Goal: Task Accomplishment & Management: Manage account settings

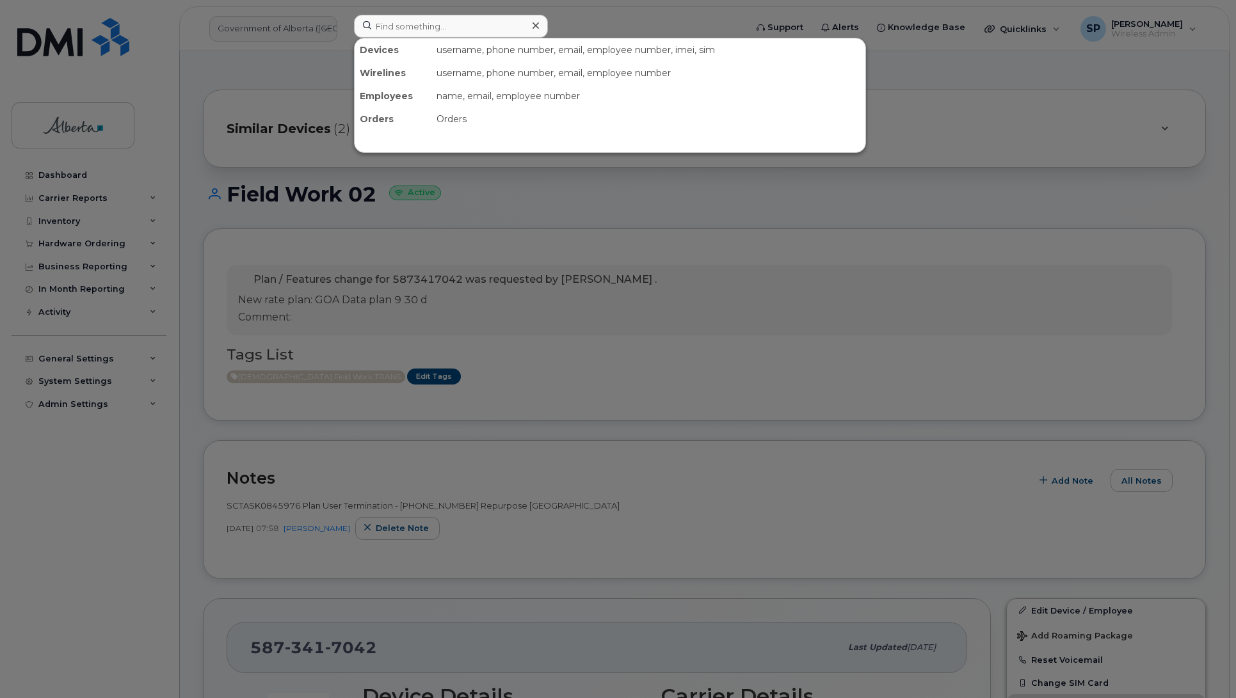
scroll to position [279, 0]
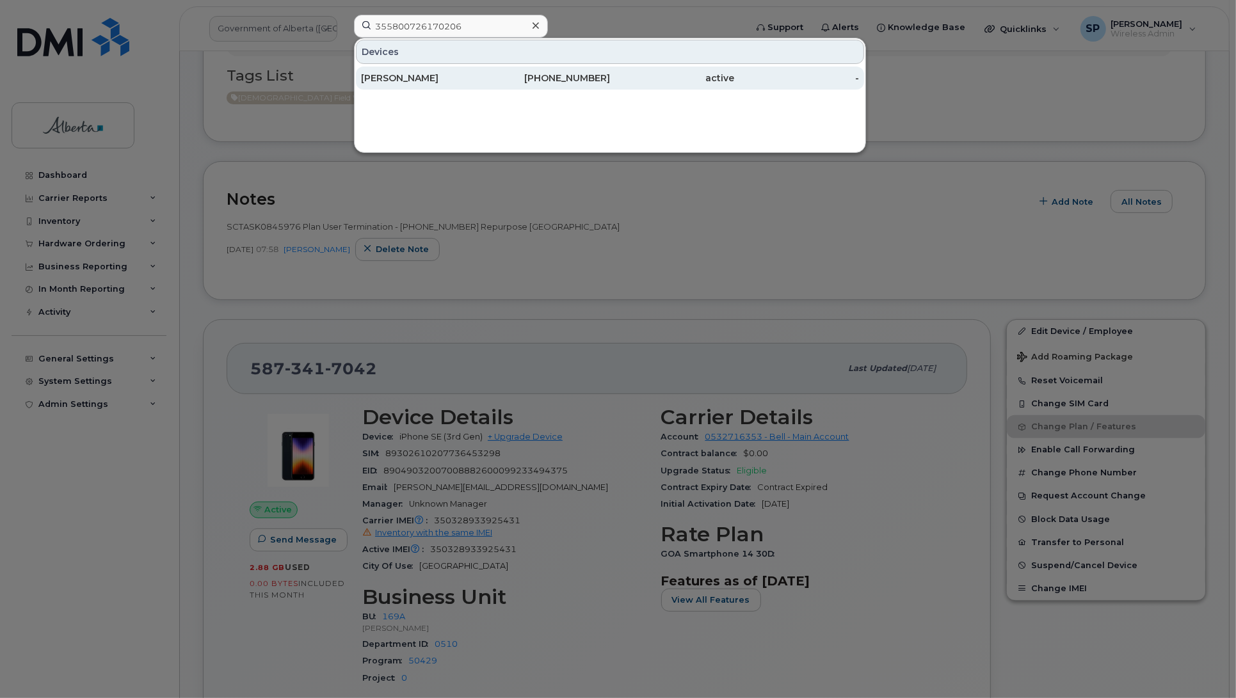
type input "355800726170206"
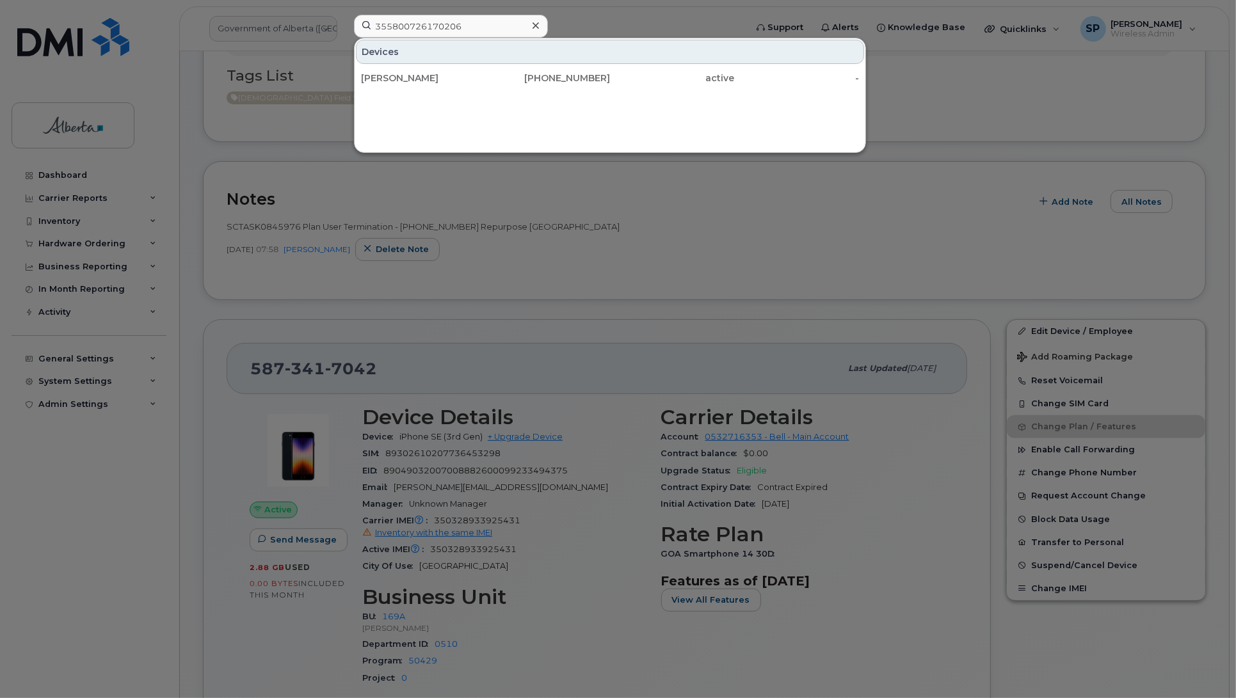
drag, startPoint x: 420, startPoint y: 79, endPoint x: 472, endPoint y: 139, distance: 79.4
click at [420, 79] on div "Cynthia Farmer" at bounding box center [423, 78] width 125 height 13
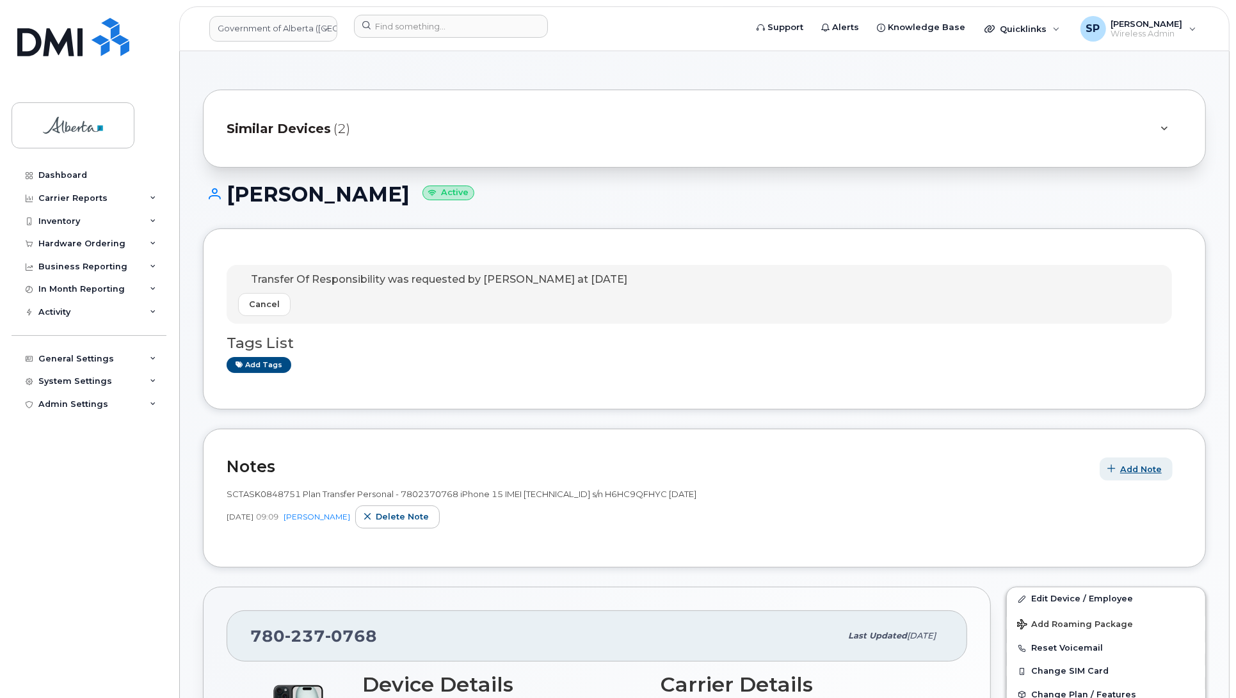
click at [1139, 474] on span "Add Note" at bounding box center [1141, 469] width 42 height 12
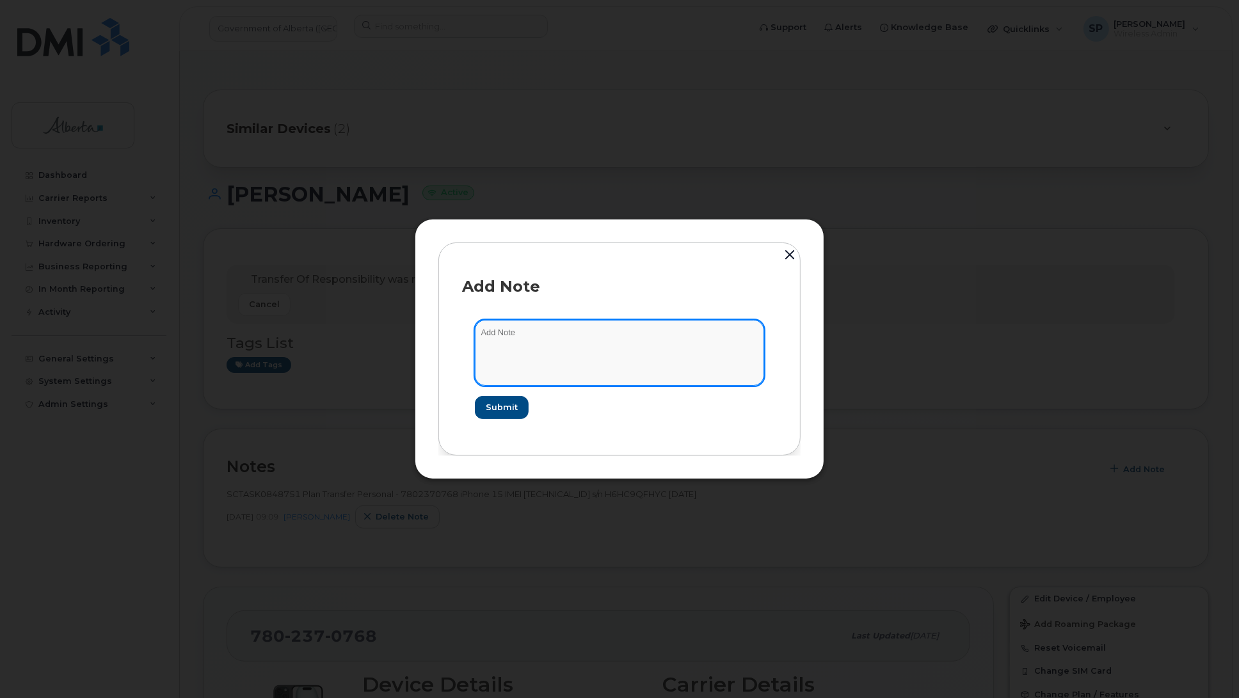
click at [558, 344] on textarea at bounding box center [619, 352] width 289 height 65
paste textarea "SCTASK0848751"
type textarea "SCTASK0848751 User purchased the device from Surplus Sales"
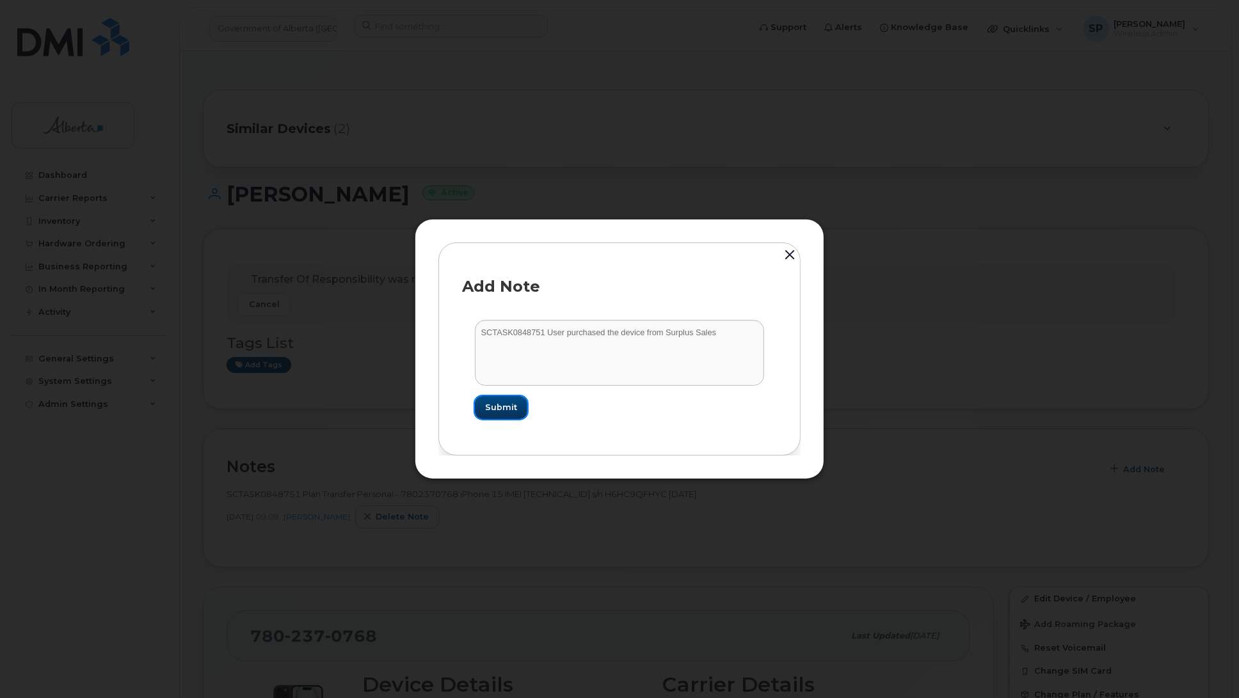
click at [516, 413] on span "Submit" at bounding box center [501, 407] width 32 height 12
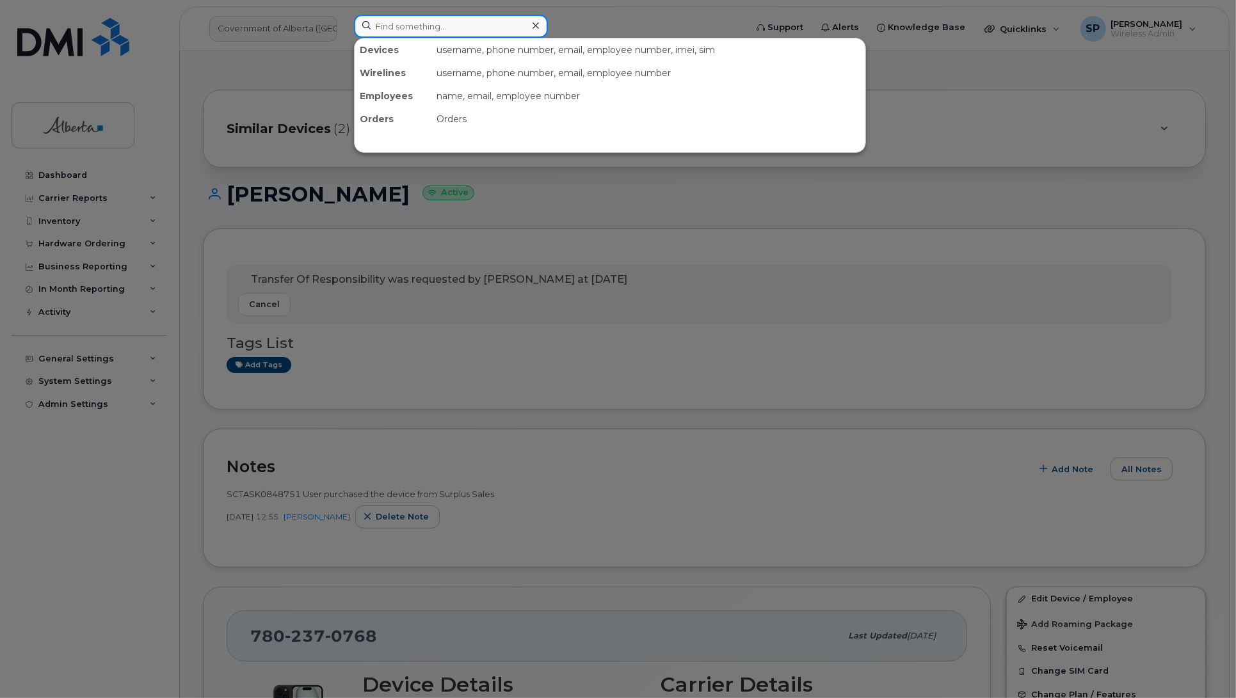
click at [433, 27] on input at bounding box center [451, 26] width 194 height 23
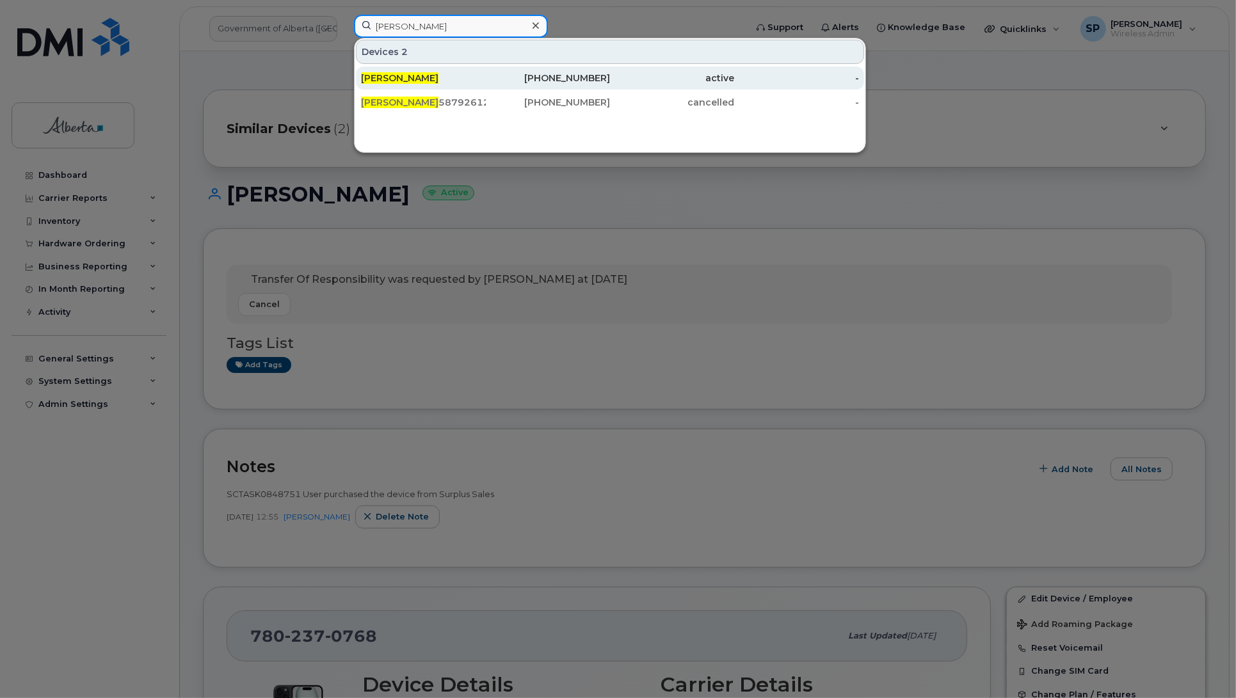
type input "grace Li"
click at [405, 79] on div "Grace Li" at bounding box center [423, 78] width 125 height 13
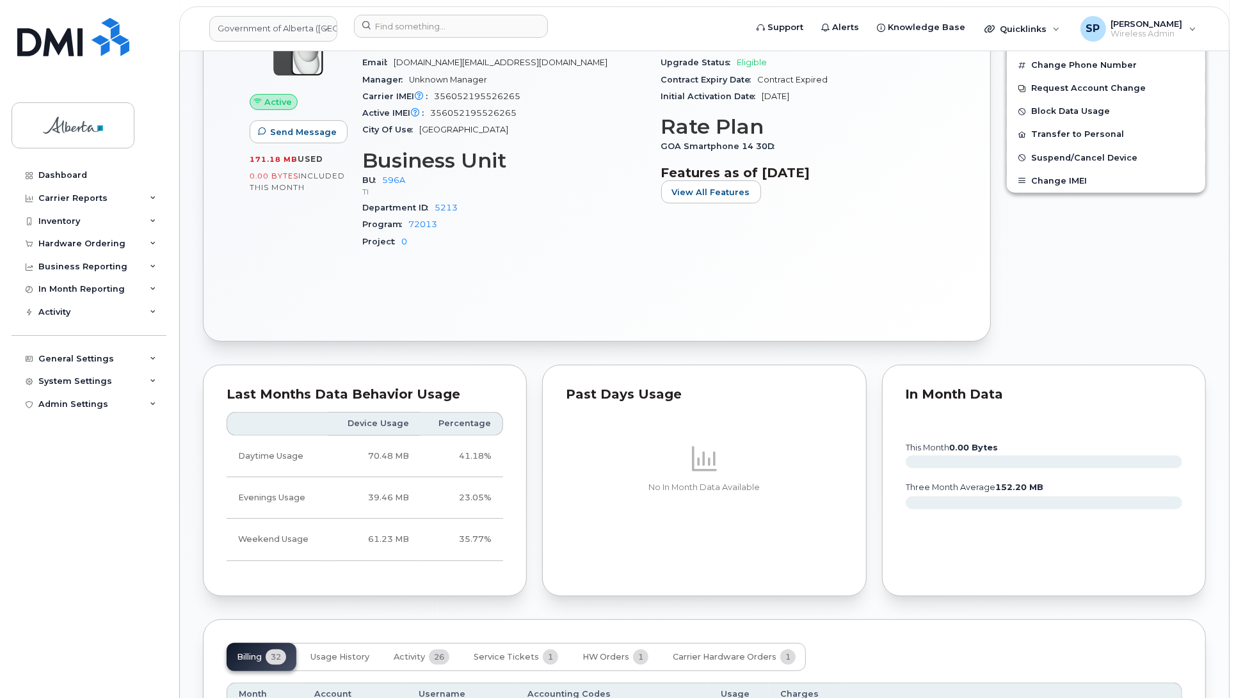
scroll to position [728, 0]
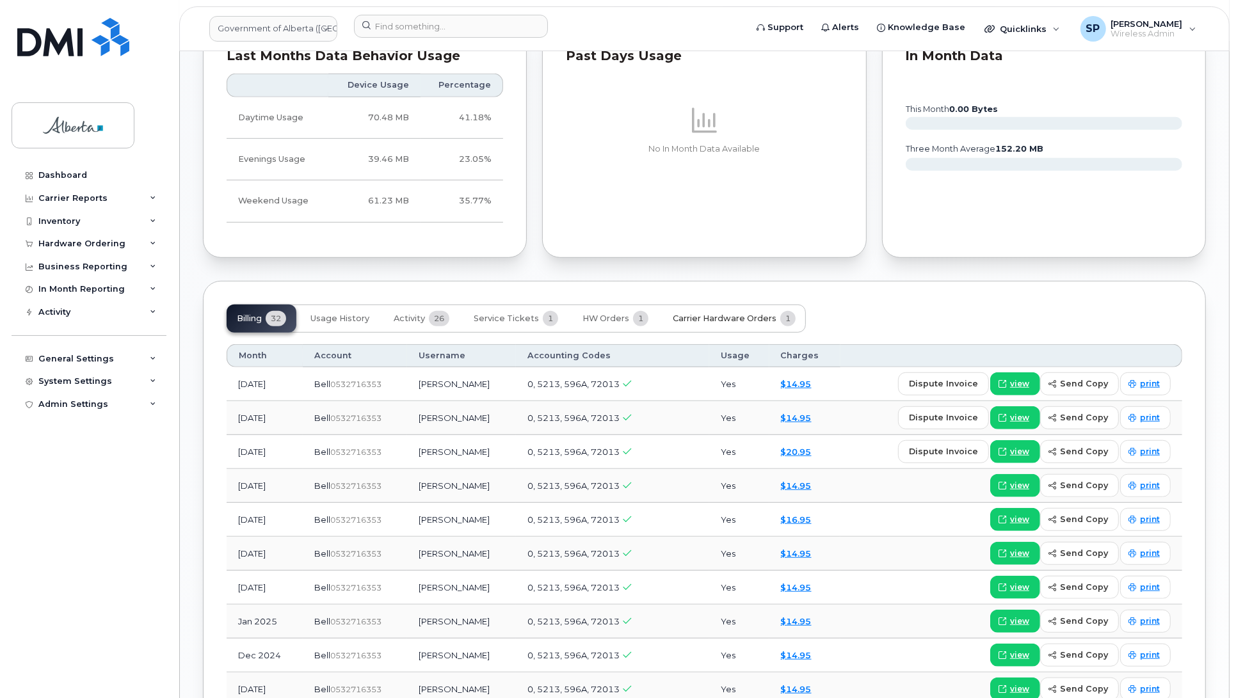
click at [750, 321] on span "Carrier Hardware Orders" at bounding box center [725, 319] width 104 height 10
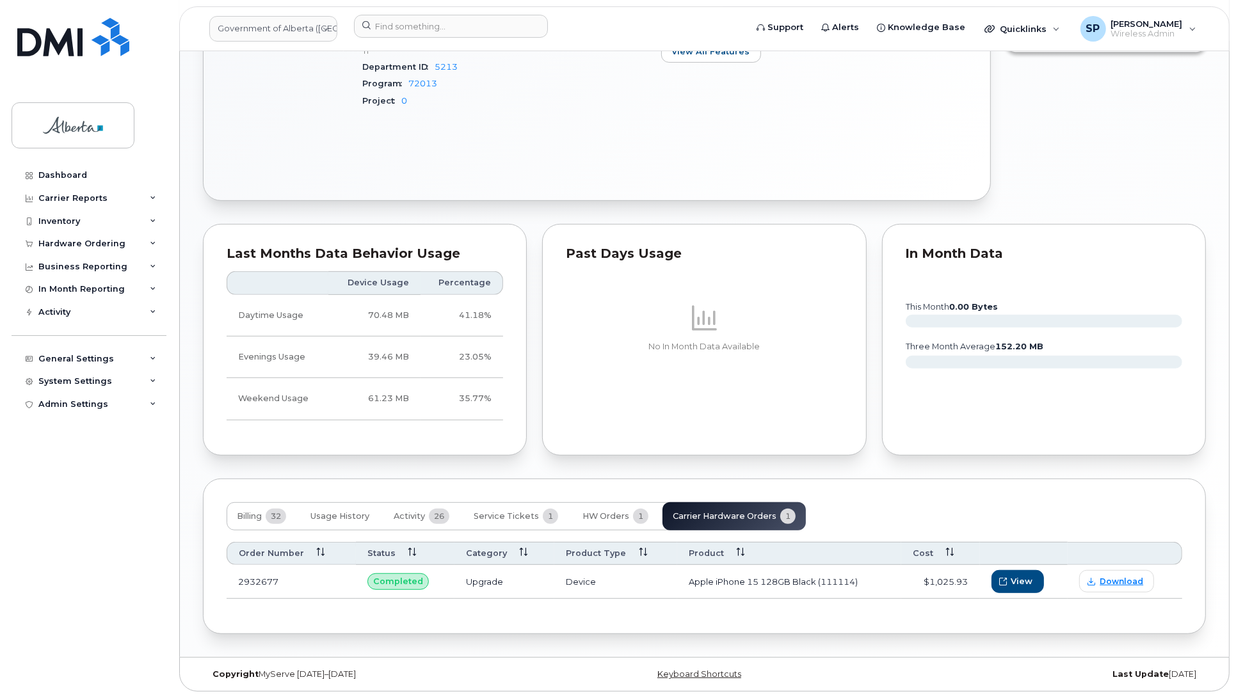
scroll to position [533, 0]
click at [594, 515] on span "HW Orders" at bounding box center [606, 516] width 47 height 10
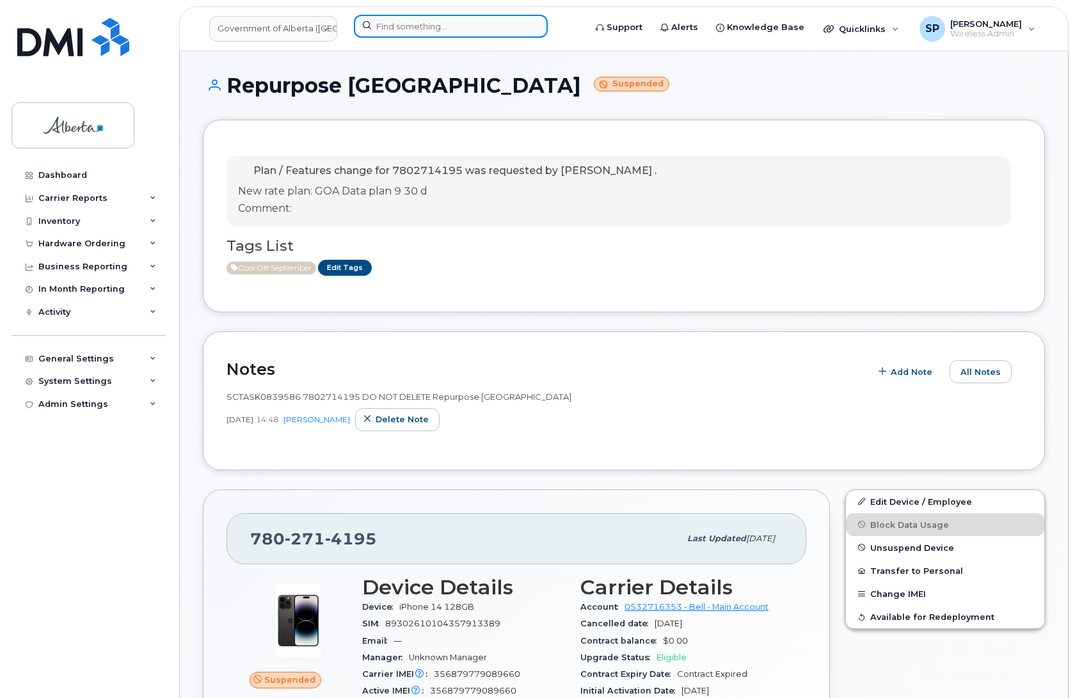
click at [423, 24] on input at bounding box center [451, 26] width 194 height 23
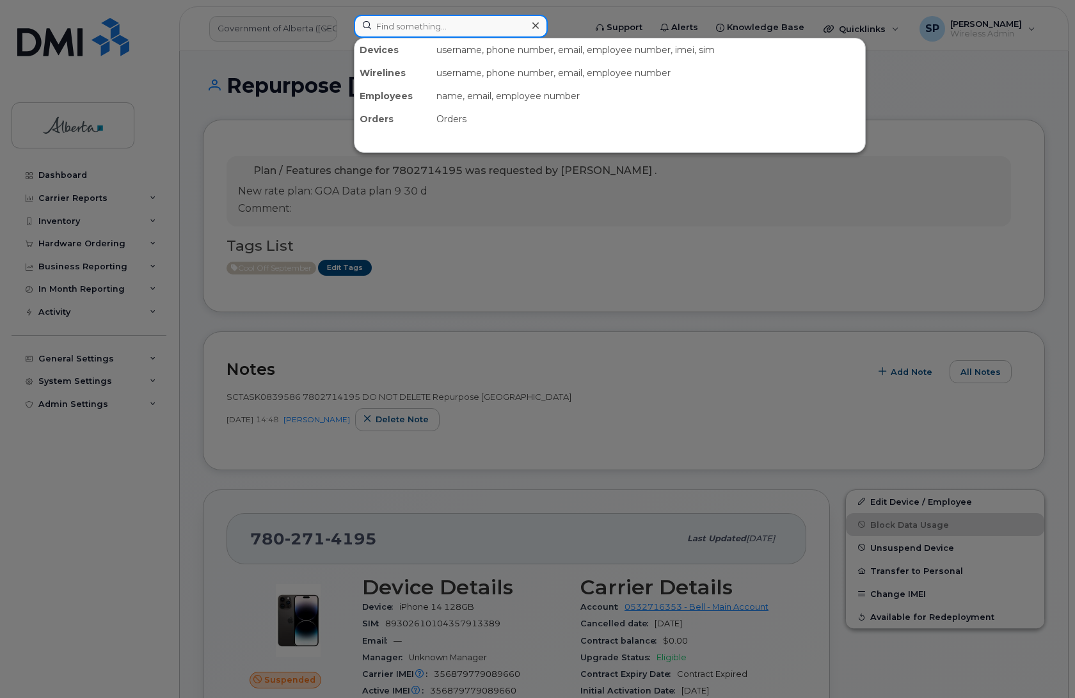
paste input "7808781808"
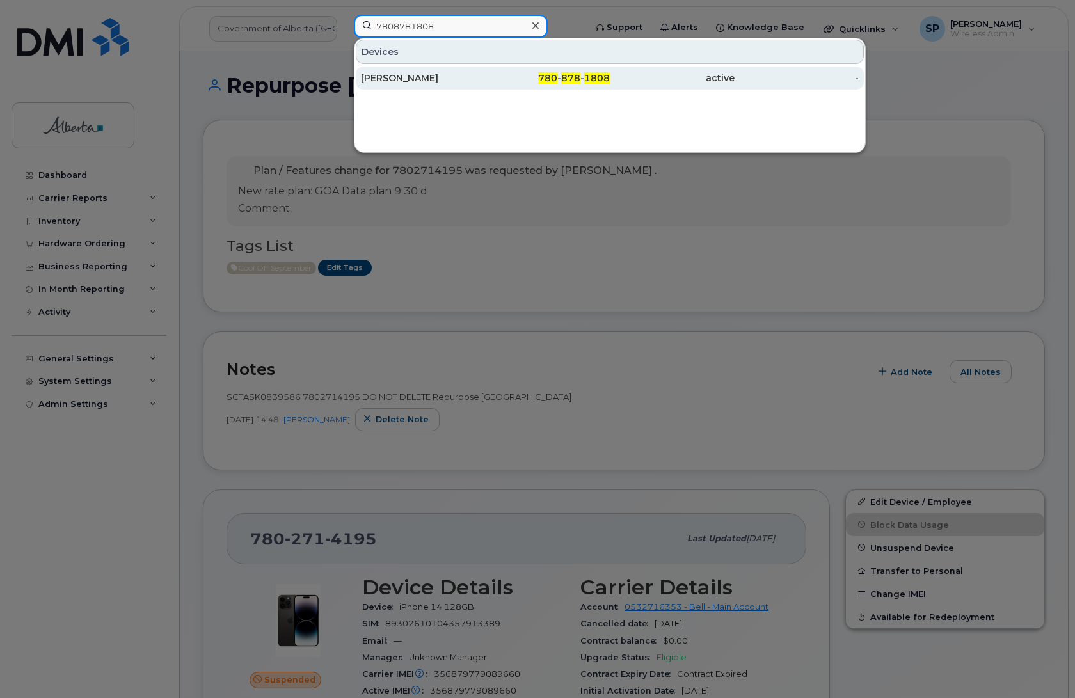
type input "7808781808"
click at [389, 83] on div "[PERSON_NAME]" at bounding box center [423, 78] width 125 height 13
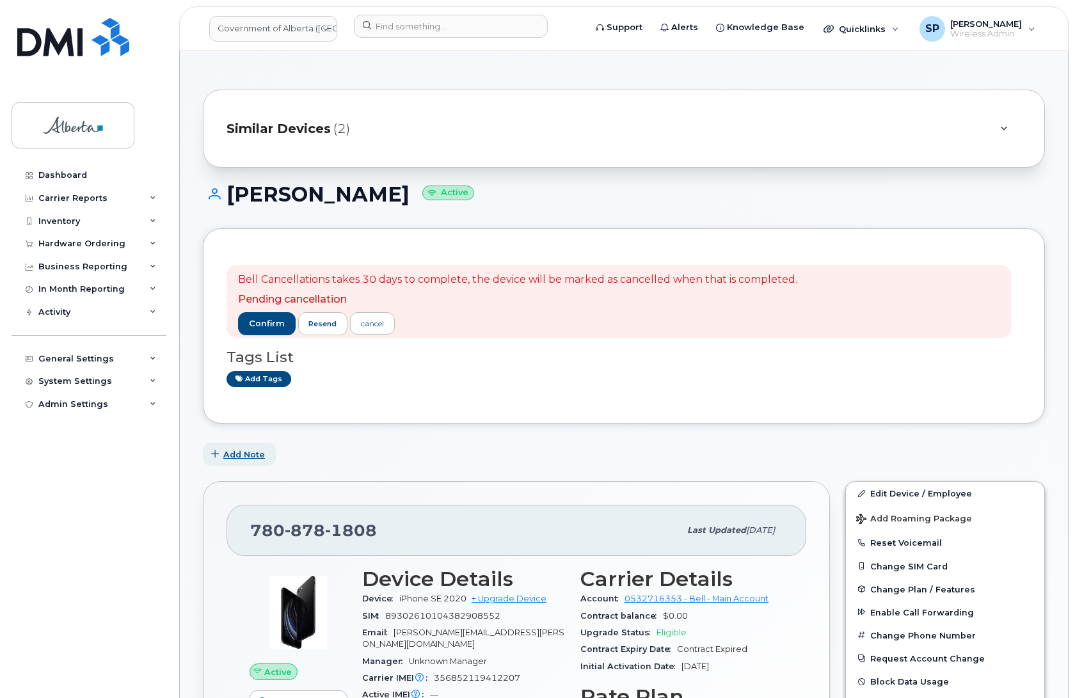
click at [250, 459] on span "Add Note" at bounding box center [244, 455] width 42 height 12
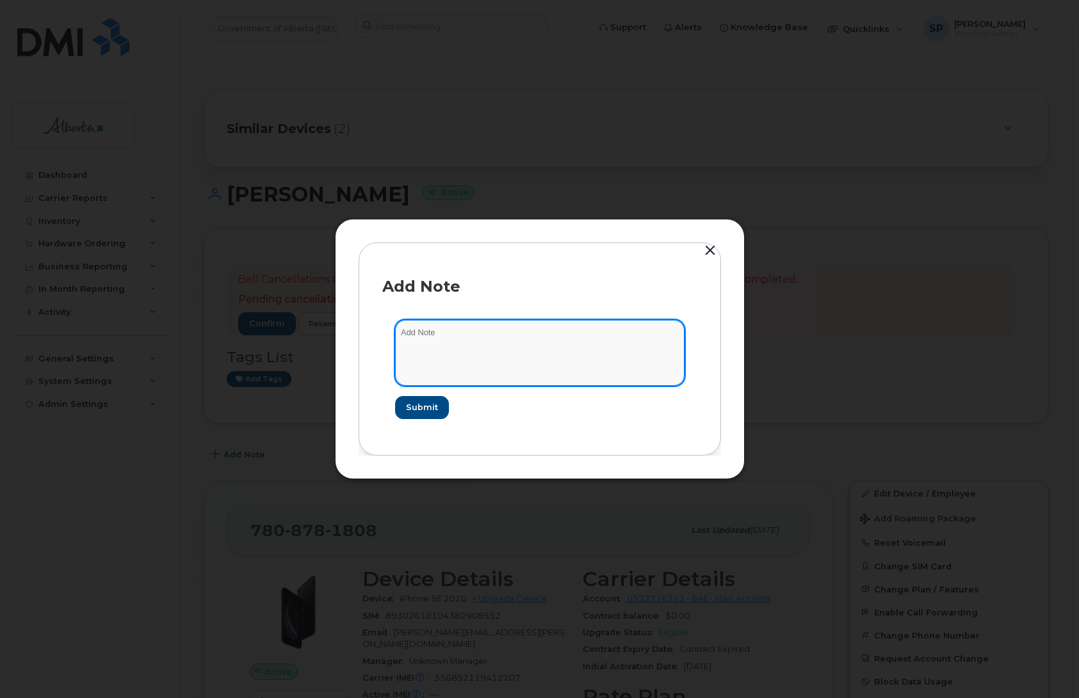
click at [482, 346] on textarea at bounding box center [539, 352] width 289 height 65
paste textarea "Plan User Termination - (2) Cancel"
type textarea "Plan User Termination - (2) Cancel"
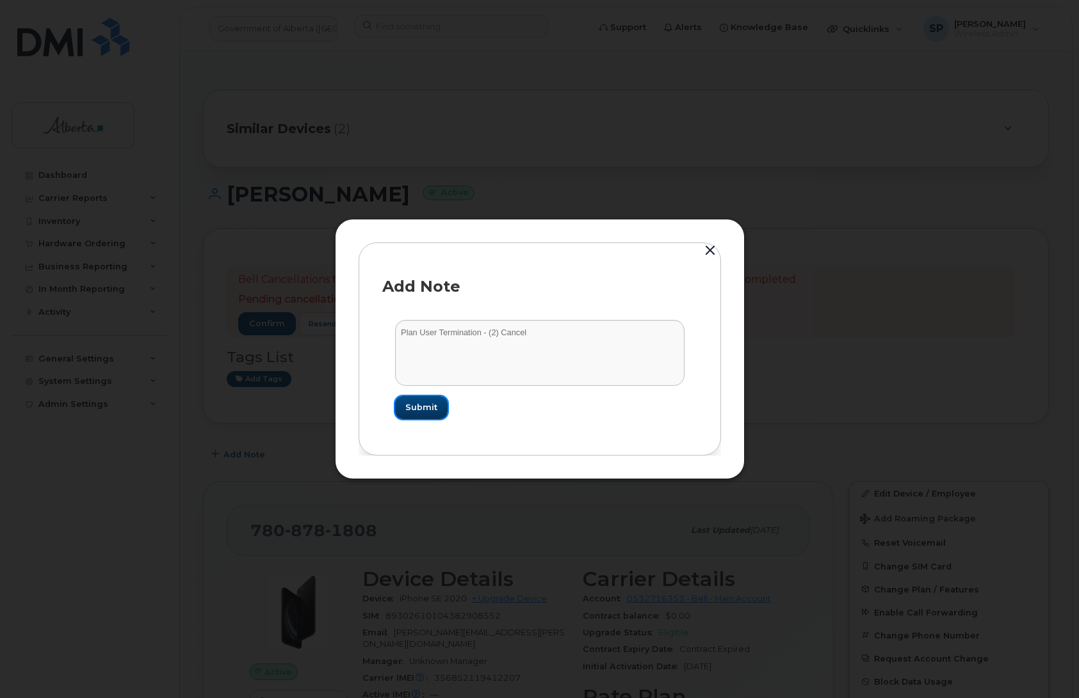
click at [419, 410] on span "Submit" at bounding box center [421, 407] width 32 height 12
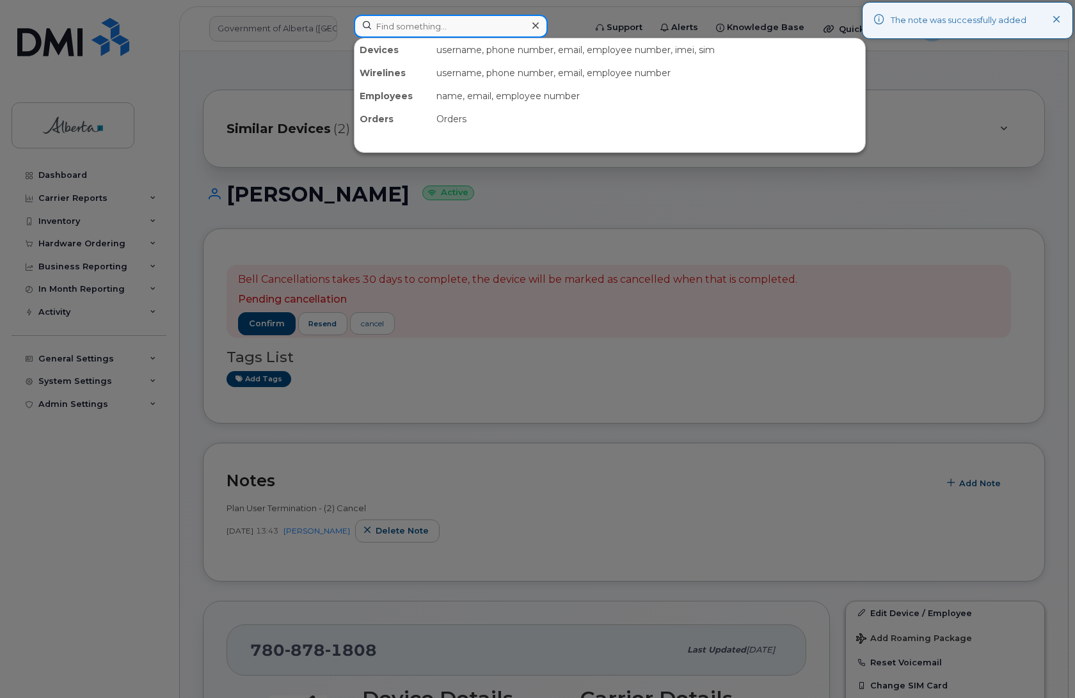
click at [422, 26] on input at bounding box center [451, 26] width 194 height 23
paste input "5873384310"
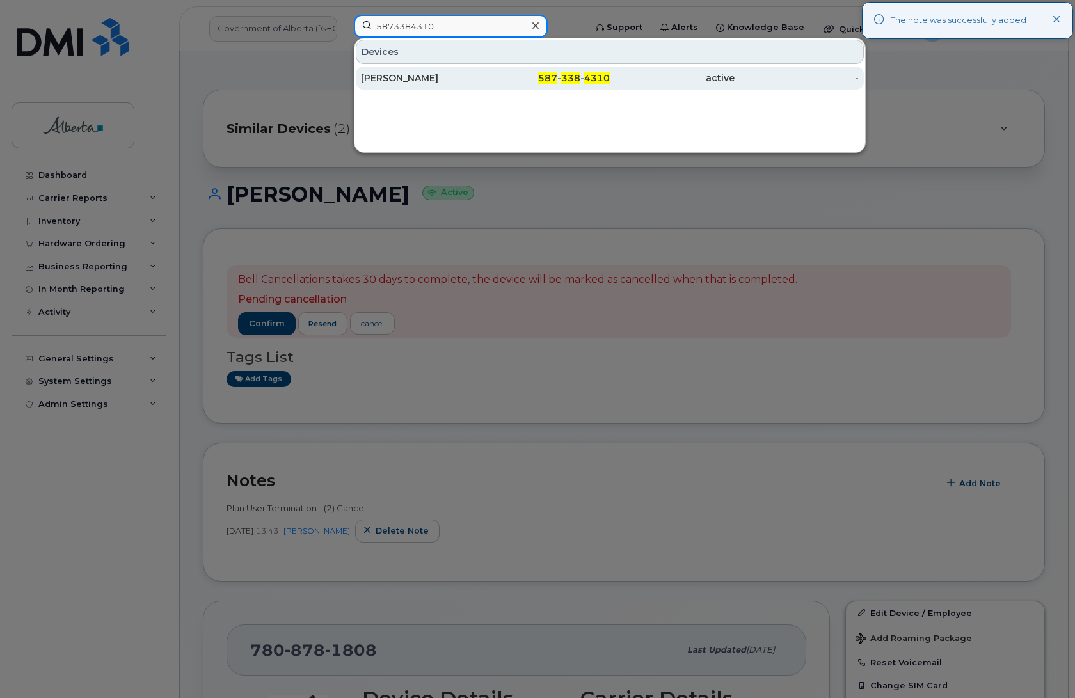
type input "5873384310"
click at [398, 81] on div "[PERSON_NAME]" at bounding box center [423, 78] width 125 height 13
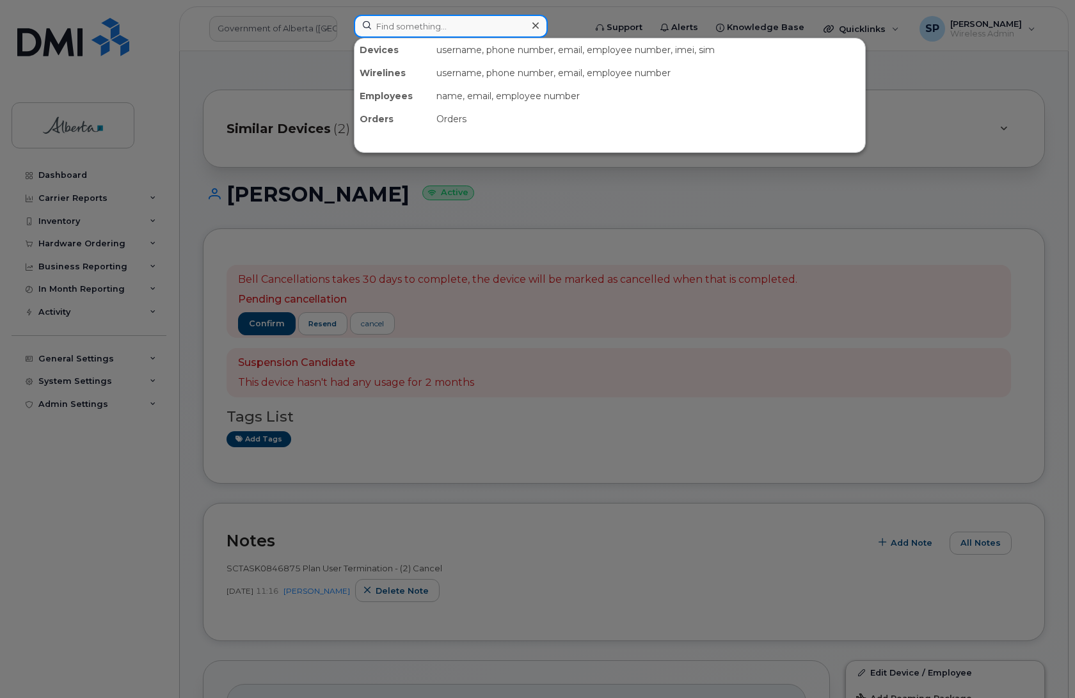
click at [443, 26] on input at bounding box center [451, 26] width 194 height 23
paste input "4036506285"
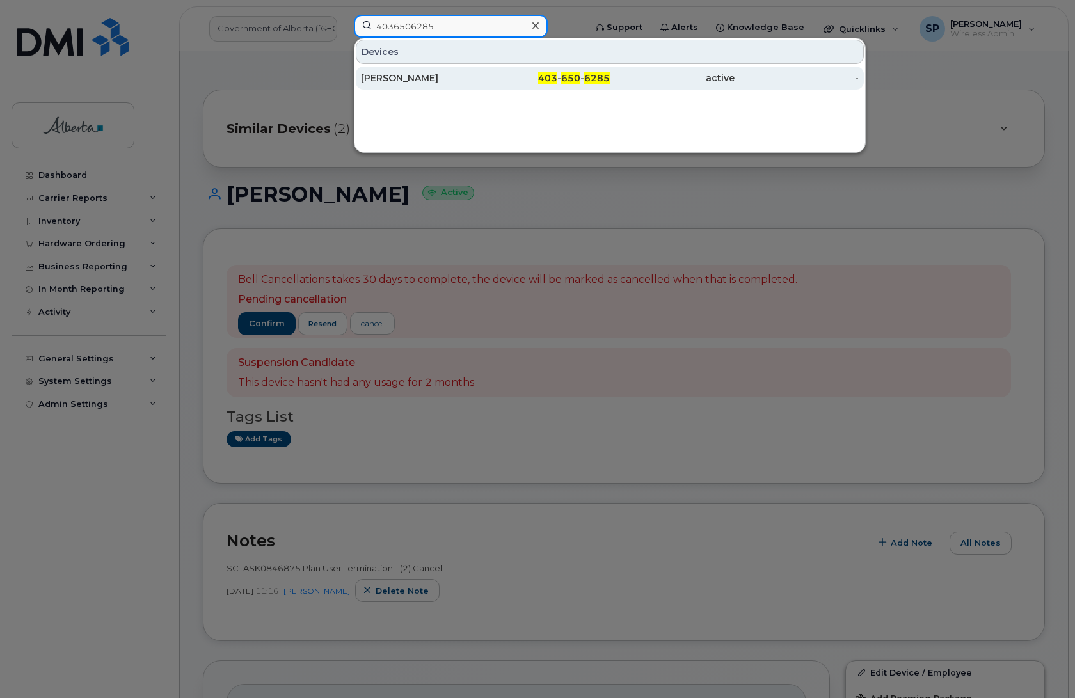
type input "4036506285"
click at [398, 84] on div "[PERSON_NAME]" at bounding box center [423, 78] width 125 height 23
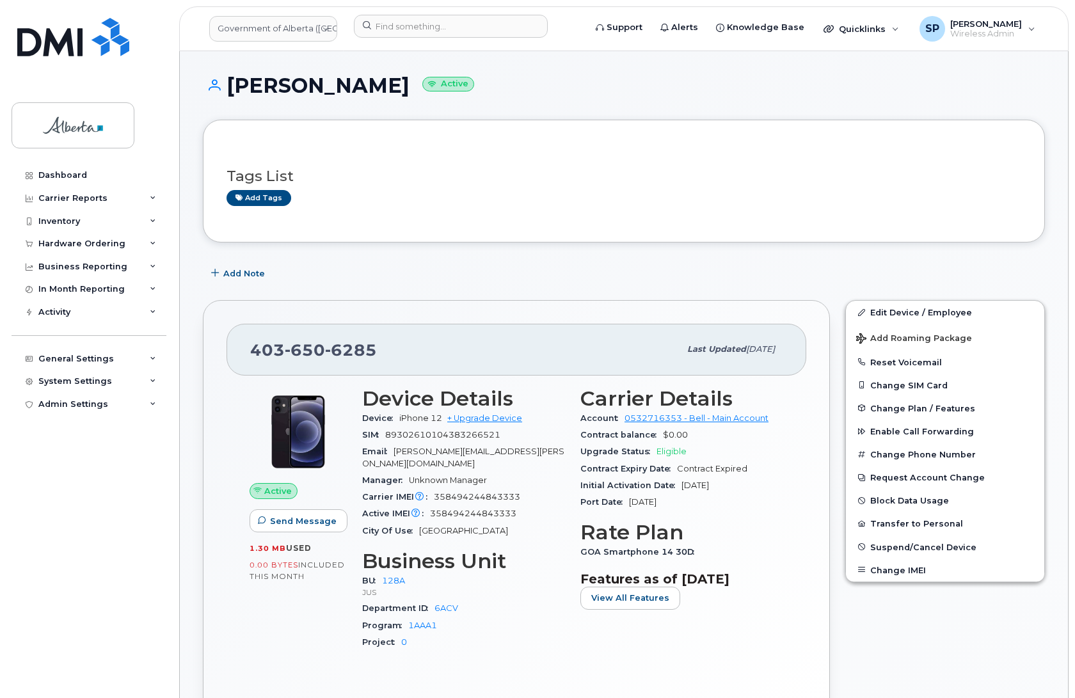
click at [117, 610] on div "Dashboard Carrier Reports Monthly Billing Data Daily Data Pooling Data Behavior…" at bounding box center [91, 421] width 158 height 515
click at [241, 274] on span "Add Note" at bounding box center [244, 274] width 42 height 12
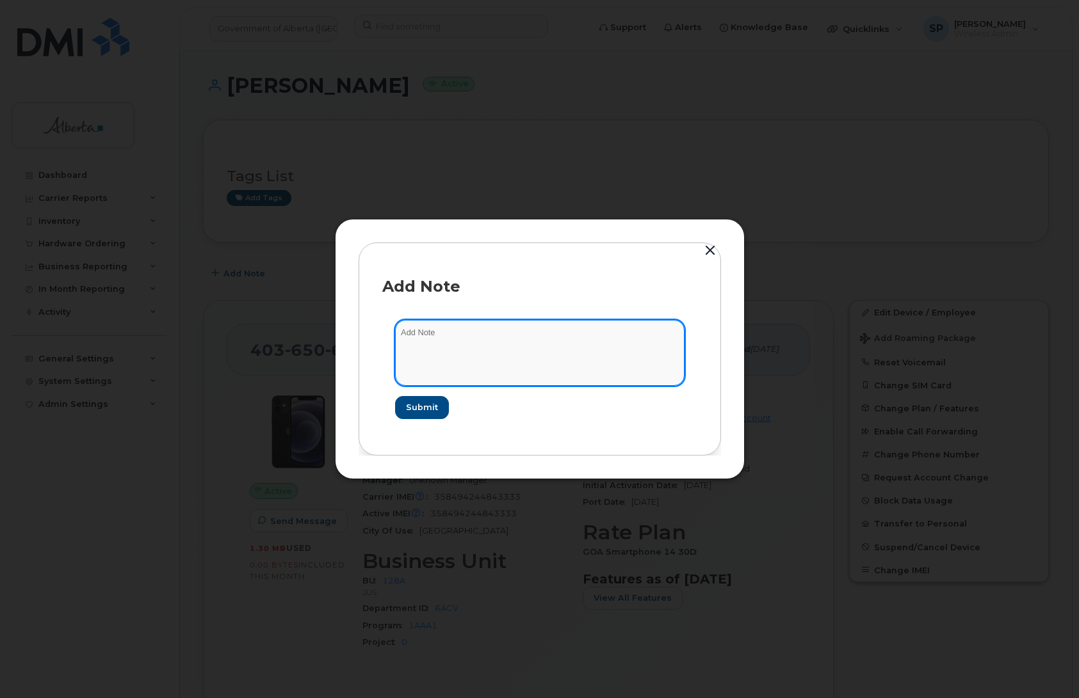
click at [440, 337] on textarea at bounding box center [539, 352] width 289 height 65
paste textarea "SCTASK0847883 Plan Cancel - (1) 4036506285 Repurpose Calgary"
type textarea "SCTASK0847883 Plan Cancel - (1) 4036506285 Repurpose Calgary"
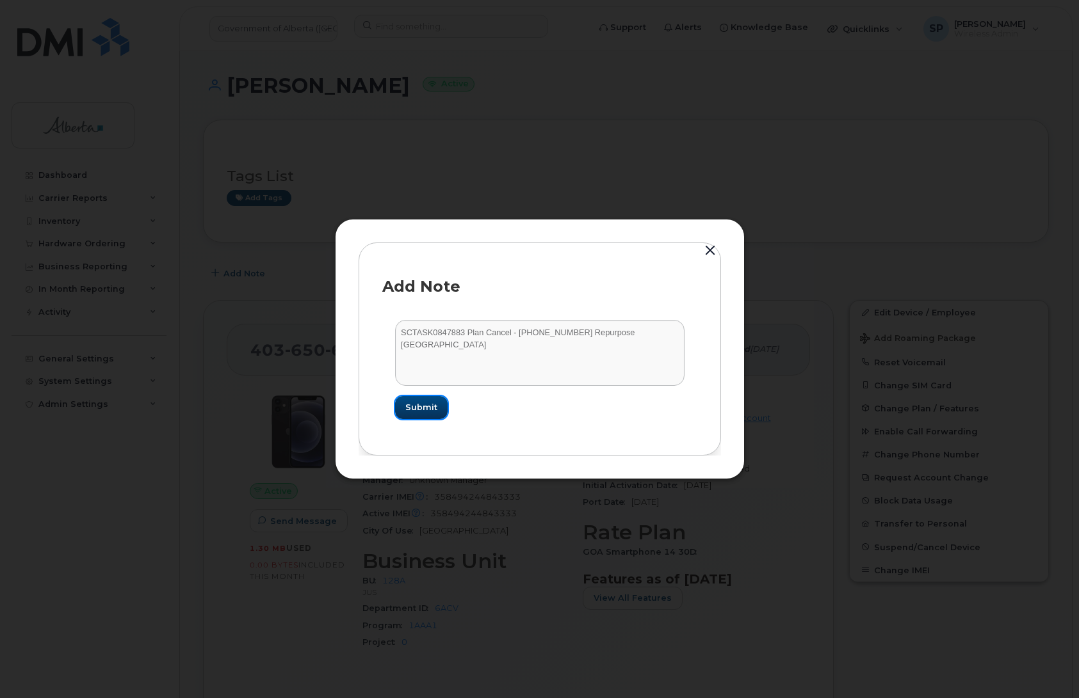
click at [419, 405] on span "Submit" at bounding box center [421, 407] width 32 height 12
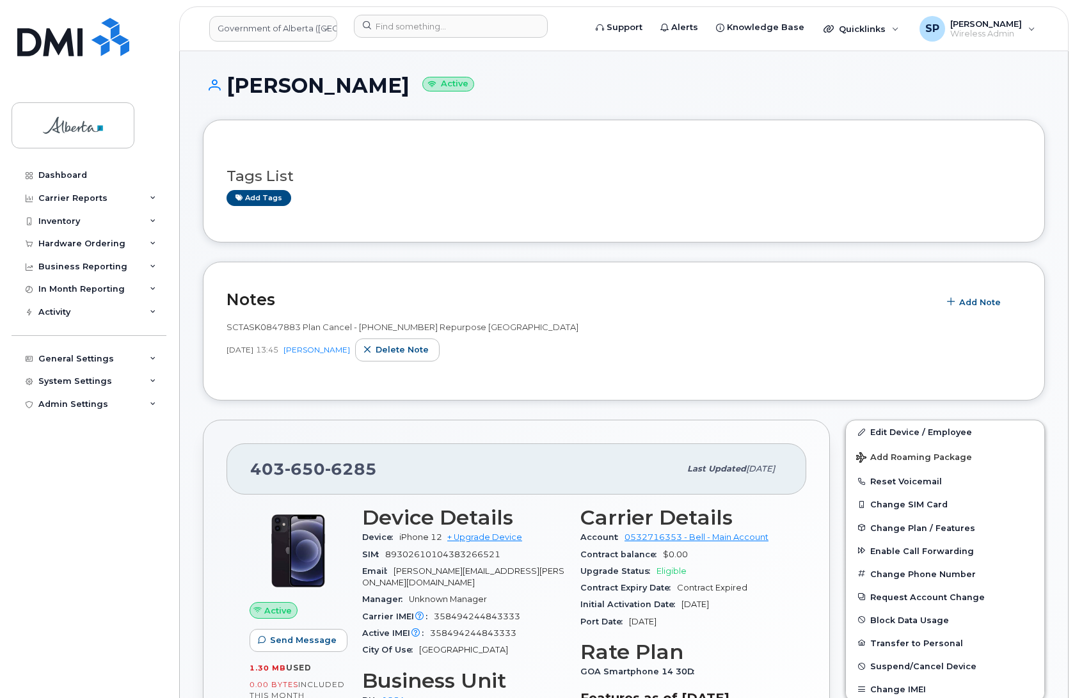
drag, startPoint x: 112, startPoint y: 615, endPoint x: 126, endPoint y: 609, distance: 15.2
click at [112, 615] on div "Dashboard Carrier Reports Monthly Billing Data Daily Data Pooling Data Behavior…" at bounding box center [91, 421] width 158 height 515
click at [426, 28] on input at bounding box center [451, 26] width 194 height 23
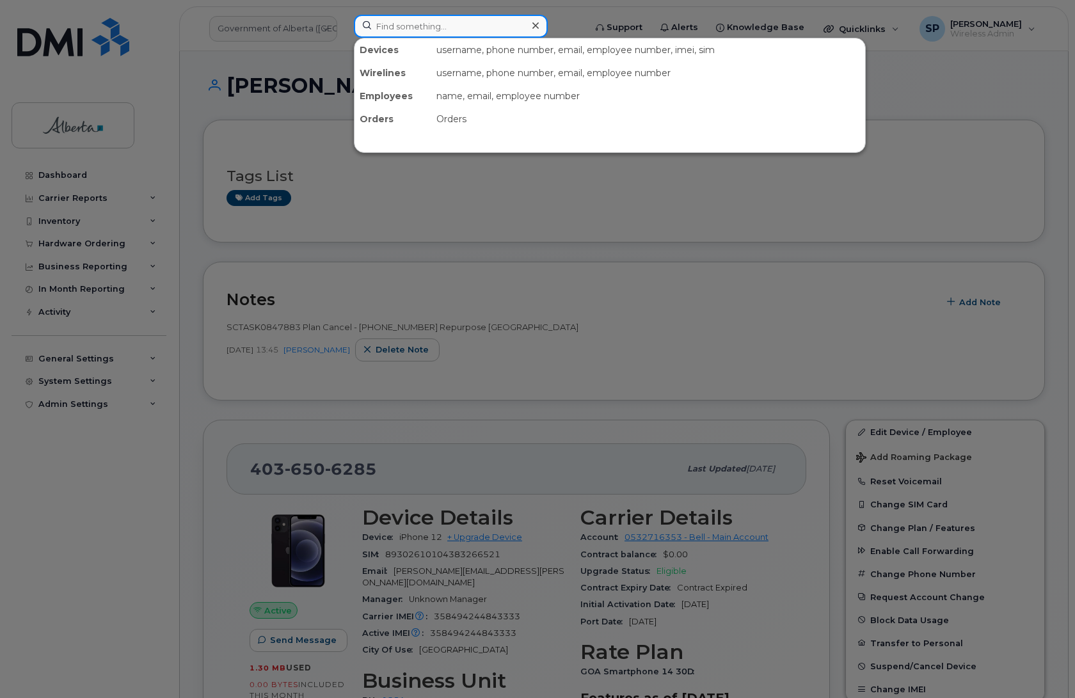
paste input "7807210341"
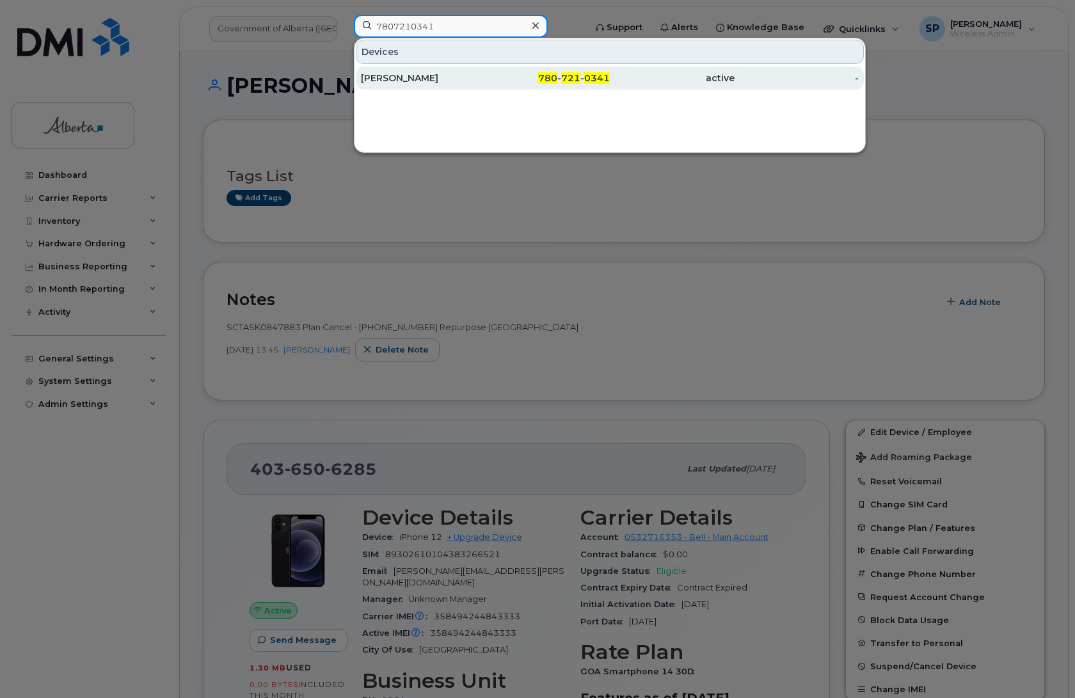
type input "7807210341"
click at [392, 80] on div "Lisa Morris" at bounding box center [423, 78] width 125 height 13
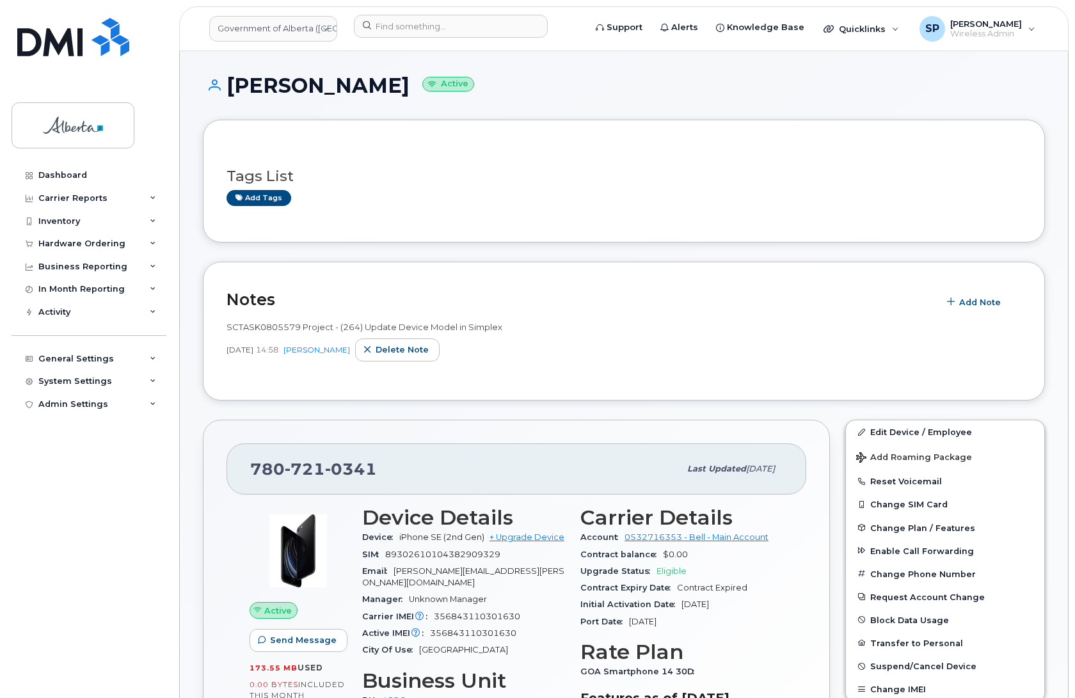
click at [100, 539] on div "Dashboard Carrier Reports Monthly Billing Data Daily Data Pooling Data Behavior…" at bounding box center [91, 421] width 158 height 515
click at [995, 304] on span "Add Note" at bounding box center [981, 302] width 42 height 12
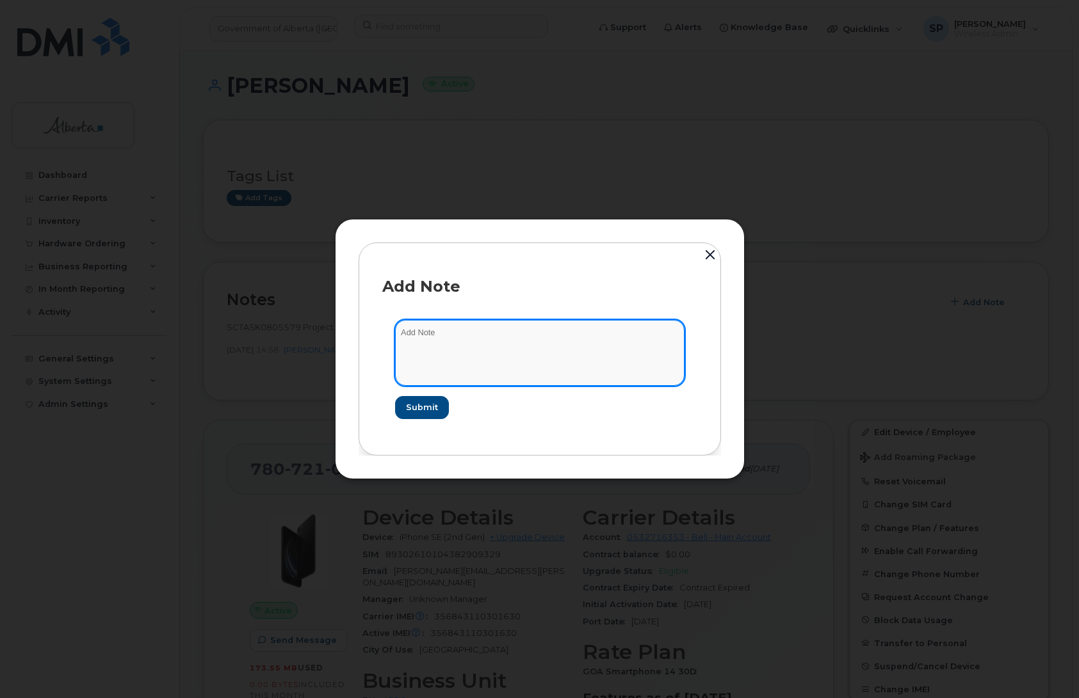
click at [461, 344] on textarea at bounding box center [539, 352] width 289 height 65
paste textarea "SCTASK0848687 Plan Cancel - (1) 7807210341 Repurpose Edmonton"
type textarea "SCTASK0848687 Plan Cancel - (1) 7807210341 Repurpose Edmonton"
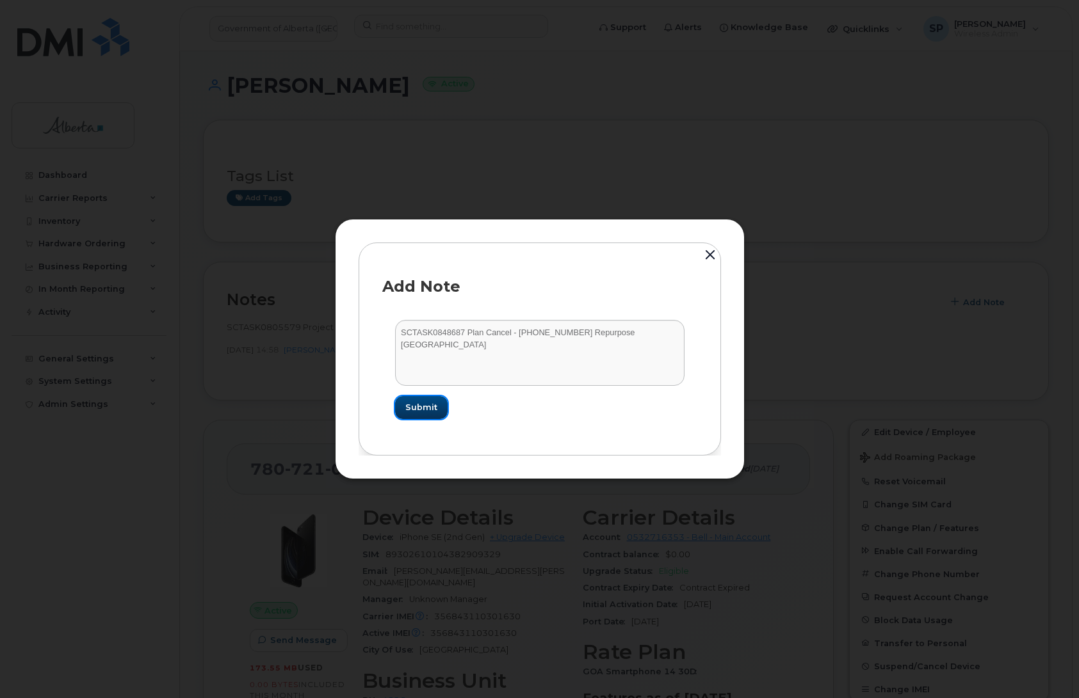
click at [424, 414] on button "Submit" at bounding box center [421, 407] width 52 height 23
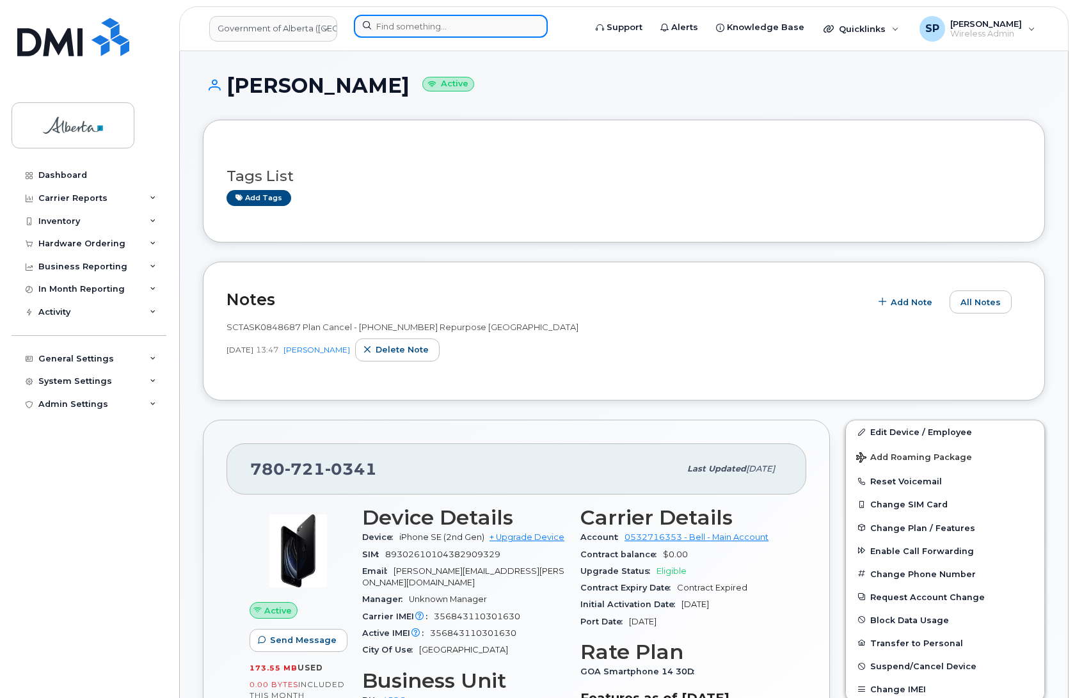
click at [455, 29] on input at bounding box center [451, 26] width 194 height 23
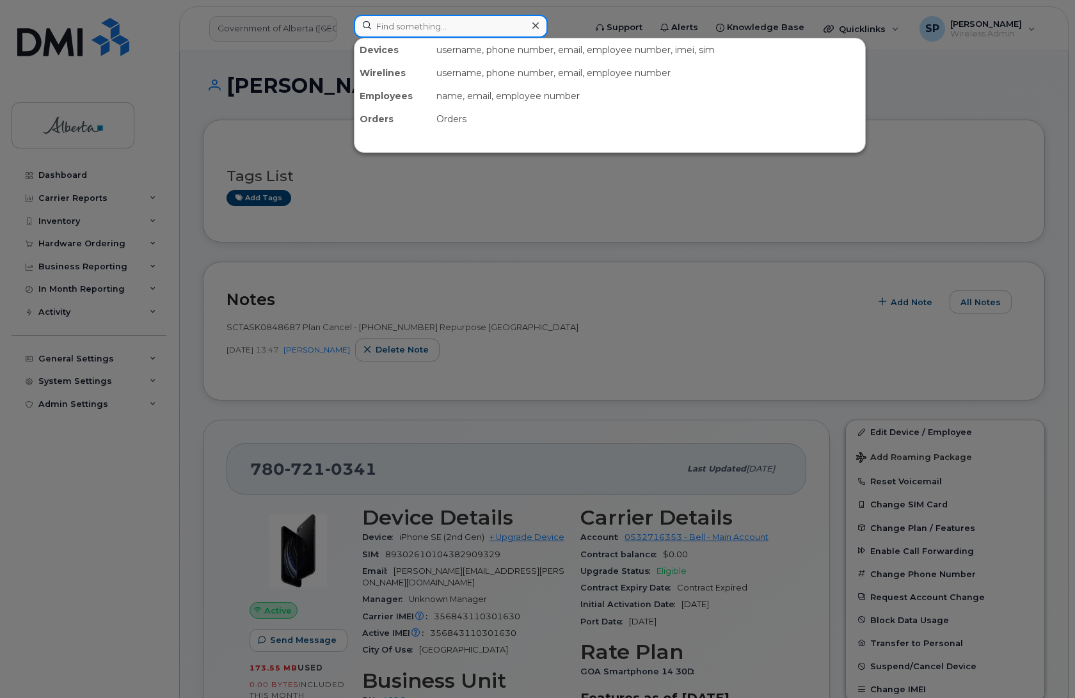
paste input "5873857831"
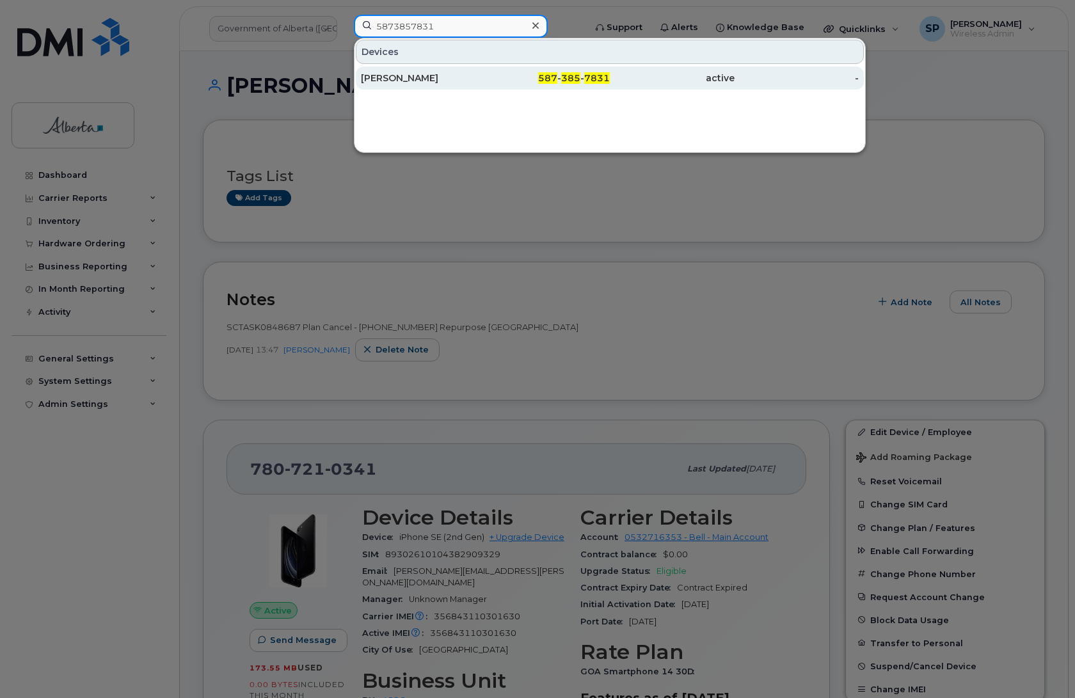
type input "5873857831"
click at [417, 83] on div "Craig Lidstone" at bounding box center [423, 78] width 125 height 13
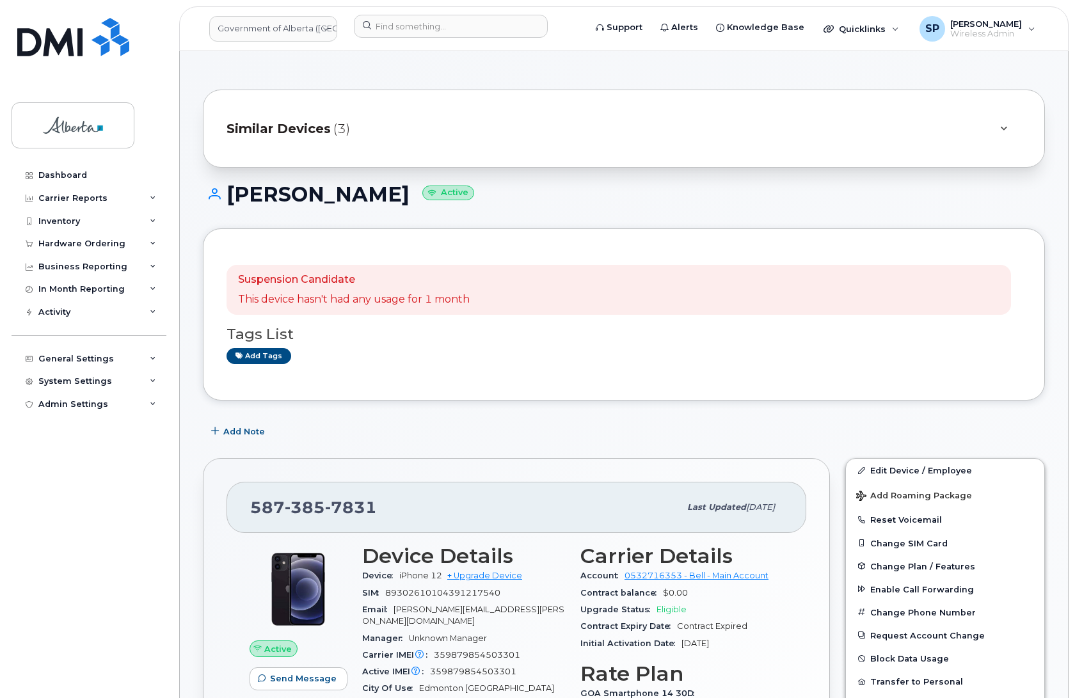
click at [93, 639] on div "Dashboard Carrier Reports Monthly Billing Data Daily Data Pooling Data Behavior…" at bounding box center [91, 421] width 158 height 515
click at [251, 433] on span "Add Note" at bounding box center [244, 432] width 42 height 12
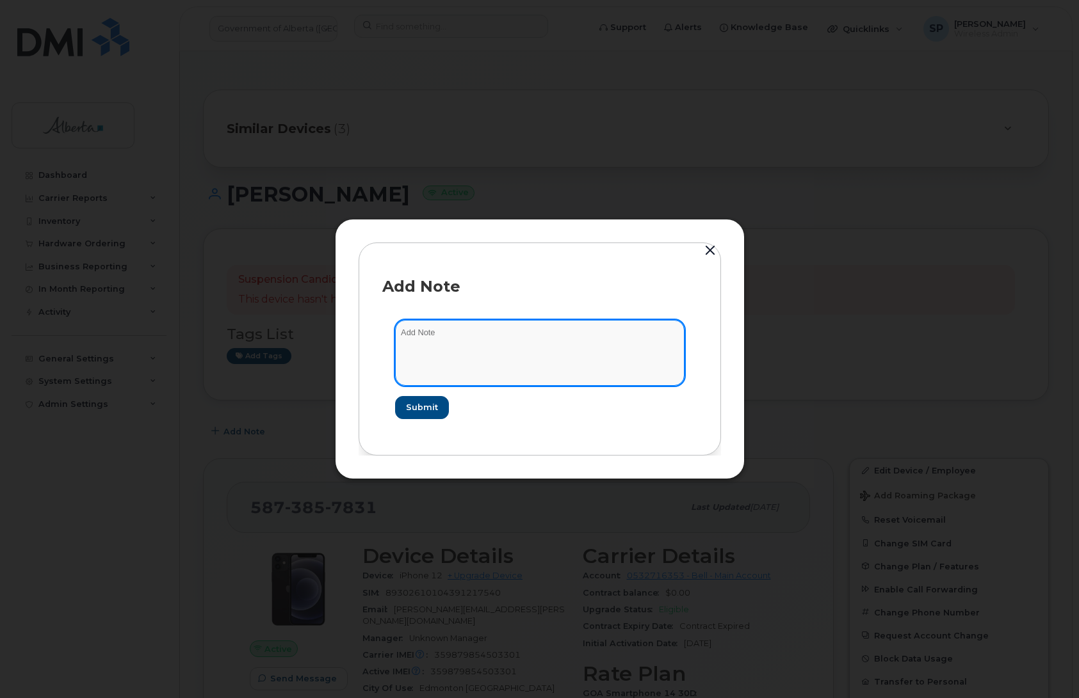
click at [467, 350] on textarea at bounding box center [539, 352] width 289 height 65
paste textarea "SCTASK0845835 Plan Cancel - [PHONE_NUMBER] Repurpose [GEOGRAPHIC_DATA]"
type textarea "SCTASK0845835 Plan Cancel - (1) 5873857831 Repurpose Edmonton"
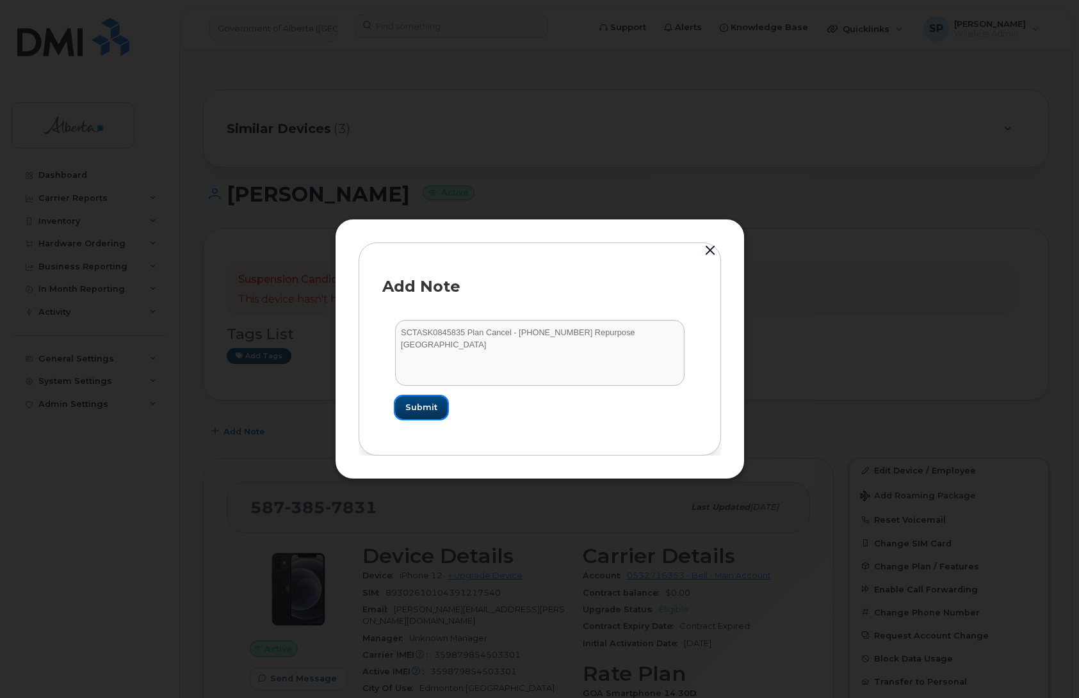
click at [428, 410] on span "Submit" at bounding box center [421, 407] width 32 height 12
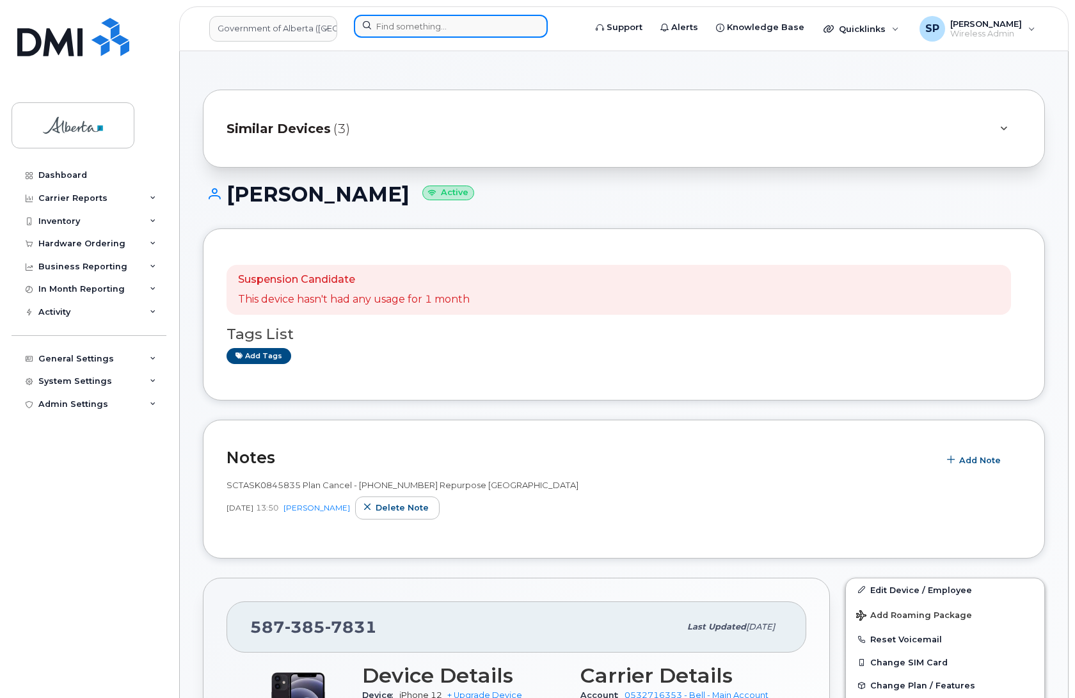
click at [389, 32] on input at bounding box center [451, 26] width 194 height 23
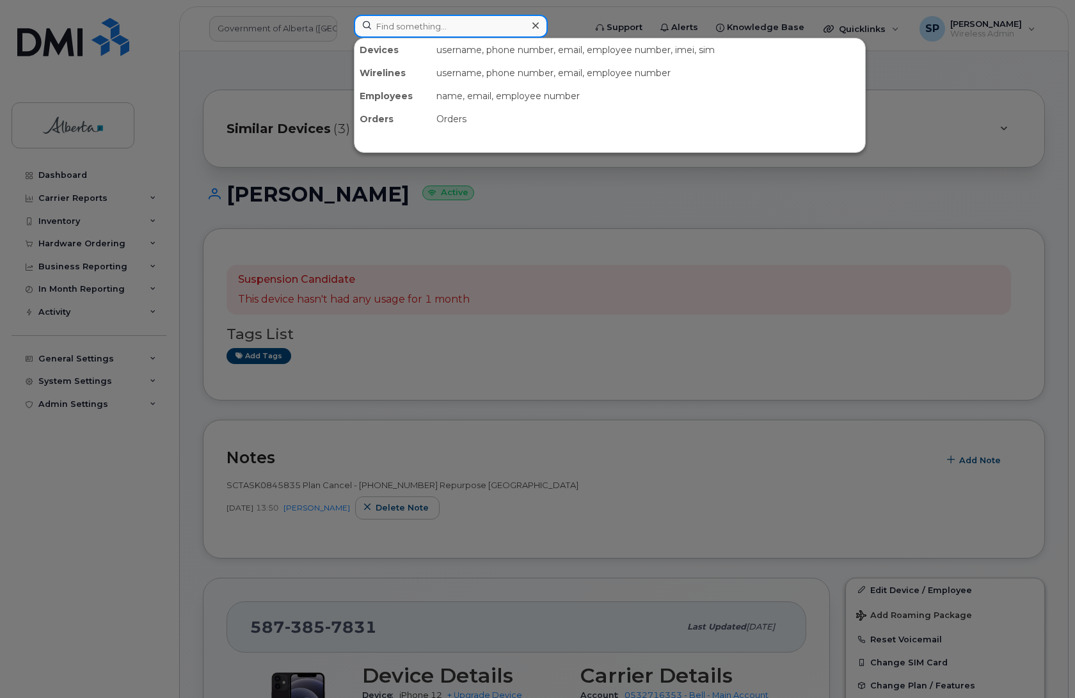
paste input "4038372046"
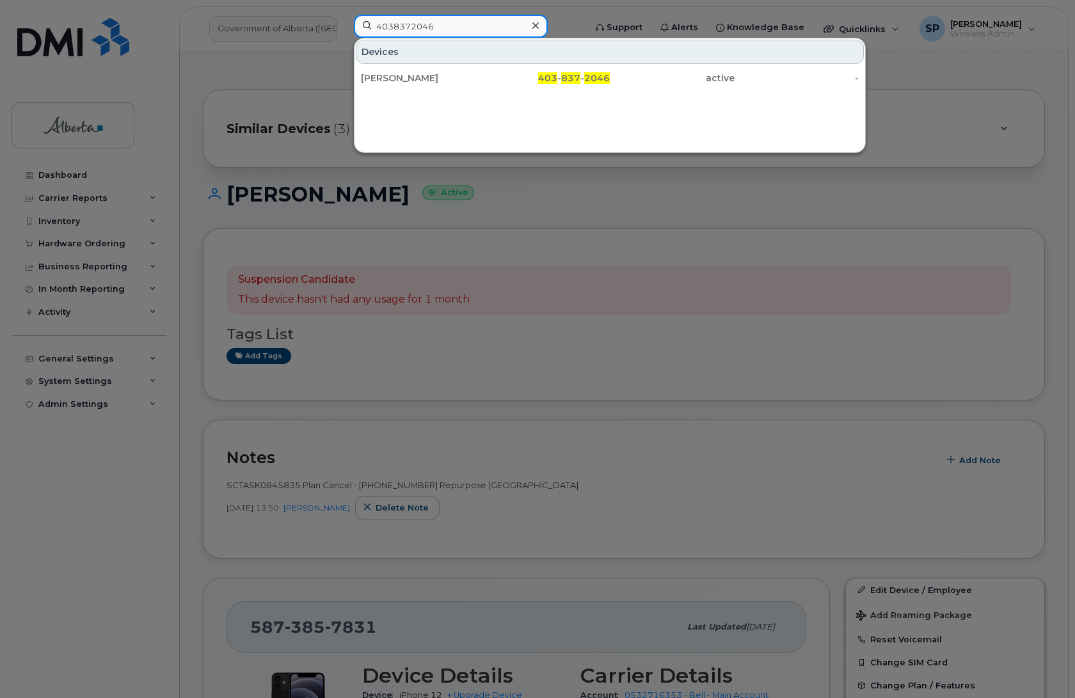
type input "4038372046"
click at [455, 530] on div at bounding box center [537, 349] width 1075 height 698
click at [451, 22] on input "4038372046" at bounding box center [451, 26] width 194 height 23
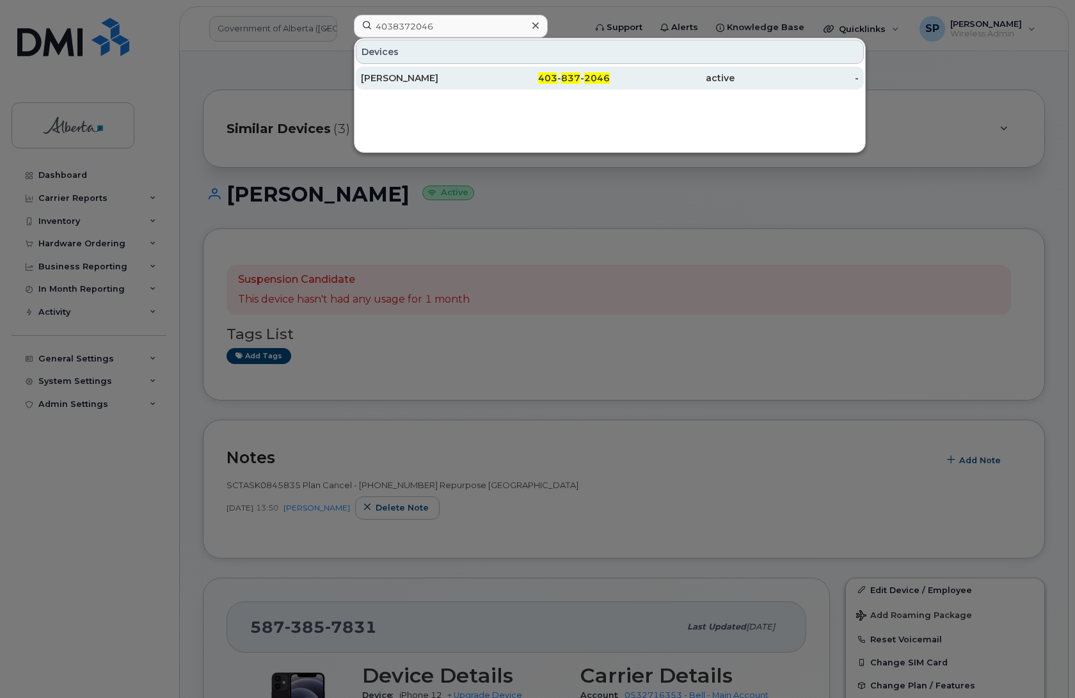
click at [414, 79] on div "Olivia Patton" at bounding box center [423, 78] width 125 height 13
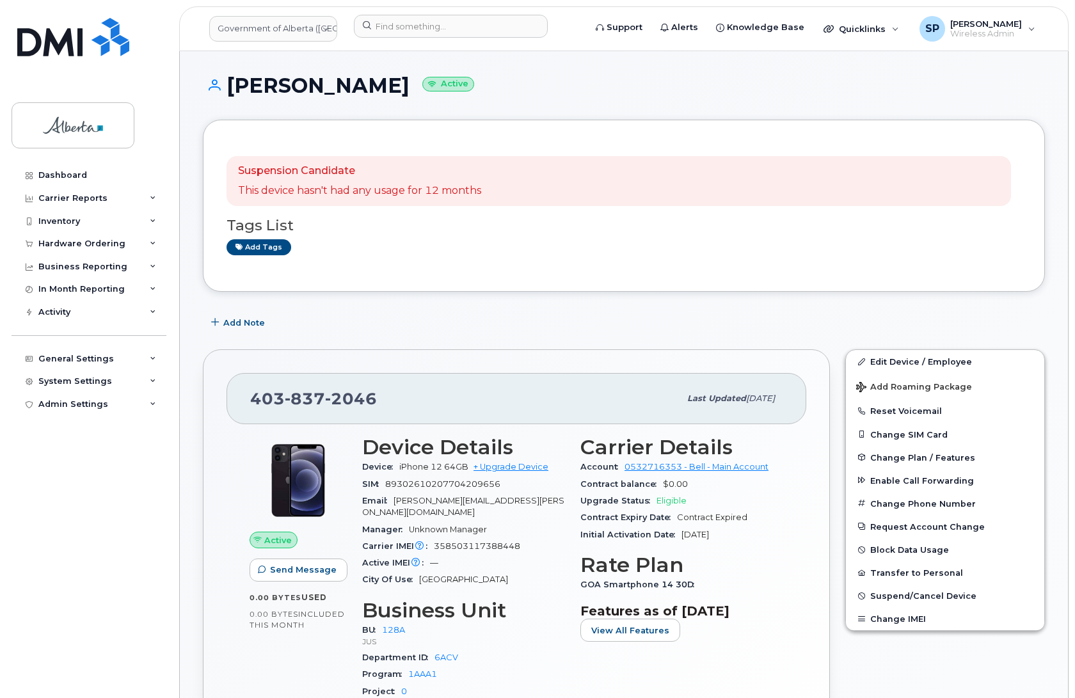
click at [270, 643] on div "Active Send Message 0.00 Bytes  used 0.00 Bytes  included this month" at bounding box center [298, 573] width 113 height 290
click at [234, 326] on span "Add Note" at bounding box center [244, 323] width 42 height 12
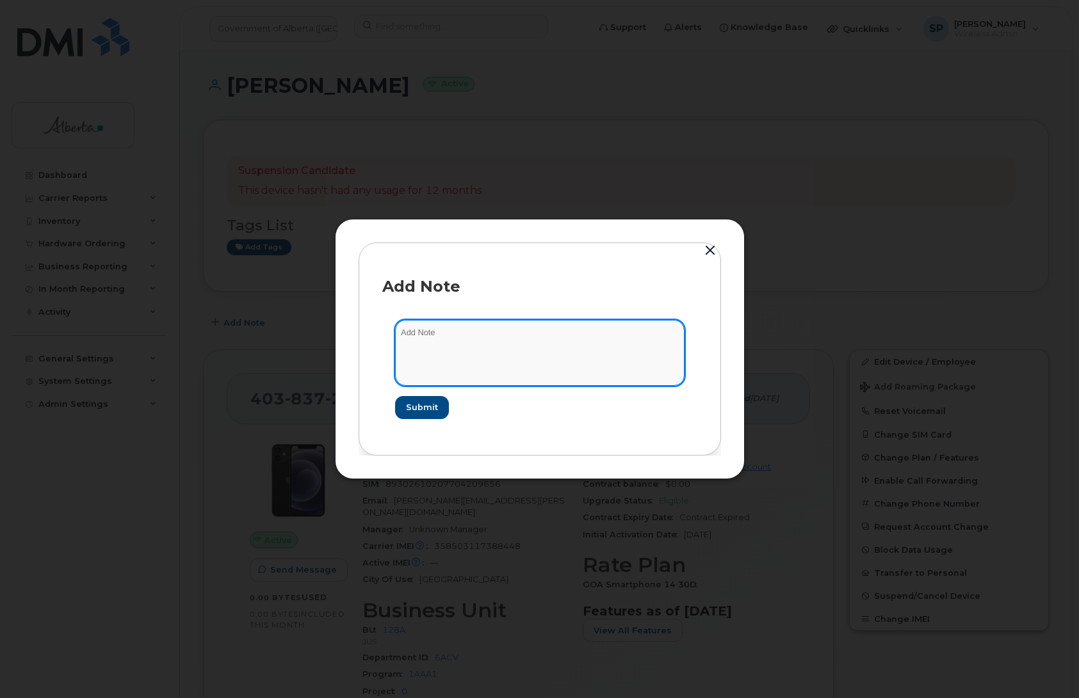
click at [430, 338] on textarea at bounding box center [539, 352] width 289 height 65
paste textarea "SCTASK0847899 Plan Cancel - (1) 4038372046 Repurpose Calgary. Previous user had…"
type textarea "SCTASK0847899 Plan Cancel - (1) 4038372046 Repurpose Calgary. Previous user had…"
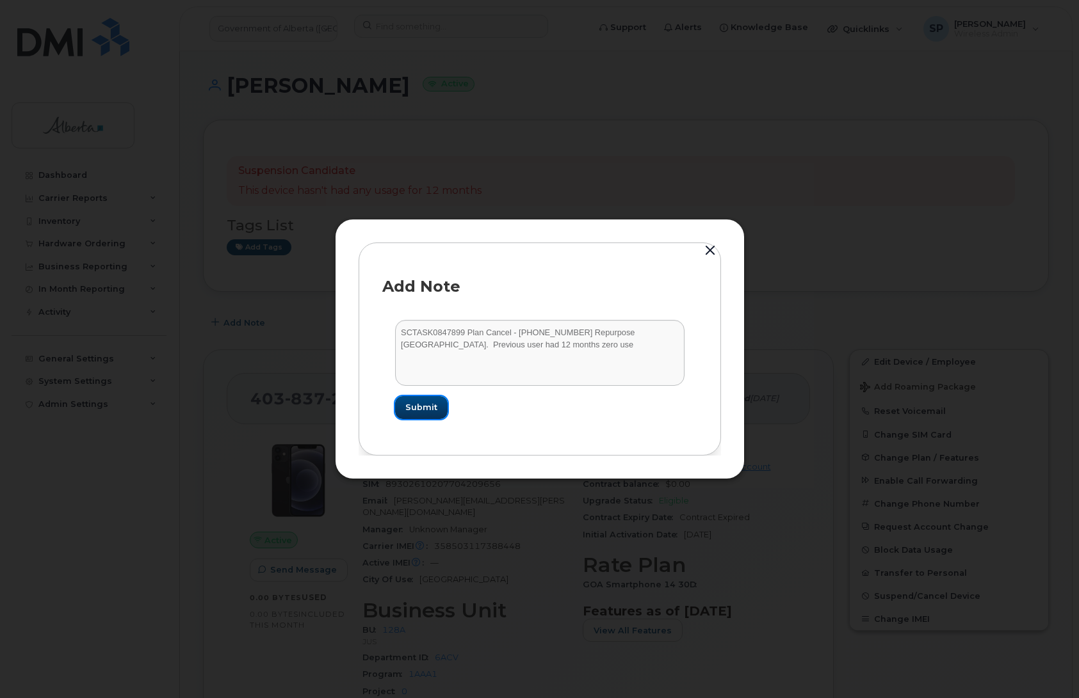
click at [421, 412] on span "Submit" at bounding box center [421, 407] width 32 height 12
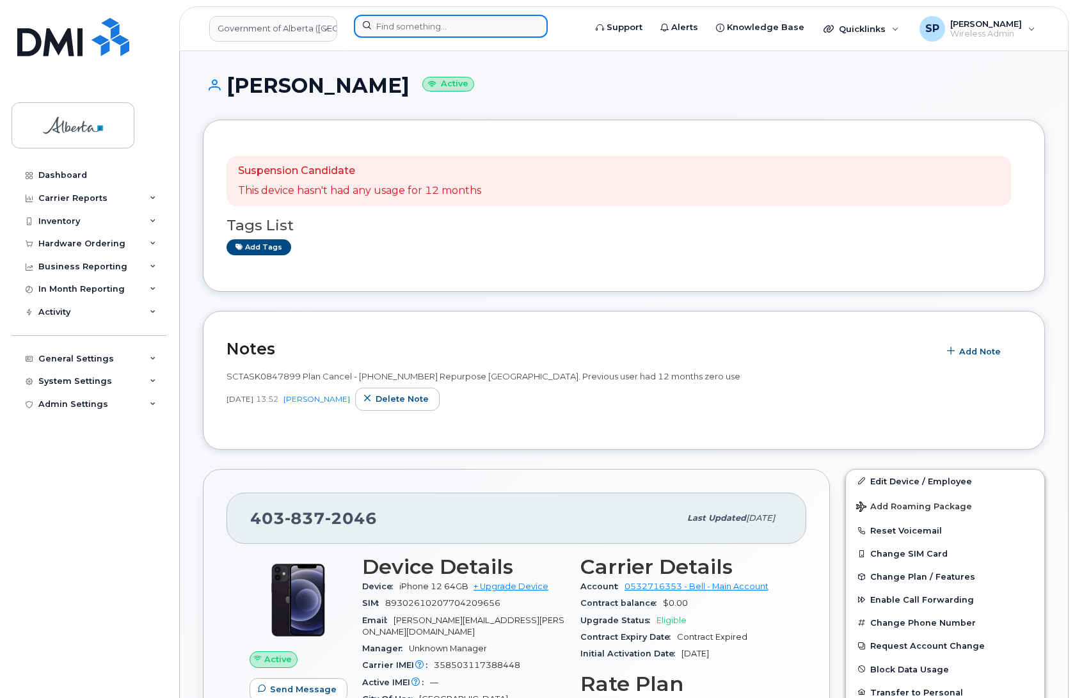
click at [411, 19] on input at bounding box center [451, 26] width 194 height 23
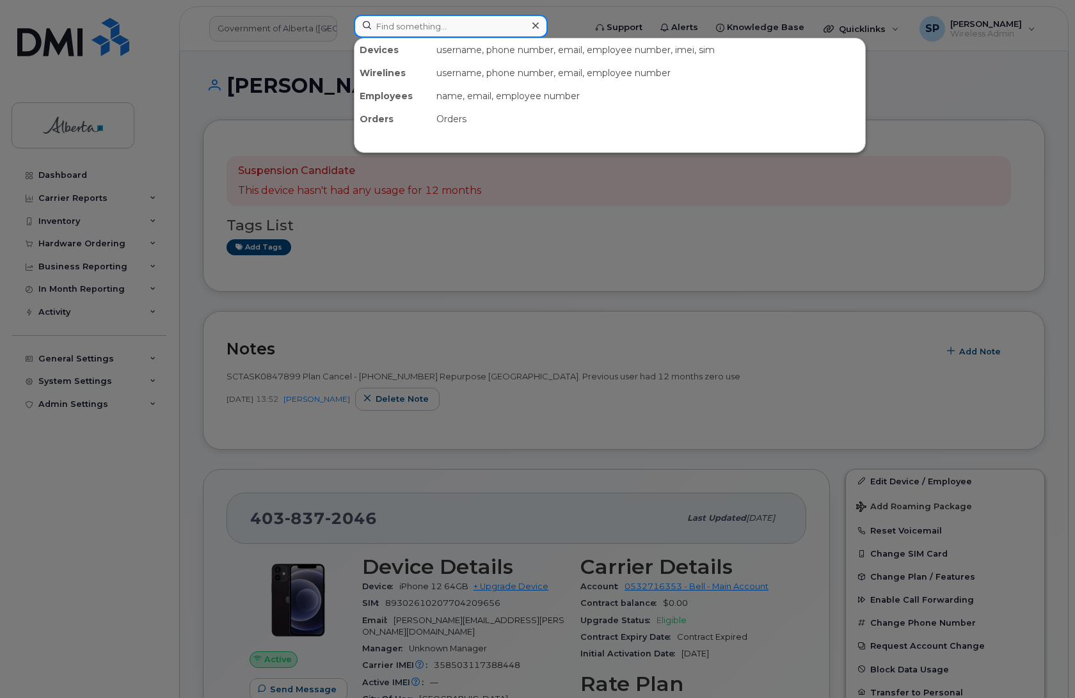
paste input "5875457668"
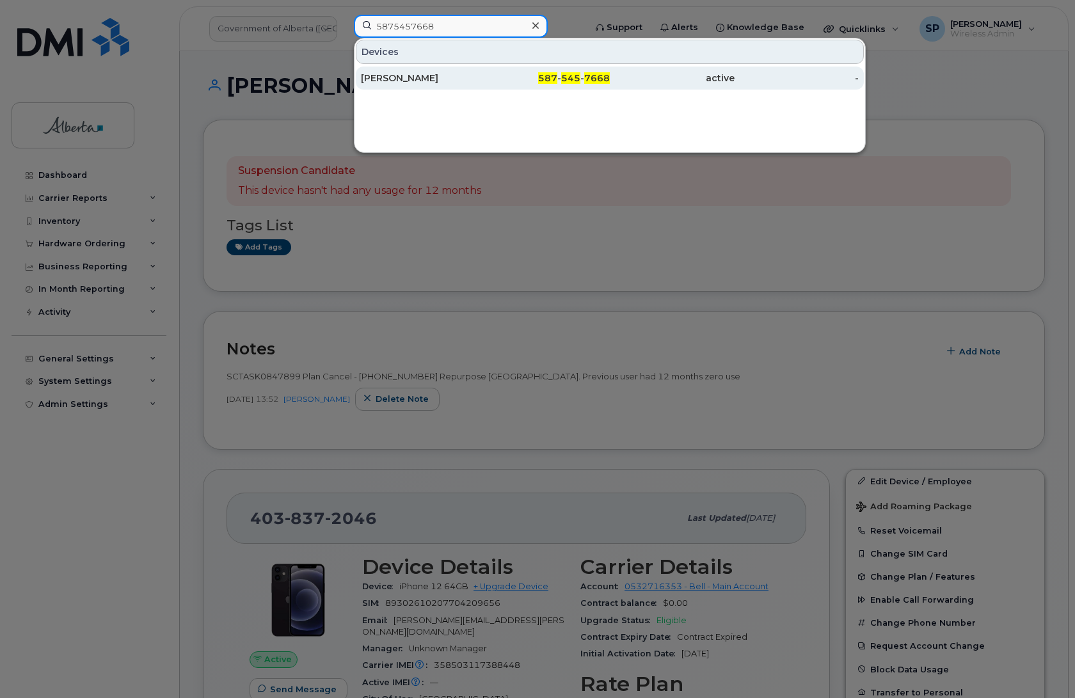
type input "5875457668"
click at [391, 82] on div "[PERSON_NAME]" at bounding box center [423, 78] width 125 height 13
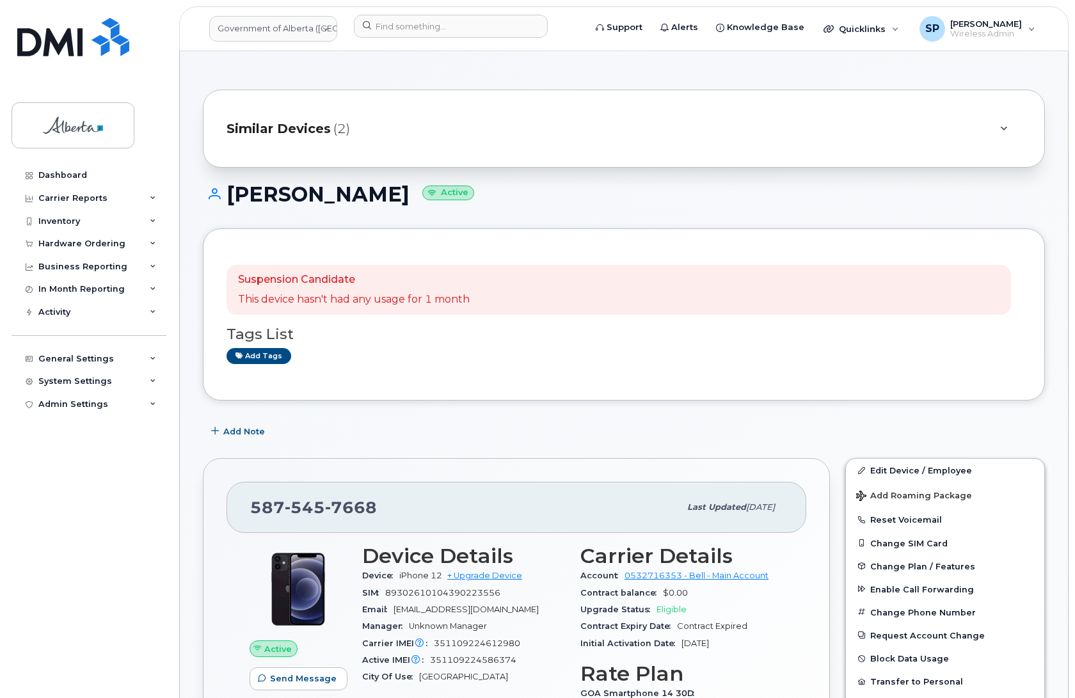
click at [149, 567] on div "Dashboard Carrier Reports Monthly Billing Data Daily Data Pooling Data Behavior…" at bounding box center [91, 421] width 158 height 515
click at [225, 430] on span "Add Note" at bounding box center [244, 432] width 42 height 12
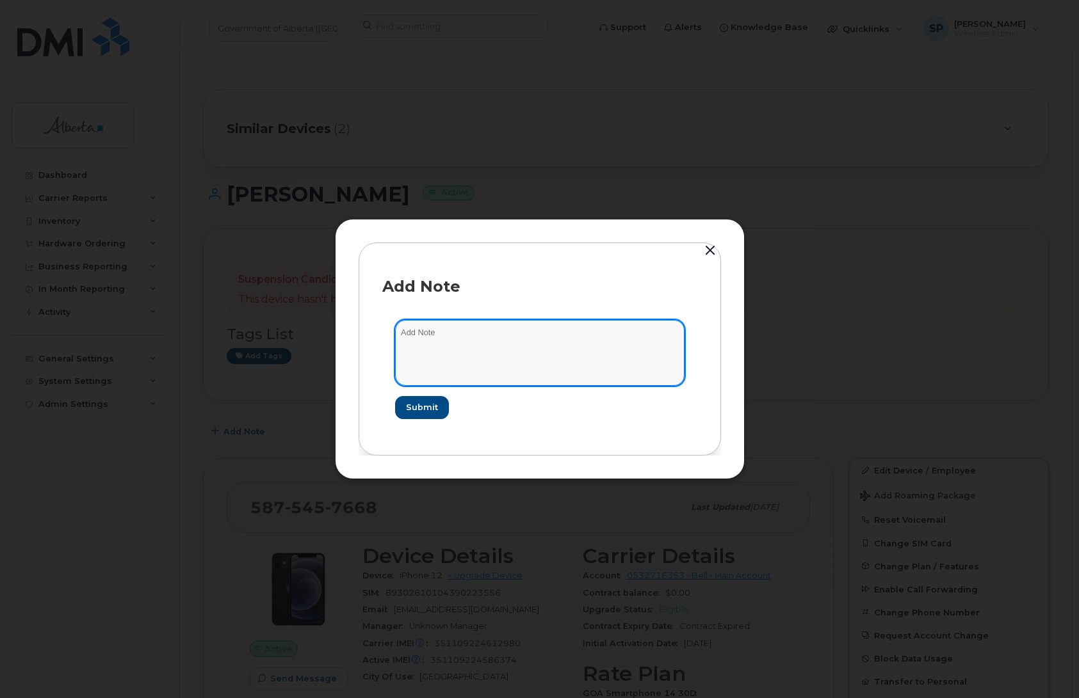
click at [465, 357] on textarea at bounding box center [539, 352] width 289 height 65
paste textarea "SCTASK0849030 Plan Cancel - (1) 5875457668 Repurpose Calgary"
type textarea "SCTASK0849030 Plan Cancel - [PHONE_NUMBER] Repurpose [GEOGRAPHIC_DATA]"
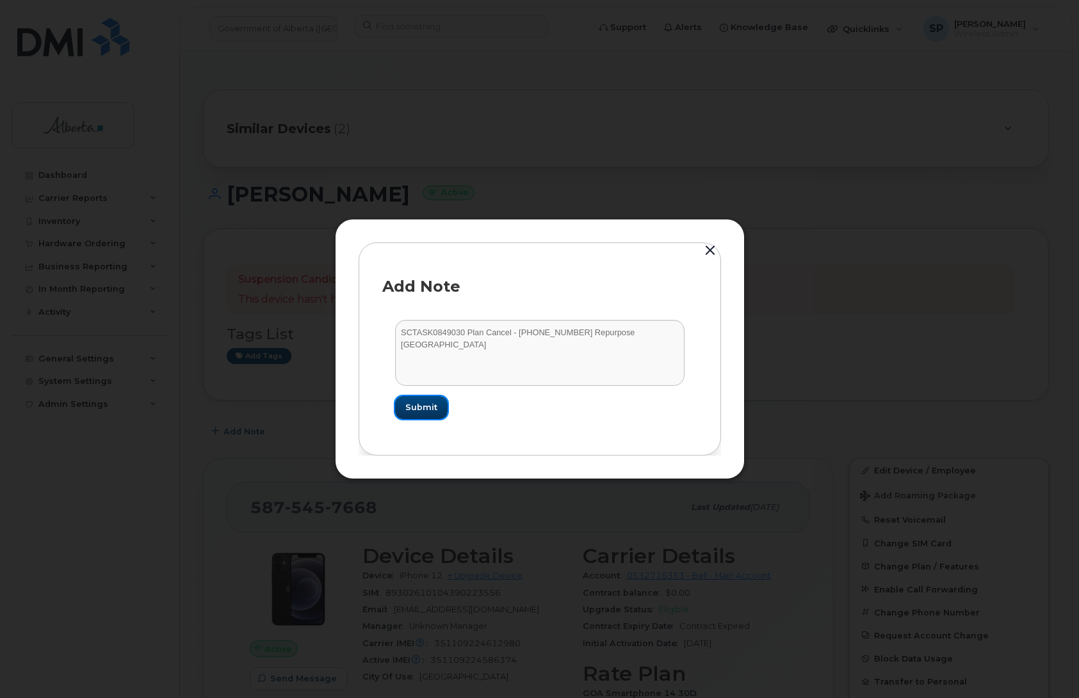
click at [424, 410] on span "Submit" at bounding box center [421, 407] width 32 height 12
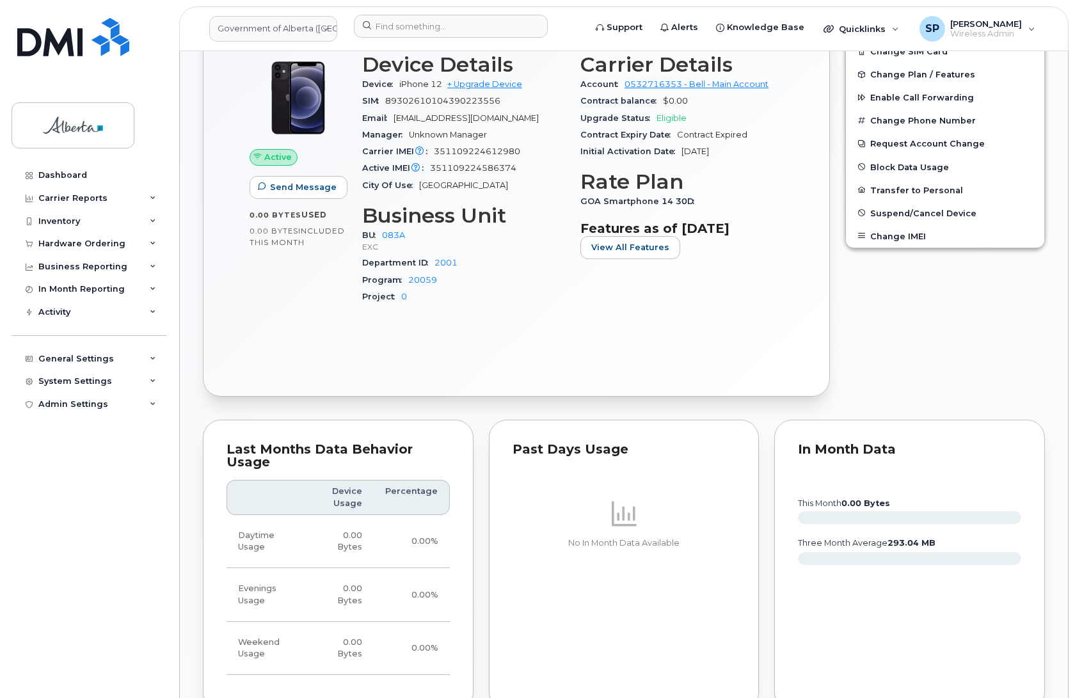
scroll to position [1223, 0]
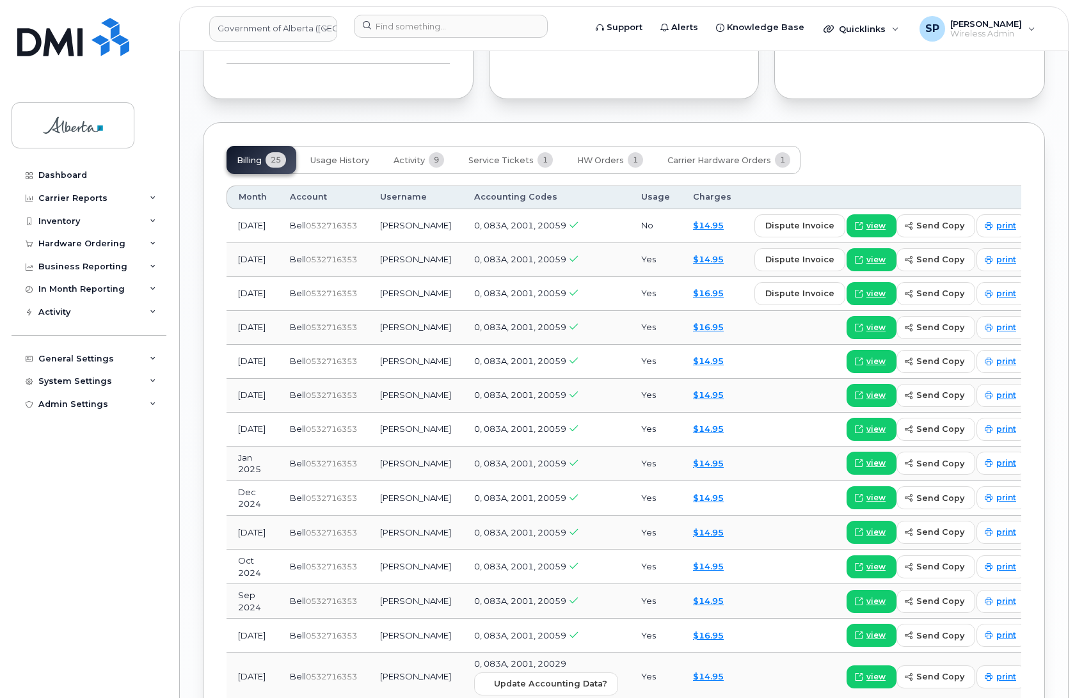
drag, startPoint x: 1074, startPoint y: 394, endPoint x: 1079, endPoint y: 287, distance: 107.0
click at [1075, 287] on html "Government of Alberta (GOA) Support Alerts Knowledge Base Quicklinks Suspend / …" at bounding box center [537, 54] width 1075 height 2555
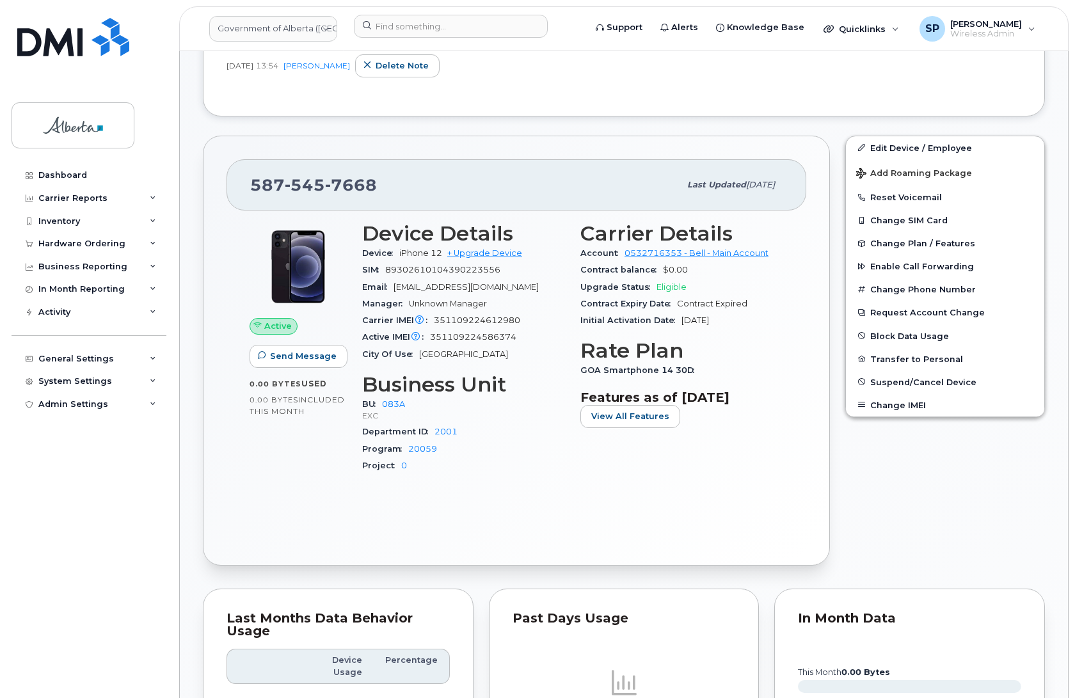
scroll to position [428, 0]
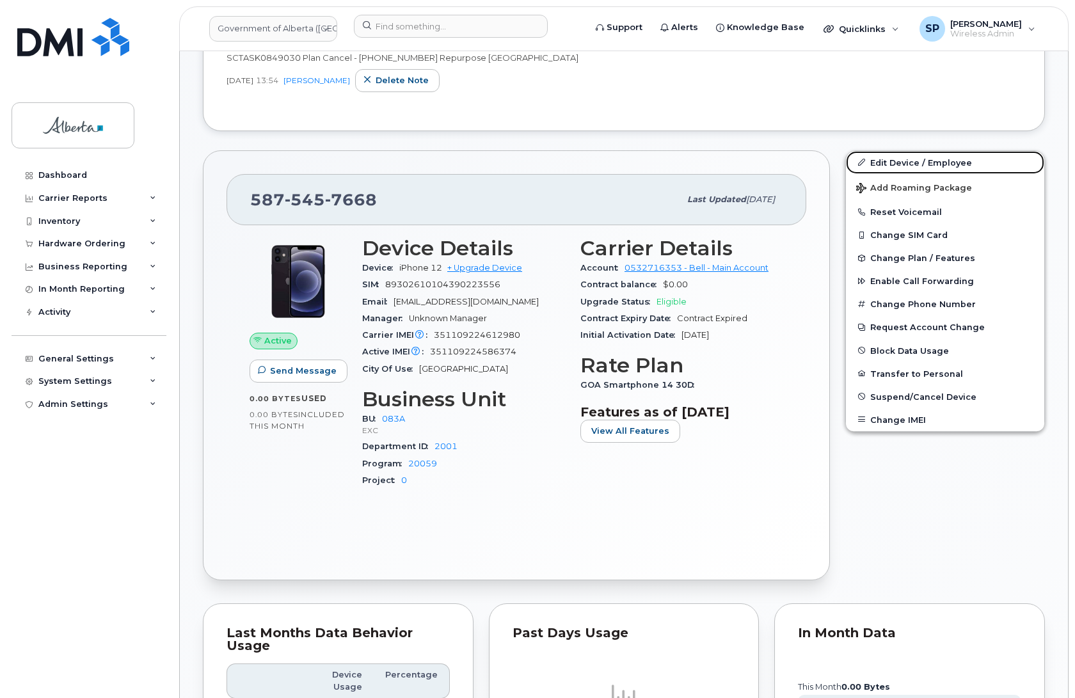
drag, startPoint x: 890, startPoint y: 161, endPoint x: 661, endPoint y: 156, distance: 229.2
click at [890, 161] on link "Edit Device / Employee" at bounding box center [945, 162] width 198 height 23
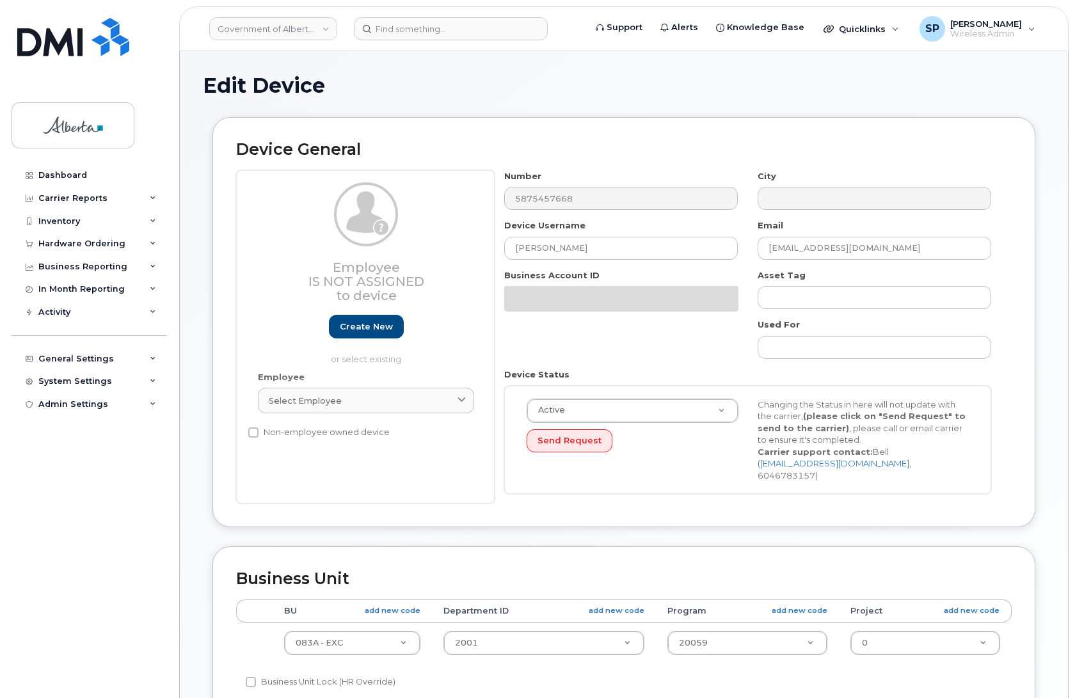
select select "4733126"
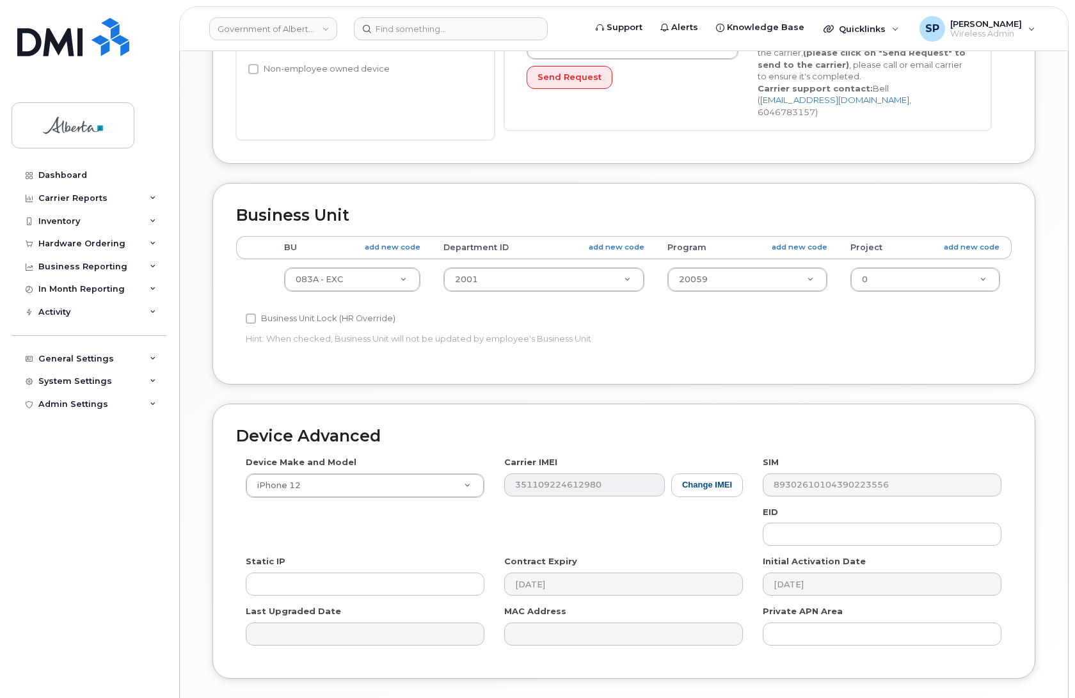
scroll to position [366, 0]
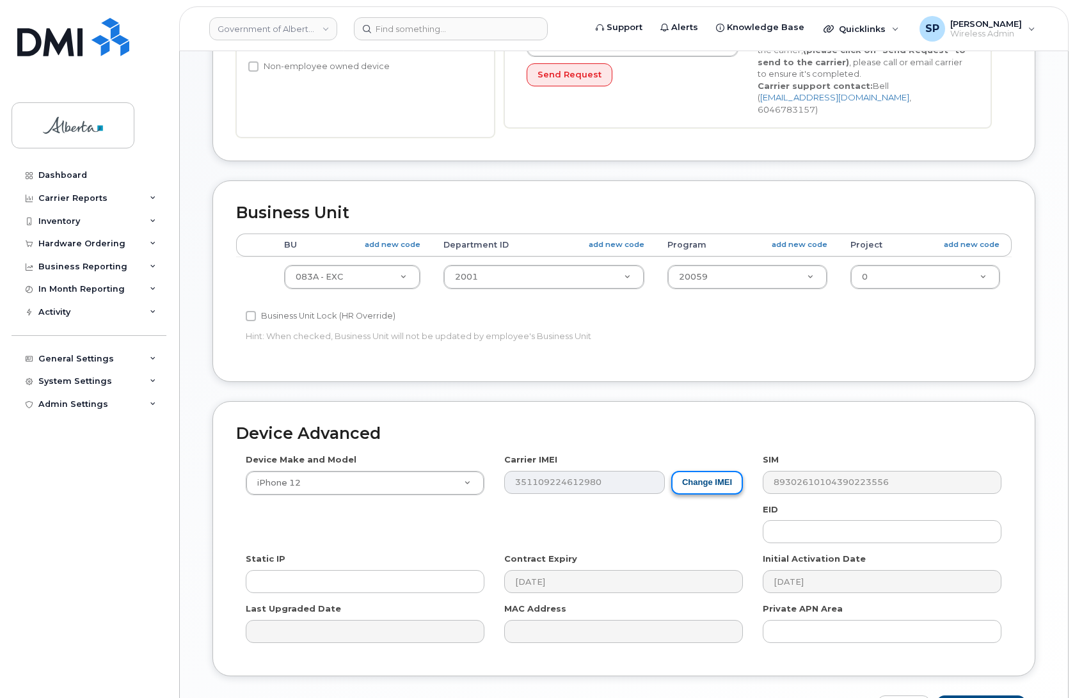
click at [712, 472] on button "Change IMEI" at bounding box center [708, 483] width 72 height 24
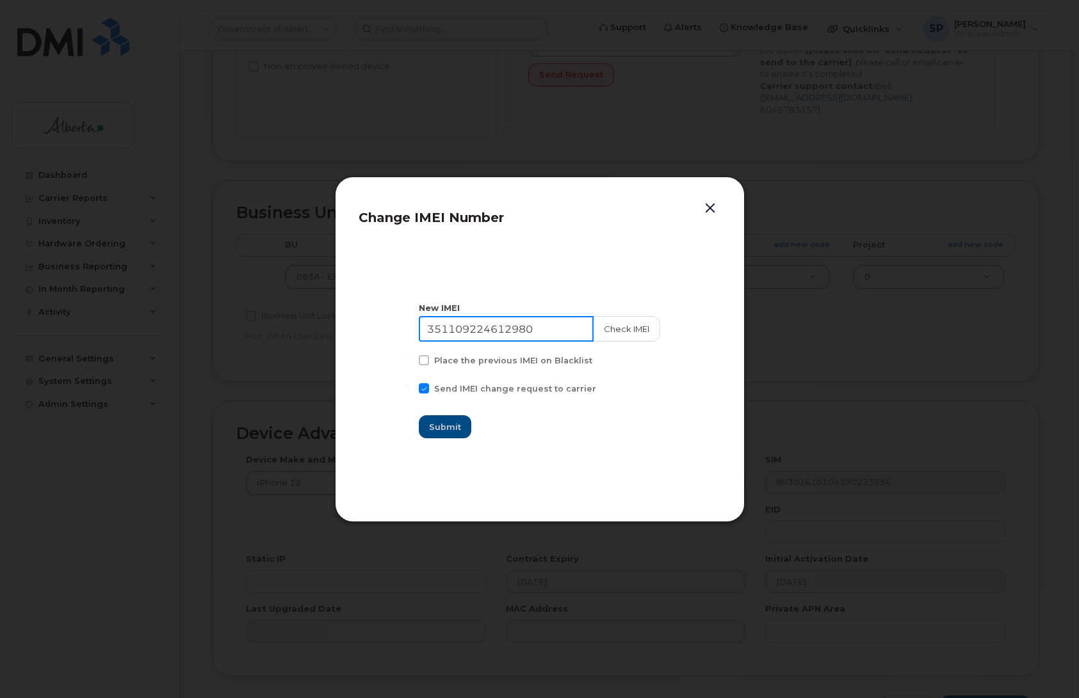
drag, startPoint x: 558, startPoint y: 326, endPoint x: 292, endPoint y: 325, distance: 265.7
click at [292, 325] on div "Change IMEI Number New IMEI 351109224612980 Check IMEI Place the previous IMEI …" at bounding box center [539, 349] width 1079 height 698
paste input "586374"
type input "351109224586374"
click at [616, 330] on button "Check IMEI" at bounding box center [625, 329] width 67 height 26
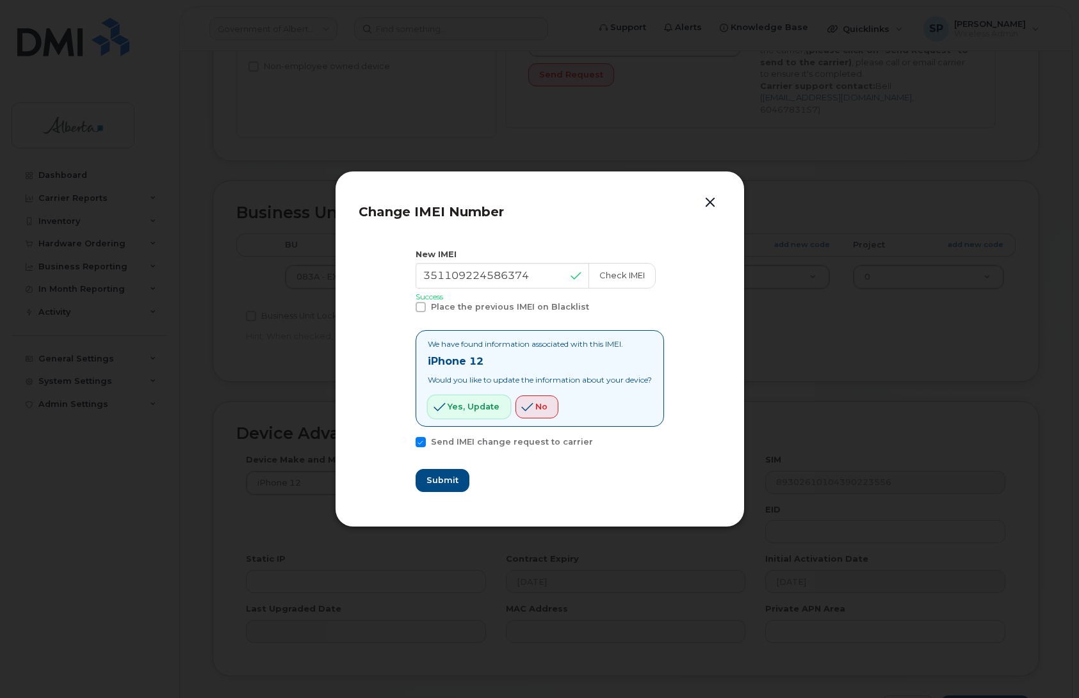
click at [474, 407] on span "Yes, update" at bounding box center [473, 407] width 52 height 12
click at [433, 483] on span "Submit" at bounding box center [442, 480] width 32 height 12
type input "351109224586374"
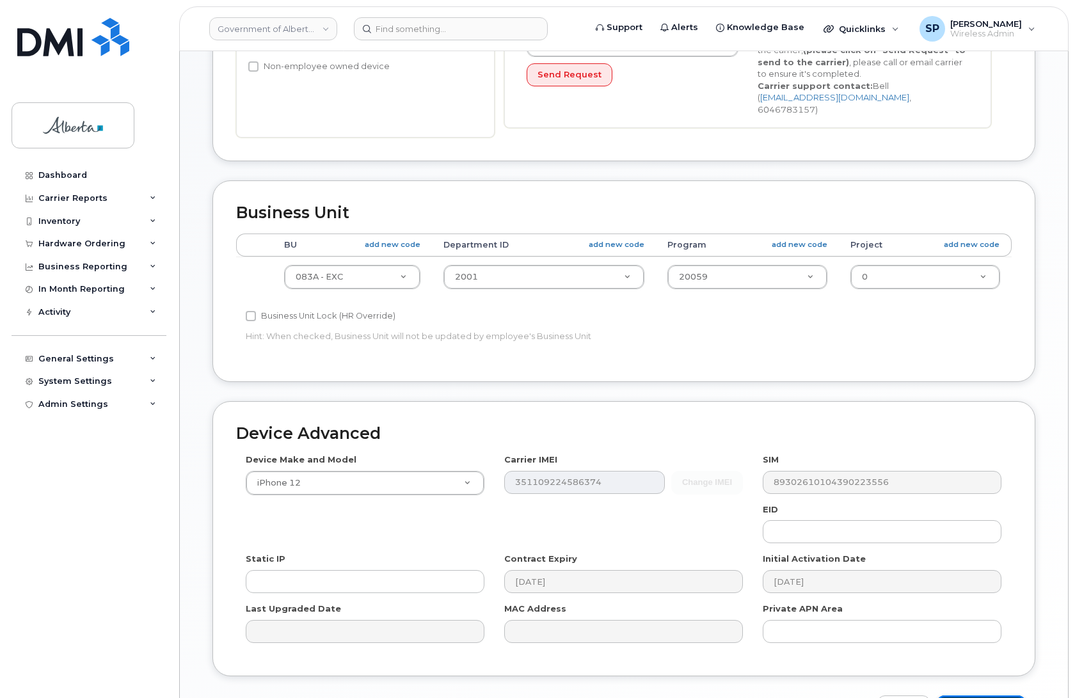
click at [962, 696] on input "Update Device" at bounding box center [981, 708] width 89 height 24
type input "Saving..."
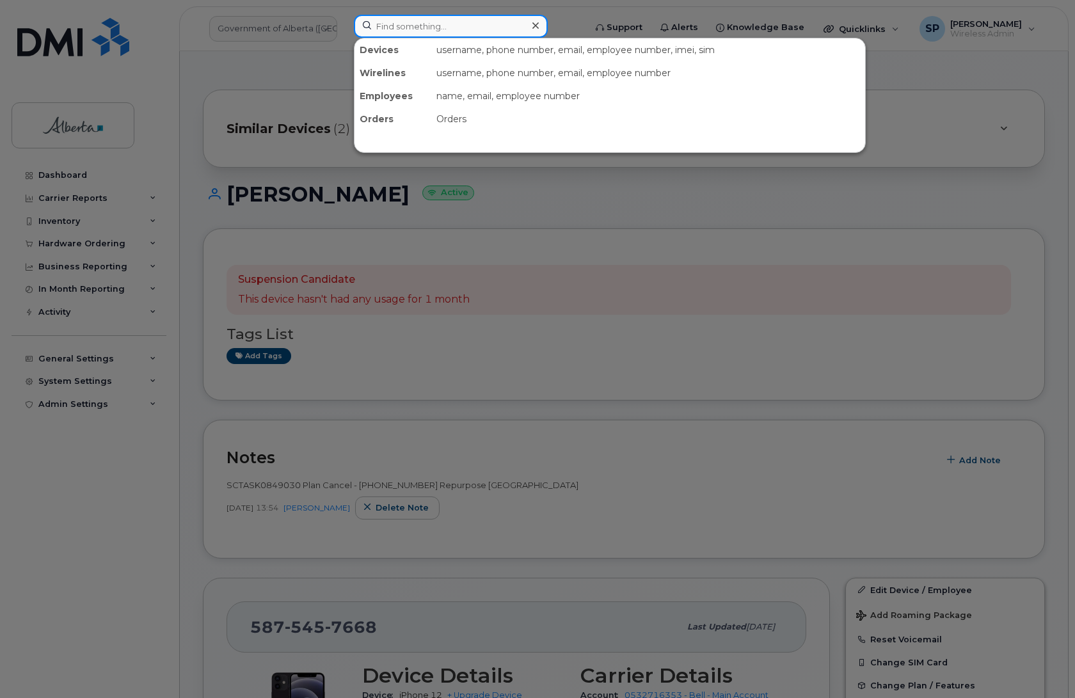
click at [468, 31] on input at bounding box center [451, 26] width 194 height 23
paste input "5873856184"
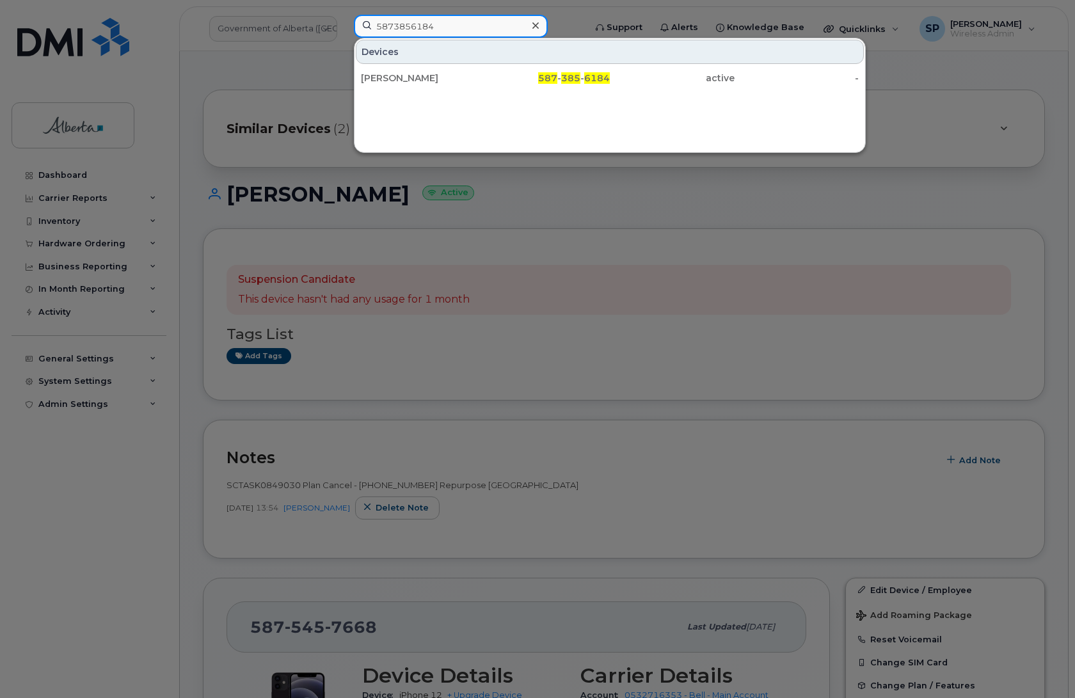
type input "5873856184"
click at [415, 76] on div "[PERSON_NAME]" at bounding box center [423, 78] width 125 height 13
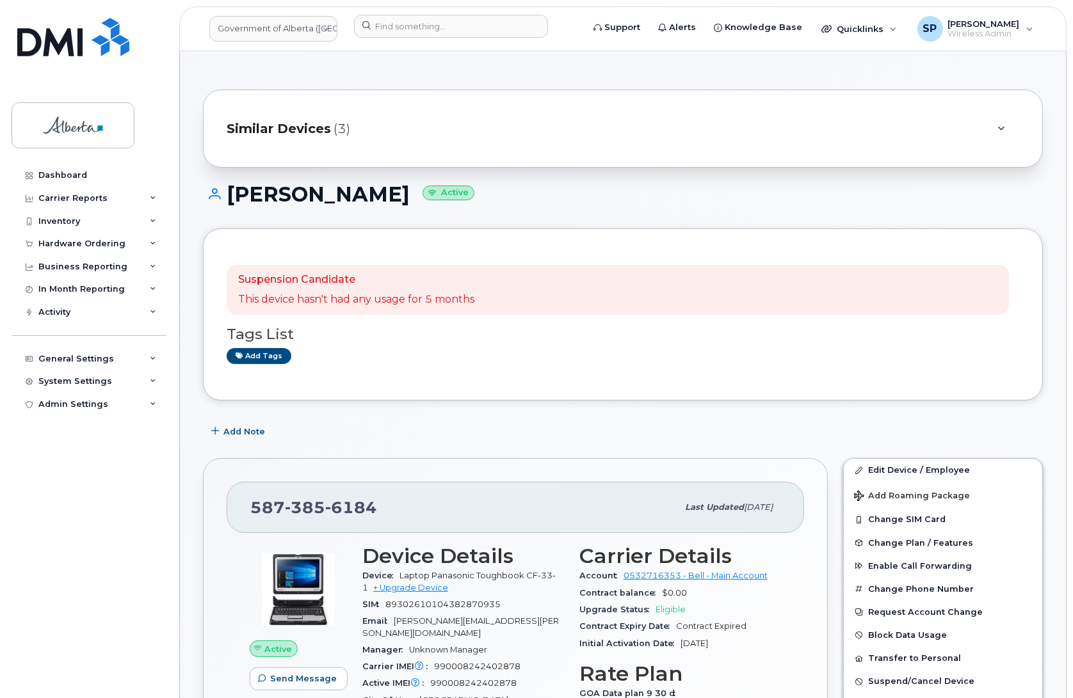
scroll to position [139, 0]
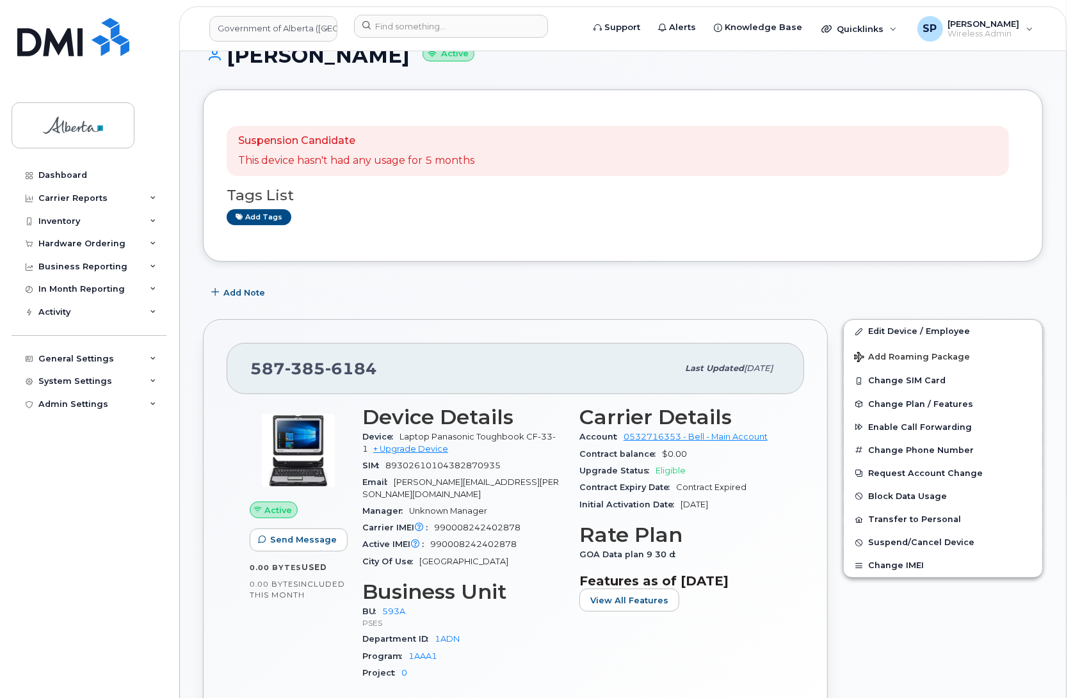
click at [76, 554] on div "Dashboard Carrier Reports Monthly Billing Data Daily Data Pooling Data Behavior…" at bounding box center [91, 421] width 158 height 515
click at [241, 292] on span "Add Note" at bounding box center [244, 293] width 42 height 12
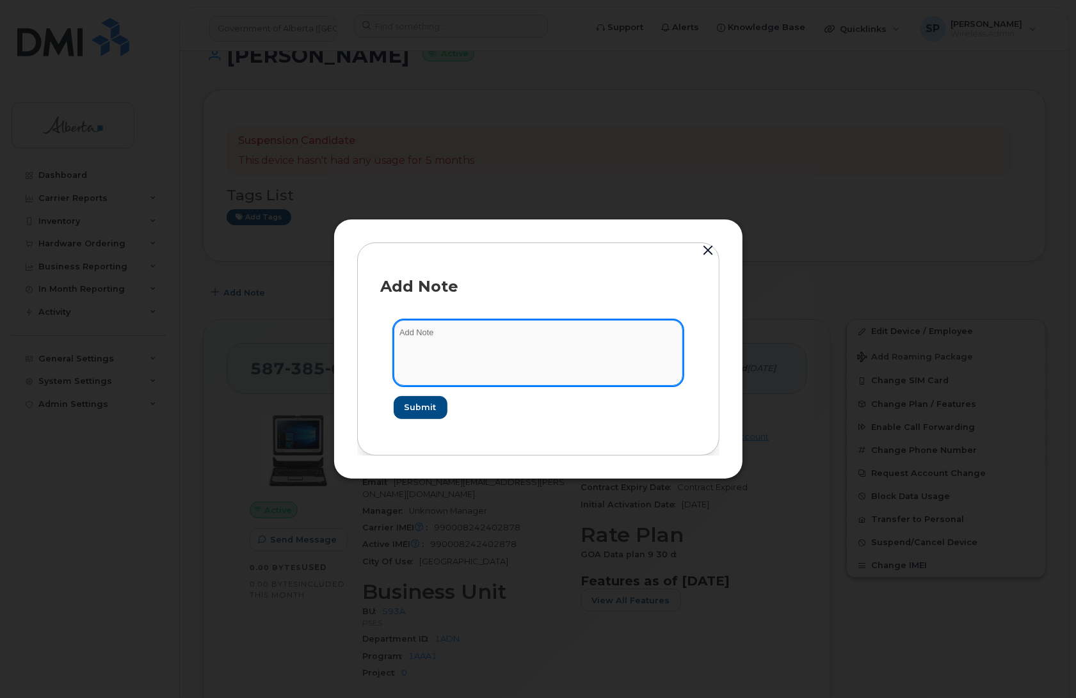
click at [525, 357] on textarea at bounding box center [538, 352] width 289 height 65
paste textarea "SCTASK0847314 Plan Cancel - [PHONE_NUMBER] Repurpose [GEOGRAPHIC_DATA]"
type textarea "SCTASK0847314 Plan Cancel - [PHONE_NUMBER] Repurpose [GEOGRAPHIC_DATA]"
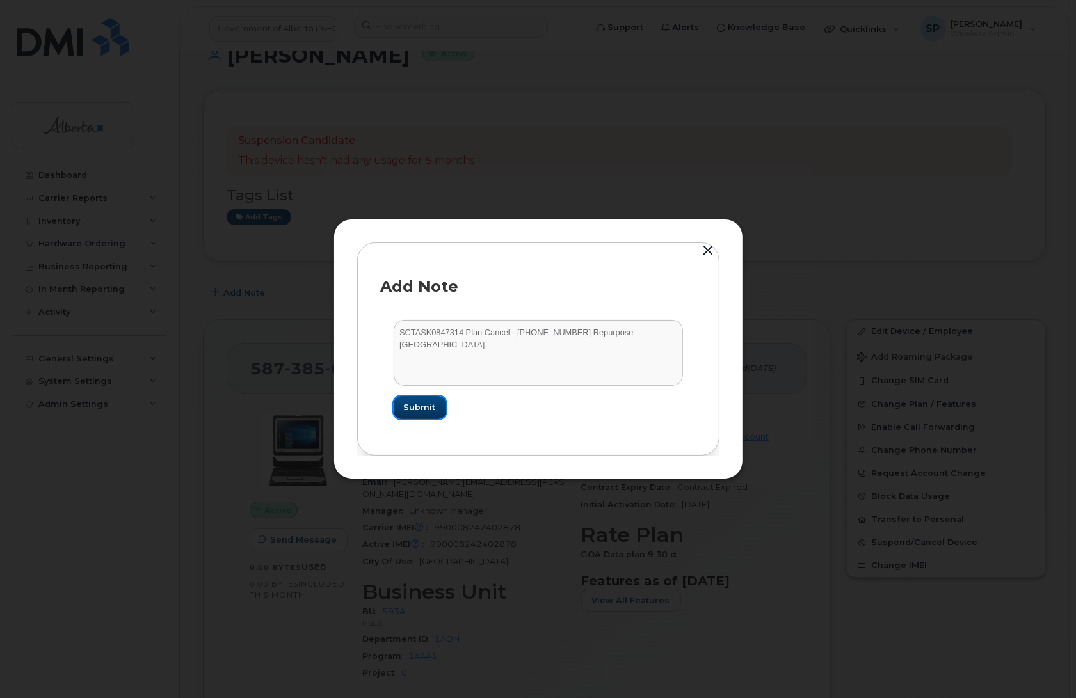
click at [416, 408] on span "Submit" at bounding box center [420, 407] width 32 height 12
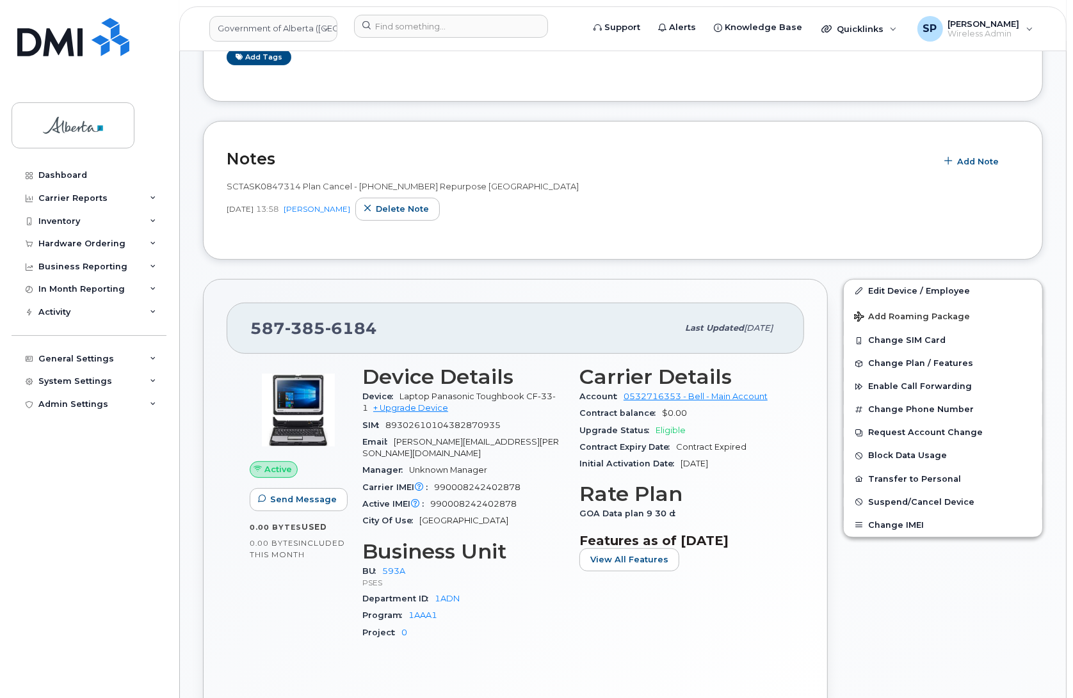
scroll to position [310, 0]
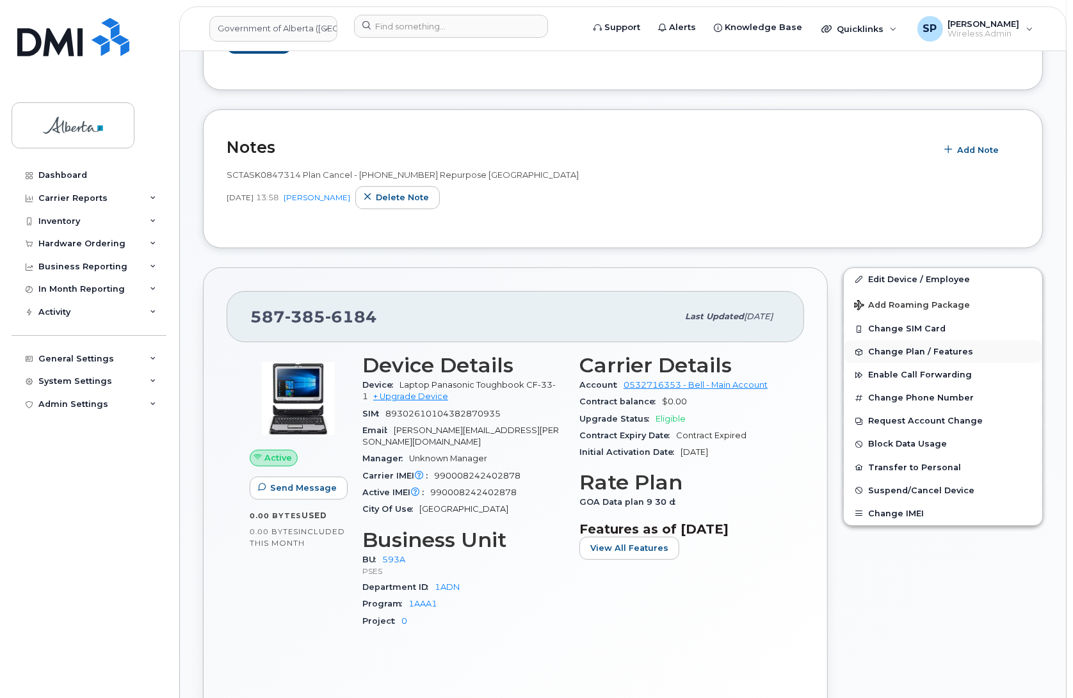
click at [888, 350] on span "Change Plan / Features" at bounding box center [920, 353] width 105 height 10
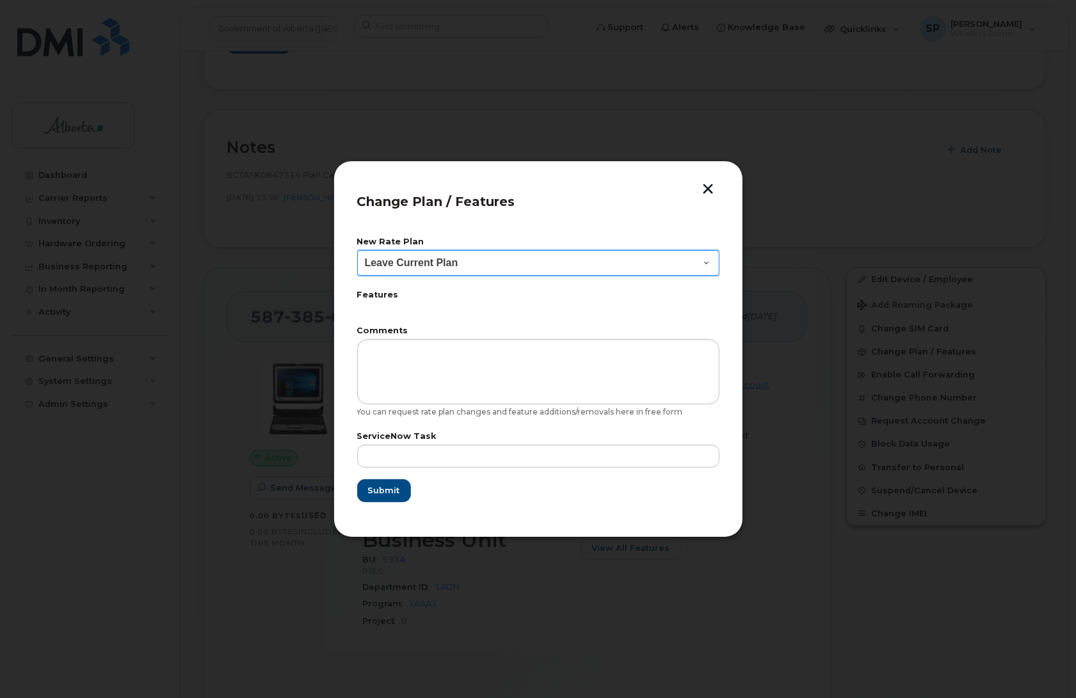
click at [448, 261] on select "Leave Current Plan GOA–Unlimited Data Plan 9" at bounding box center [538, 263] width 362 height 26
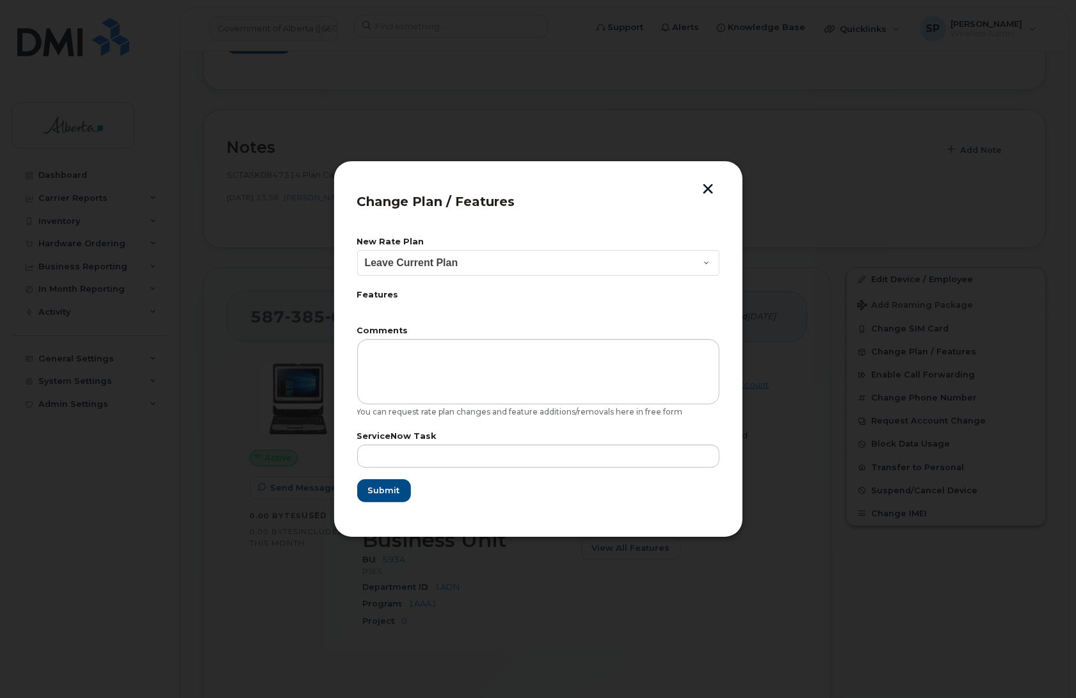
click at [704, 189] on button "button" at bounding box center [708, 190] width 19 height 13
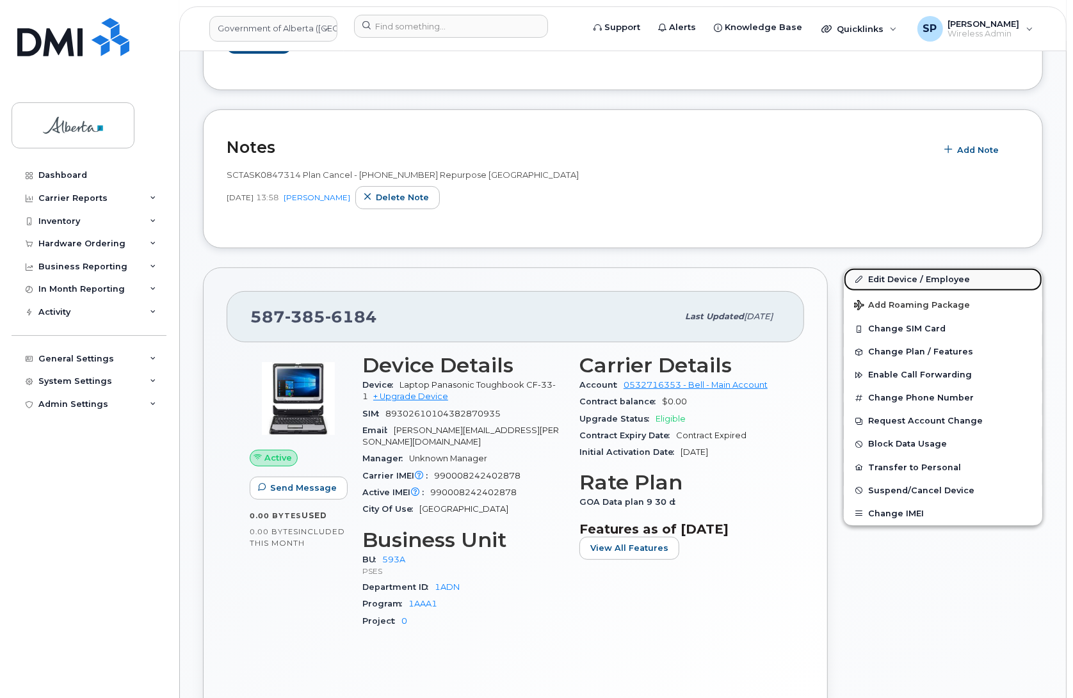
click at [942, 280] on link "Edit Device / Employee" at bounding box center [943, 279] width 198 height 23
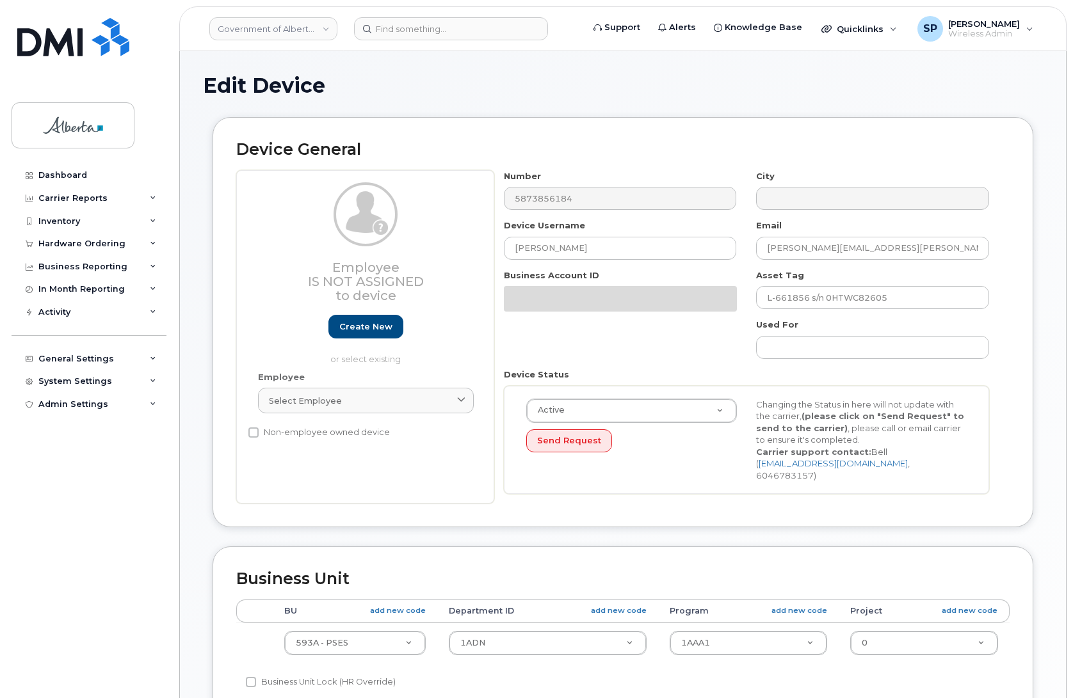
select select "4797682"
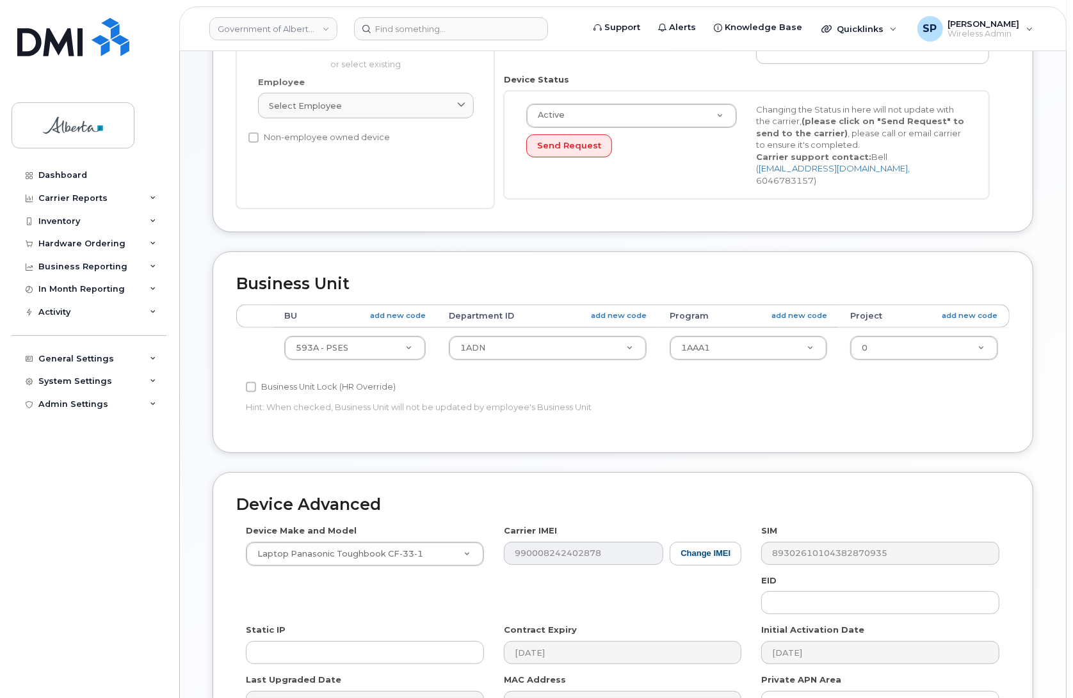
scroll to position [336, 0]
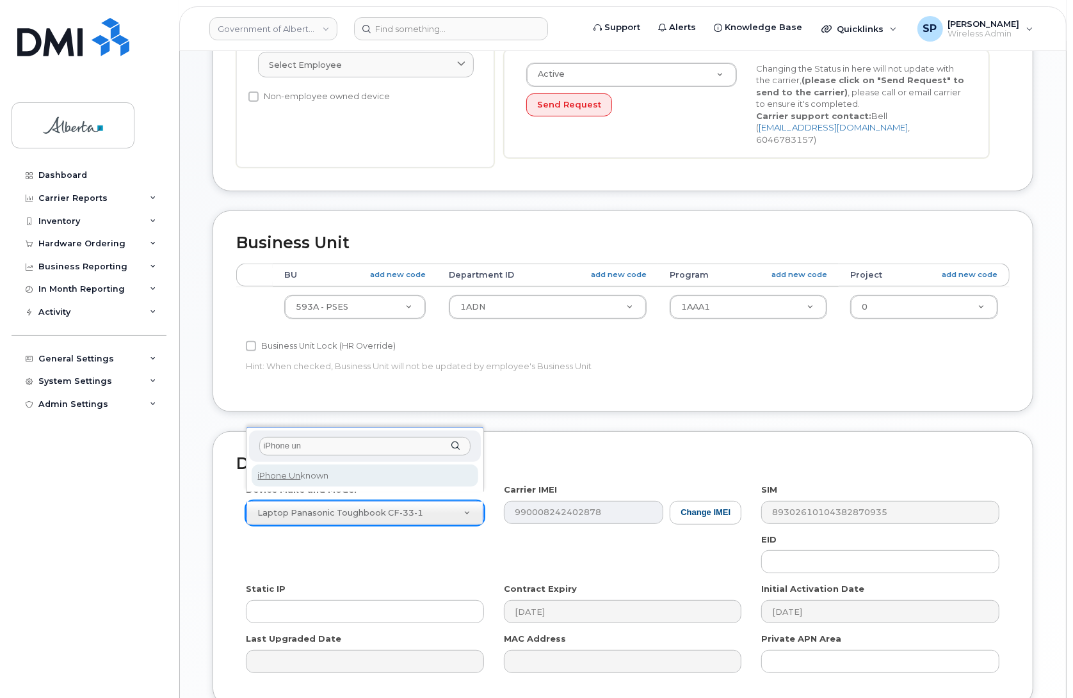
type input "iPhone un"
select select "185"
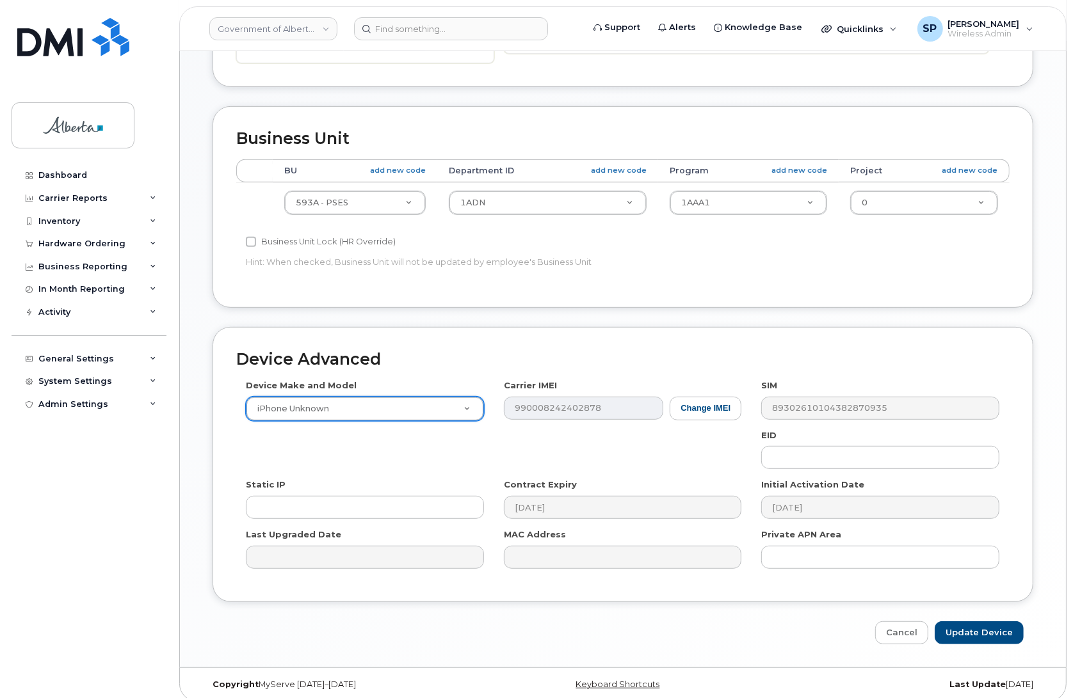
scroll to position [442, 0]
click at [984, 623] on input "Update Device" at bounding box center [979, 632] width 89 height 24
type input "Saving..."
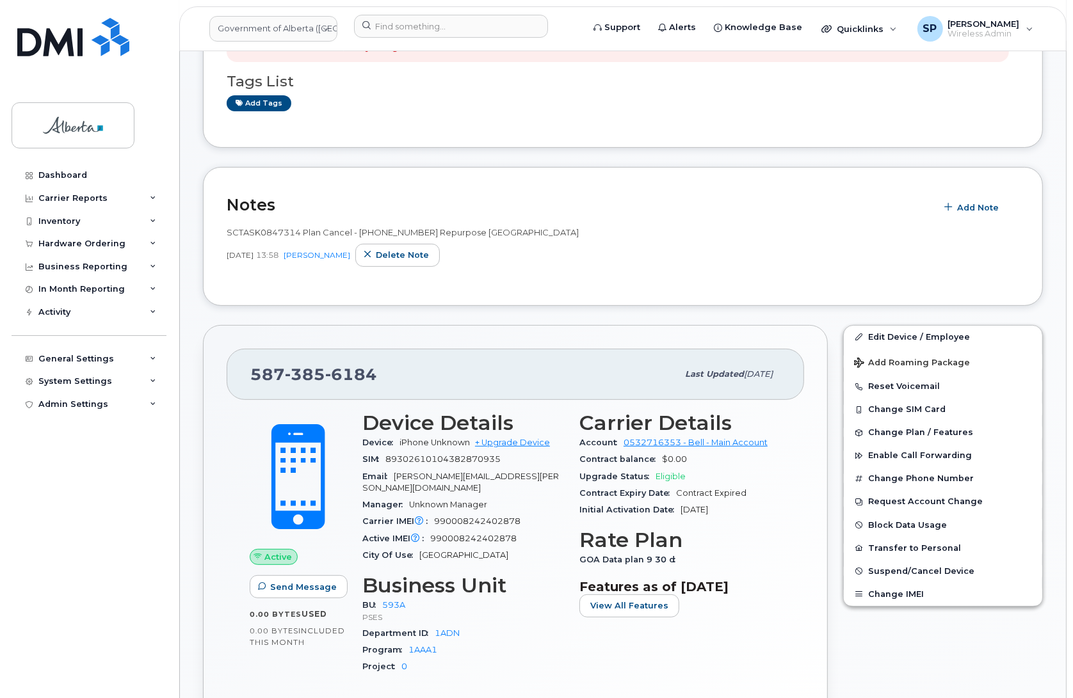
scroll to position [375, 0]
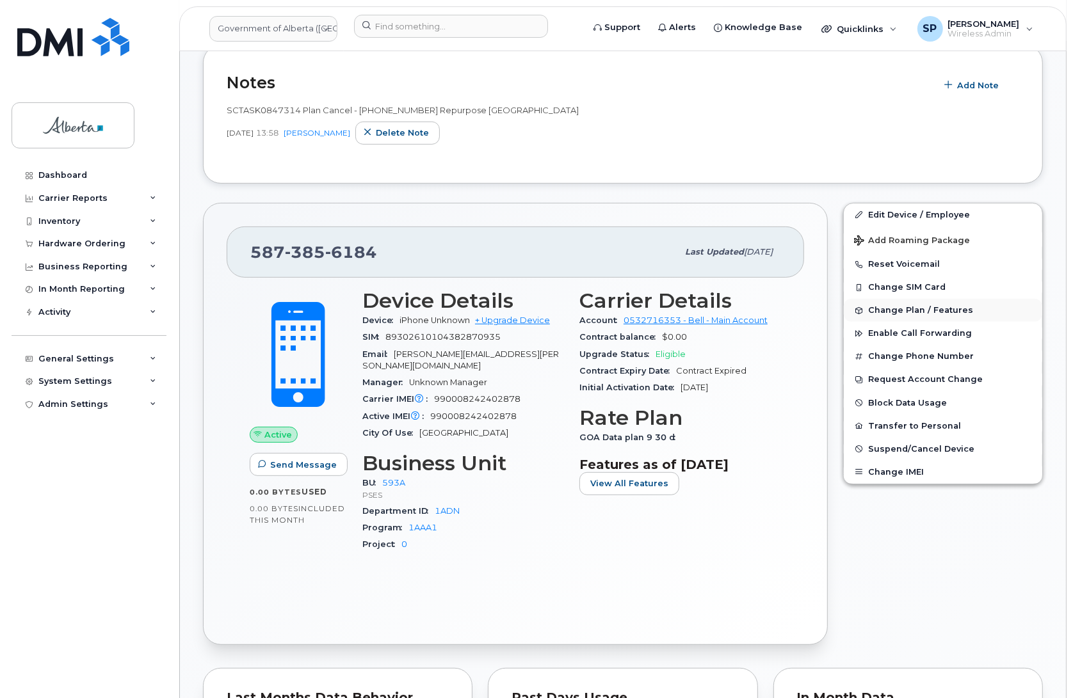
click at [904, 312] on span "Change Plan / Features" at bounding box center [920, 311] width 105 height 10
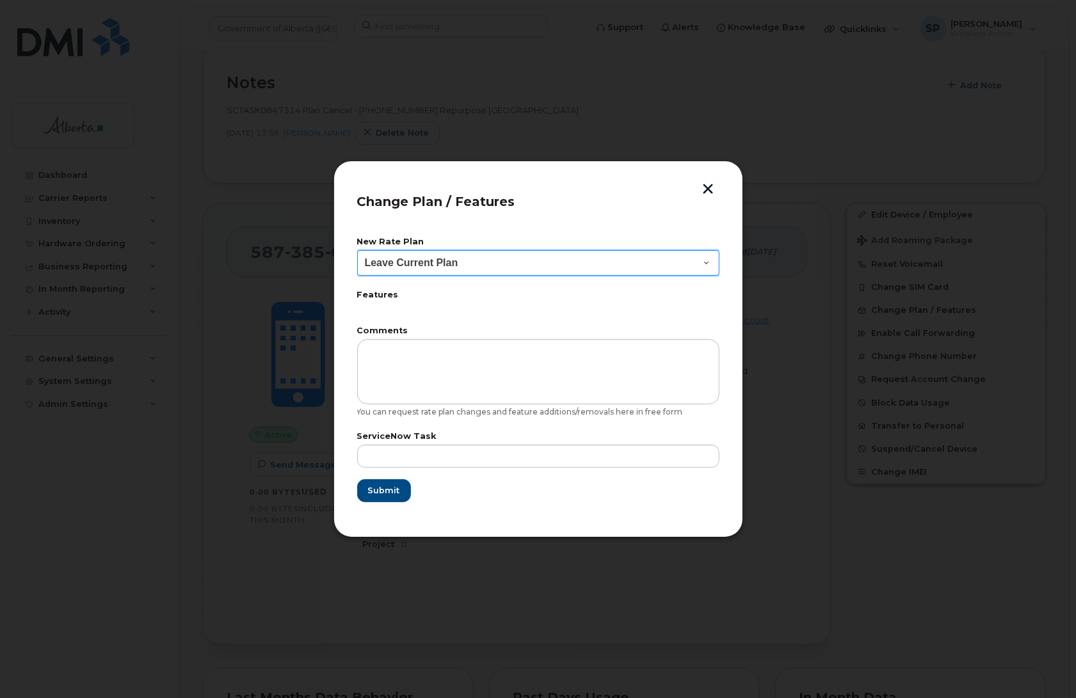
click at [431, 264] on select "Leave Current Plan GOA - Voice Plan 5 GOA Smartphone 14 30D GOA Unlimited Smart…" at bounding box center [538, 263] width 362 height 26
select select "2483362"
click at [357, 250] on select "Leave Current Plan GOA - Voice Plan 5 GOA Smartphone 14 30D GOA Unlimited Smart…" at bounding box center [538, 263] width 362 height 26
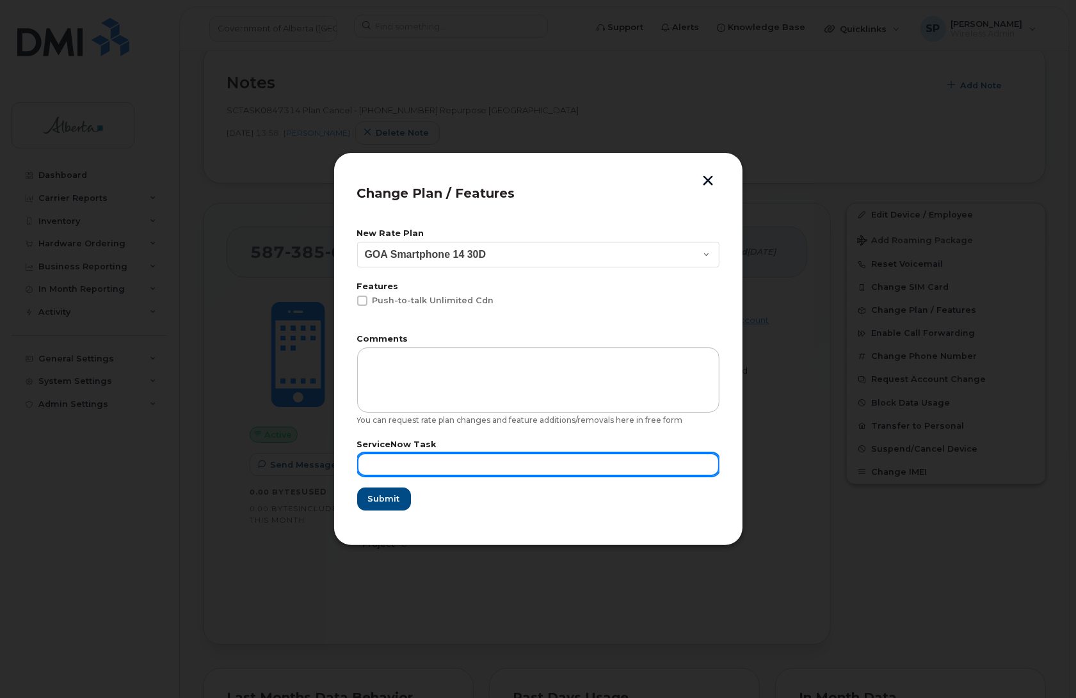
click at [509, 471] on input "text" at bounding box center [538, 464] width 362 height 23
paste input "SCTASK0847314"
type input "SCTASK0847314"
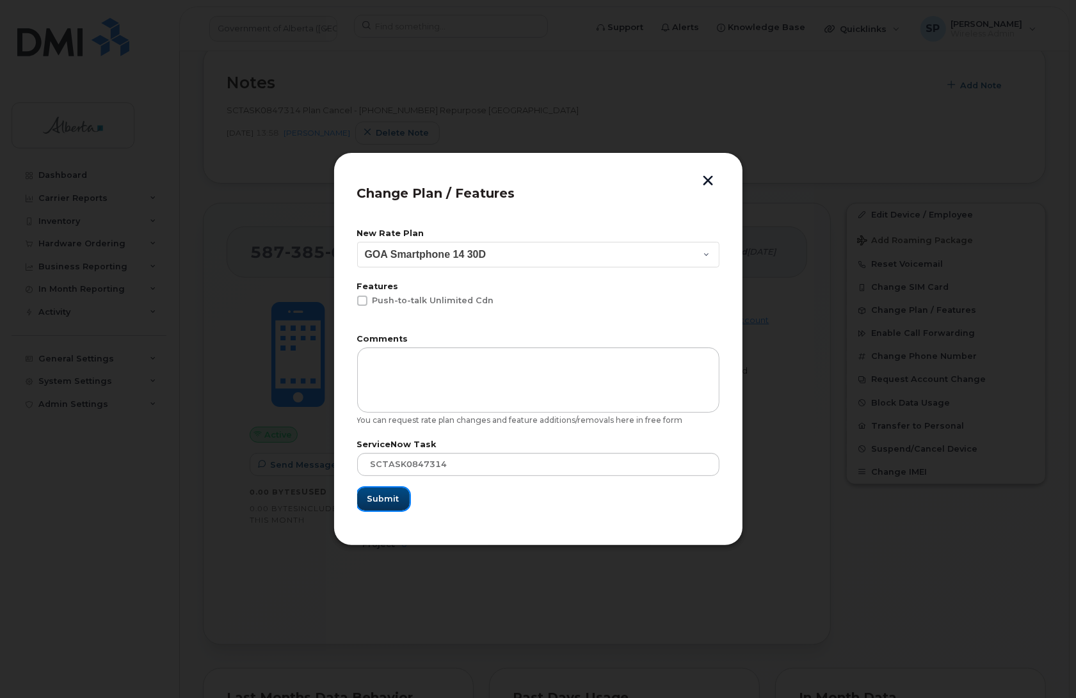
click at [391, 498] on span "Submit" at bounding box center [383, 499] width 32 height 12
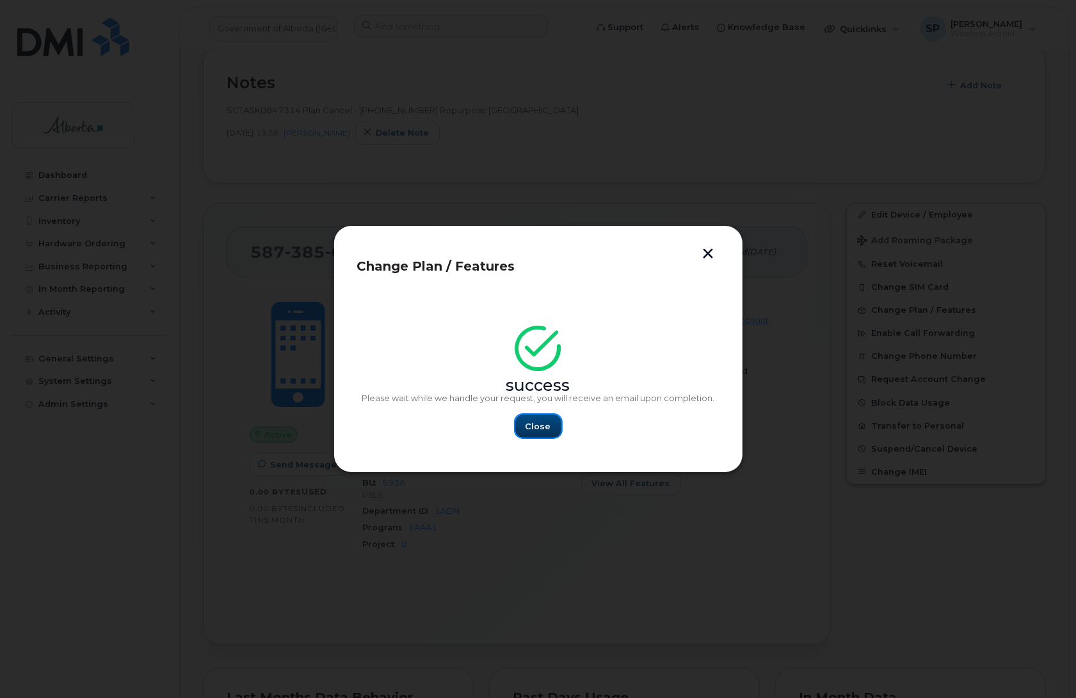
click at [529, 436] on button "Close" at bounding box center [538, 426] width 46 height 23
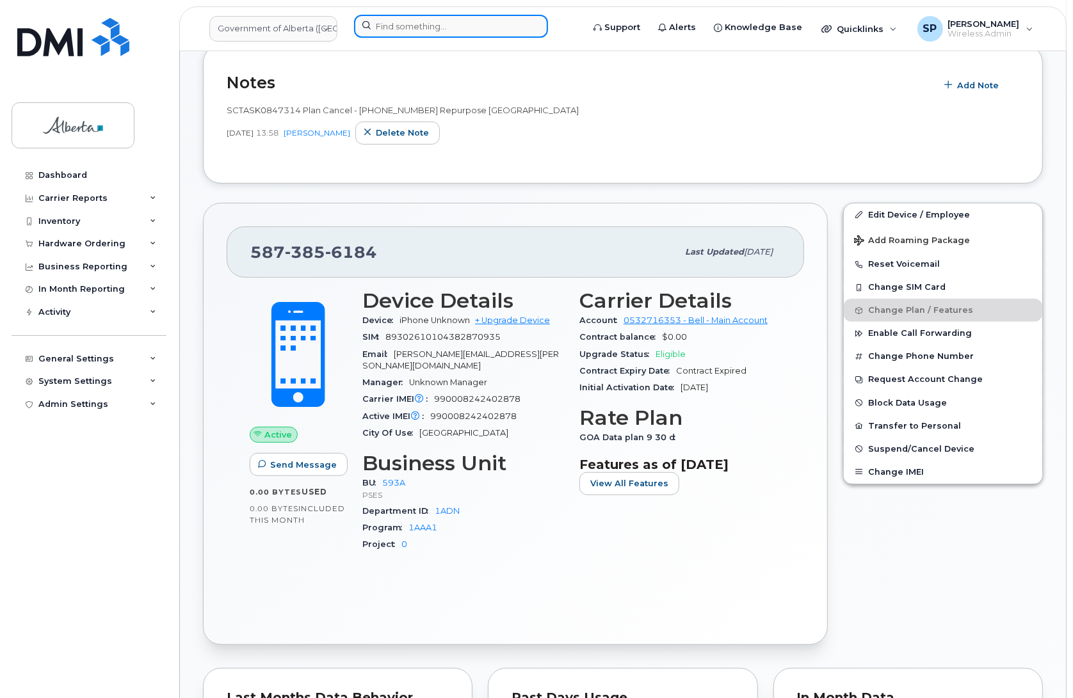
click at [439, 23] on input at bounding box center [451, 26] width 194 height 23
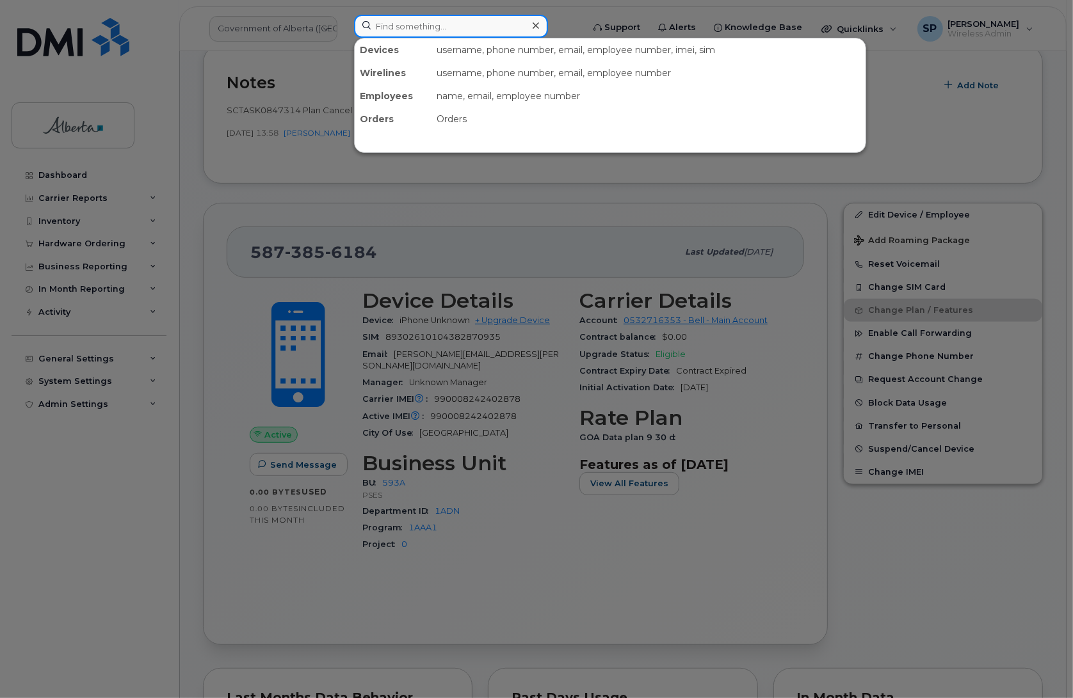
paste input "5873856314"
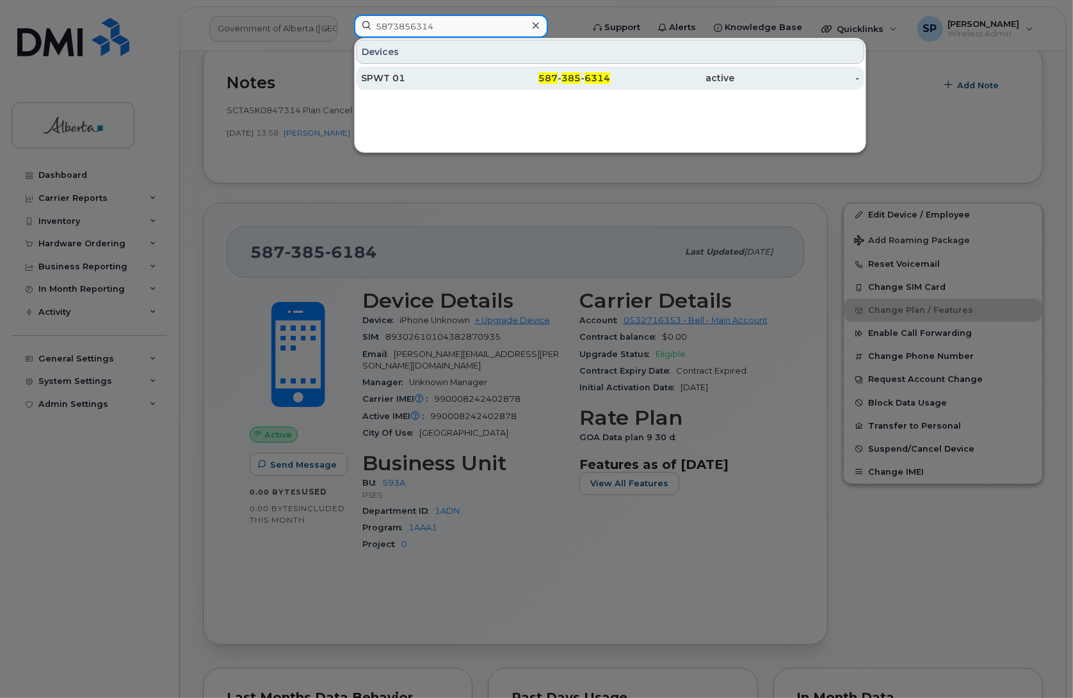
type input "5873856314"
click at [392, 80] on div "SPWT 01" at bounding box center [423, 78] width 125 height 13
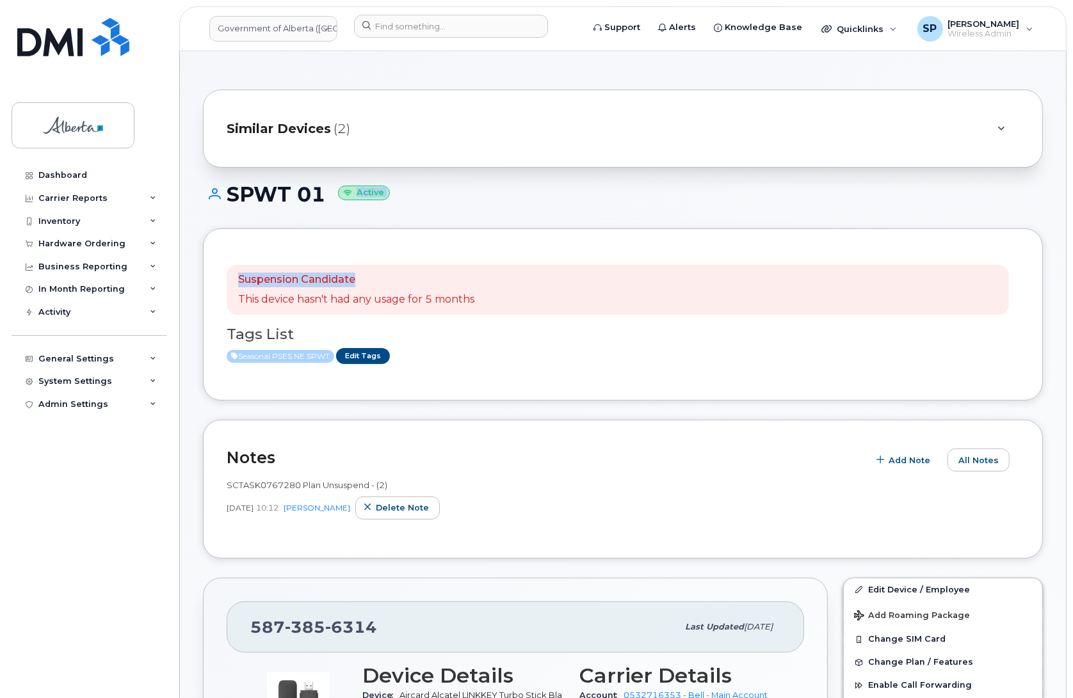
drag, startPoint x: 1072, startPoint y: 186, endPoint x: 1084, endPoint y: 257, distance: 72.0
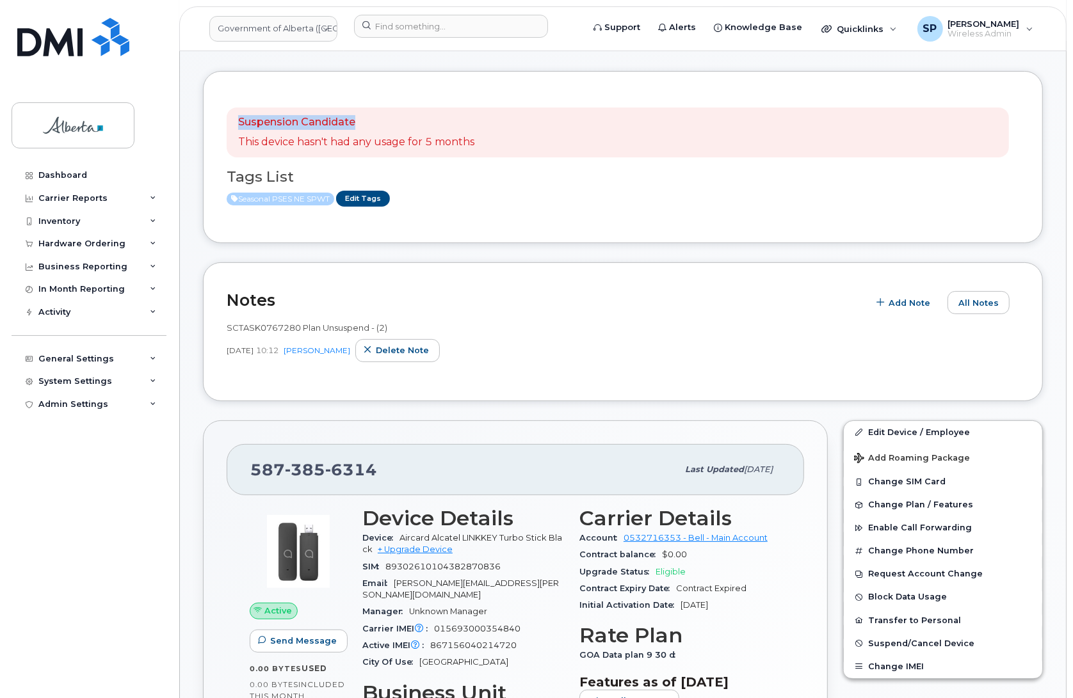
scroll to position [163, 0]
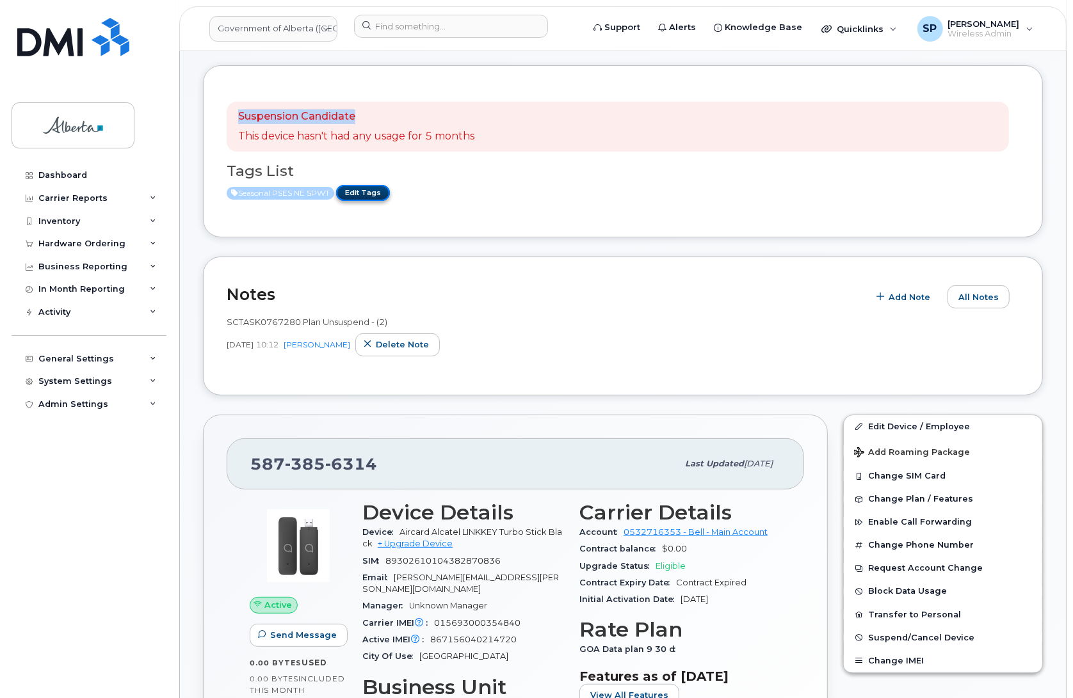
click at [363, 192] on link "Edit Tags" at bounding box center [363, 193] width 54 height 16
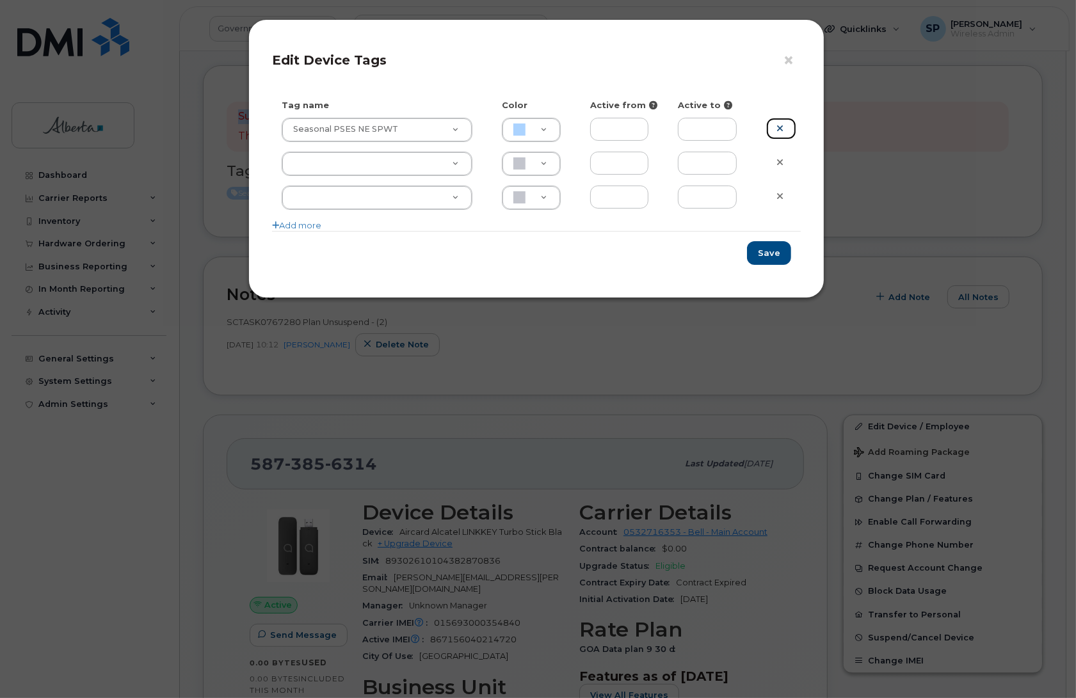
click at [779, 129] on icon at bounding box center [779, 129] width 7 height 10
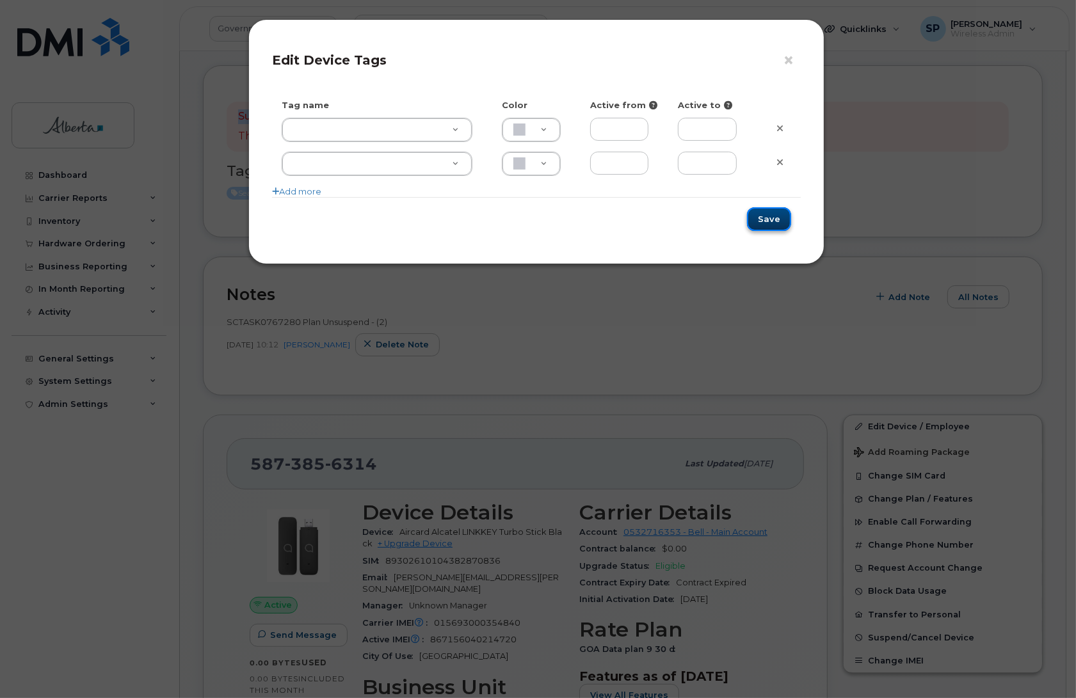
click at [773, 225] on button "Save" at bounding box center [769, 219] width 44 height 24
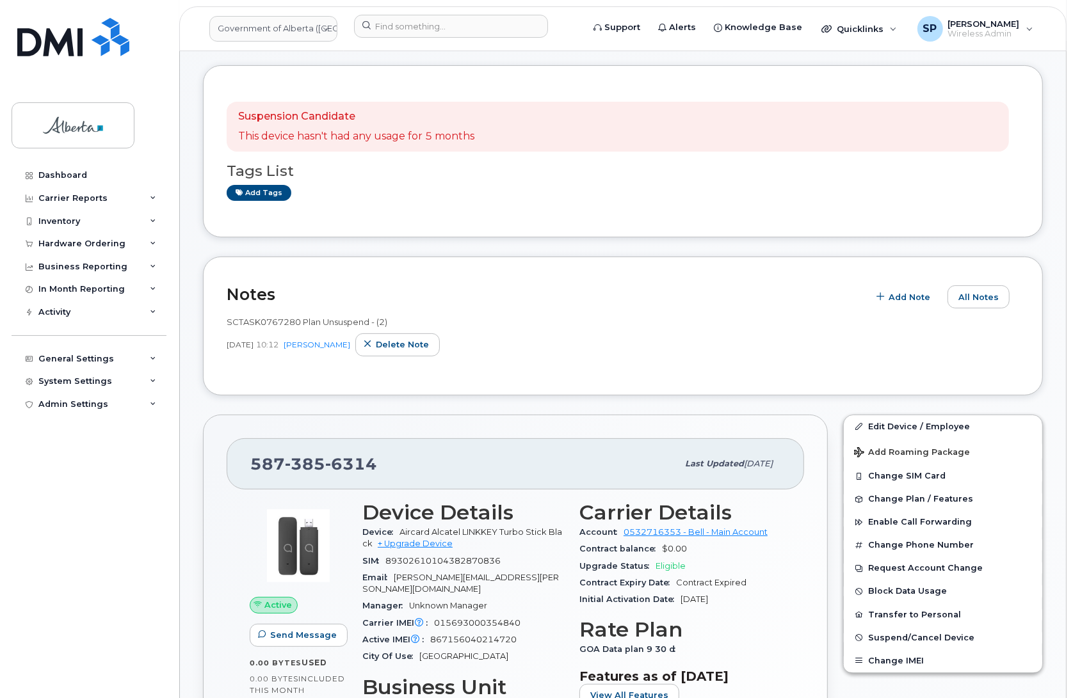
click at [522, 563] on div "SIM 89302610104382870836" at bounding box center [463, 561] width 202 height 17
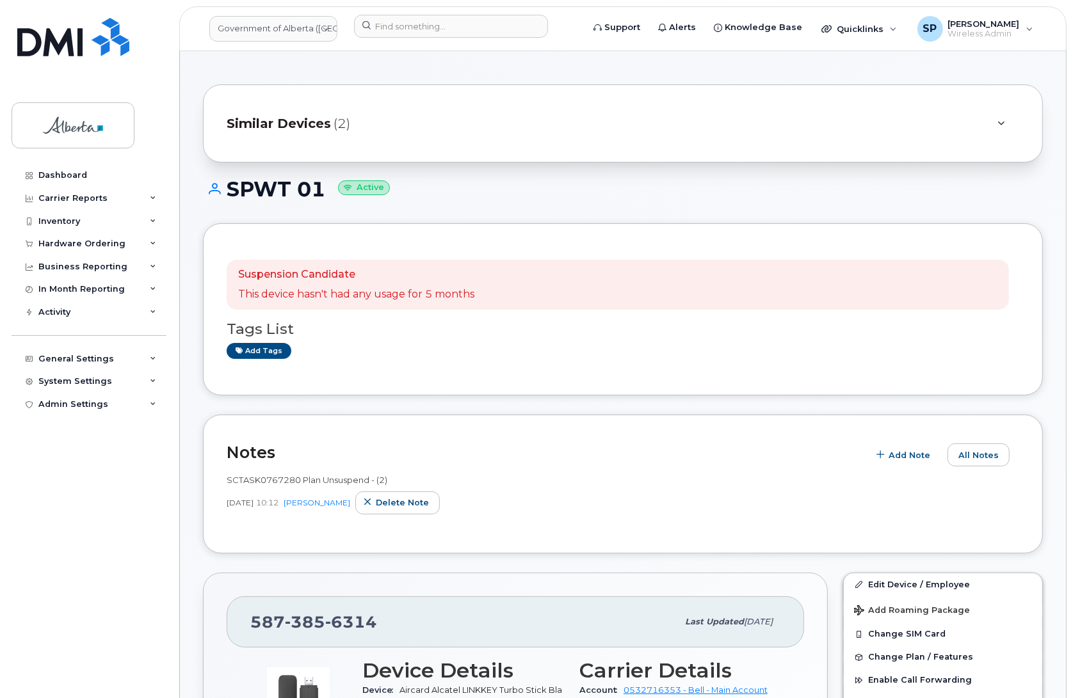
scroll to position [0, 0]
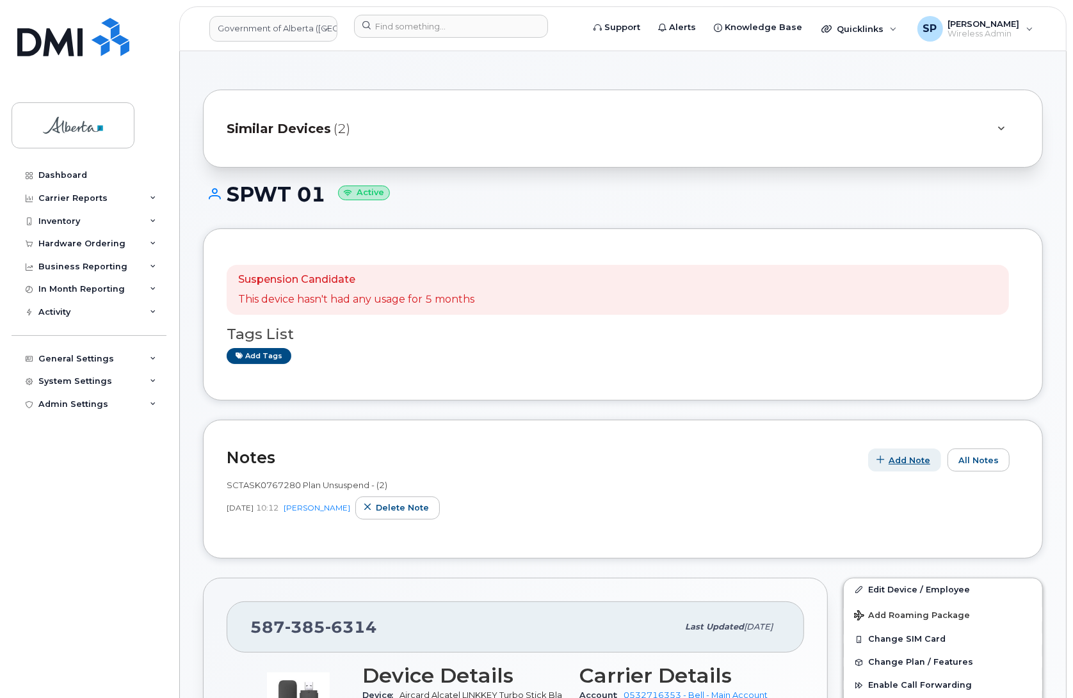
click at [912, 456] on span "Add Note" at bounding box center [910, 461] width 42 height 12
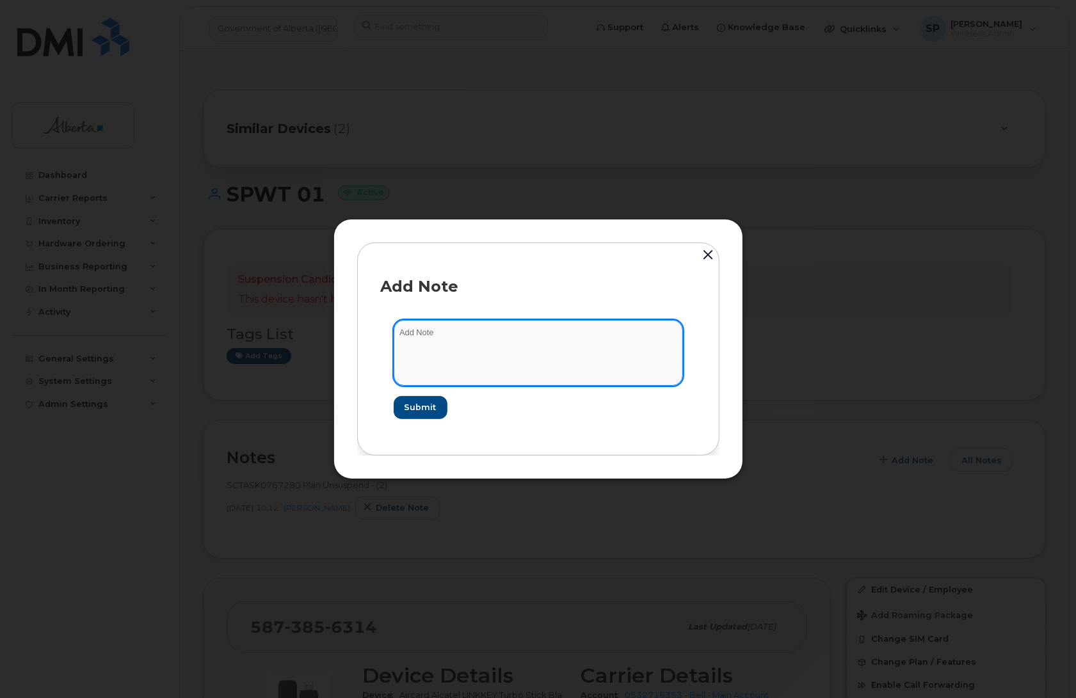
click at [503, 320] on textarea at bounding box center [538, 352] width 289 height 65
paste textarea "SCTASK0846403 Plan Cancel - (1) 5873856314 Repurpose Edmonton. Previous user SP…"
type textarea "SCTASK0846403 Plan Cancel - (1) 5873856314 Repurpose Edmonton. Previous user SP…"
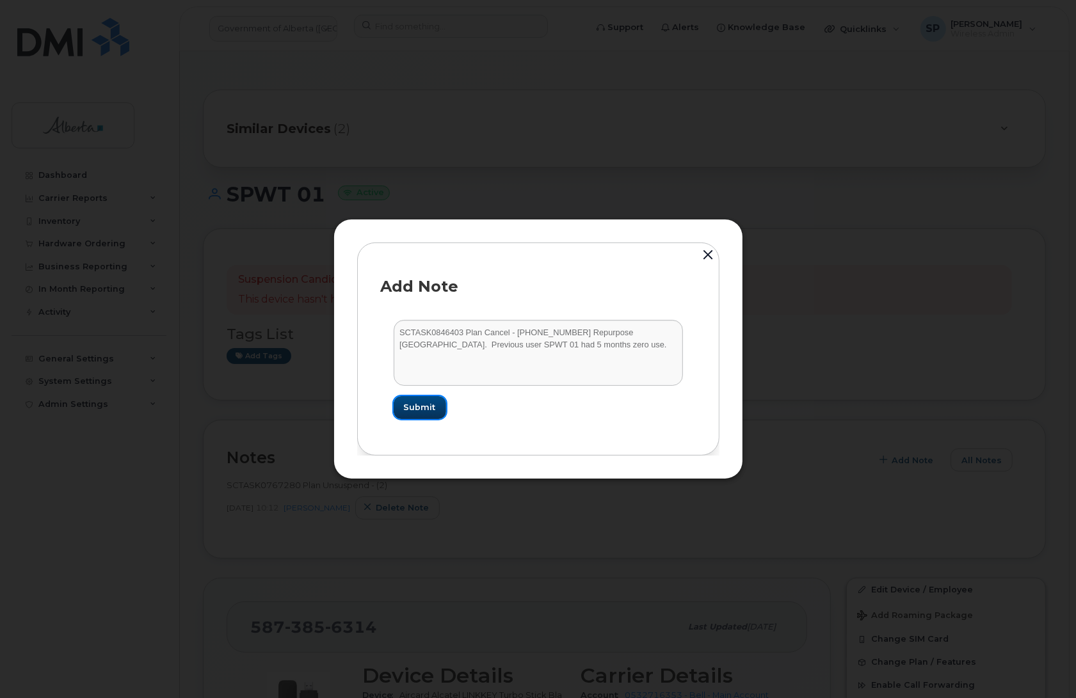
click at [426, 411] on span "Submit" at bounding box center [420, 407] width 32 height 12
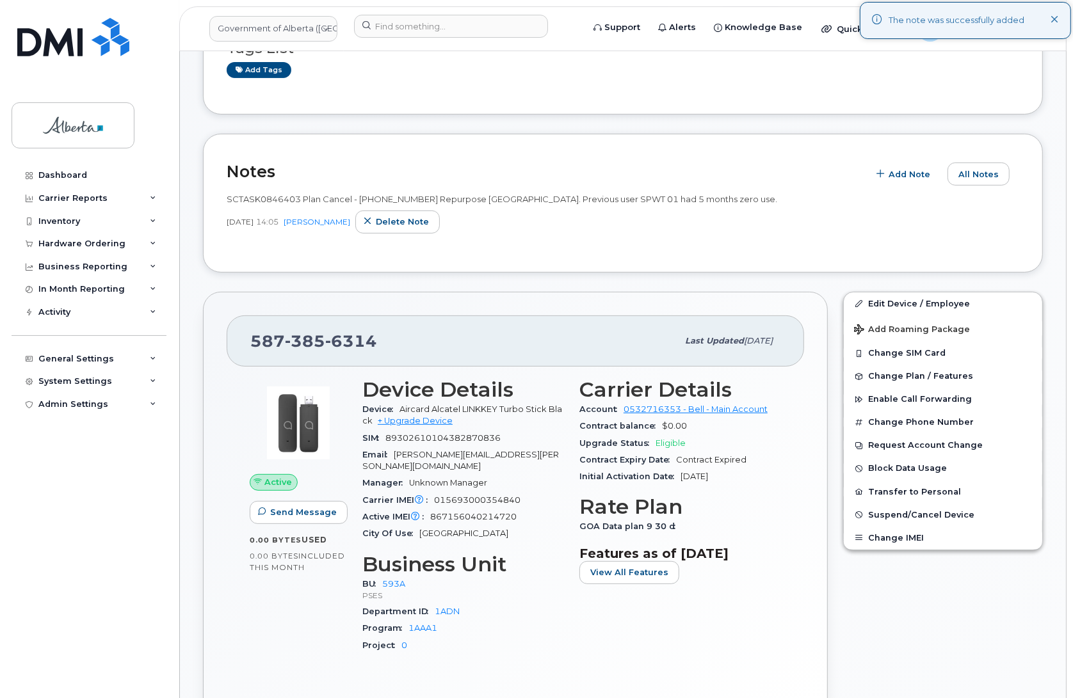
scroll to position [304, 0]
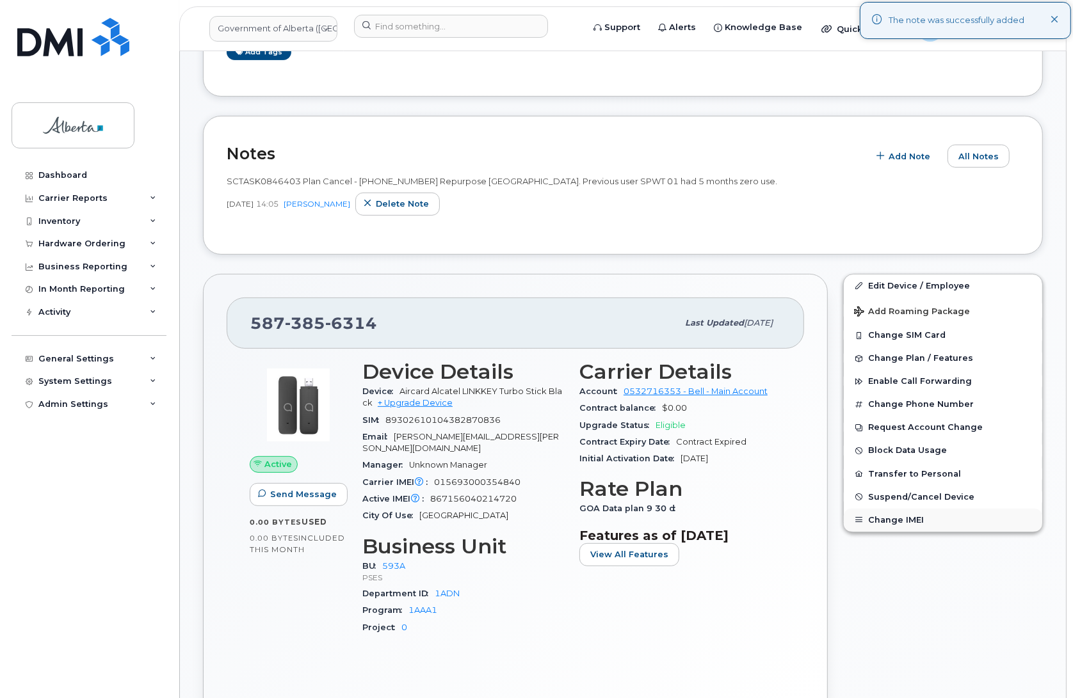
drag, startPoint x: 908, startPoint y: 360, endPoint x: 954, endPoint y: 512, distance: 158.7
click at [958, 536] on div "Edit Device / Employee Add Roaming Package Change SIM Card Change Plan / Featur…" at bounding box center [942, 500] width 215 height 469
click at [914, 282] on link "Edit Device / Employee" at bounding box center [943, 286] width 198 height 23
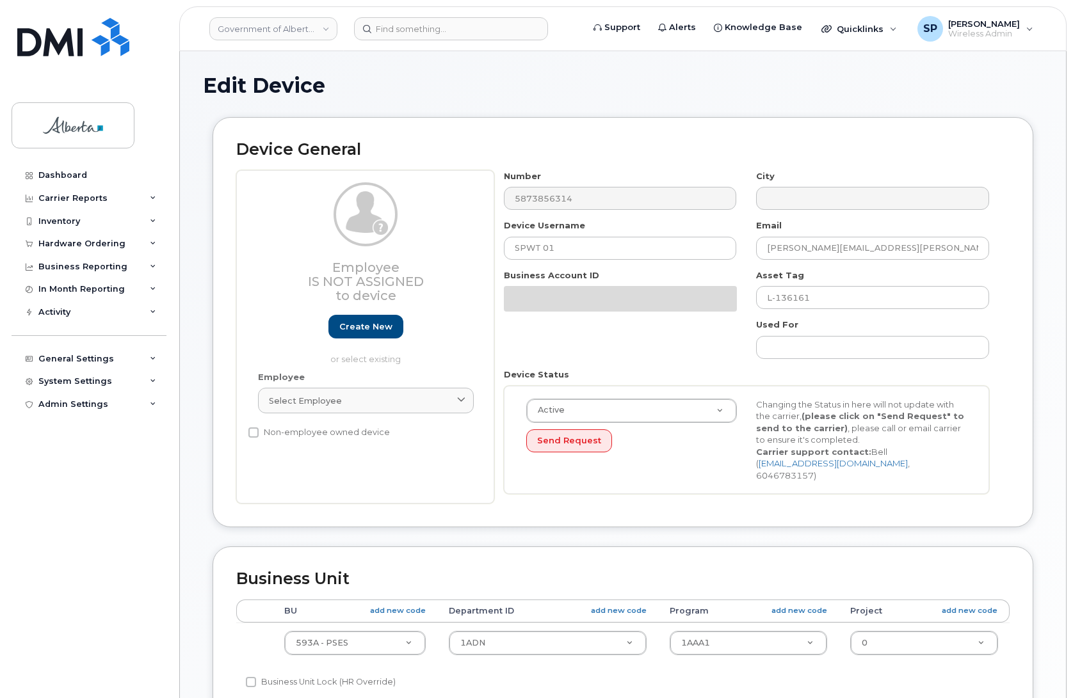
select select "4797682"
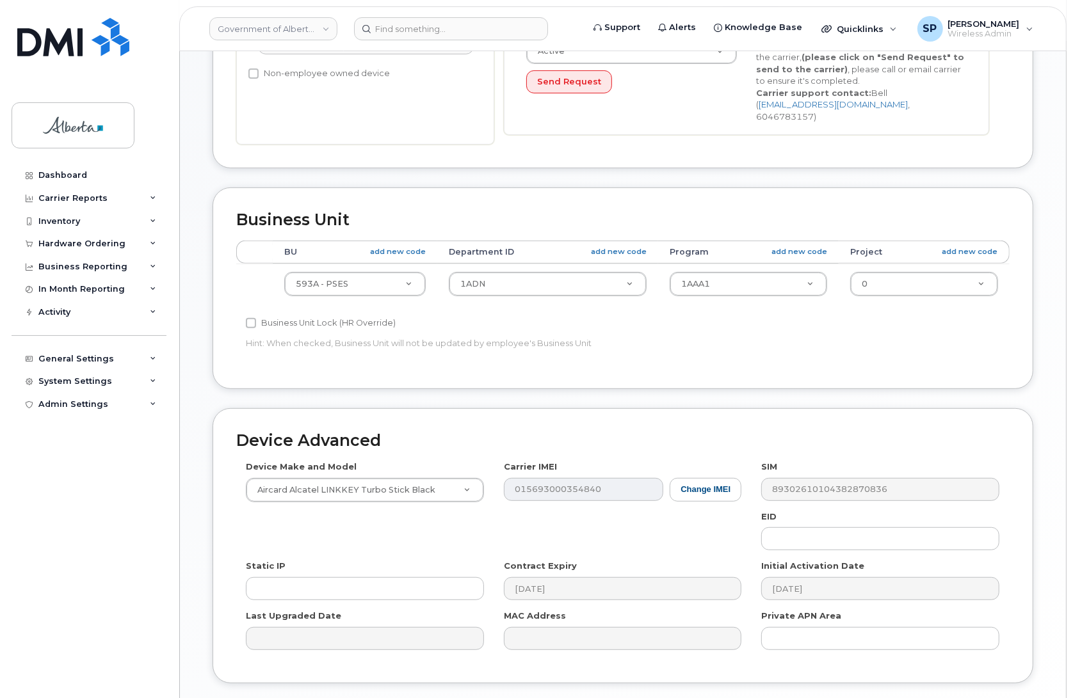
scroll to position [369, 0]
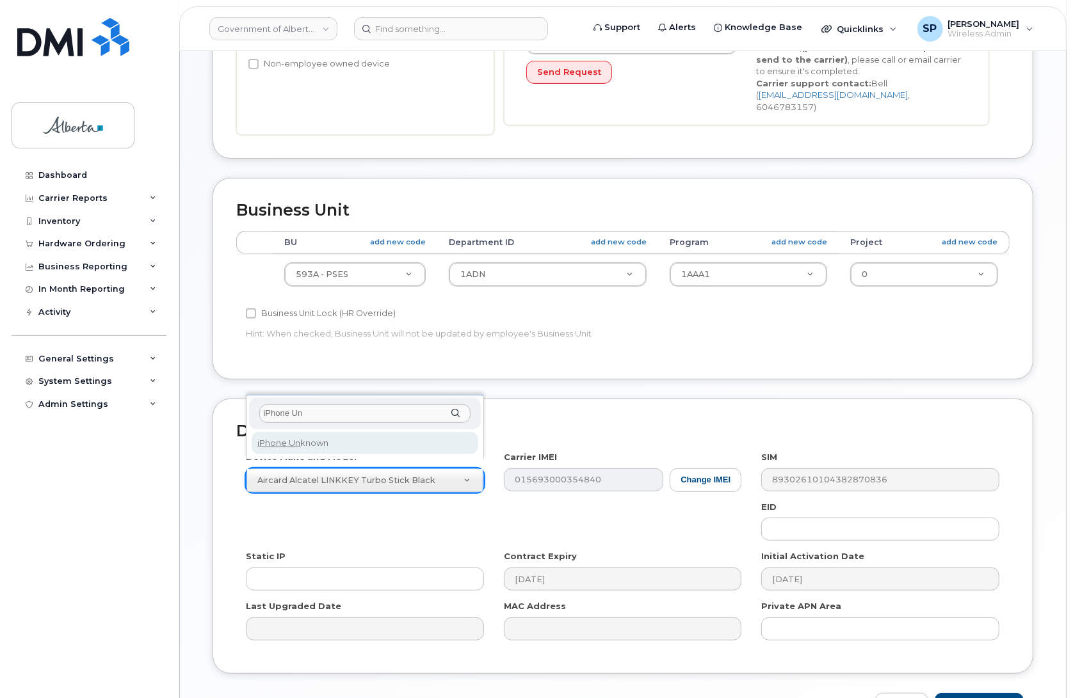
type input "iPhone Un"
select select "185"
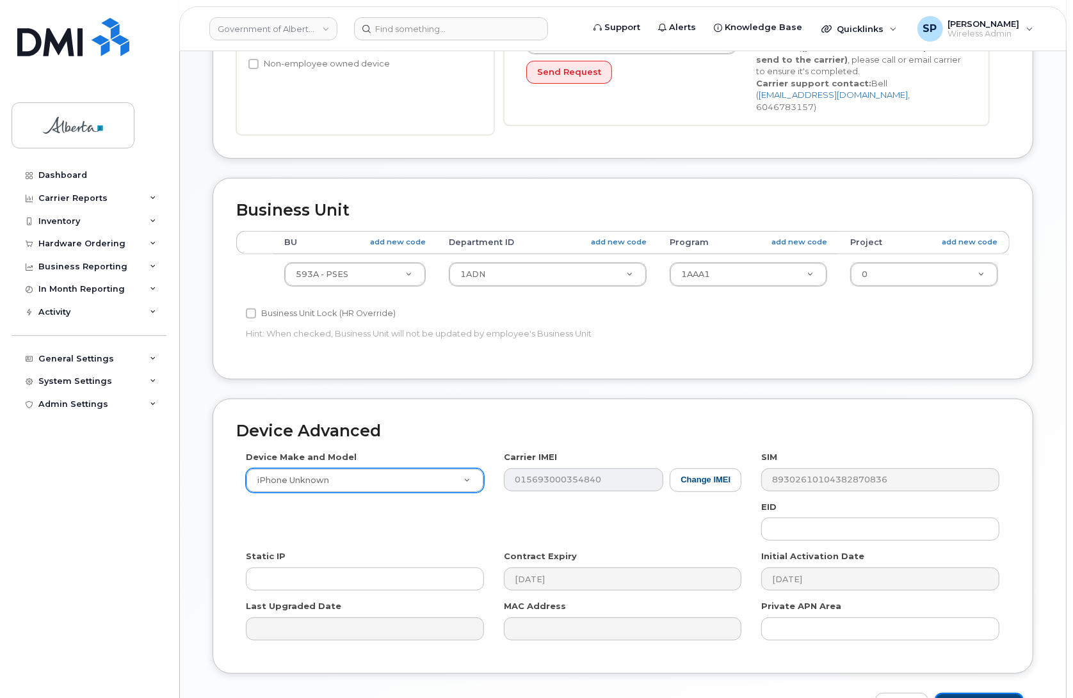
click at [963, 693] on input "Update Device" at bounding box center [979, 705] width 89 height 24
type input "Saving..."
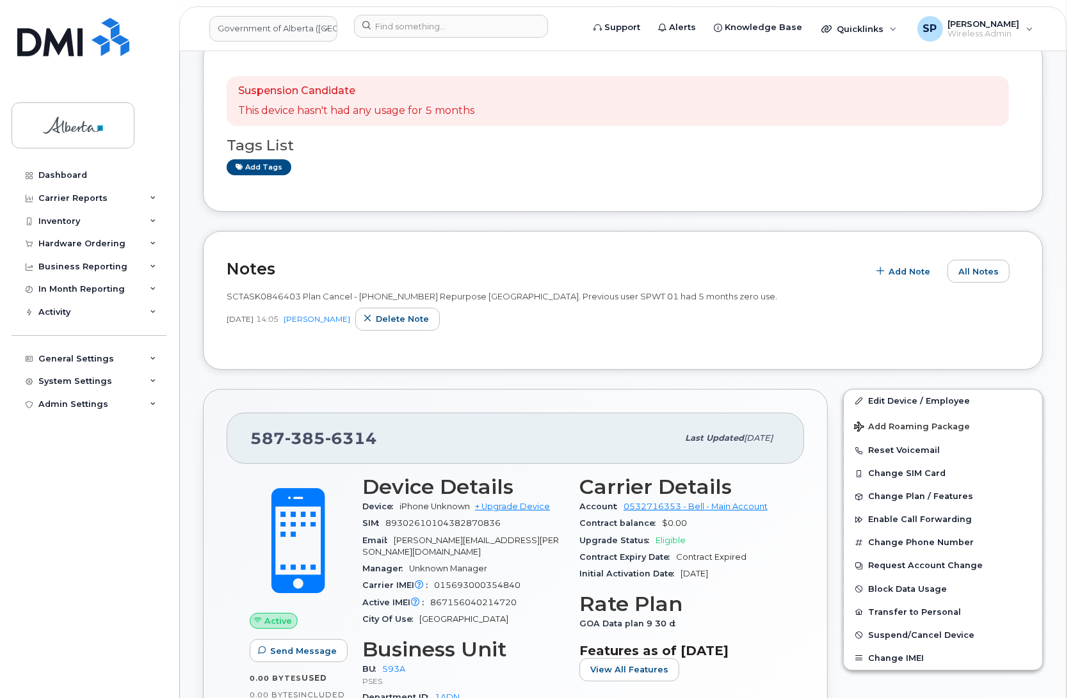
scroll to position [260, 0]
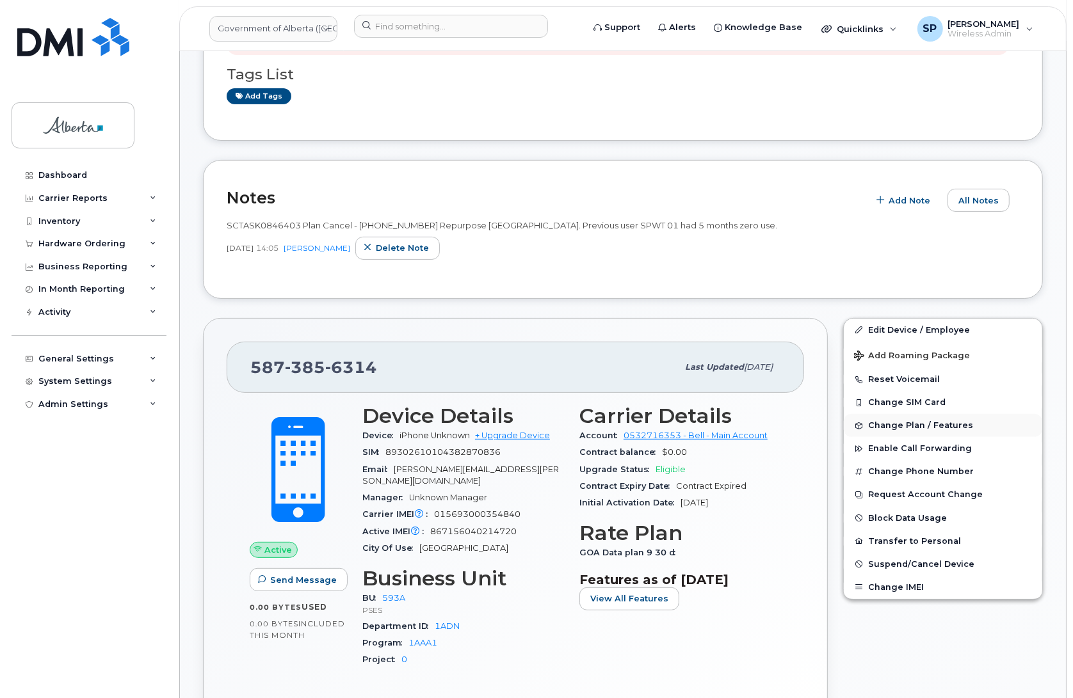
click at [906, 426] on span "Change Plan / Features" at bounding box center [920, 426] width 105 height 10
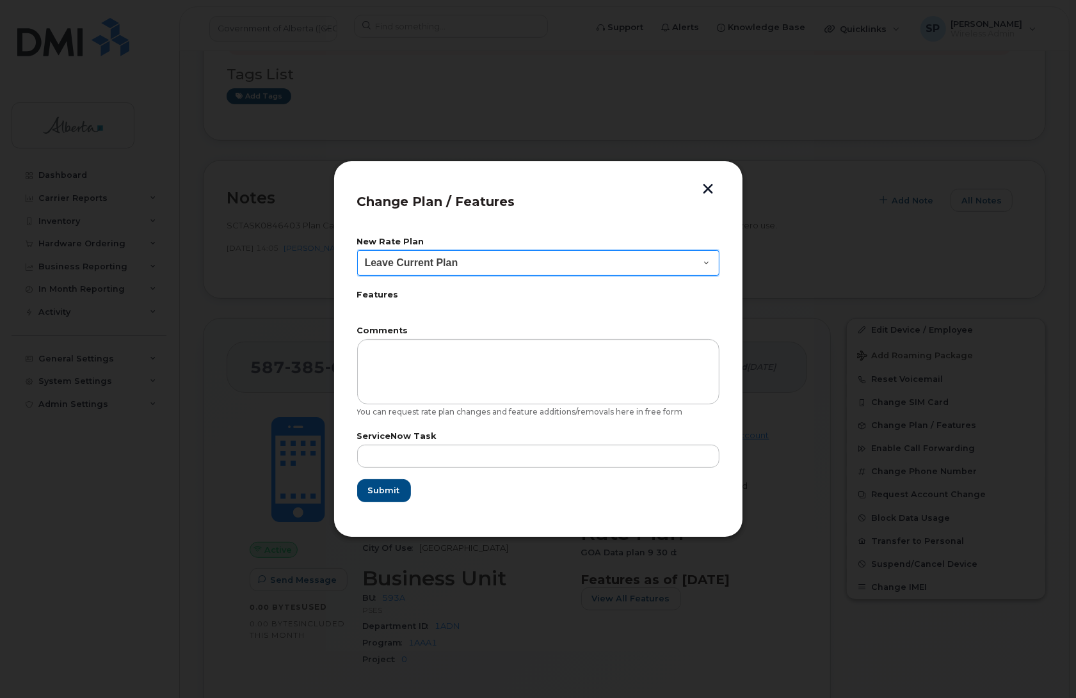
click at [460, 271] on select "Leave Current Plan GOA - Voice Plan 5 GOA Smartphone 14 30D GOA Unlimited Smart…" at bounding box center [538, 263] width 362 height 26
select select "2483362"
click at [357, 250] on select "Leave Current Plan GOA - Voice Plan 5 GOA Smartphone 14 30D GOA Unlimited Smart…" at bounding box center [538, 263] width 362 height 26
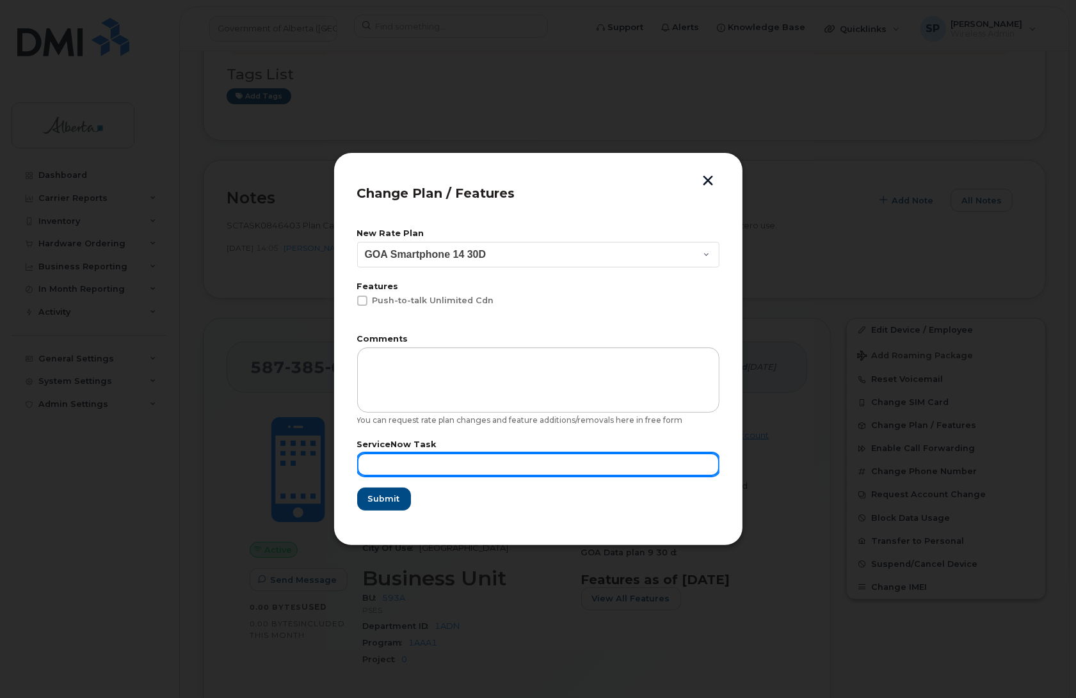
click at [394, 464] on input "text" at bounding box center [538, 464] width 362 height 23
paste input "SCTASK0846403"
type input "SCTASK0846403"
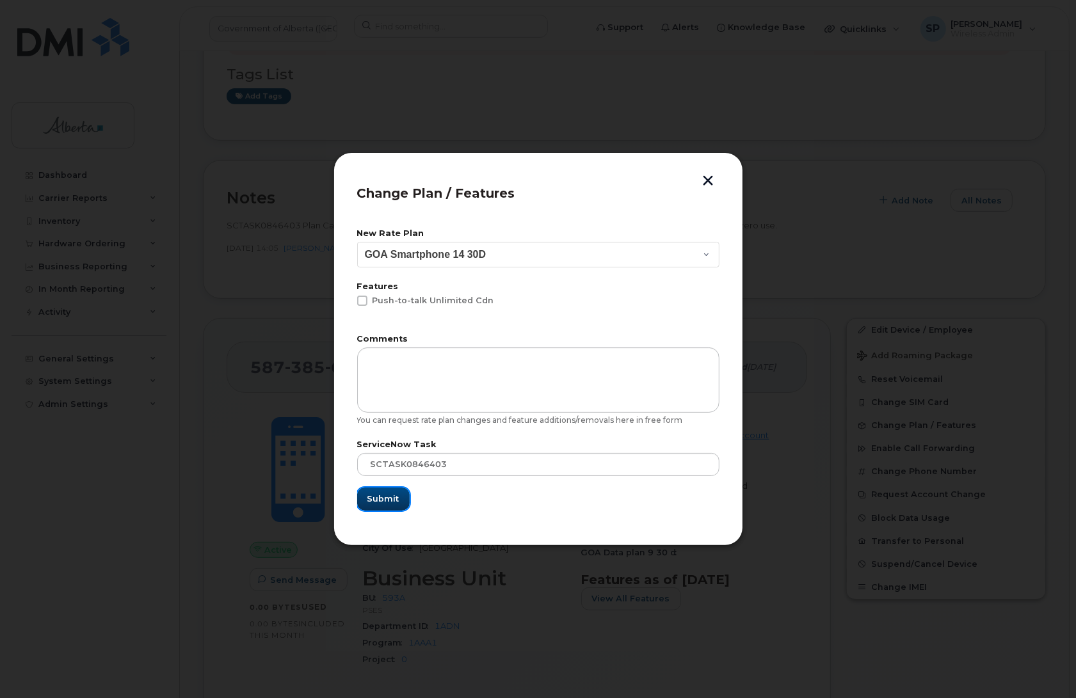
click at [386, 501] on span "Submit" at bounding box center [383, 499] width 32 height 12
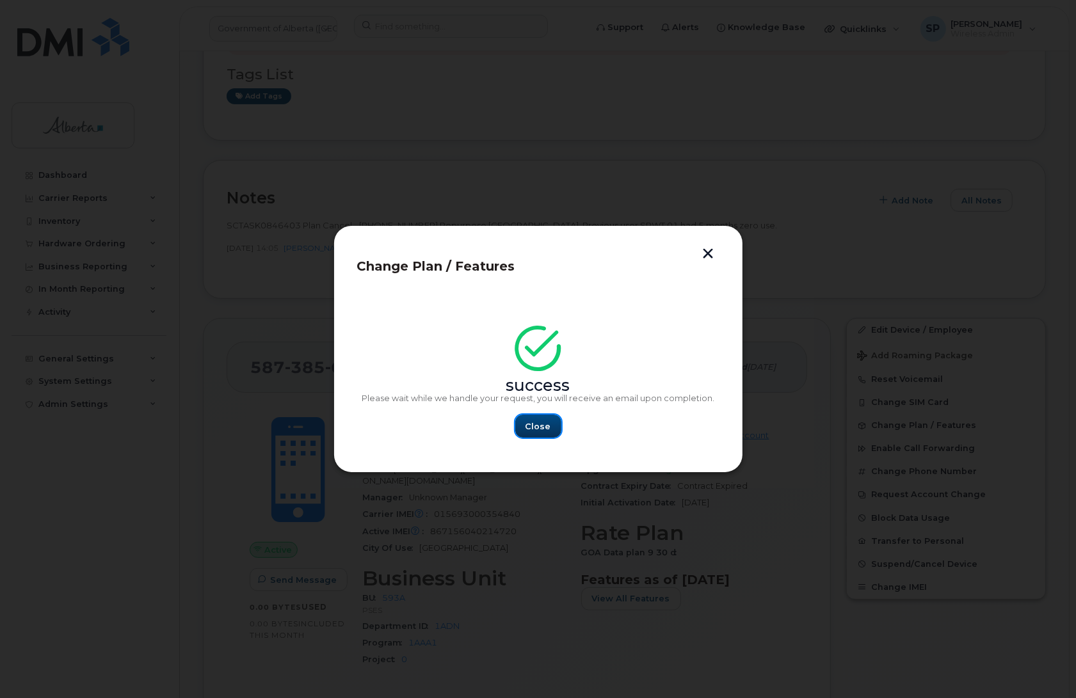
click at [545, 430] on span "Close" at bounding box center [539, 427] width 26 height 12
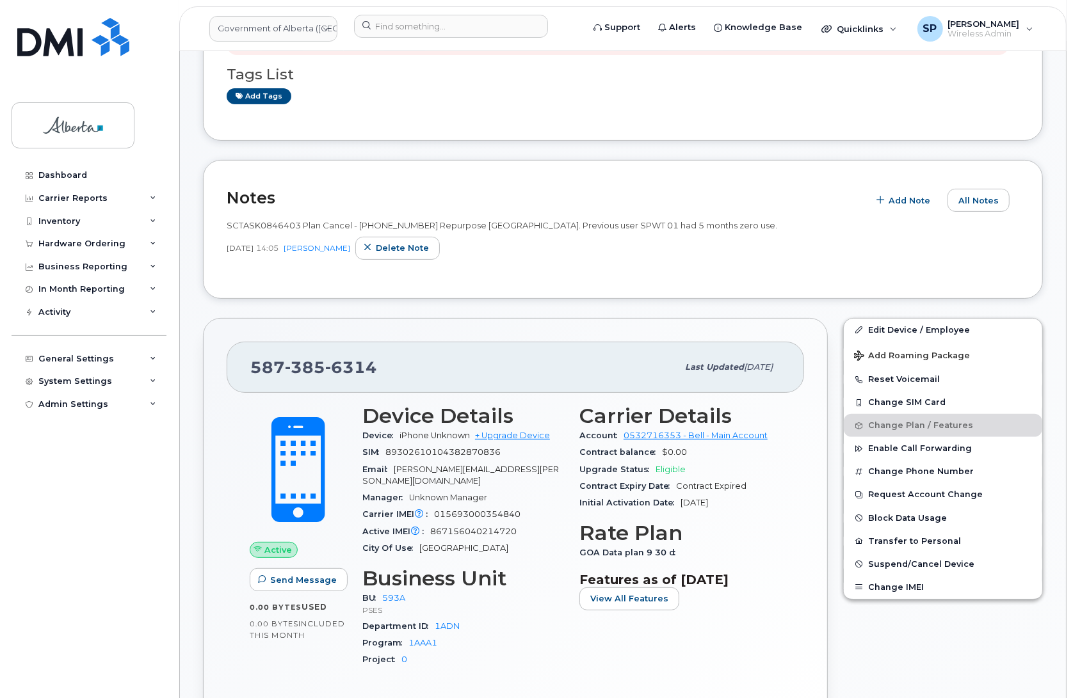
click at [127, 644] on div "Dashboard Carrier Reports Monthly Billing Data Daily Data Pooling Data Behavior…" at bounding box center [91, 421] width 158 height 515
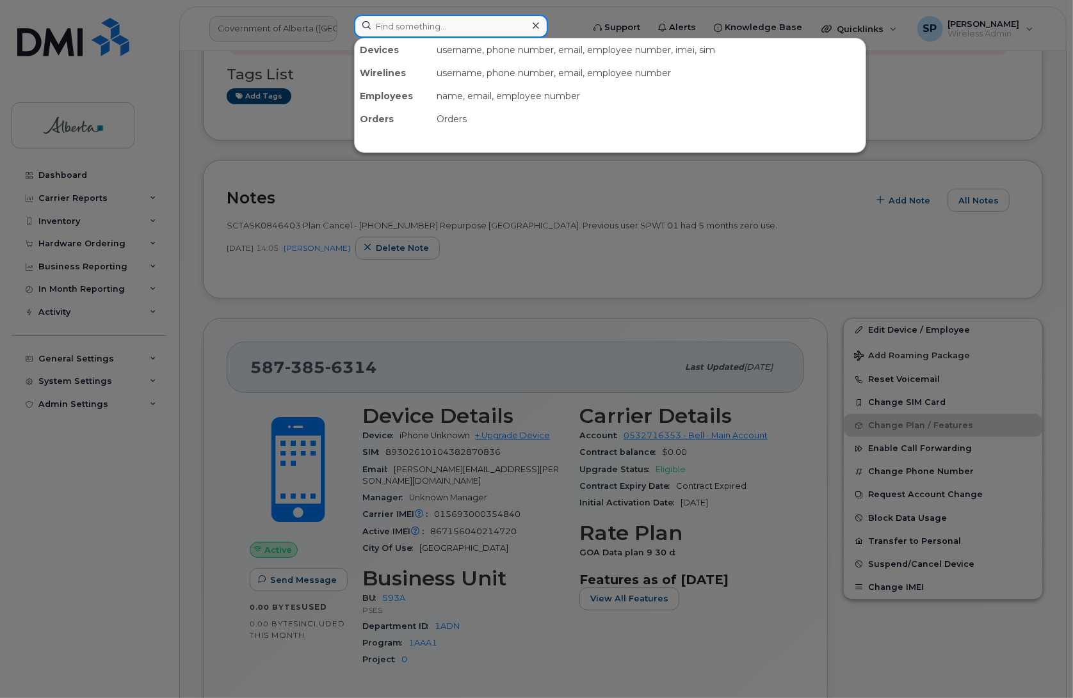
click at [406, 28] on input at bounding box center [451, 26] width 194 height 23
paste input "4033314848"
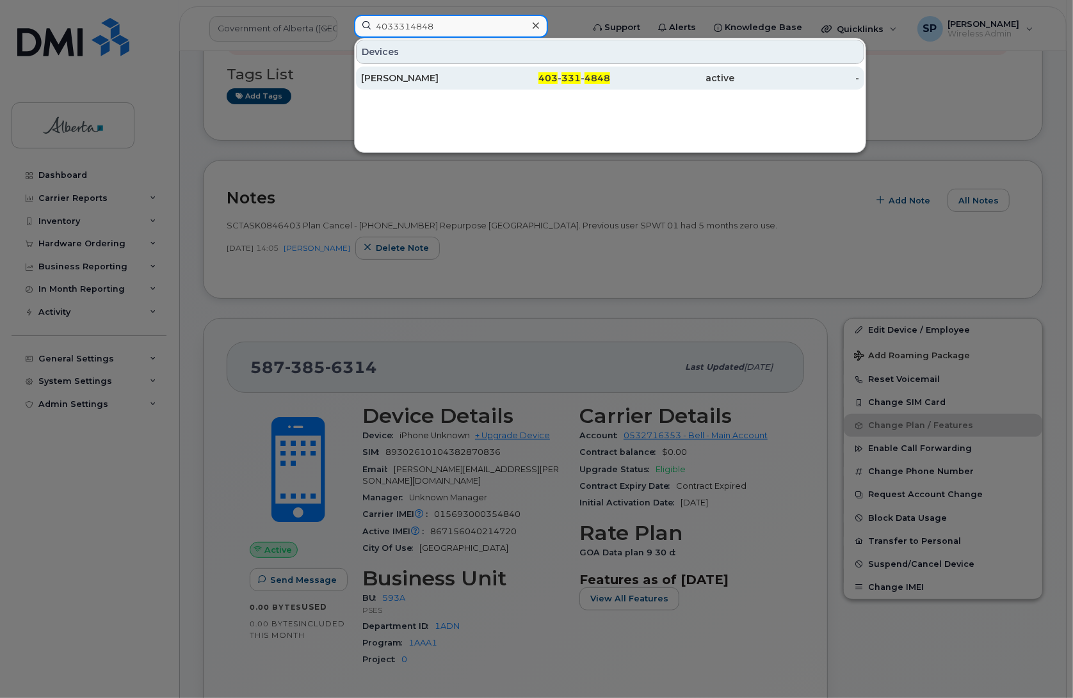
type input "4033314848"
click at [413, 81] on div "Lisa Scammell" at bounding box center [423, 78] width 125 height 13
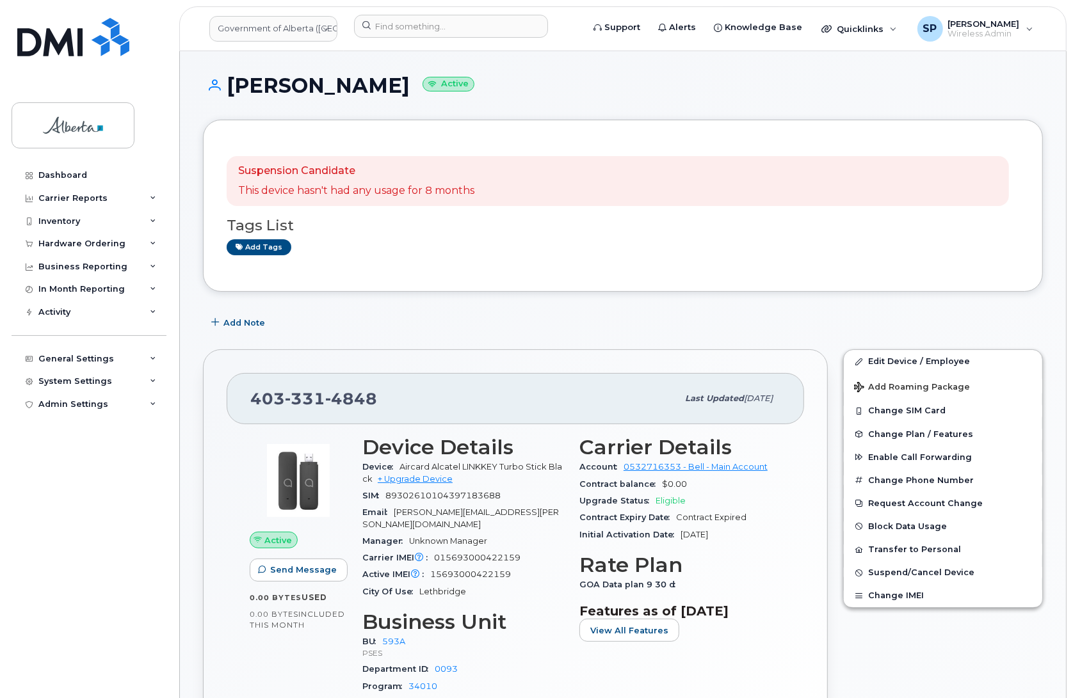
click at [245, 653] on div "Active Send Message 0.00 Bytes  used 0.00 Bytes  included this month" at bounding box center [298, 579] width 113 height 302
click at [122, 557] on div "Dashboard Carrier Reports Monthly Billing Data Daily Data Pooling Data Behavior…" at bounding box center [91, 421] width 158 height 515
click at [408, 26] on input at bounding box center [451, 26] width 194 height 23
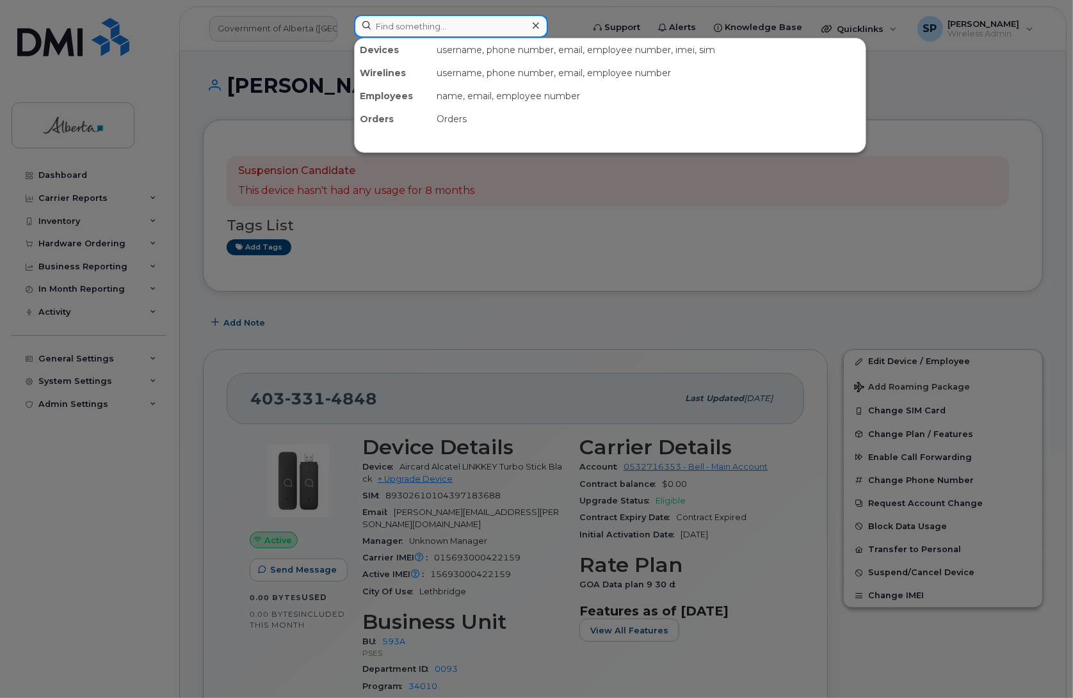
paste input "5875450381"
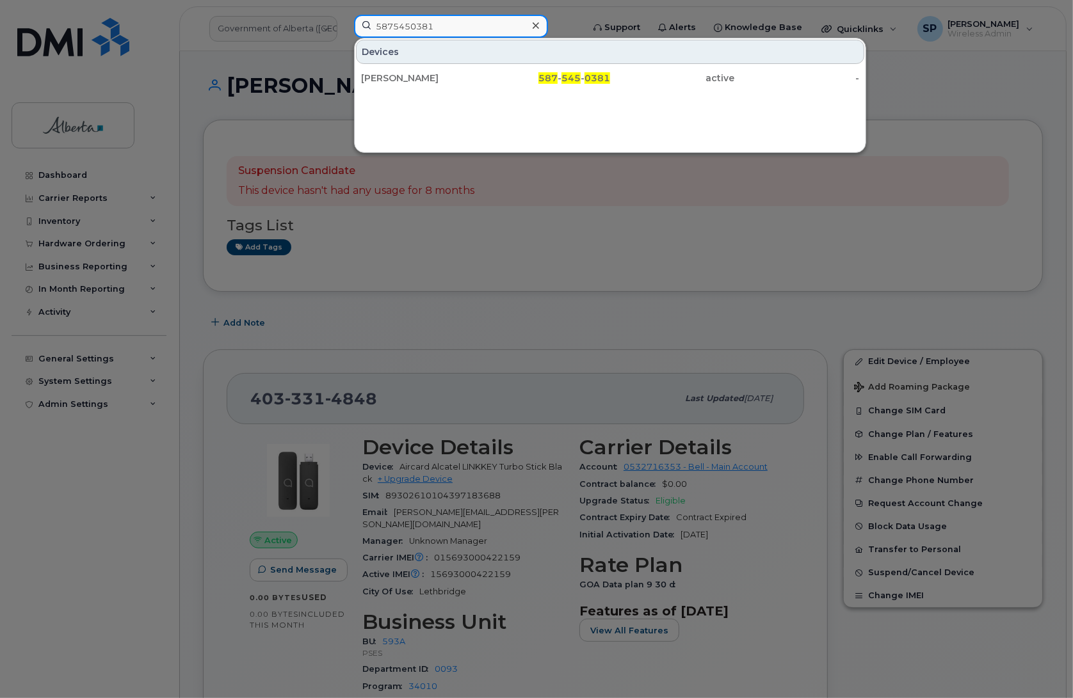
type input "5875450381"
click at [727, 208] on div at bounding box center [536, 349] width 1073 height 698
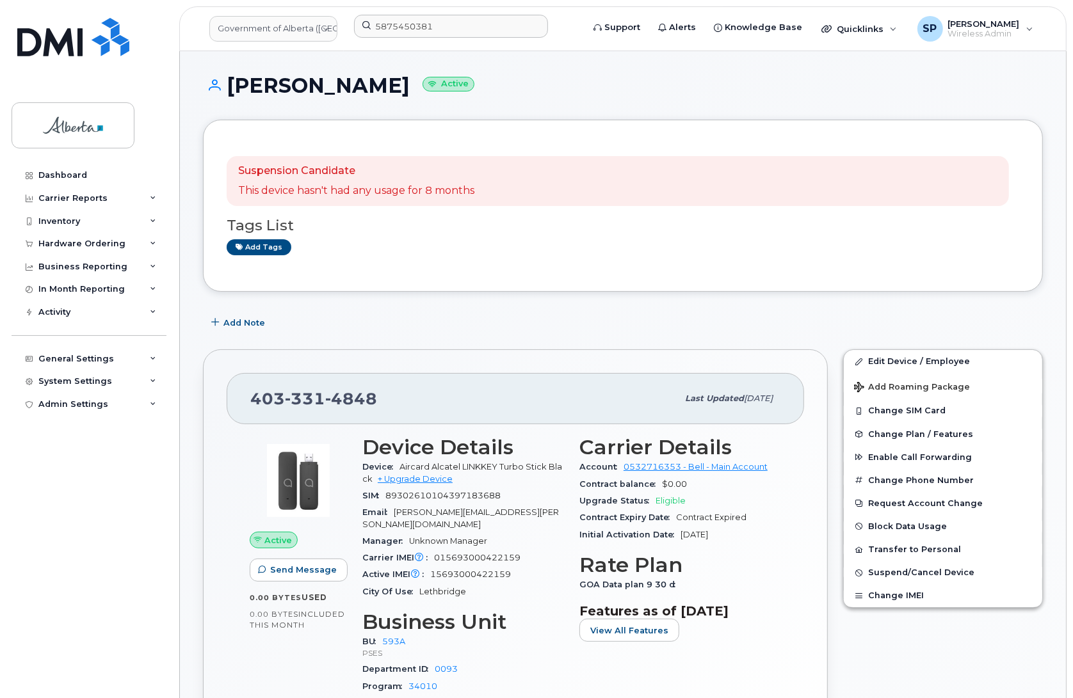
click at [498, 257] on div "Suspension Candidate This device hasn't had any usage for 8 months Tags List Ad…" at bounding box center [623, 205] width 792 height 125
click at [245, 325] on span "Add Note" at bounding box center [244, 323] width 42 height 12
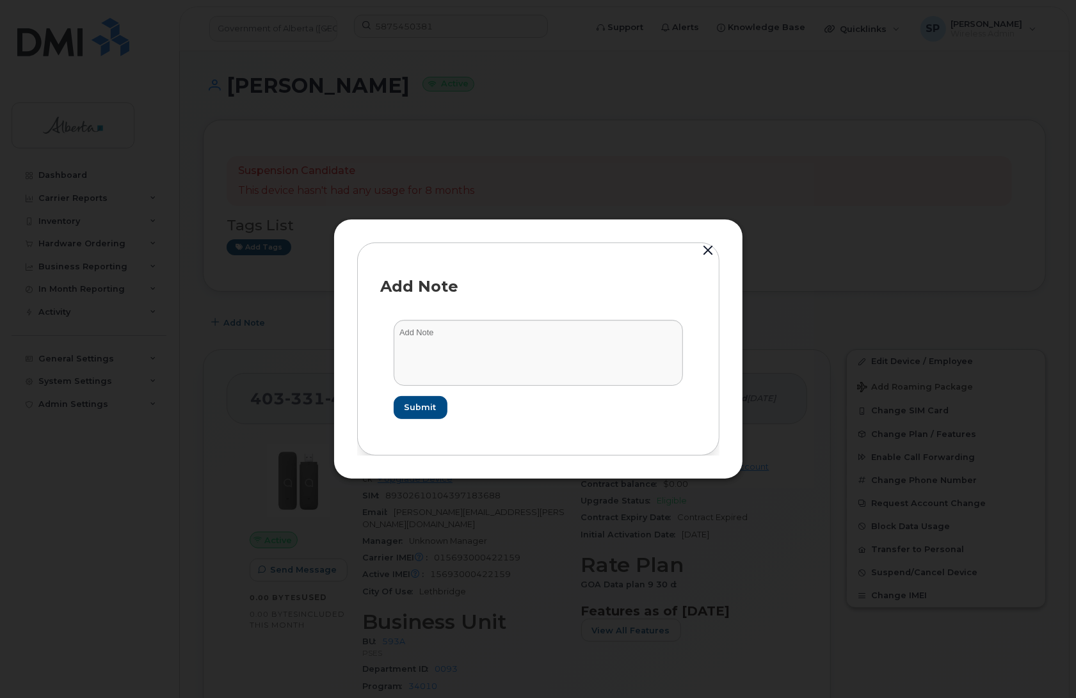
click at [151, 561] on div at bounding box center [538, 349] width 1076 height 698
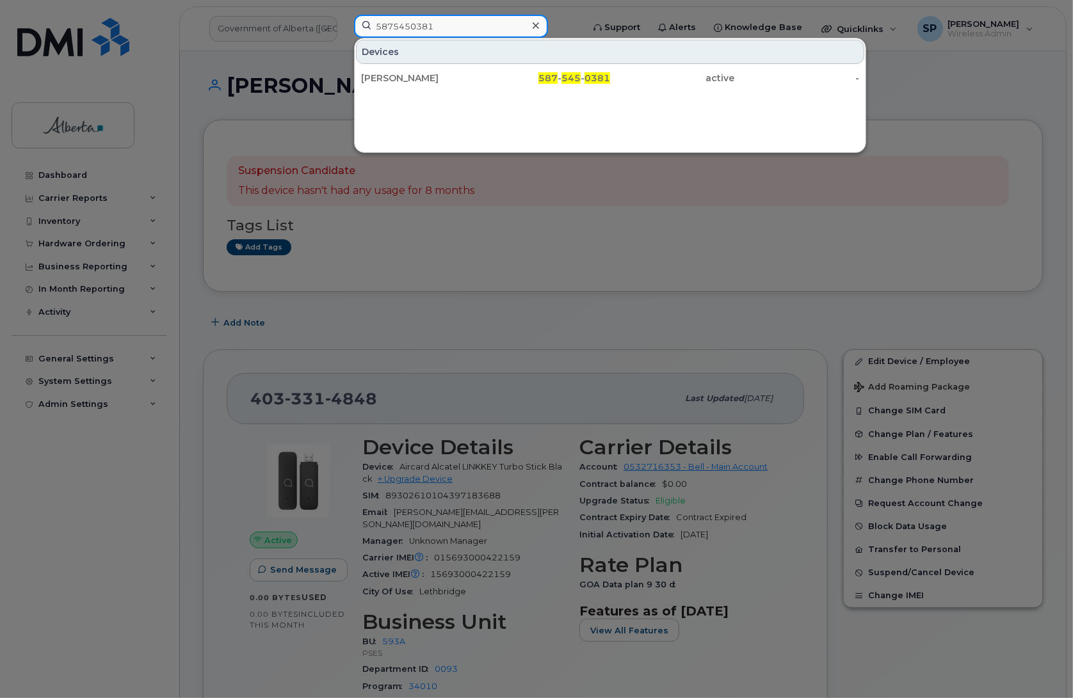
drag, startPoint x: 458, startPoint y: 21, endPoint x: 335, endPoint y: 32, distance: 123.4
click at [344, 32] on div "5875450381 Devices Sheila Bilodeau 587 - 545 - 0381 active -" at bounding box center [464, 29] width 241 height 28
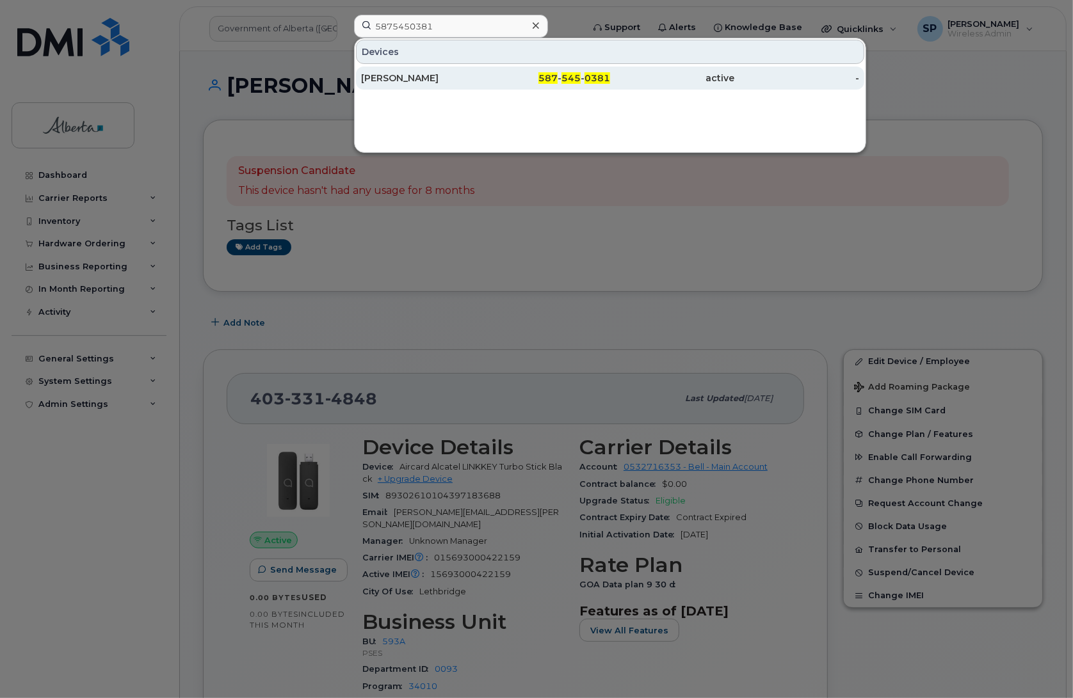
click at [415, 75] on div "[PERSON_NAME]" at bounding box center [423, 78] width 125 height 13
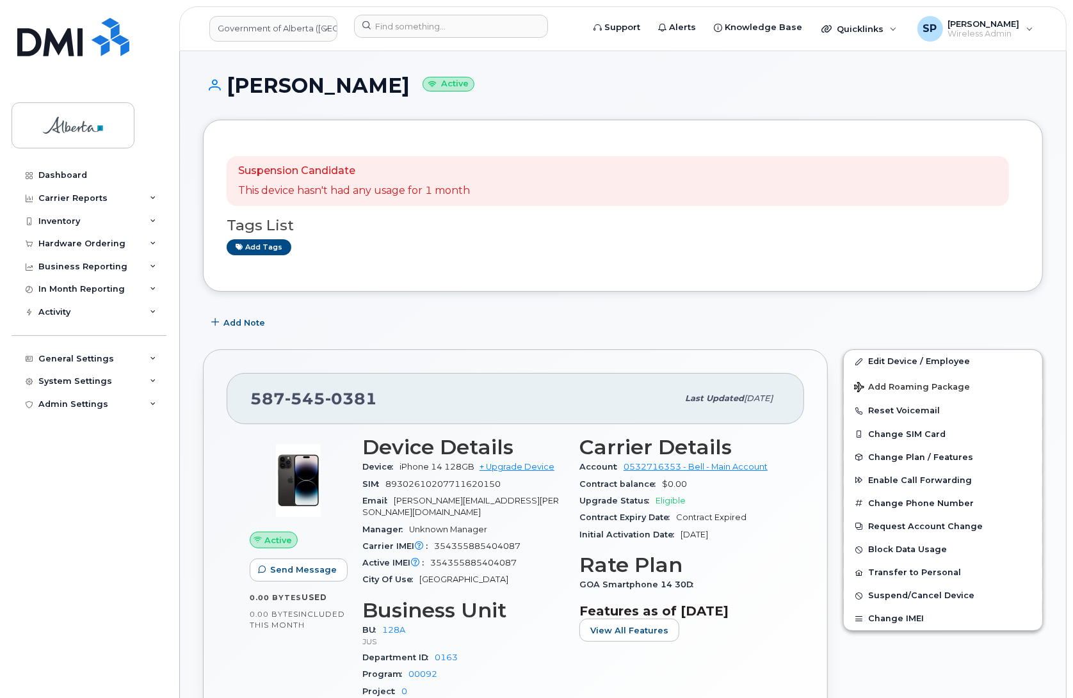
click at [117, 567] on div "Dashboard Carrier Reports Monthly Billing Data Daily Data Pooling Data Behavior…" at bounding box center [91, 421] width 158 height 515
click at [225, 321] on span "Add Note" at bounding box center [244, 323] width 42 height 12
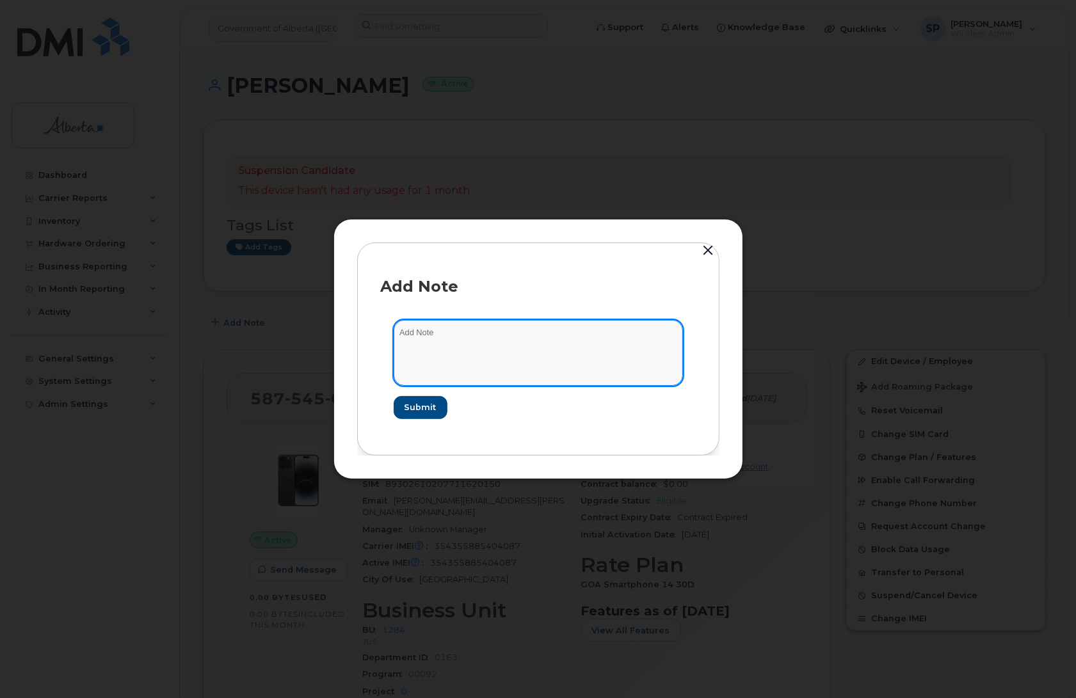
click at [458, 351] on textarea at bounding box center [538, 352] width 289 height 65
paste textarea "SCTASK0847916 Plan Cancel - (1) 5875450381 Repurpose Calgary"
type textarea "SCTASK0847916 Plan Cancel - (1) 5875450381 Repurpose Calgary"
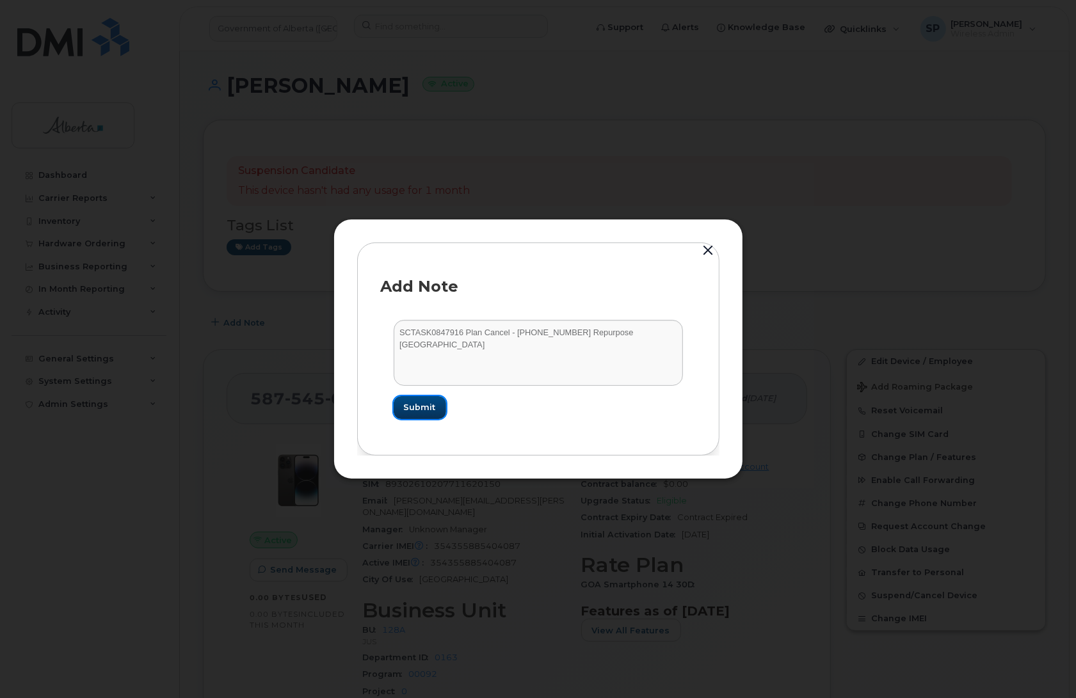
click at [437, 410] on button "Submit" at bounding box center [420, 407] width 52 height 23
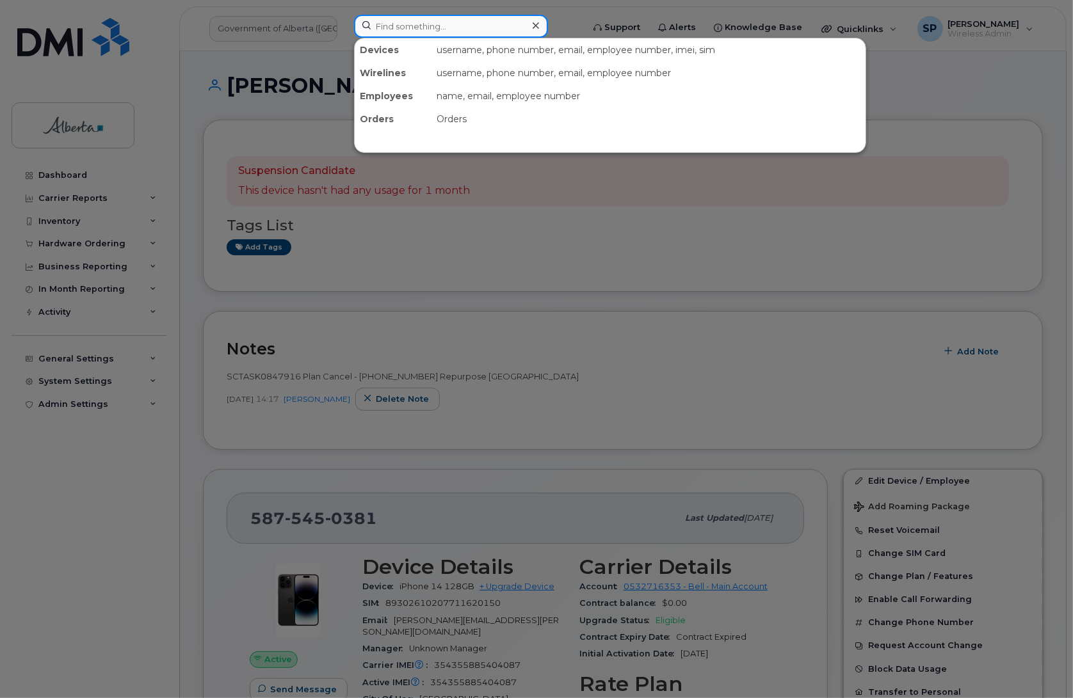
click at [379, 24] on input at bounding box center [451, 26] width 194 height 23
paste input "4035886355"
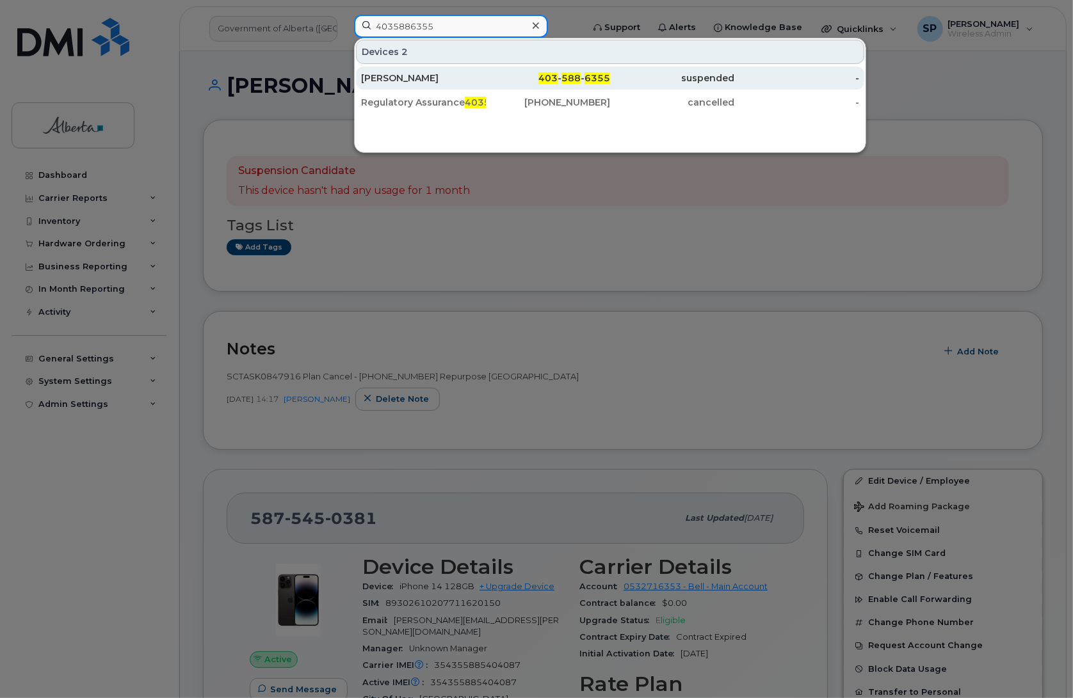
type input "4035886355"
click at [412, 81] on div "[PERSON_NAME]" at bounding box center [423, 78] width 125 height 13
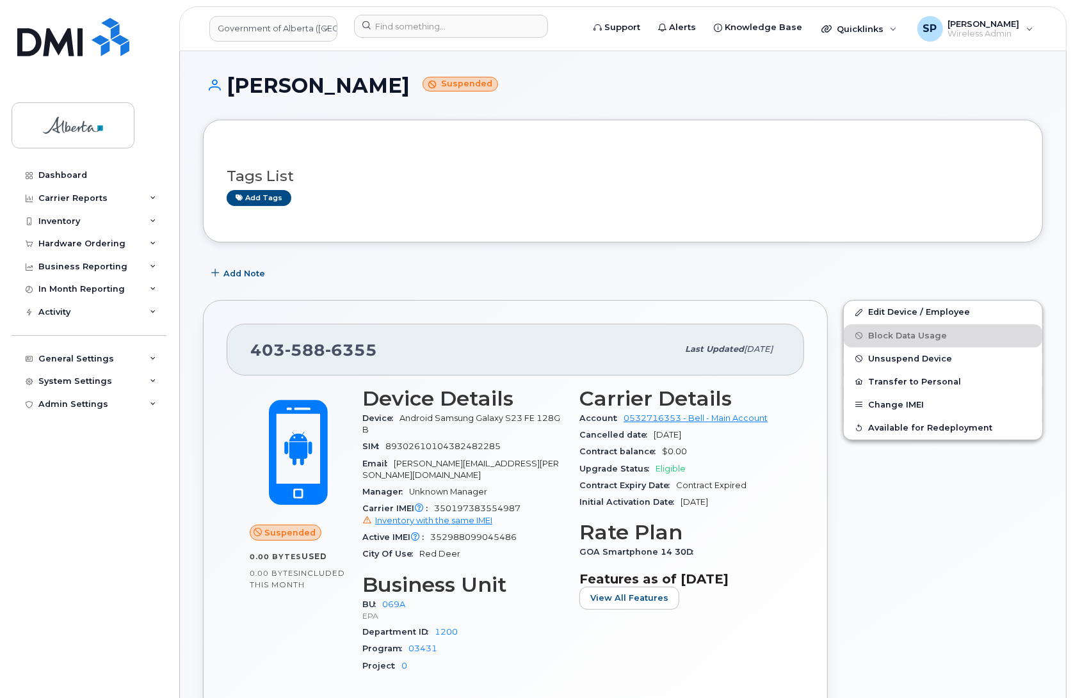
click at [118, 600] on div "Dashboard Carrier Reports Monthly Billing Data Daily Data Pooling Data Behavior…" at bounding box center [91, 421] width 158 height 515
click at [245, 273] on span "Add Note" at bounding box center [244, 274] width 42 height 12
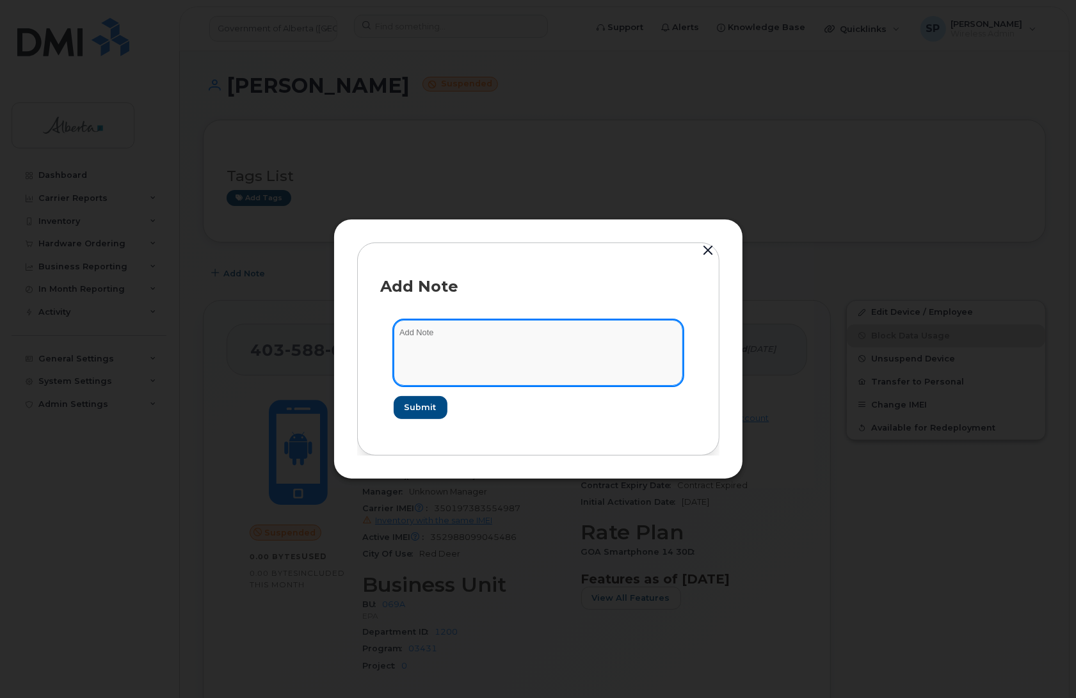
click at [433, 341] on textarea at bounding box center [538, 352] width 289 height 65
paste textarea "SCTASK0847141 Plan Cancel - [PHONE_NUMBER] Repurpose Red Deer"
type textarea "SCTASK0847141 Plan Cancel - [PHONE_NUMBER] Repurpose Red Deer"
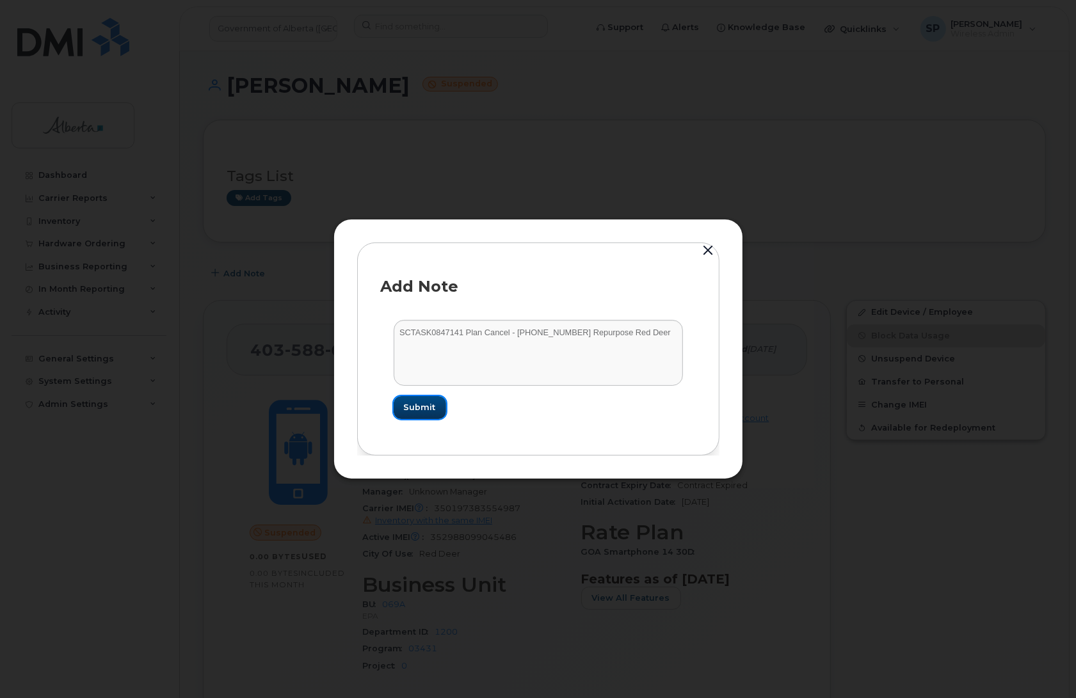
click at [433, 407] on span "Submit" at bounding box center [420, 407] width 32 height 12
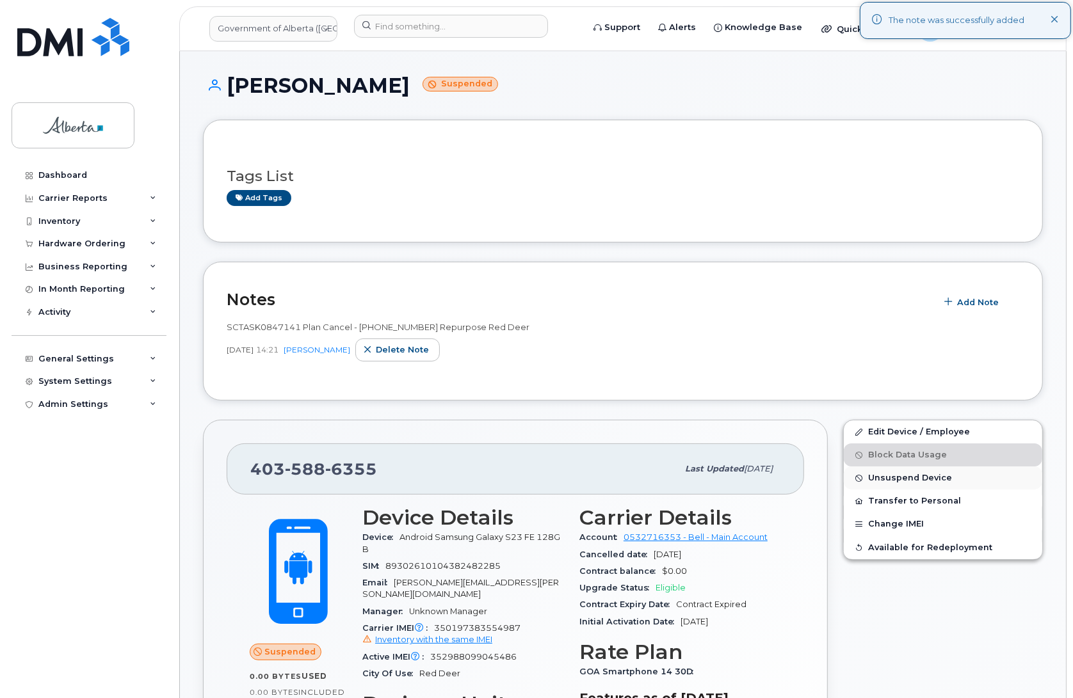
click at [901, 479] on span "Unsuspend Device" at bounding box center [910, 479] width 84 height 10
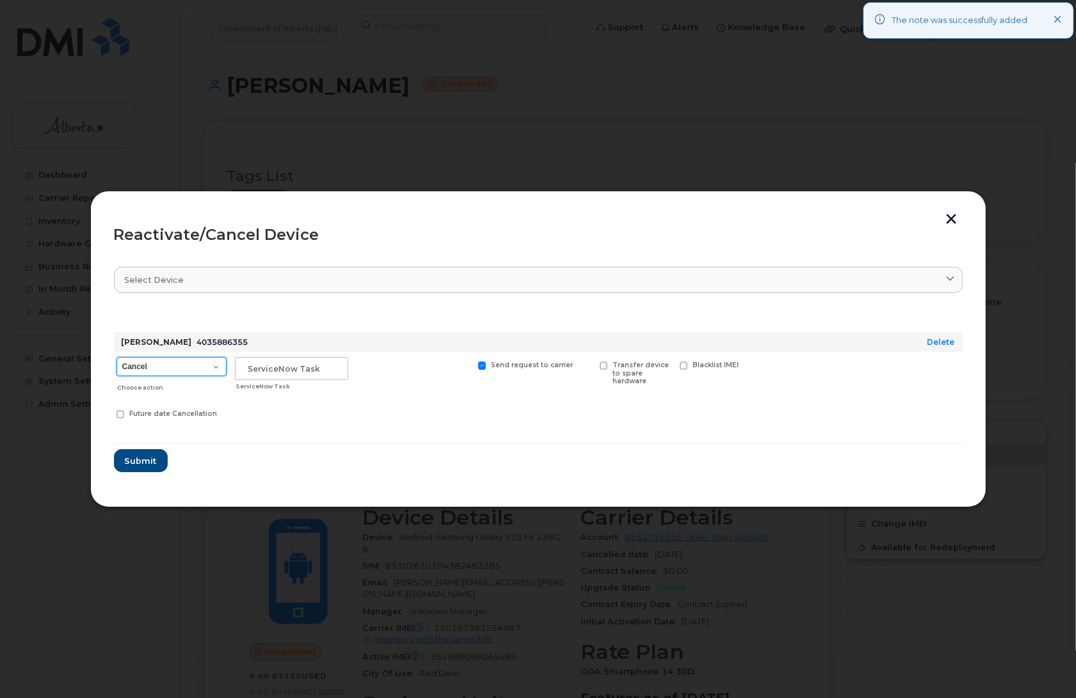
click at [134, 364] on select "Cancel Suspend - Extend Suspension Reactivate" at bounding box center [172, 366] width 110 height 19
select select "[object Object]"
click at [117, 357] on select "Cancel Suspend - Extend Suspension Reactivate" at bounding box center [172, 366] width 110 height 19
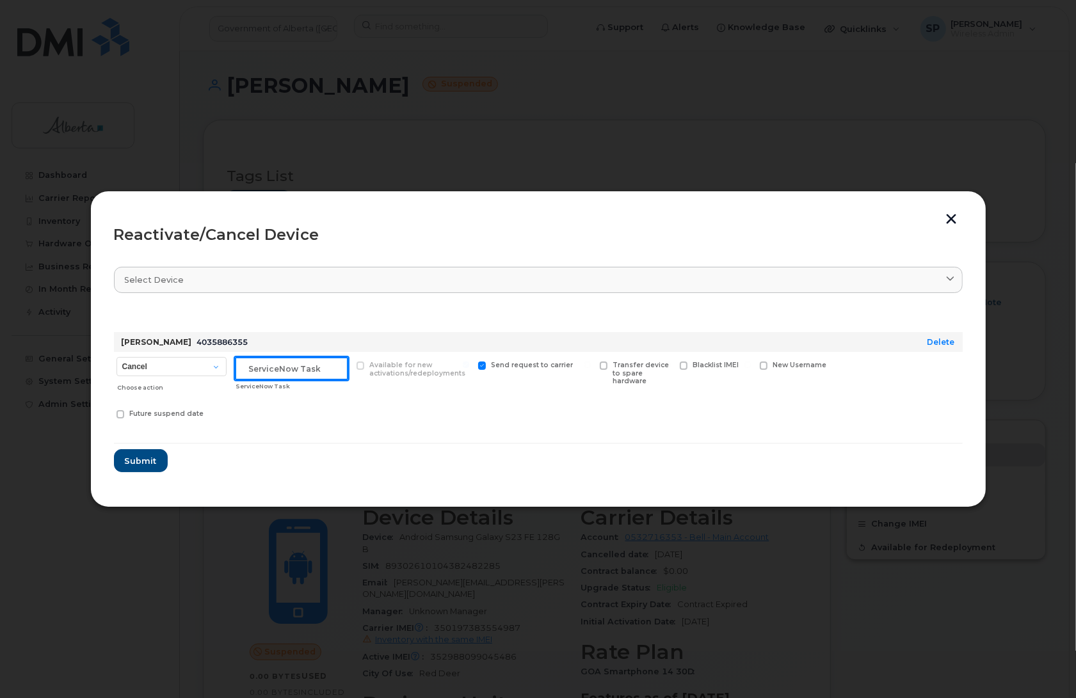
click at [257, 364] on input "text" at bounding box center [291, 368] width 113 height 23
paste input "SCTASK0847141"
type input "SCTASK0847141"
click at [142, 458] on span "Submit" at bounding box center [140, 461] width 32 height 12
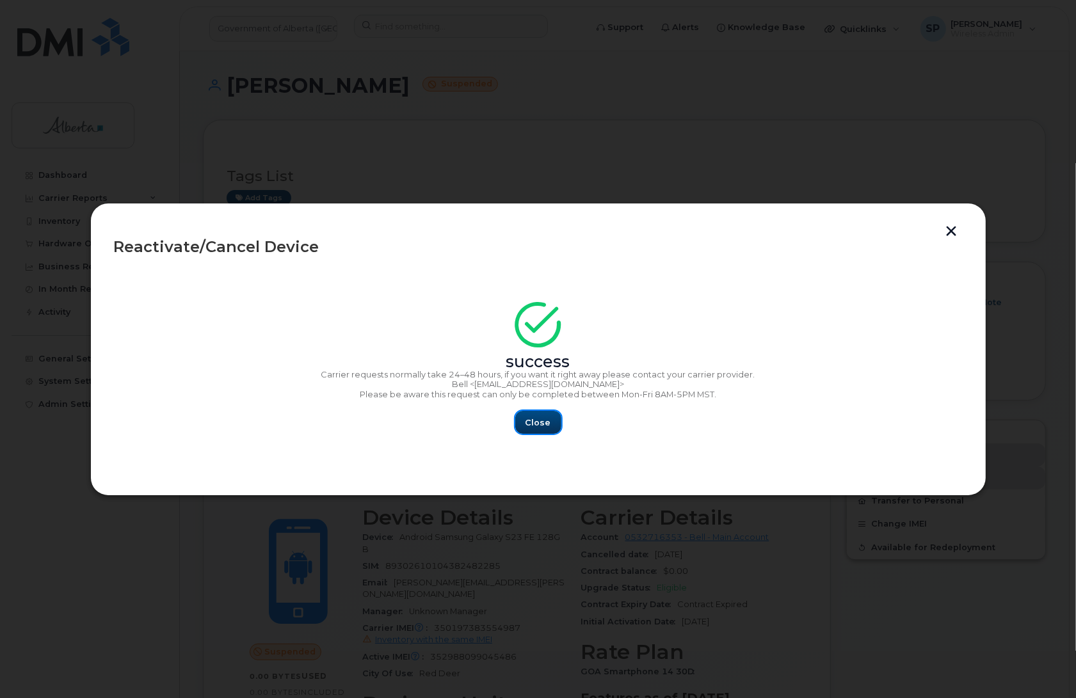
click at [539, 426] on span "Close" at bounding box center [539, 423] width 26 height 12
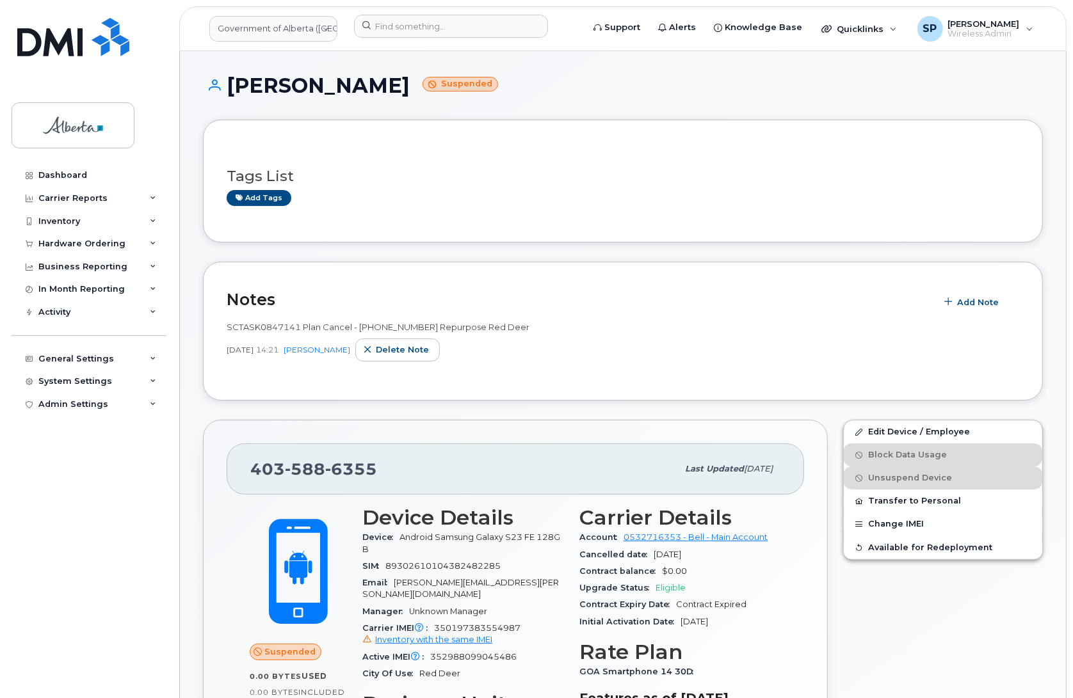
click at [135, 610] on div "Dashboard Carrier Reports Monthly Billing Data Daily Data Pooling Data Behavior…" at bounding box center [91, 421] width 158 height 515
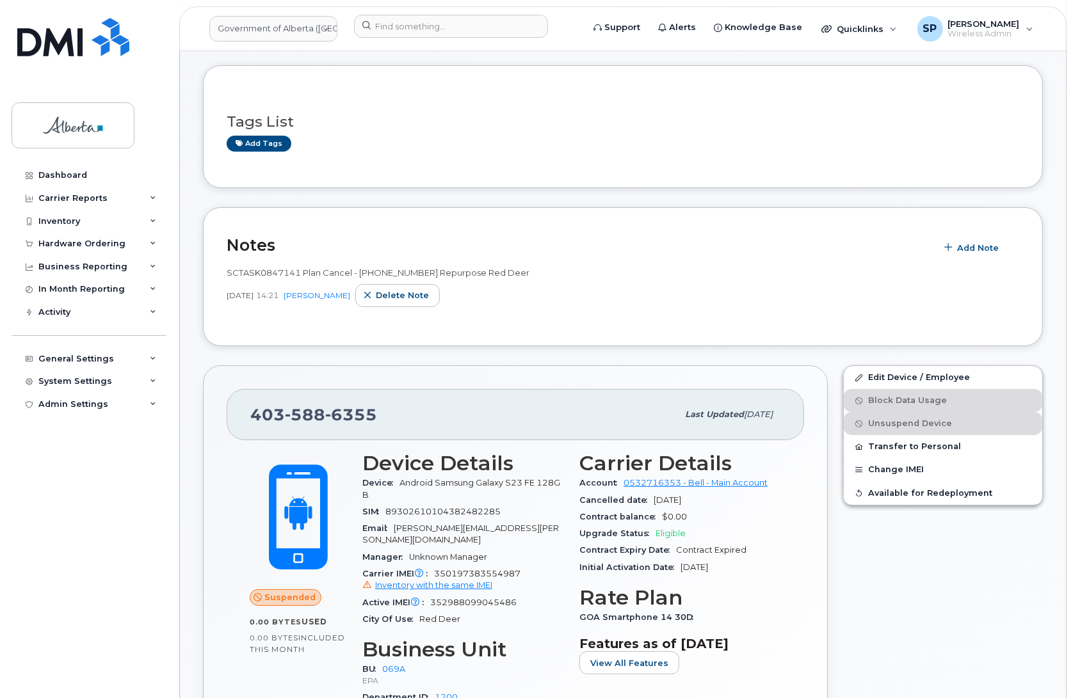
scroll to position [69, 0]
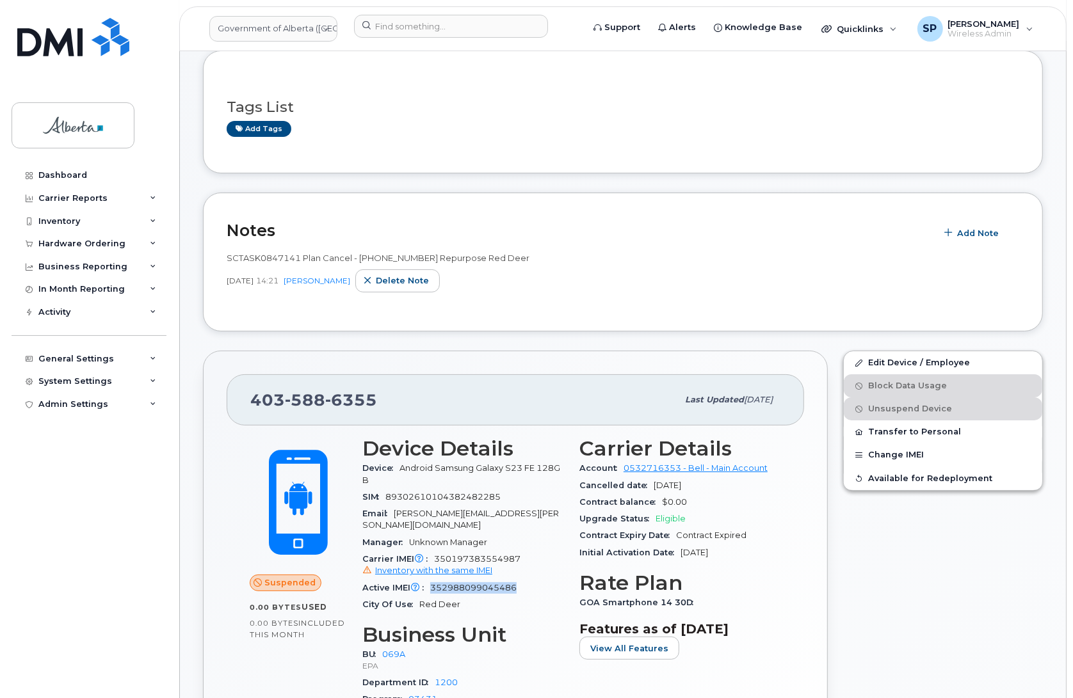
drag, startPoint x: 432, startPoint y: 577, endPoint x: 523, endPoint y: 580, distance: 91.0
click at [519, 580] on div "Active IMEI Active IMEI is refreshed daily with a delay of up to 48 hours follo…" at bounding box center [463, 588] width 202 height 17
copy span "352988099045486"
click at [500, 583] on span "352988099045486" at bounding box center [473, 588] width 86 height 10
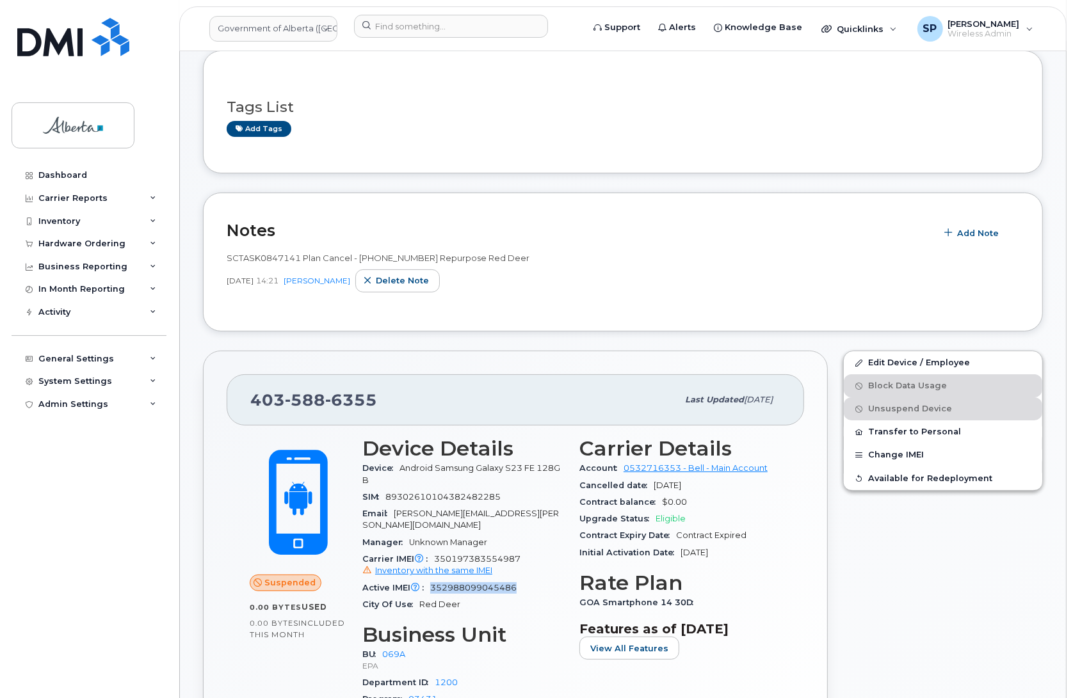
click at [500, 583] on span "352988099045486" at bounding box center [473, 588] width 86 height 10
copy span "352988099045486"
click at [400, 23] on input at bounding box center [451, 26] width 194 height 23
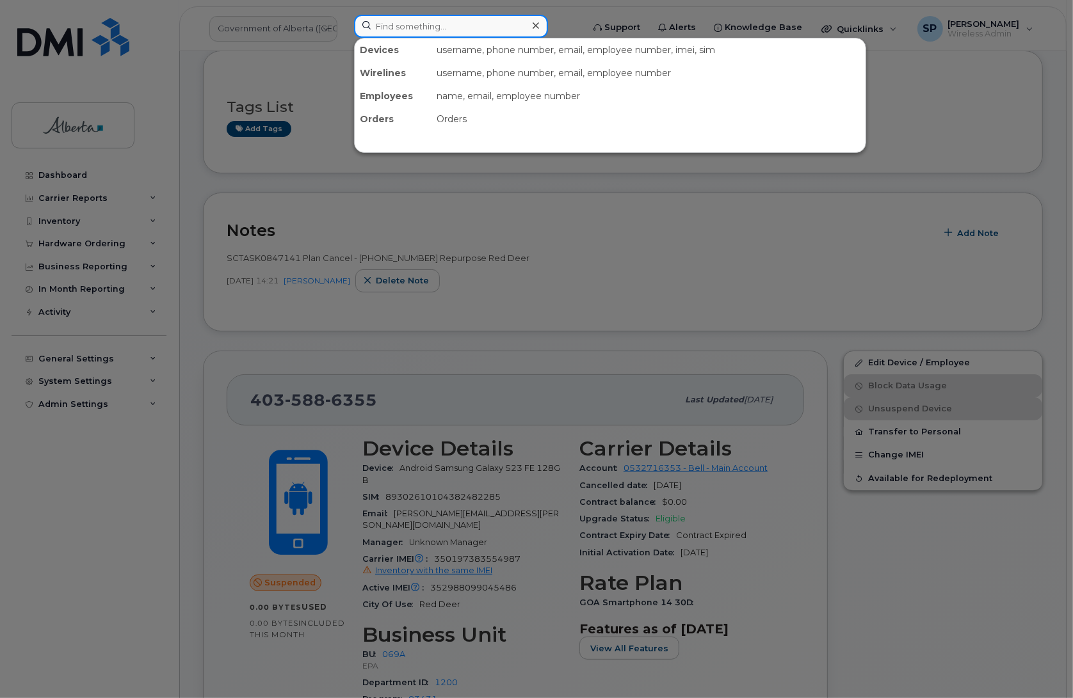
paste input "4035965885"
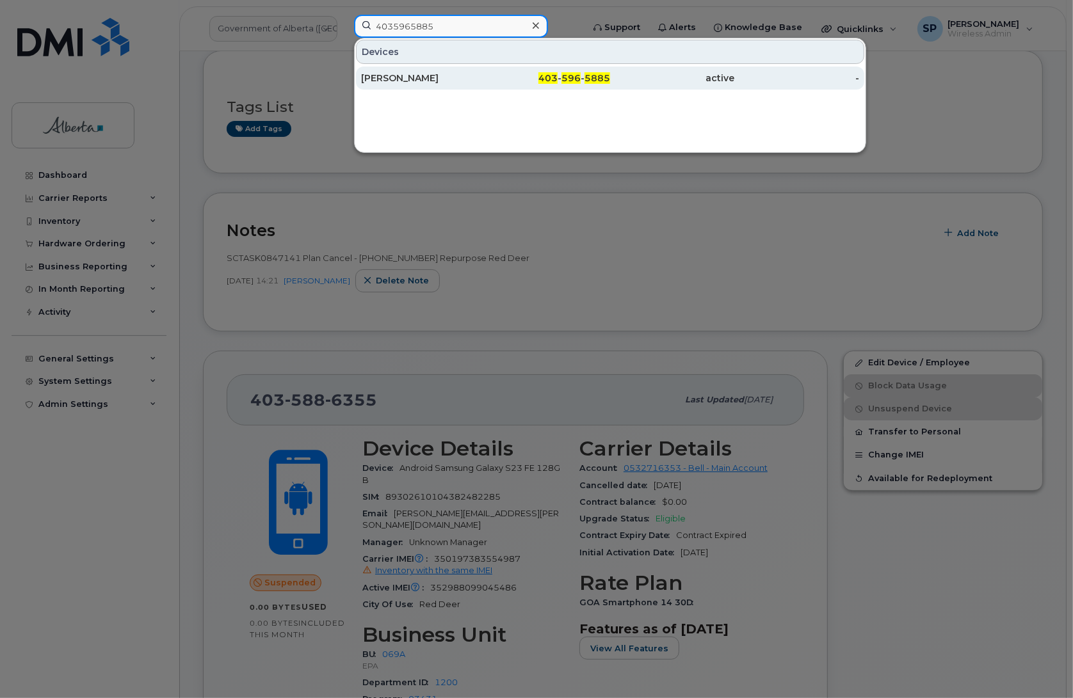
type input "4035965885"
click at [383, 82] on div "[PERSON_NAME]" at bounding box center [423, 78] width 125 height 13
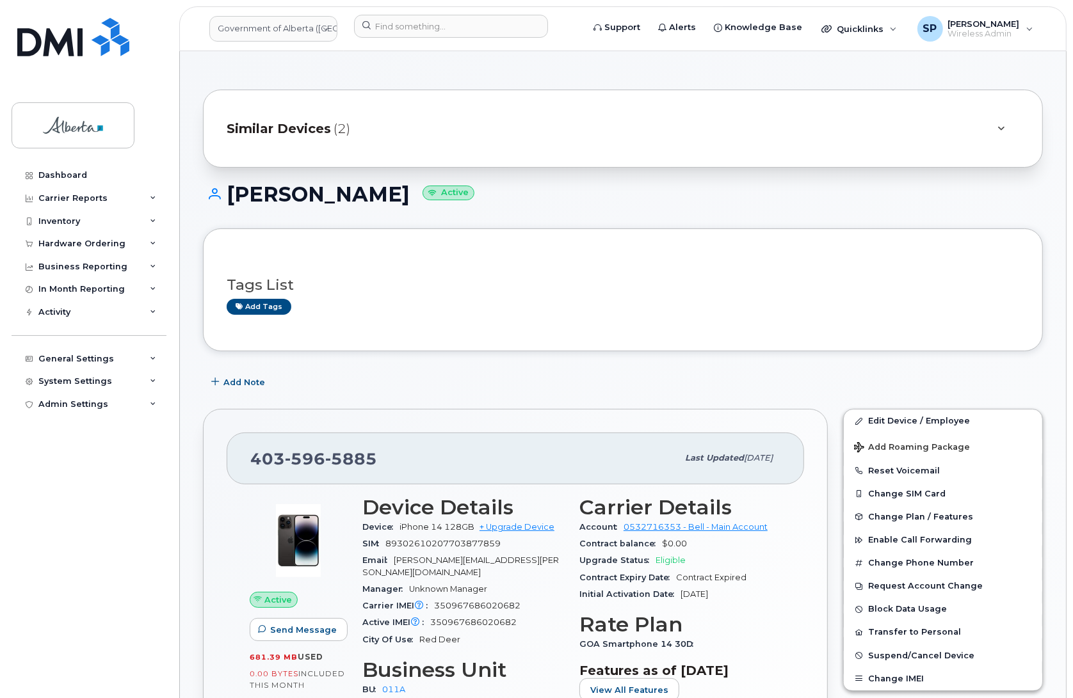
click at [218, 588] on div "403 596 5885 Last updated Jul 25, 2025 Active Send Message 681.39 MB  used 0.00…" at bounding box center [515, 630] width 625 height 442
click at [225, 384] on span "Add Note" at bounding box center [244, 382] width 42 height 12
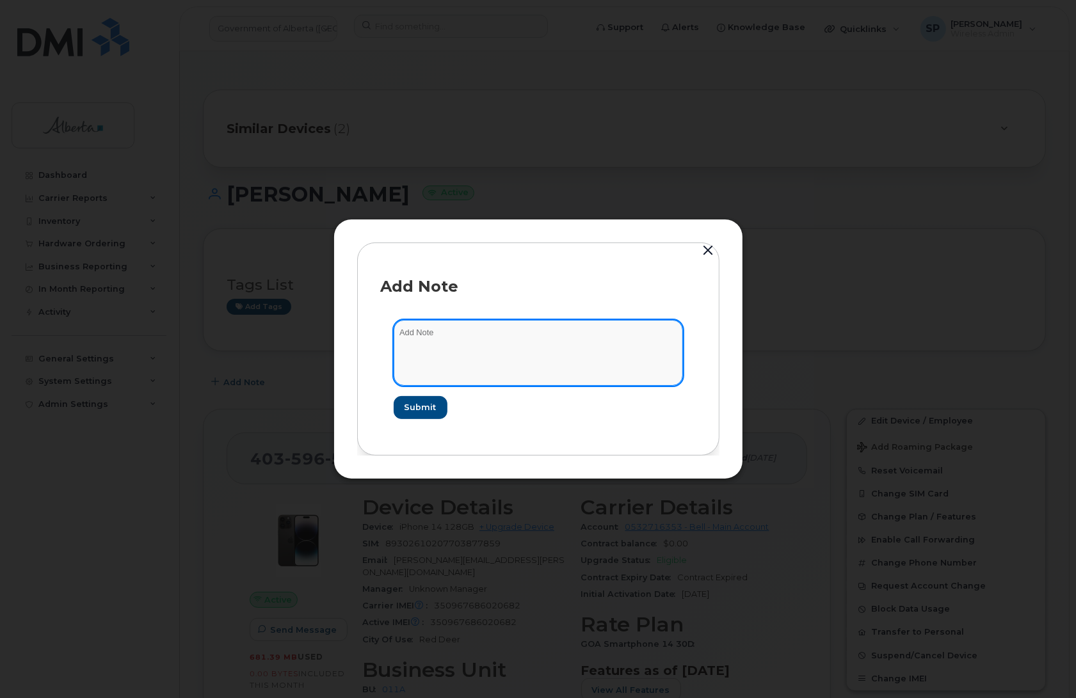
click at [487, 346] on textarea at bounding box center [538, 352] width 289 height 65
paste textarea "SCTASK0845865 Plan Cancel - (1) 4035965885 Repurpose Red Deer"
type textarea "SCTASK0845865 Plan Cancel - (1) 4035965885 Repurpose Red Deer"
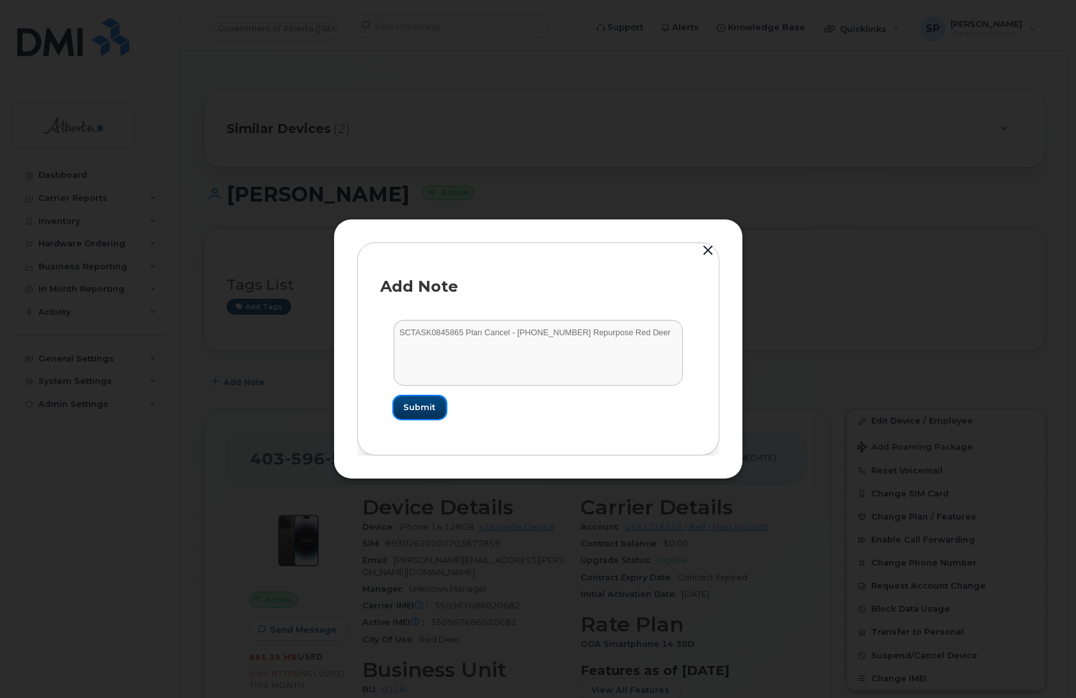
click at [421, 417] on button "Submit" at bounding box center [420, 407] width 52 height 23
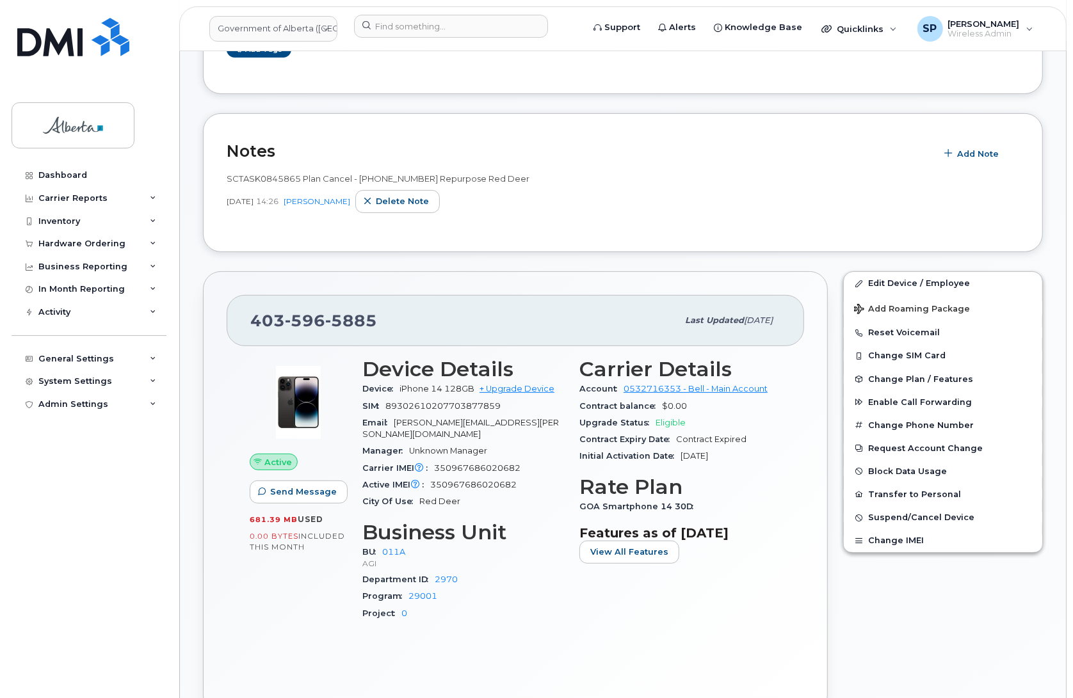
scroll to position [260, 0]
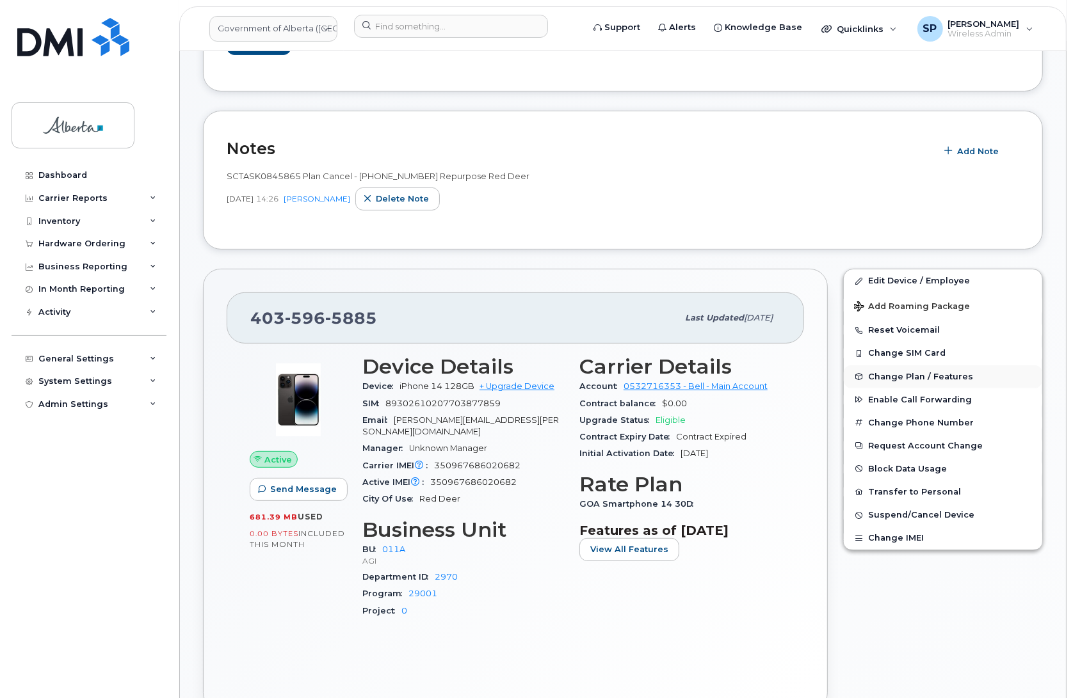
click at [895, 381] on span "Change Plan / Features" at bounding box center [920, 377] width 105 height 10
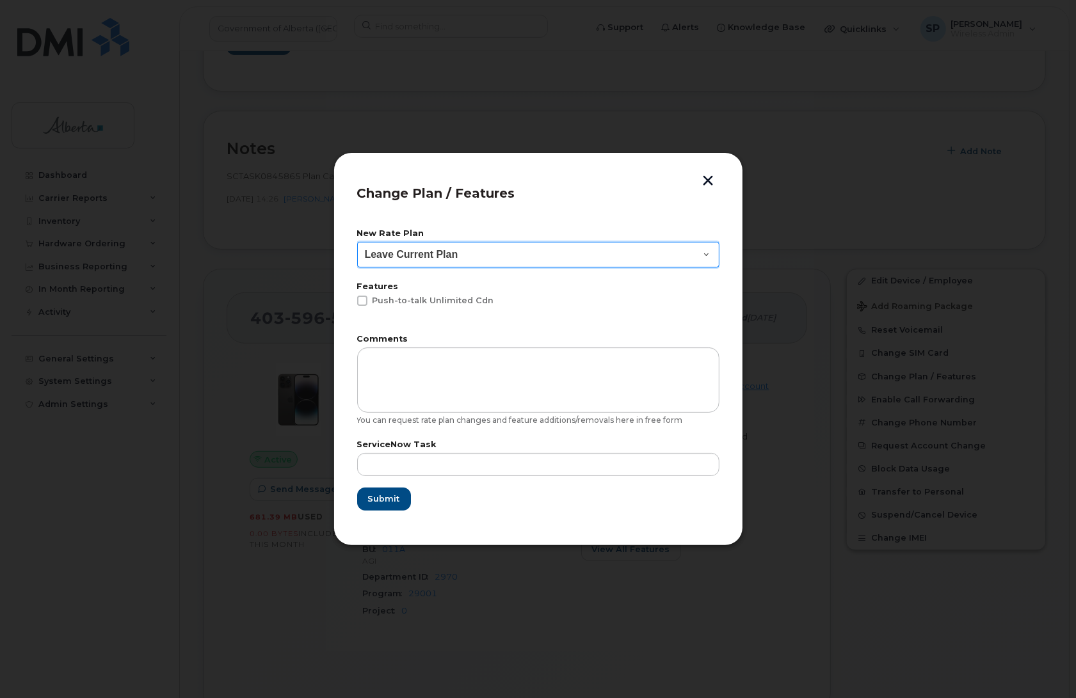
click at [426, 251] on select "Leave Current Plan GOA - Voice Plan 5 GOA Unlimited Smartphone 14 GOA-Voice Pla…" at bounding box center [538, 255] width 362 height 26
click at [707, 178] on button "button" at bounding box center [708, 181] width 19 height 13
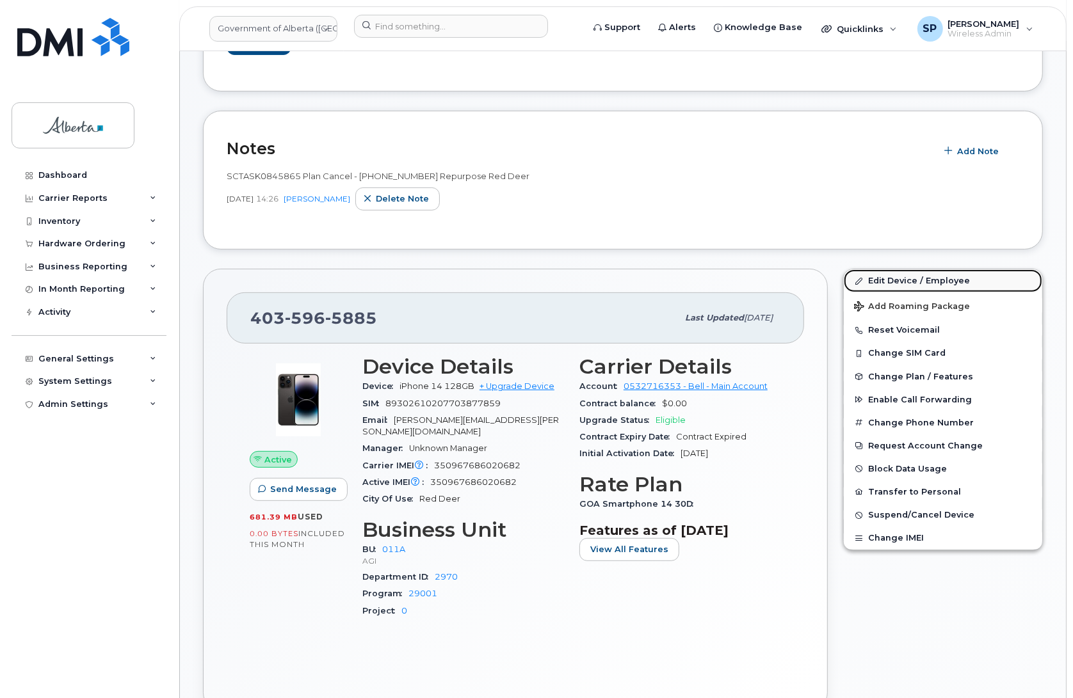
click at [891, 280] on link "Edit Device / Employee" at bounding box center [943, 281] width 198 height 23
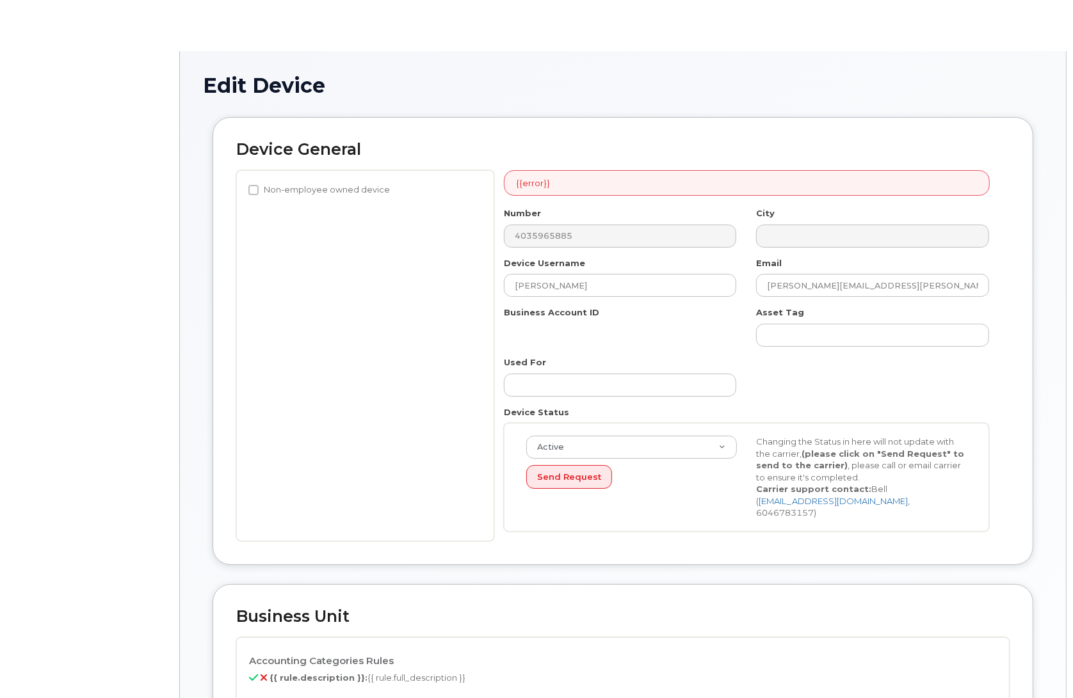
select select "4120336"
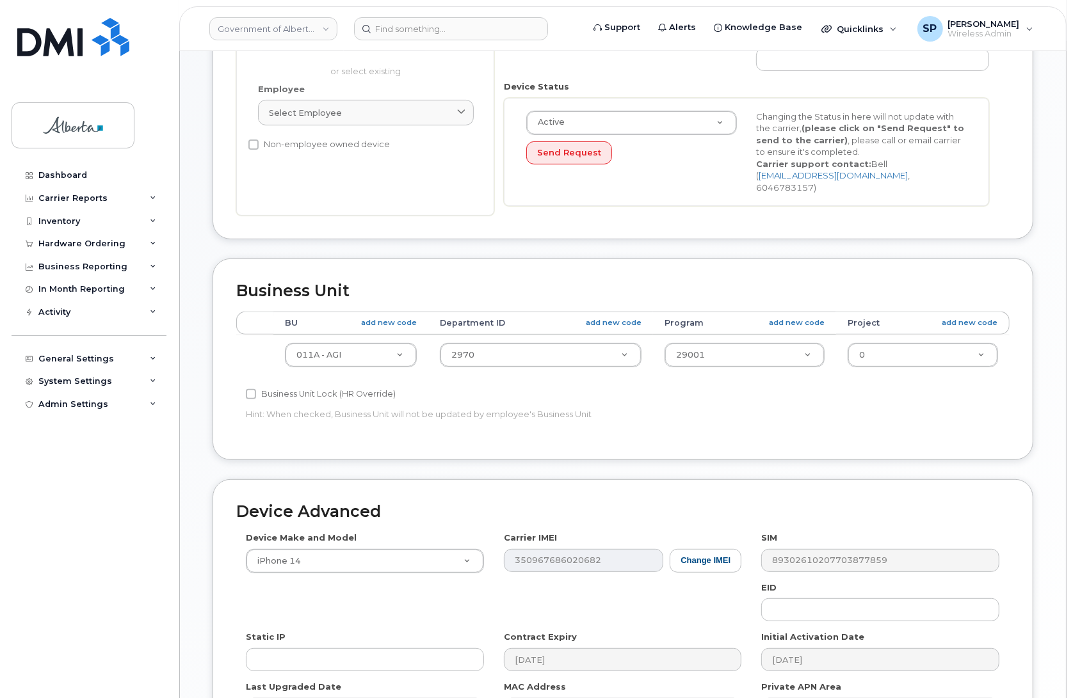
scroll to position [442, 0]
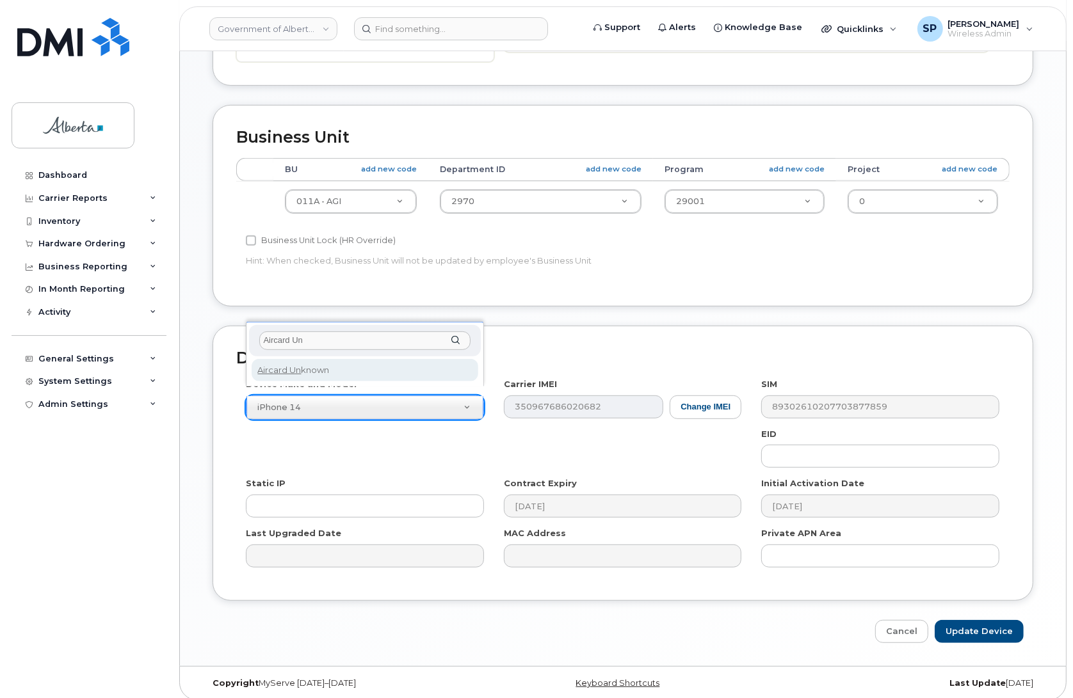
type input "Aircard Un"
select select "971"
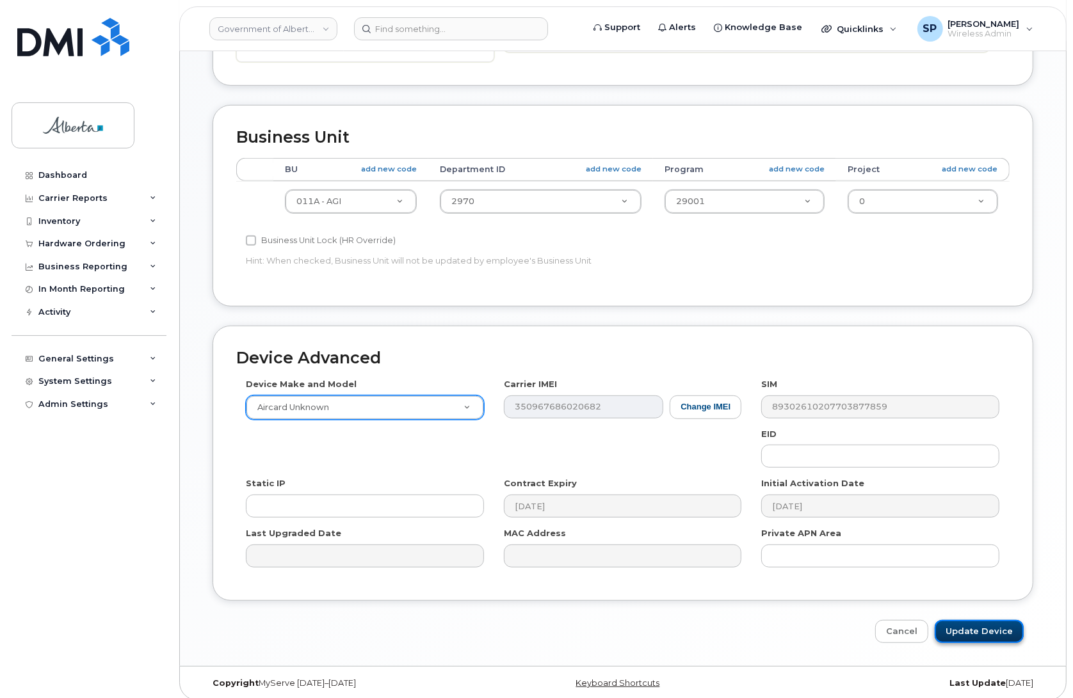
click at [968, 620] on input "Update Device" at bounding box center [979, 632] width 89 height 24
type input "Saving..."
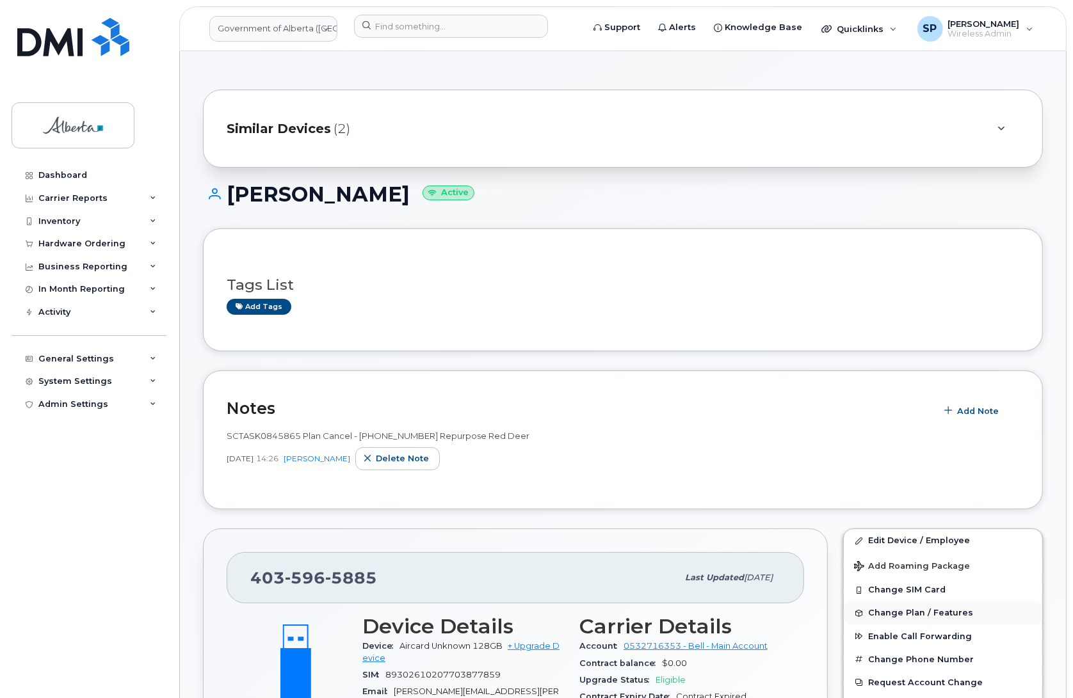
click at [898, 612] on span "Change Plan / Features" at bounding box center [920, 614] width 105 height 10
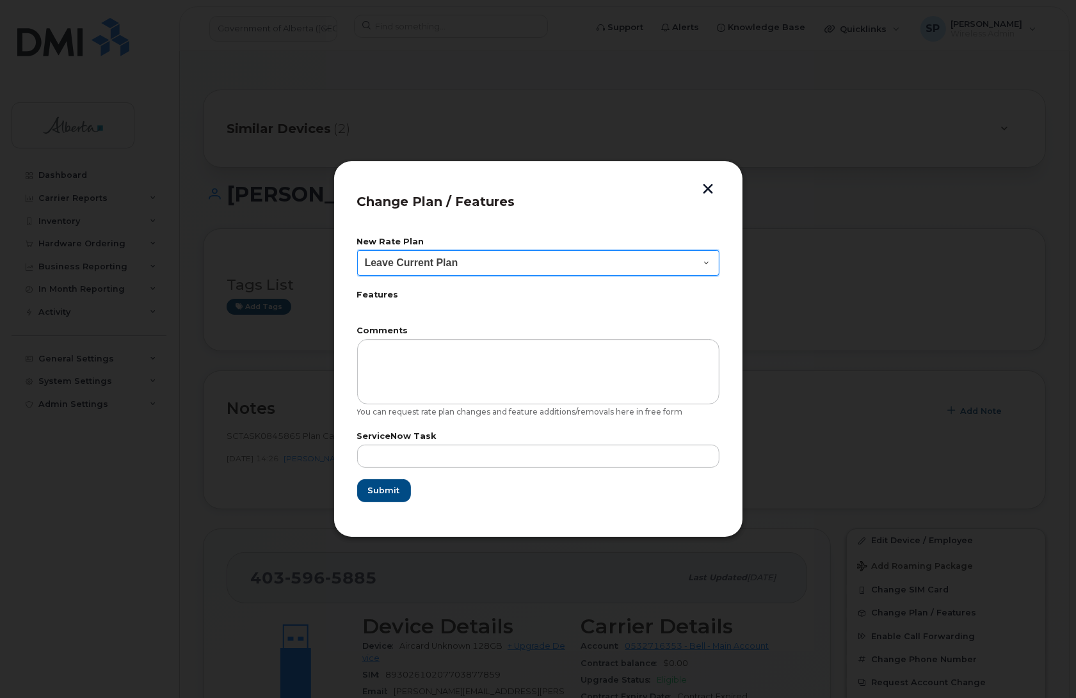
click at [387, 264] on select "Leave Current Plan GOA Data plan 9 30 d GOA–Unlimited Data Plan 9" at bounding box center [538, 263] width 362 height 26
select select "1790211"
click at [357, 250] on select "Leave Current Plan GOA Data plan 9 30 d GOA–Unlimited Data Plan 9" at bounding box center [538, 263] width 362 height 26
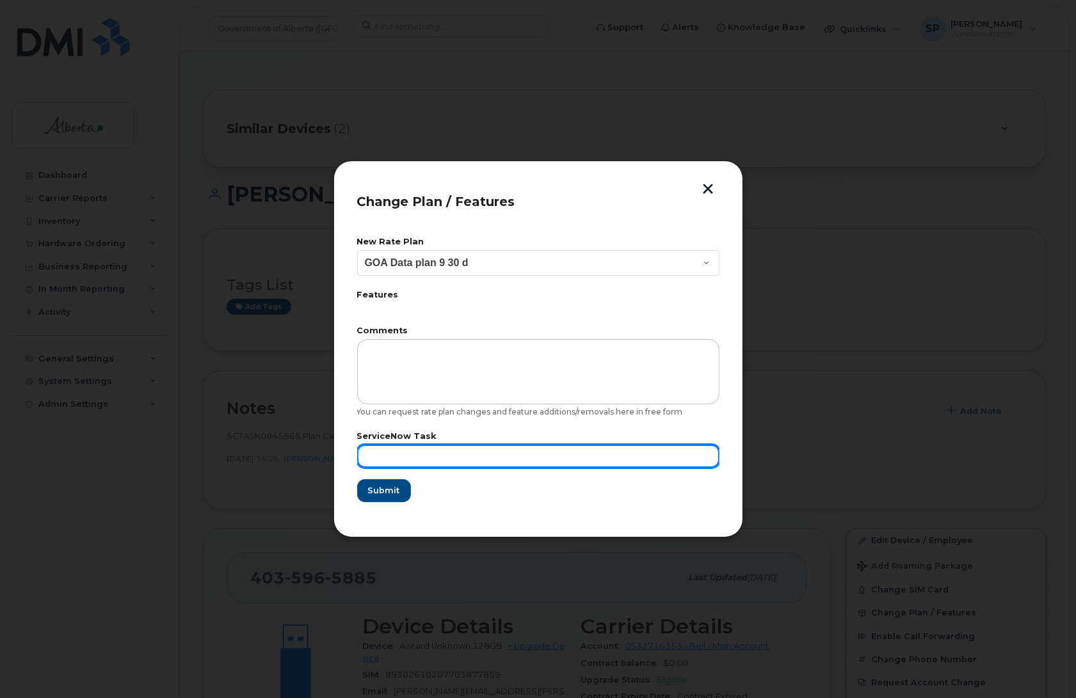
click at [452, 458] on input "text" at bounding box center [538, 456] width 362 height 23
paste input "SCTASK0845865"
type input "SCTASK0845865"
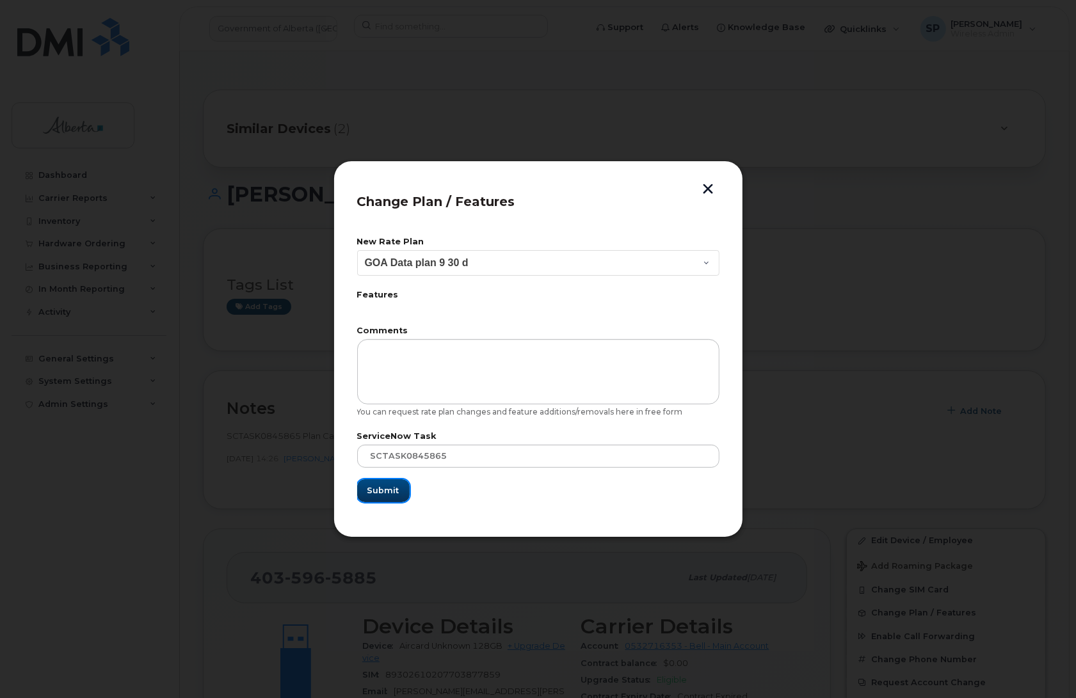
click at [386, 495] on span "Submit" at bounding box center [383, 491] width 32 height 12
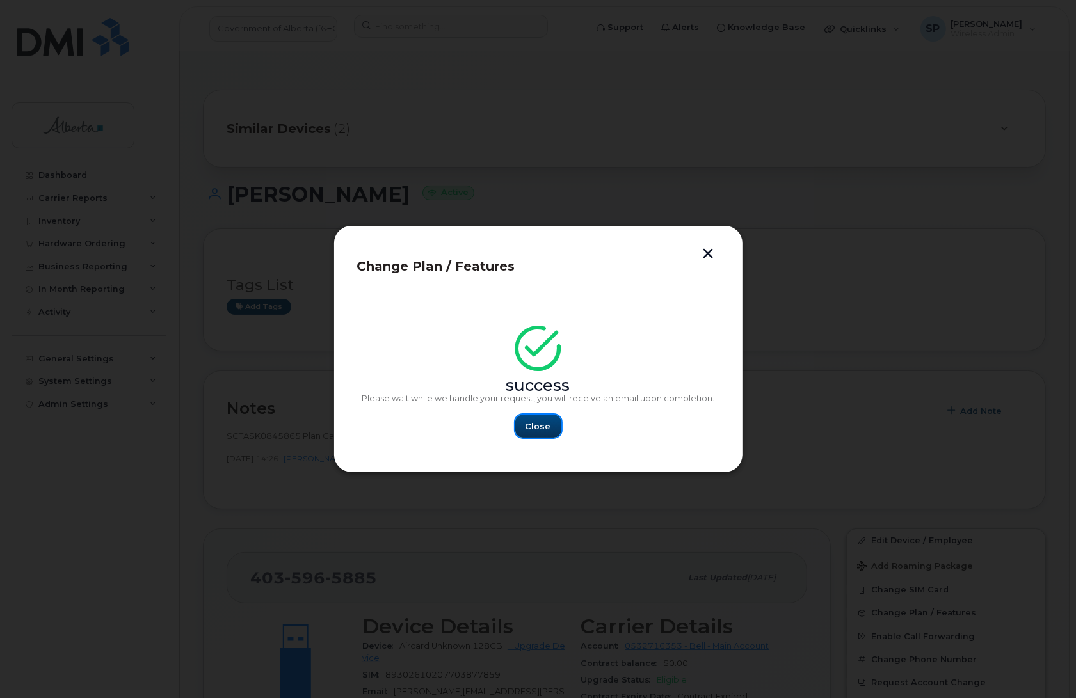
click at [549, 424] on span "Close" at bounding box center [539, 427] width 26 height 12
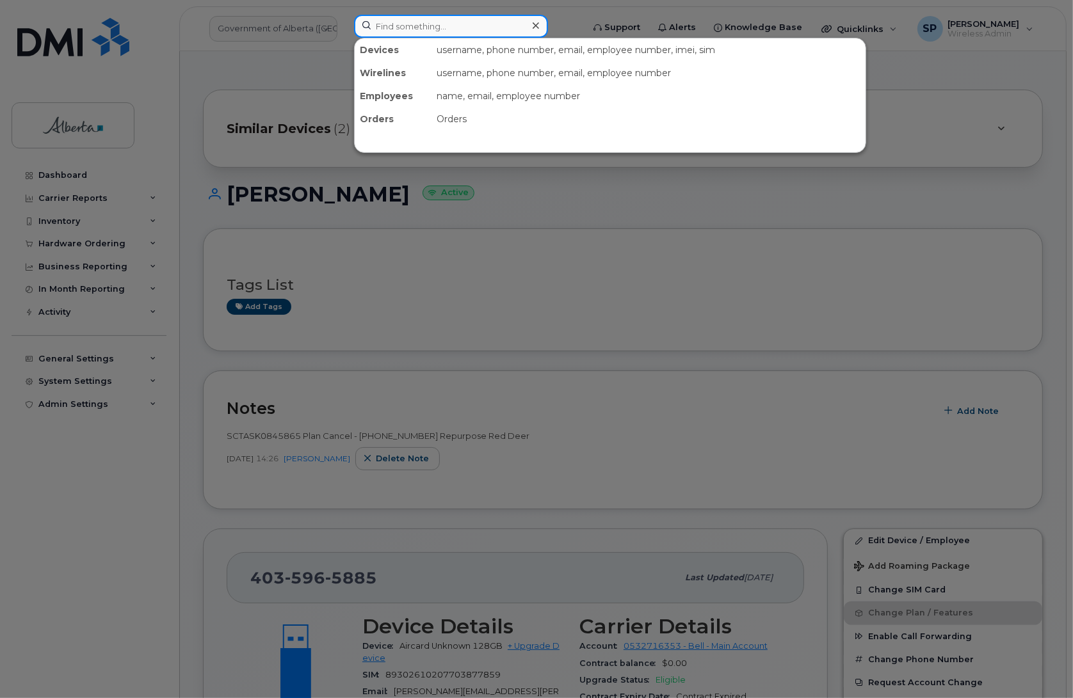
click at [439, 26] on input at bounding box center [451, 26] width 194 height 23
paste input "5878379538"
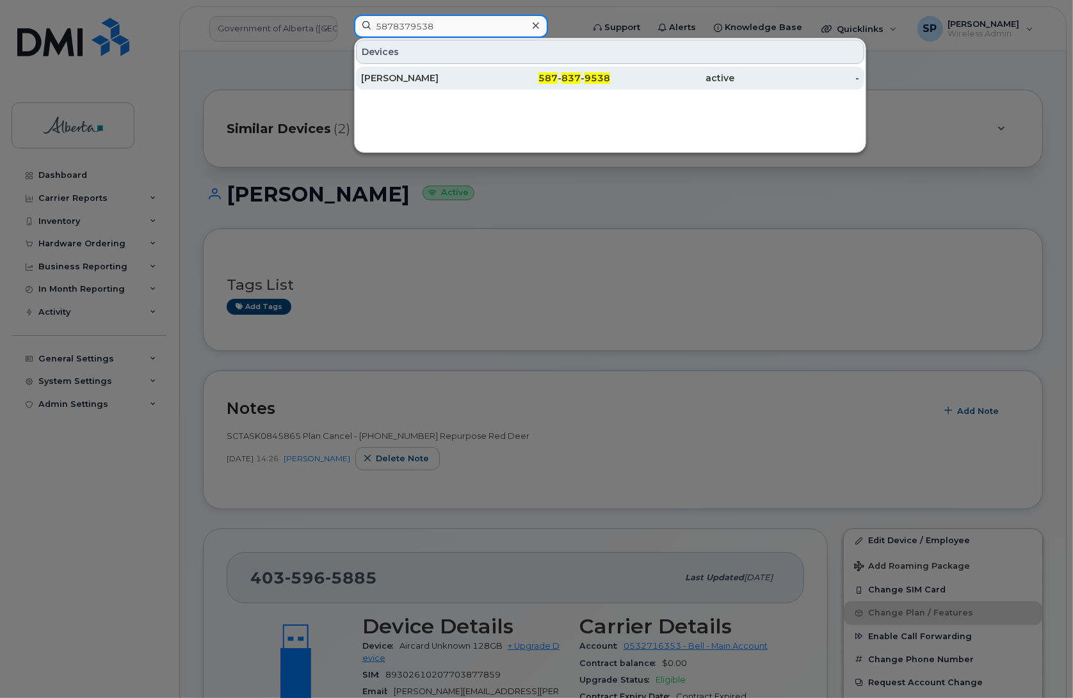
type input "5878379538"
click at [411, 80] on div "[PERSON_NAME]" at bounding box center [423, 78] width 125 height 13
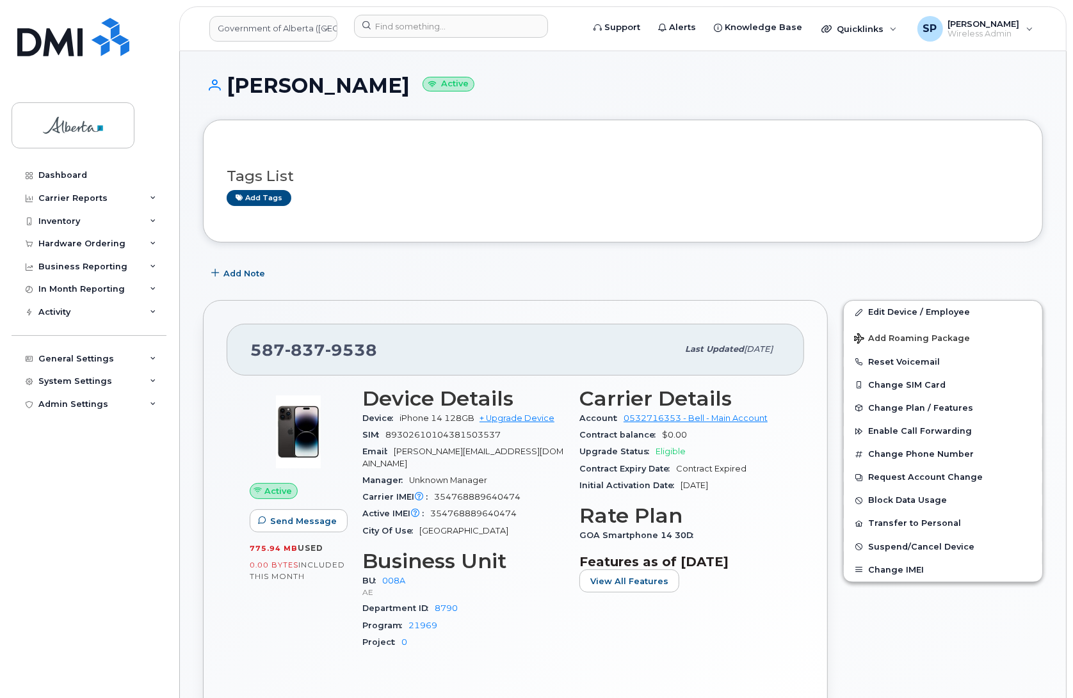
click at [290, 625] on div "Active Send Message 775.94 MB  used 0.00 Bytes  included this month" at bounding box center [298, 525] width 113 height 290
click at [245, 273] on span "Add Note" at bounding box center [244, 274] width 42 height 12
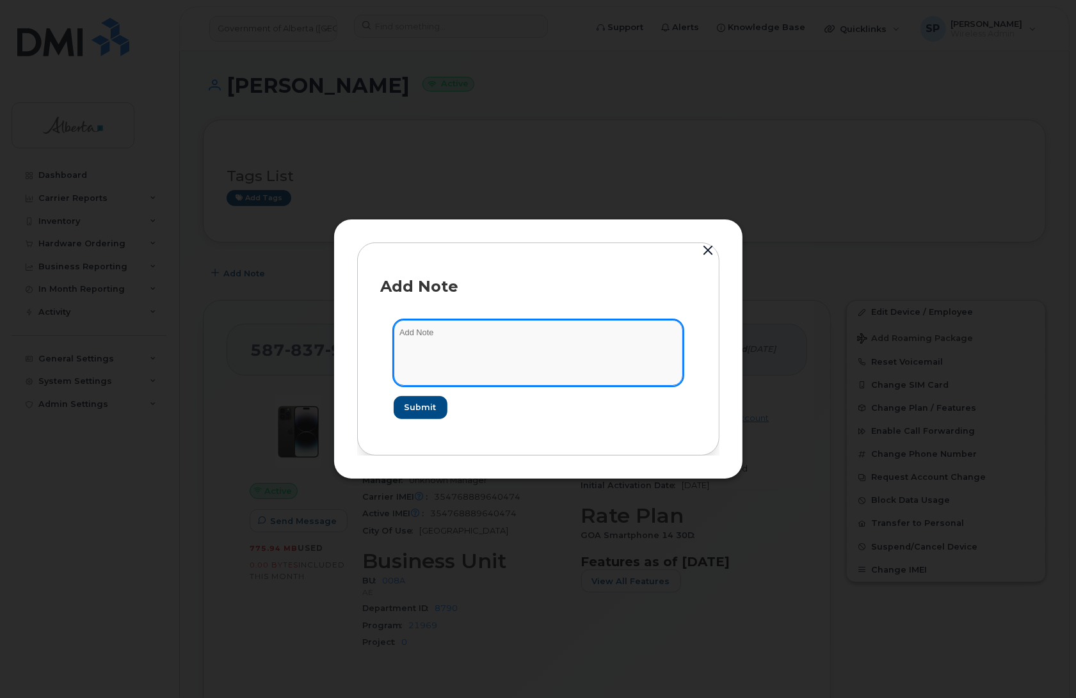
click at [472, 338] on textarea at bounding box center [538, 352] width 289 height 65
paste textarea "SCTASK0845571 Plan Cancel - (1) 5878379538 Repurpose Calgary"
type textarea "SCTASK0845571 Plan Cancel - (1) 5878379538 Repurpose Calgary"
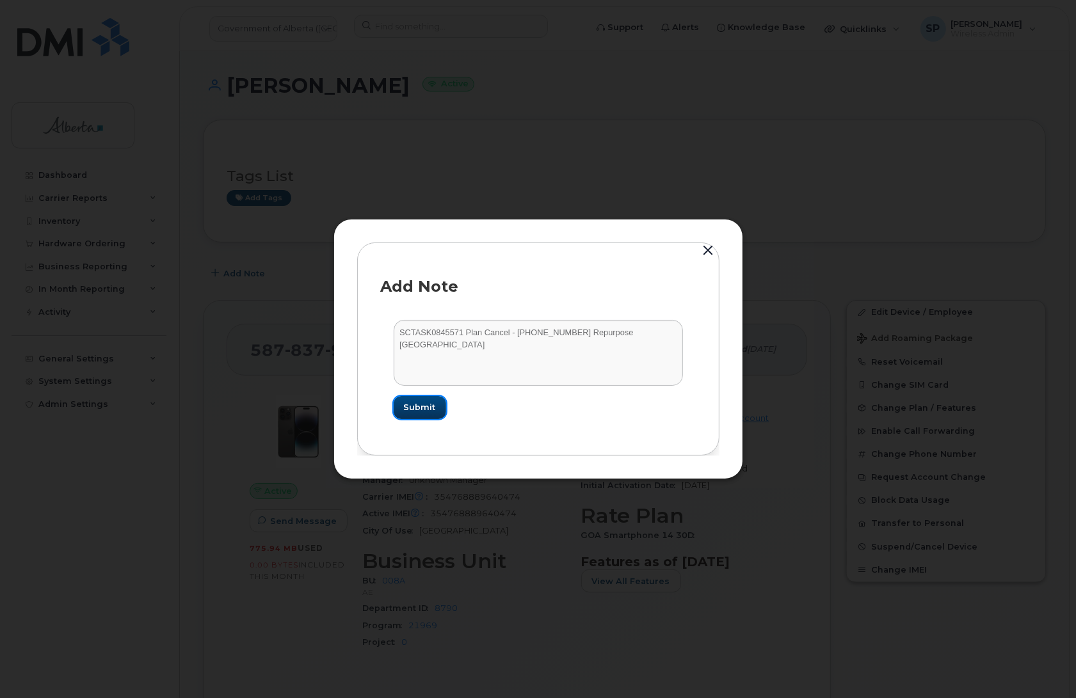
click at [421, 407] on span "Submit" at bounding box center [420, 407] width 32 height 12
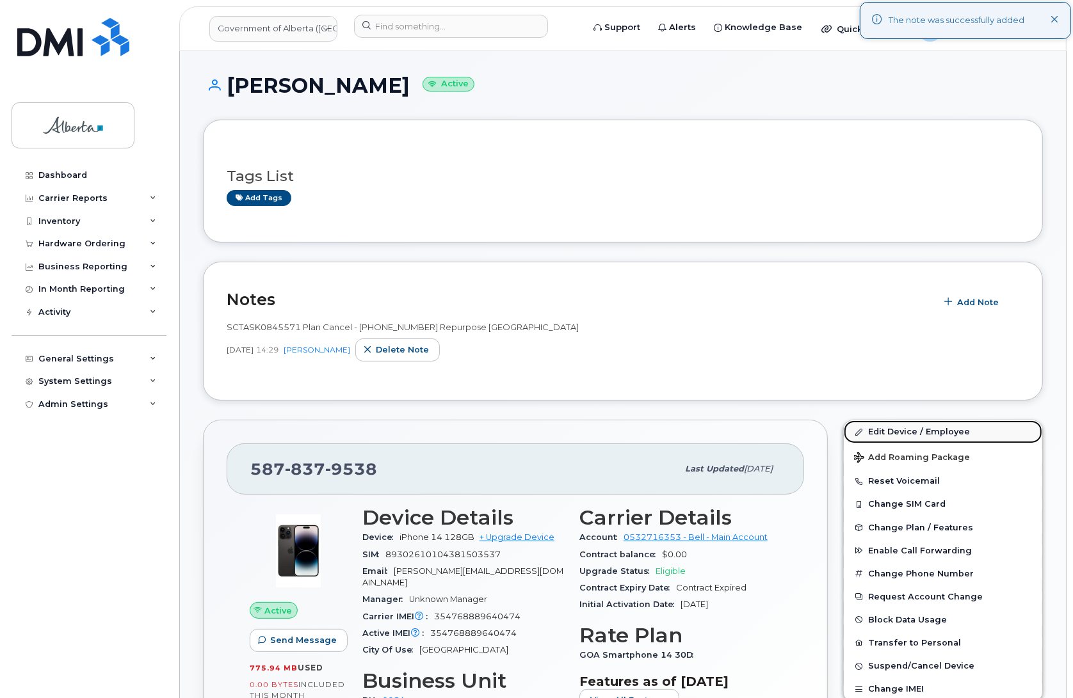
click at [924, 431] on link "Edit Device / Employee" at bounding box center [943, 432] width 198 height 23
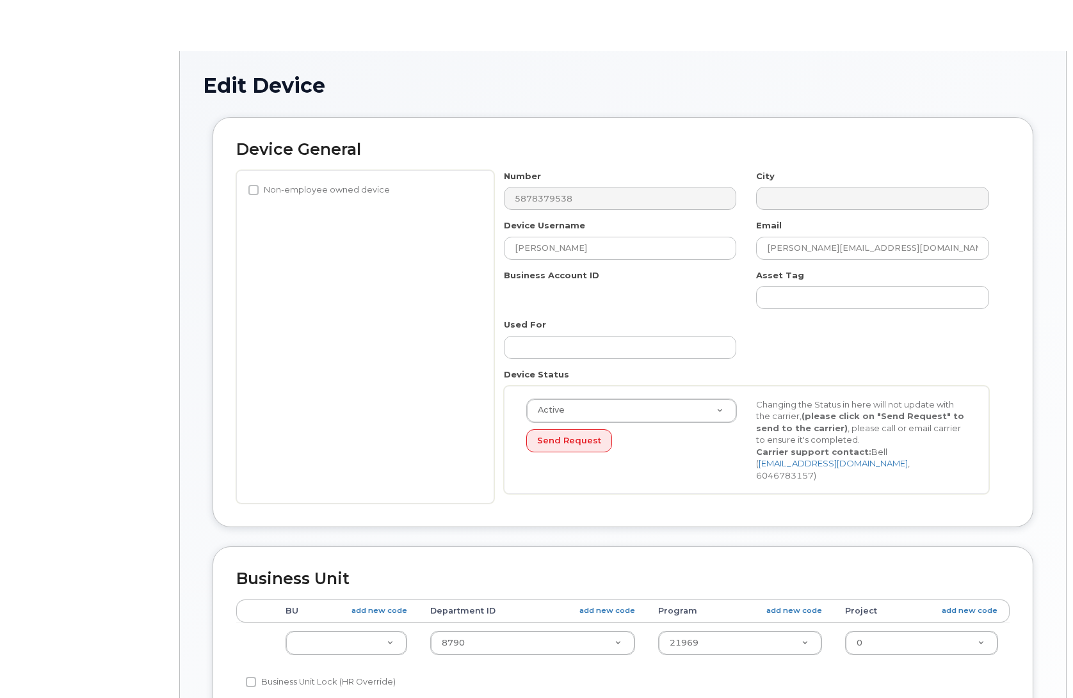
select select "4749737"
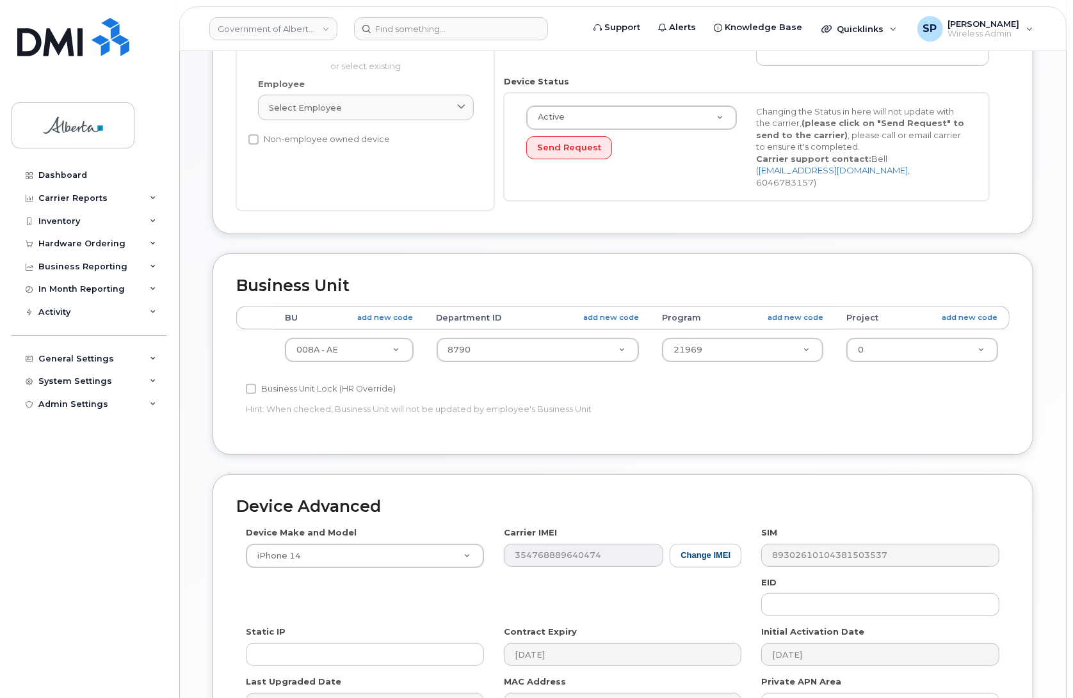
scroll to position [389, 0]
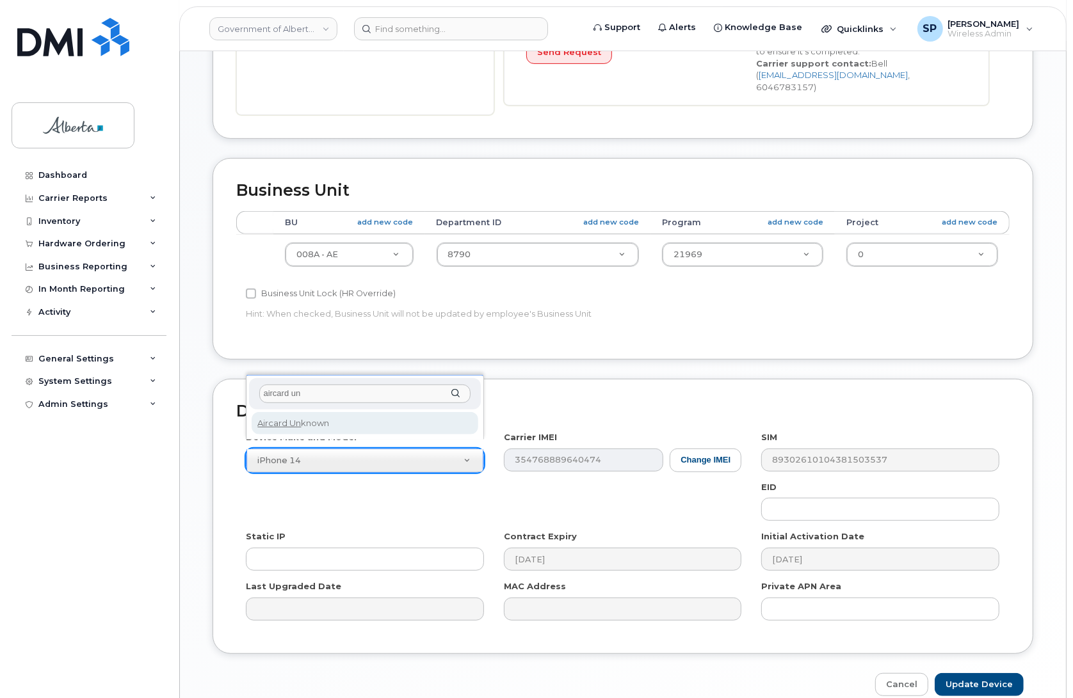
type input "aircard un"
select select "971"
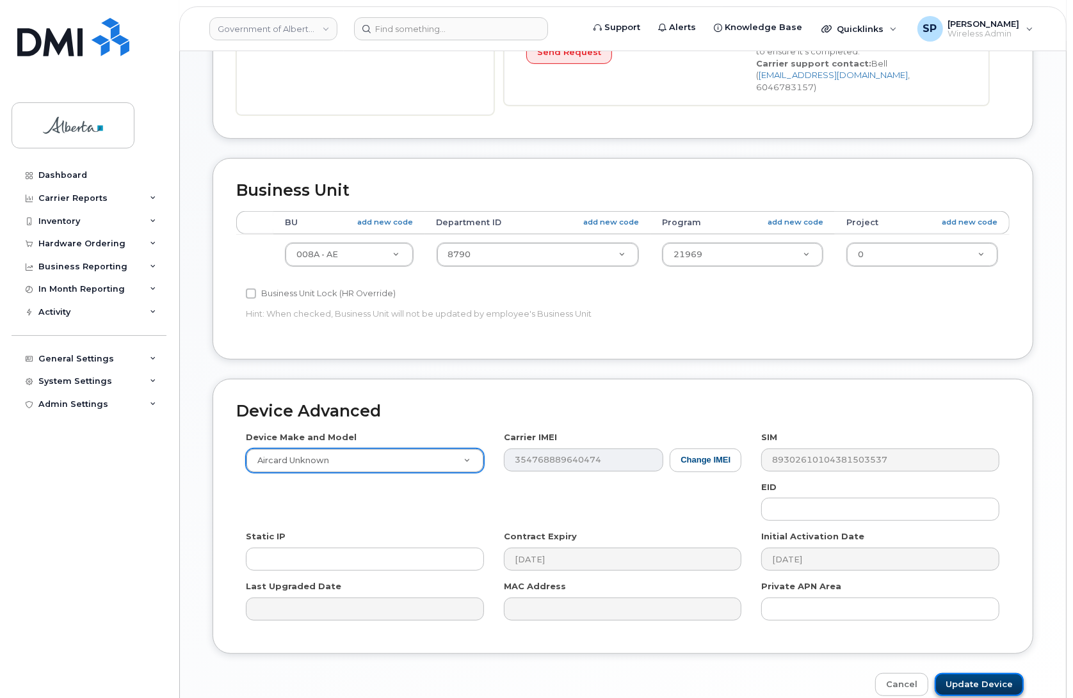
click at [1002, 677] on input "Update Device" at bounding box center [979, 685] width 89 height 24
type input "Saving..."
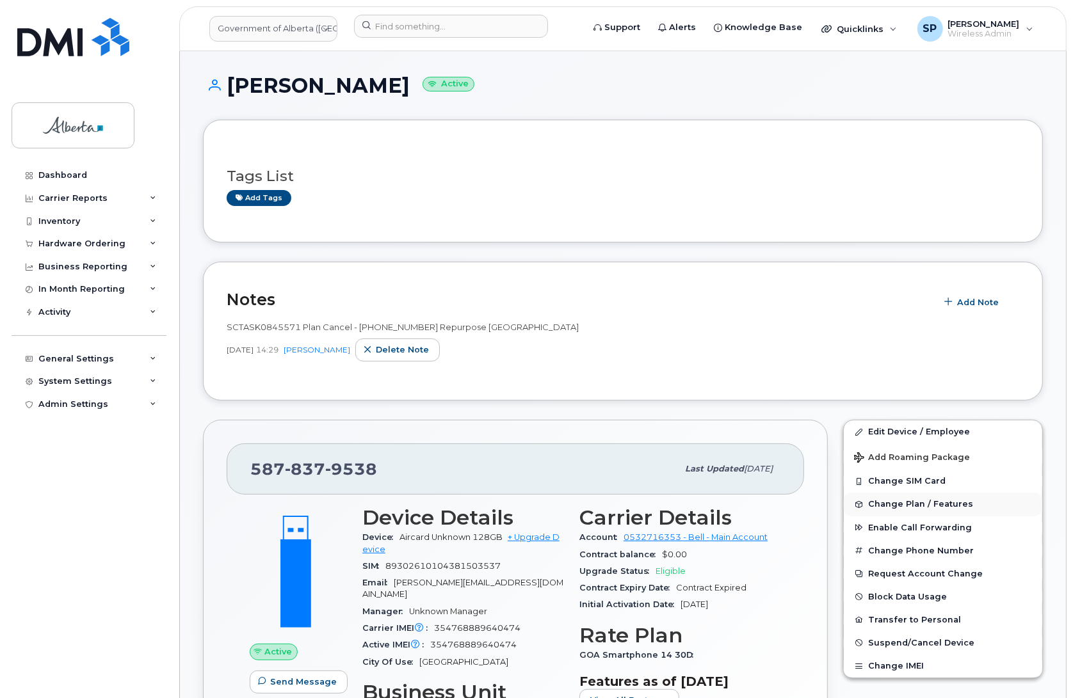
click at [878, 503] on span "Change Plan / Features" at bounding box center [920, 505] width 105 height 10
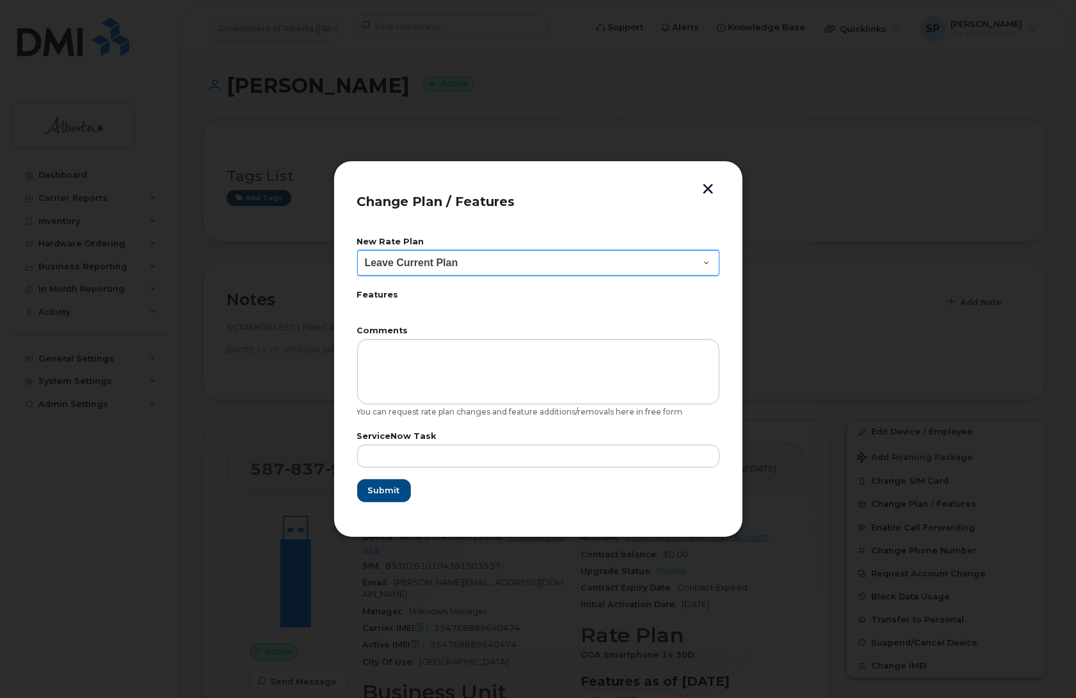
click at [395, 259] on select "Leave Current Plan GOA Data plan 9 30 d GOA–Unlimited Data Plan 9" at bounding box center [538, 263] width 362 height 26
select select "1790211"
click at [357, 250] on select "Leave Current Plan GOA Data plan 9 30 d GOA–Unlimited Data Plan 9" at bounding box center [538, 263] width 362 height 26
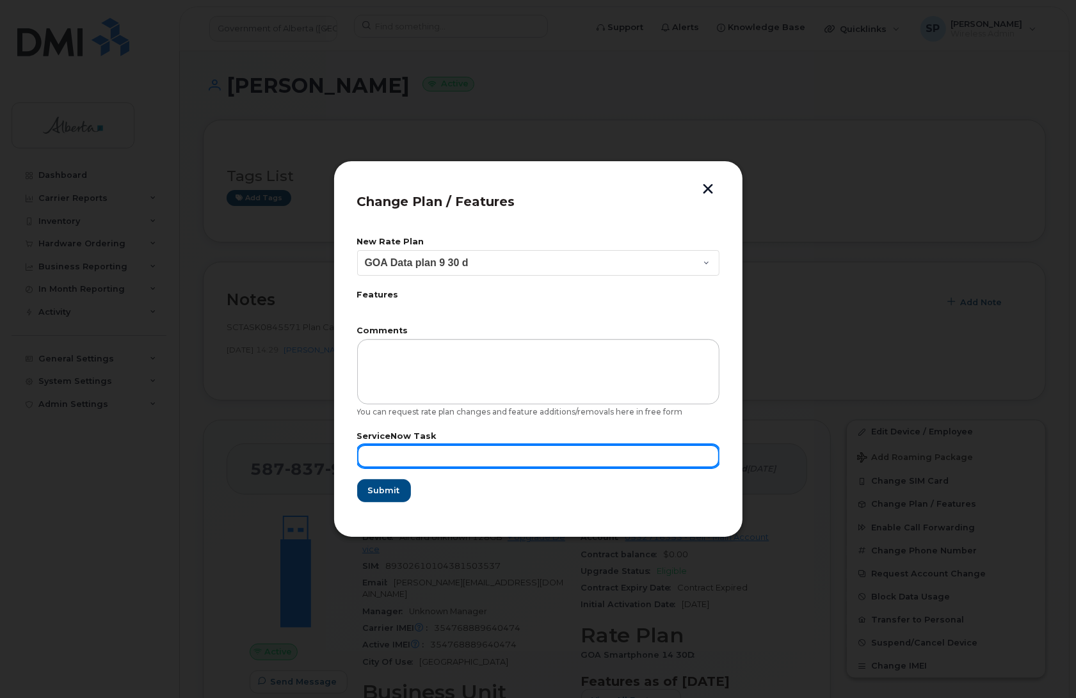
click at [431, 452] on input "text" at bounding box center [538, 456] width 362 height 23
paste input "SCTASK0845571"
type input "SCTASK0845571"
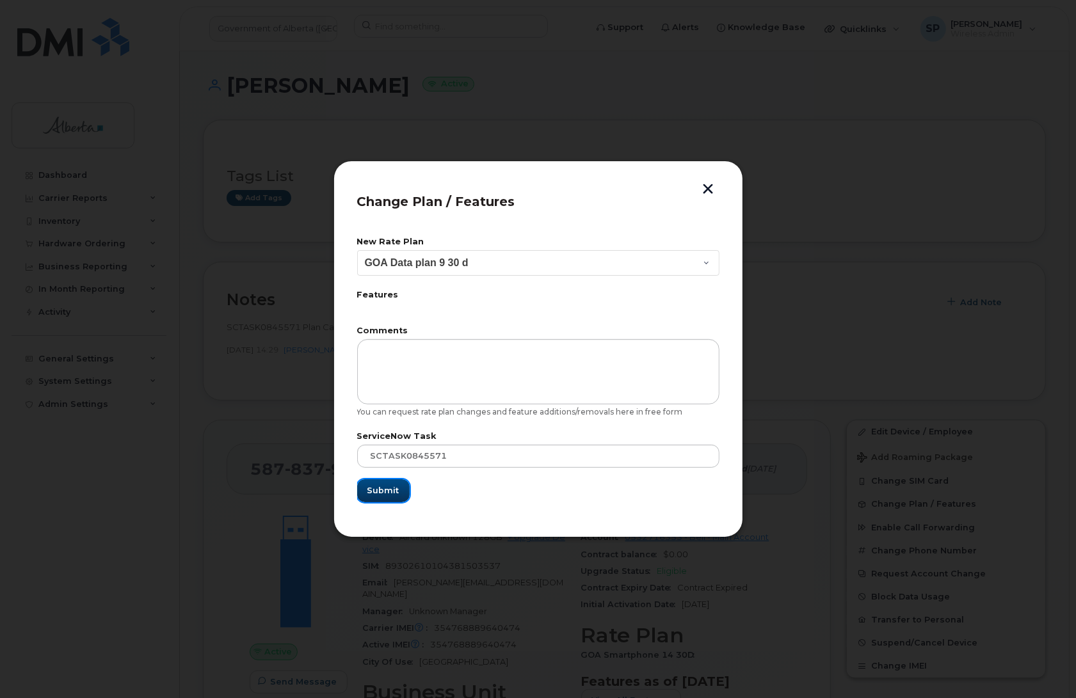
click at [392, 492] on span "Submit" at bounding box center [383, 491] width 32 height 12
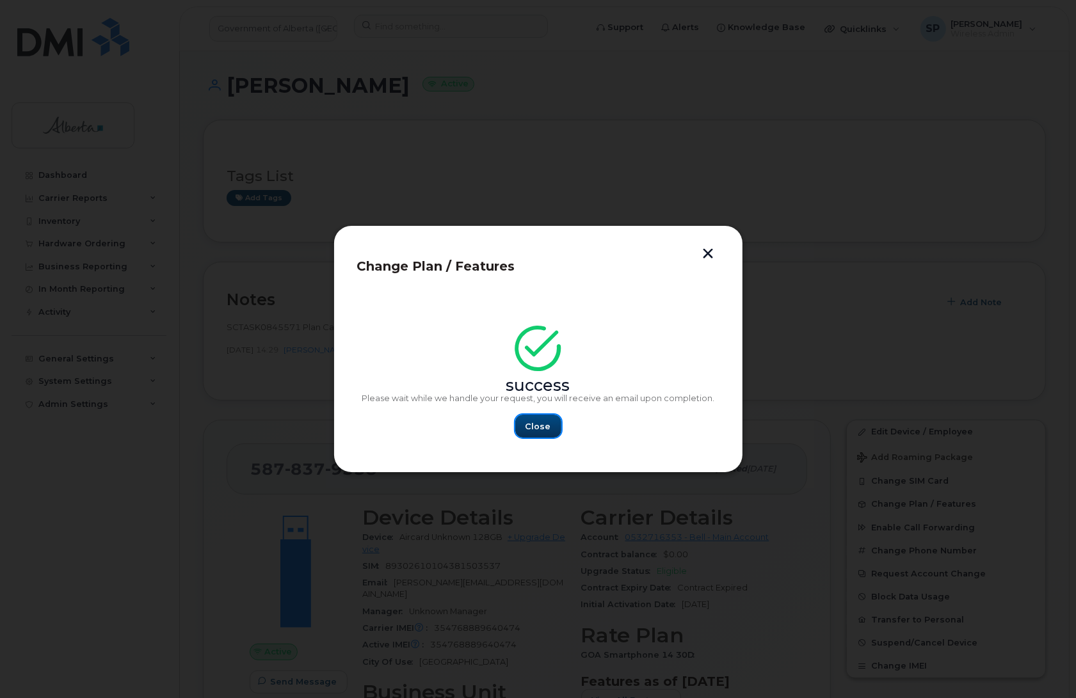
click at [536, 430] on span "Close" at bounding box center [539, 427] width 26 height 12
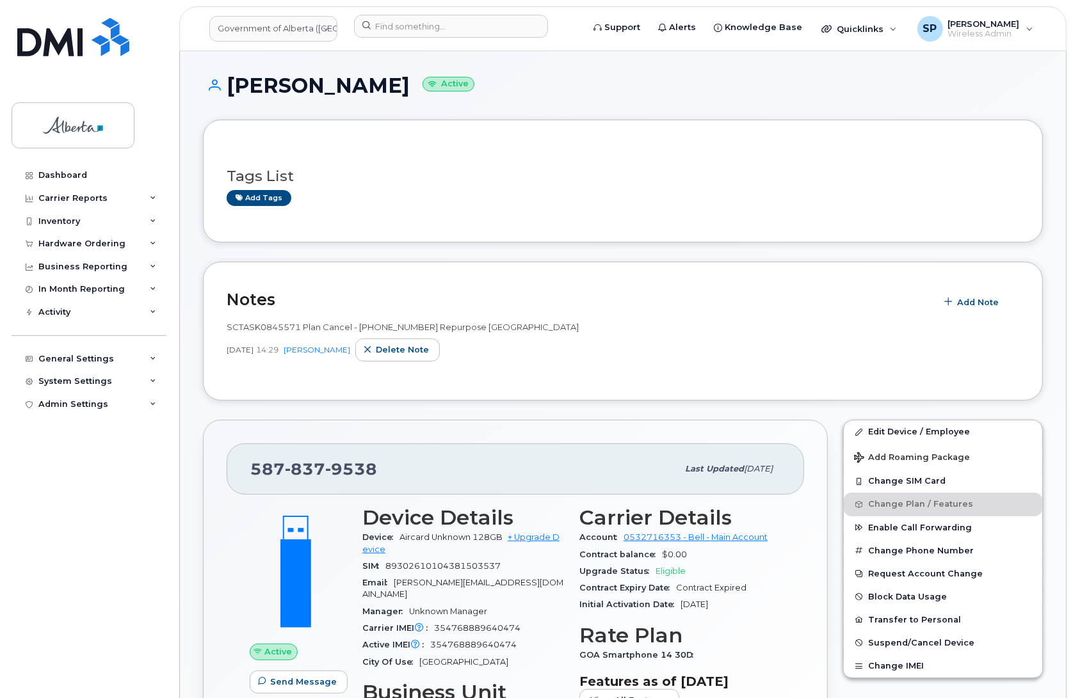
click at [264, 572] on span at bounding box center [298, 572] width 113 height 118
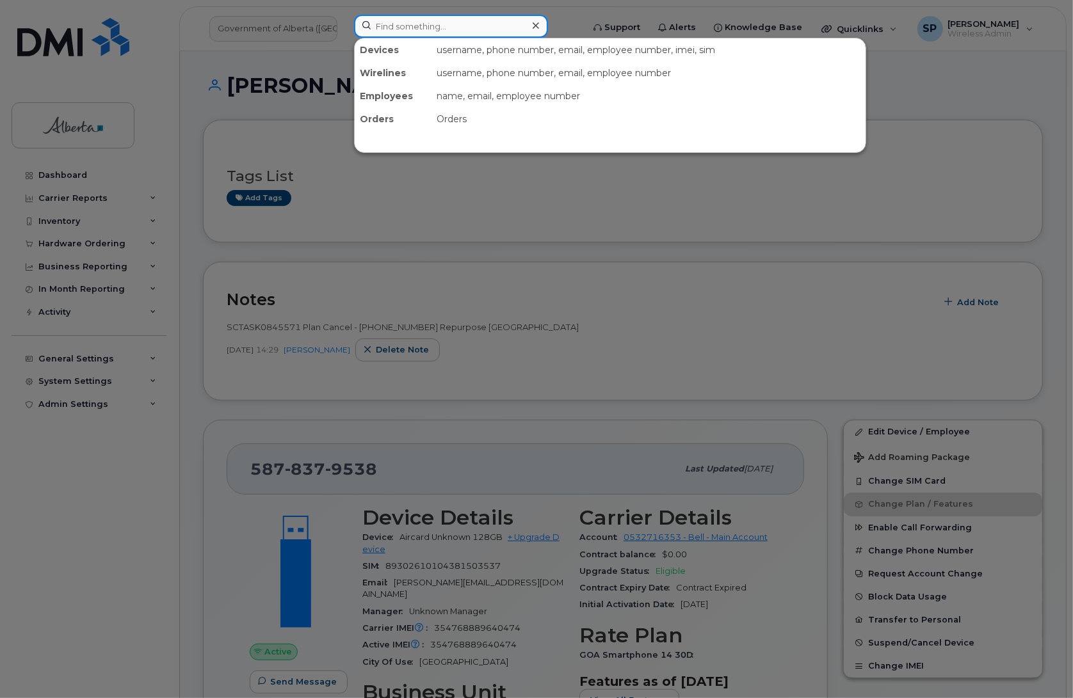
click at [391, 24] on input at bounding box center [451, 26] width 194 height 23
paste input "7807196915"
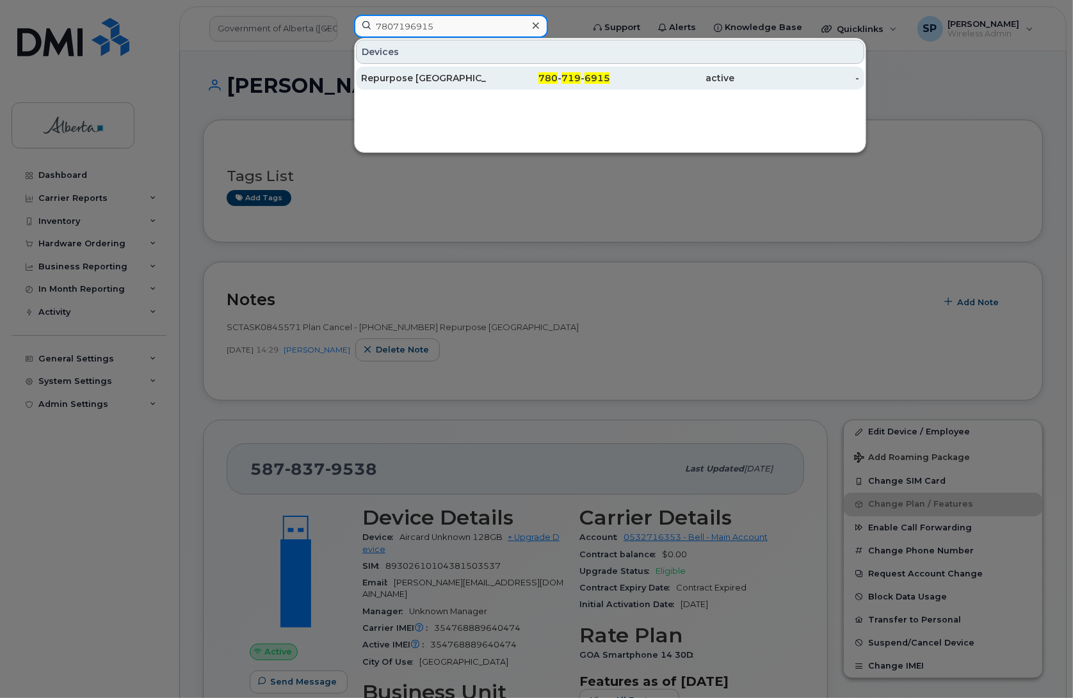
type input "7807196915"
click at [442, 77] on div "Repurpose Edmonton" at bounding box center [423, 78] width 125 height 13
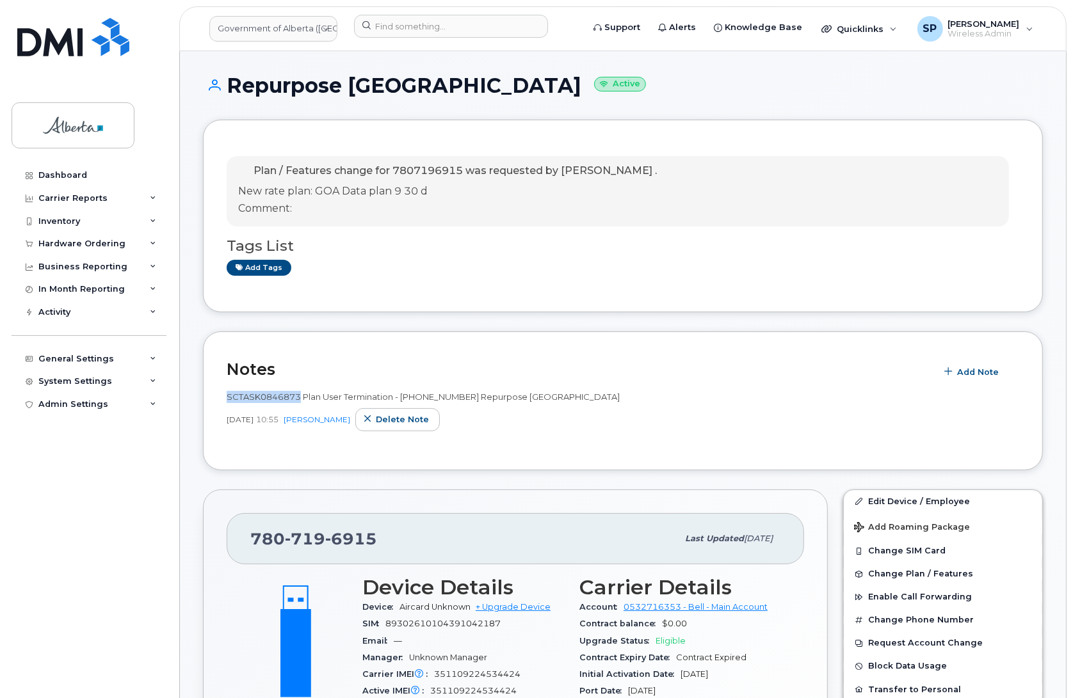
drag, startPoint x: 301, startPoint y: 398, endPoint x: 226, endPoint y: 394, distance: 75.0
click at [227, 394] on span "SCTASK0846873 Plan User Termination - (1) 7807196915 Repurpose Edmonton" at bounding box center [423, 397] width 393 height 10
copy span "SCTASK0846873"
drag, startPoint x: 562, startPoint y: 392, endPoint x: 300, endPoint y: 397, distance: 262.5
click at [300, 397] on div "SCTASK0846873 Plan User Termination - (1) 7807196915 Repurpose Edmonton" at bounding box center [623, 397] width 792 height 12
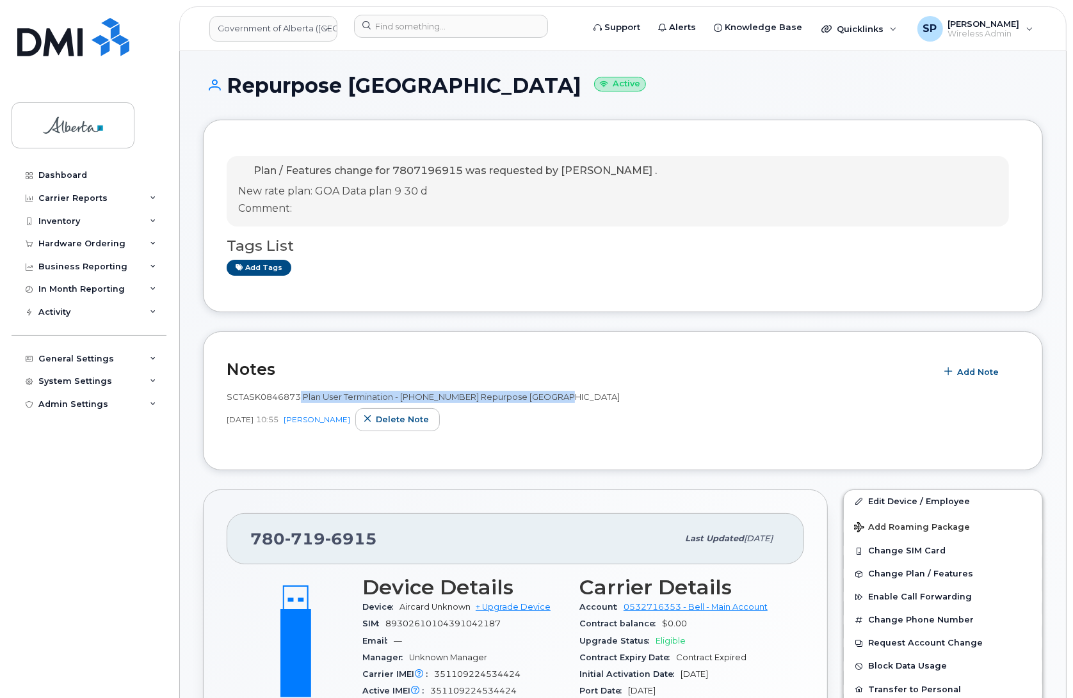
copy span "Plan User Termination - (1) 7807196915 Repurpose Edmonton"
click at [280, 394] on span "SCTASK0846873 Plan User Termination - (1) 7807196915 Repurpose Edmonton" at bounding box center [423, 397] width 393 height 10
drag, startPoint x: 299, startPoint y: 396, endPoint x: 225, endPoint y: 399, distance: 73.7
click at [225, 399] on div "Notes Add Note SCTASK0846873 Plan User Termination - (1) 7807196915 Repurpose E…" at bounding box center [623, 401] width 840 height 139
copy span "SCTASK0846873"
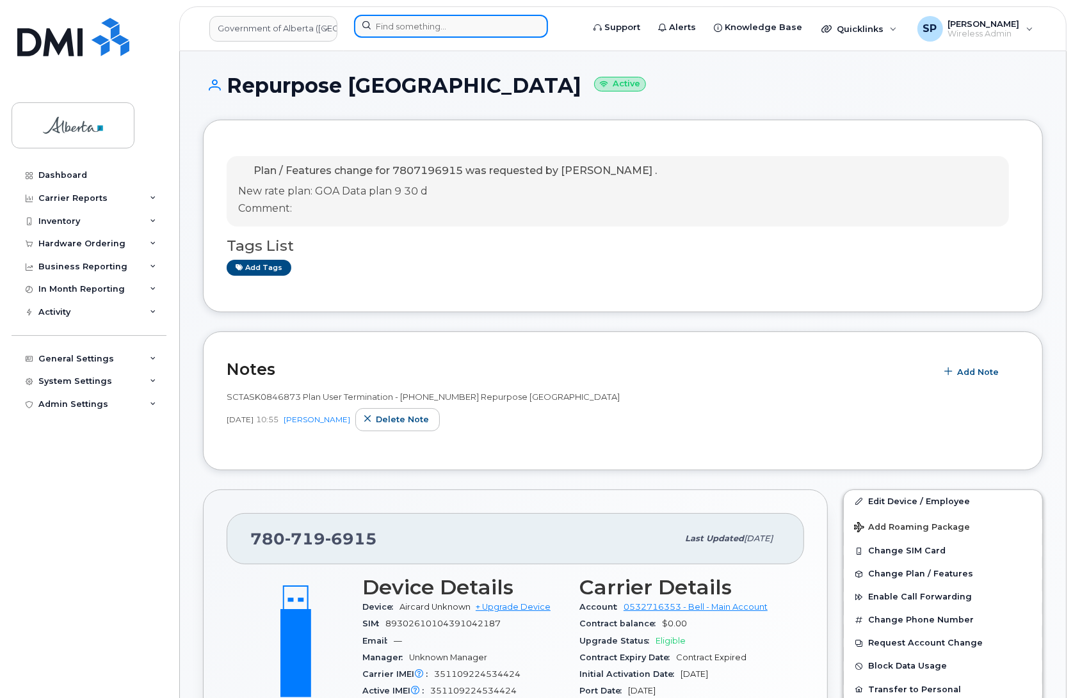
click at [391, 24] on input at bounding box center [451, 26] width 194 height 23
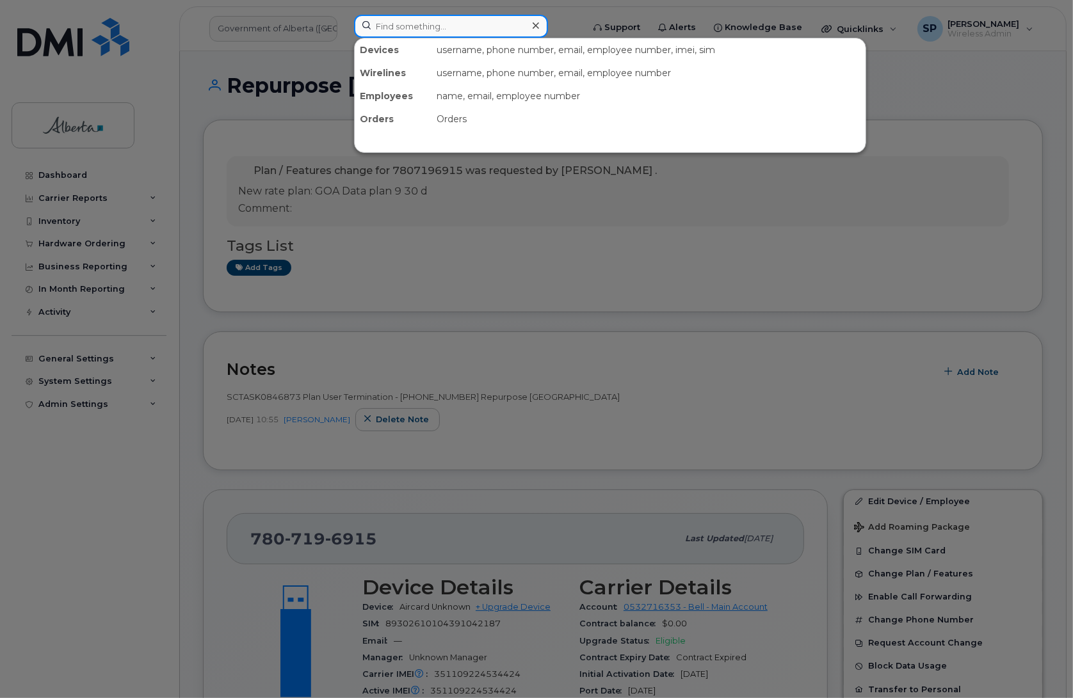
paste input "7802039751"
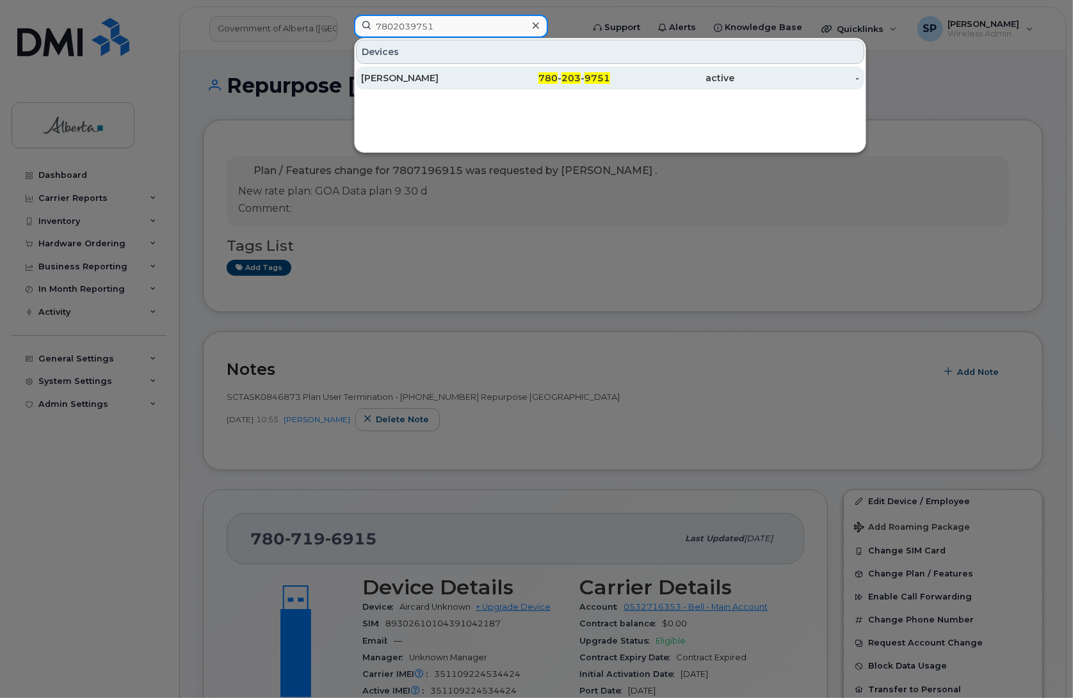
type input "7802039751"
click at [423, 81] on div "Chris Edge" at bounding box center [423, 78] width 125 height 13
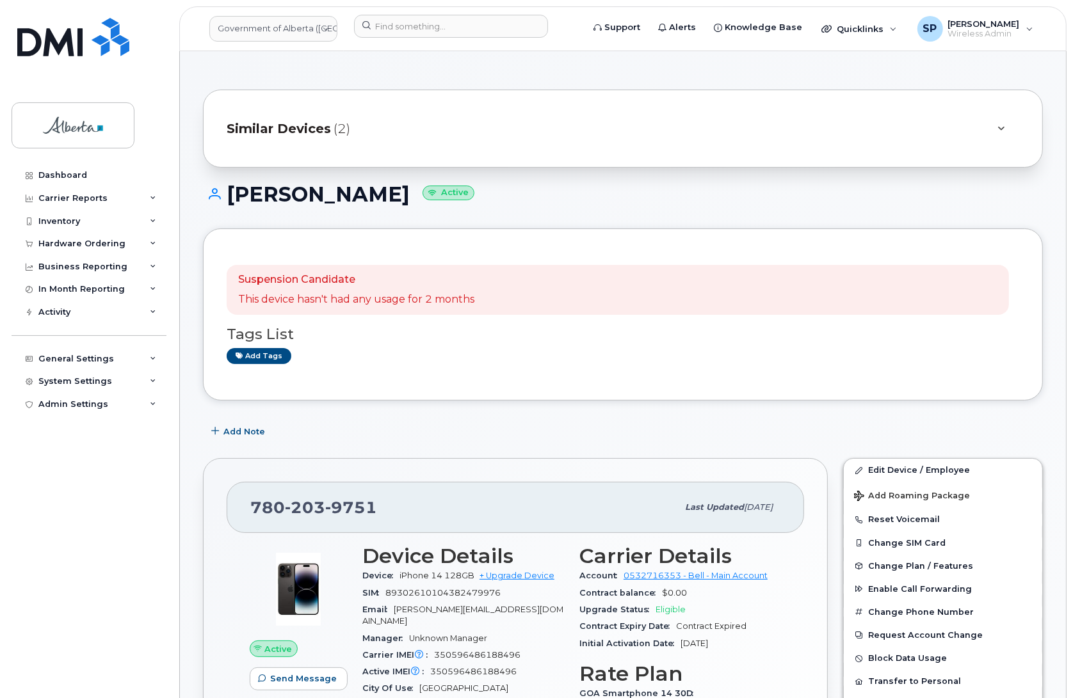
click at [221, 590] on div "[PHONE_NUMBER] Last updated [DATE] Active Send Message 0.00 Bytes  used 0.00 By…" at bounding box center [515, 679] width 625 height 442
click at [246, 437] on span "Add Note" at bounding box center [244, 432] width 42 height 12
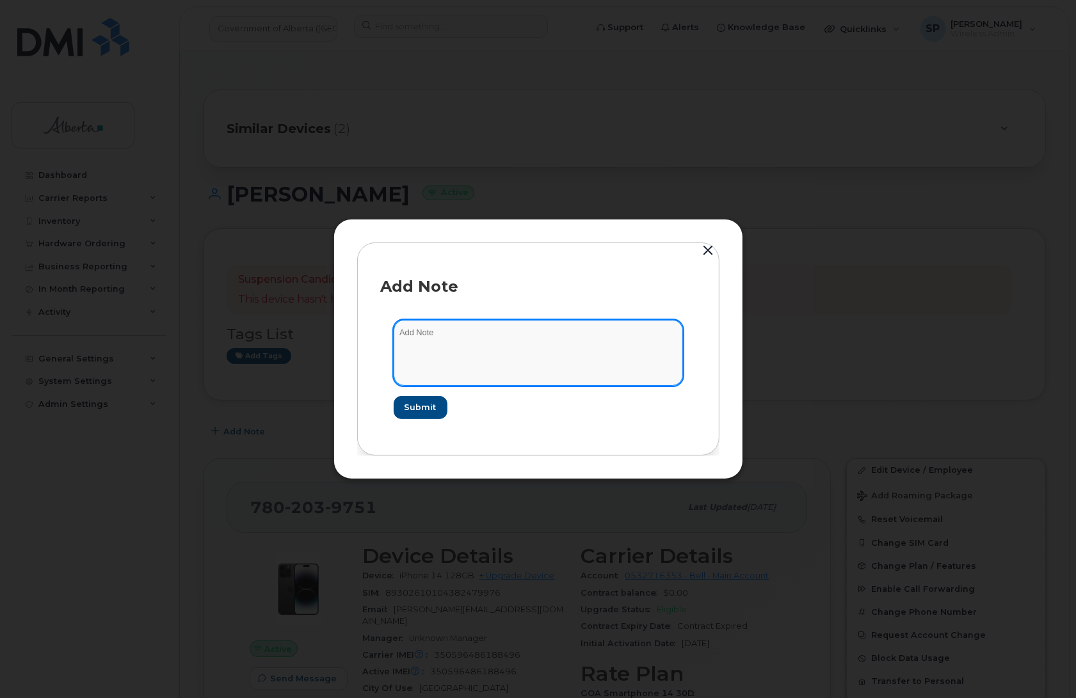
click at [478, 334] on textarea at bounding box center [538, 352] width 289 height 65
paste textarea "SCTASK0846386 Plan Cancel - [PHONE_NUMBER] Repurpose [GEOGRAPHIC_DATA]"
type textarea "SCTASK0846386 Plan Cancel - [PHONE_NUMBER] Repurpose [GEOGRAPHIC_DATA]"
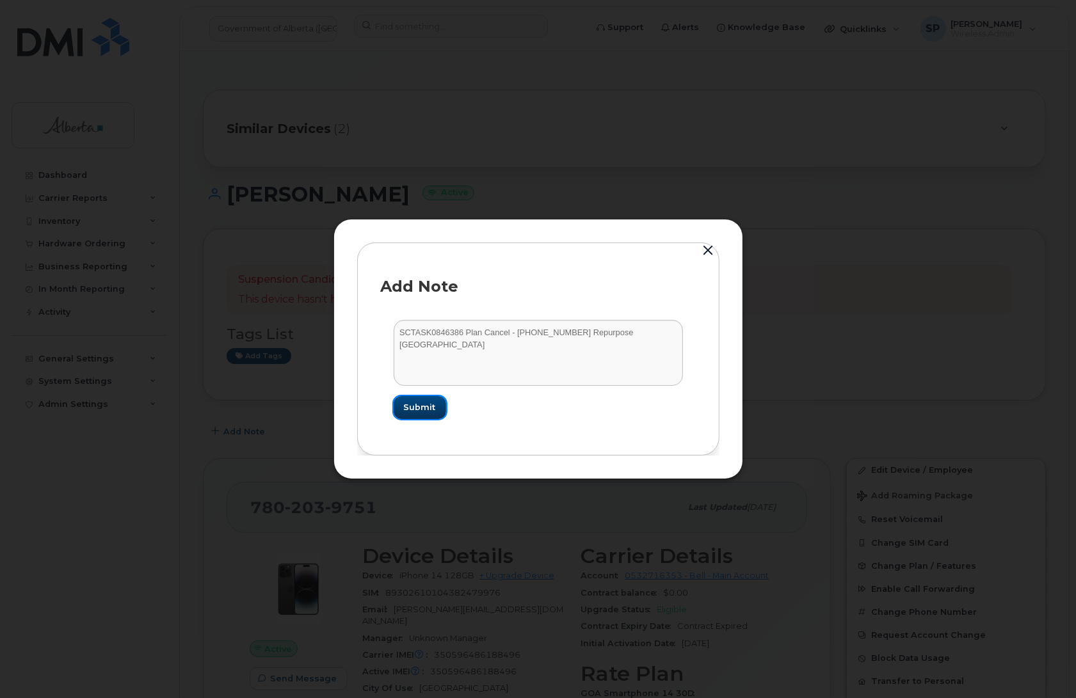
click at [431, 408] on span "Submit" at bounding box center [420, 407] width 32 height 12
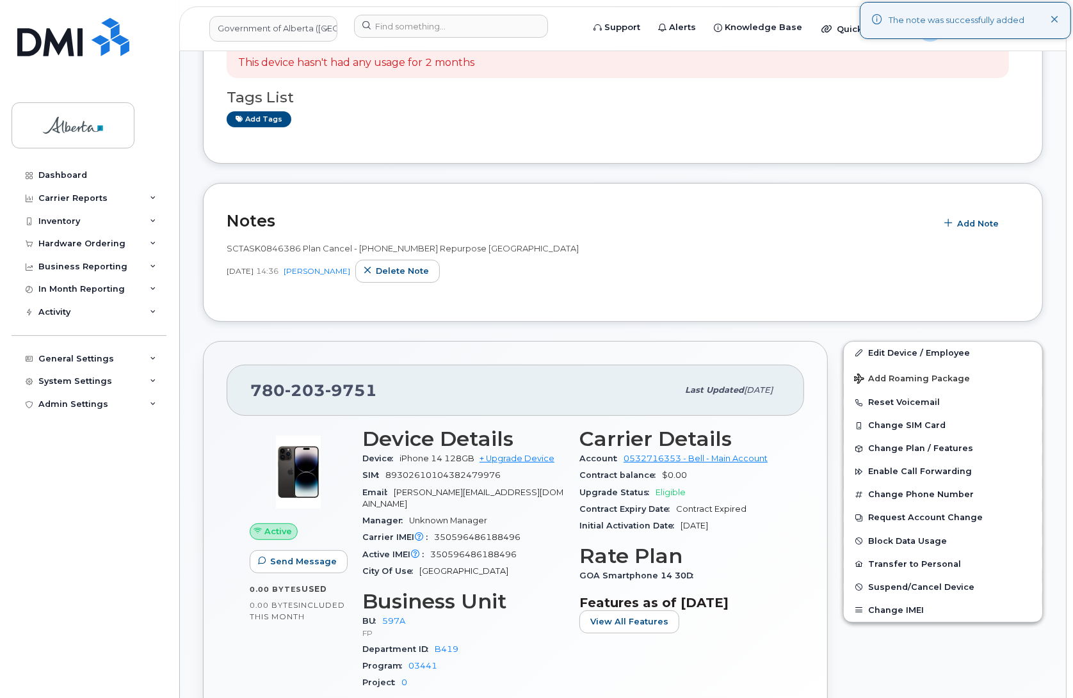
scroll to position [277, 0]
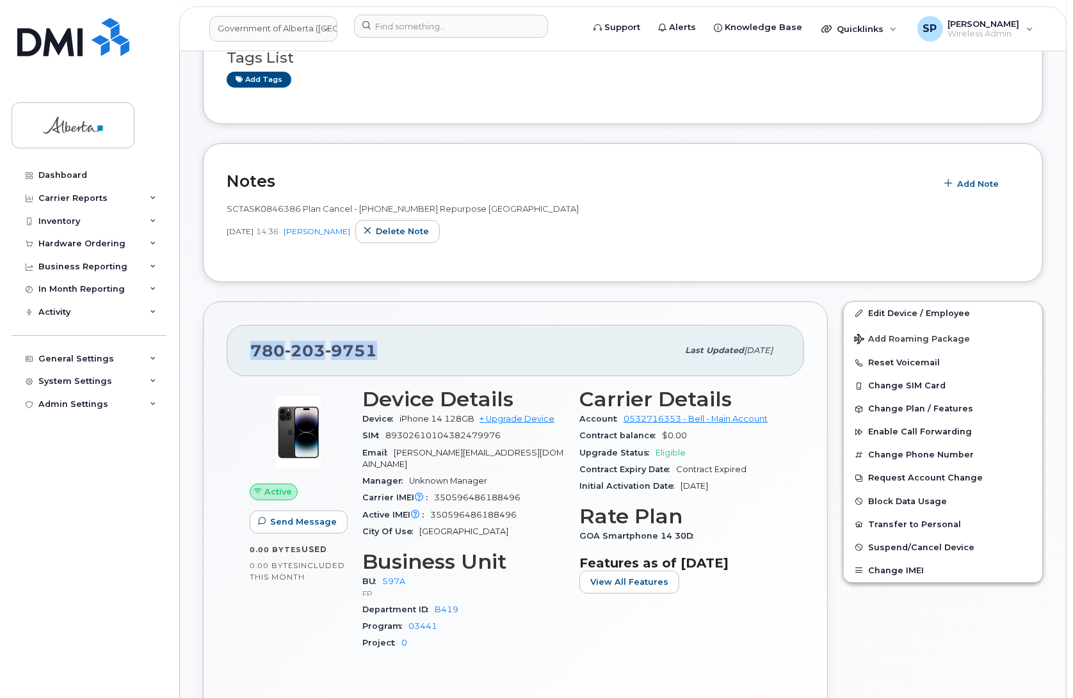
drag, startPoint x: 373, startPoint y: 353, endPoint x: 215, endPoint y: 362, distance: 157.7
click at [215, 362] on div "[PHONE_NUMBER] Last updated [DATE] Active Send Message 0.00 Bytes  used 0.00 By…" at bounding box center [515, 523] width 625 height 442
copy span "[PHONE_NUMBER]"
drag, startPoint x: 520, startPoint y: 506, endPoint x: 433, endPoint y: 501, distance: 87.2
click at [433, 507] on div "Active IMEI Active IMEI is refreshed daily with a delay of up to 48 hours follo…" at bounding box center [463, 515] width 202 height 17
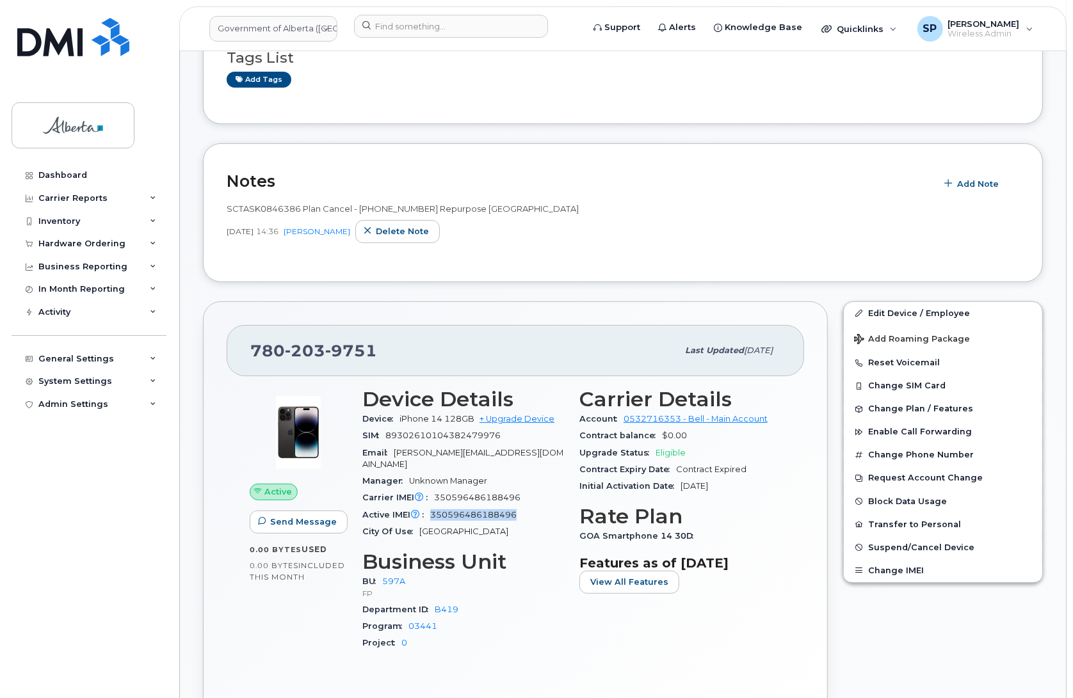
copy span "350596486188496"
click at [877, 310] on link "Edit Device / Employee" at bounding box center [943, 313] width 198 height 23
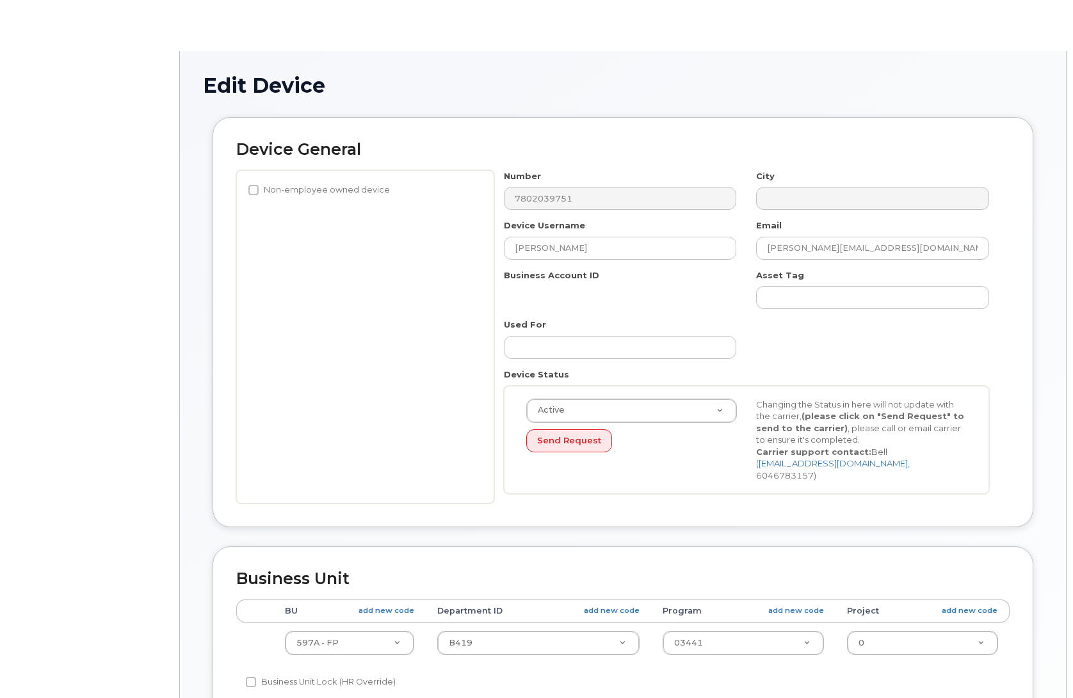
select select "4797726"
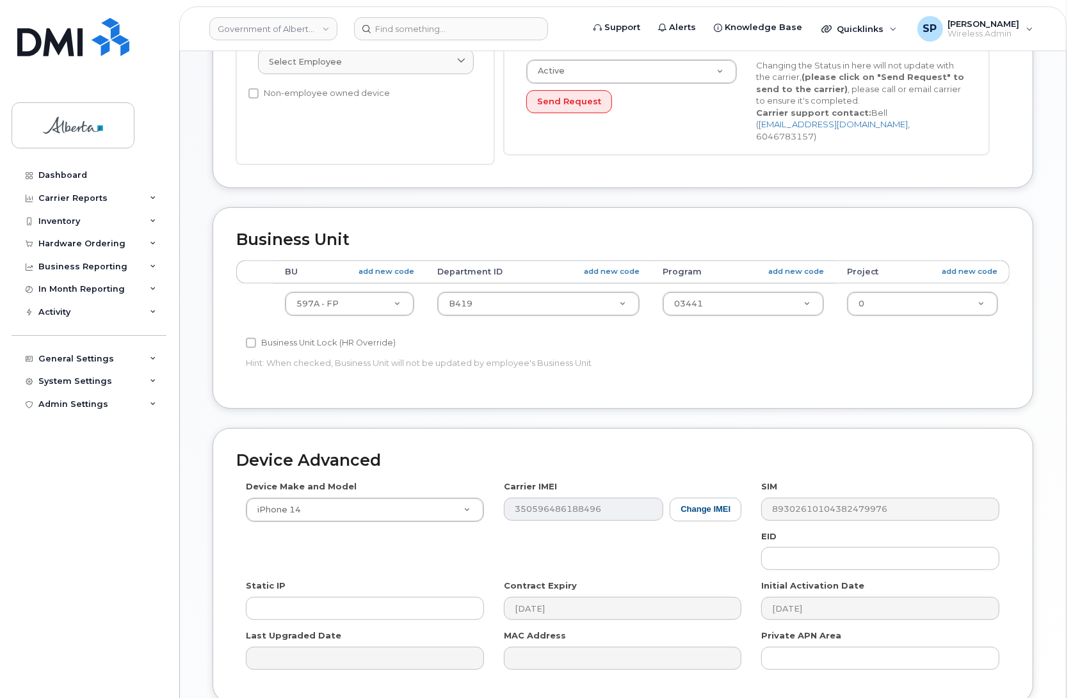
scroll to position [359, 0]
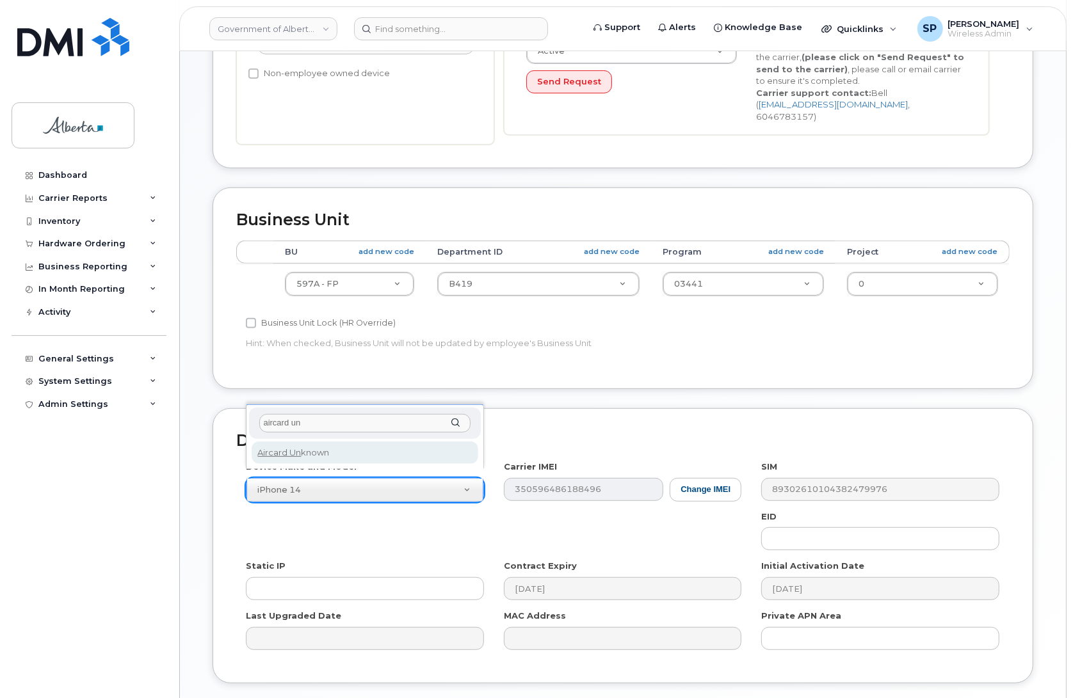
type input "aircard un"
select select "971"
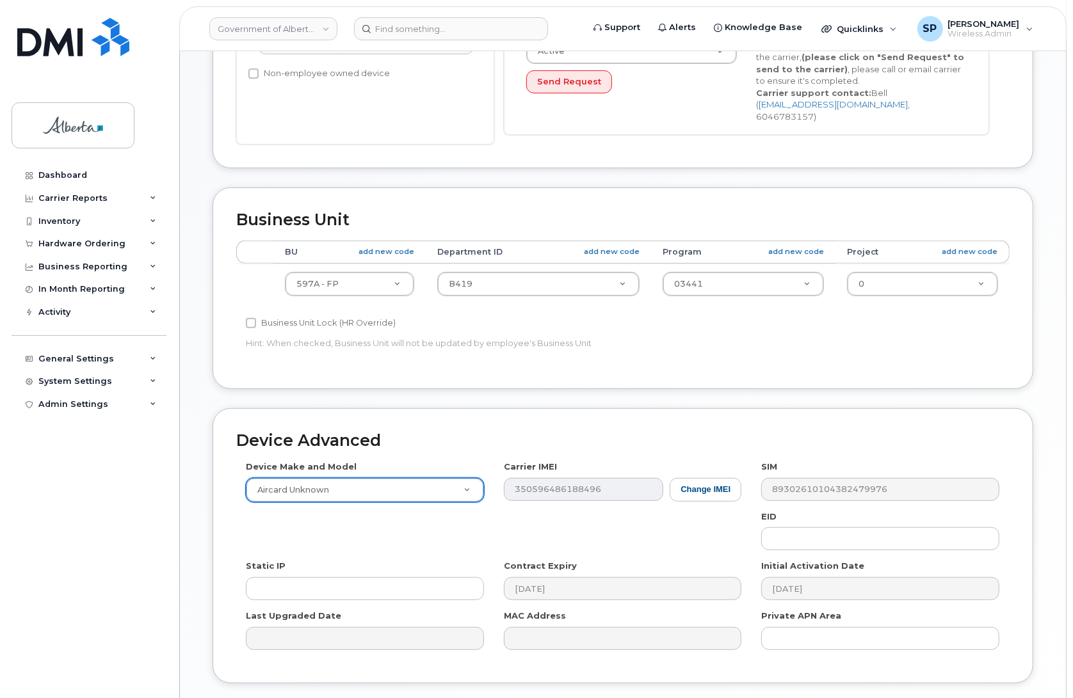
scroll to position [442, 0]
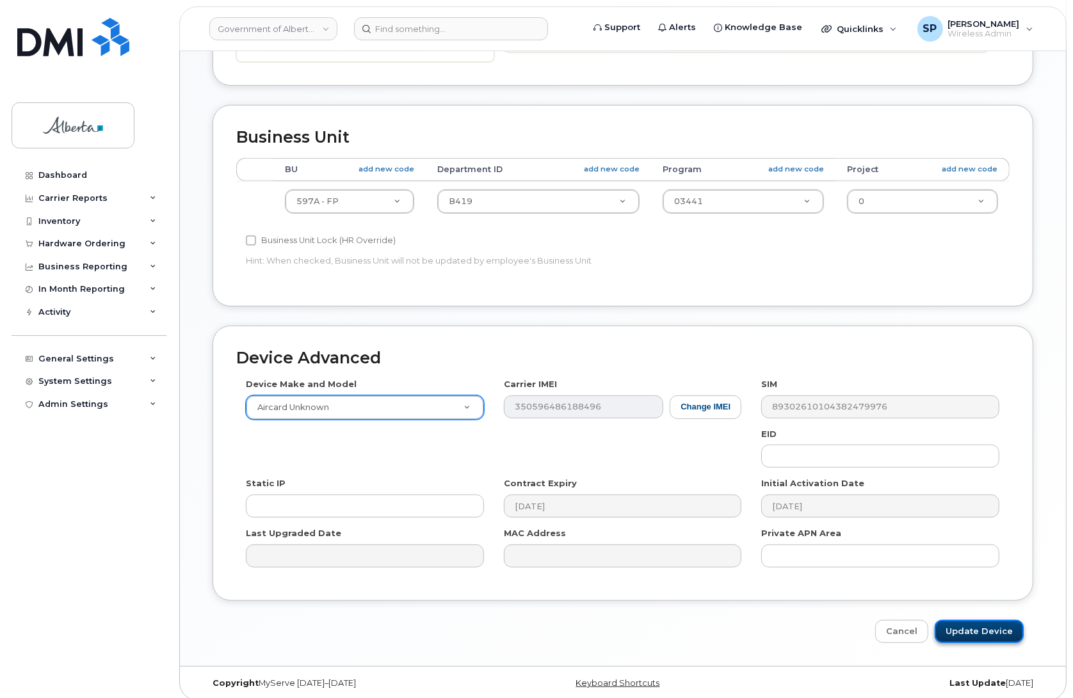
click at [964, 622] on input "Update Device" at bounding box center [979, 632] width 89 height 24
type input "Saving..."
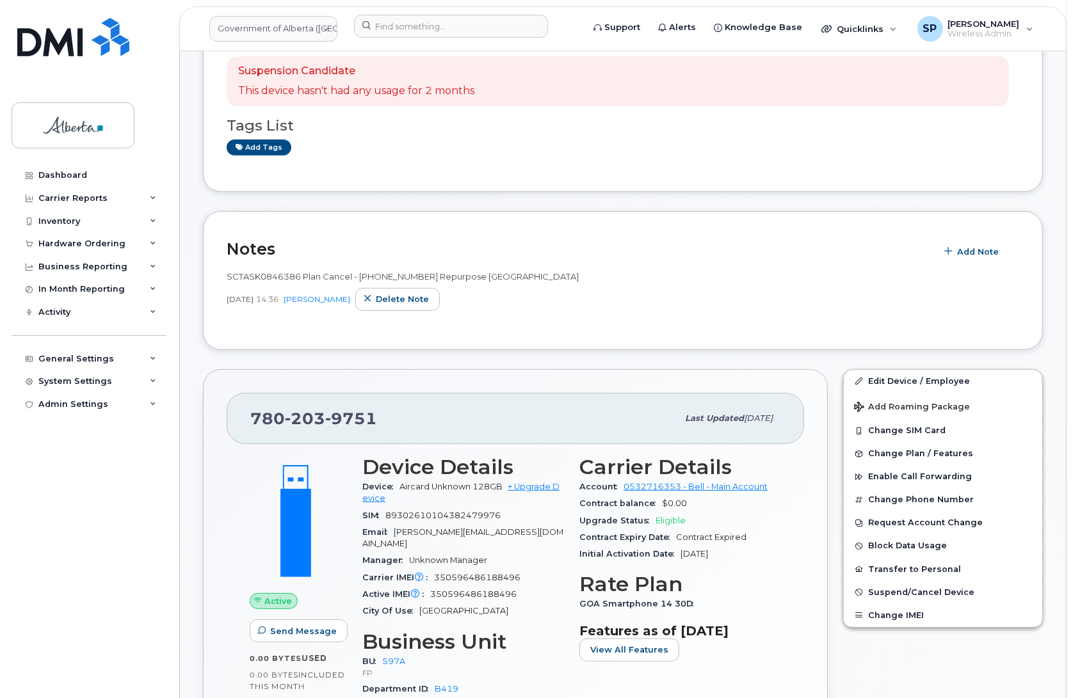
scroll to position [400, 0]
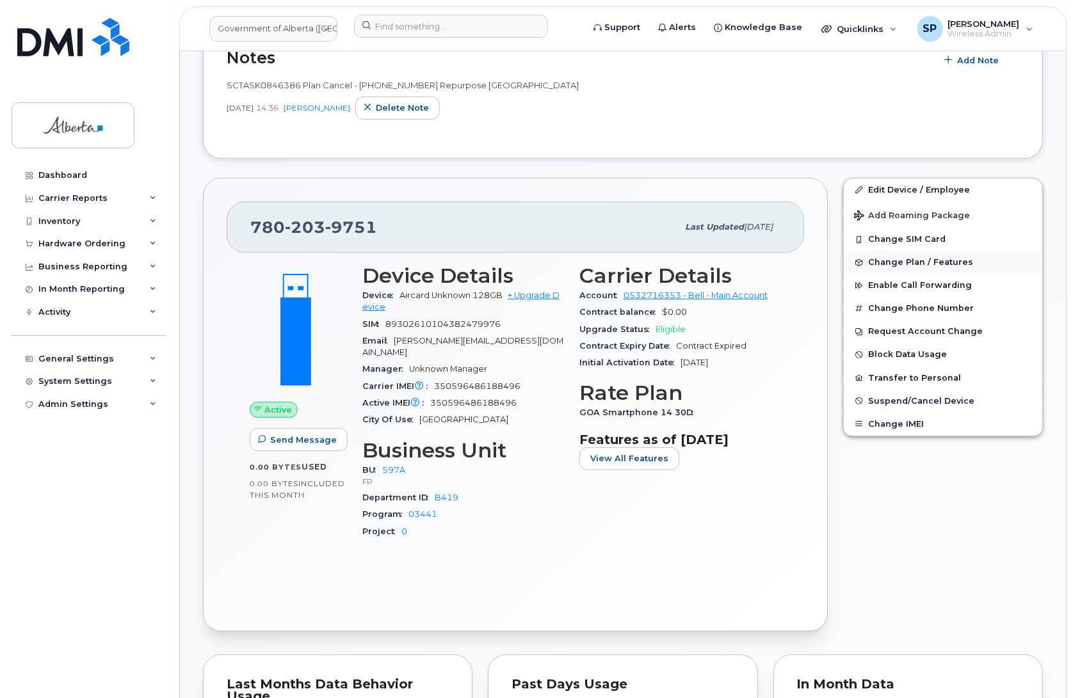
click at [939, 262] on span "Change Plan / Features" at bounding box center [920, 263] width 105 height 10
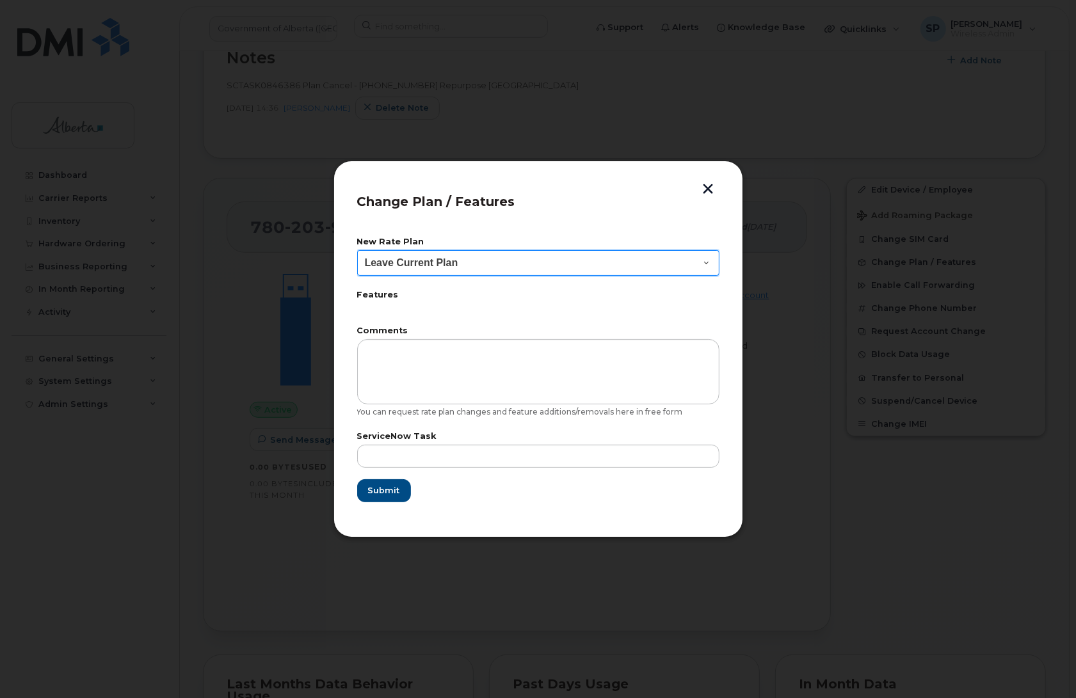
click at [453, 268] on select "Leave Current Plan GOA Data plan 9 30 d GOA–Unlimited Data Plan 9" at bounding box center [538, 263] width 362 height 26
select select "1790211"
click at [357, 250] on select "Leave Current Plan GOA Data plan 9 30 d GOA–Unlimited Data Plan 9" at bounding box center [538, 263] width 362 height 26
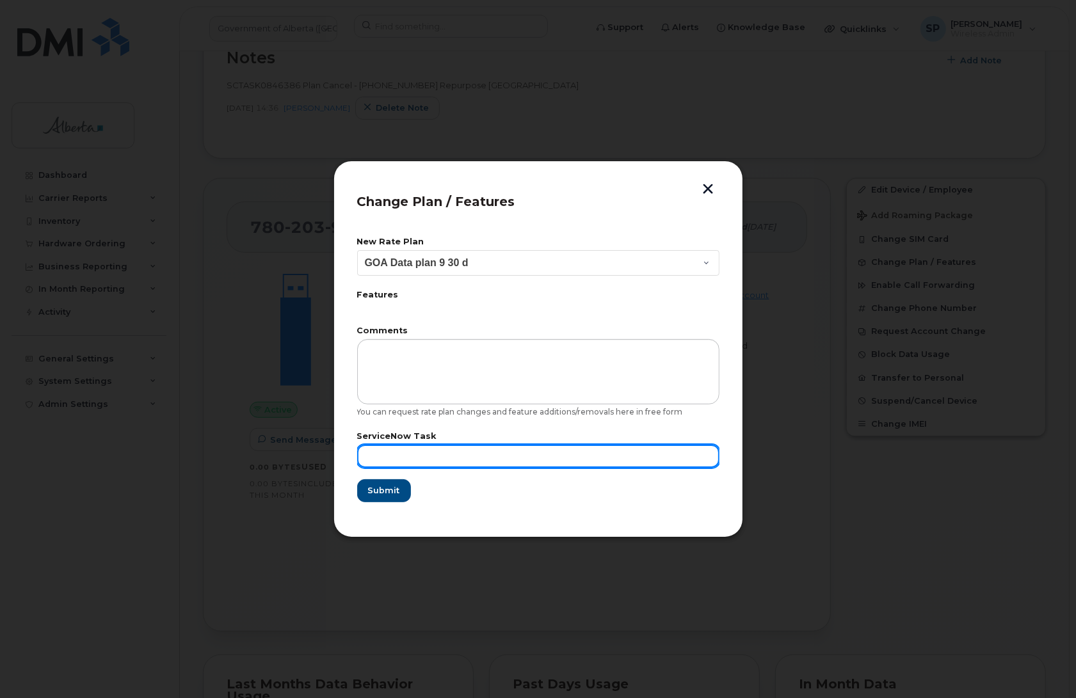
click at [394, 455] on input "text" at bounding box center [538, 456] width 362 height 23
paste input "SCTASK0846386"
type input "SCTASK0846386"
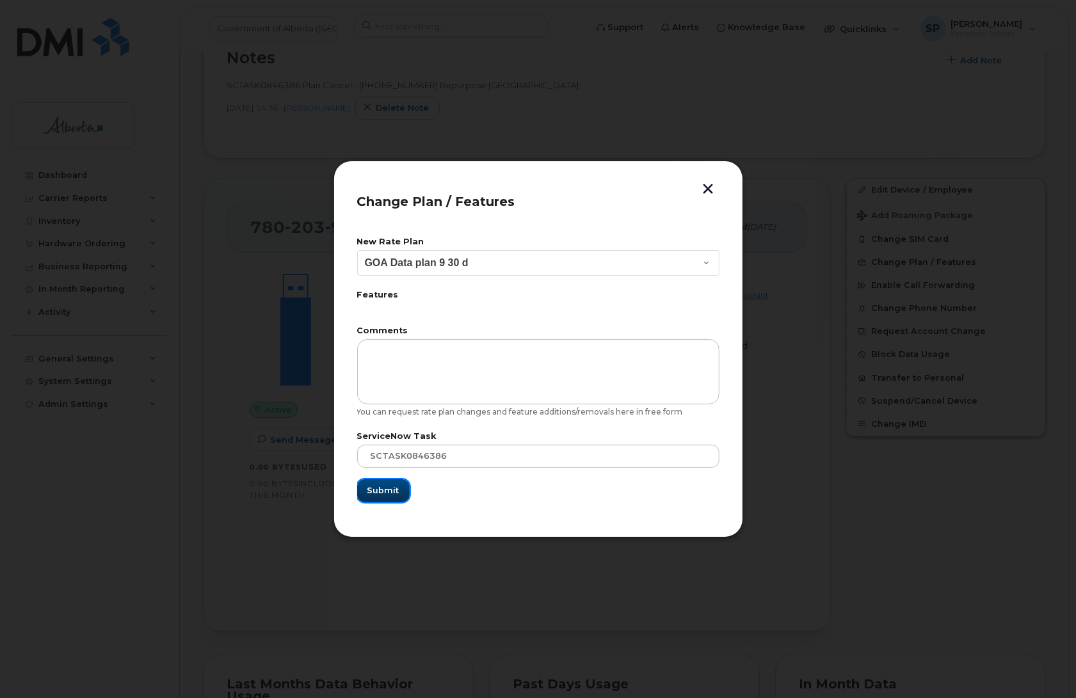
click at [382, 490] on span "Submit" at bounding box center [383, 491] width 32 height 12
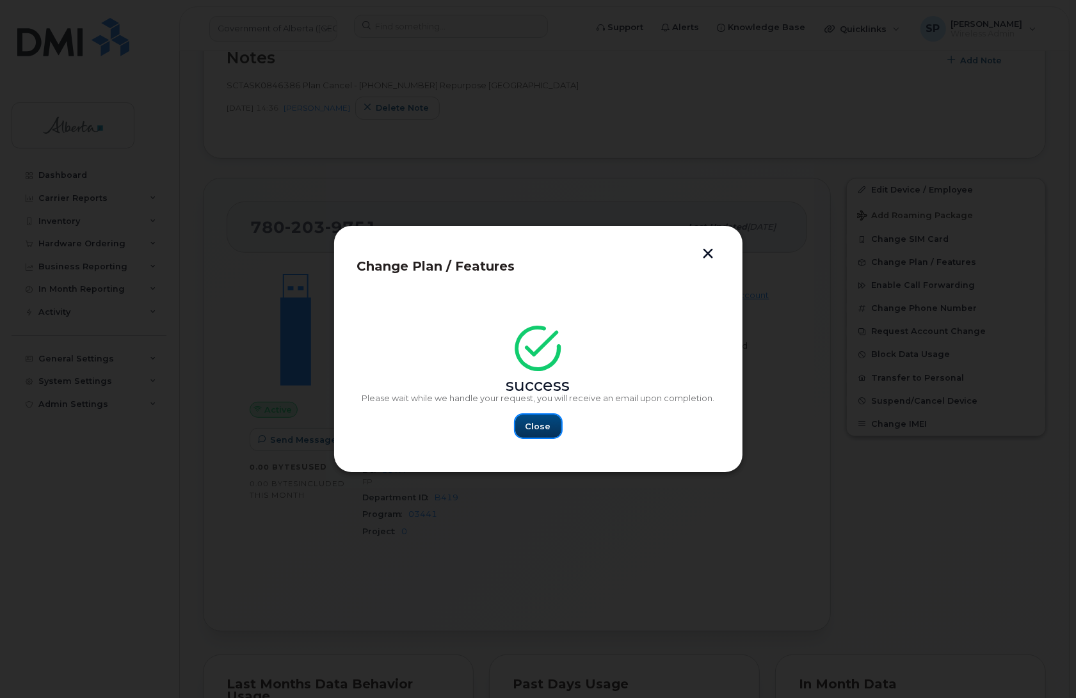
click at [542, 430] on span "Close" at bounding box center [539, 427] width 26 height 12
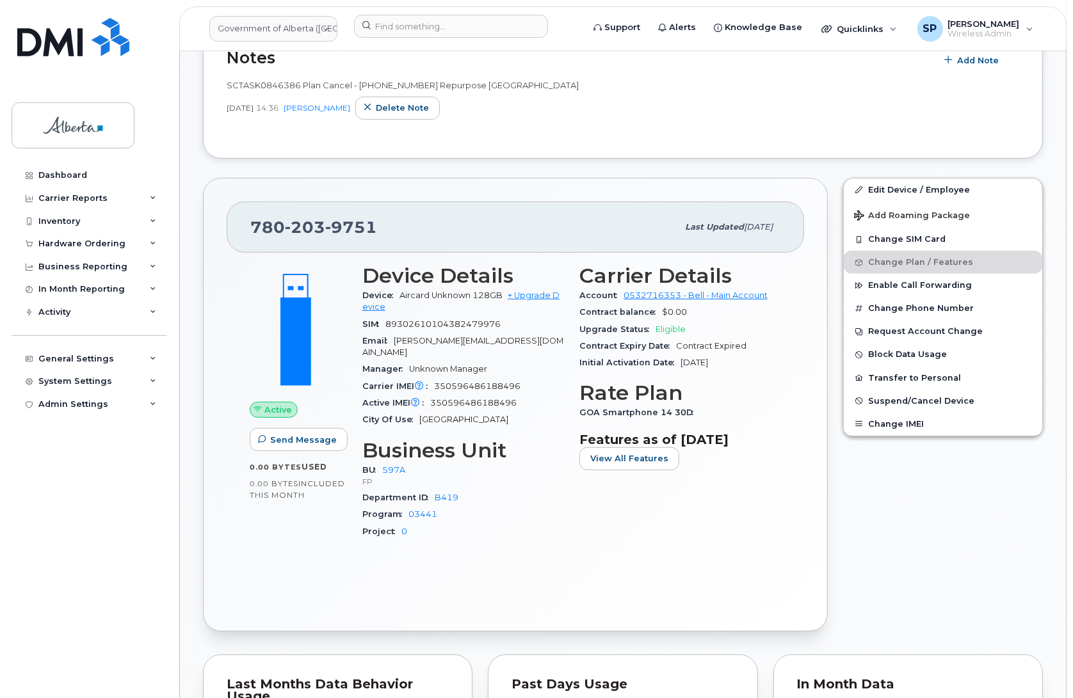
click at [338, 561] on div "Active Send Message 0.00 Bytes  used 0.00 Bytes  included this month Device Det…" at bounding box center [515, 430] width 577 height 355
click at [427, 20] on input at bounding box center [451, 26] width 194 height 23
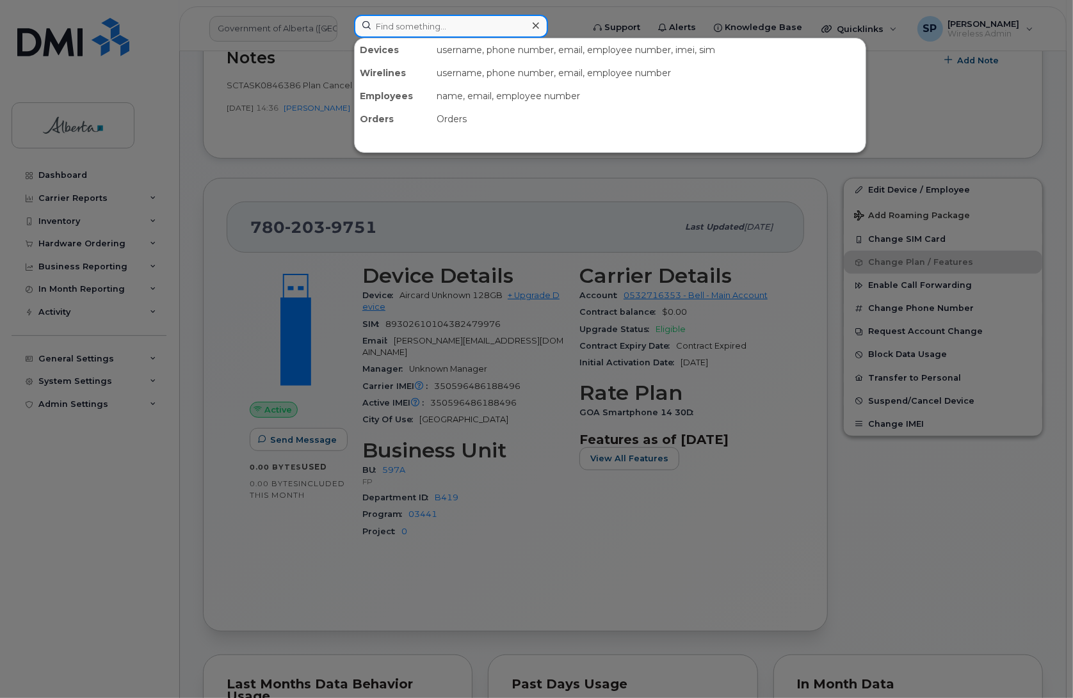
paste input "7802426103"
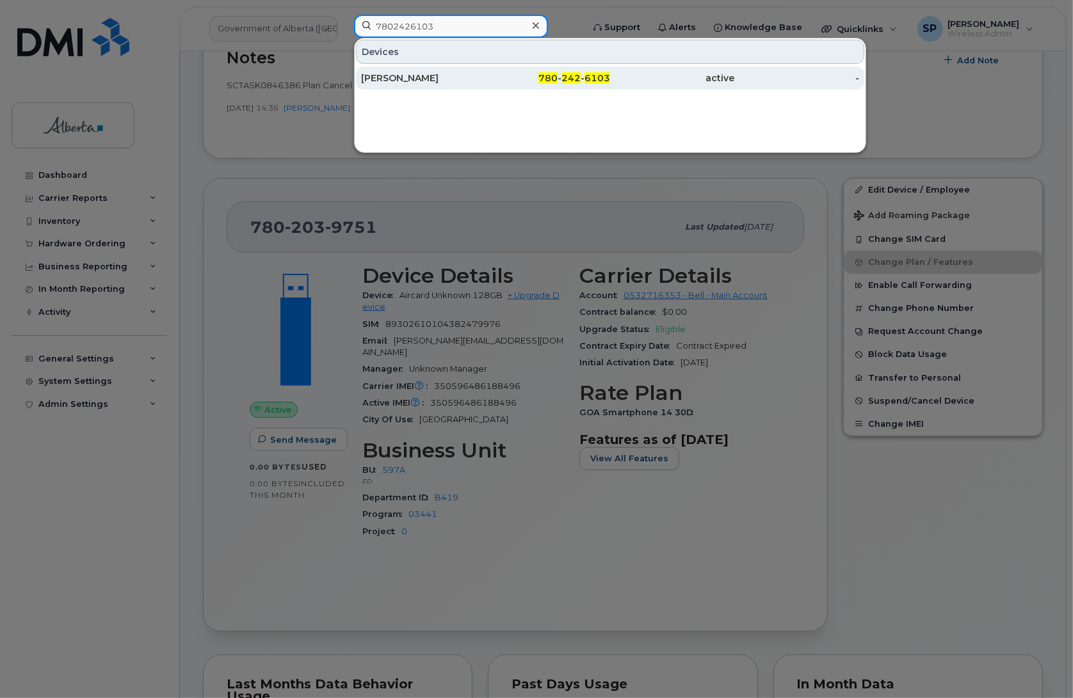
type input "7802426103"
click at [413, 82] on div "[PERSON_NAME]" at bounding box center [423, 78] width 125 height 13
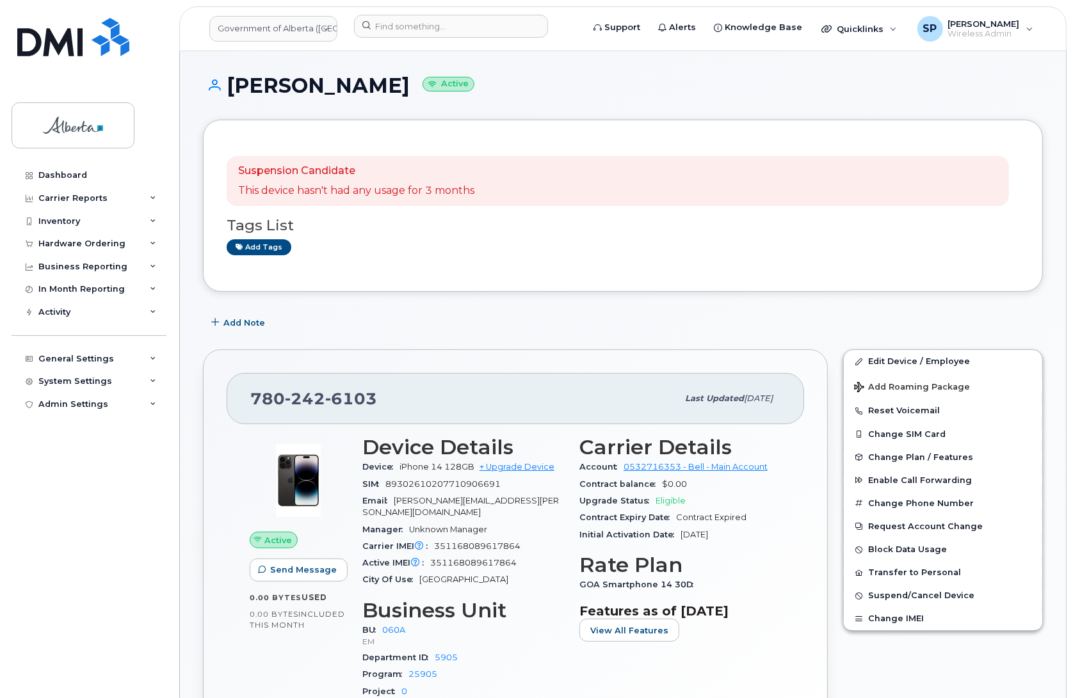
click at [296, 659] on div "Active Send Message 0.00 Bytes  used 0.00 Bytes  included this month" at bounding box center [298, 573] width 113 height 290
drag, startPoint x: 373, startPoint y: 399, endPoint x: 232, endPoint y: 395, distance: 140.9
click at [232, 395] on div "[PHONE_NUMBER] Last updated [DATE]" at bounding box center [515, 398] width 577 height 51
copy span "[PHONE_NUMBER]"
click at [513, 650] on div "Department ID 5905" at bounding box center [463, 658] width 202 height 17
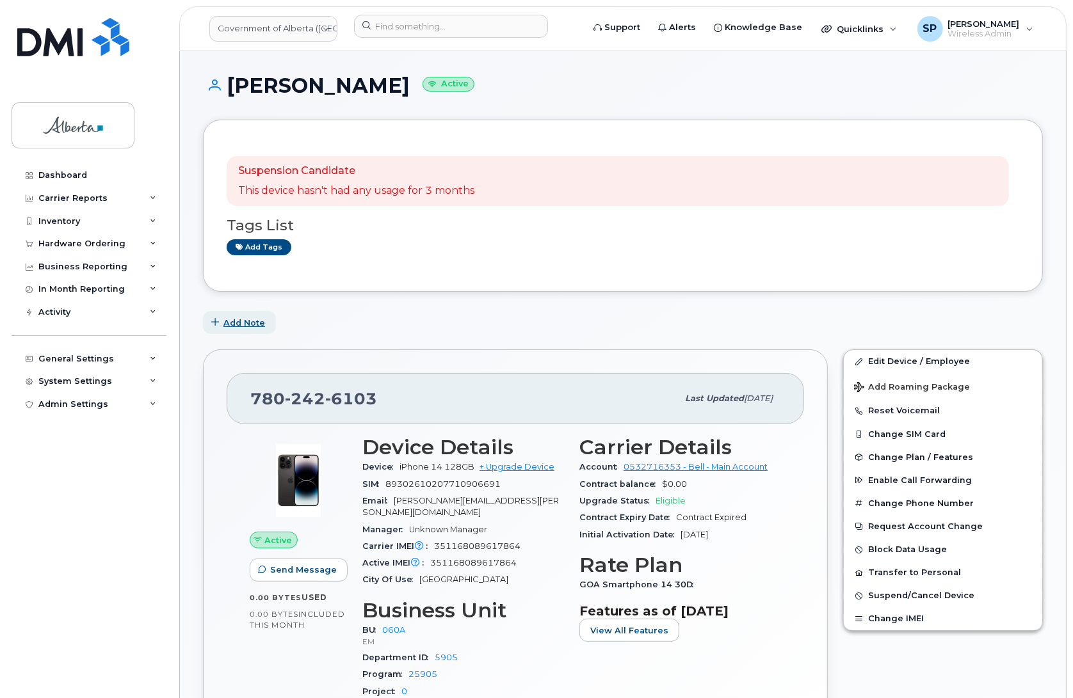
click at [253, 321] on span "Add Note" at bounding box center [244, 323] width 42 height 12
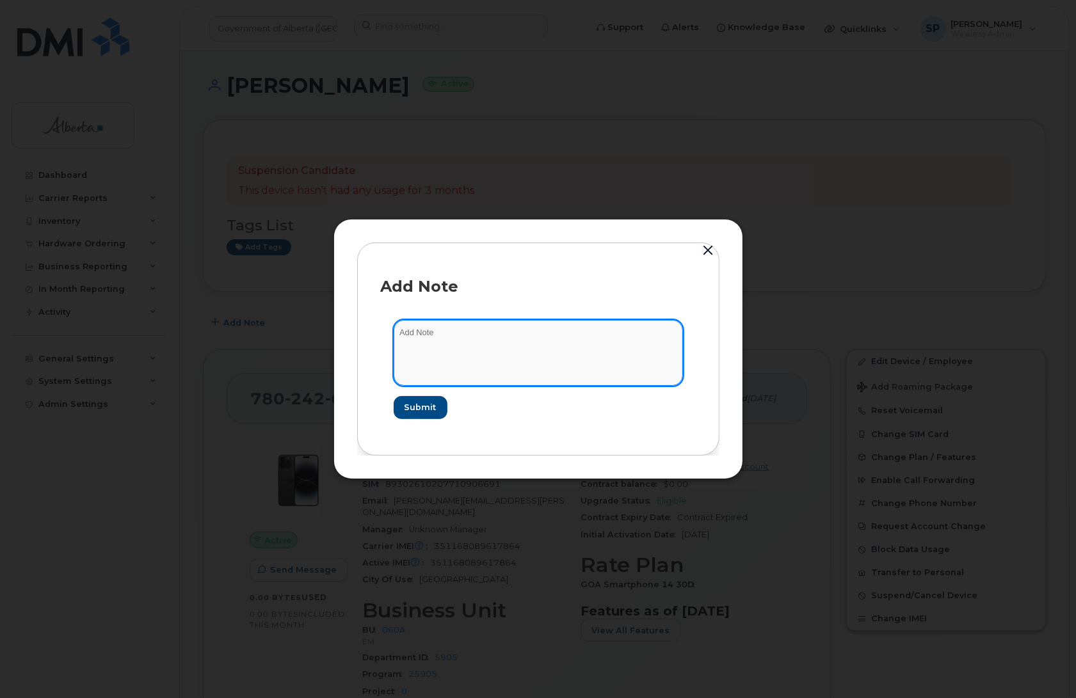
click at [469, 342] on textarea at bounding box center [538, 352] width 289 height 65
paste textarea "Plan Cancel - [PHONE_NUMBER] Repurpose [GEOGRAPHIC_DATA]. Previous user [PERSON…"
type textarea "Plan Cancel - [PHONE_NUMBER] Repurpose [GEOGRAPHIC_DATA]. Previous user [PERSON…"
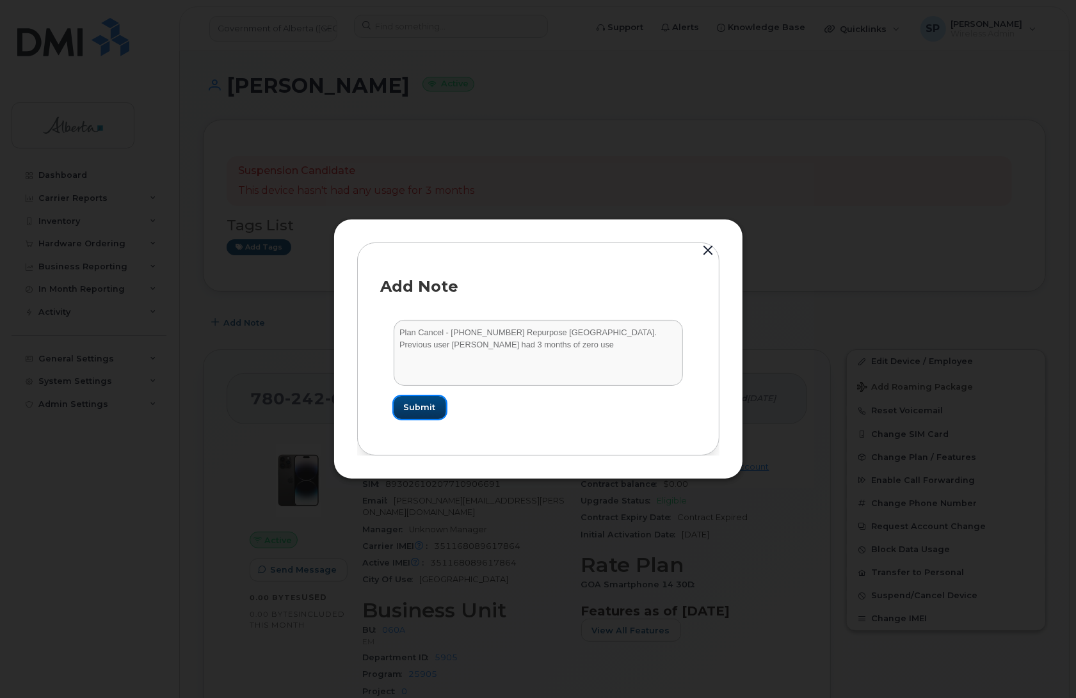
click at [419, 410] on span "Submit" at bounding box center [420, 407] width 32 height 12
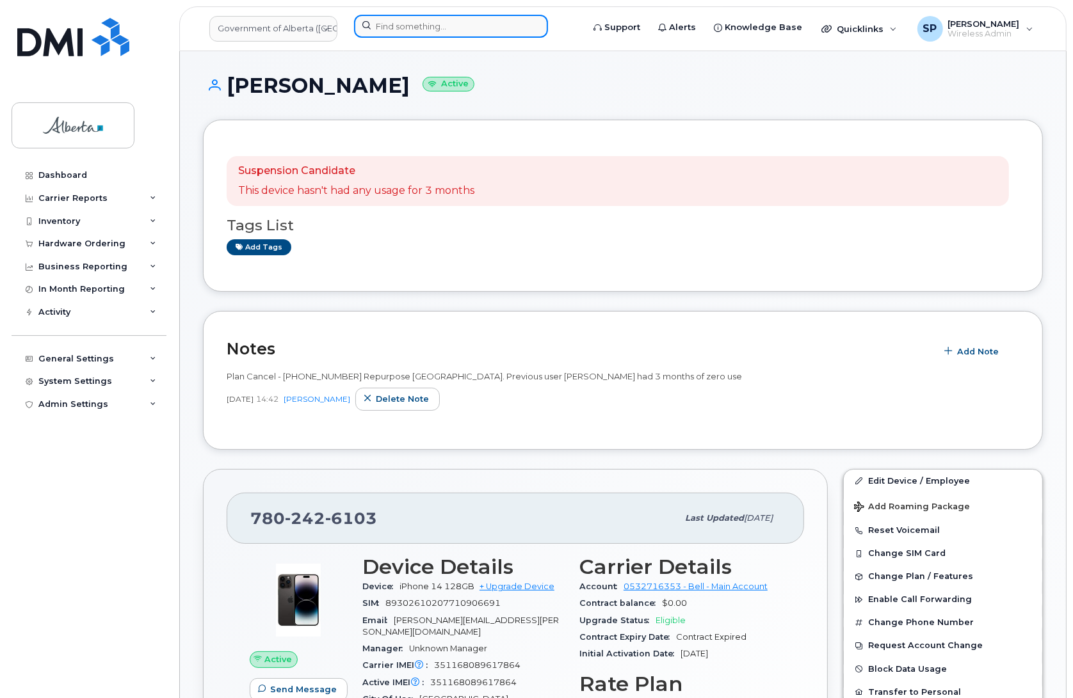
click at [389, 26] on input at bounding box center [451, 26] width 194 height 23
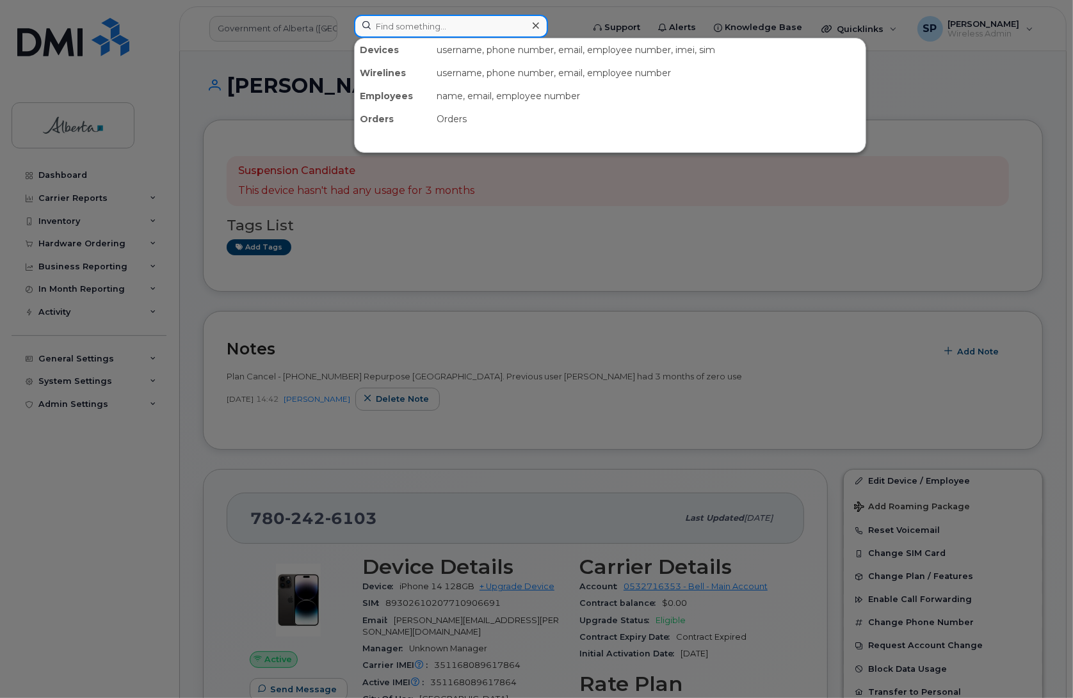
paste input "5875457388"
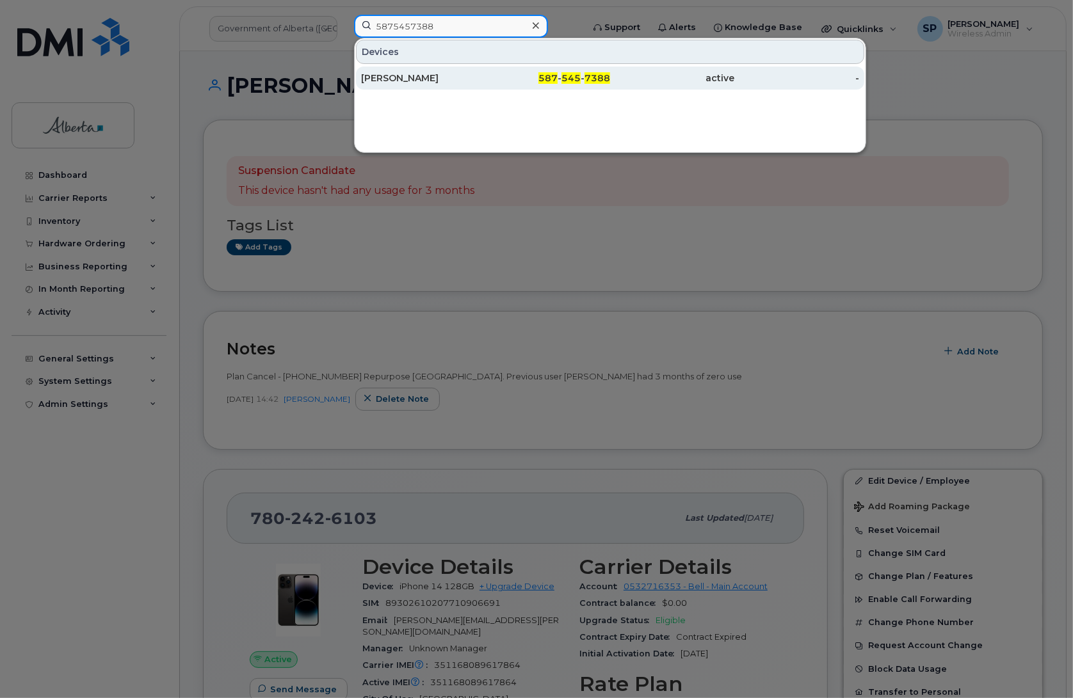
type input "5875457388"
click at [391, 84] on div "[PERSON_NAME]" at bounding box center [423, 78] width 125 height 13
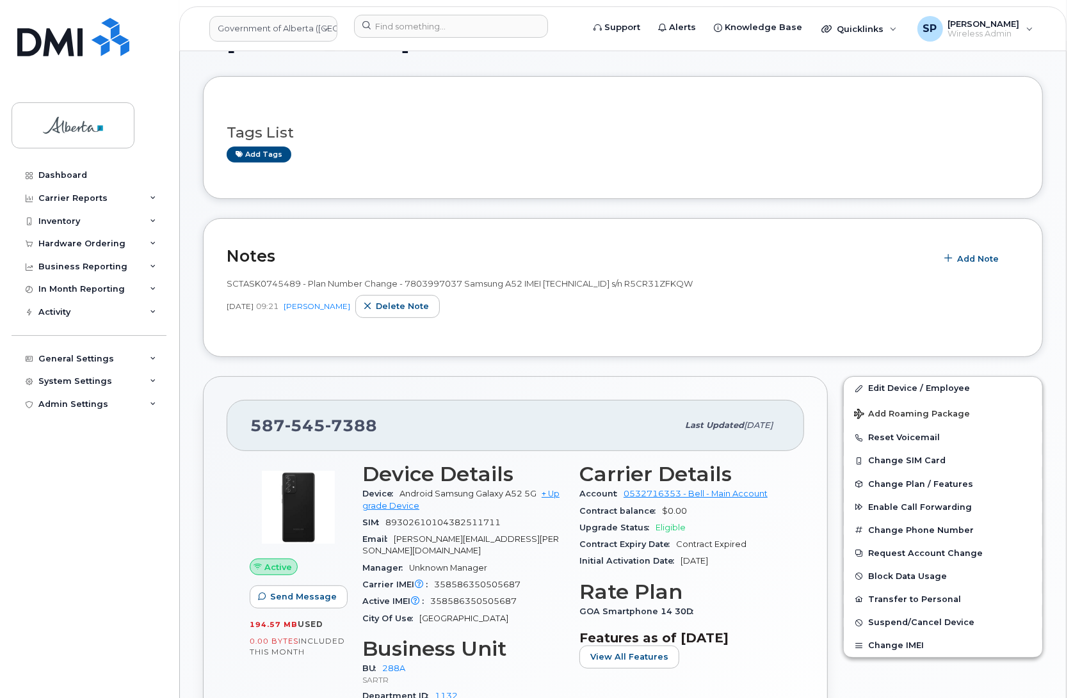
scroll to position [221, 0]
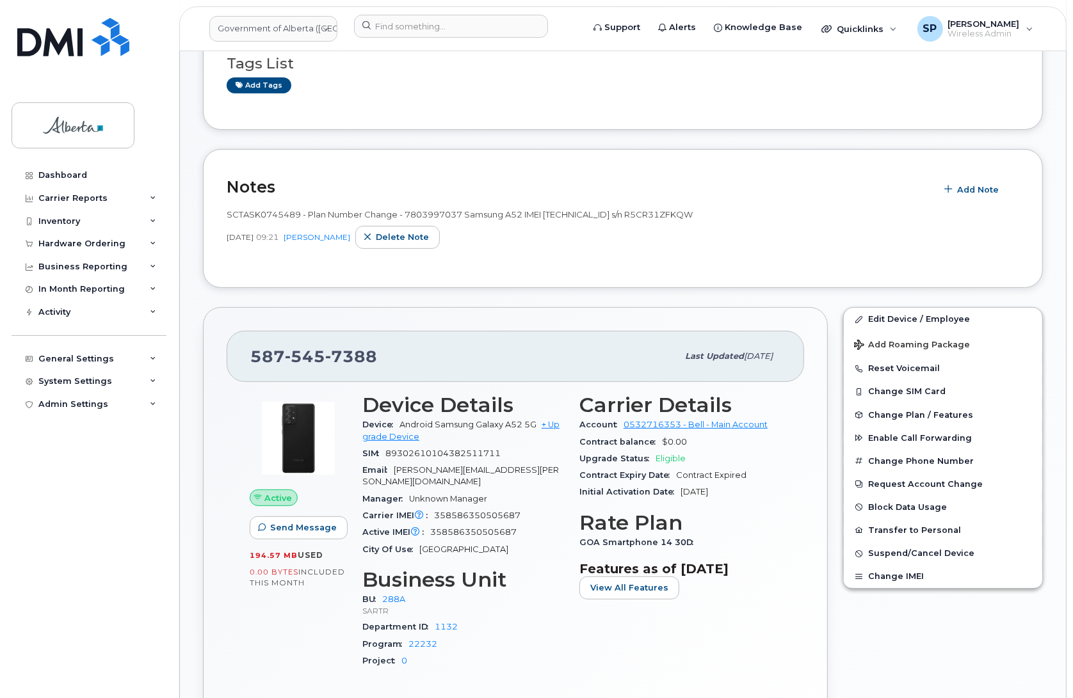
click at [81, 664] on div "Dashboard Carrier Reports Monthly Billing Data Daily Data Pooling Data Behavior…" at bounding box center [91, 421] width 158 height 515
click at [973, 188] on span "Add Note" at bounding box center [978, 190] width 42 height 12
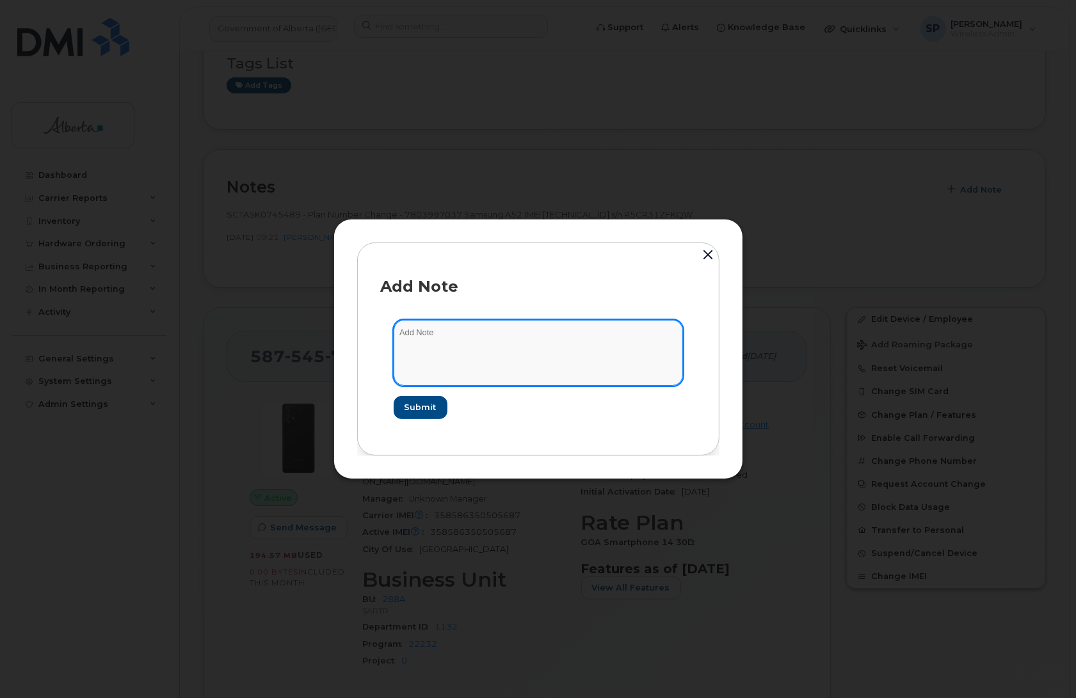
click at [616, 346] on textarea at bounding box center [538, 352] width 289 height 65
paste textarea "SCTASK0847049 Plan Cancel - (1) 5875457388 Repurpose Calgary"
type textarea "SCTASK0847049 Plan Cancel - (1) 5875457388 Repurpose Calgary"
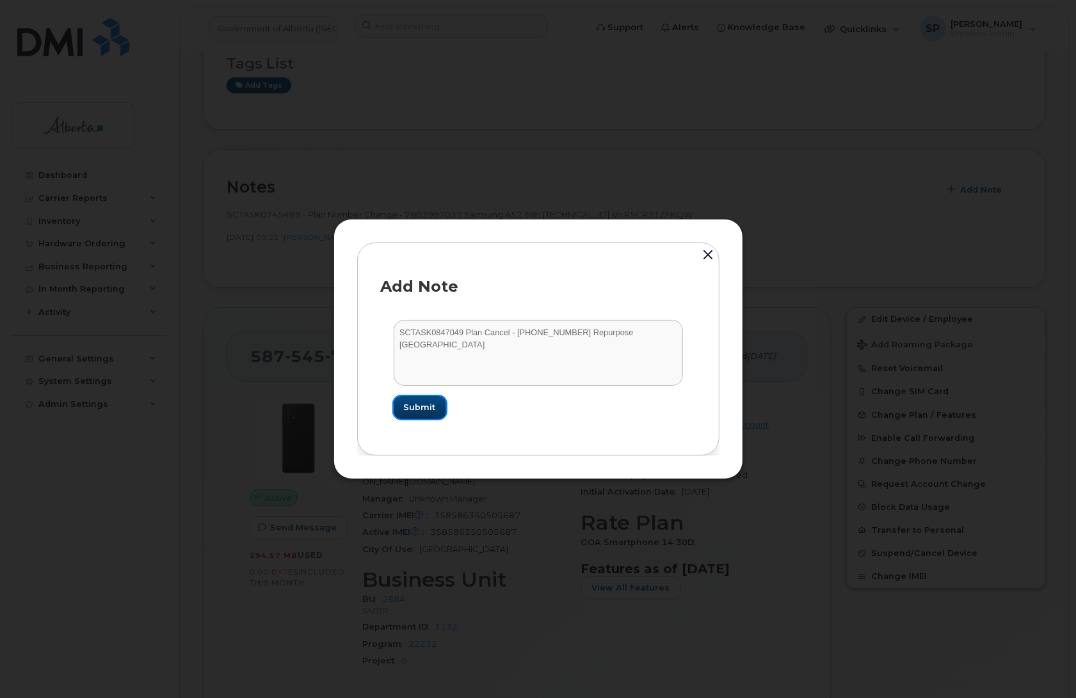
click at [428, 414] on button "Submit" at bounding box center [420, 407] width 52 height 23
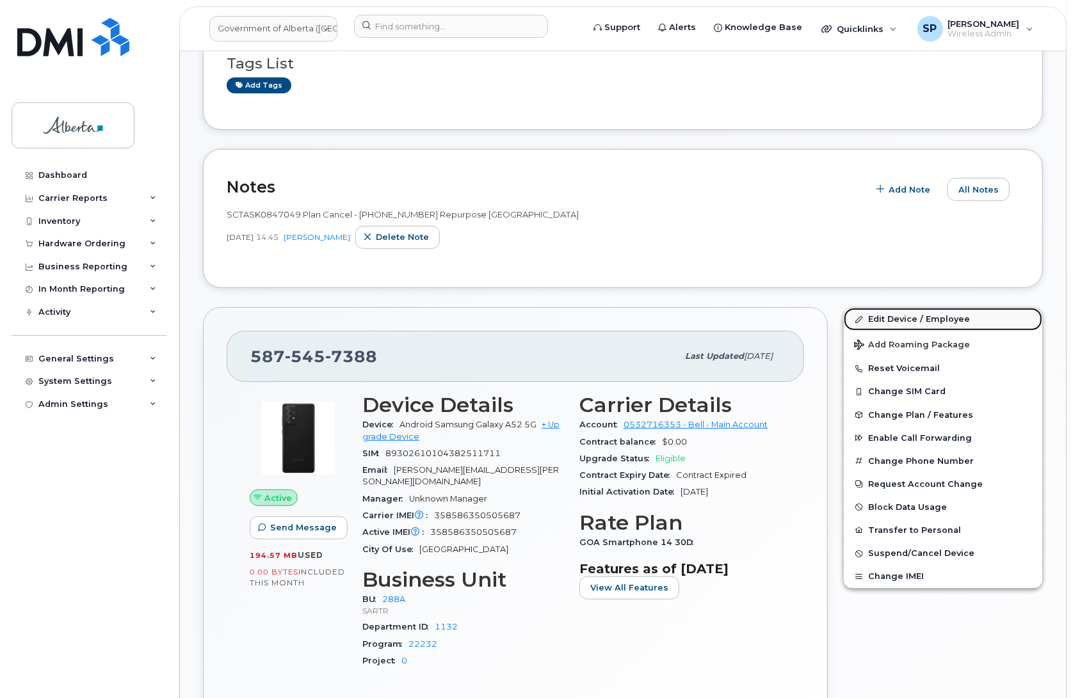
click at [907, 319] on link "Edit Device / Employee" at bounding box center [943, 319] width 198 height 23
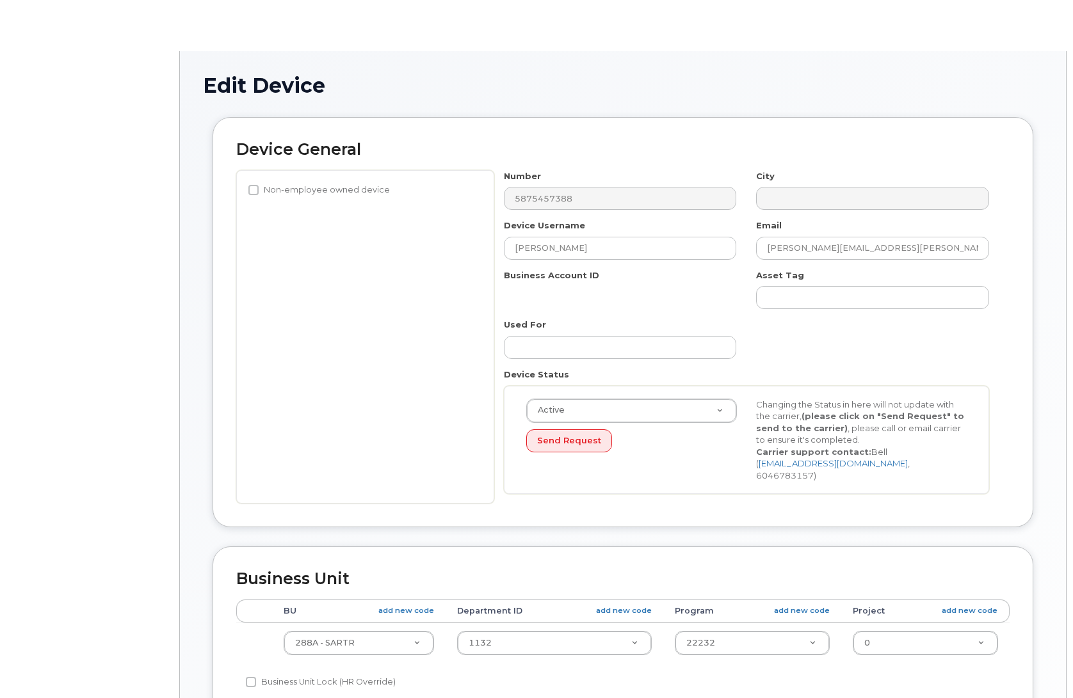
select select "4120332"
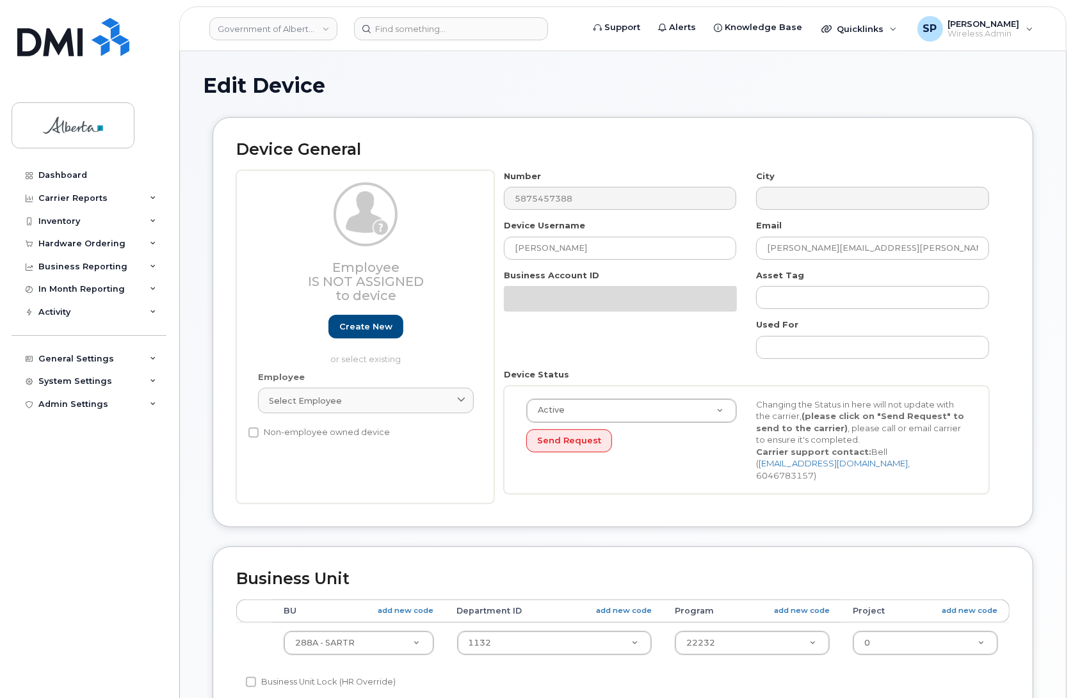
drag, startPoint x: 1071, startPoint y: 240, endPoint x: 1090, endPoint y: 437, distance: 198.0
click at [1072, 437] on html "Government of Alberta (GOA) Support Alerts Knowledge Base Quicklinks Suspend / …" at bounding box center [536, 574] width 1073 height 1149
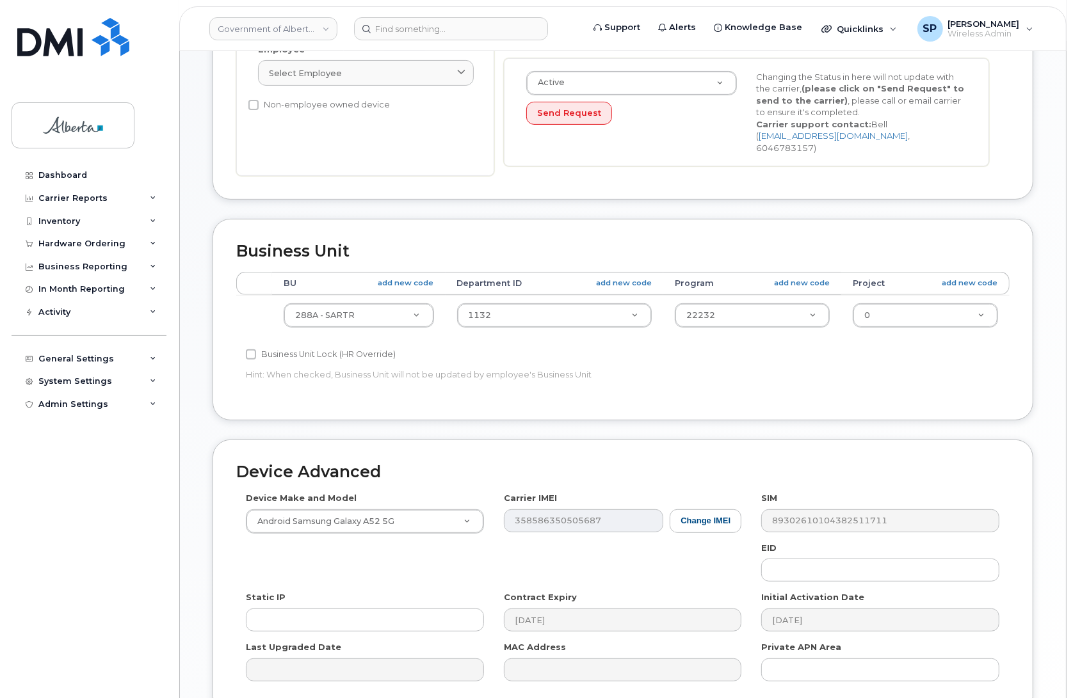
scroll to position [385, 0]
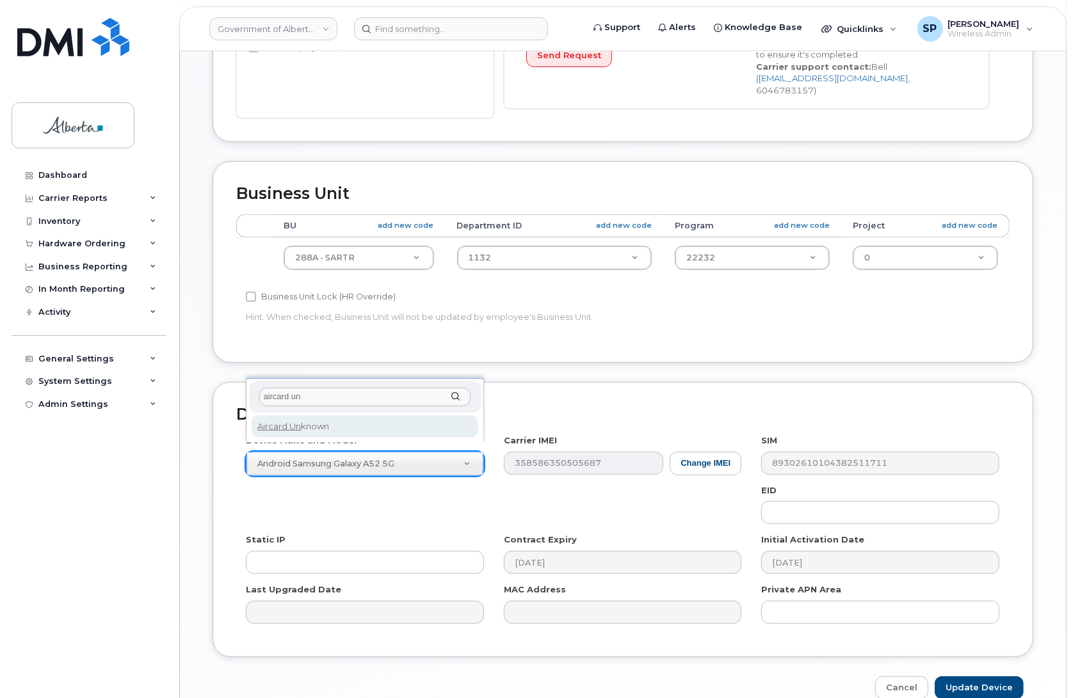
type input "aircard un"
select select "971"
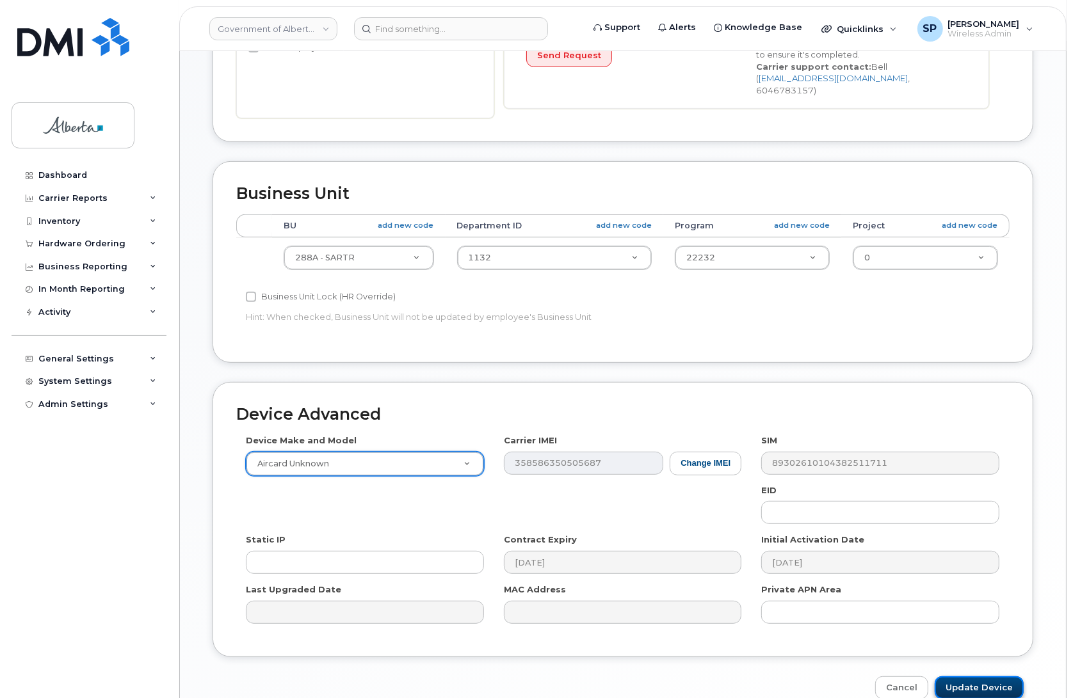
click at [971, 677] on input "Update Device" at bounding box center [979, 689] width 89 height 24
type input "Saving..."
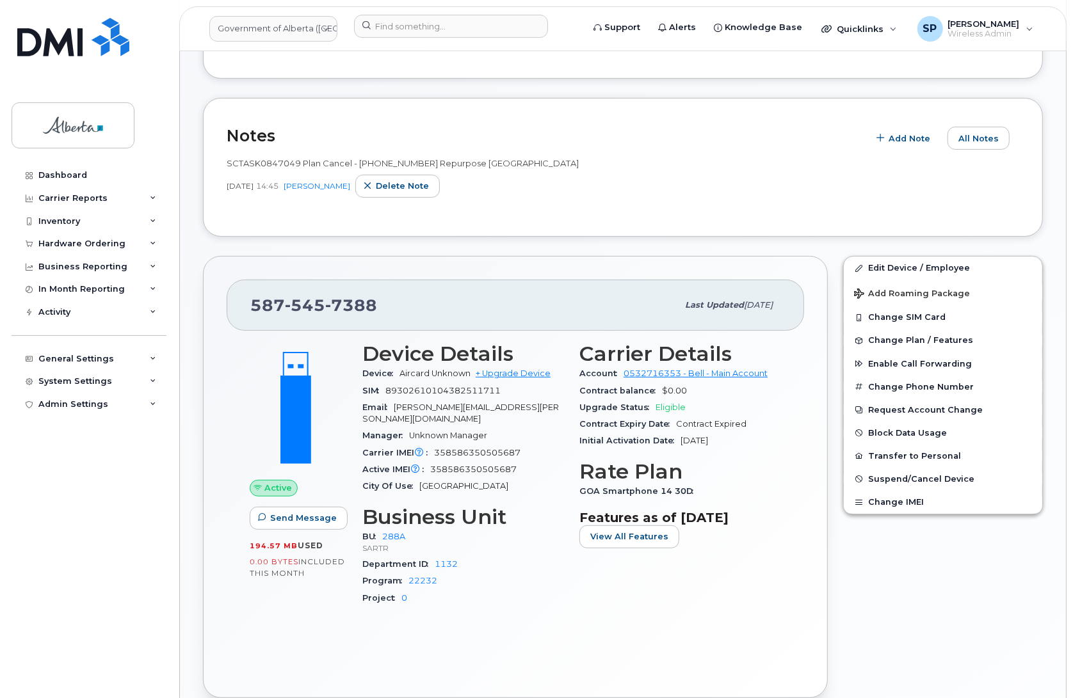
scroll to position [273, 0]
click at [909, 344] on span "Change Plan / Features" at bounding box center [920, 340] width 105 height 10
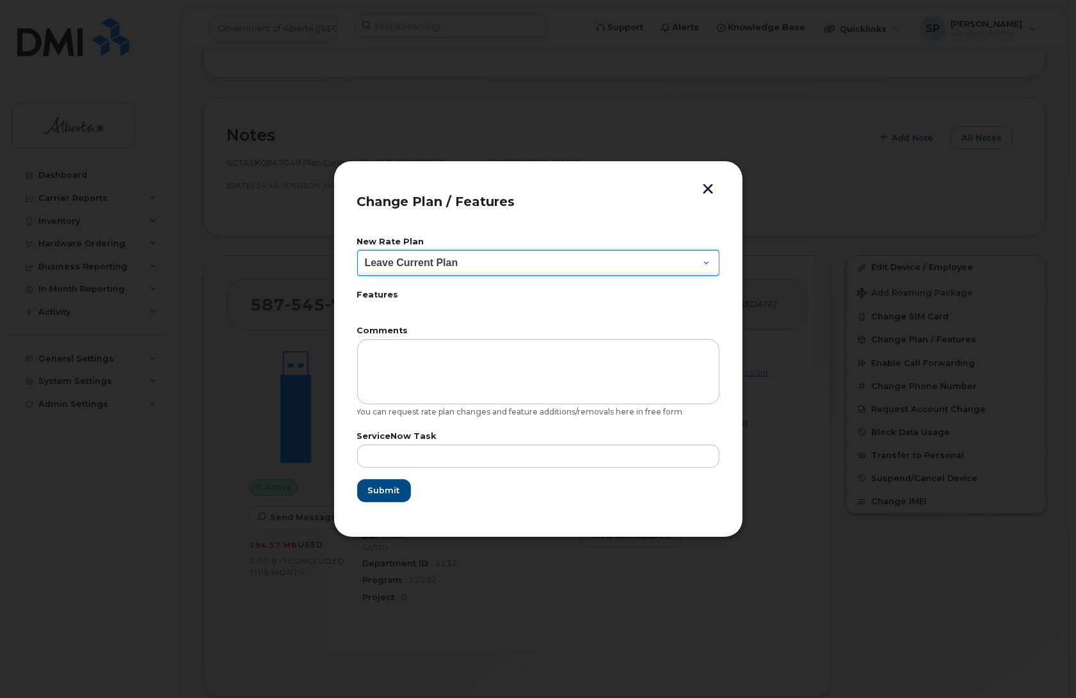
click at [401, 270] on select "Leave Current Plan GOA Data plan 9 30 d GOA–Unlimited Data Plan 9" at bounding box center [538, 263] width 362 height 26
select select "1790211"
click at [357, 250] on select "Leave Current Plan GOA Data plan 9 30 d GOA–Unlimited Data Plan 9" at bounding box center [538, 263] width 362 height 26
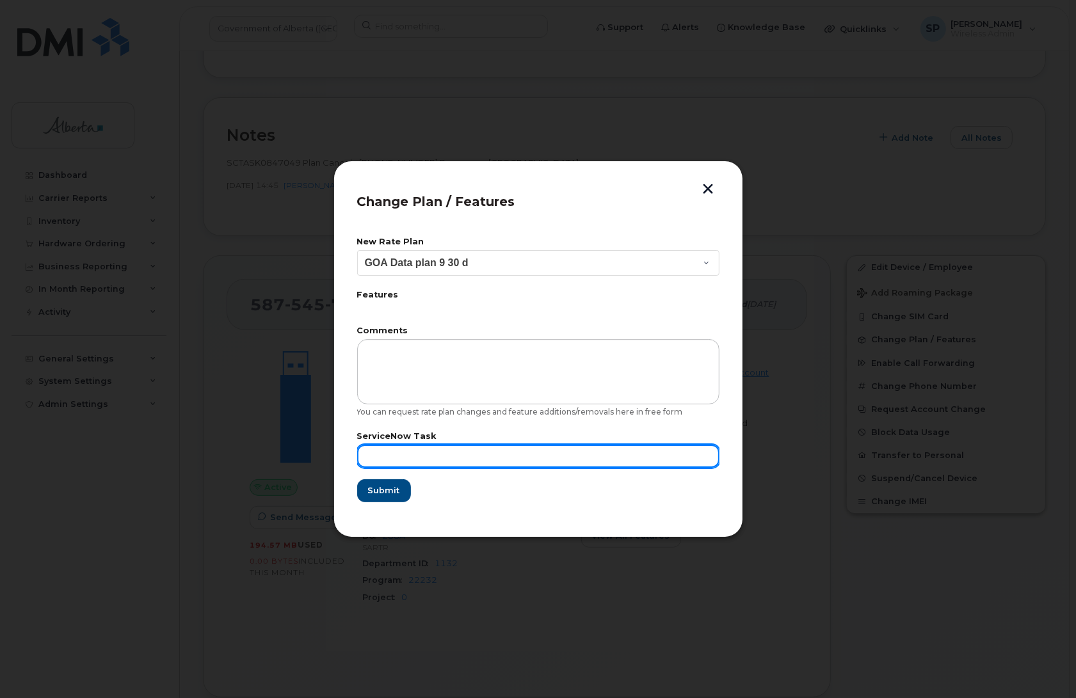
click at [468, 456] on input "text" at bounding box center [538, 456] width 362 height 23
paste input "SCTASK0847049"
type input "SCTASK0847049"
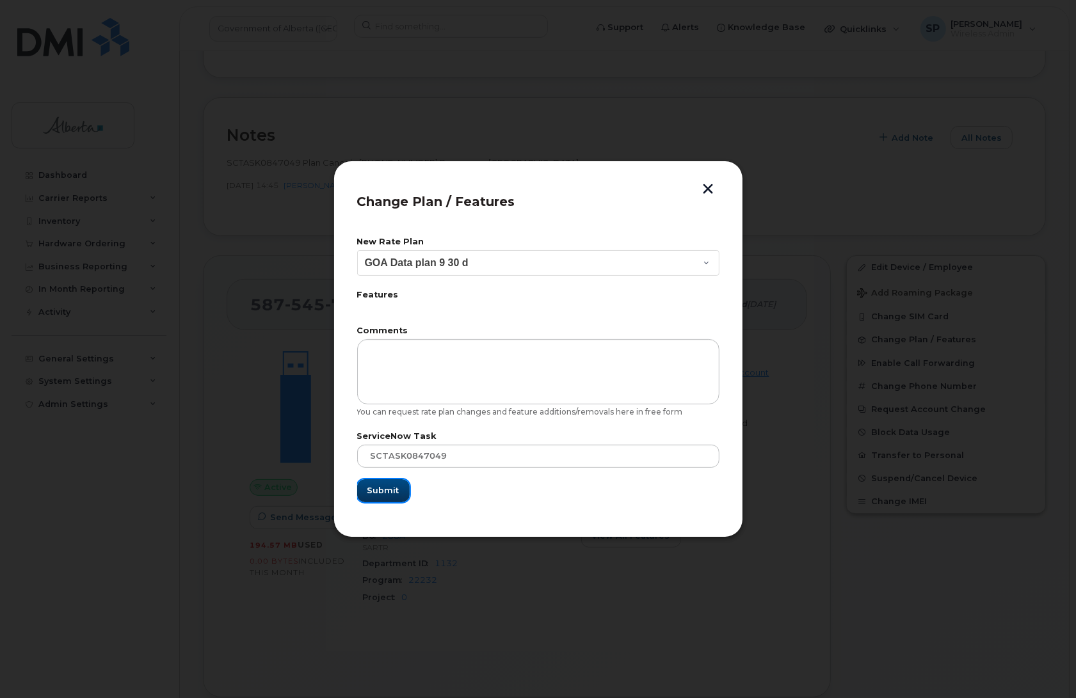
click at [378, 492] on span "Submit" at bounding box center [383, 491] width 32 height 12
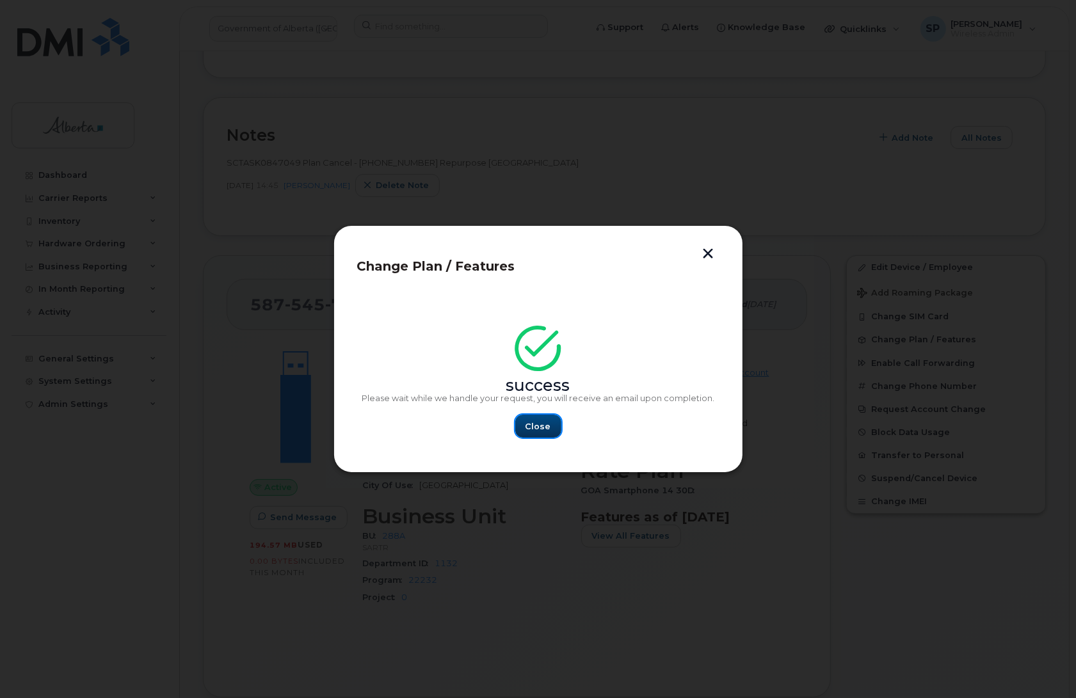
click at [536, 428] on span "Close" at bounding box center [539, 427] width 26 height 12
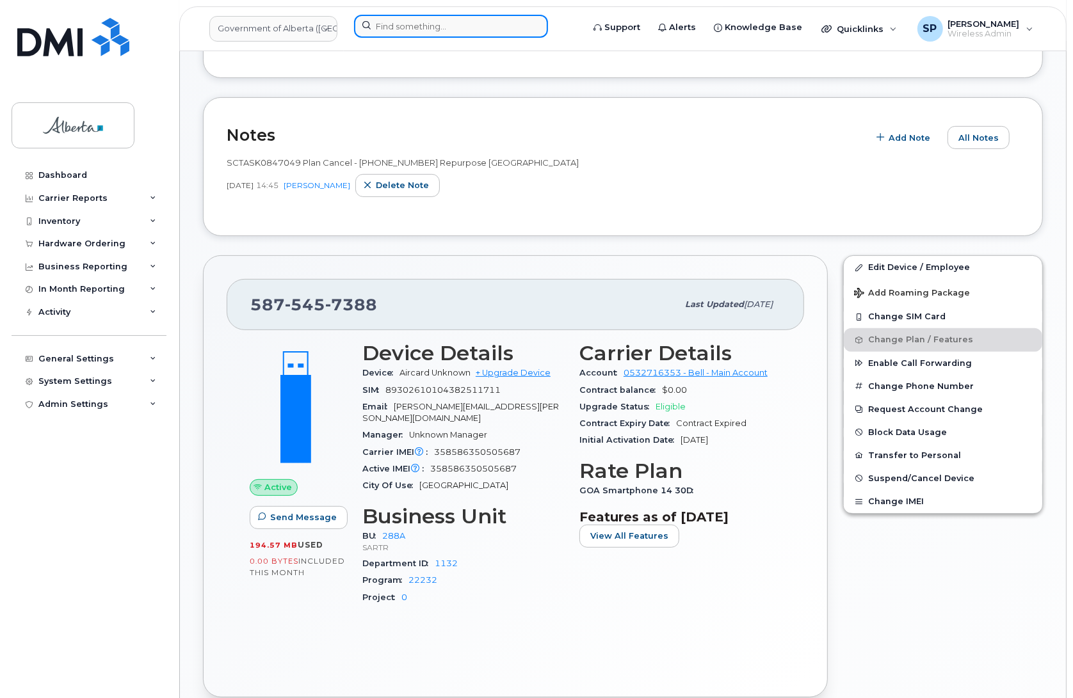
click at [385, 26] on input at bounding box center [451, 26] width 194 height 23
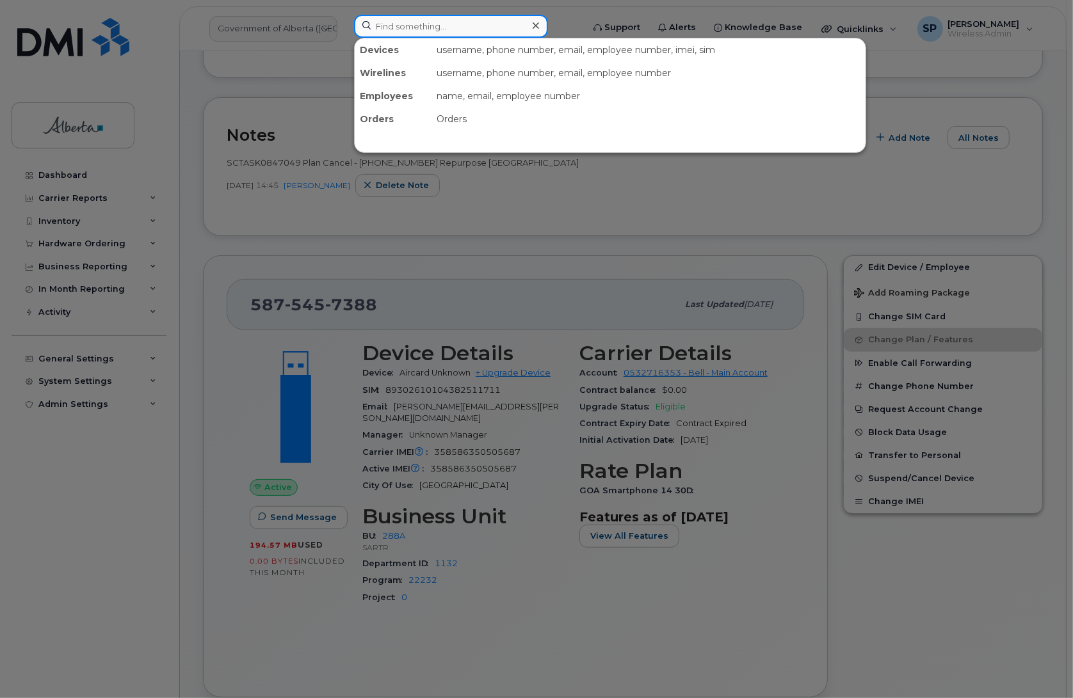
paste input "7808930848"
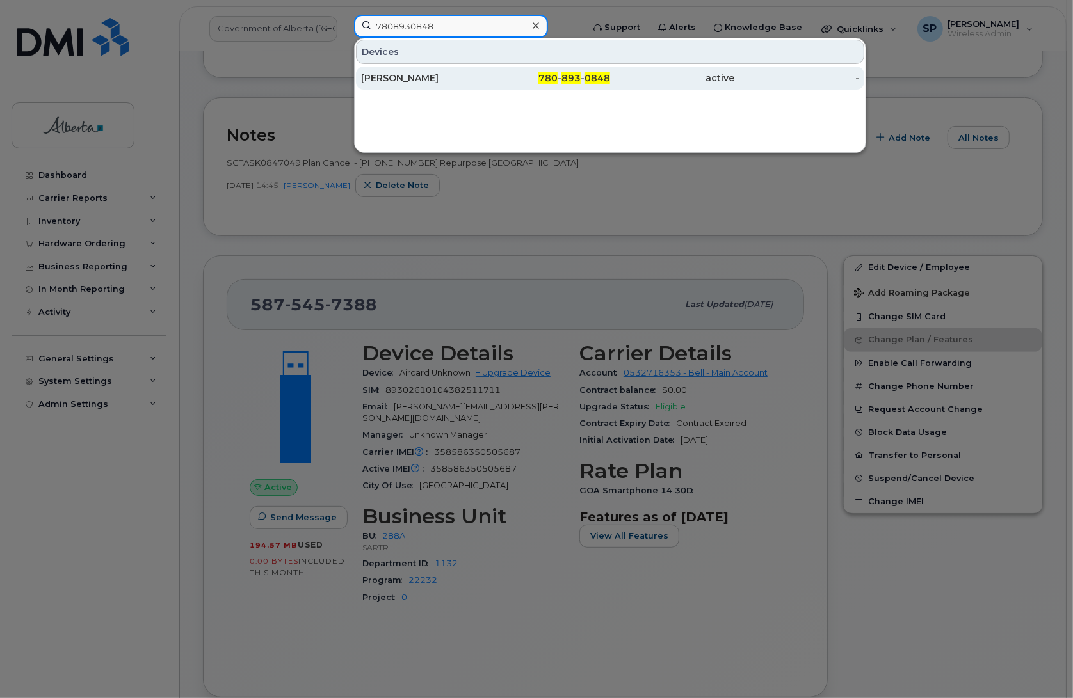
type input "7808930848"
click at [410, 83] on div "[PERSON_NAME]" at bounding box center [423, 78] width 125 height 13
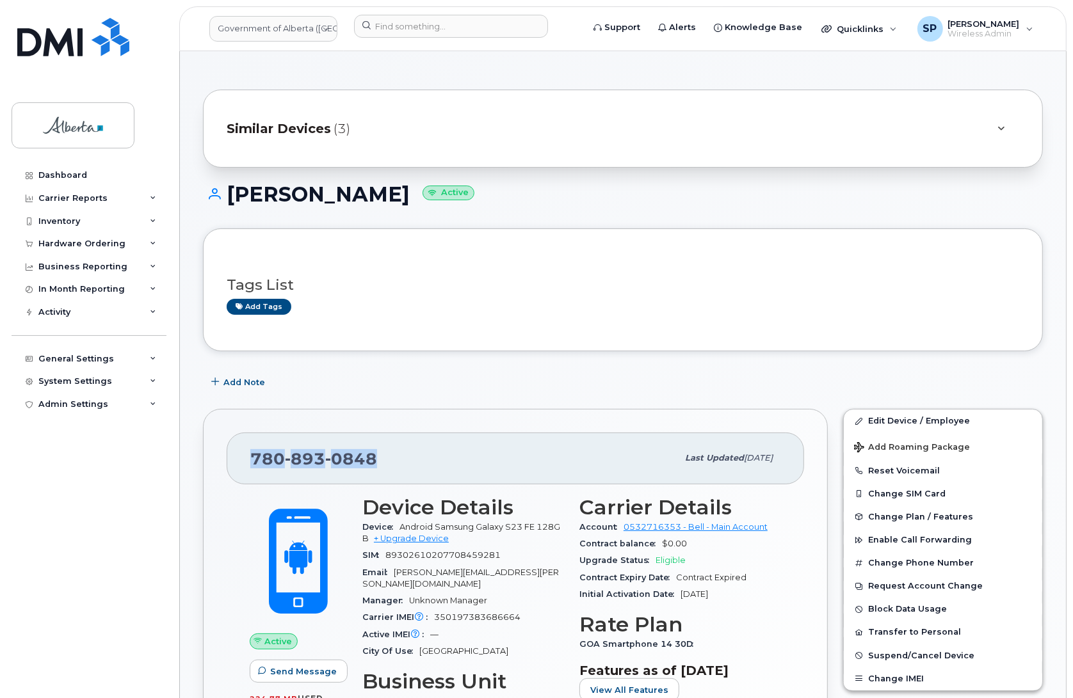
drag, startPoint x: 376, startPoint y: 453, endPoint x: 251, endPoint y: 467, distance: 125.6
click at [251, 467] on div "780 893 0848" at bounding box center [463, 458] width 427 height 27
copy span "780 893 0848"
click at [226, 383] on span "Add Note" at bounding box center [244, 382] width 42 height 12
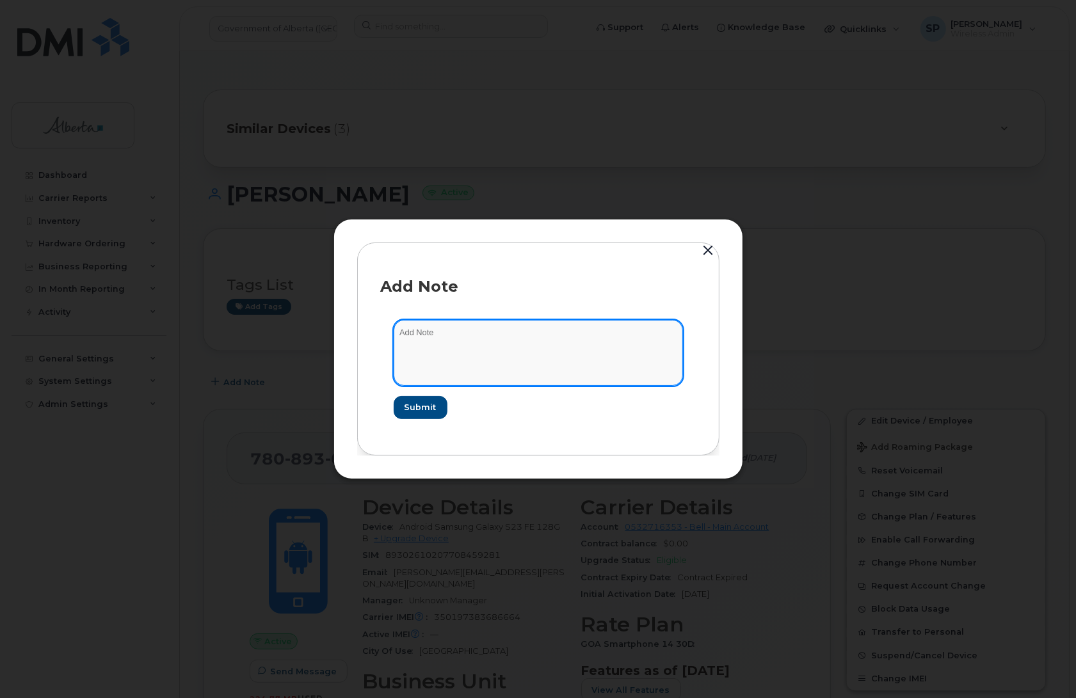
click at [458, 348] on textarea at bounding box center [538, 352] width 289 height 65
paste textarea "SCTASK0847202 Plan Cancel - [PHONE_NUMBER] Repurpose [GEOGRAPHIC_DATA]"
type textarea "SCTASK0847202 Plan Cancel - [PHONE_NUMBER] Repurpose [GEOGRAPHIC_DATA]"
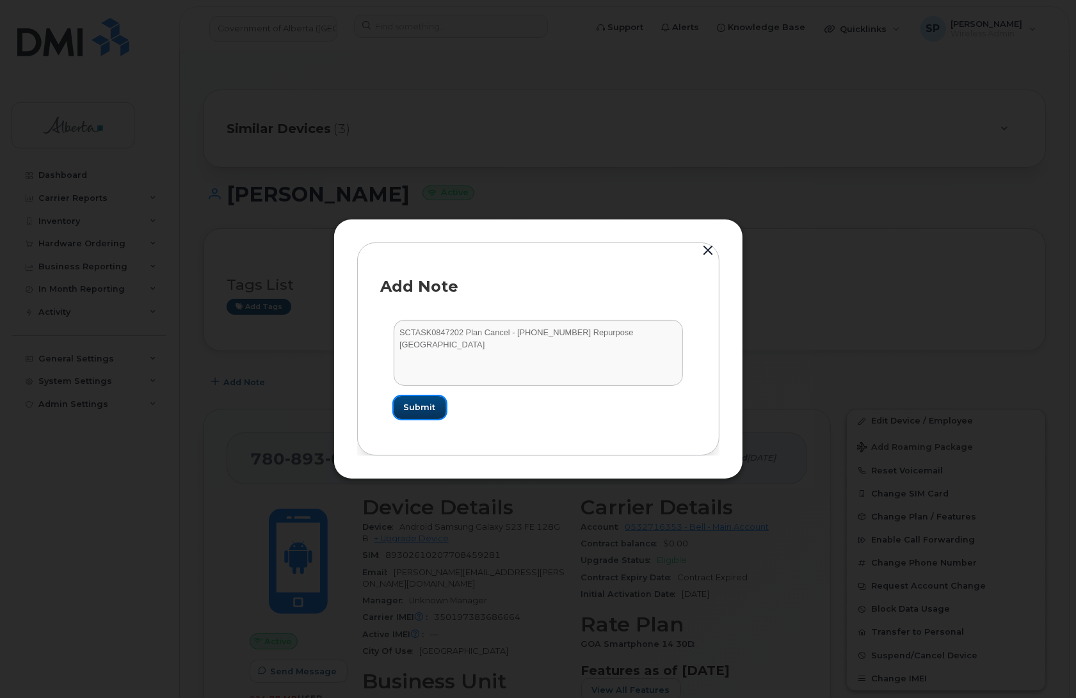
click at [418, 414] on button "Submit" at bounding box center [420, 407] width 52 height 23
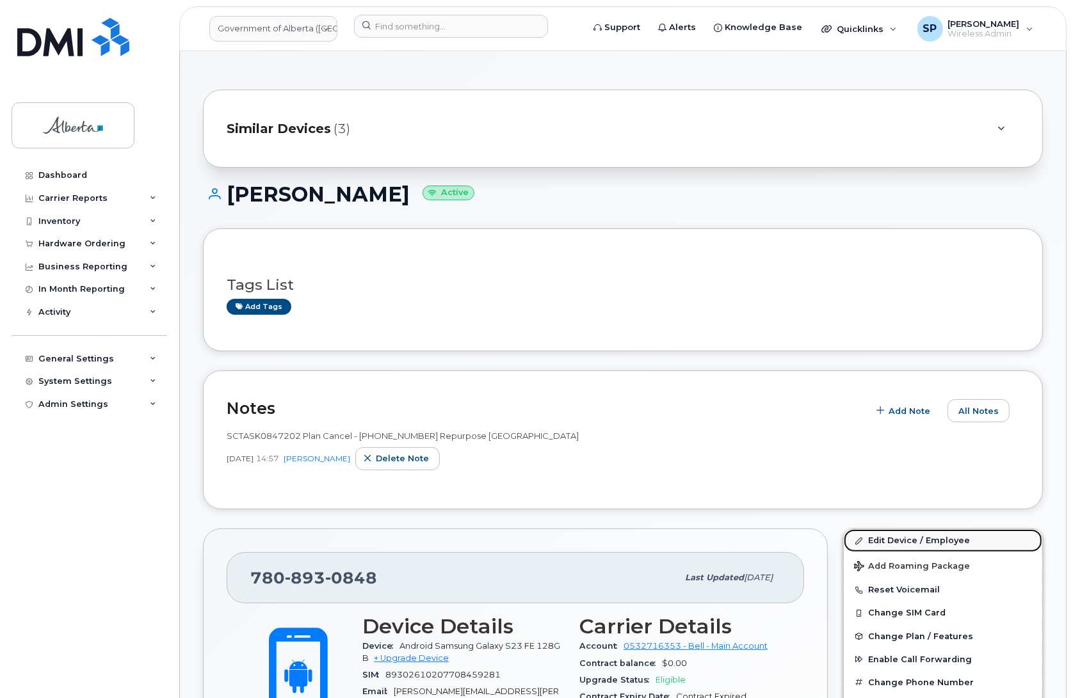
click at [893, 536] on link "Edit Device / Employee" at bounding box center [943, 540] width 198 height 23
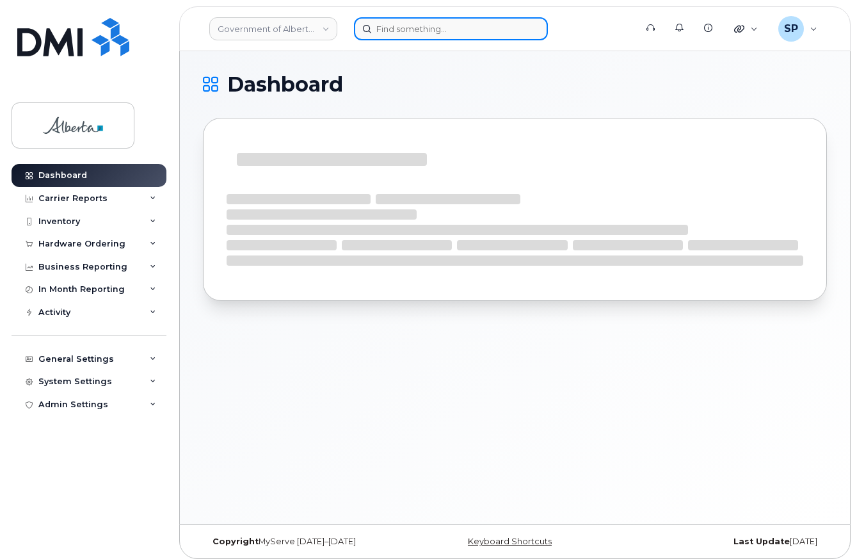
click at [408, 29] on input at bounding box center [451, 28] width 194 height 23
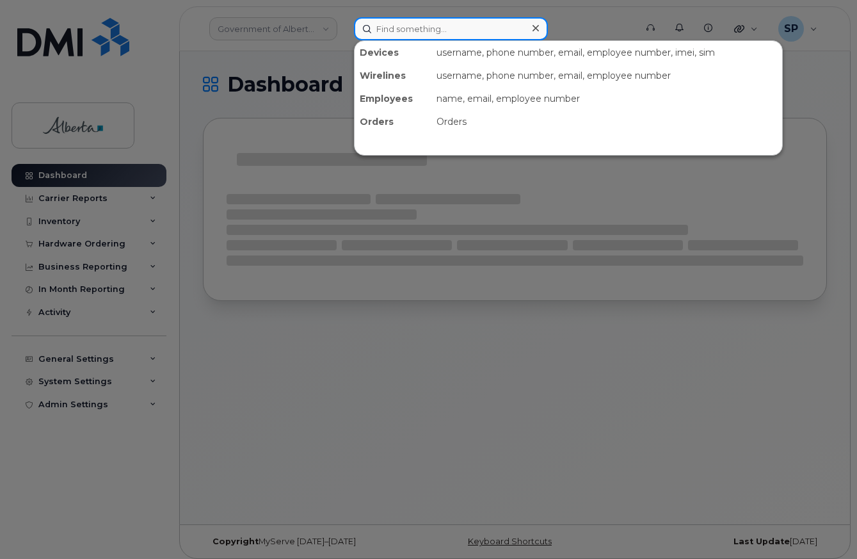
paste input "7808930848"
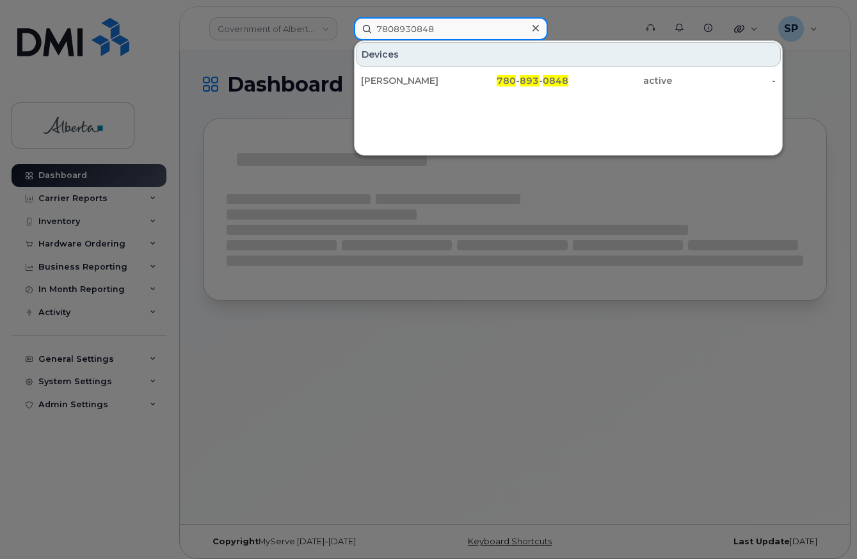
drag, startPoint x: 444, startPoint y: 26, endPoint x: 358, endPoint y: 32, distance: 86.0
click at [358, 32] on input "7808930848" at bounding box center [451, 28] width 194 height 23
paste input "350197383686664"
type input "350197383686664"
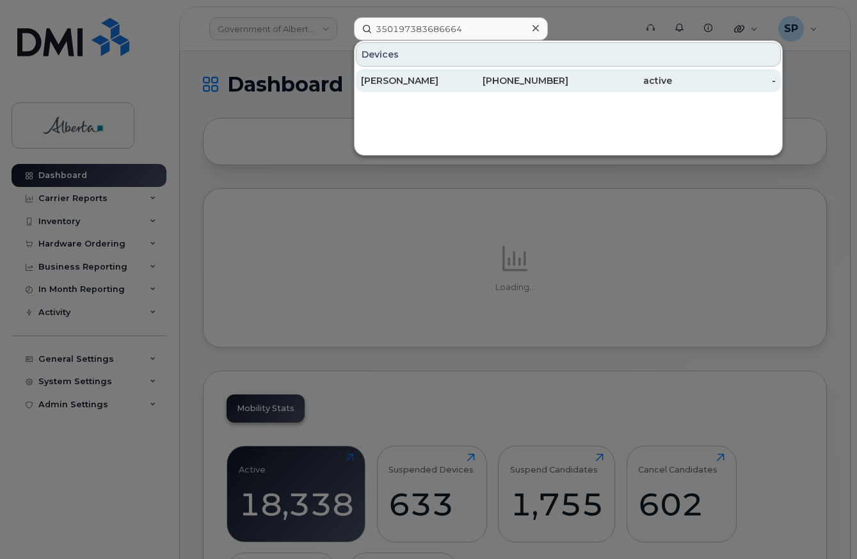
click at [421, 81] on div "[PERSON_NAME]" at bounding box center [413, 80] width 104 height 13
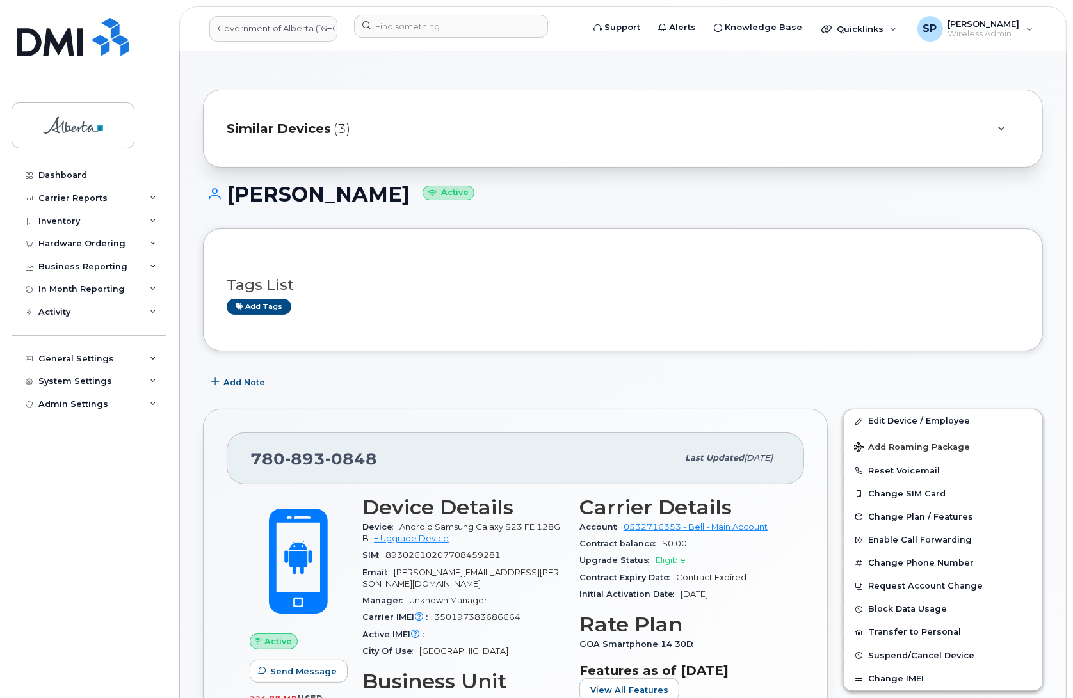
click at [206, 644] on div "[PHONE_NUMBER] Last updated [DATE] Active Send Message 224.77 MB  used 0.00 Byt…" at bounding box center [515, 636] width 625 height 454
click span "Add Note"
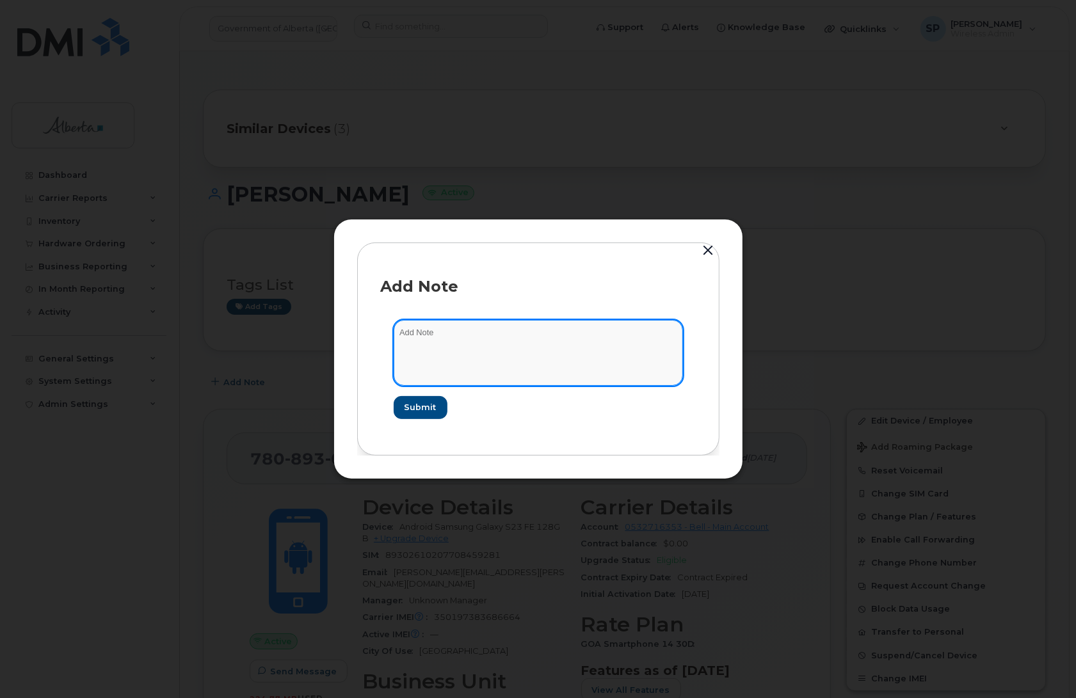
click textarea
paste textarea "SCTASK0847202 Plan Cancel - [PHONE_NUMBER] Repurpose [GEOGRAPHIC_DATA]"
type textarea "SCTASK0847202 Plan Cancel - [PHONE_NUMBER] Repurpose [GEOGRAPHIC_DATA]"
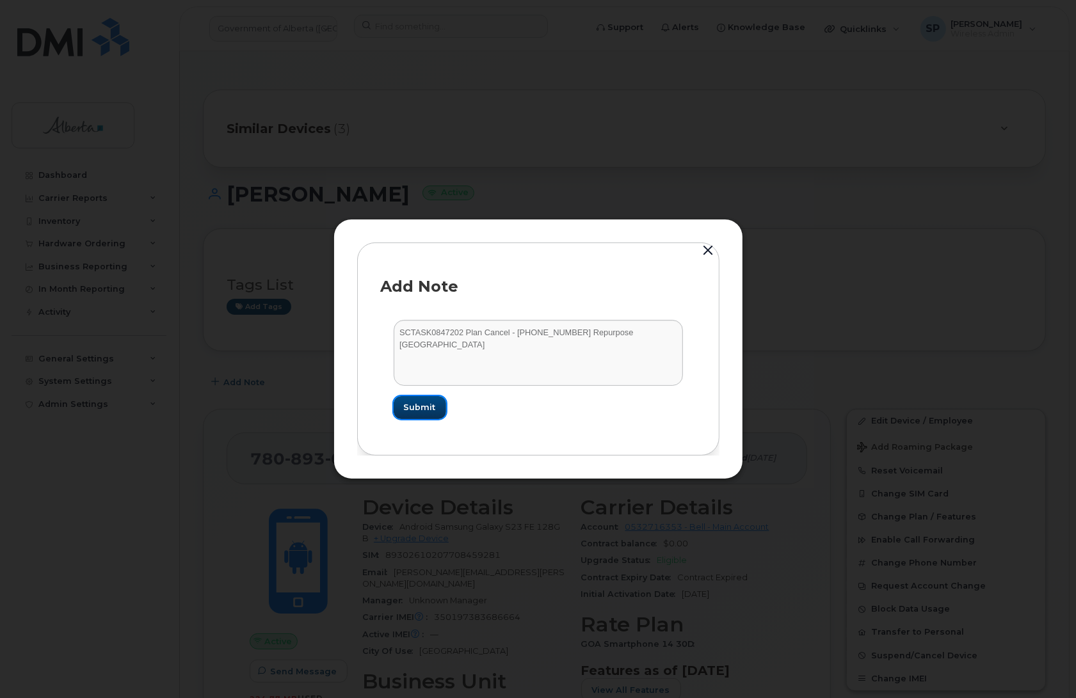
click span "Submit"
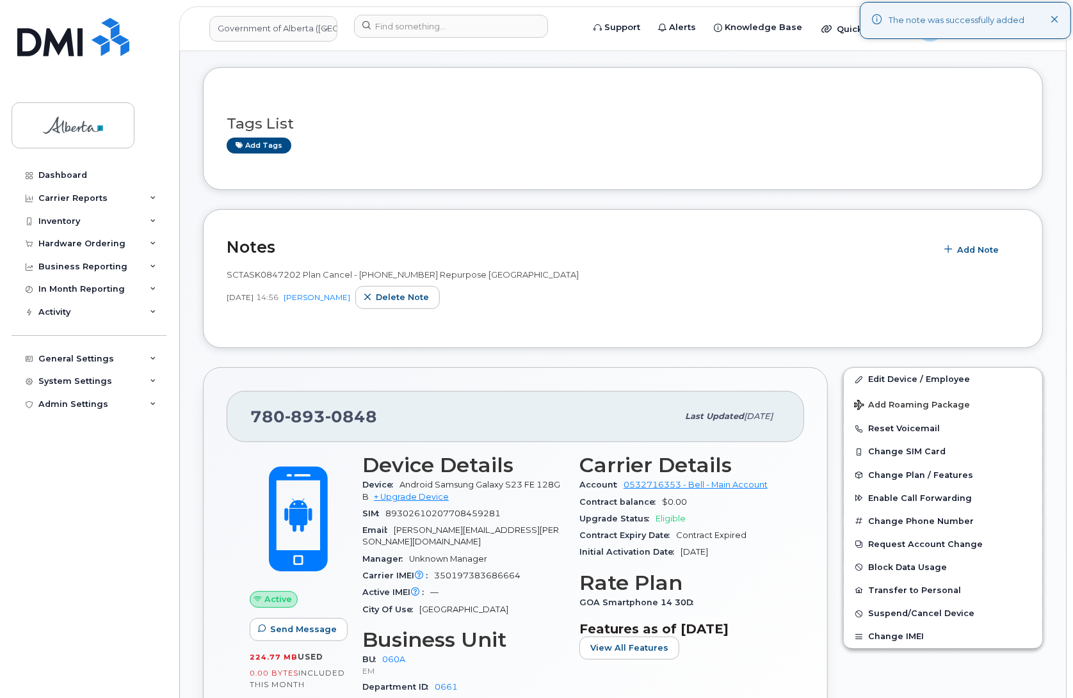
scroll to position [181, 0]
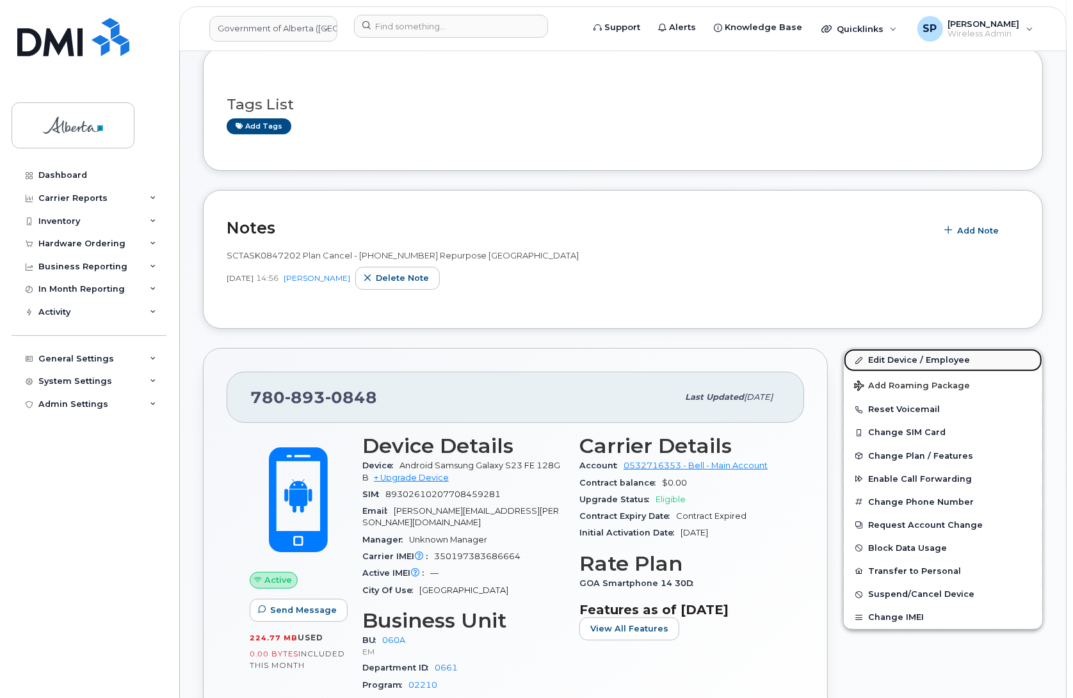
click link "Edit Device / Employee"
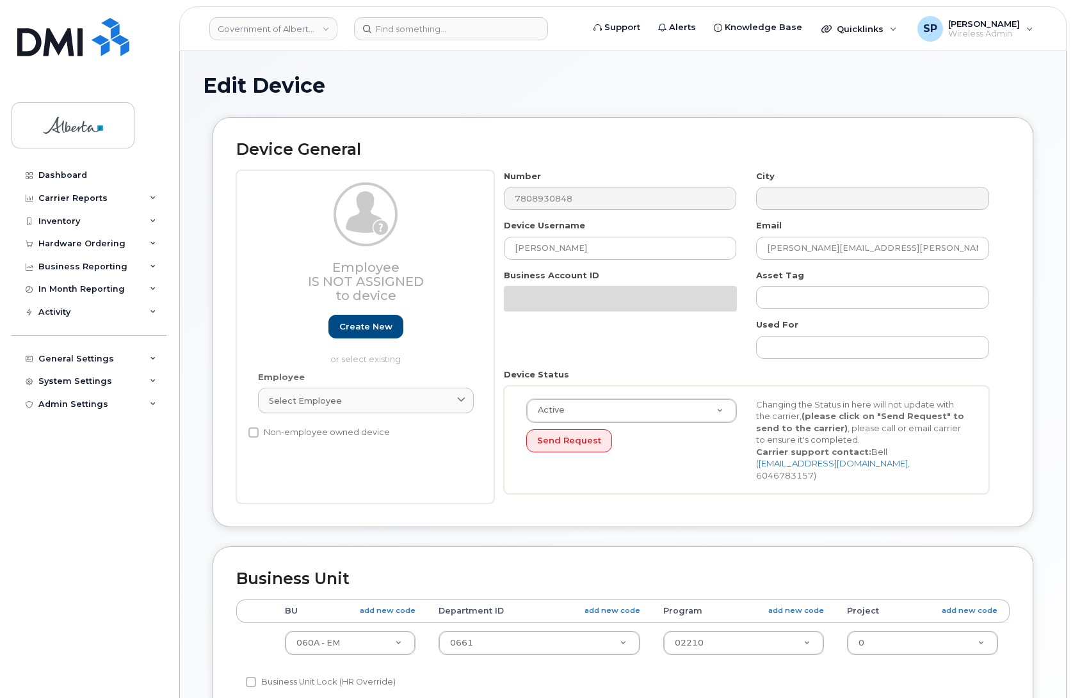
select select "4749732"
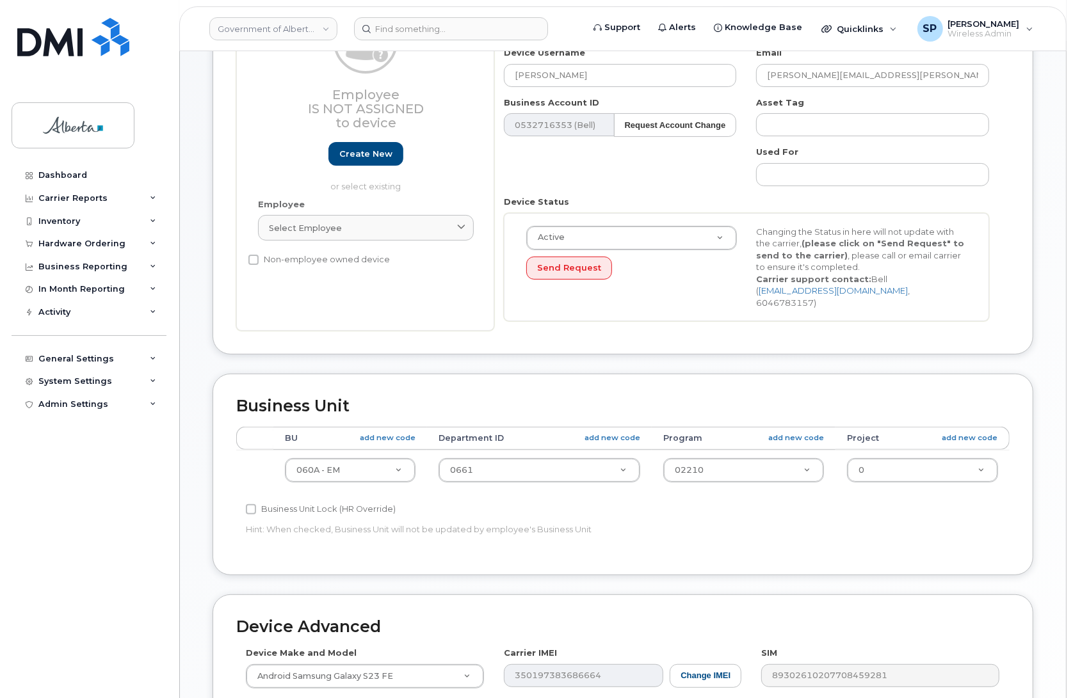
scroll to position [221, 0]
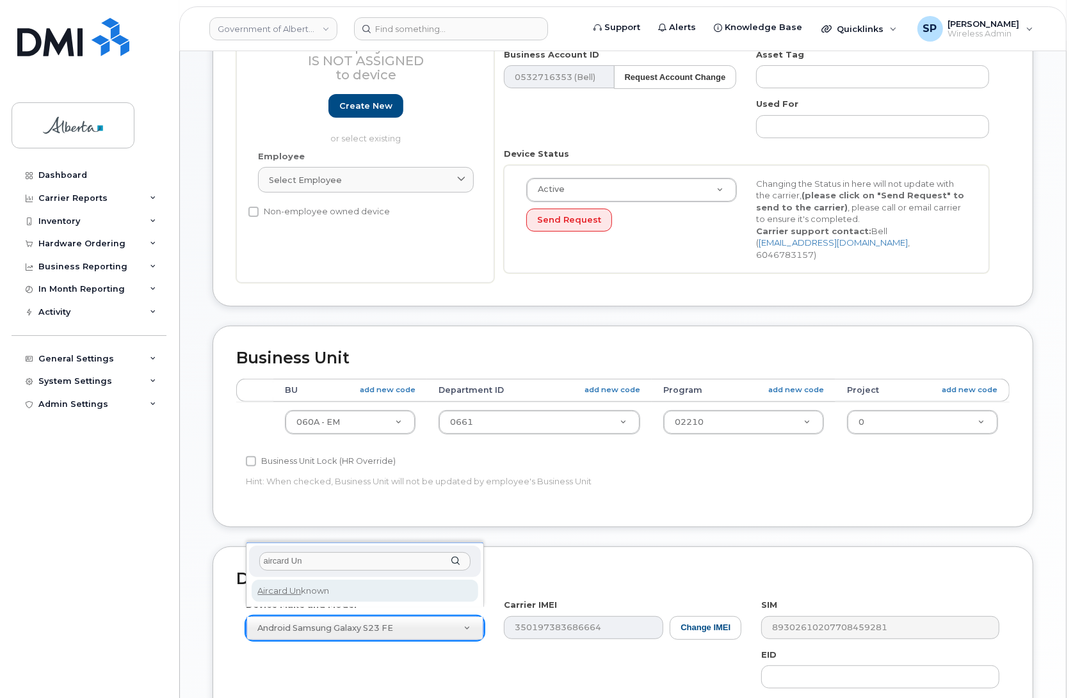
type input "aircard Un"
select select "971"
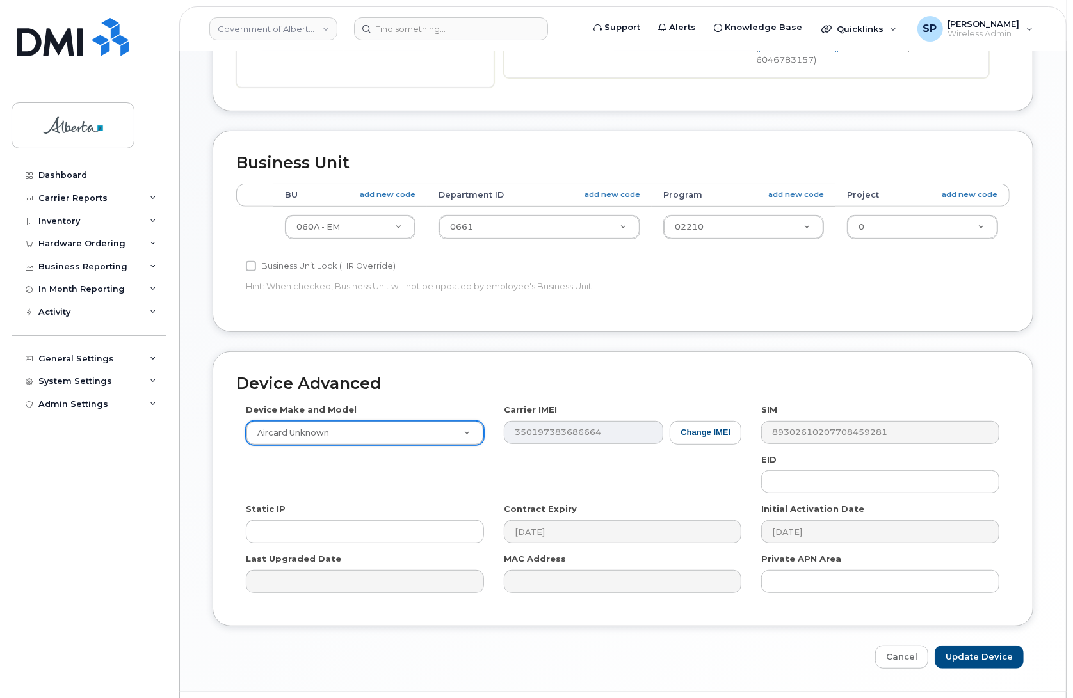
scroll to position [417, 0]
click at [981, 645] on input "Update Device" at bounding box center [979, 657] width 89 height 24
type input "Saving..."
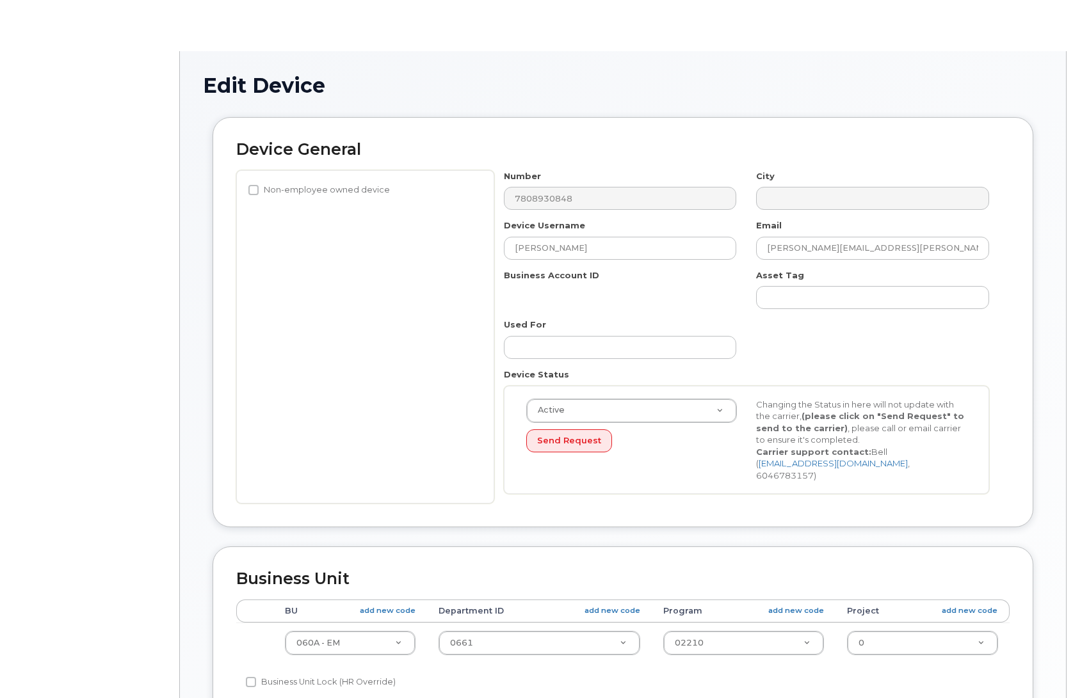
select select "4749732"
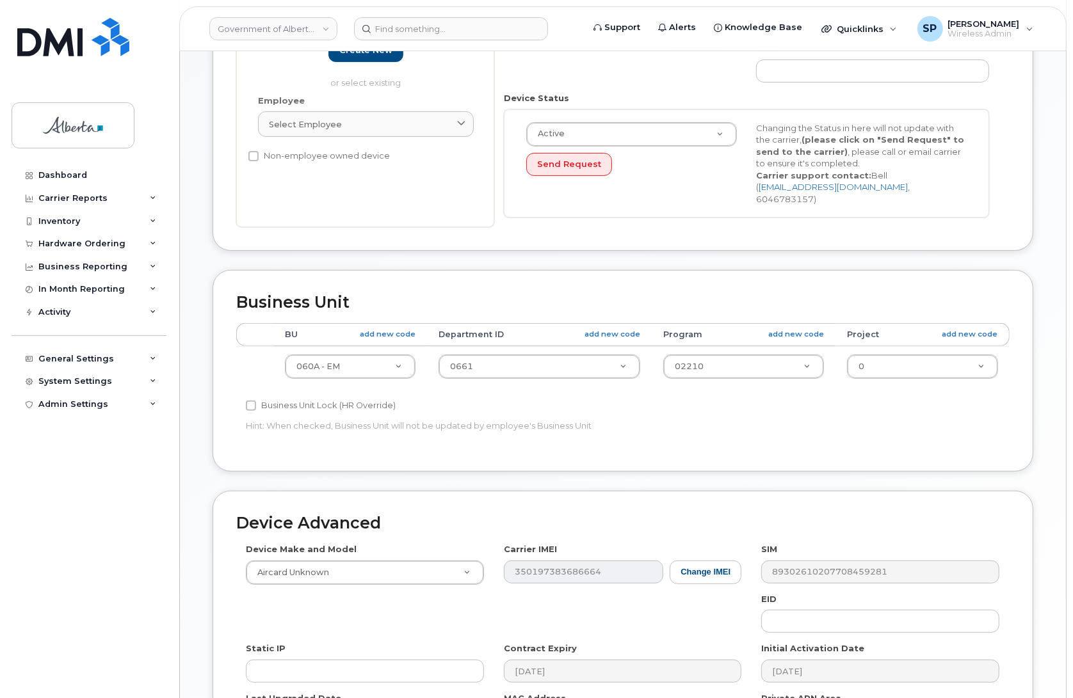
scroll to position [442, 0]
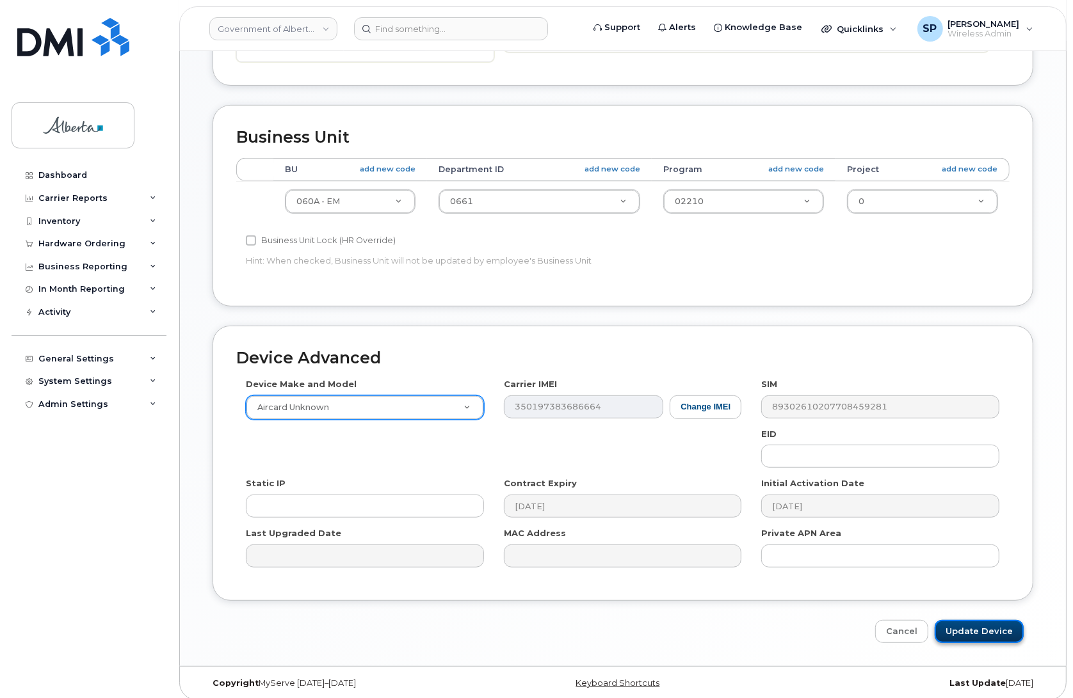
click at [958, 625] on input "Update Device" at bounding box center [979, 632] width 89 height 24
type input "Saving..."
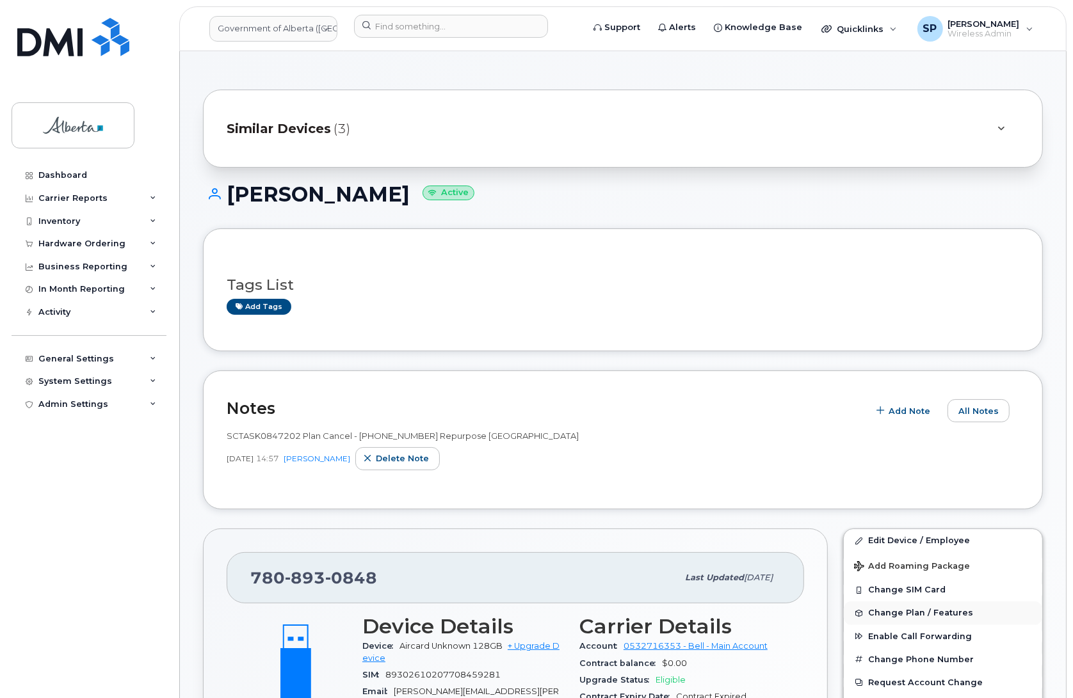
click at [936, 615] on span "Change Plan / Features" at bounding box center [920, 614] width 105 height 10
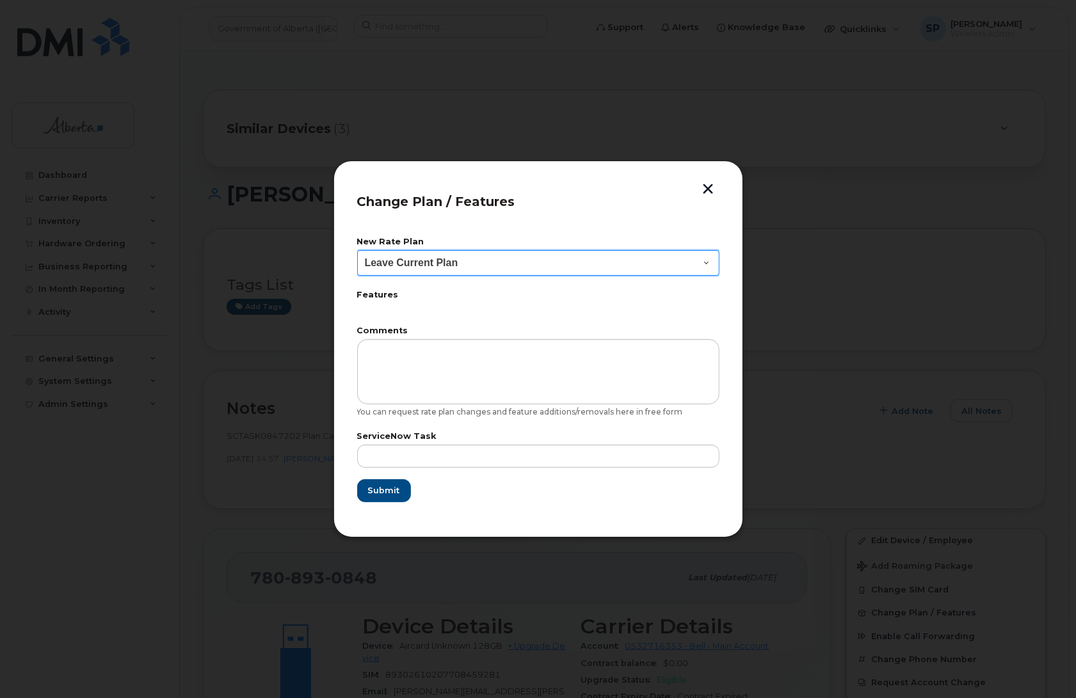
click at [465, 266] on select "Leave Current Plan GOA Data plan 9 30 d GOA–Unlimited Data Plan 9" at bounding box center [538, 263] width 362 height 26
select select "1790211"
click at [357, 250] on select "Leave Current Plan GOA Data plan 9 30 d GOA–Unlimited Data Plan 9" at bounding box center [538, 263] width 362 height 26
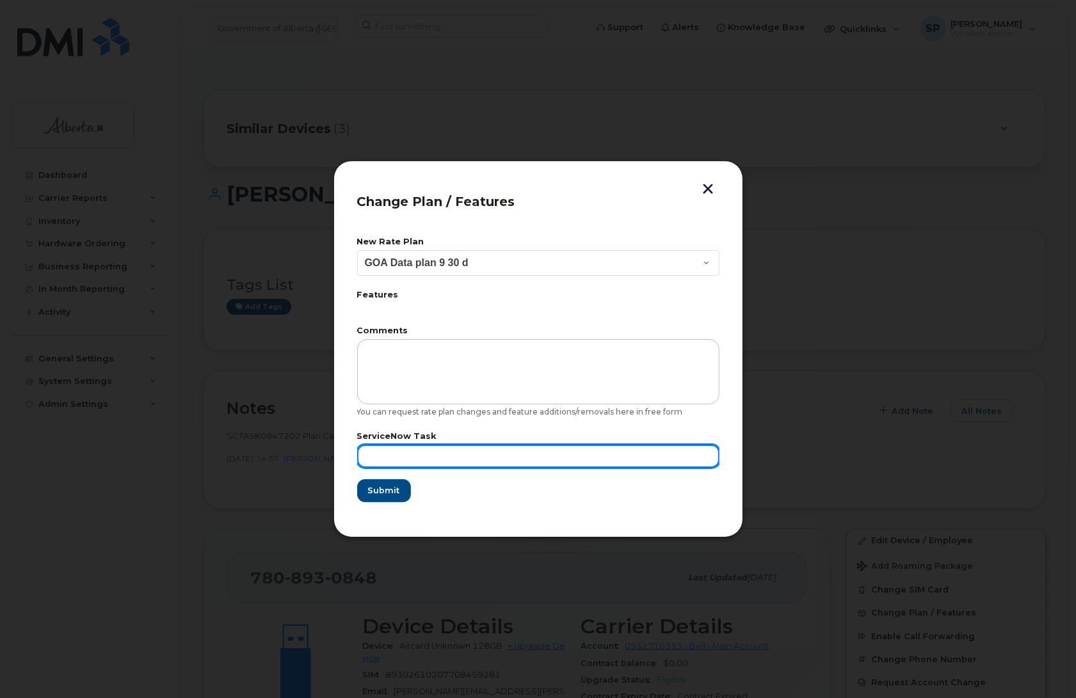
click at [478, 449] on input "text" at bounding box center [538, 456] width 362 height 23
paste input "SCTASK0847202"
type input "SCTASK0847202"
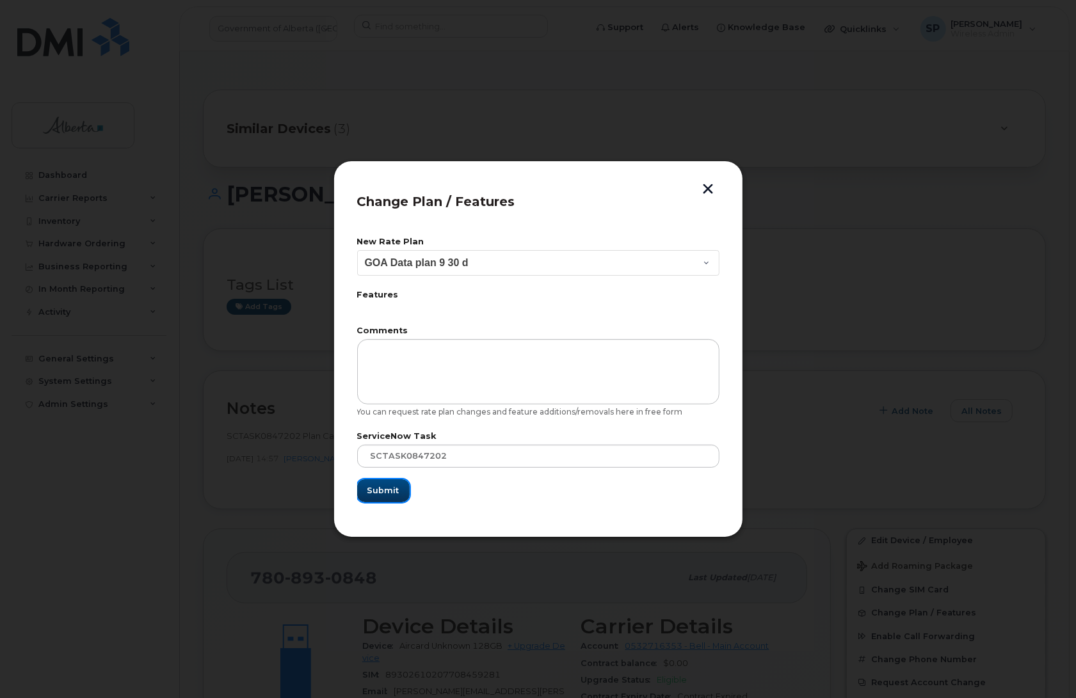
click at [388, 495] on span "Submit" at bounding box center [383, 491] width 32 height 12
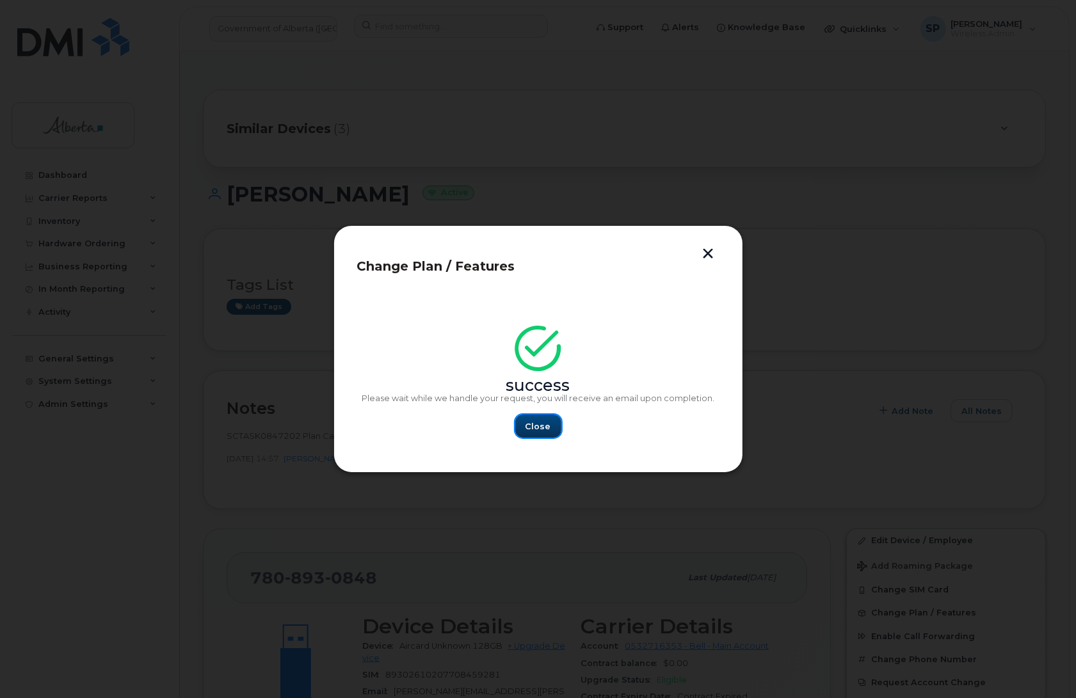
click at [533, 424] on span "Close" at bounding box center [539, 427] width 26 height 12
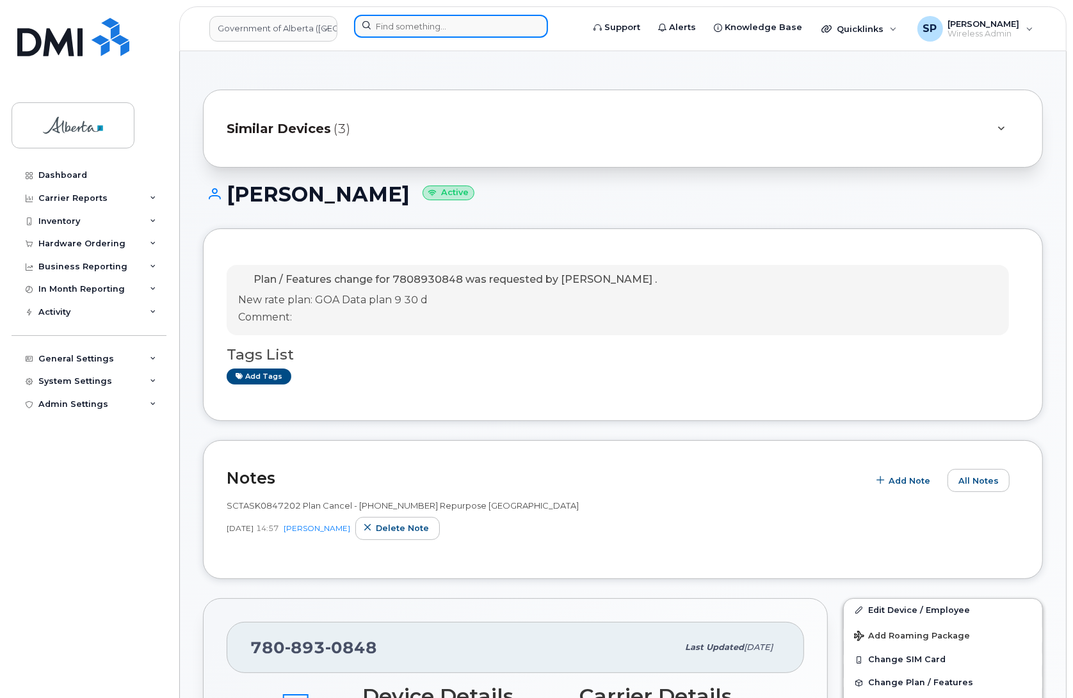
click at [415, 23] on input at bounding box center [451, 26] width 194 height 23
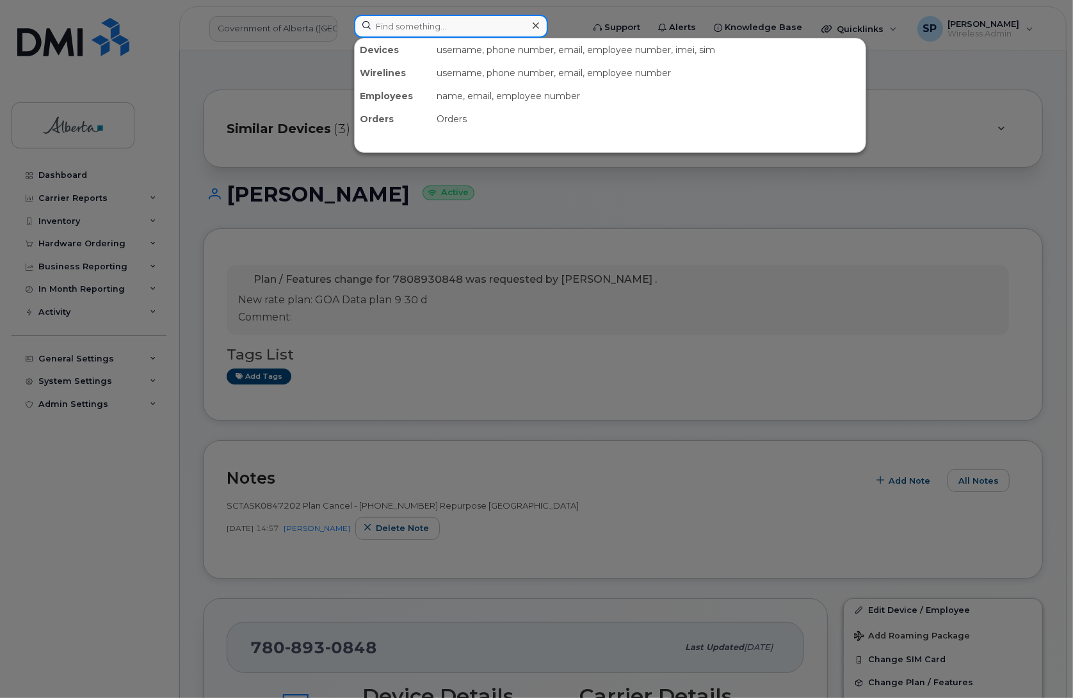
paste input "5873858520"
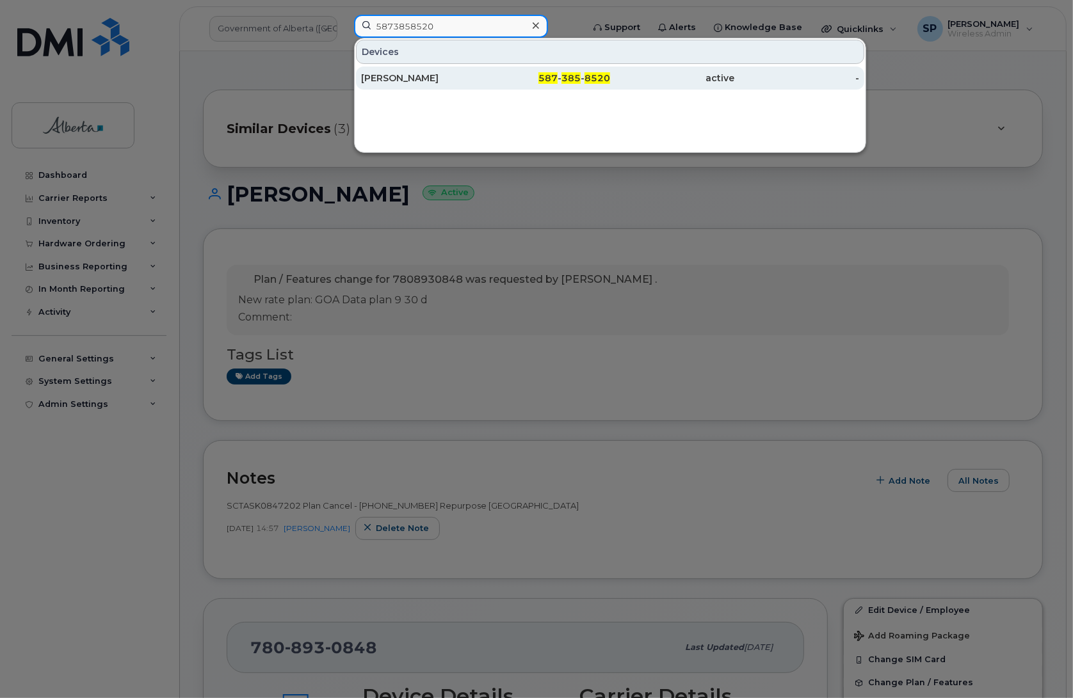
type input "5873858520"
click at [399, 84] on div "Cynthia Farmer" at bounding box center [423, 78] width 125 height 13
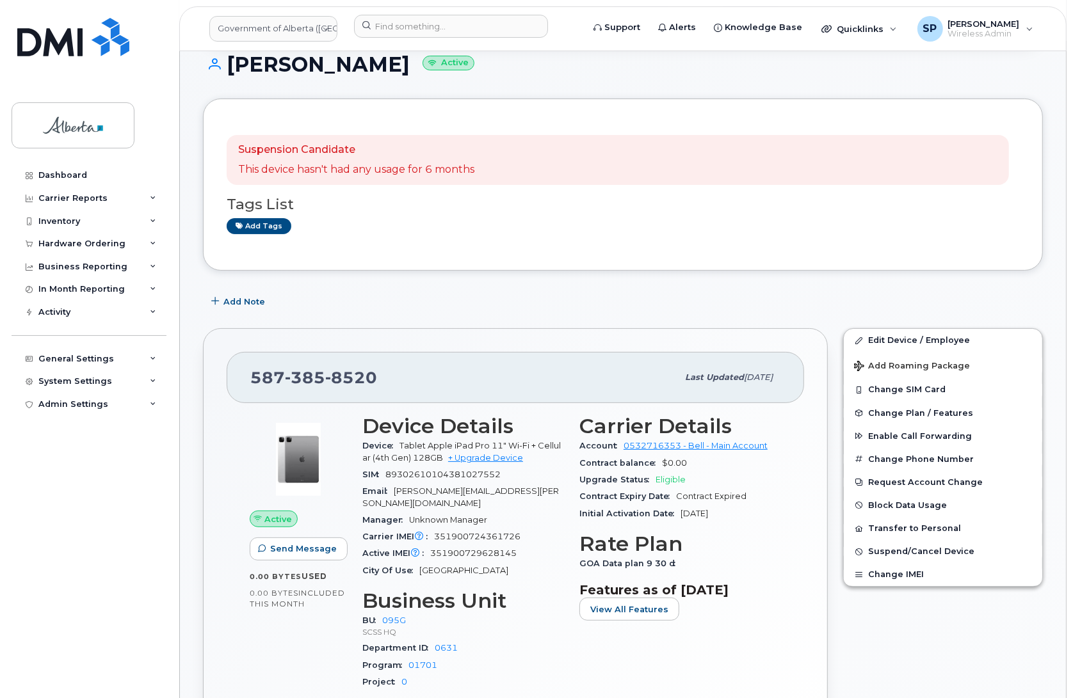
scroll to position [255, 0]
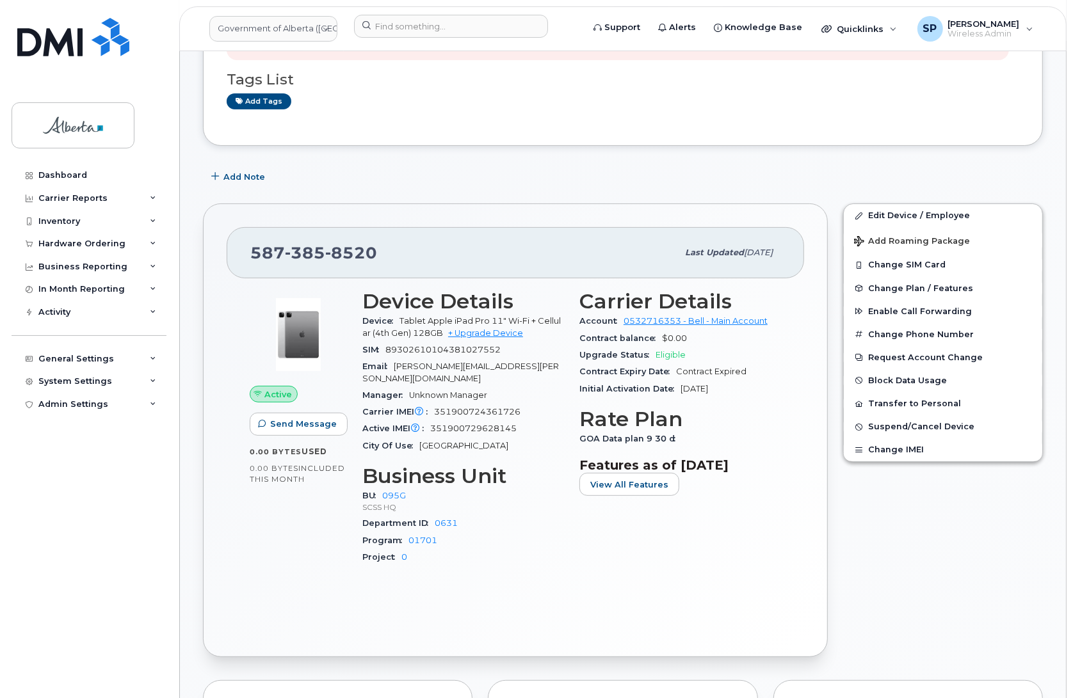
click at [516, 424] on span "351900729628145" at bounding box center [473, 429] width 86 height 10
click at [893, 214] on link "Edit Device / Employee" at bounding box center [943, 215] width 198 height 23
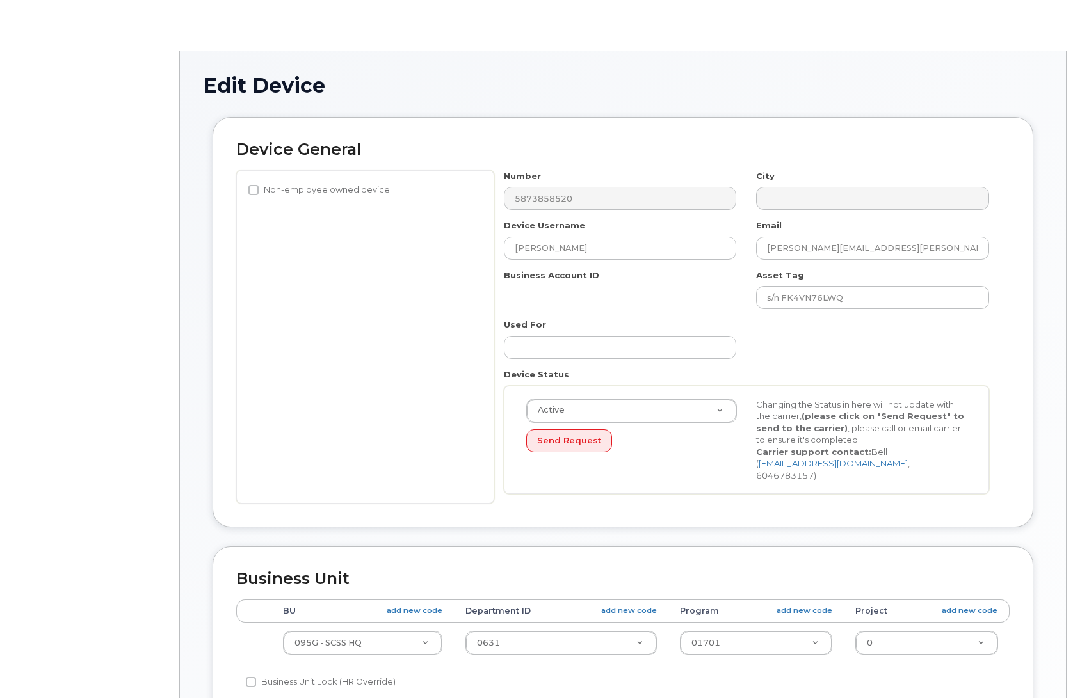
select select "4120333"
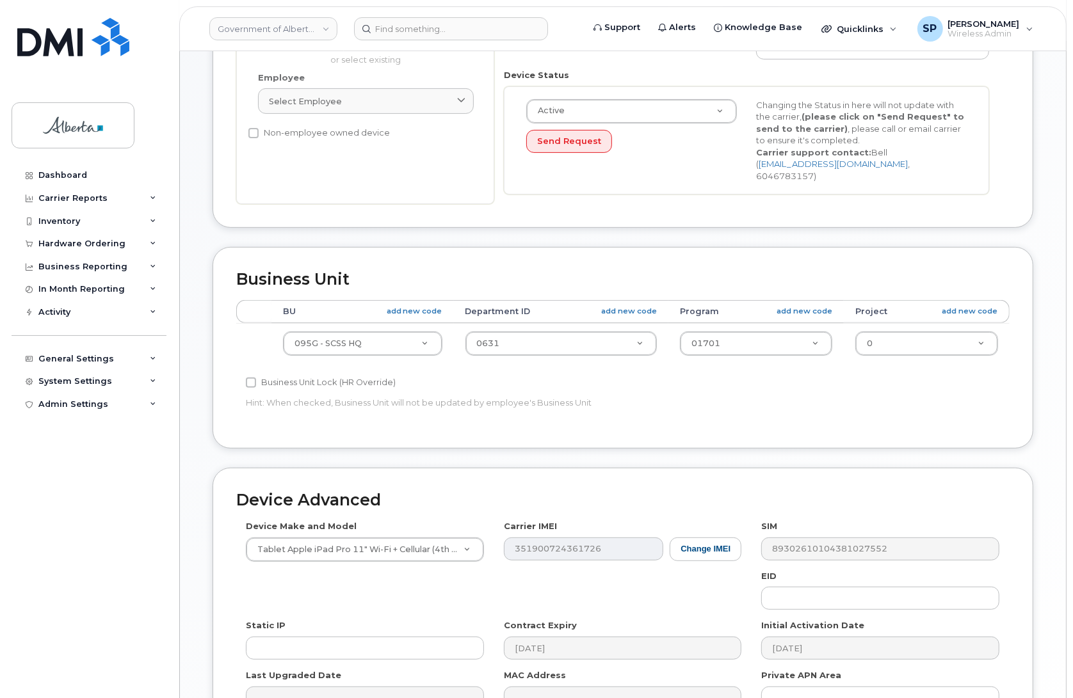
scroll to position [305, 0]
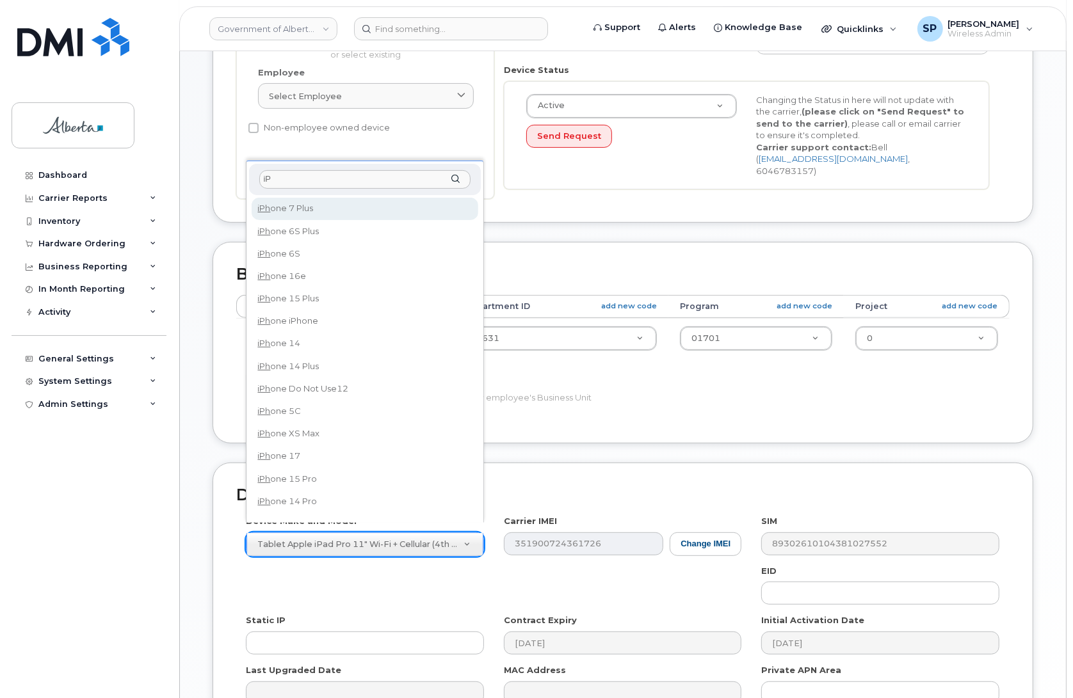
type input "i"
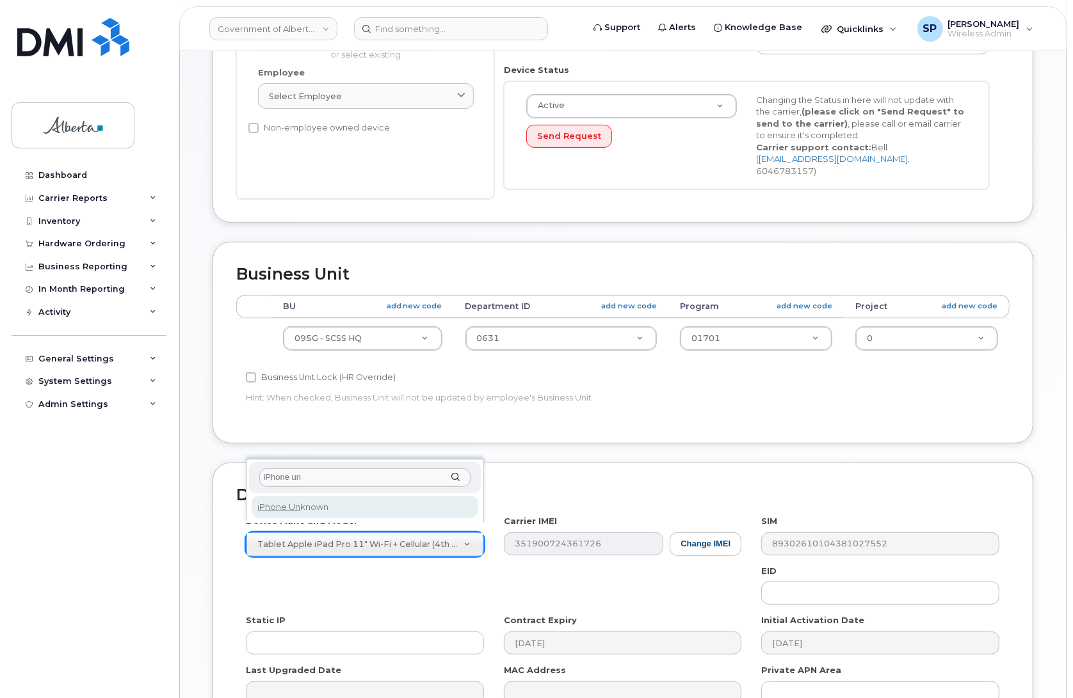
type input "iPhone un"
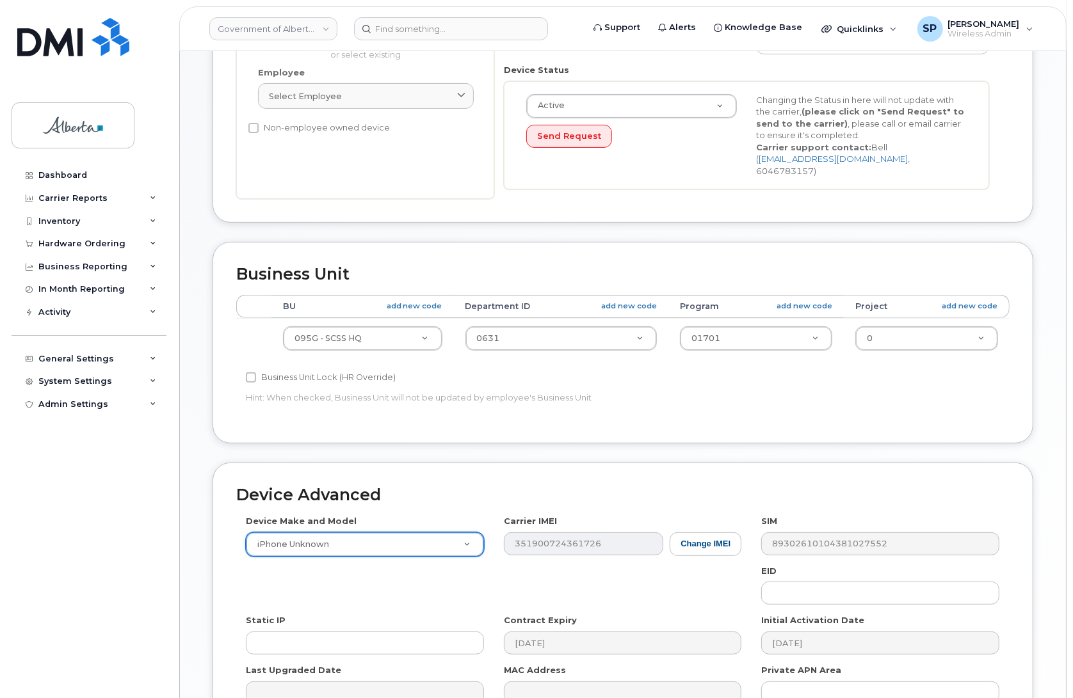
select select "185"
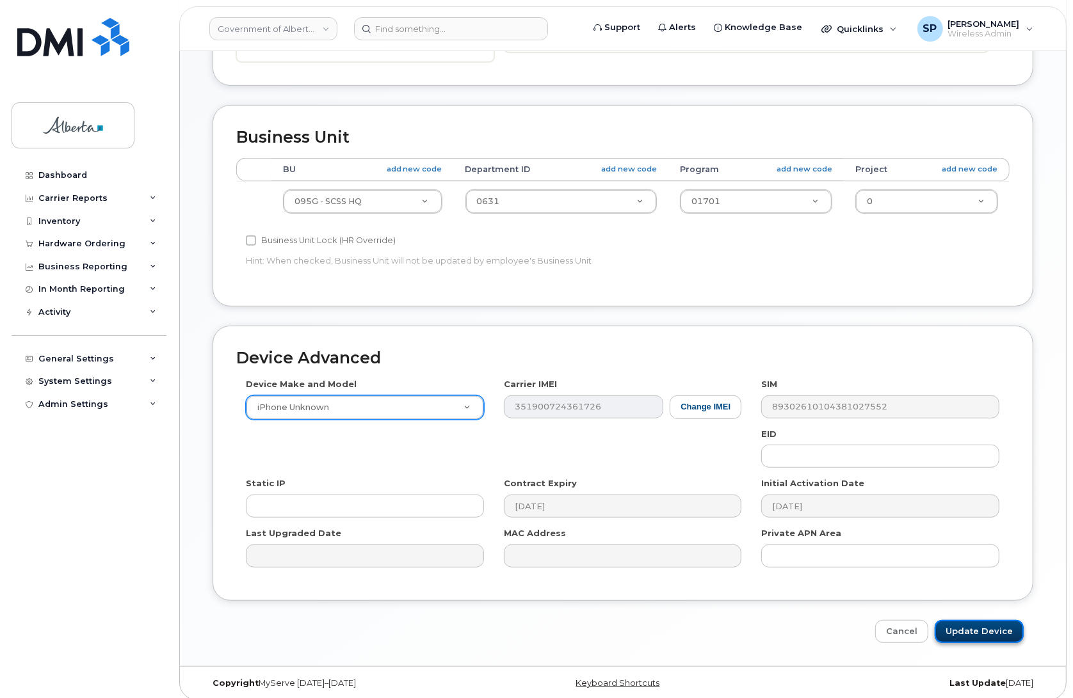
click at [984, 622] on input "Update Device" at bounding box center [979, 632] width 89 height 24
type input "Saving..."
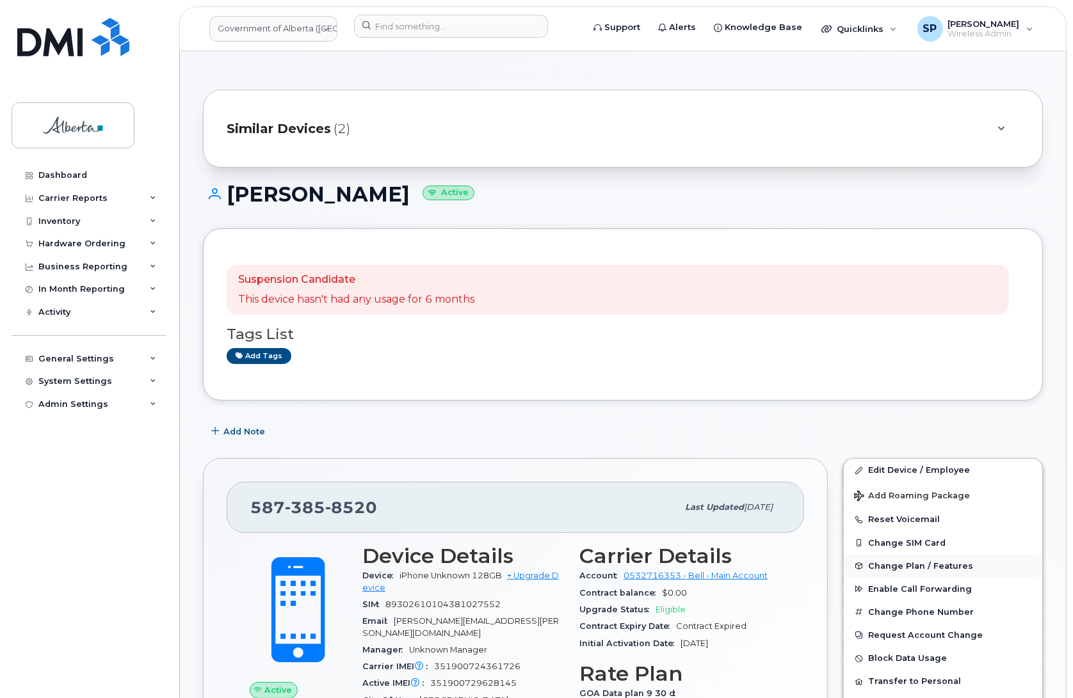
click at [906, 567] on span "Change Plan / Features" at bounding box center [920, 566] width 105 height 10
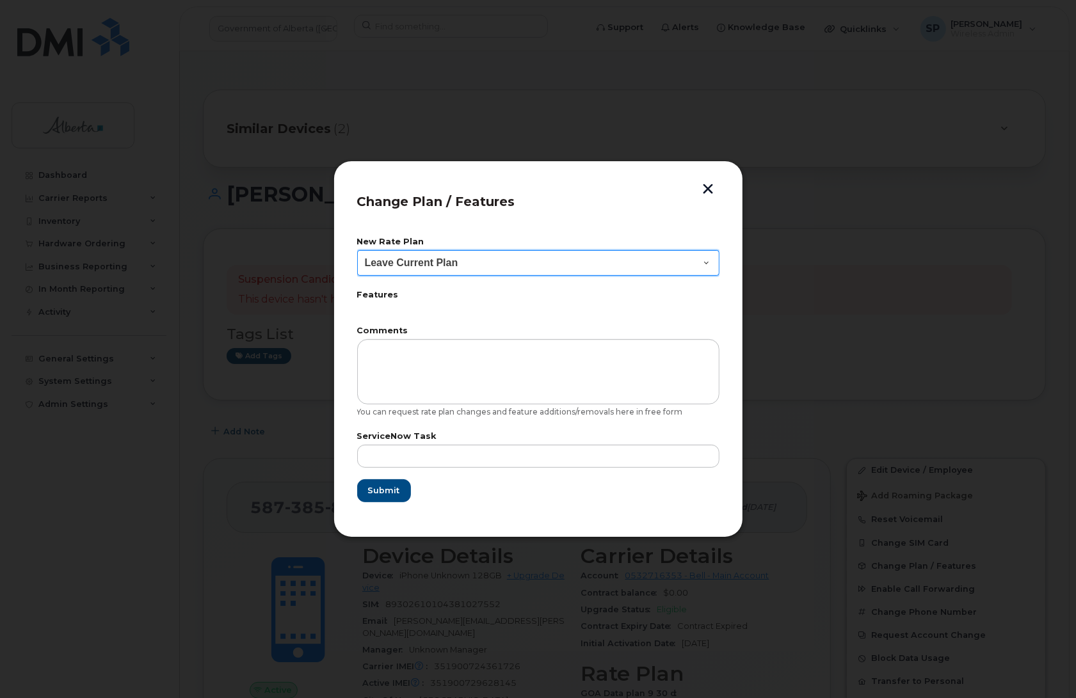
click at [417, 263] on select "Leave Current Plan GOA - Voice Plan 5 GOA Smartphone 14 30D GOA Unlimited Smart…" at bounding box center [538, 263] width 362 height 26
select select "2483362"
click at [357, 250] on select "Leave Current Plan GOA - Voice Plan 5 GOA Smartphone 14 30D GOA Unlimited Smart…" at bounding box center [538, 263] width 362 height 26
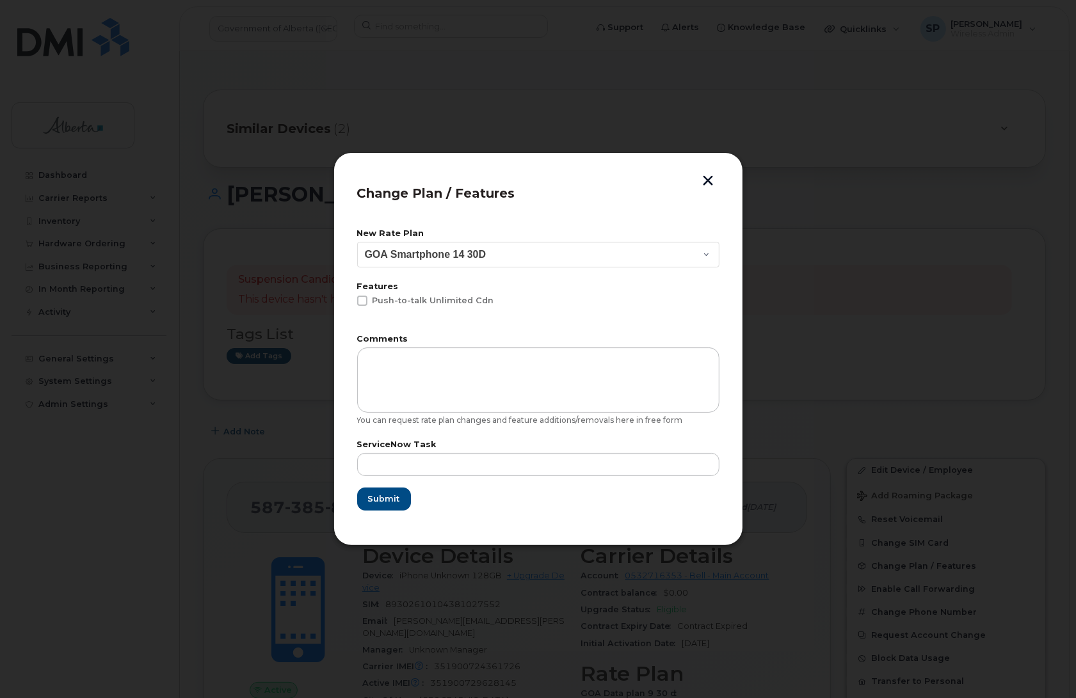
click at [476, 449] on div "ServiceNow Task" at bounding box center [538, 458] width 362 height 35
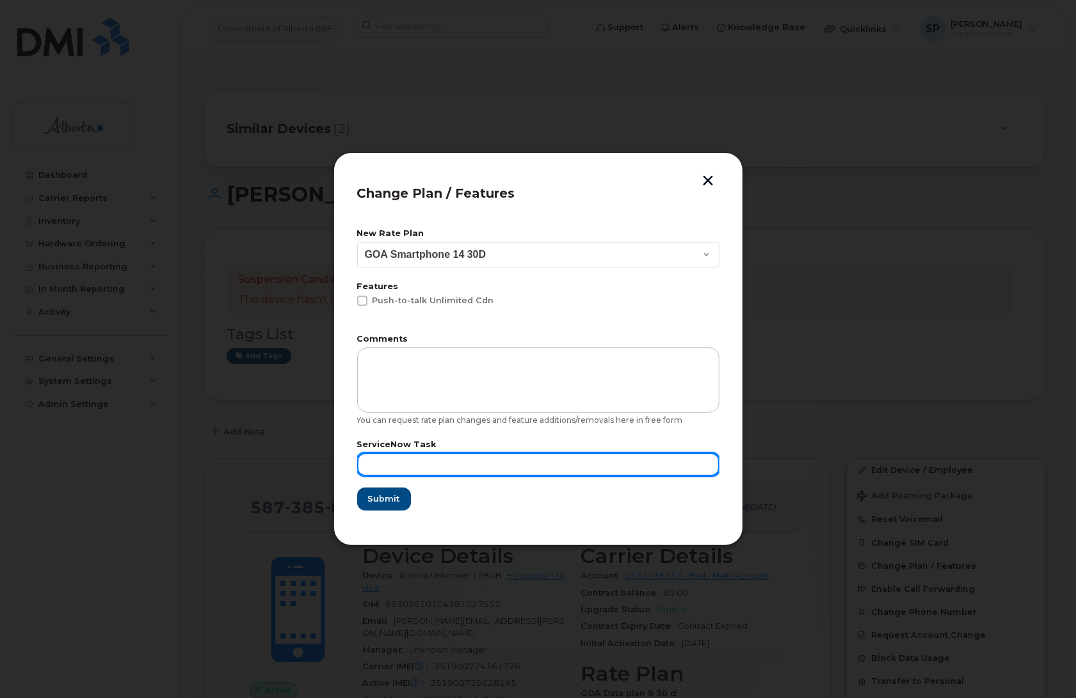
click at [478, 462] on input "text" at bounding box center [538, 464] width 362 height 23
paste input "SCTASK0847526"
type input "SCTASK0847526"
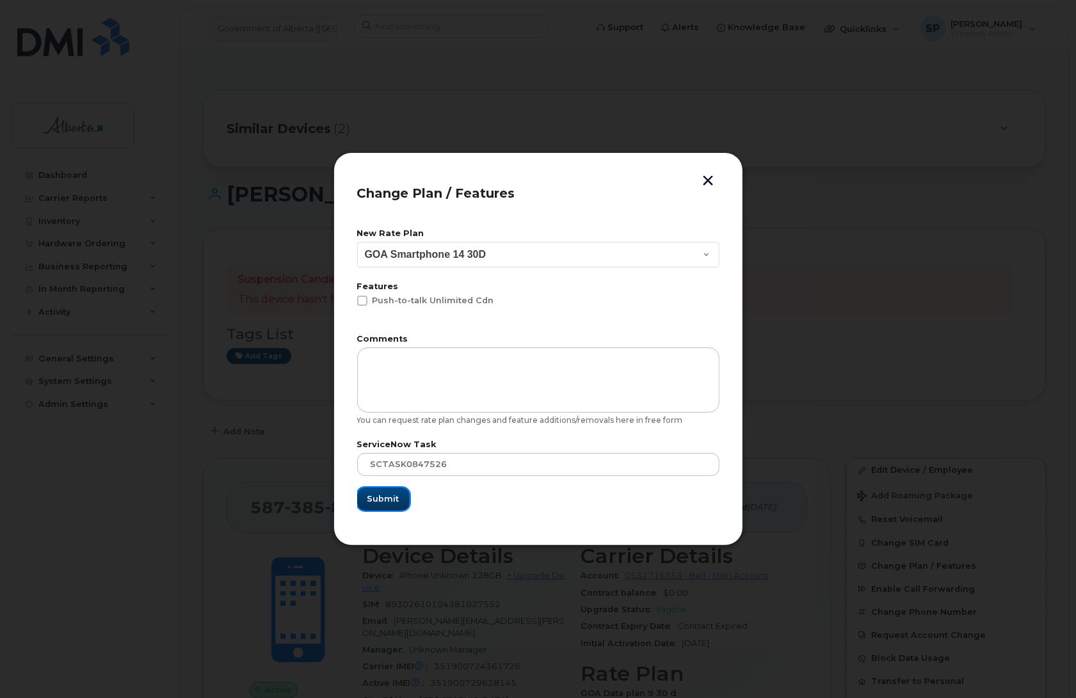
click at [394, 495] on span "Submit" at bounding box center [383, 499] width 32 height 12
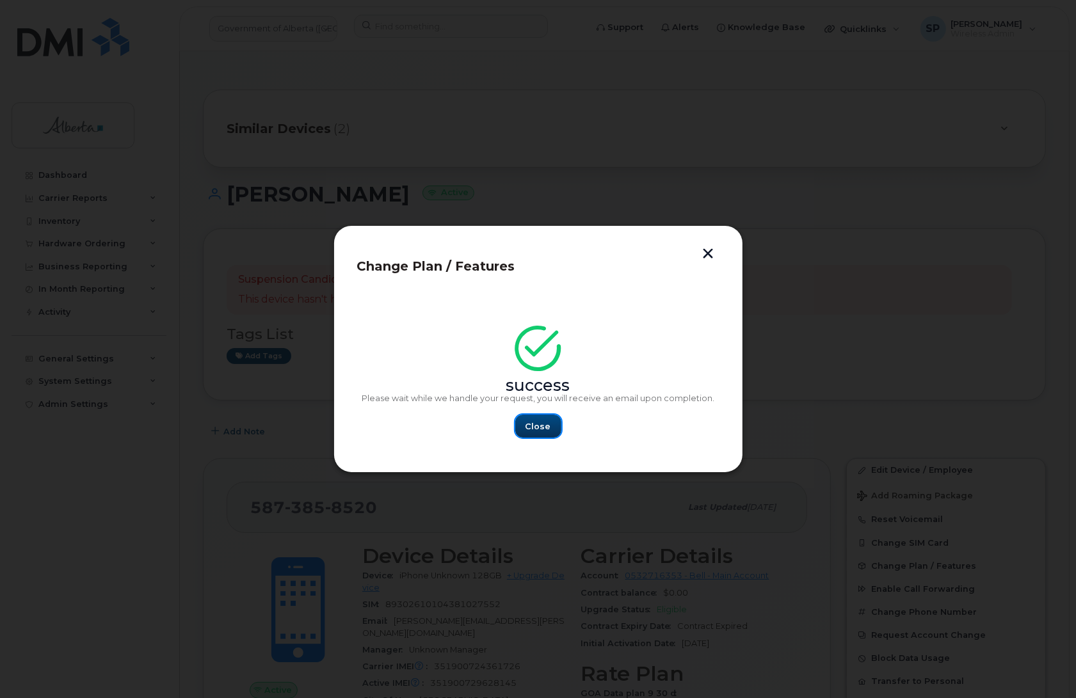
click at [547, 430] on span "Close" at bounding box center [539, 427] width 26 height 12
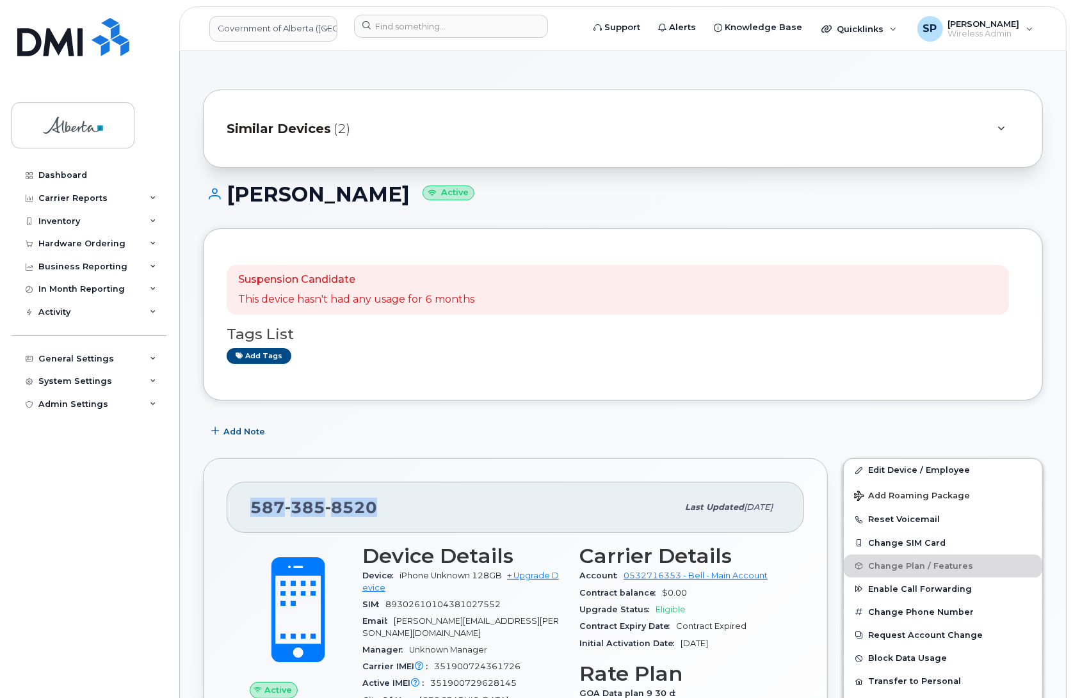
drag, startPoint x: 379, startPoint y: 501, endPoint x: 238, endPoint y: 504, distance: 140.9
click at [238, 504] on div "587 385 8520 Last updated Sep 12, 2025" at bounding box center [515, 507] width 577 height 51
copy span "587 385 8520"
click at [242, 433] on span "Add Note" at bounding box center [244, 432] width 42 height 12
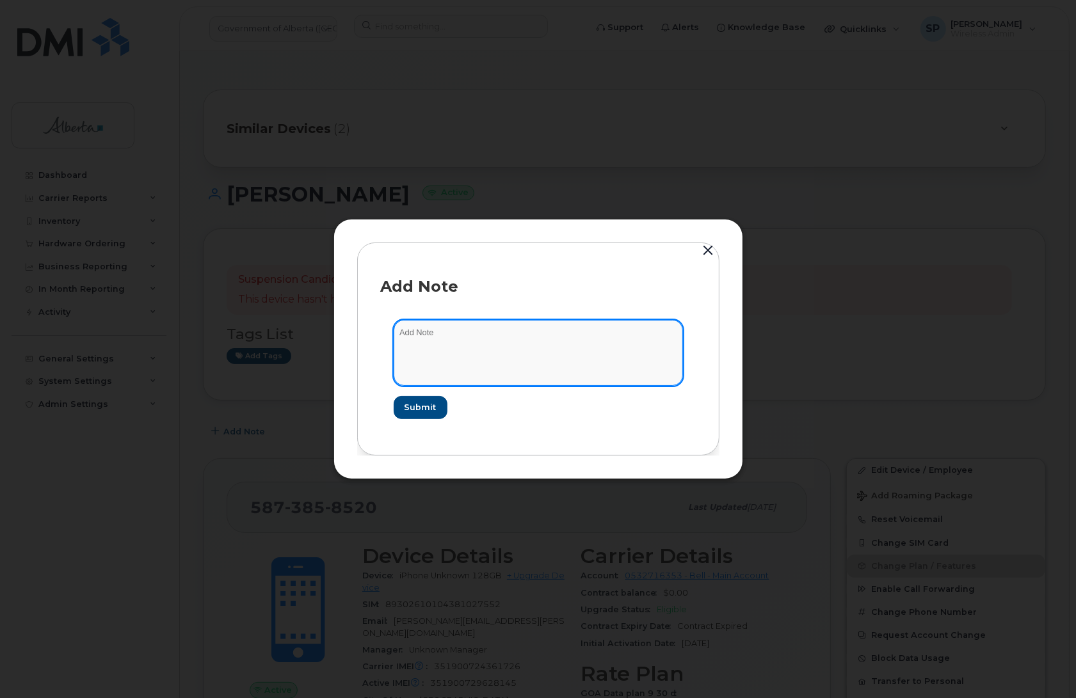
click at [493, 342] on textarea at bounding box center [538, 352] width 289 height 65
paste textarea "SCTASK0847526 Plan Cancel - (1) 5873858520 Repurpose Edmonton. Previous user Cy…"
type textarea "SCTASK0847526 Plan Cancel - (1) 5873858520 Repurpose Edmonton. Previous user Cy…"
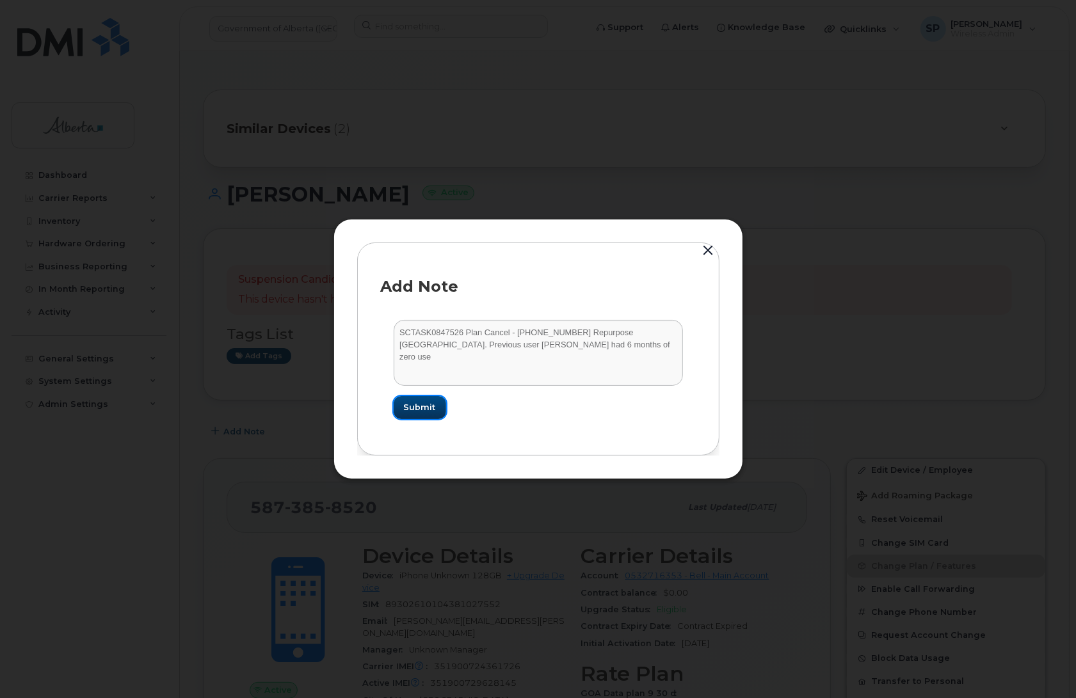
click at [421, 410] on span "Submit" at bounding box center [420, 407] width 32 height 12
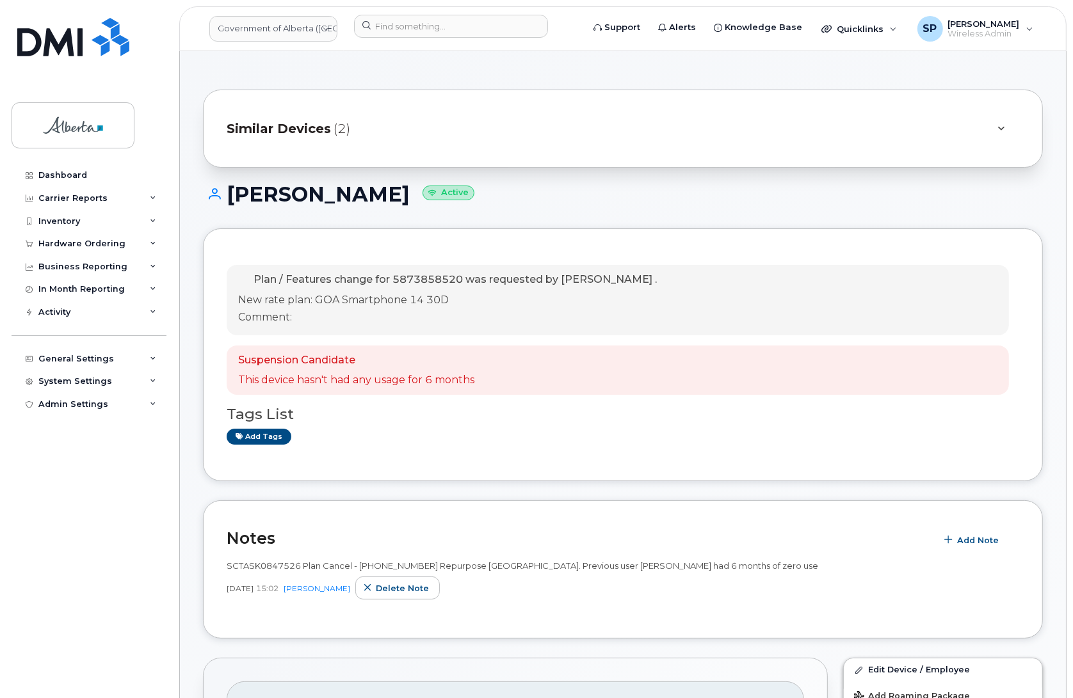
click at [341, 608] on div "SCTASK0847526 Plan Cancel - [PHONE_NUMBER] Repurpose [GEOGRAPHIC_DATA]. Previou…" at bounding box center [623, 583] width 792 height 63
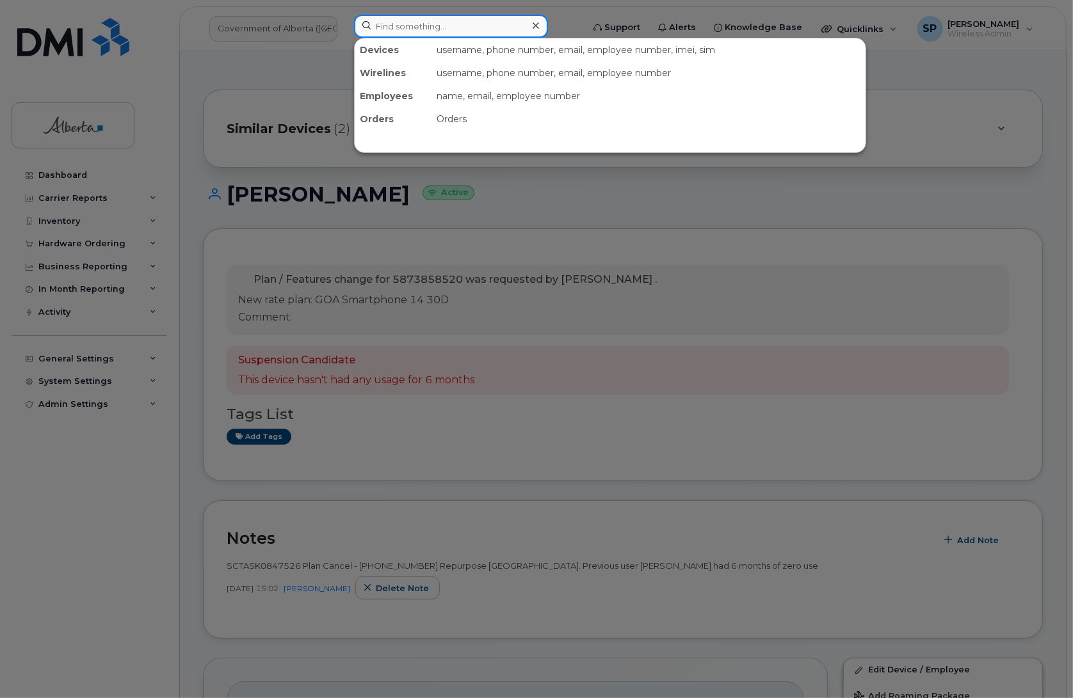
click at [390, 28] on input at bounding box center [451, 26] width 194 height 23
paste input "3689978902"
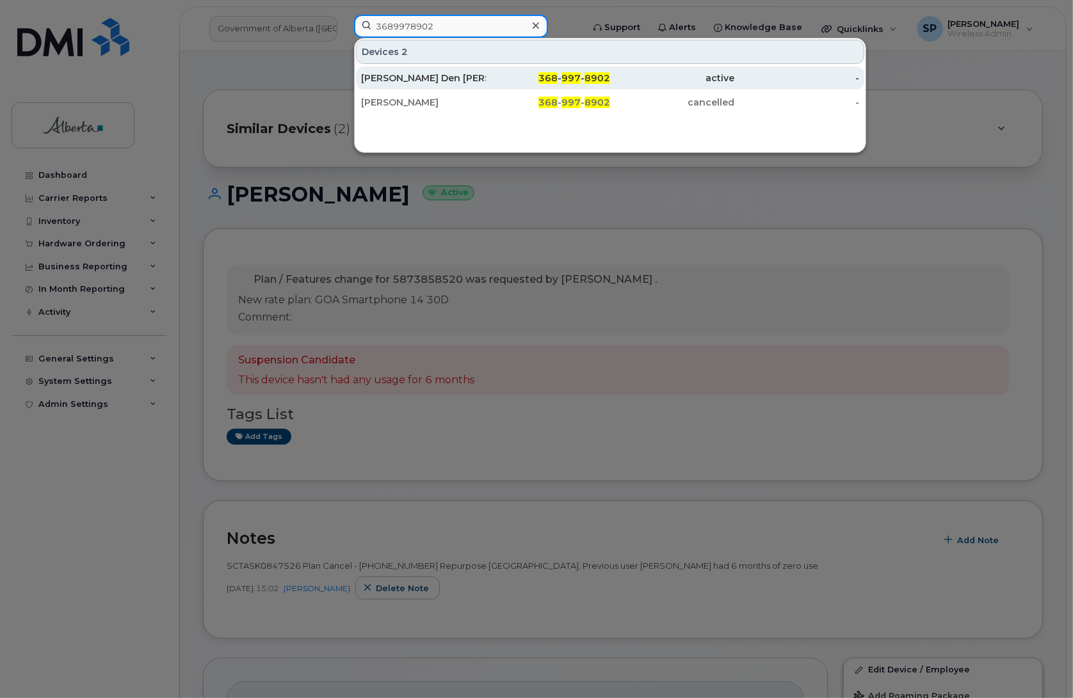
type input "3689978902"
click at [404, 79] on div "[PERSON_NAME] Den [PERSON_NAME]" at bounding box center [423, 78] width 125 height 13
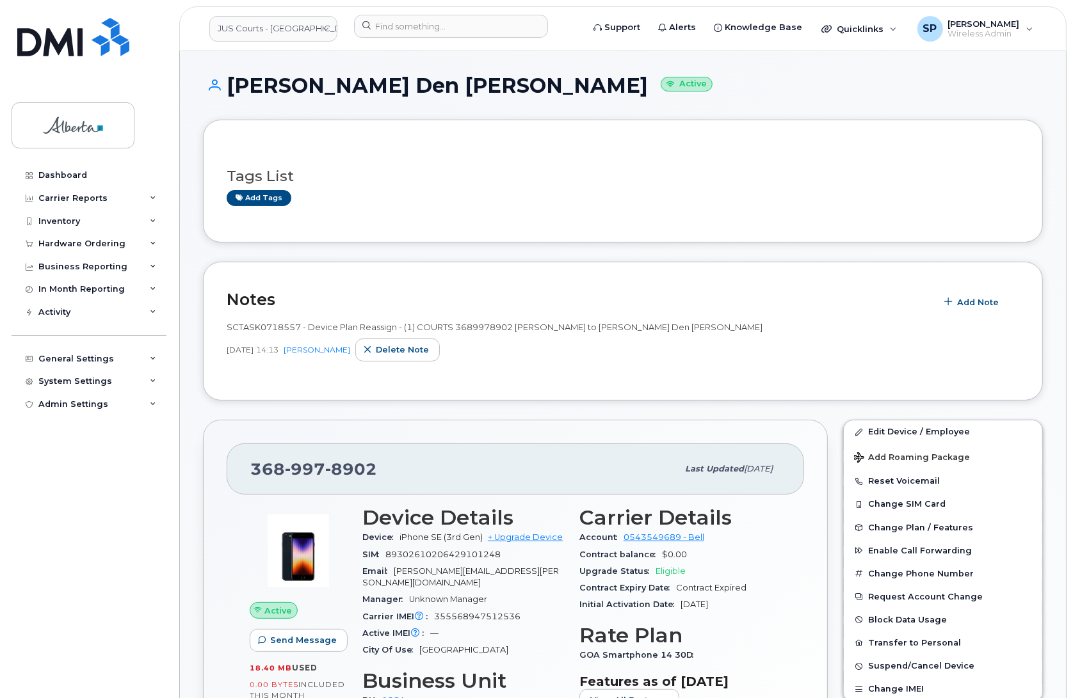
click at [142, 640] on div "Dashboard Carrier Reports Monthly Billing Data Daily Data Pooling Data Behavior…" at bounding box center [91, 421] width 158 height 515
click at [969, 302] on span "Add Note" at bounding box center [978, 302] width 42 height 12
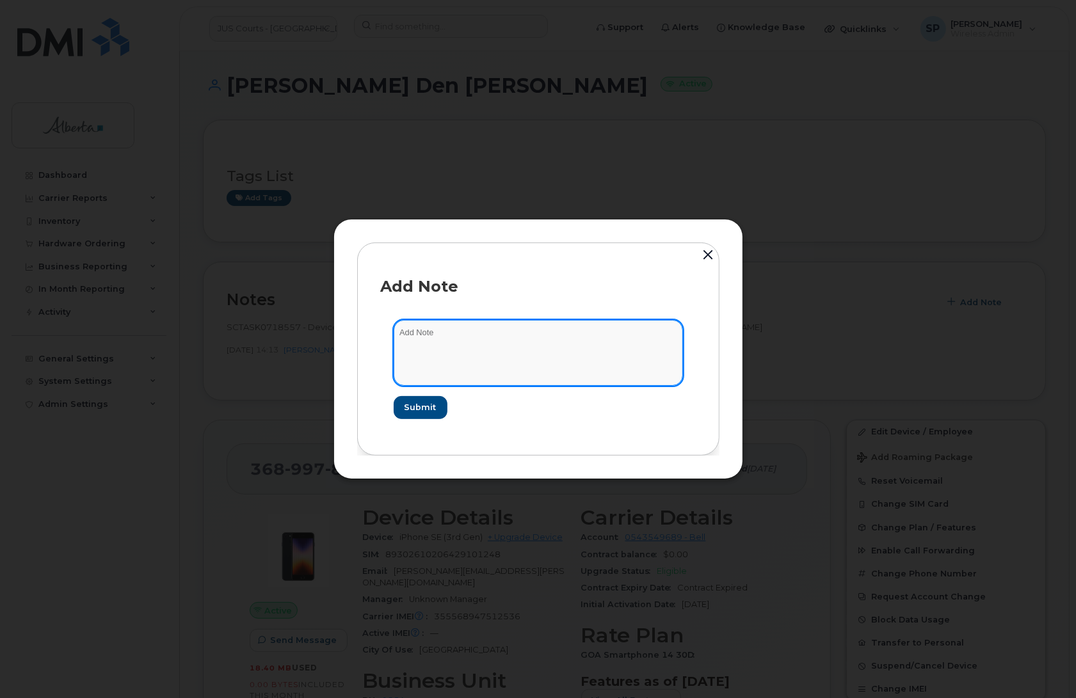
click at [554, 330] on textarea at bounding box center [538, 352] width 289 height 65
paste textarea "SCTASK0848941 Plan Cancel - (1) COURTS 3689978902 Repurpose Calgary"
type textarea "SCTASK0848941 Plan Cancel - (1) COURTS 3689978902 Repurpose [GEOGRAPHIC_DATA]"
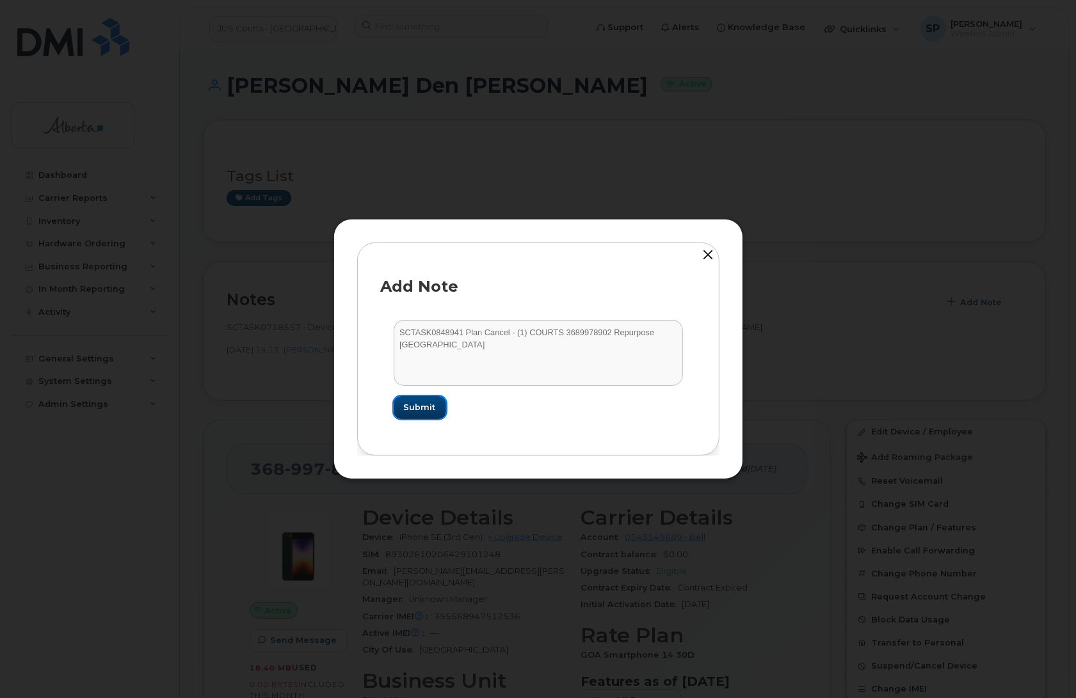
click at [430, 410] on span "Submit" at bounding box center [420, 407] width 32 height 12
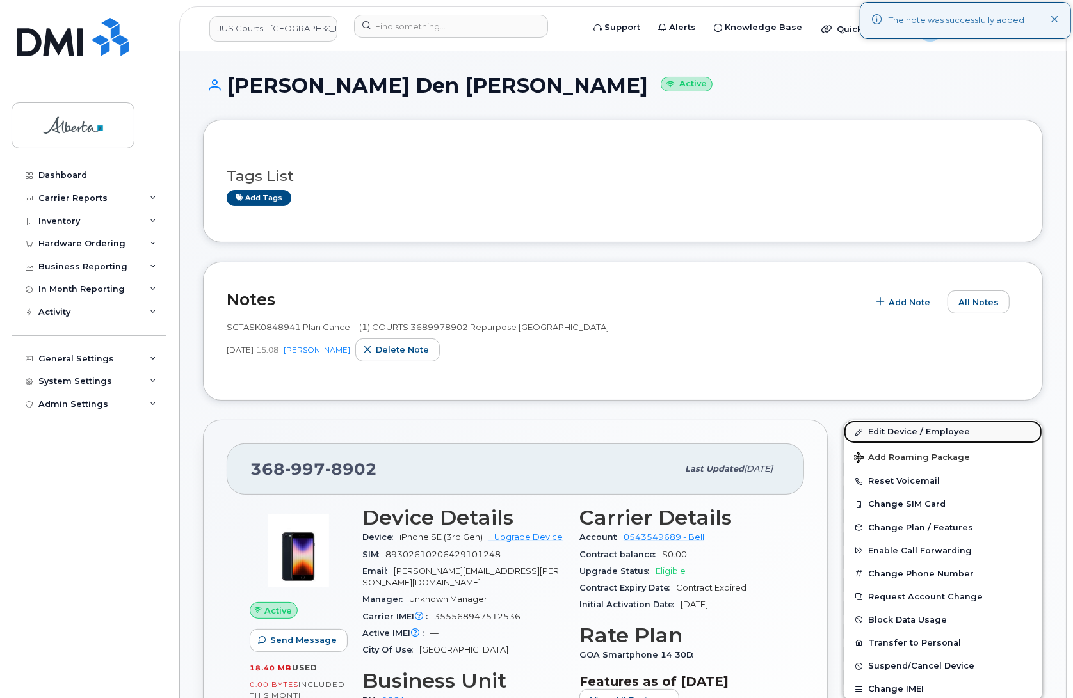
click at [900, 432] on link "Edit Device / Employee" at bounding box center [943, 432] width 198 height 23
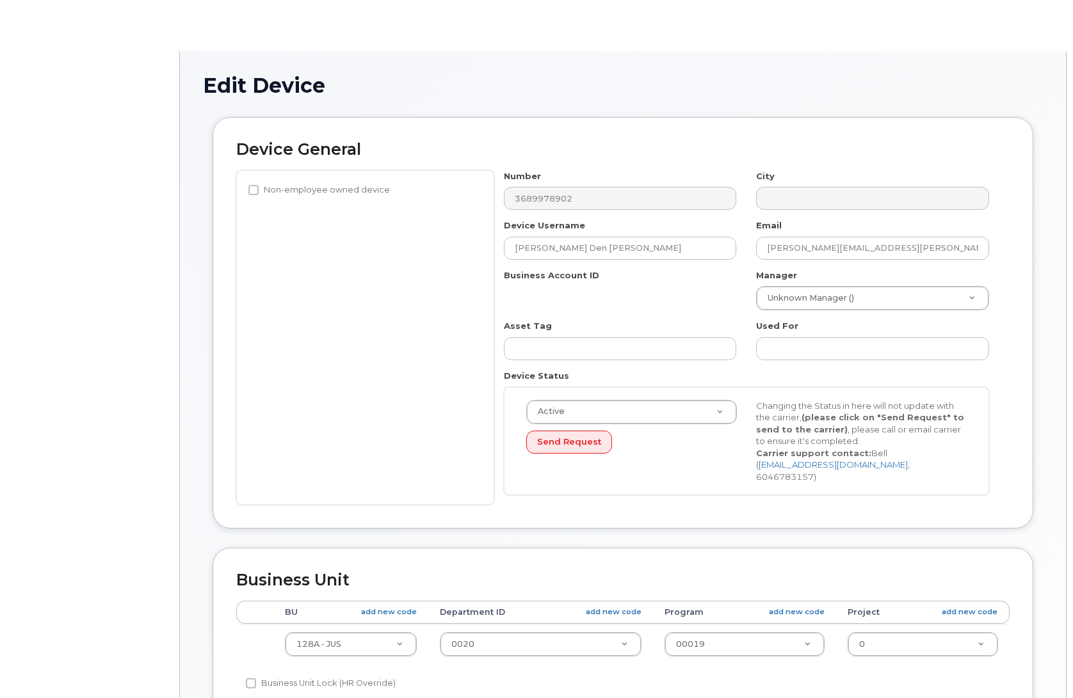
select select "5747101"
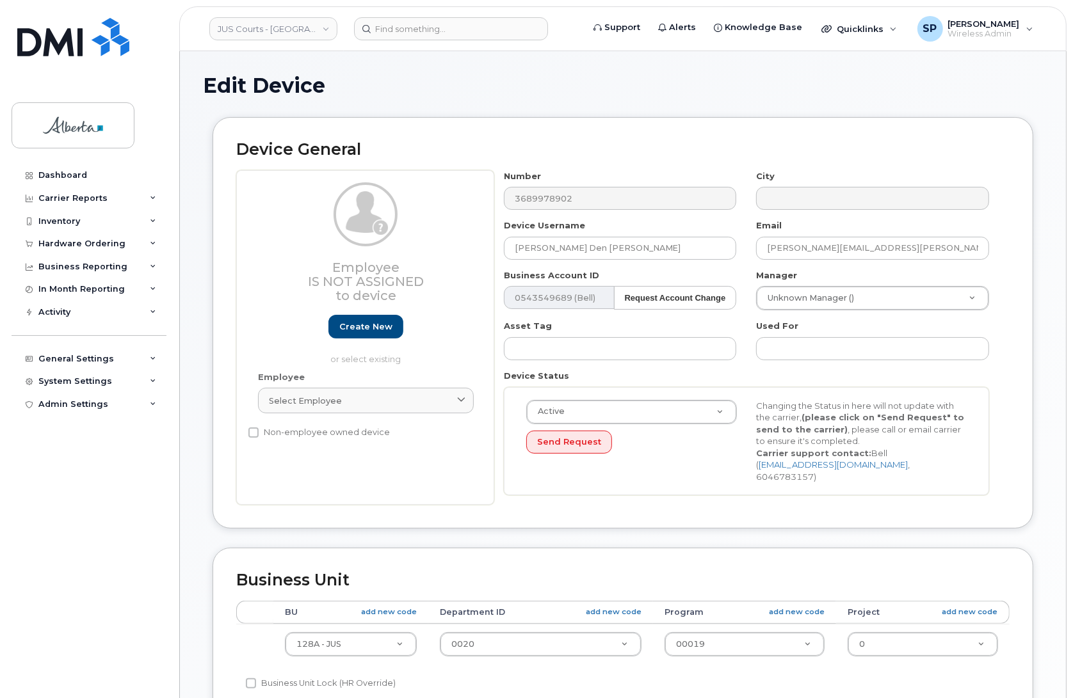
drag, startPoint x: 1071, startPoint y: 236, endPoint x: 1085, endPoint y: 350, distance: 115.4
click at [1072, 350] on html "JUS Courts - GOA Support Alerts Knowledge Base Quicklinks Suspend / Cancel Devi…" at bounding box center [536, 575] width 1073 height 1150
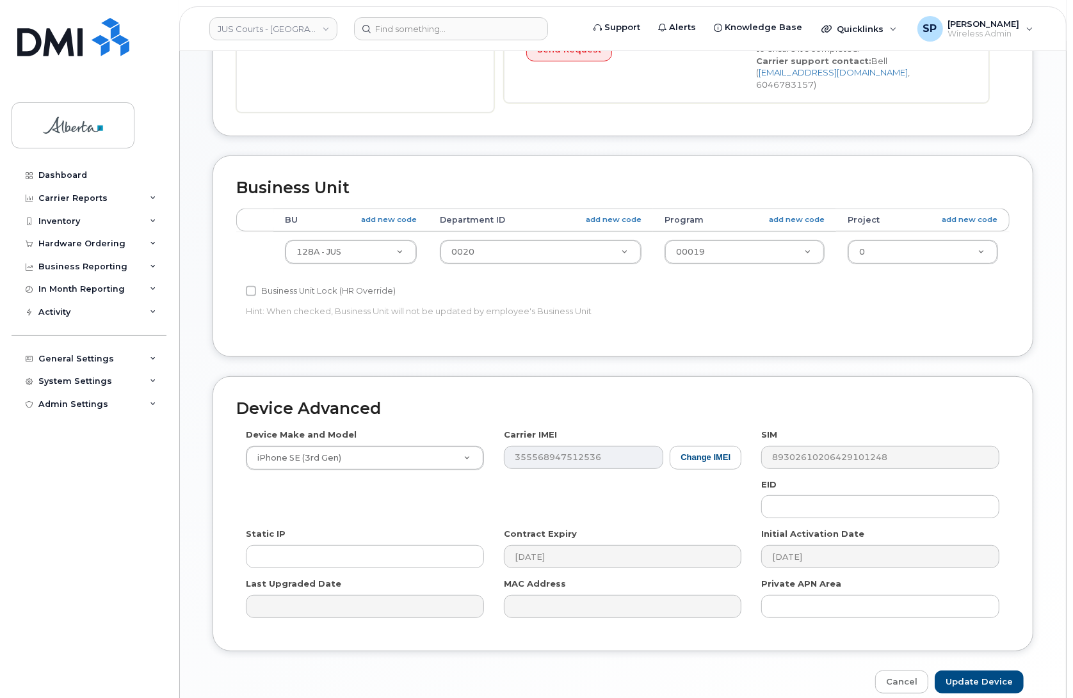
scroll to position [398, 0]
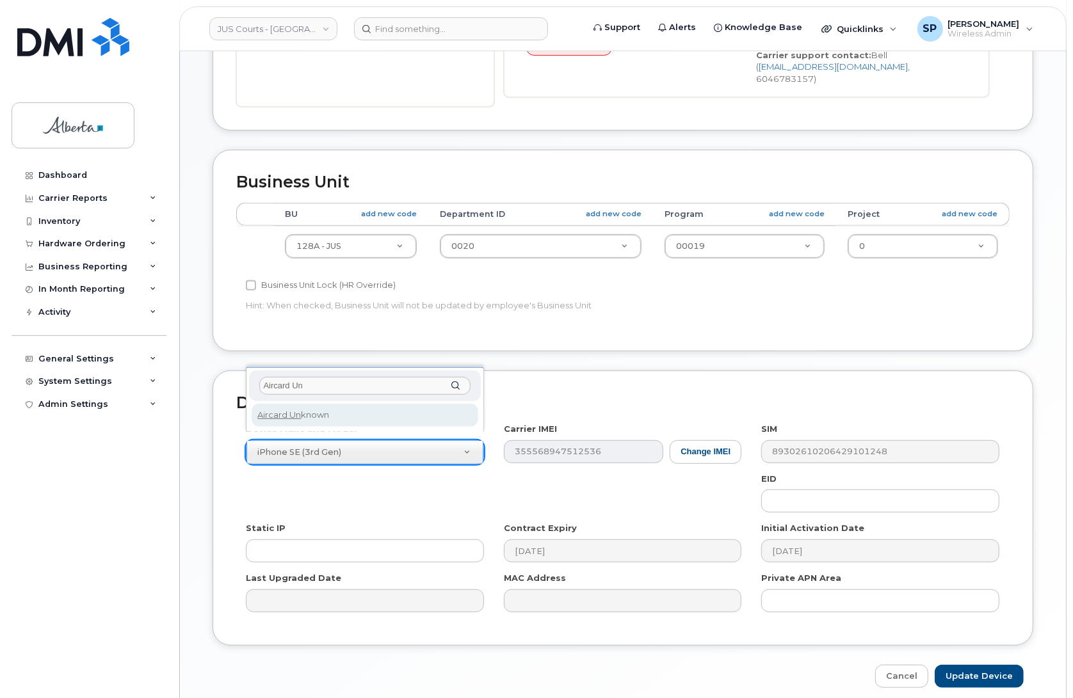
type input "Aircard Un"
select select "971"
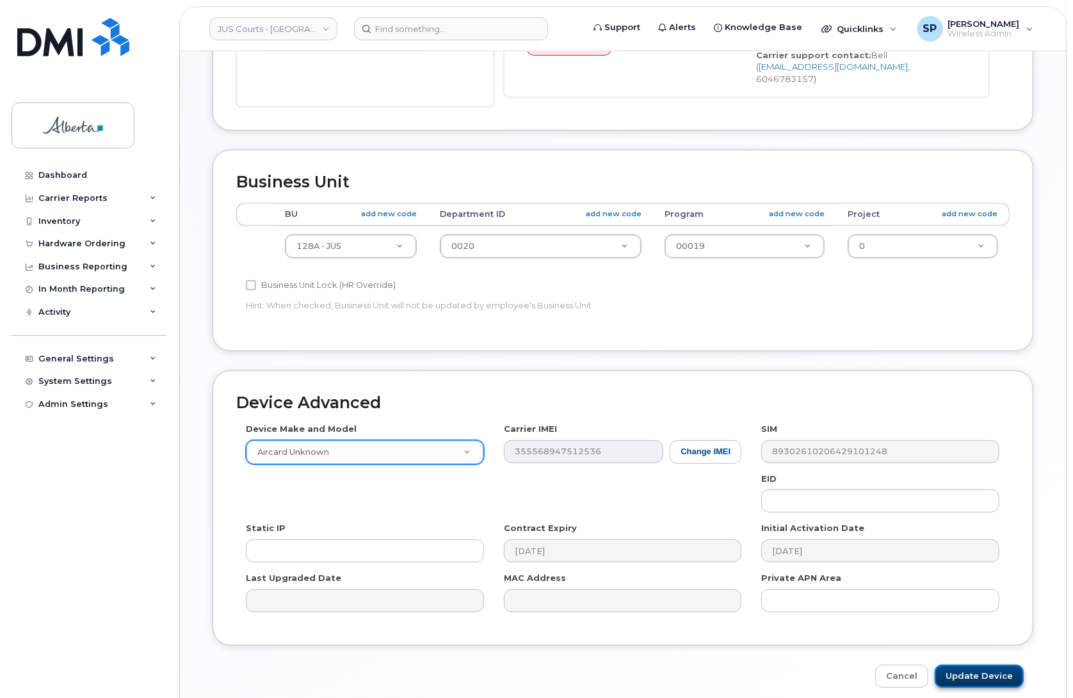
click at [970, 670] on input "Update Device" at bounding box center [979, 677] width 89 height 24
type input "Saving..."
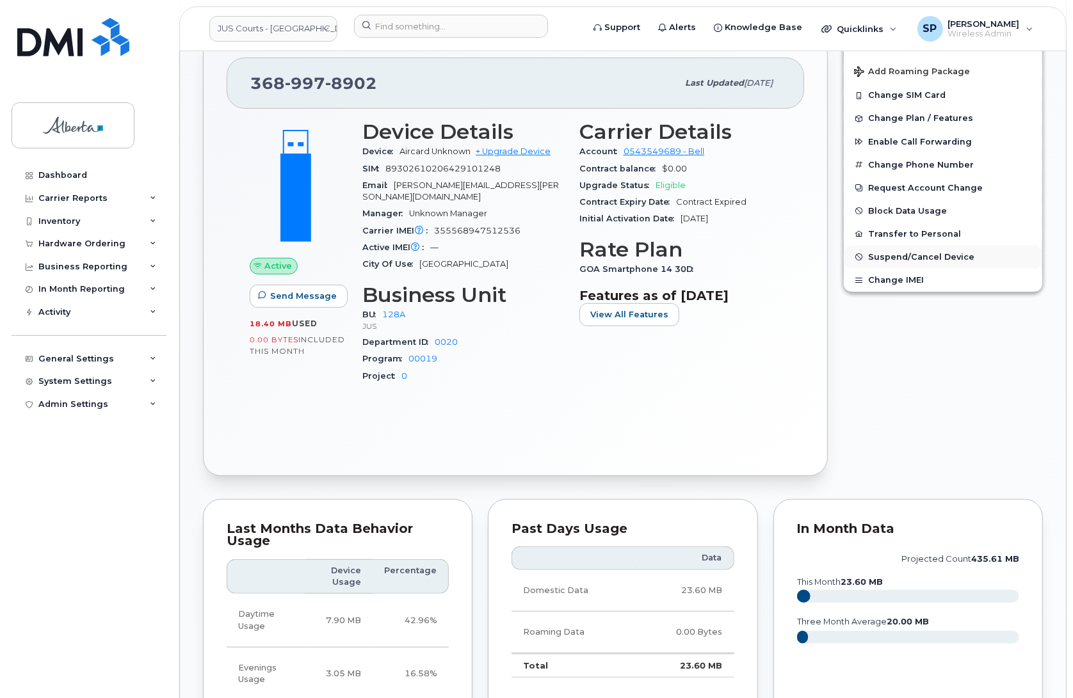
scroll to position [387, 0]
click at [887, 122] on span "Change Plan / Features" at bounding box center [920, 118] width 105 height 10
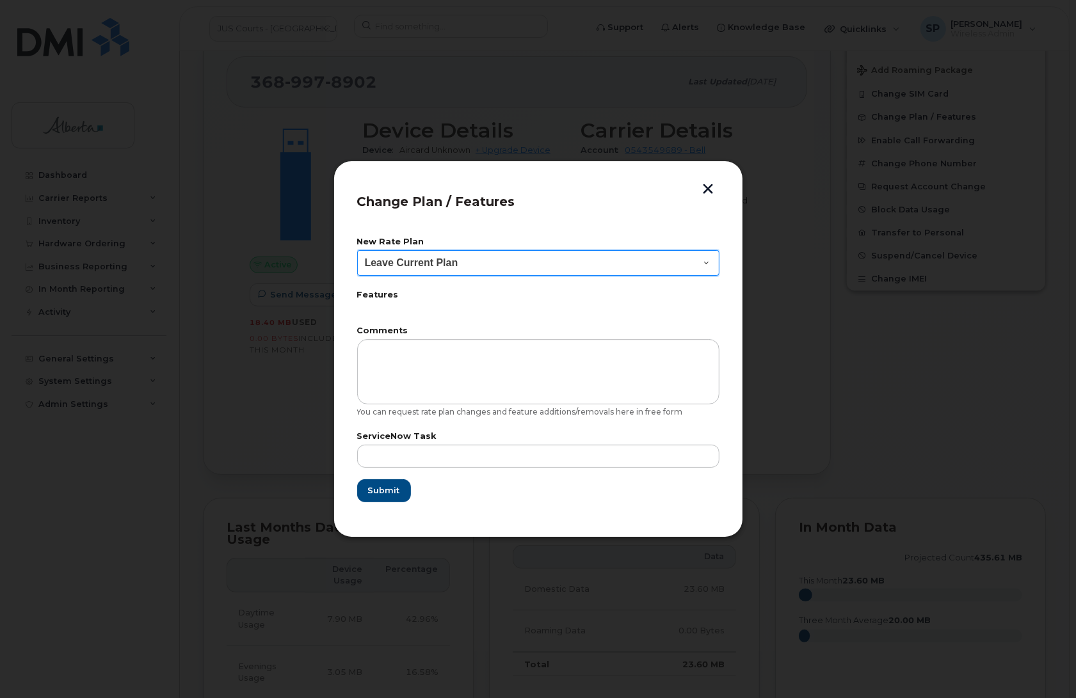
click at [482, 261] on select "Leave Current Plan GOA Data plan 9 30 d GOA–Unlimited Data Plan 9" at bounding box center [538, 263] width 362 height 26
select select "1790211"
click at [357, 250] on select "Leave Current Plan GOA Data plan 9 30 d GOA–Unlimited Data Plan 9" at bounding box center [538, 263] width 362 height 26
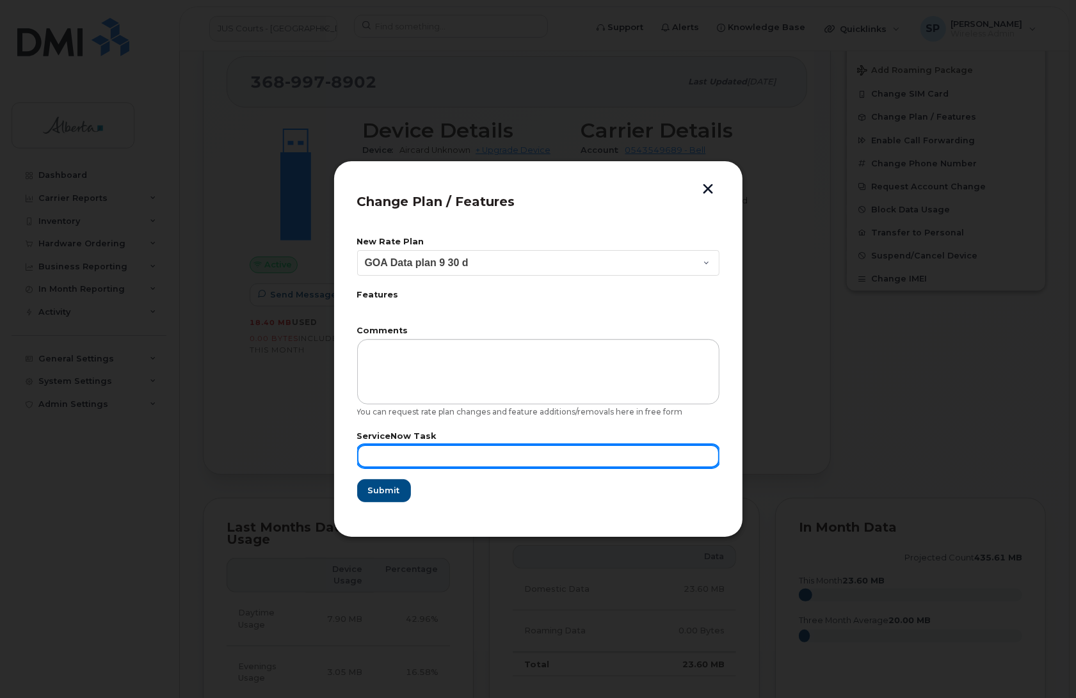
click at [384, 467] on input "text" at bounding box center [538, 456] width 362 height 23
paste input "SCTASK0848941"
type input "SCTASK0848941"
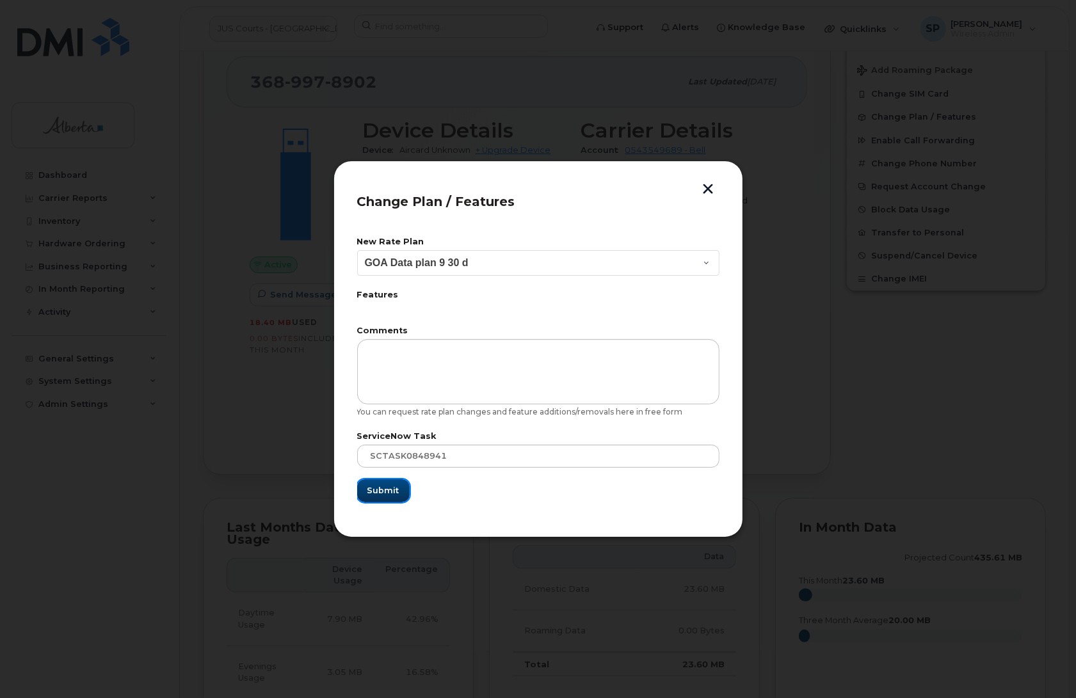
click at [389, 493] on span "Submit" at bounding box center [383, 491] width 32 height 12
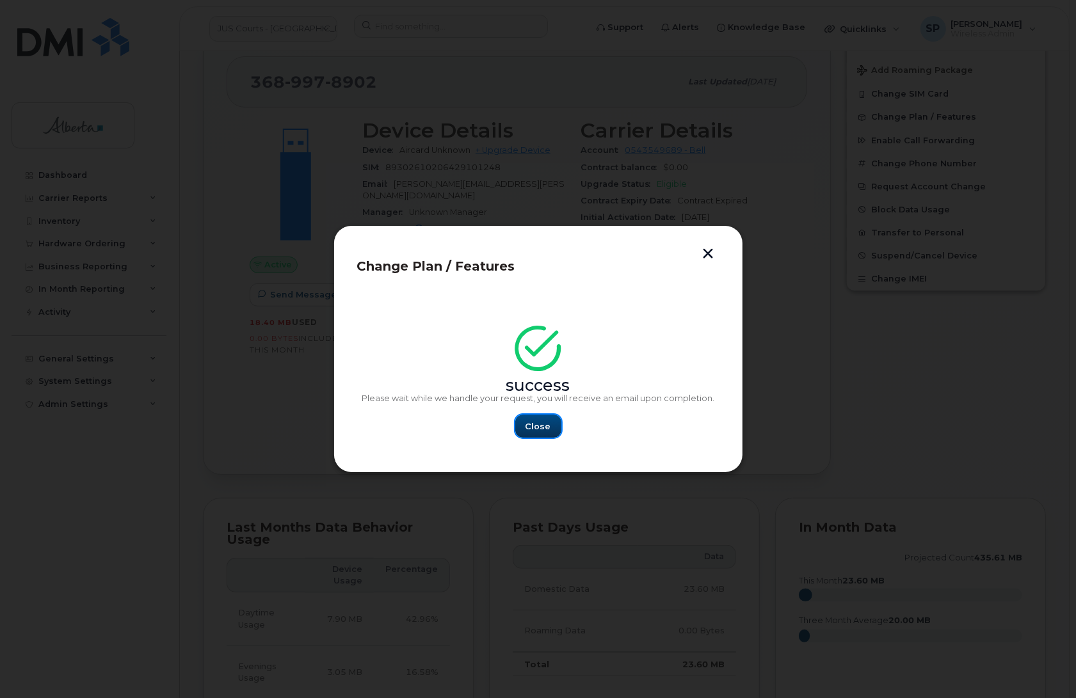
click at [544, 430] on span "Close" at bounding box center [539, 427] width 26 height 12
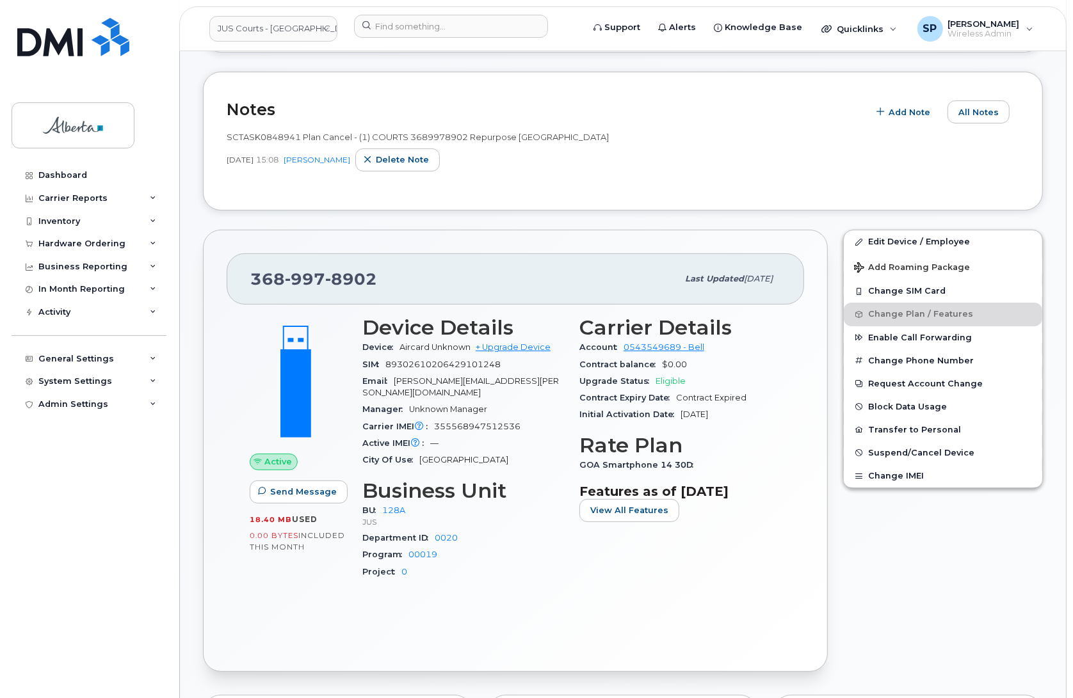
scroll to position [0, 0]
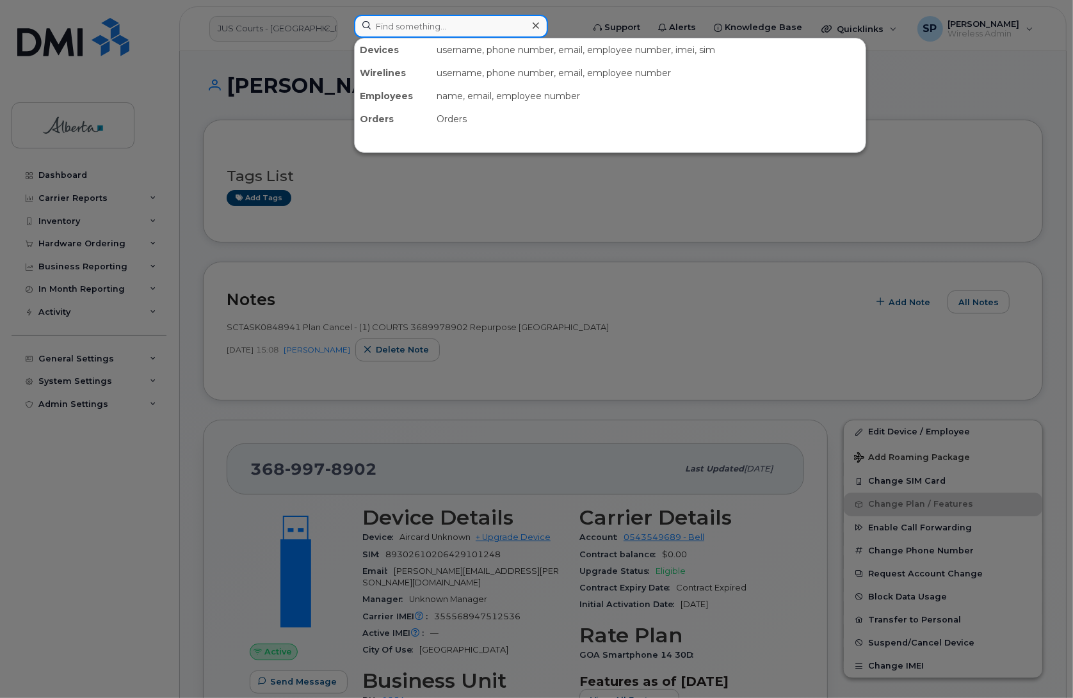
click at [413, 24] on input at bounding box center [451, 26] width 194 height 23
paste input "4038358761"
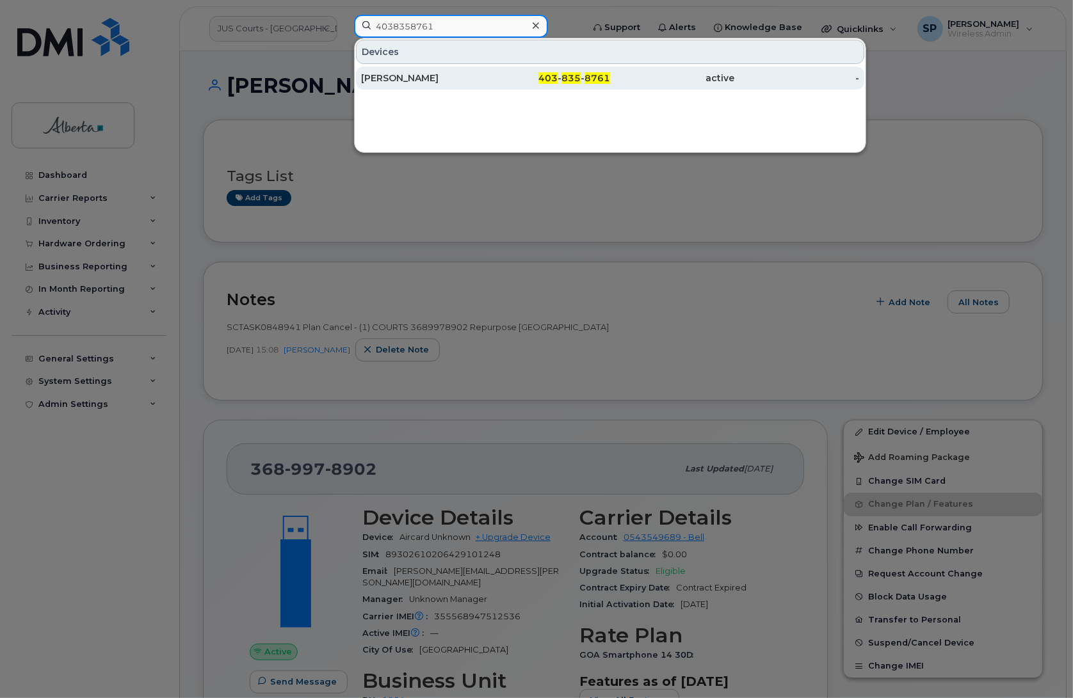
type input "4038358761"
click at [390, 82] on div "[PERSON_NAME]" at bounding box center [423, 78] width 125 height 13
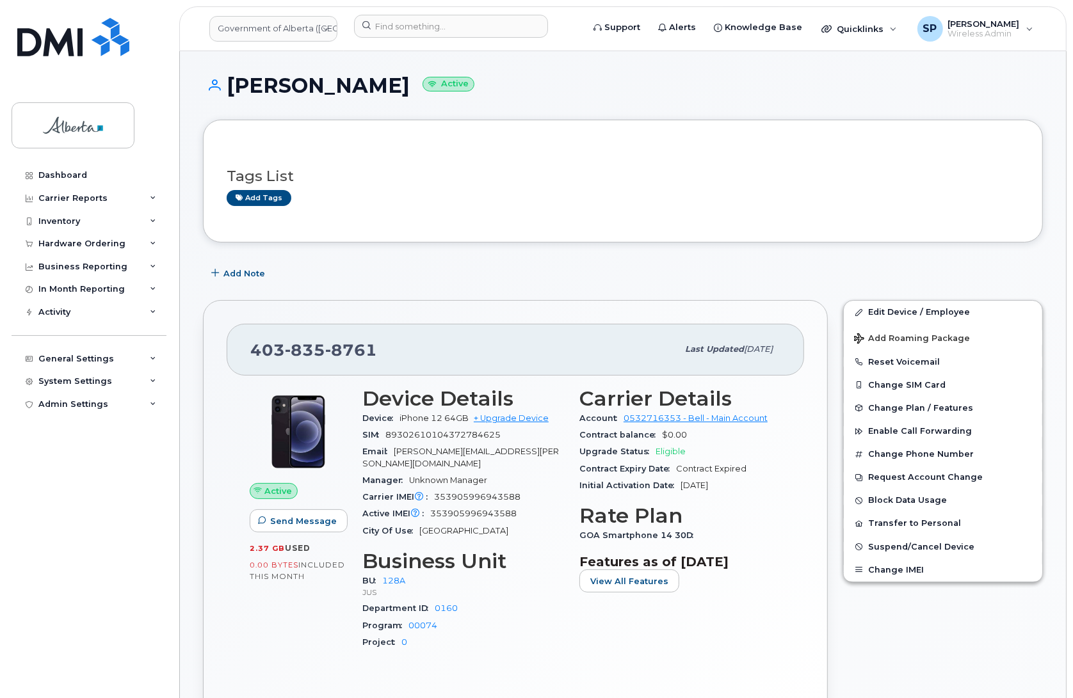
click at [155, 615] on div "Dashboard Carrier Reports Monthly Billing Data Daily Data Pooling Data Behavior…" at bounding box center [91, 421] width 158 height 515
click at [241, 274] on span "Add Note" at bounding box center [244, 274] width 42 height 12
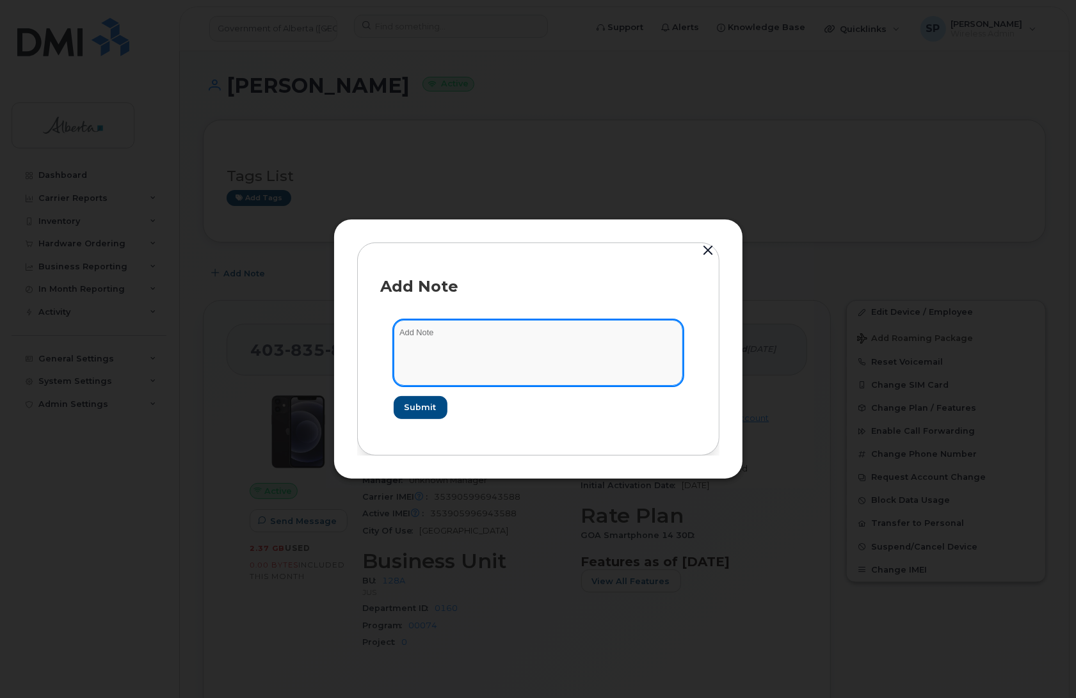
click at [469, 351] on textarea at bounding box center [538, 352] width 289 height 65
paste textarea "SCTASK0849435 Plan Cancel - (1) 4038358761 Repurpose Calgary"
type textarea "SCTASK0849435 Plan Cancel - (1) 4038358761 Repurpose Calgary"
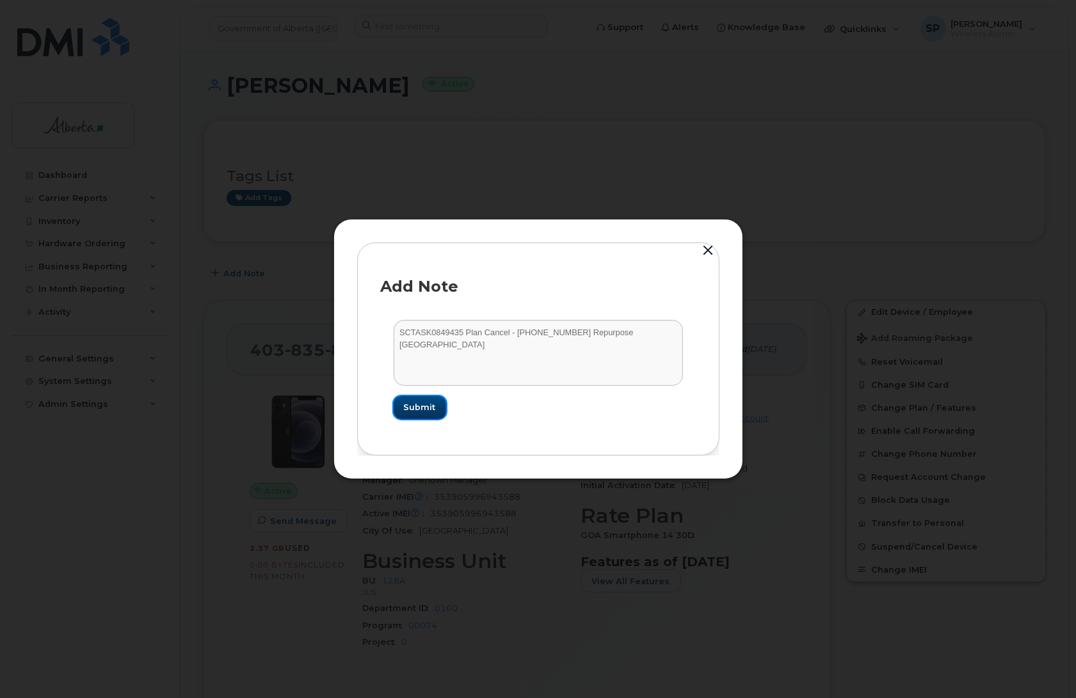
click at [427, 404] on span "Submit" at bounding box center [420, 407] width 32 height 12
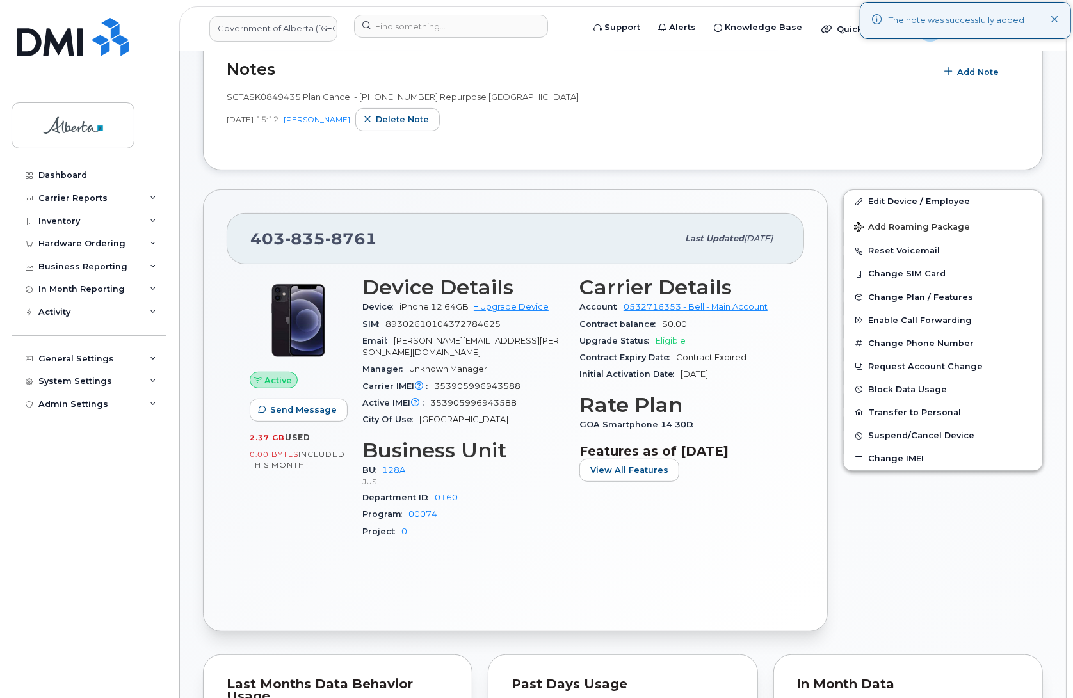
scroll to position [224, 0]
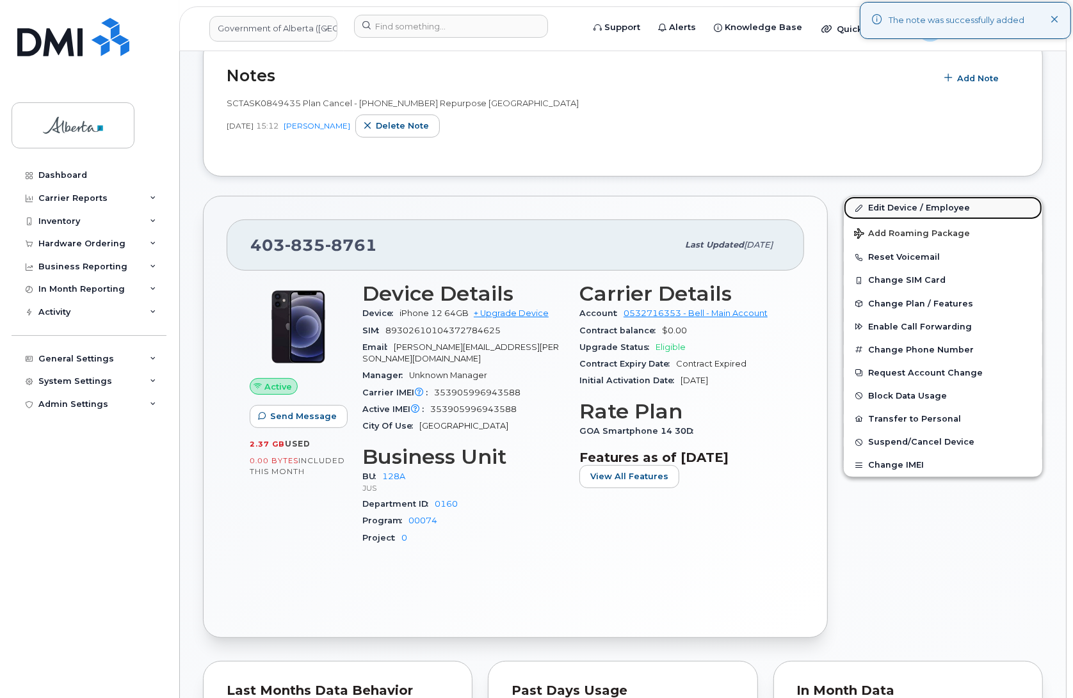
drag, startPoint x: 905, startPoint y: 204, endPoint x: 948, endPoint y: 204, distance: 43.5
click at [905, 204] on link "Edit Device / Employee" at bounding box center [943, 208] width 198 height 23
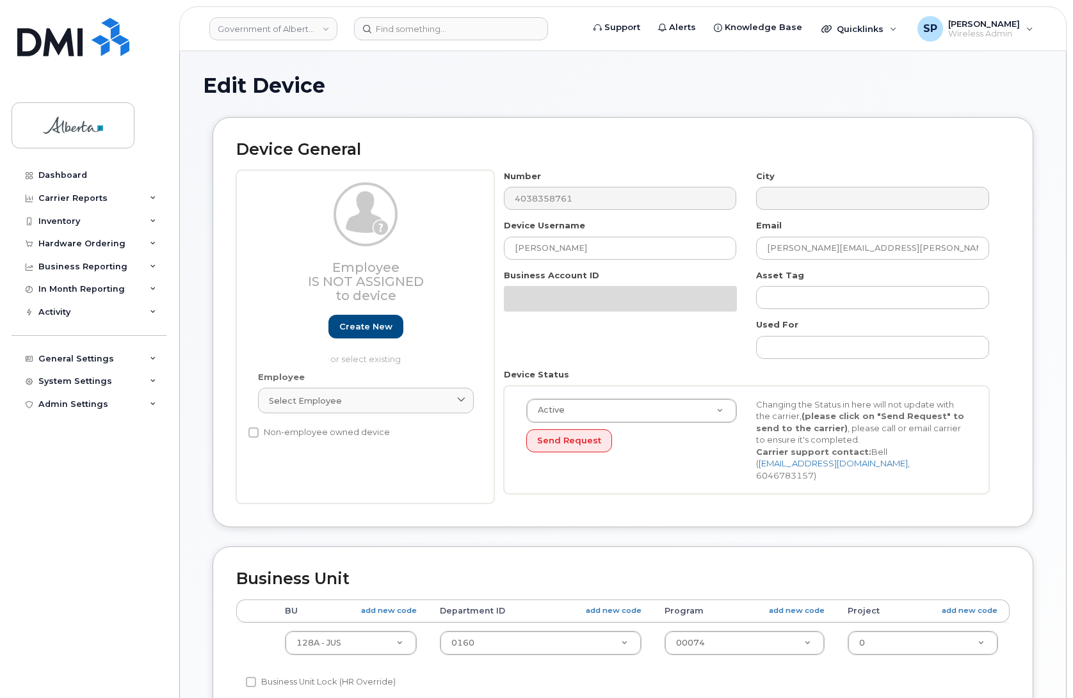
select select "4120330"
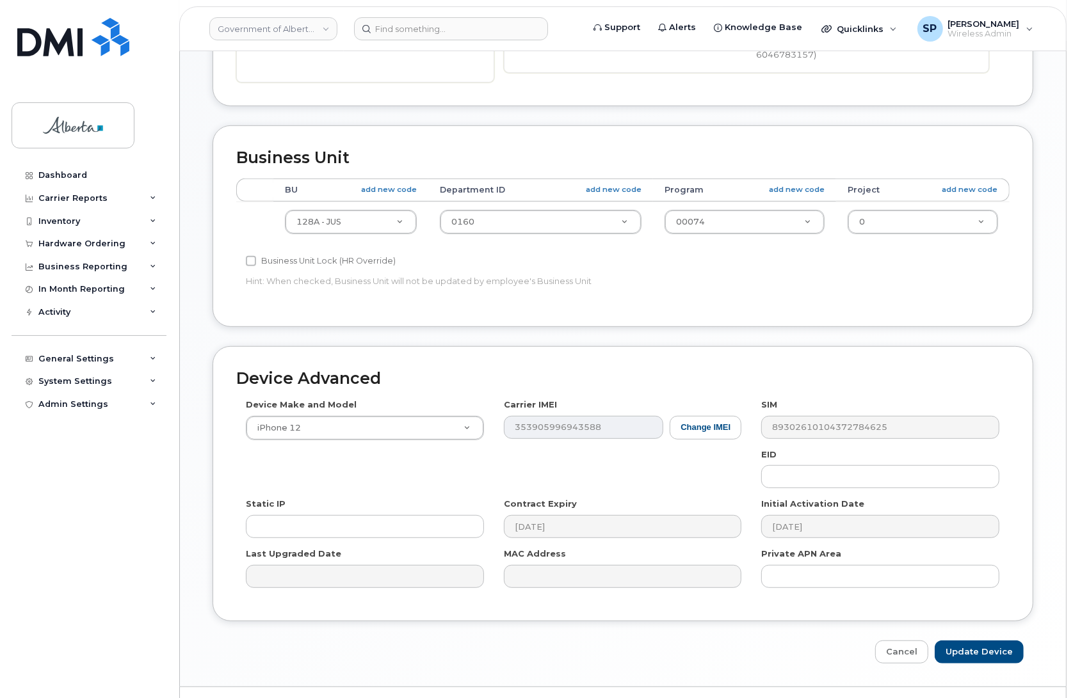
scroll to position [423, 0]
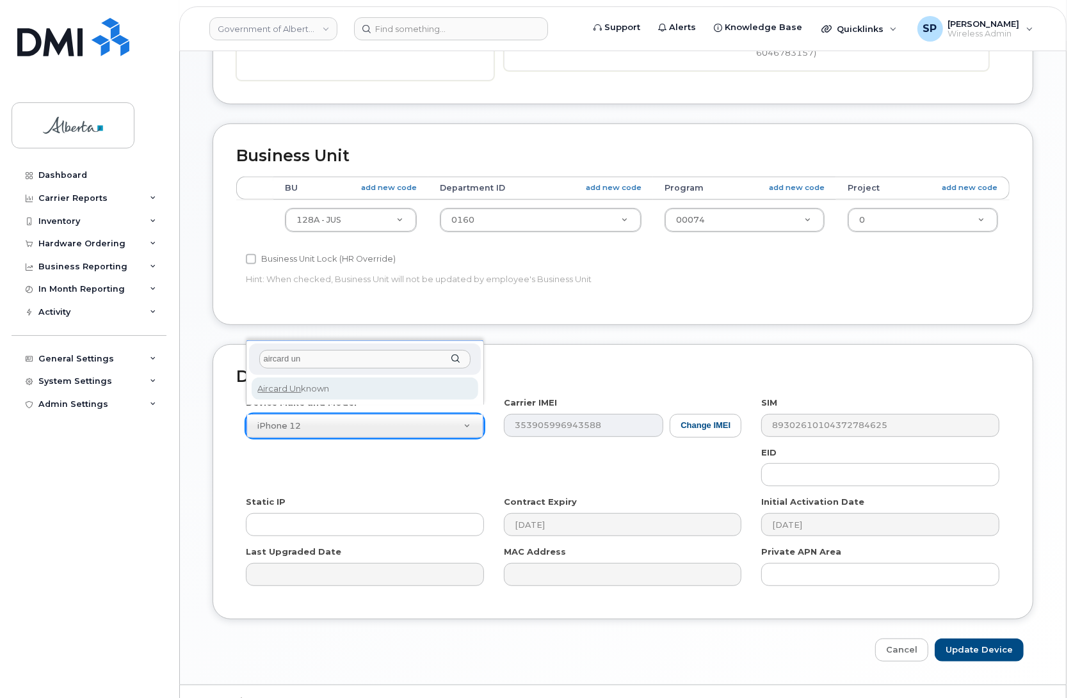
type input "aircard un"
select select "971"
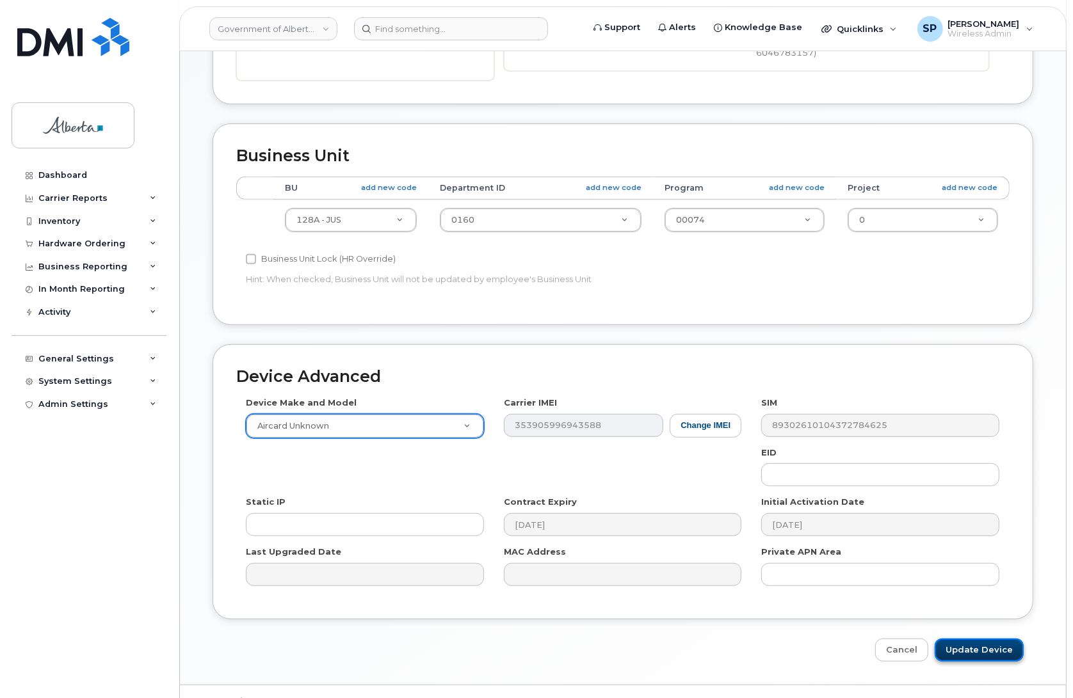
drag, startPoint x: 970, startPoint y: 637, endPoint x: 954, endPoint y: 640, distance: 16.3
click at [970, 639] on input "Update Device" at bounding box center [979, 651] width 89 height 24
type input "Saving..."
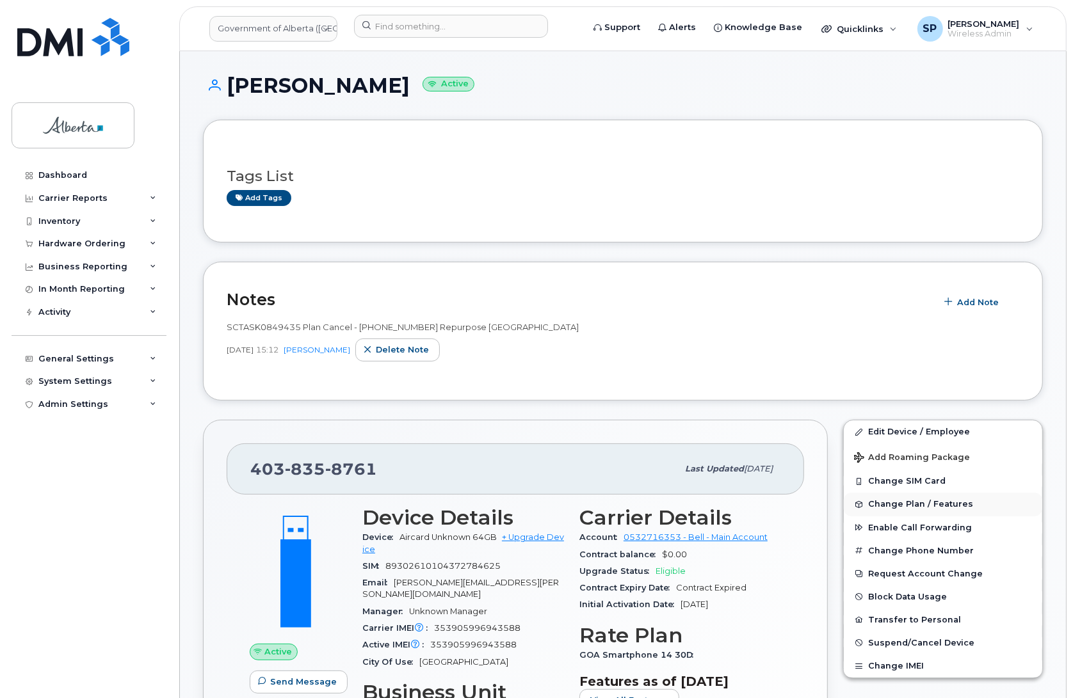
click at [894, 506] on span "Change Plan / Features" at bounding box center [920, 505] width 105 height 10
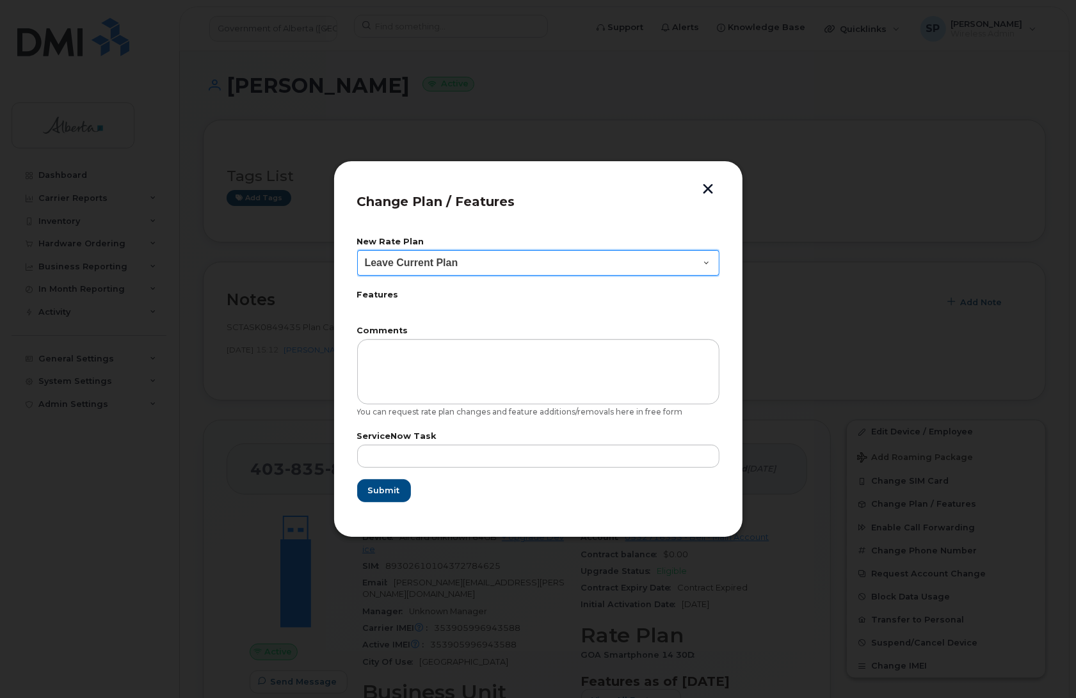
click at [394, 261] on select "Leave Current Plan GOA Data plan 9 30 d GOA–Unlimited Data Plan 9" at bounding box center [538, 263] width 362 height 26
select select "1790211"
click at [357, 250] on select "Leave Current Plan GOA Data plan 9 30 d GOA–Unlimited Data Plan 9" at bounding box center [538, 263] width 362 height 26
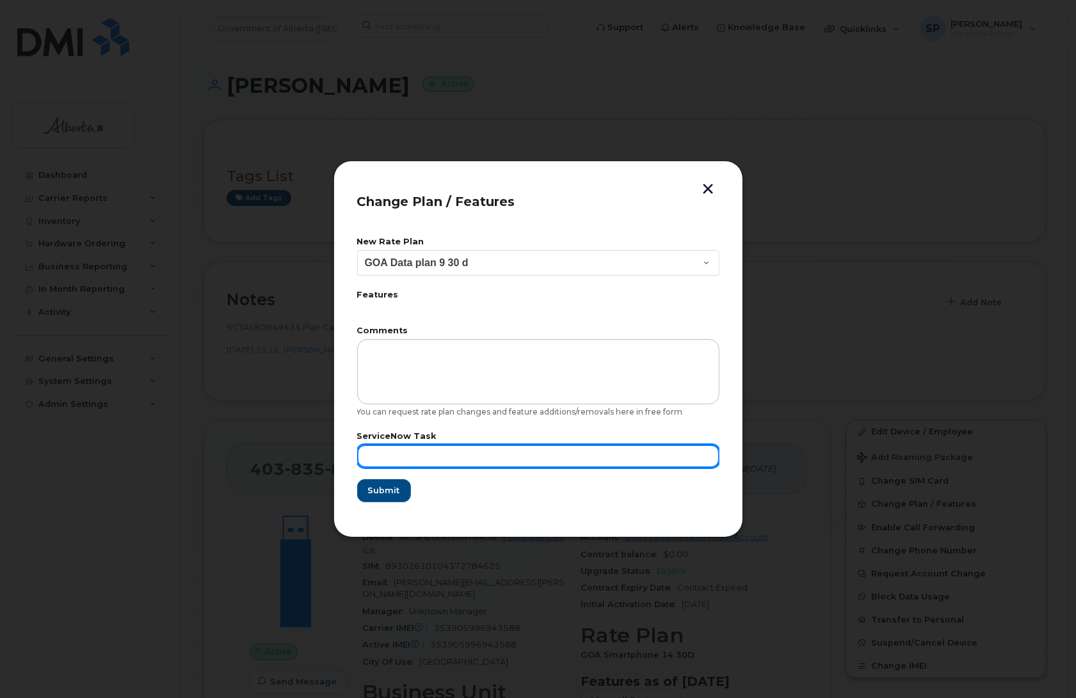
click at [413, 463] on input "text" at bounding box center [538, 456] width 362 height 23
paste input "SCTASK0849435"
type input "SCTASK0849435"
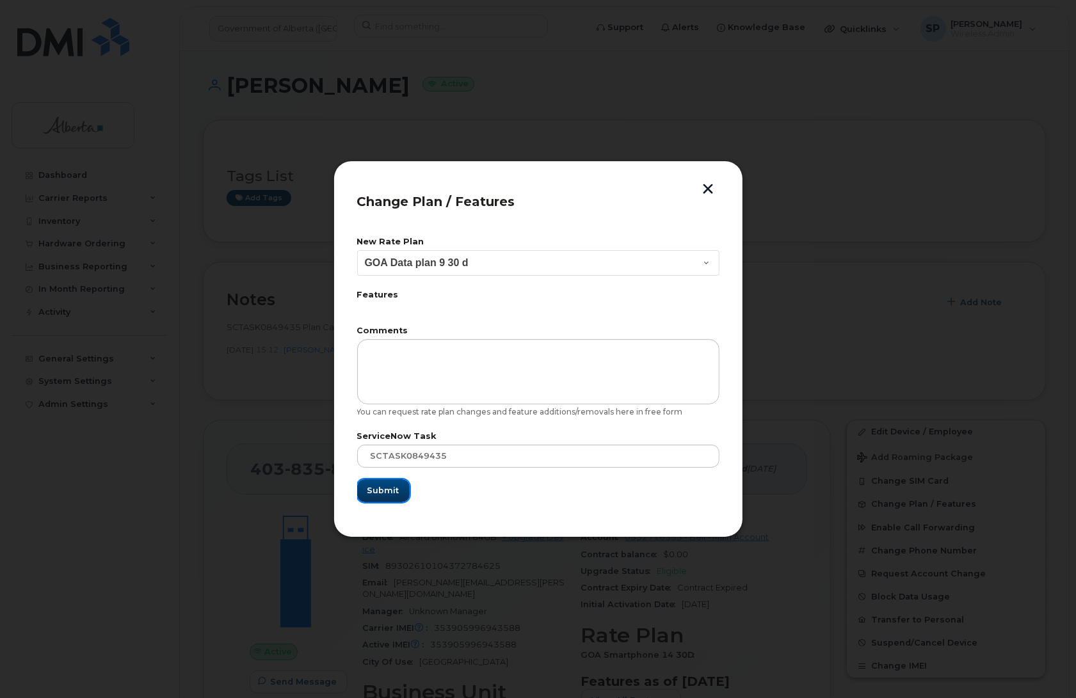
click at [389, 490] on span "Submit" at bounding box center [383, 491] width 32 height 12
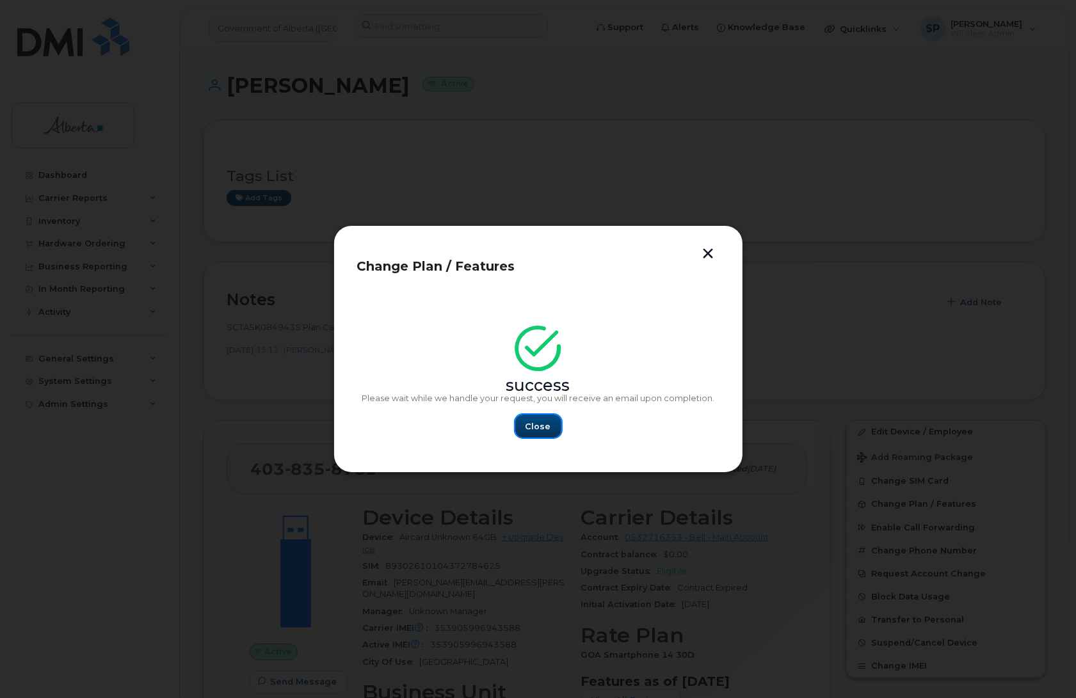
click at [539, 429] on span "Close" at bounding box center [539, 427] width 26 height 12
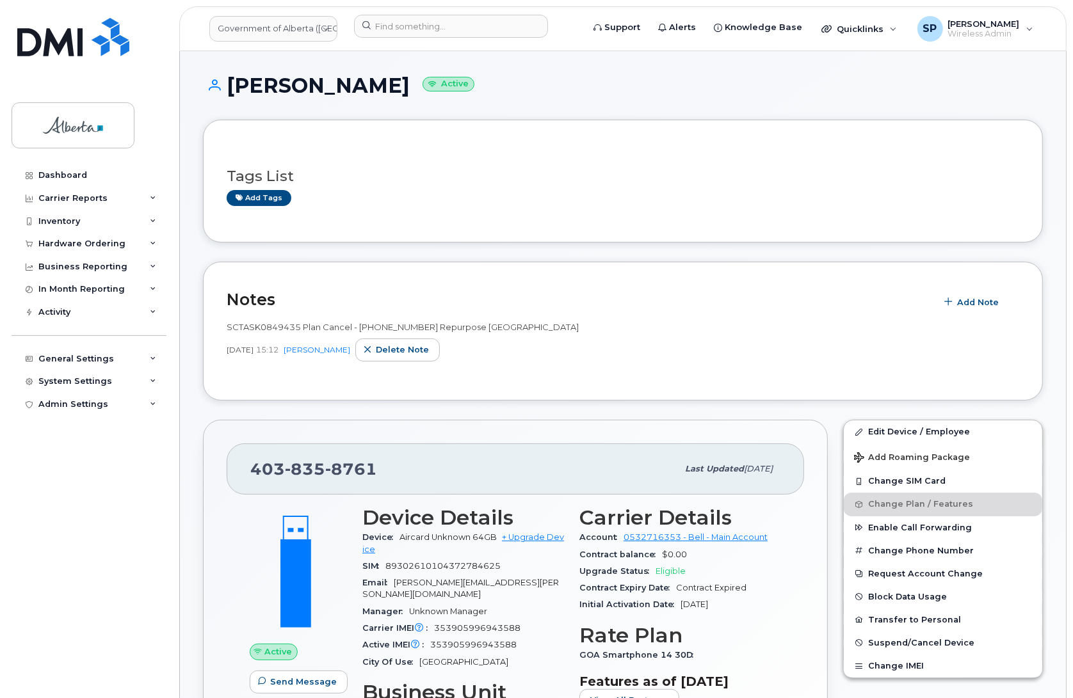
click at [261, 603] on span at bounding box center [298, 572] width 113 height 118
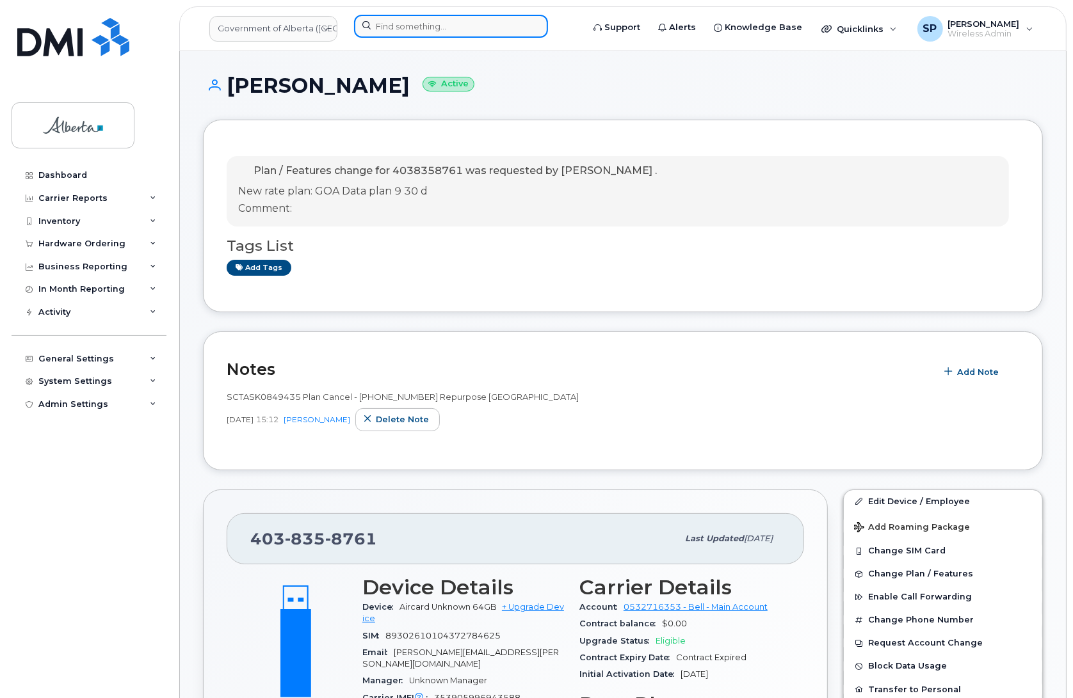
click at [390, 20] on input at bounding box center [451, 26] width 194 height 23
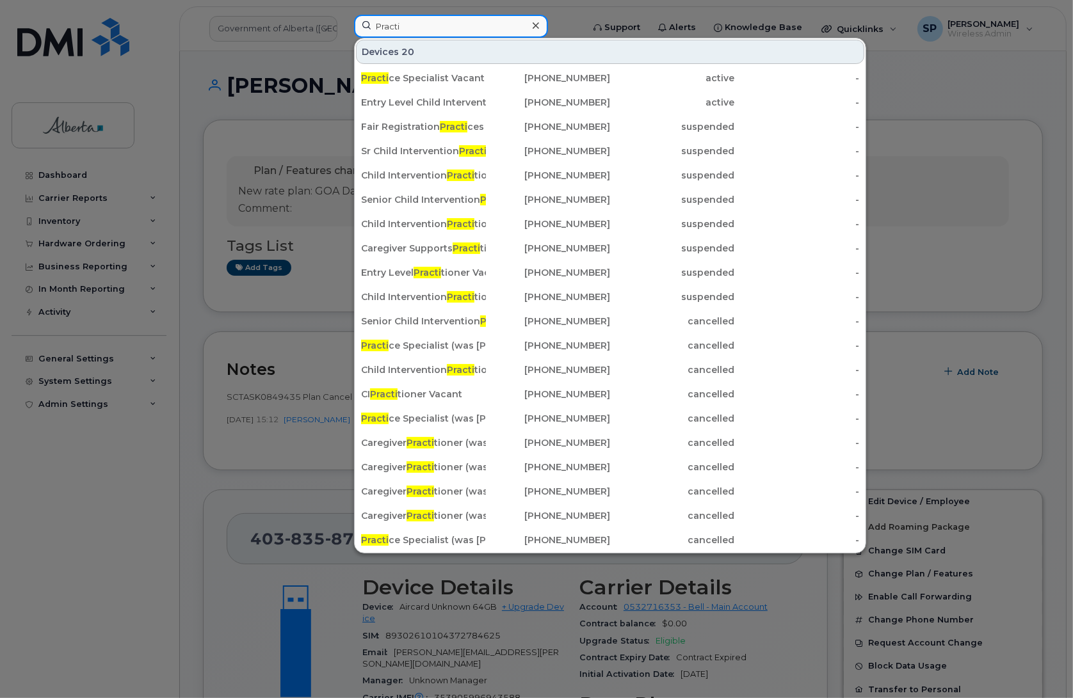
drag, startPoint x: 413, startPoint y: 30, endPoint x: 293, endPoint y: 45, distance: 120.7
click at [344, 43] on div "Practi Devices 20 Practi ce Specialist Vacant [PHONE_NUMBER] active - Entry Lev…" at bounding box center [464, 29] width 241 height 28
paste input "7809771703"
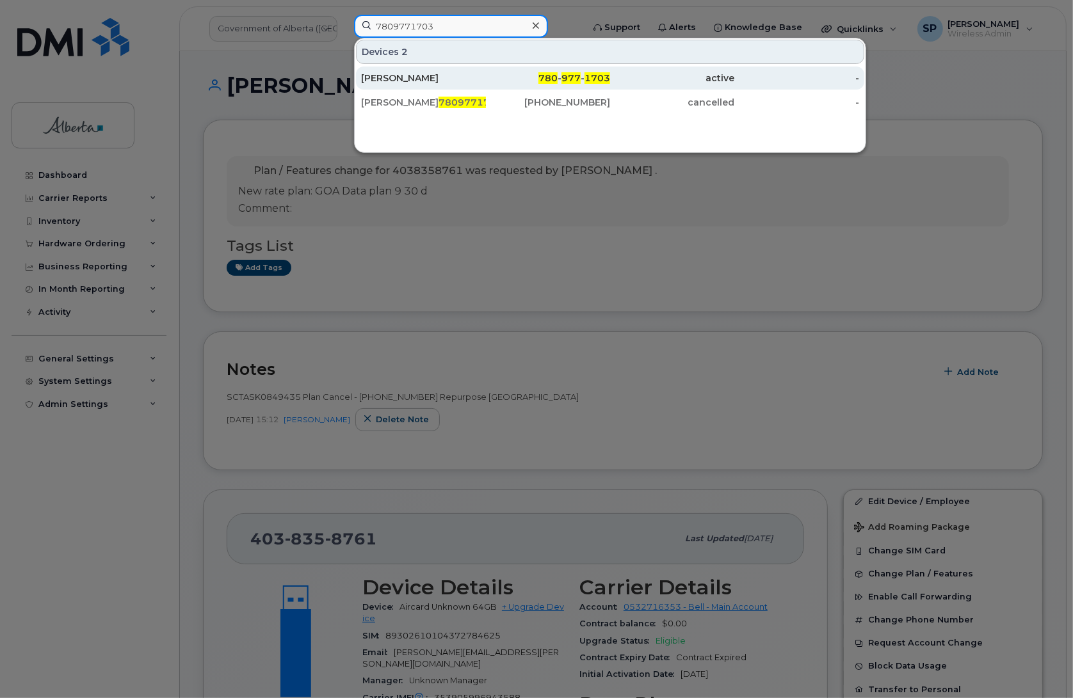
type input "7809771703"
click at [390, 81] on div "[PERSON_NAME]" at bounding box center [423, 78] width 125 height 13
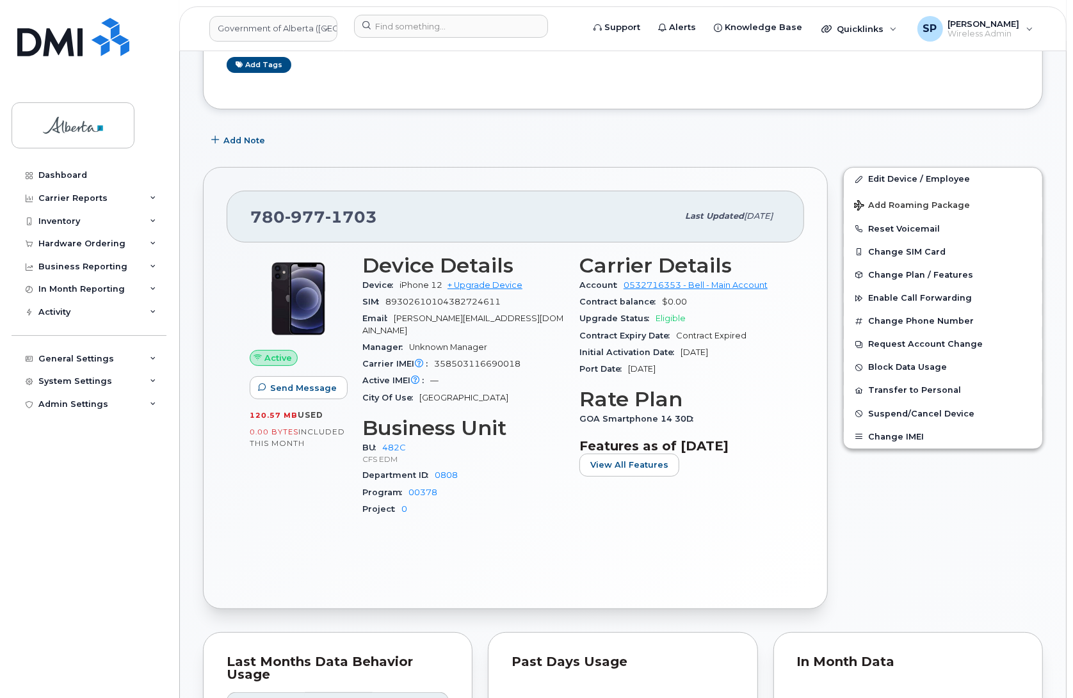
scroll to position [106, 0]
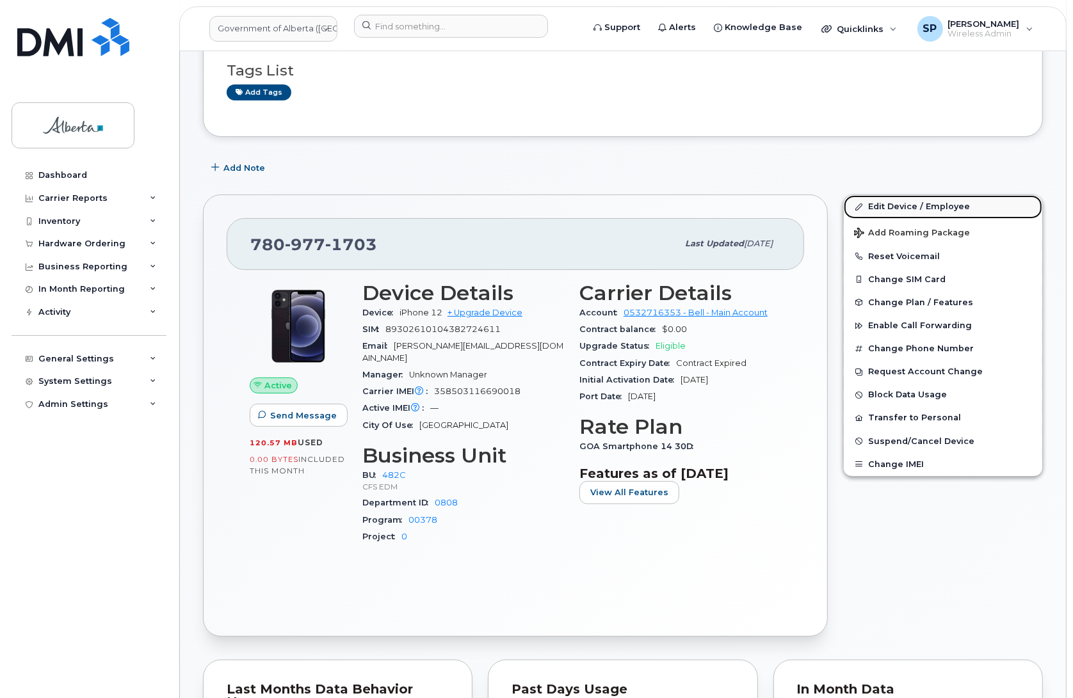
click at [912, 204] on link "Edit Device / Employee" at bounding box center [943, 206] width 198 height 23
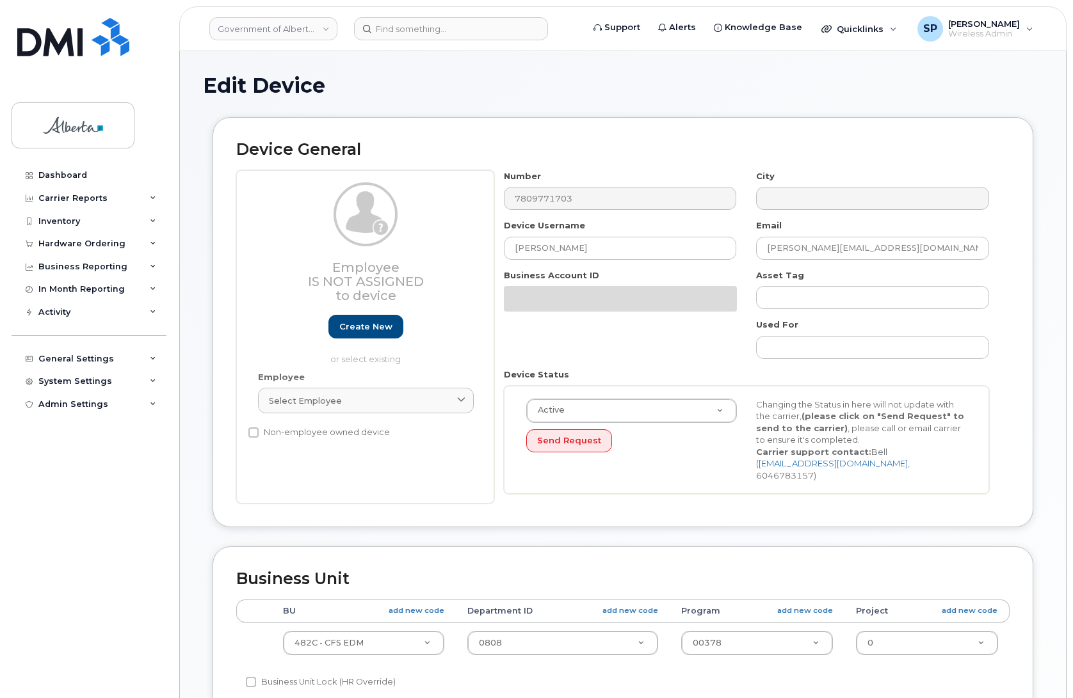
select select "4749733"
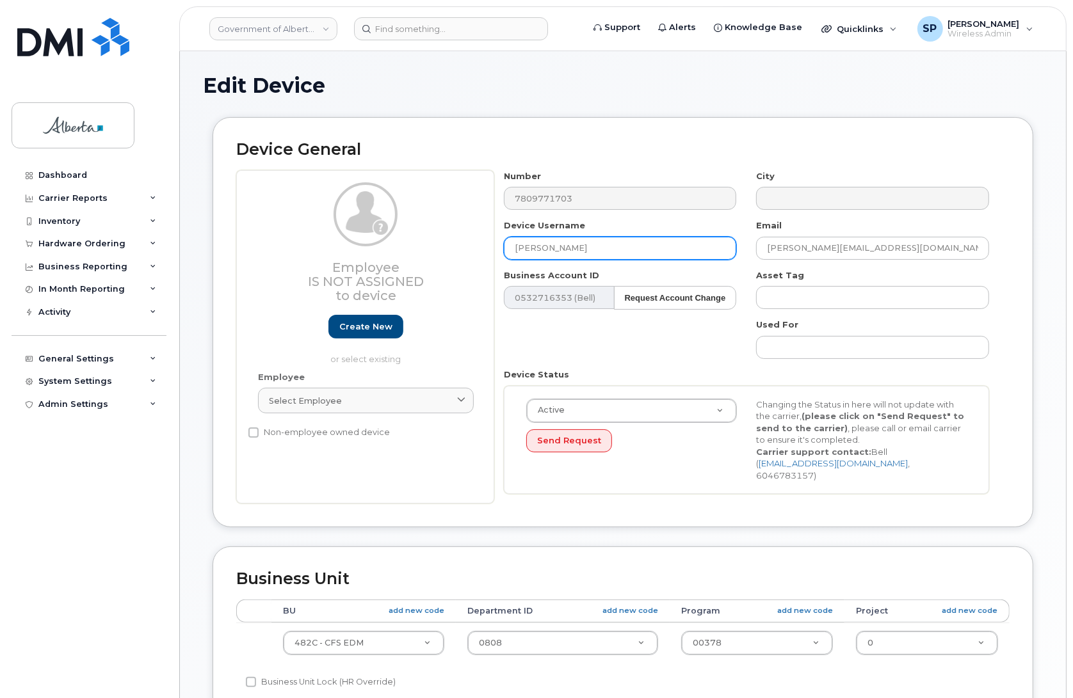
drag, startPoint x: 604, startPoint y: 252, endPoint x: 391, endPoint y: 260, distance: 212.7
click at [391, 260] on div "Employee Is not assigned to device Create new or select existing Employee Selec…" at bounding box center [622, 337] width 773 height 334
paste input "Practitioner Vacant"
type input "Practitioner Vacant"
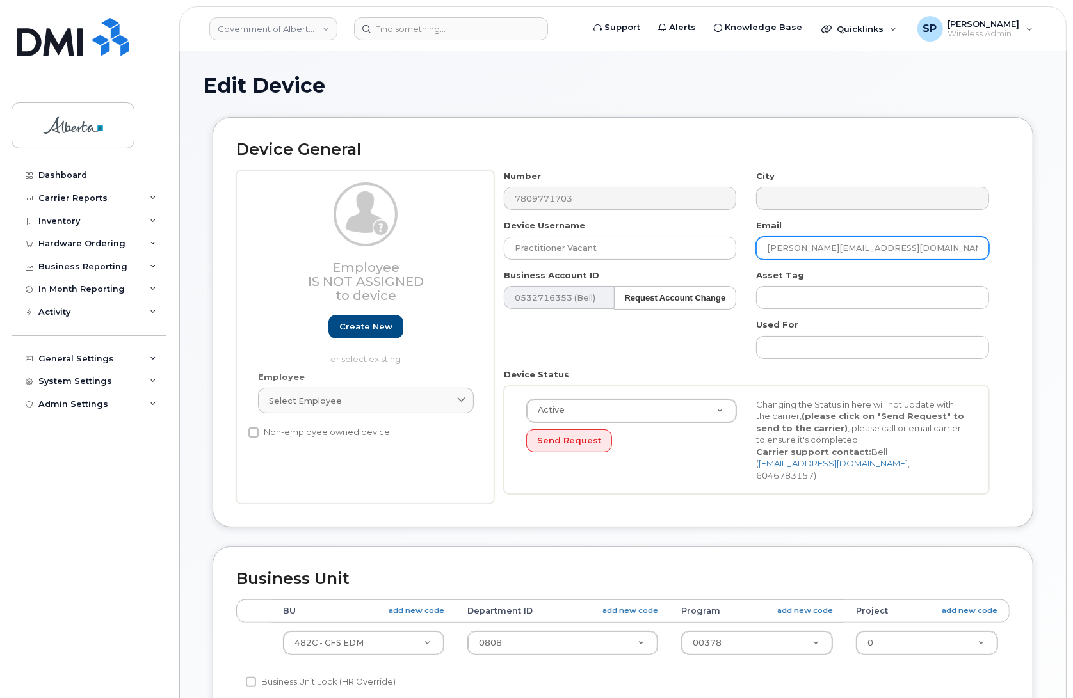
drag, startPoint x: 921, startPoint y: 250, endPoint x: 688, endPoint y: 260, distance: 232.6
click at [688, 260] on div "Number 7809771703 City Device Username Practitioner Vacant Email Micheal.Evancu…" at bounding box center [746, 337] width 505 height 334
paste input "Wendy.Doulton"
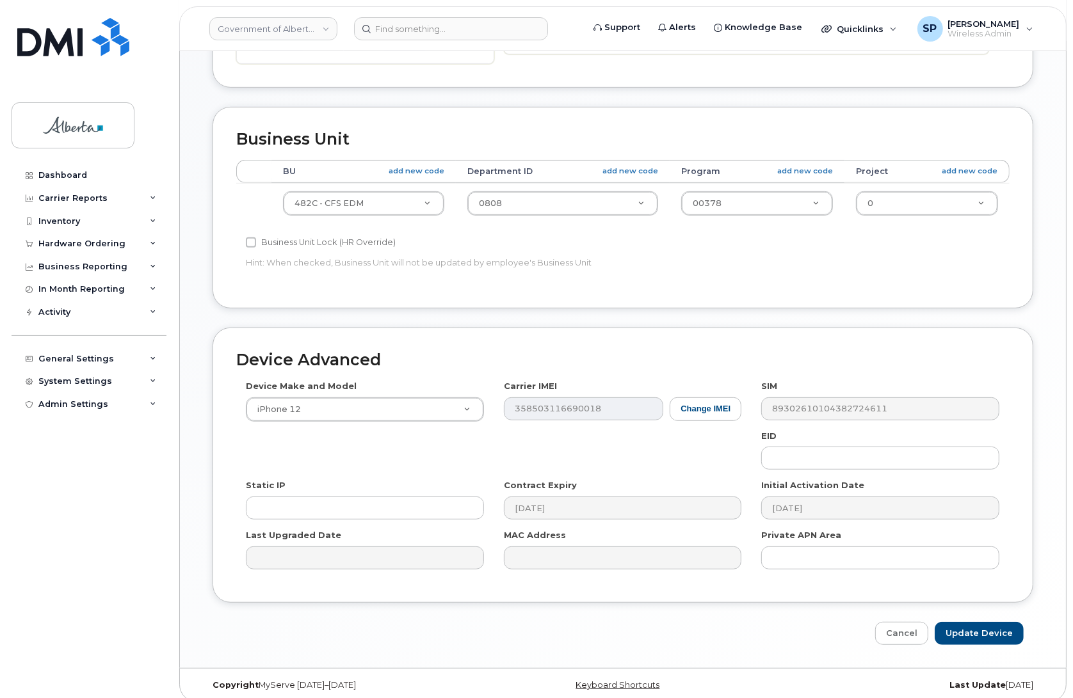
scroll to position [442, 0]
type input "Wendy.Doulton@gov.ab.ca"
click at [960, 622] on input "Update Device" at bounding box center [979, 632] width 89 height 24
type input "Saving..."
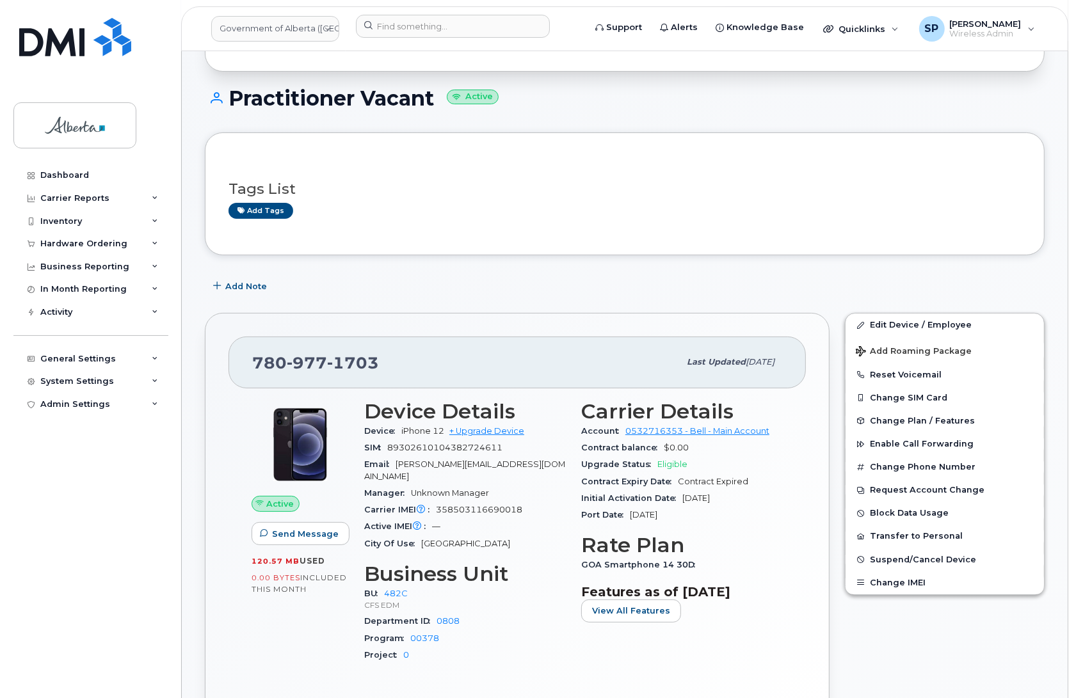
scroll to position [248, 0]
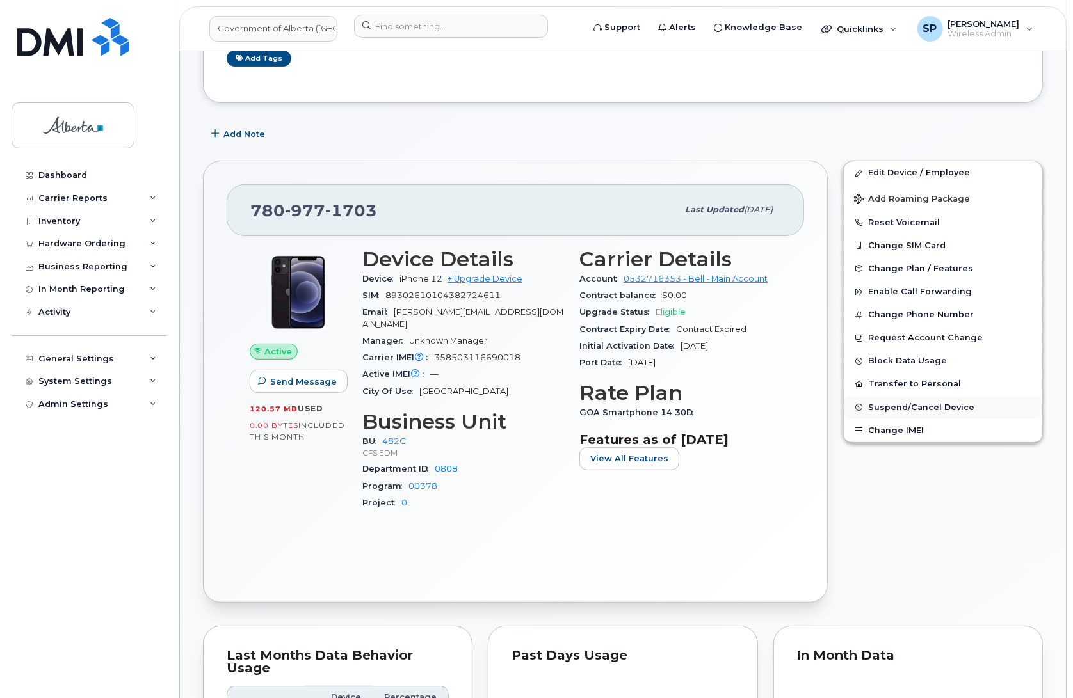
click at [882, 404] on span "Suspend/Cancel Device" at bounding box center [921, 408] width 106 height 10
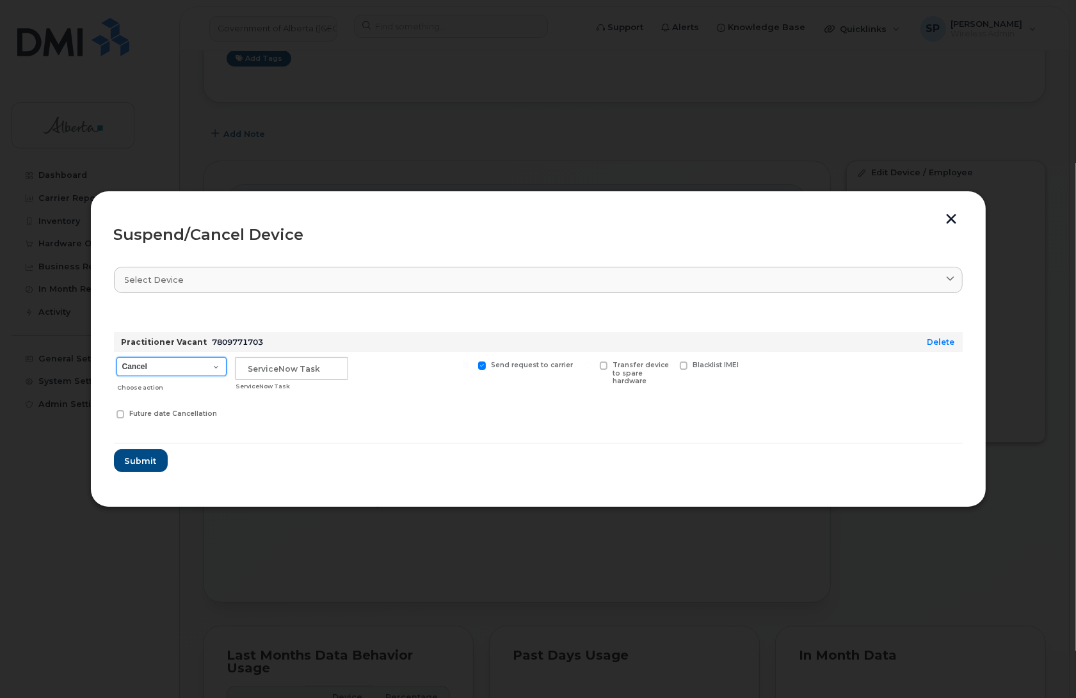
click at [141, 372] on select "Cancel Suspend - Extend Suspension Suspend - Reduced Rate Suspend - Lost Device…" at bounding box center [172, 366] width 110 height 19
select select "[object Object]"
click at [117, 357] on select "Cancel Suspend - Extend Suspension Suspend - Reduced Rate Suspend - Lost Device…" at bounding box center [172, 366] width 110 height 19
click at [258, 365] on input "text" at bounding box center [291, 368] width 113 height 23
paste input "SCTASK0849433"
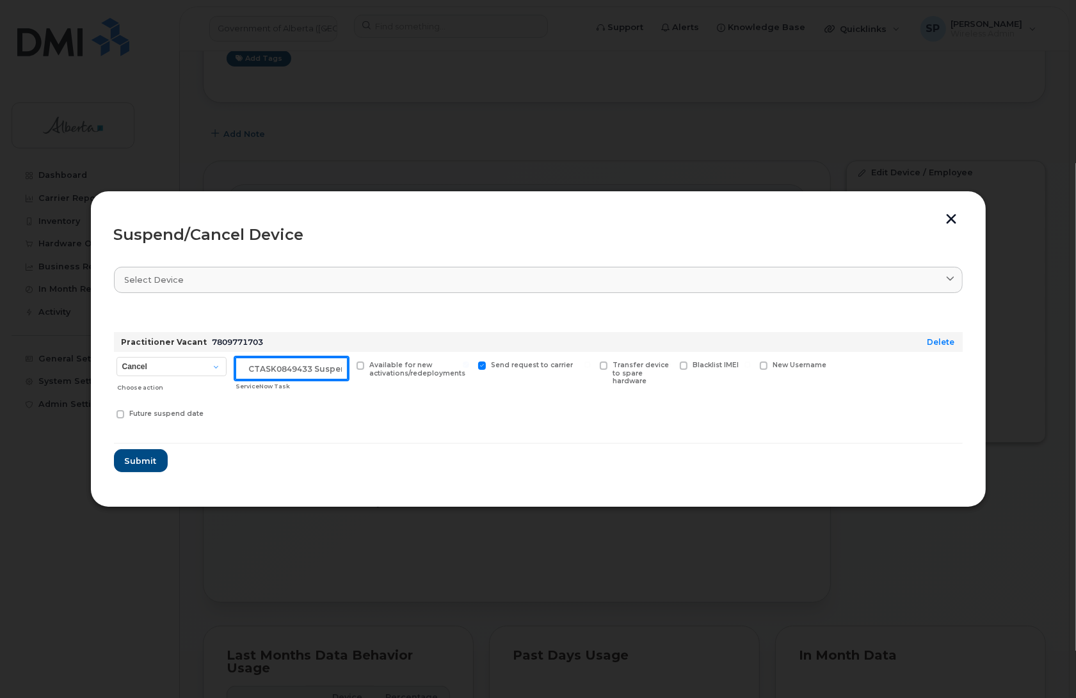
scroll to position [0, 11]
type input "SCTASK0849433 Suspend"
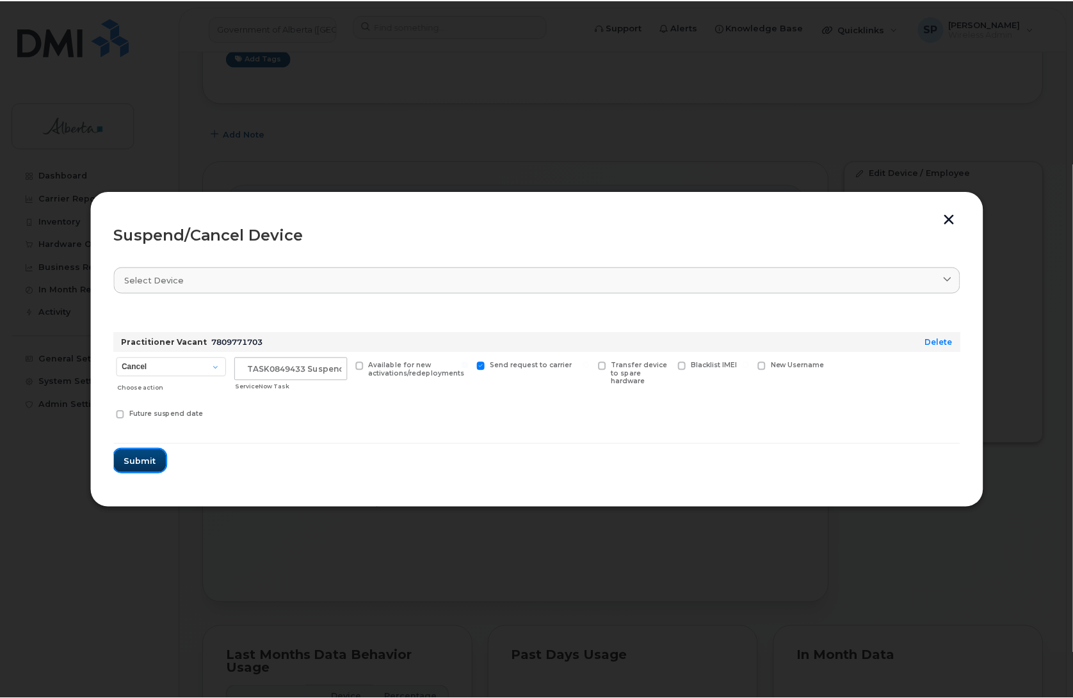
scroll to position [0, 0]
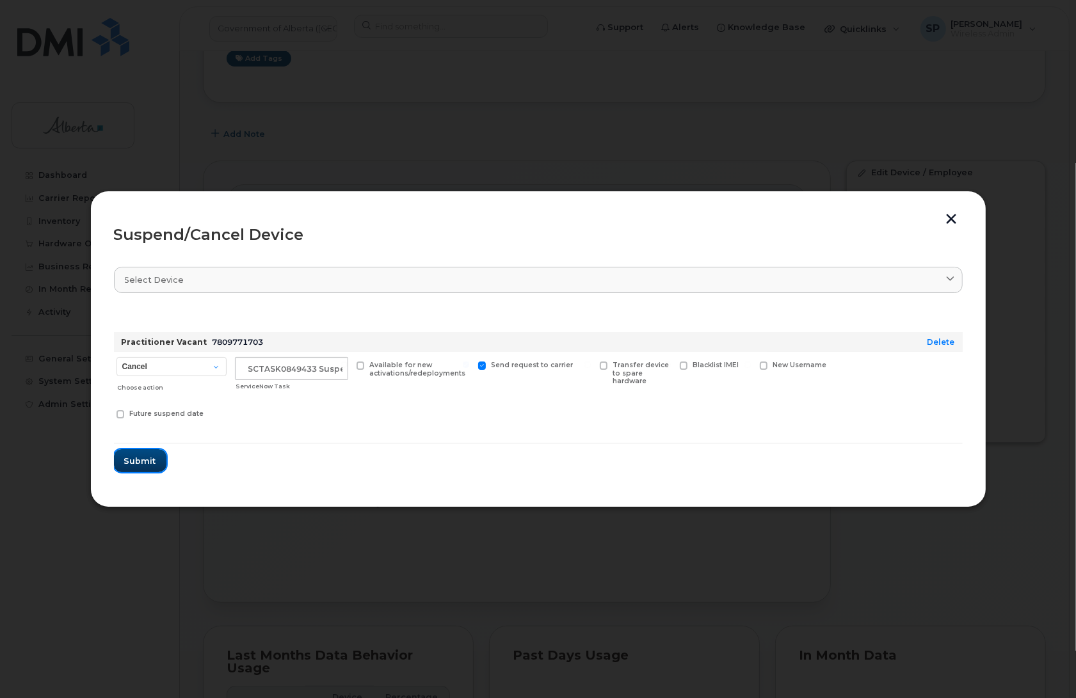
click at [142, 456] on span "Submit" at bounding box center [140, 461] width 32 height 12
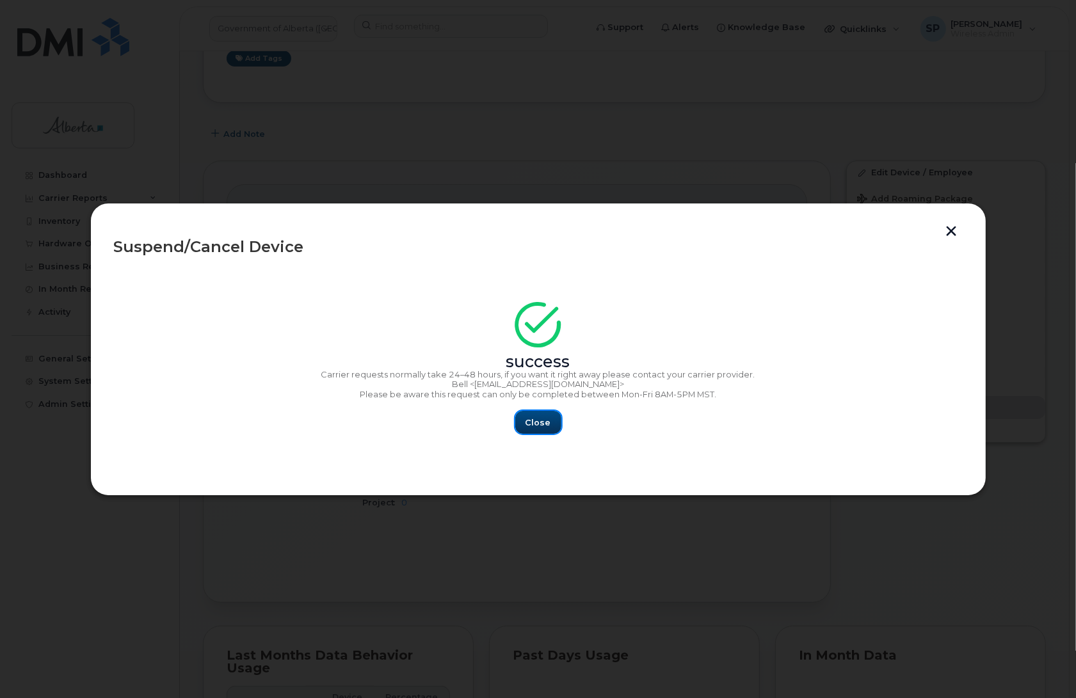
click at [535, 421] on span "Close" at bounding box center [539, 423] width 26 height 12
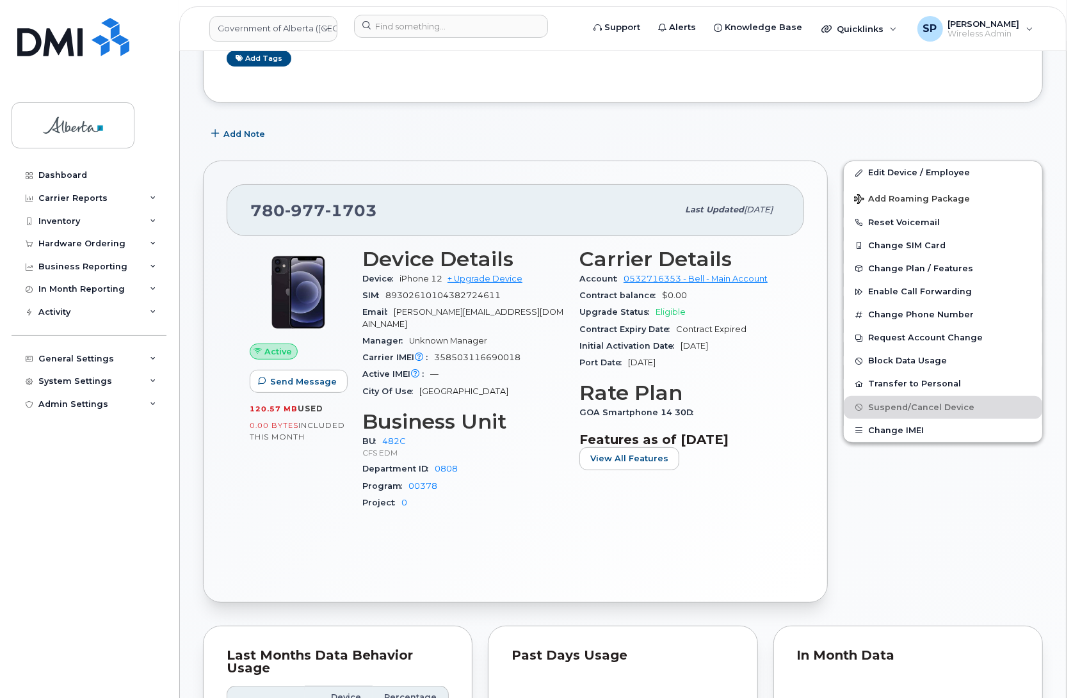
drag, startPoint x: 1072, startPoint y: 244, endPoint x: 1063, endPoint y: 173, distance: 71.1
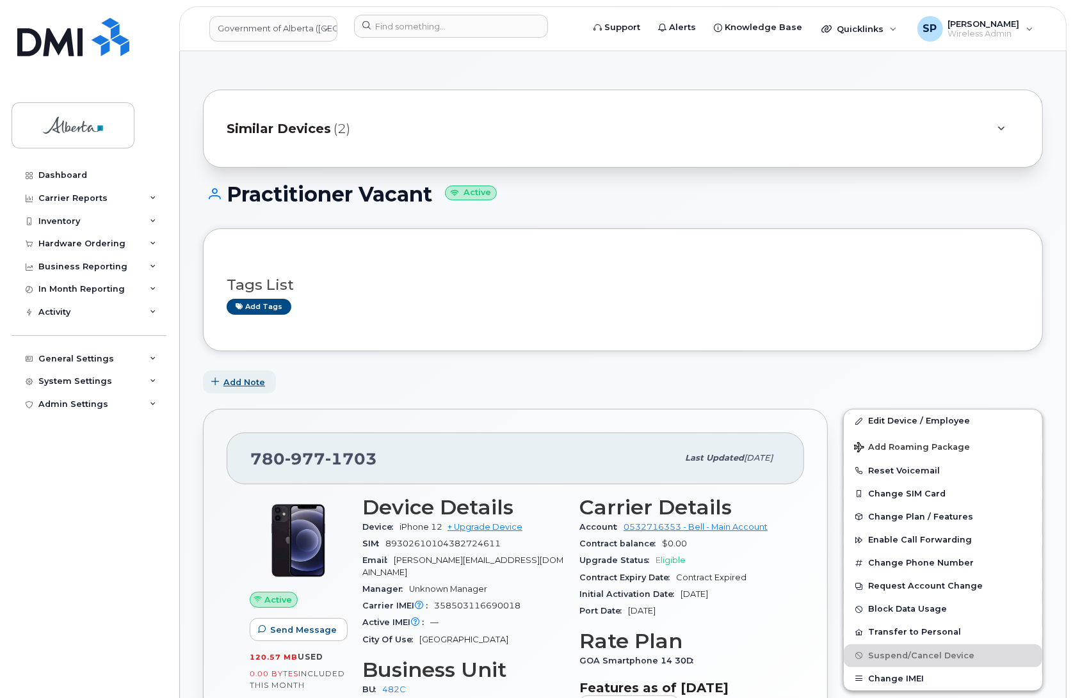
click at [226, 382] on span "Add Note" at bounding box center [244, 382] width 42 height 12
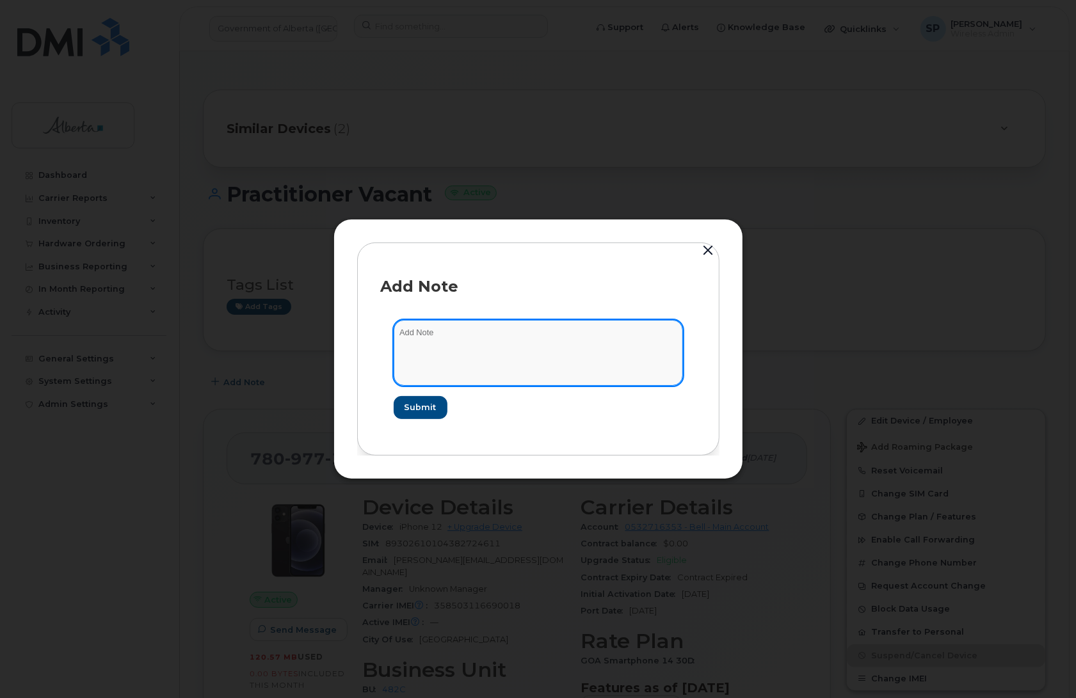
click at [487, 353] on textarea at bounding box center [538, 352] width 289 height 65
paste textarea "Plan User Termination - (1) Suspend"
type textarea "Plan User Termination - (1) Suspend"
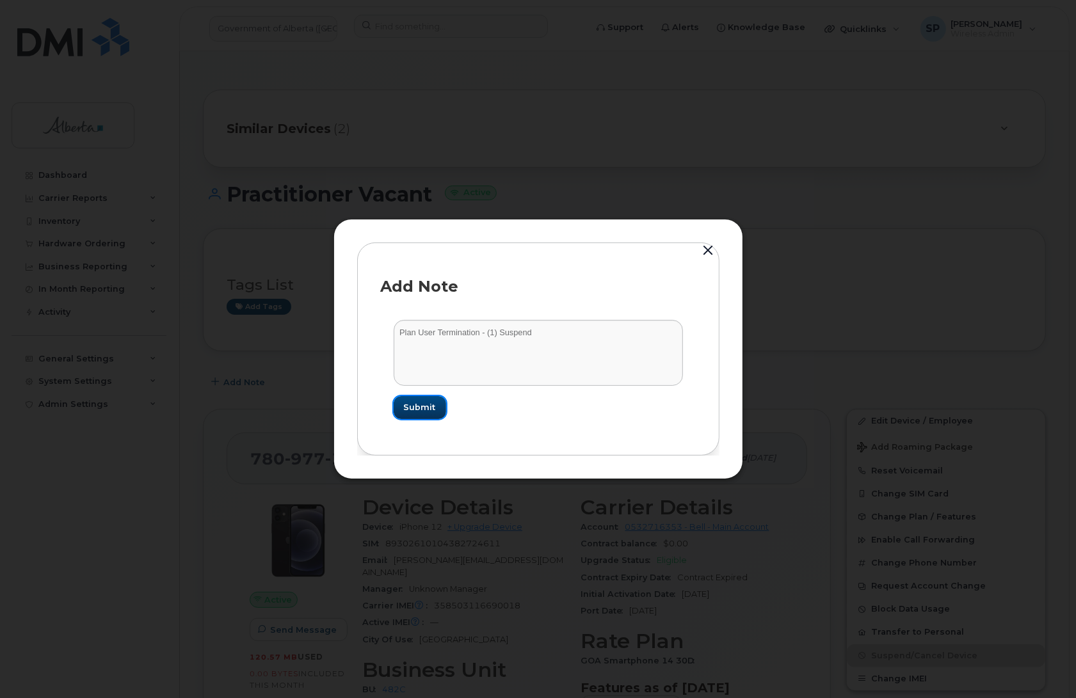
click at [433, 412] on span "Submit" at bounding box center [420, 407] width 32 height 12
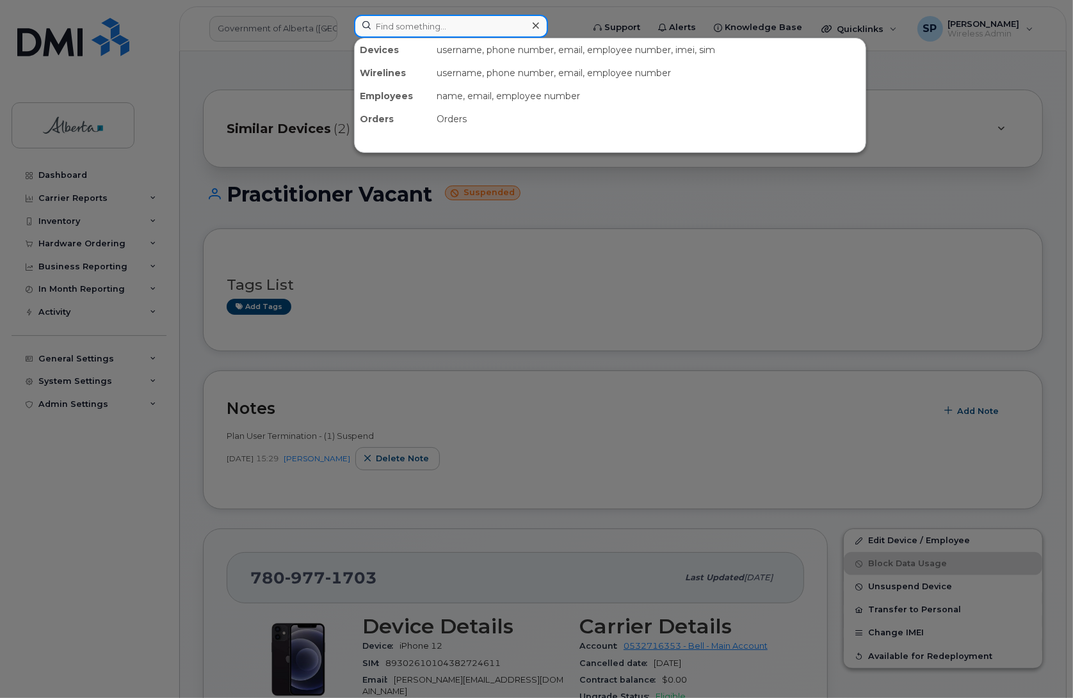
click at [394, 26] on input at bounding box center [451, 26] width 194 height 23
paste input "7805207417"
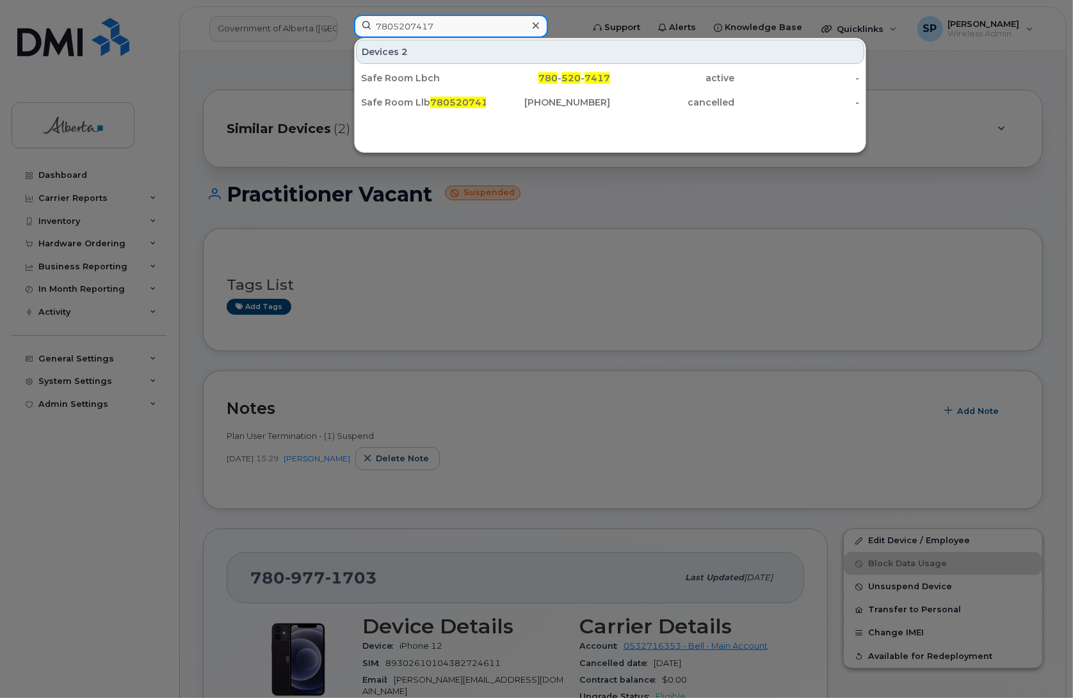
type input "7805207417"
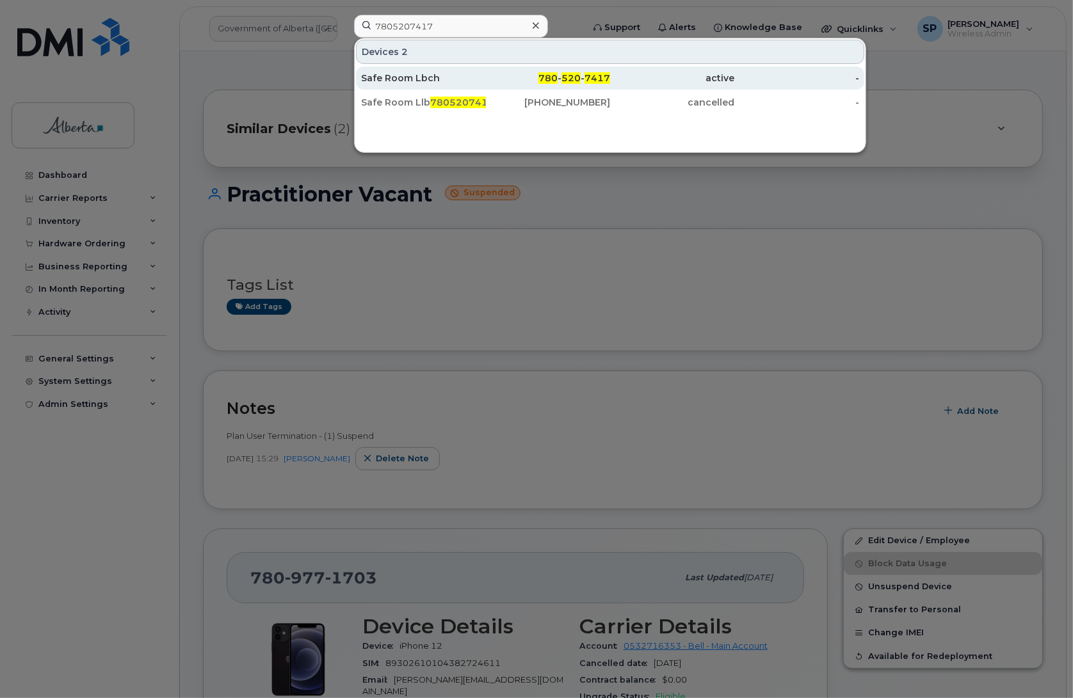
click at [401, 83] on div "Safe Room Lbch" at bounding box center [423, 78] width 125 height 13
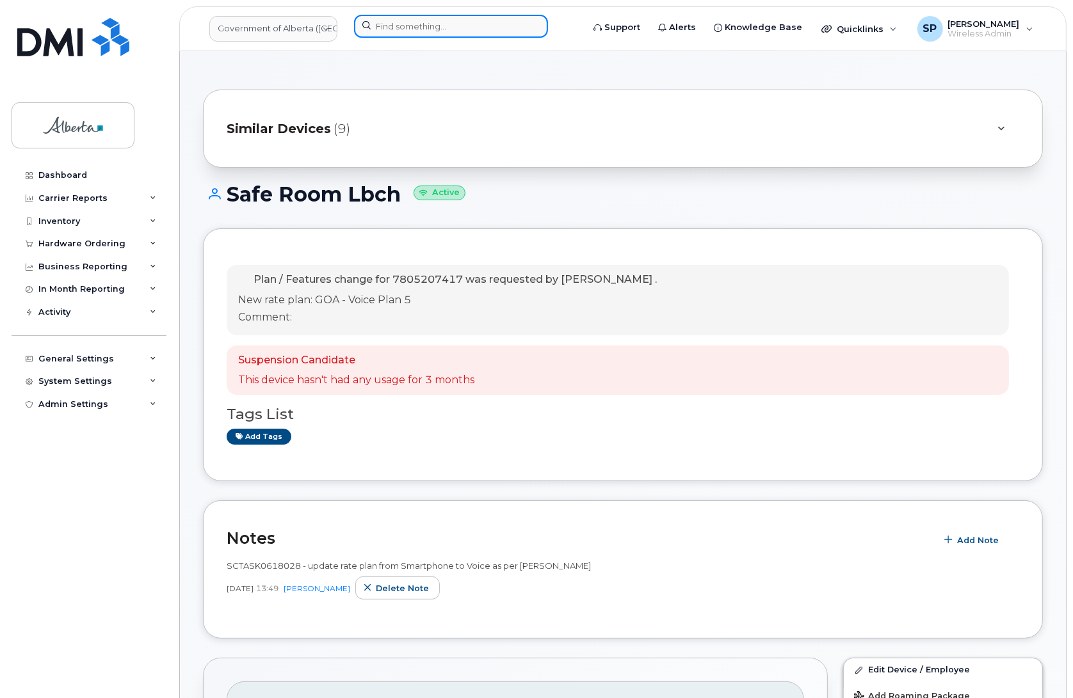
click at [421, 28] on input at bounding box center [451, 26] width 194 height 23
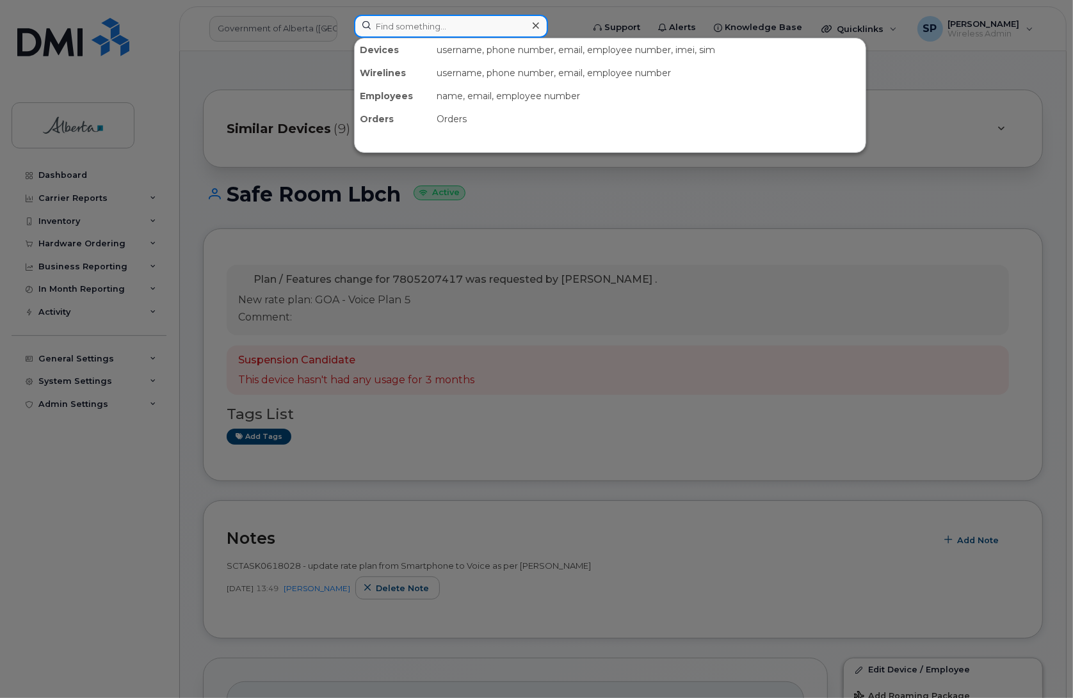
paste input "7805207417"
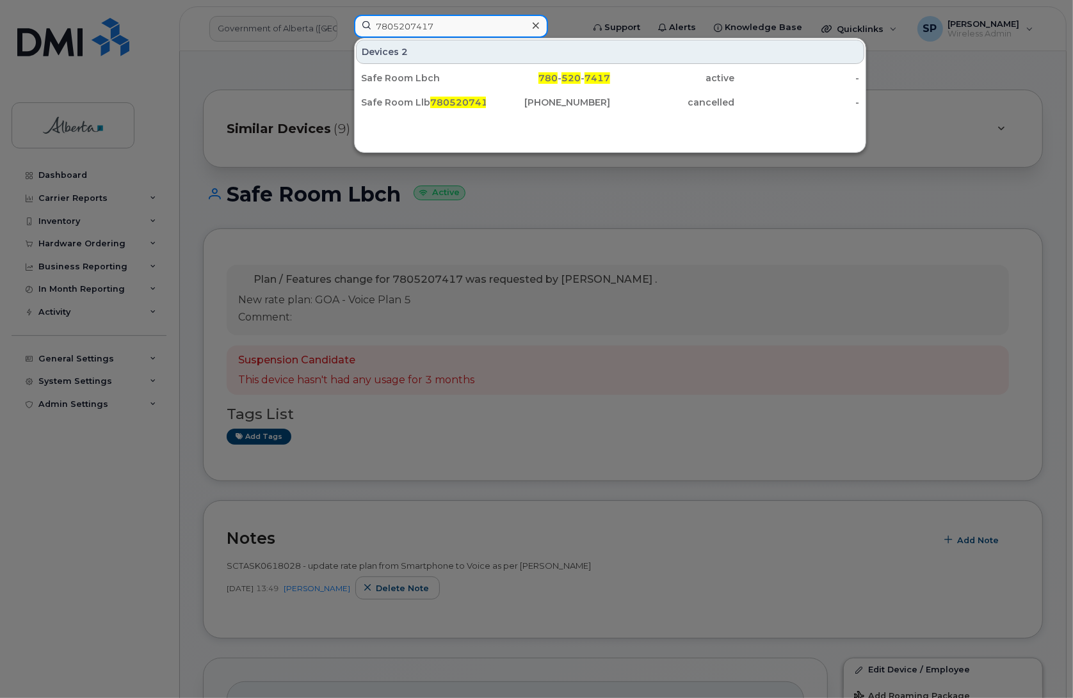
type input "7805207417"
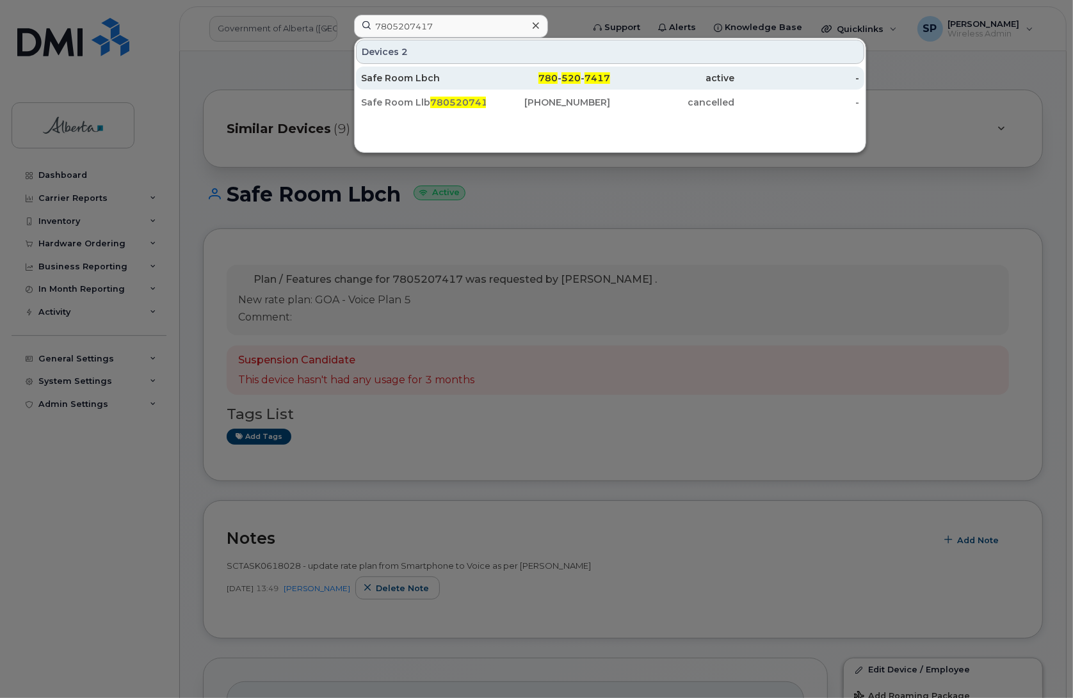
click at [401, 77] on div "Safe Room Lbch" at bounding box center [423, 78] width 125 height 13
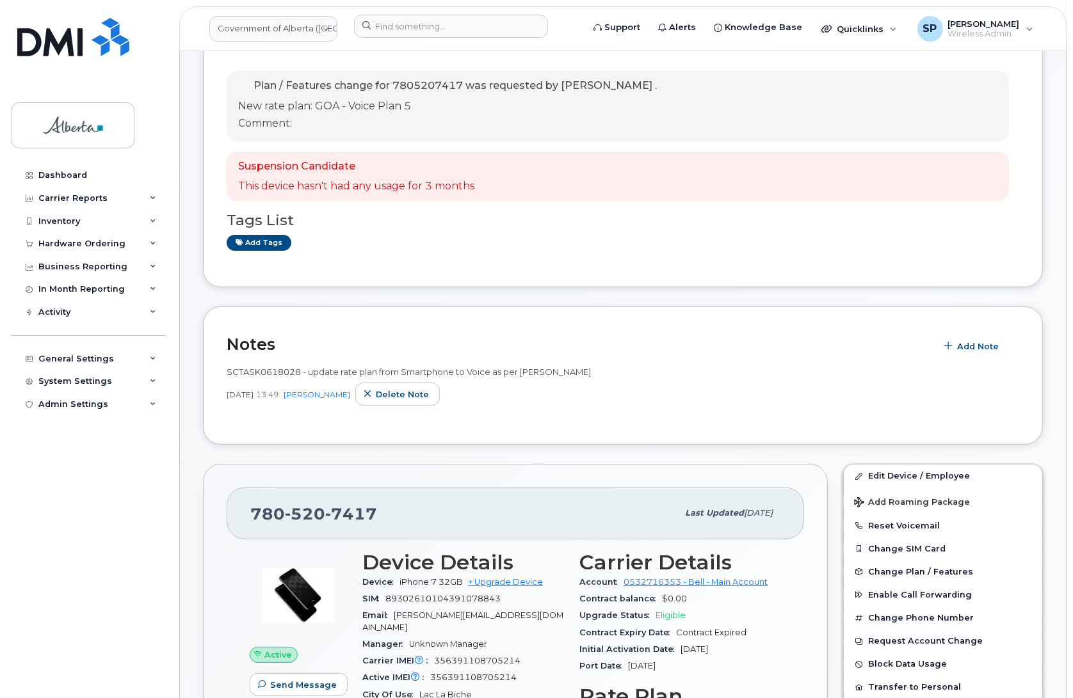
scroll to position [206, 0]
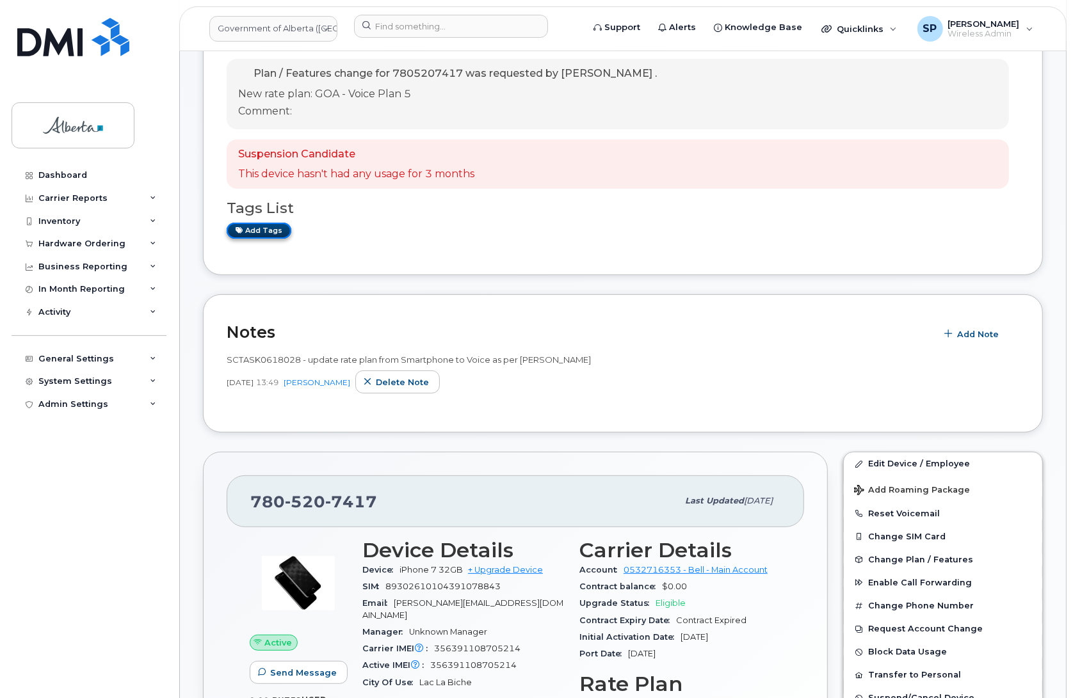
click at [258, 232] on link "Add tags" at bounding box center [259, 231] width 65 height 16
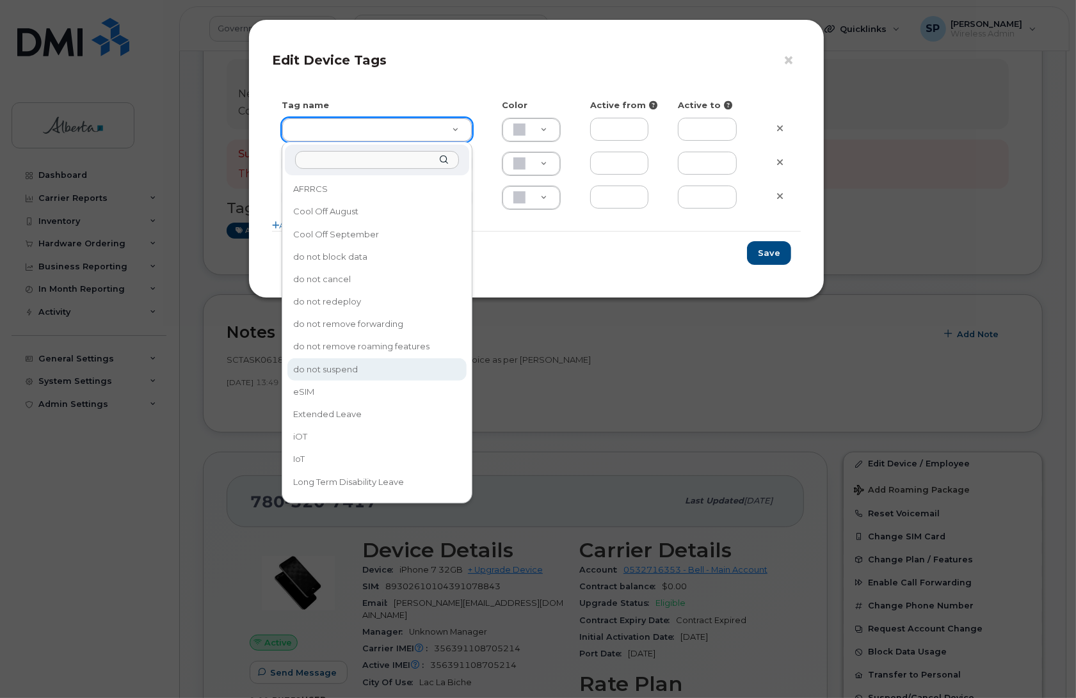
type input "do not suspend"
type input "ABD3FF"
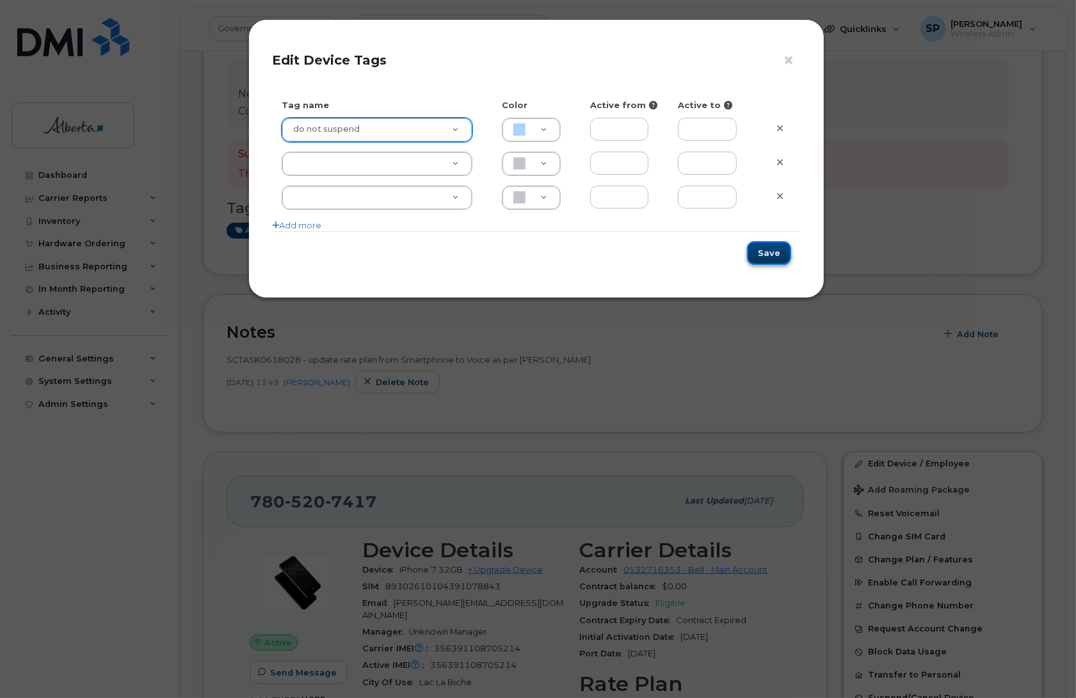
click at [757, 257] on button "Save" at bounding box center [769, 253] width 44 height 24
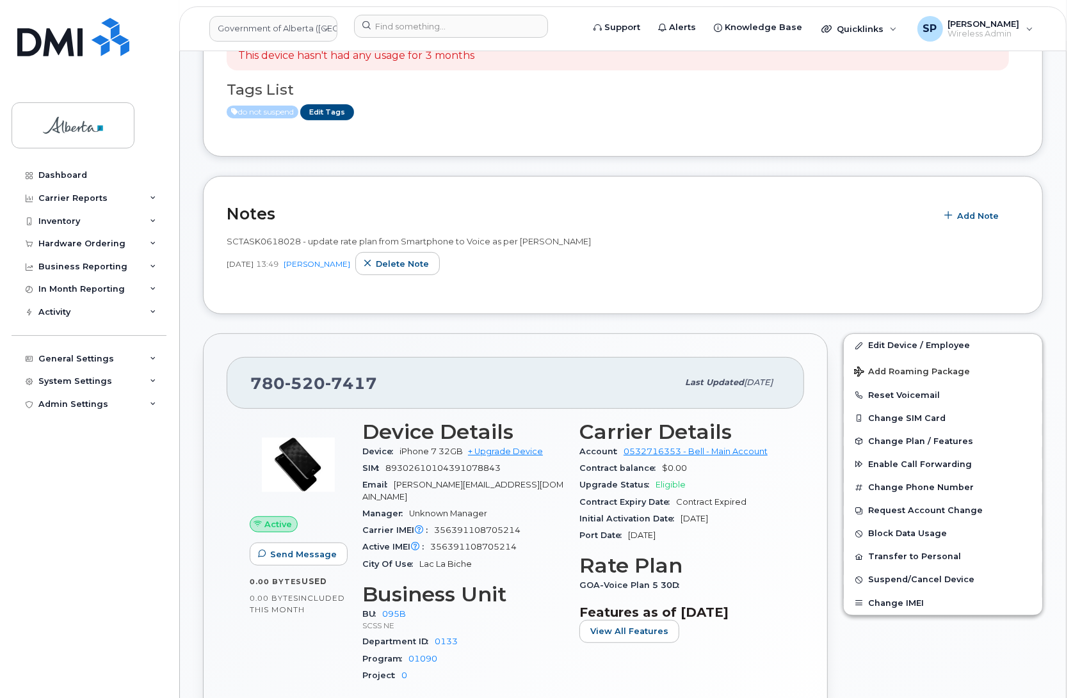
scroll to position [446, 0]
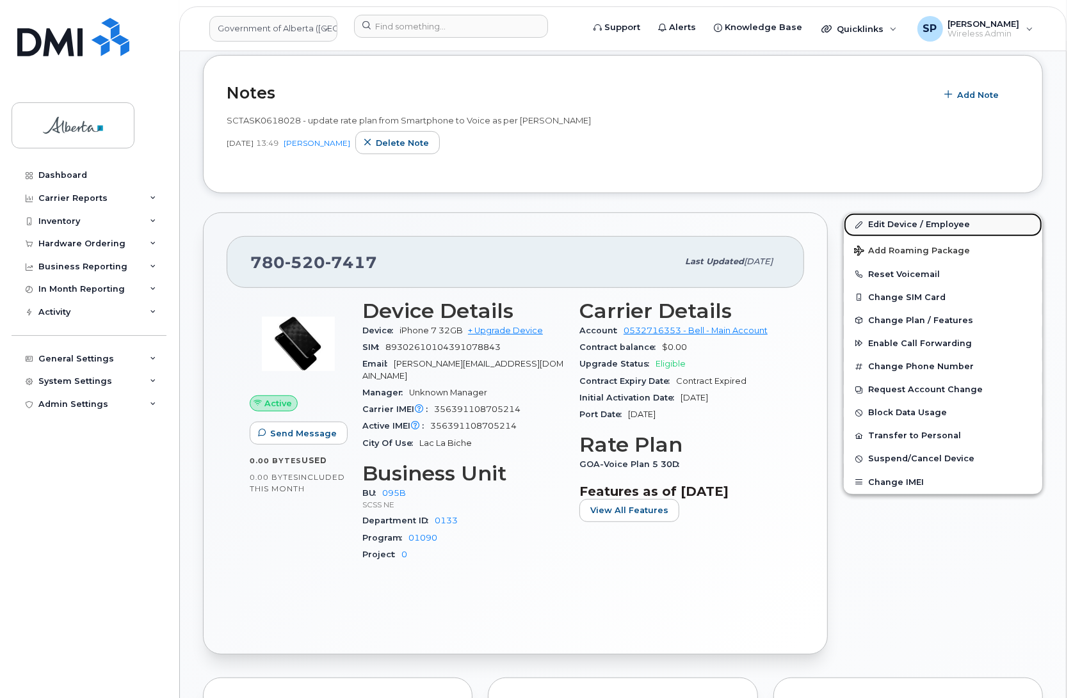
click at [922, 230] on link "Edit Device / Employee" at bounding box center [943, 224] width 198 height 23
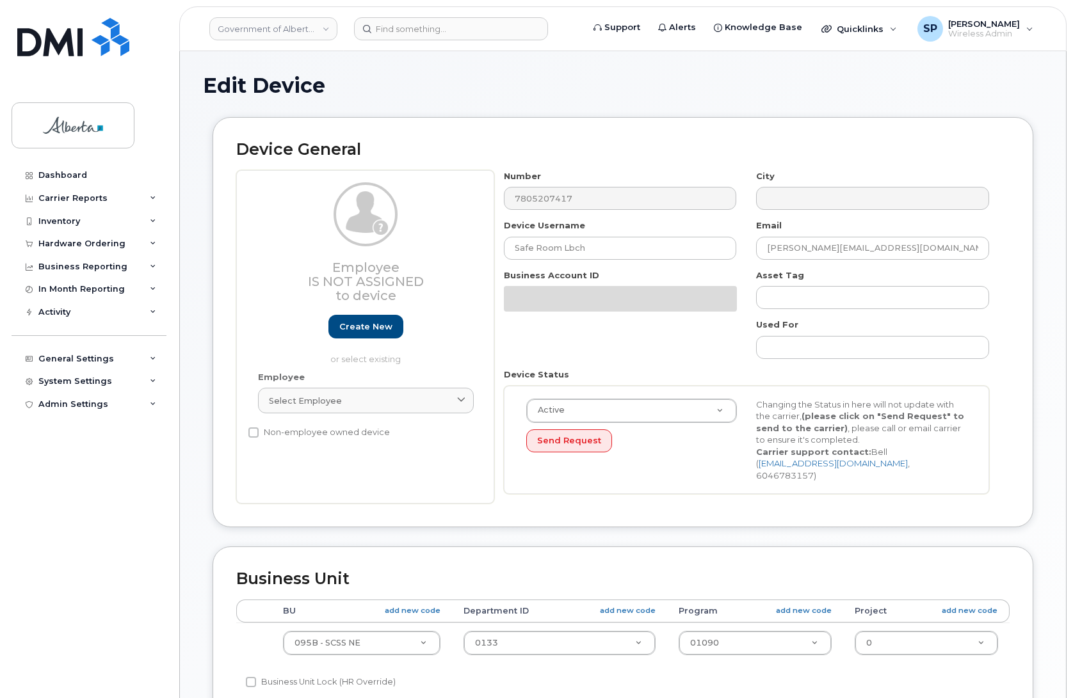
select select "4749749"
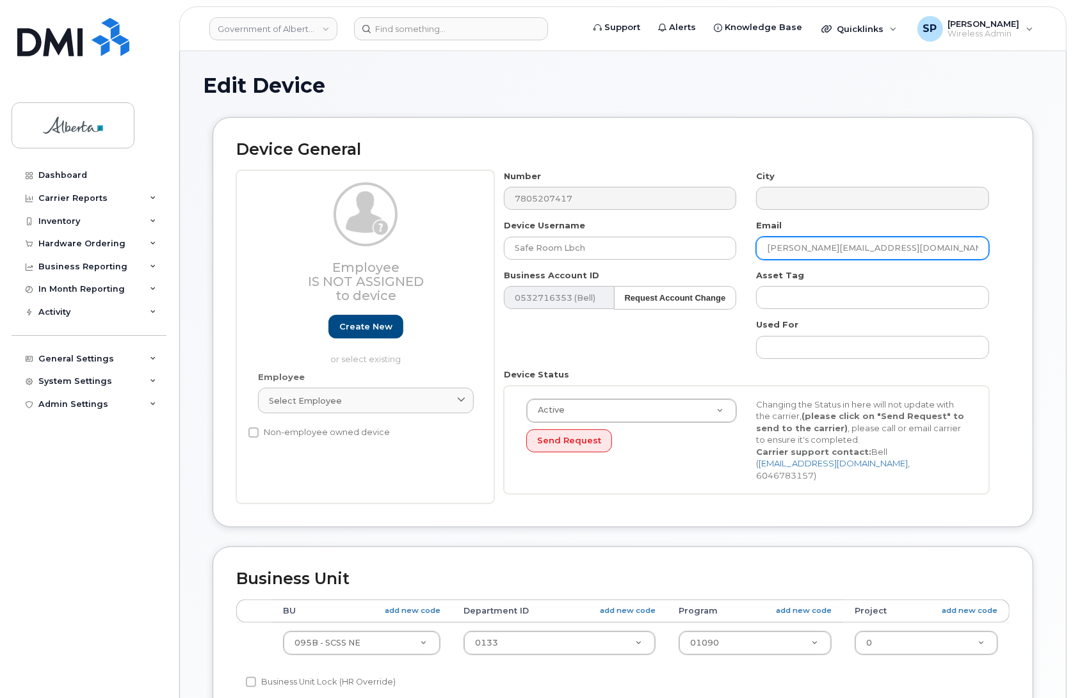
drag, startPoint x: 885, startPoint y: 253, endPoint x: 700, endPoint y: 263, distance: 185.3
click at [700, 263] on div "Number 7805207417 City Device Username Safe Room Lbch Email sharon.salomon@gov.…" at bounding box center [746, 337] width 505 height 334
paste input "Pauline.Gamache"
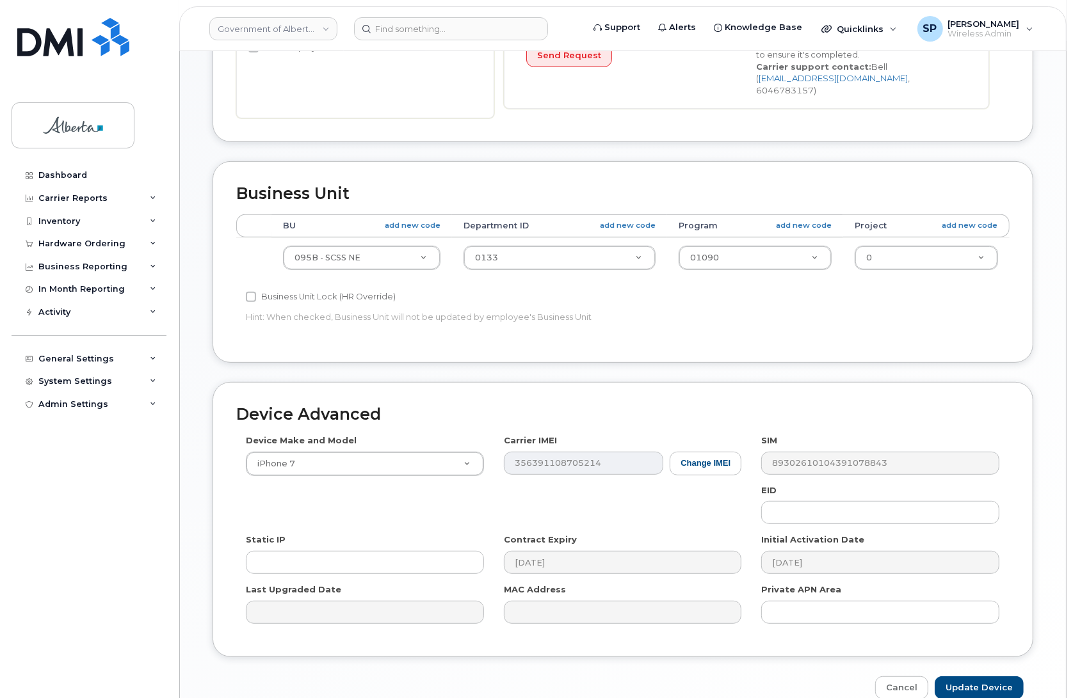
scroll to position [387, 0]
type input "Pauline.Gamache@gov.ab.ca"
click at [974, 677] on input "Update Device" at bounding box center [979, 687] width 89 height 24
type input "Saving..."
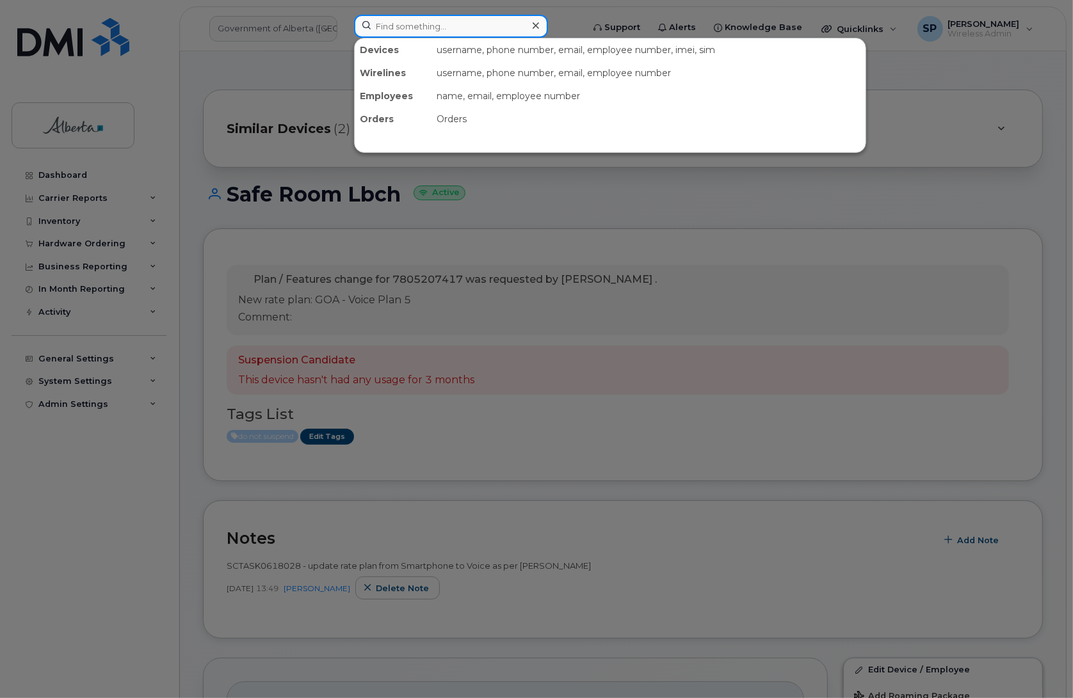
click at [401, 23] on input at bounding box center [451, 26] width 194 height 23
paste input "7802106148"
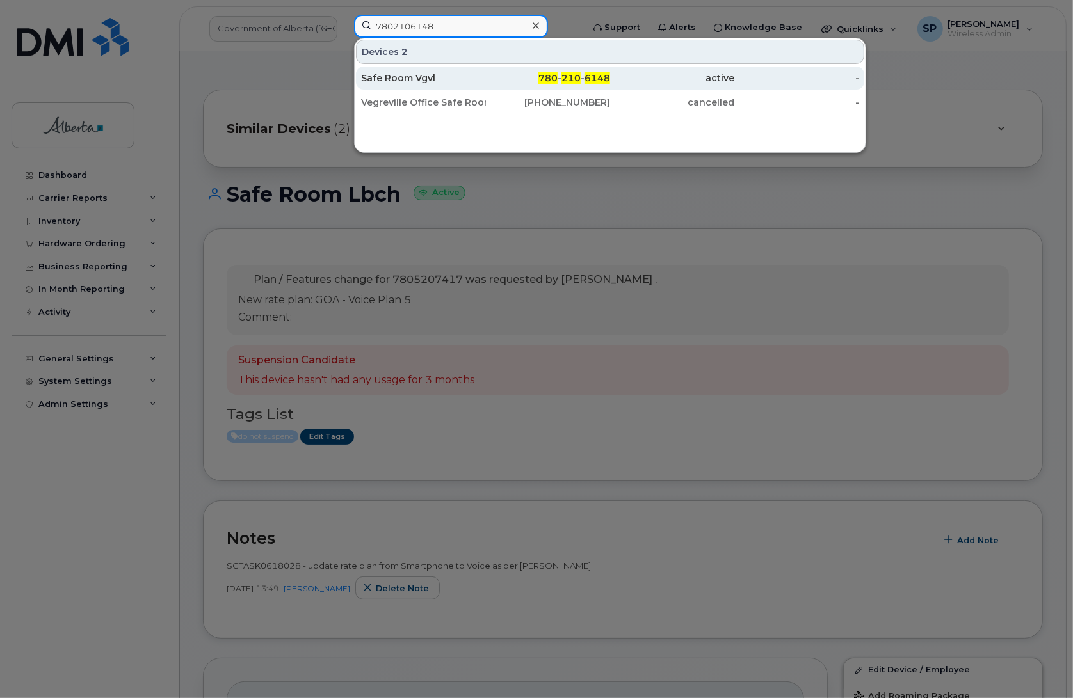
type input "7802106148"
click at [415, 77] on div "Safe Room Vgvl" at bounding box center [423, 78] width 125 height 13
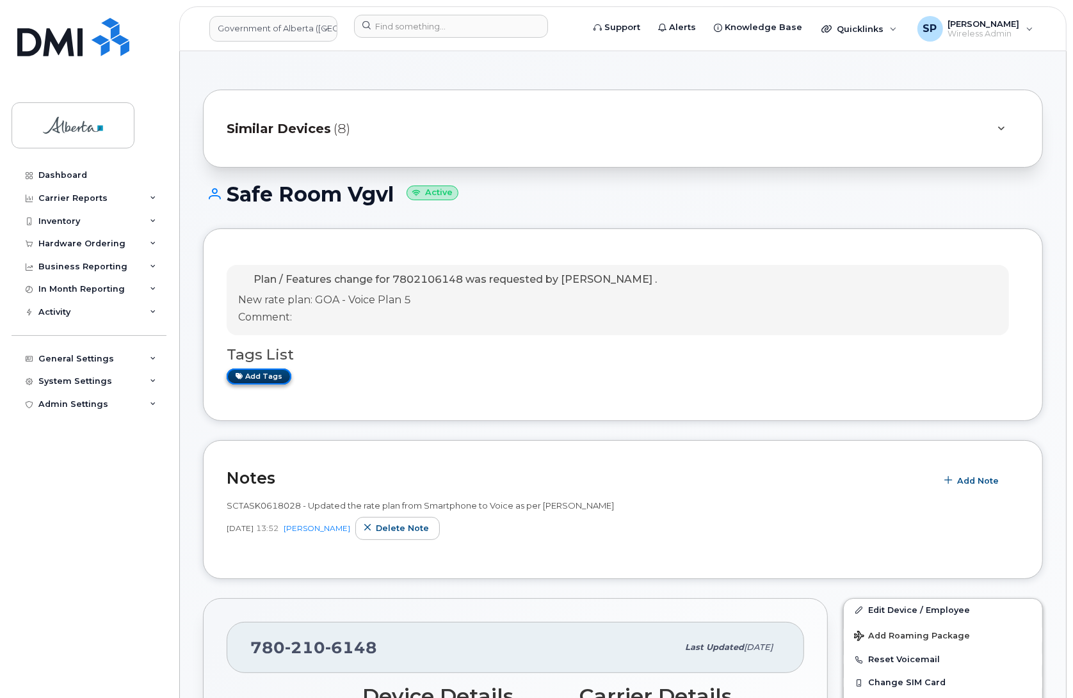
click at [270, 376] on link "Add tags" at bounding box center [259, 377] width 65 height 16
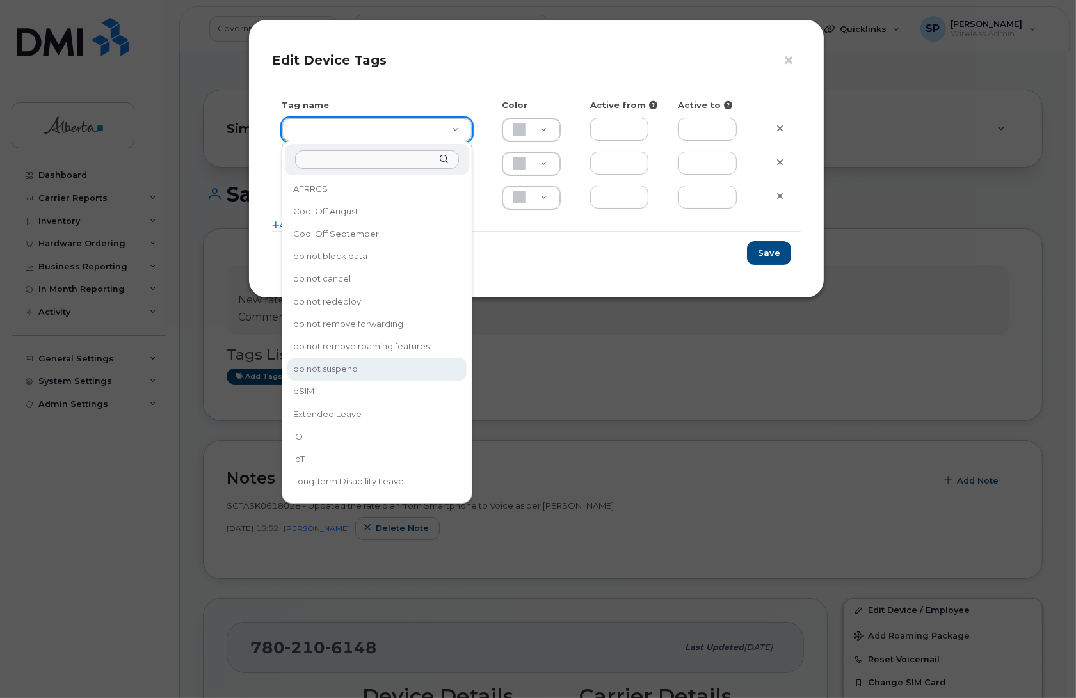
type input "do not suspend"
type input "ABD3FF"
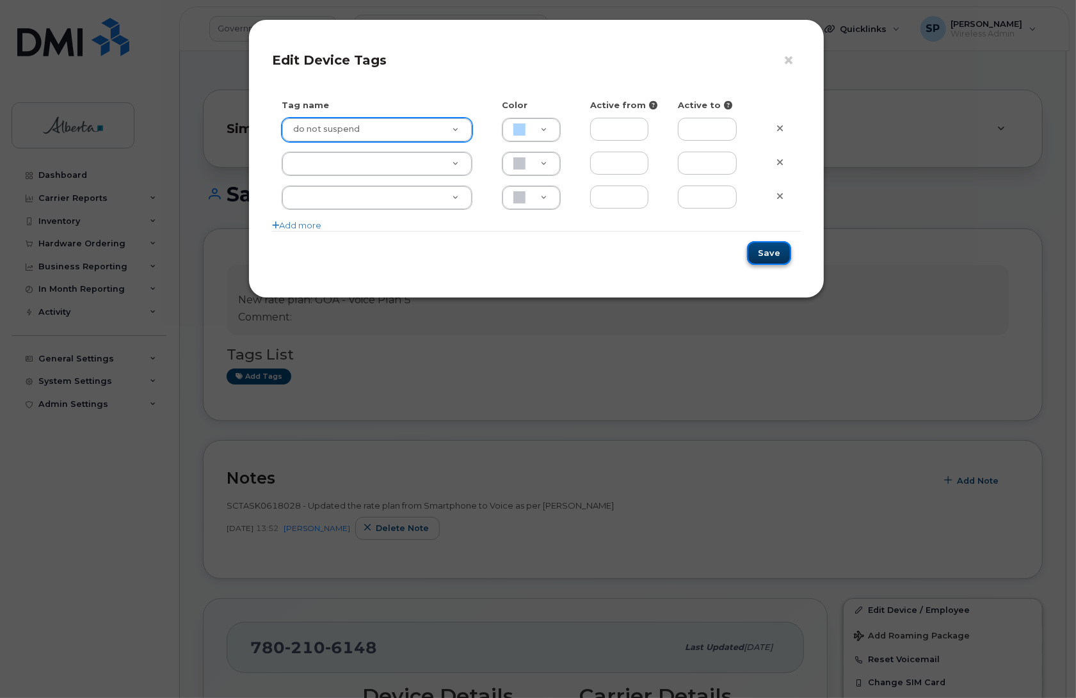
click at [778, 254] on button "Save" at bounding box center [769, 253] width 44 height 24
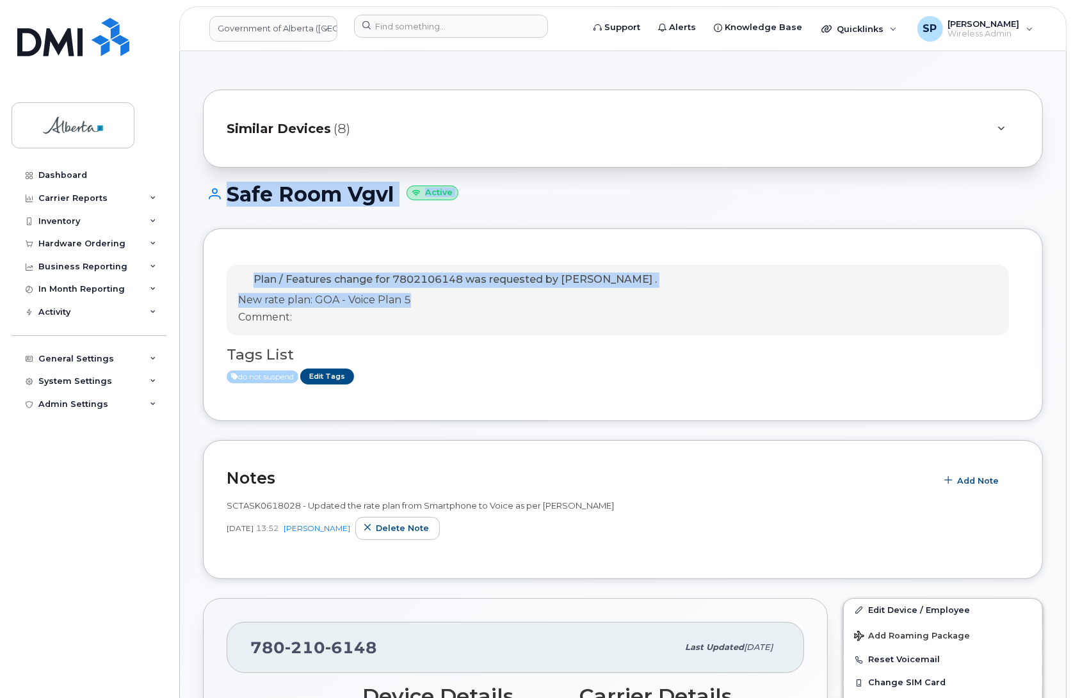
drag, startPoint x: 1072, startPoint y: 154, endPoint x: 1077, endPoint y: 303, distance: 148.6
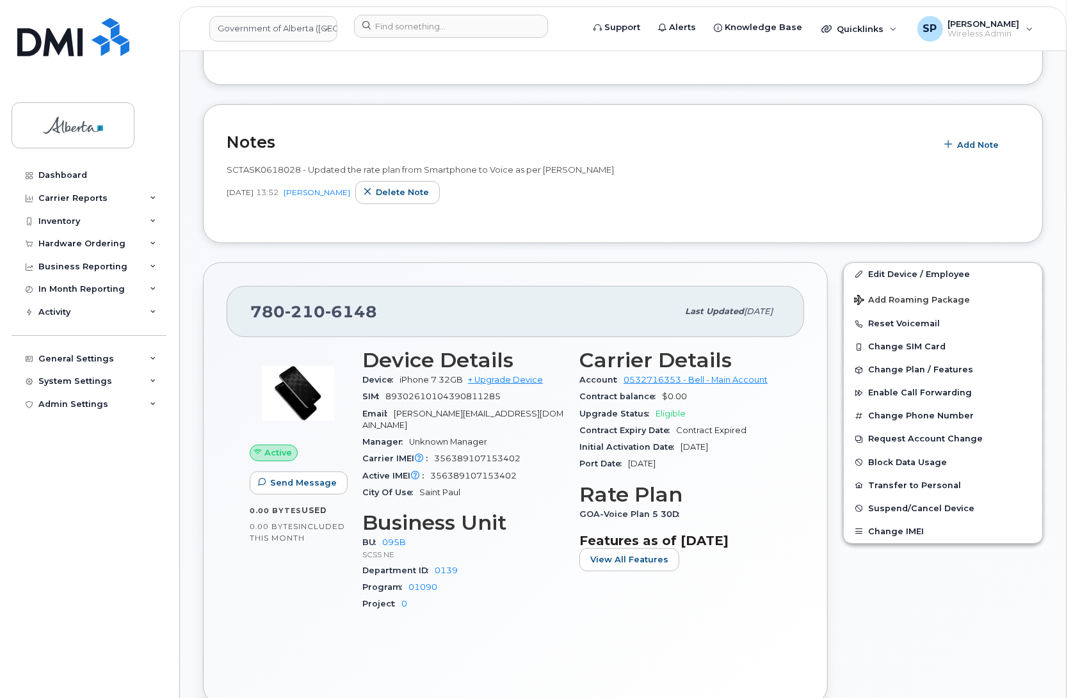
scroll to position [375, 0]
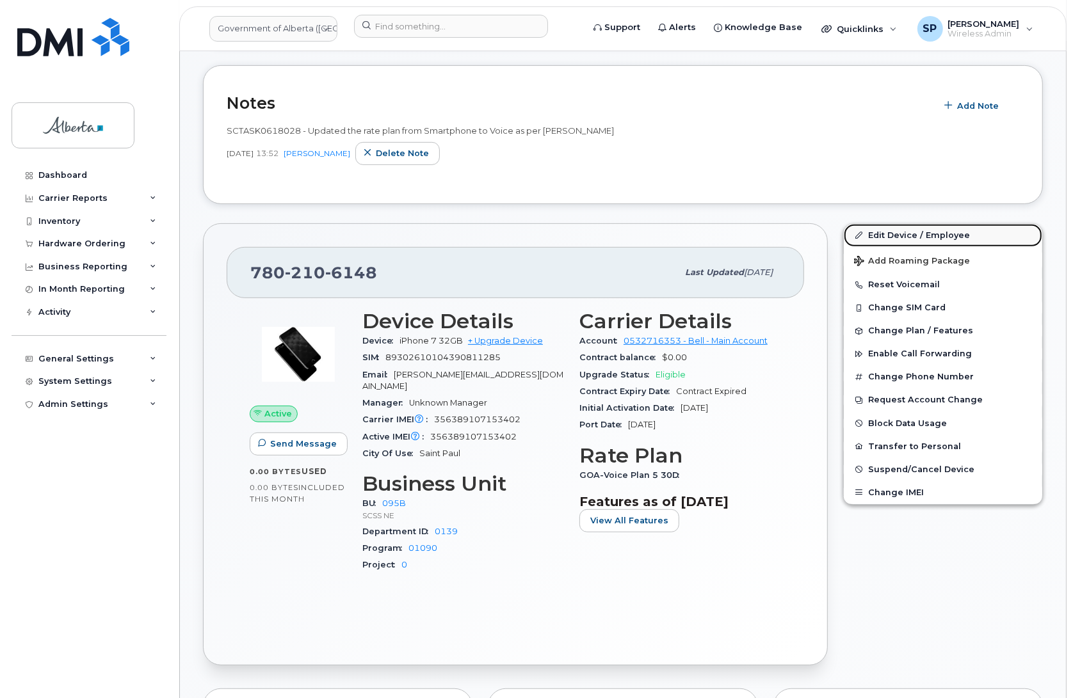
click at [920, 229] on link "Edit Device / Employee" at bounding box center [943, 235] width 198 height 23
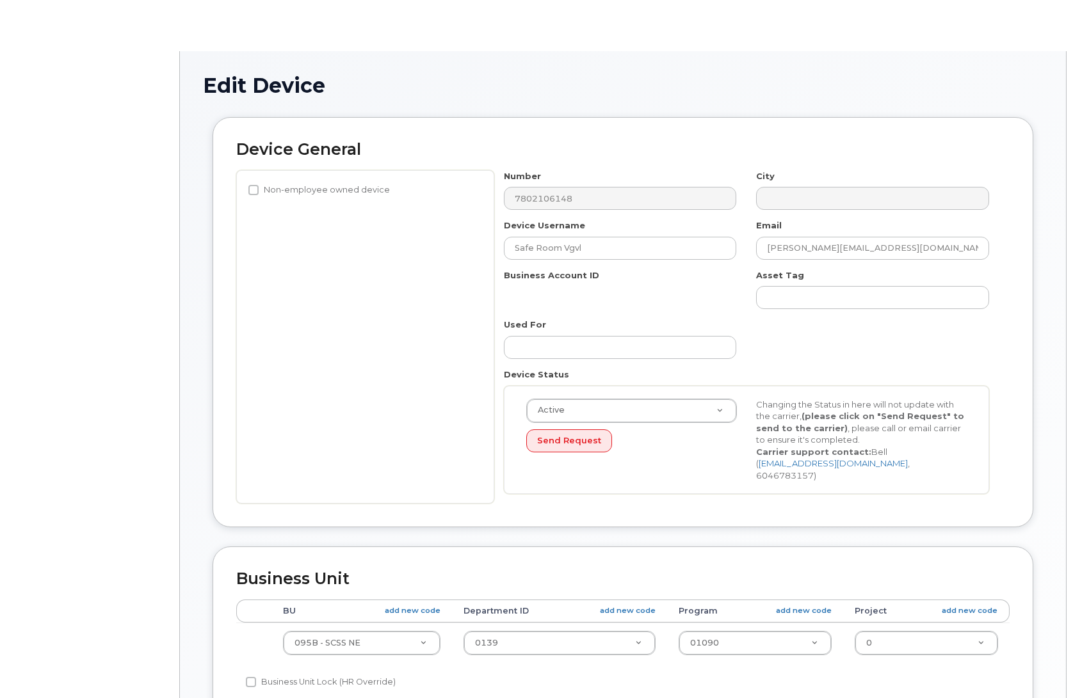
select select "4749749"
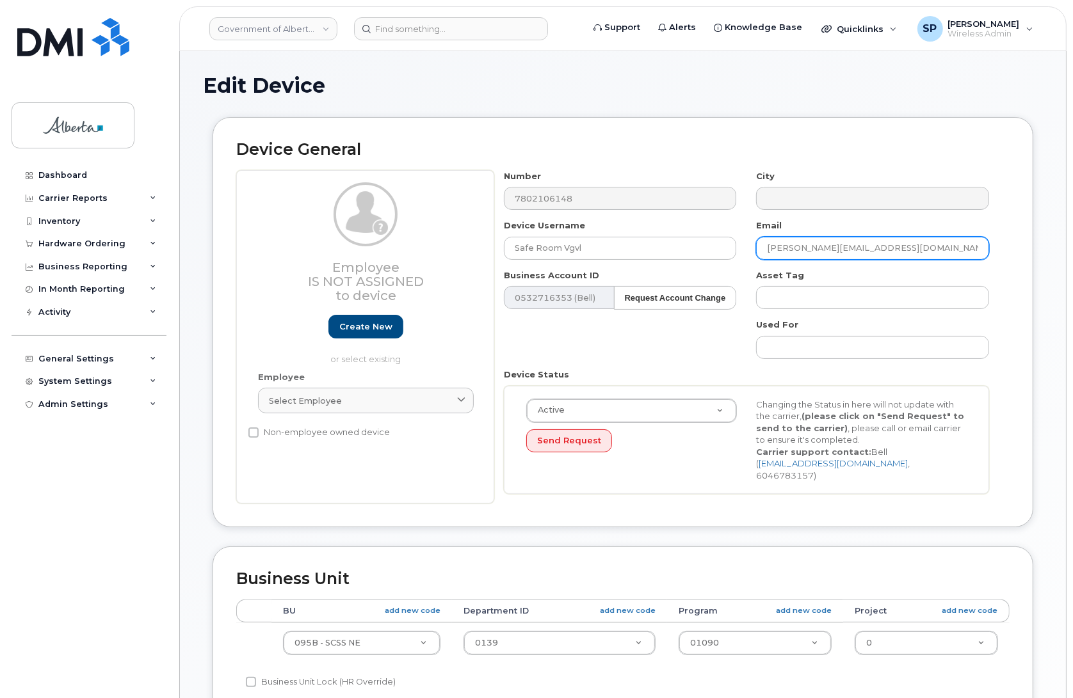
drag, startPoint x: 889, startPoint y: 247, endPoint x: 737, endPoint y: 250, distance: 151.1
click at [737, 250] on div "Number 7802106148 City Device Username Safe Room Vgvl Email [PERSON_NAME][EMAIL…" at bounding box center [746, 337] width 505 height 334
paste input "[PERSON_NAME].[PERSON_NAME]"
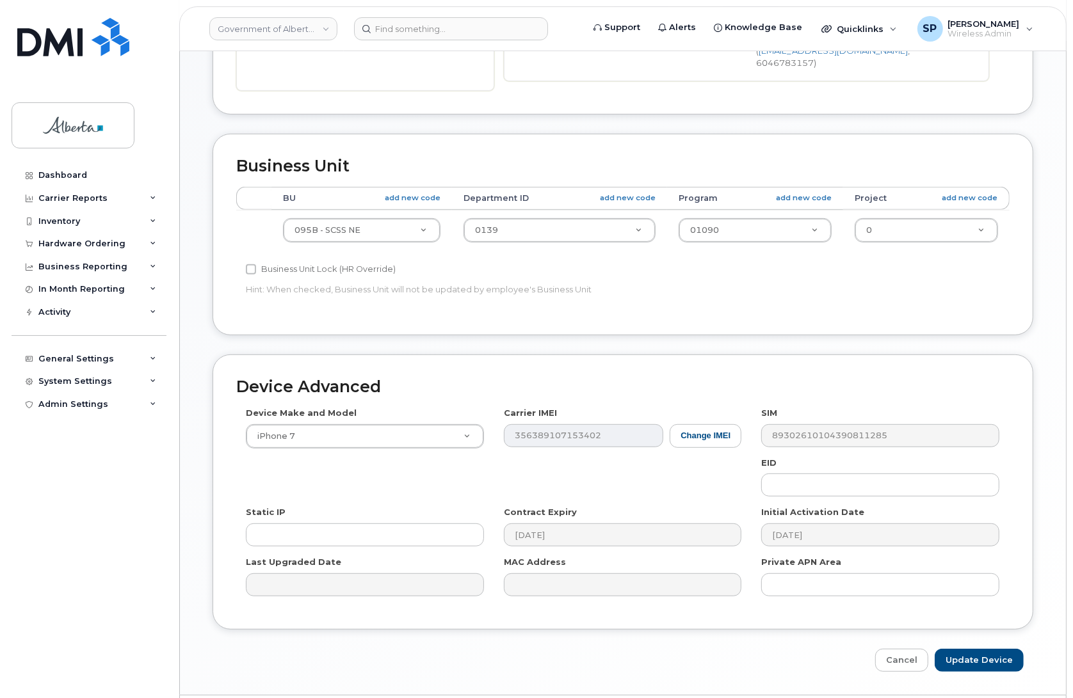
scroll to position [414, 0]
type input "[PERSON_NAME][EMAIL_ADDRESS][PERSON_NAME][DOMAIN_NAME]"
click at [970, 656] on input "Update Device" at bounding box center [979, 660] width 89 height 24
type input "Saving..."
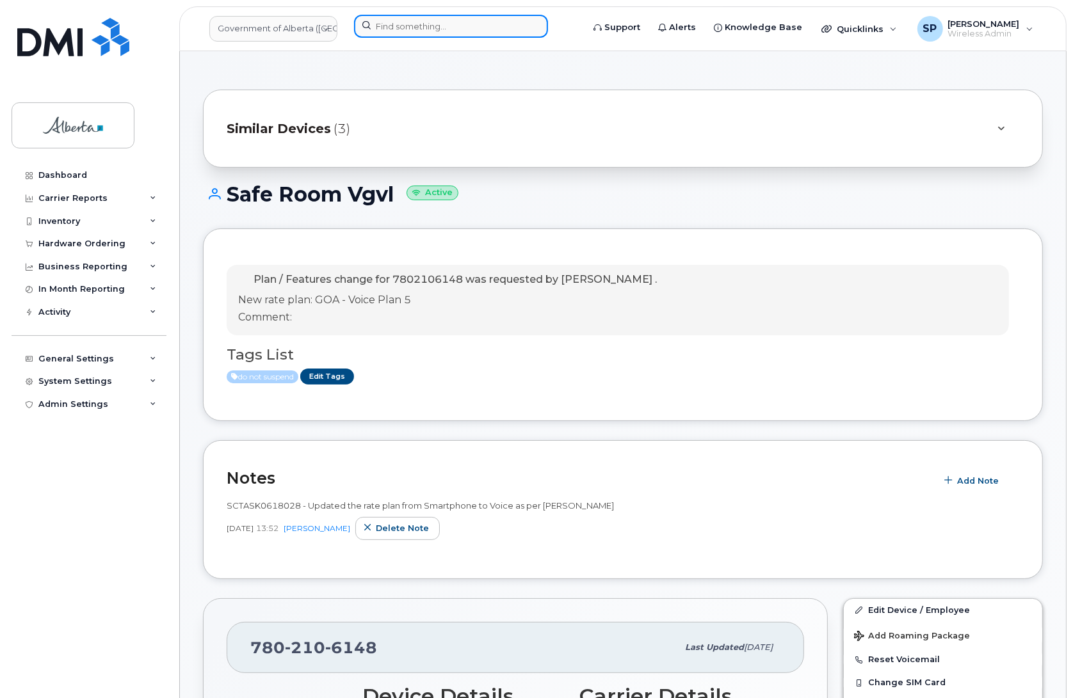
click at [386, 27] on input at bounding box center [451, 26] width 194 height 23
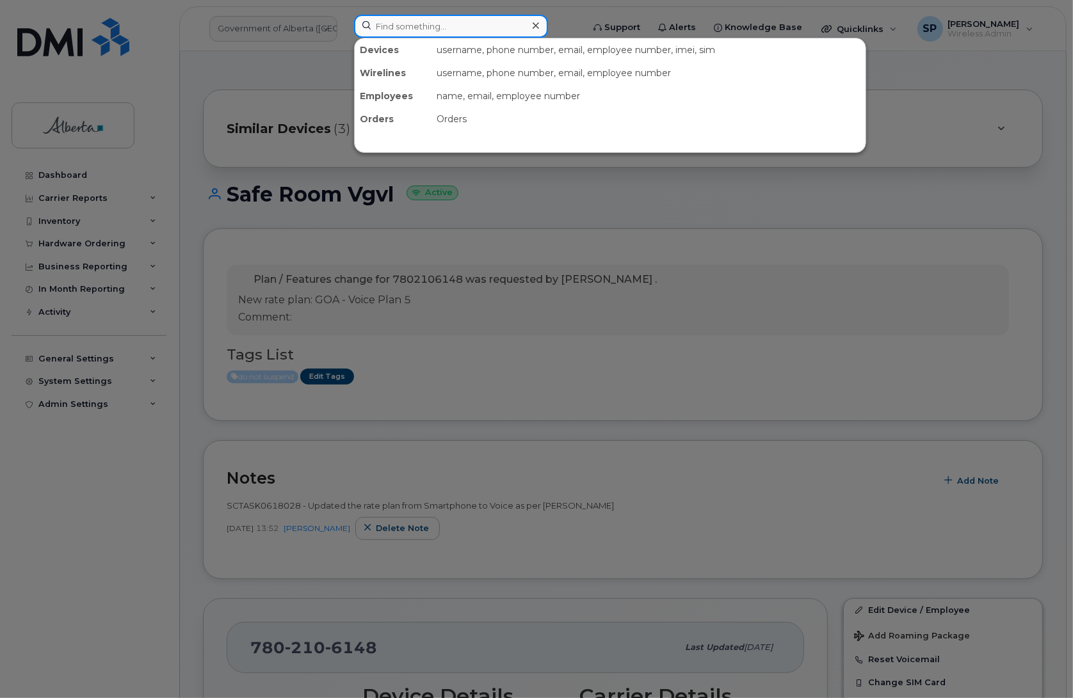
paste input "7802037882"
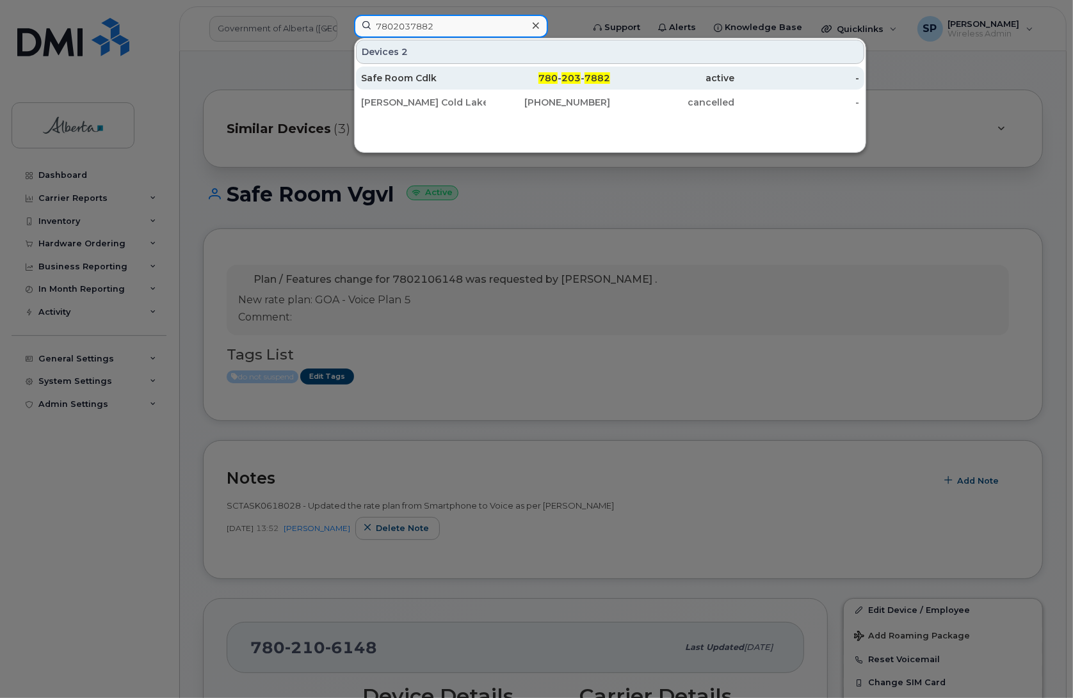
type input "7802037882"
click at [402, 83] on div "Safe Room Cdlk" at bounding box center [423, 78] width 125 height 13
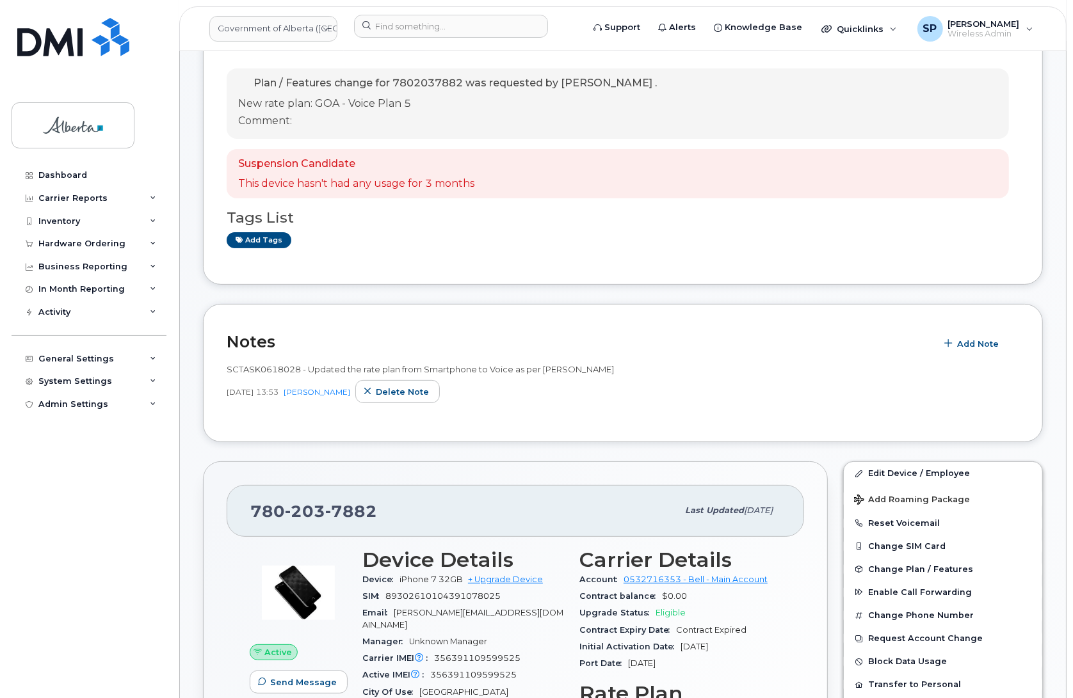
scroll to position [175, 0]
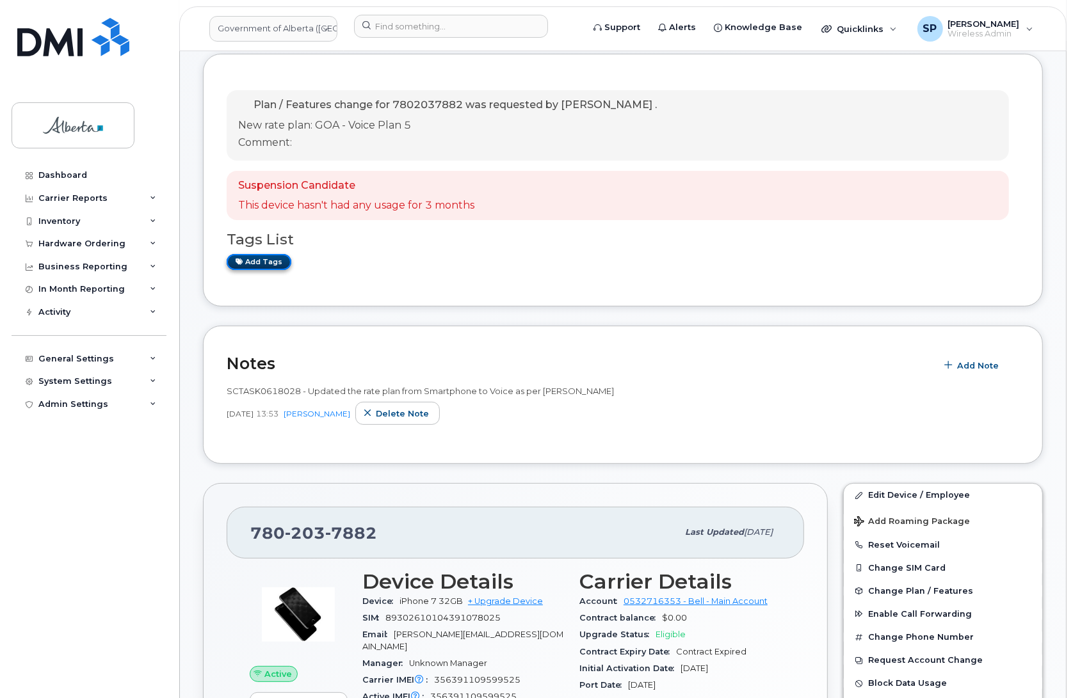
click at [273, 264] on link "Add tags" at bounding box center [259, 262] width 65 height 16
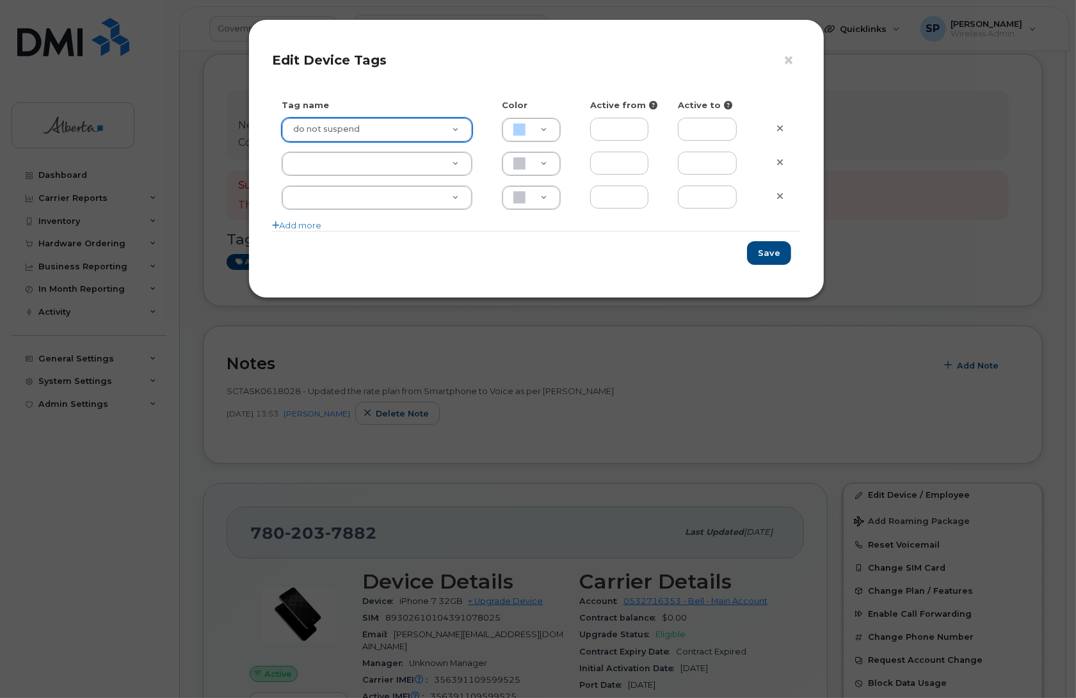
type input "do not suspend"
type input "ABD3FF"
click at [770, 250] on button "Save" at bounding box center [769, 253] width 44 height 24
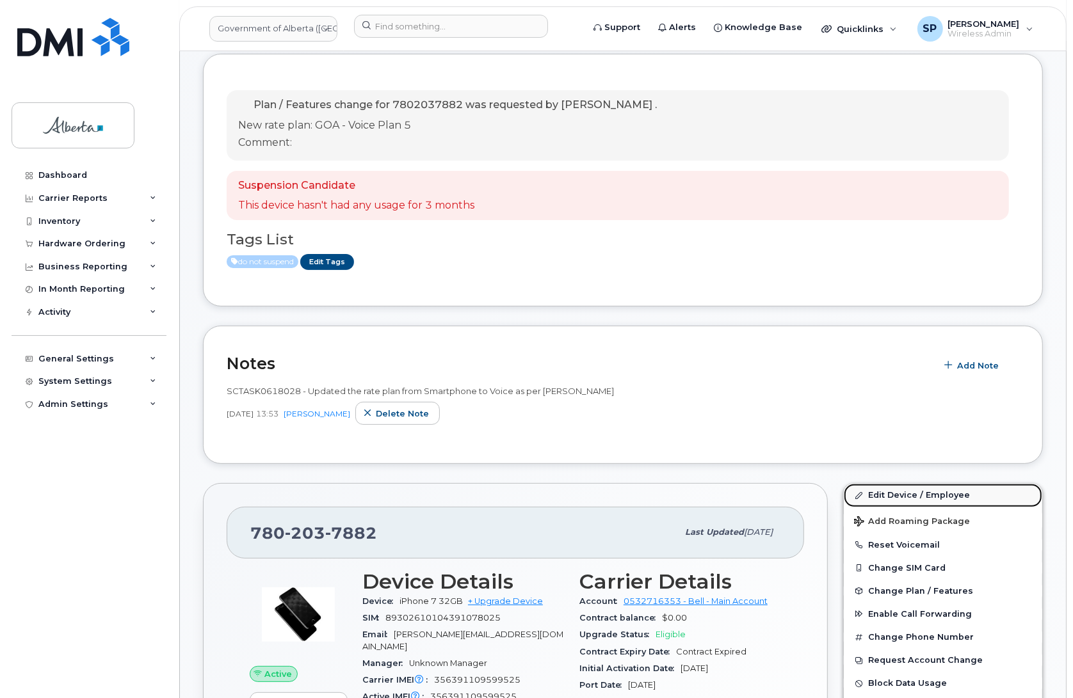
click at [888, 498] on link "Edit Device / Employee" at bounding box center [943, 495] width 198 height 23
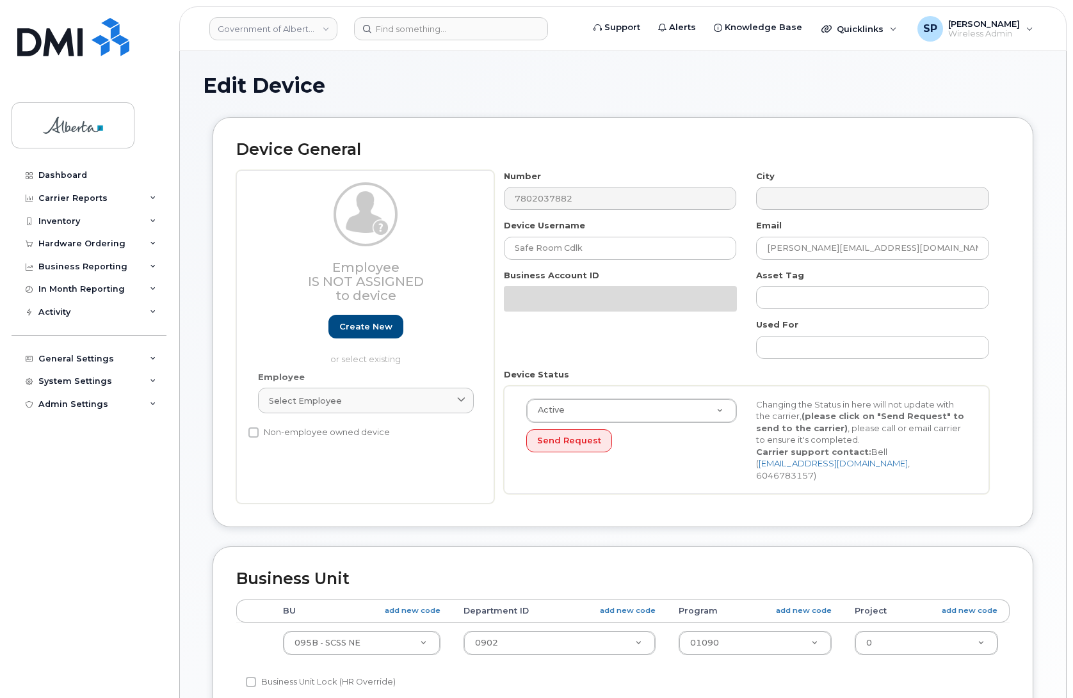
select select "4749749"
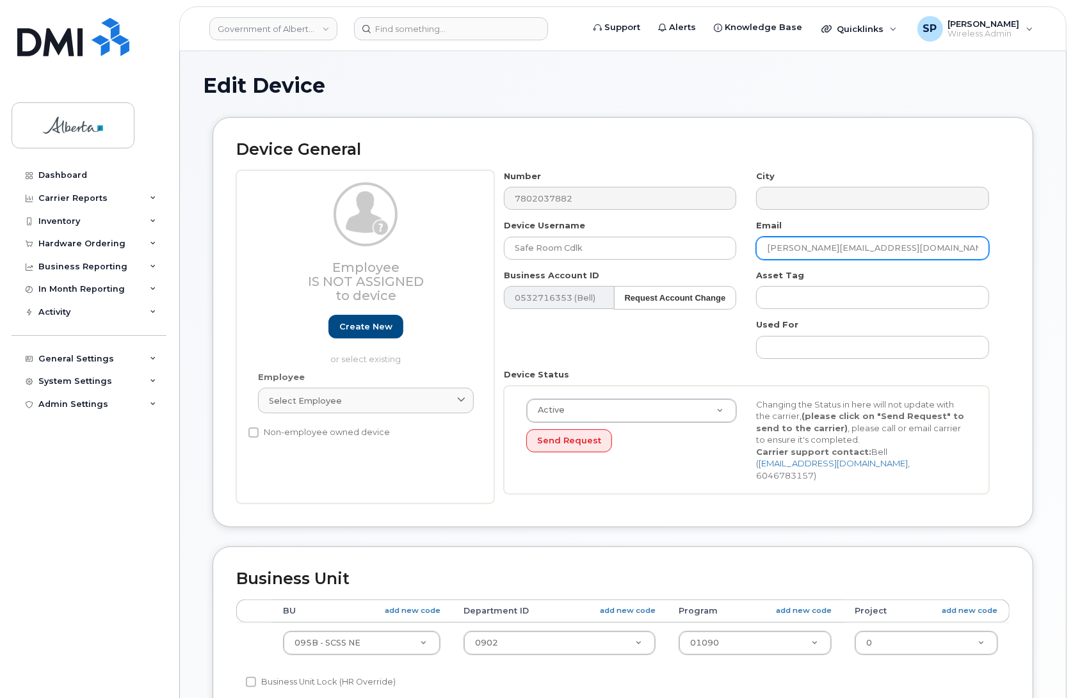
drag, startPoint x: 885, startPoint y: 245, endPoint x: 679, endPoint y: 229, distance: 206.7
click at [679, 229] on div "Number 7802037882 City Device Username Safe Room Cdlk Email [PERSON_NAME][EMAIL…" at bounding box center [746, 337] width 505 height 334
paste input "[PERSON_NAME].[PERSON_NAME]"
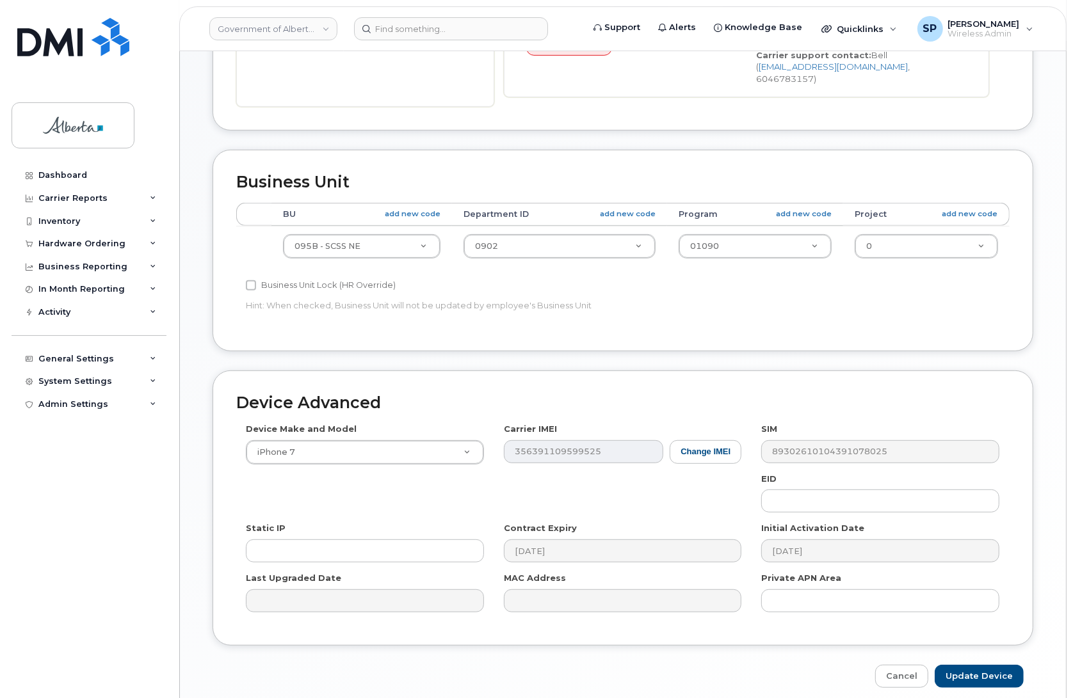
scroll to position [402, 0]
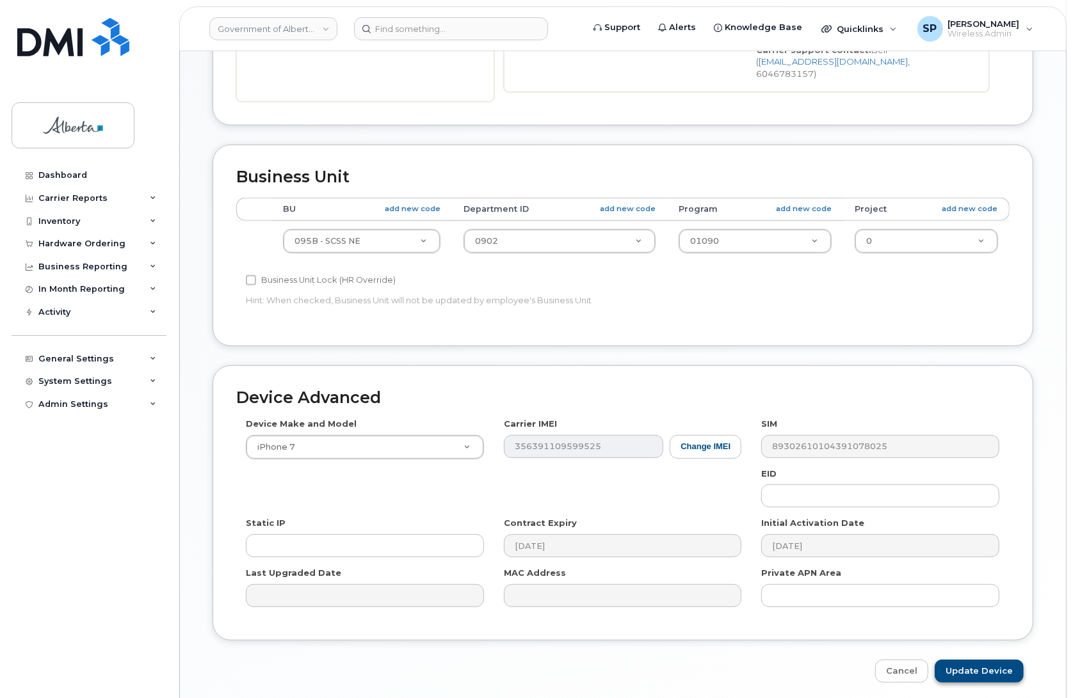
type input "[PERSON_NAME][EMAIL_ADDRESS][PERSON_NAME][DOMAIN_NAME]"
click at [984, 660] on input "Update Device" at bounding box center [979, 672] width 89 height 24
type input "Saving..."
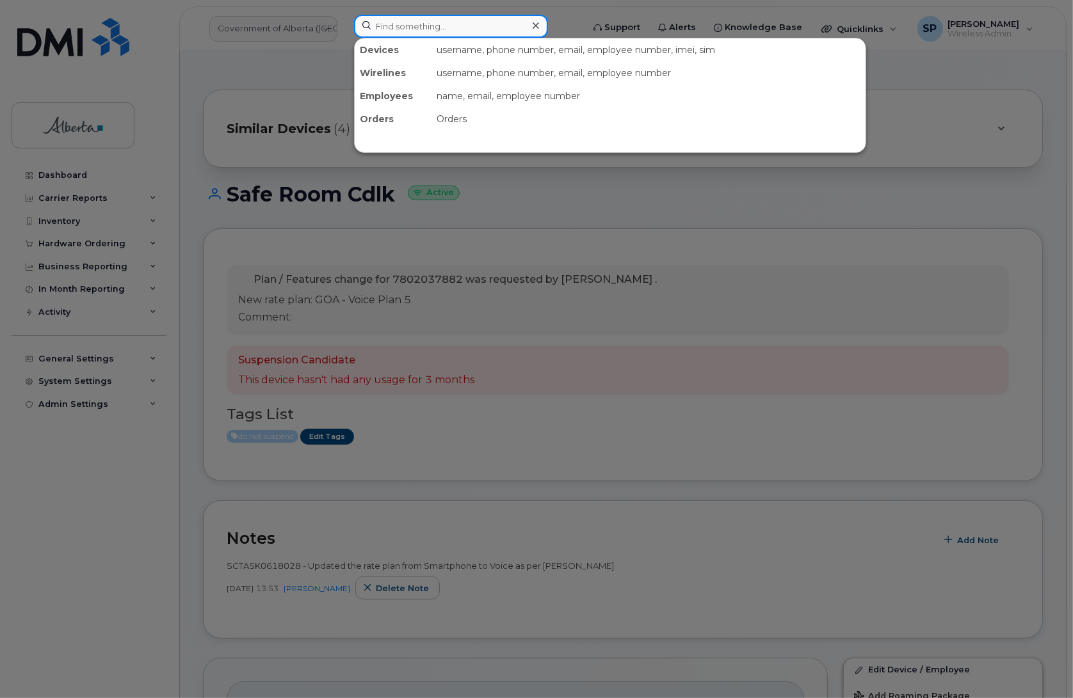
click at [437, 24] on input at bounding box center [451, 26] width 194 height 23
paste input "5873982615"
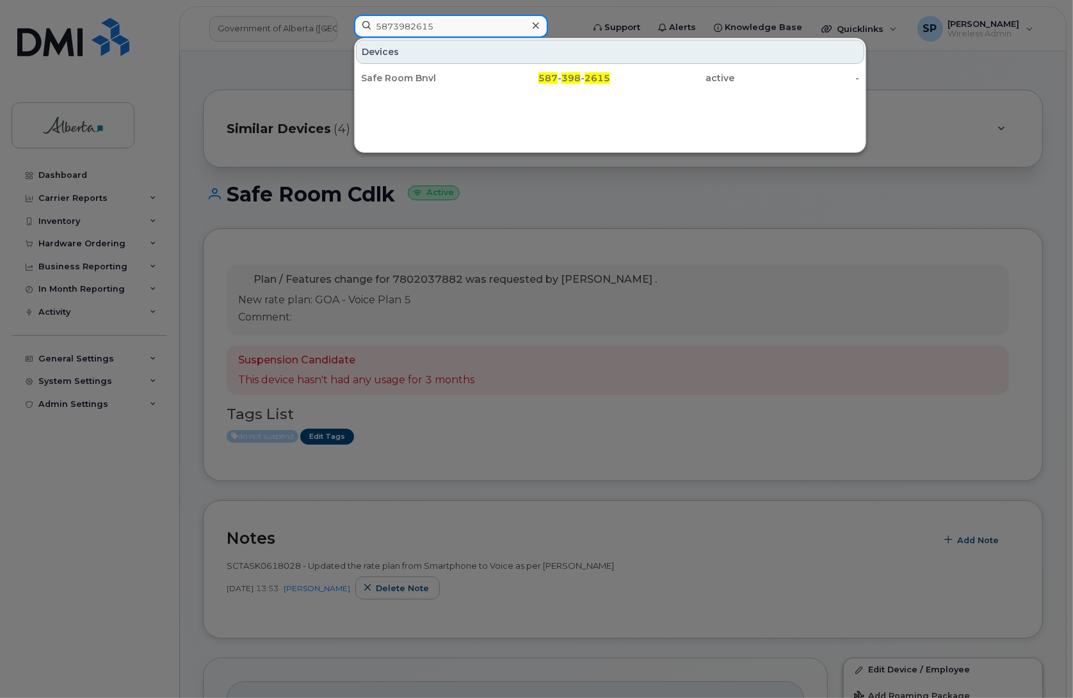
type input "5873982615"
click at [408, 85] on div "Safe Room Bnvl" at bounding box center [423, 78] width 125 height 23
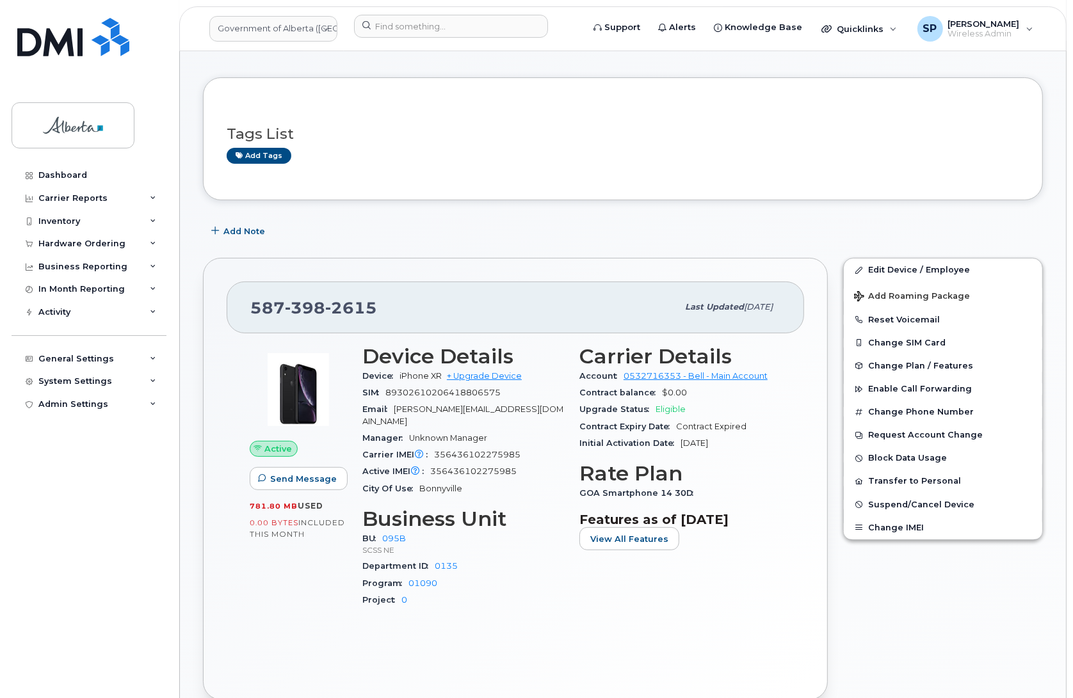
scroll to position [159, 0]
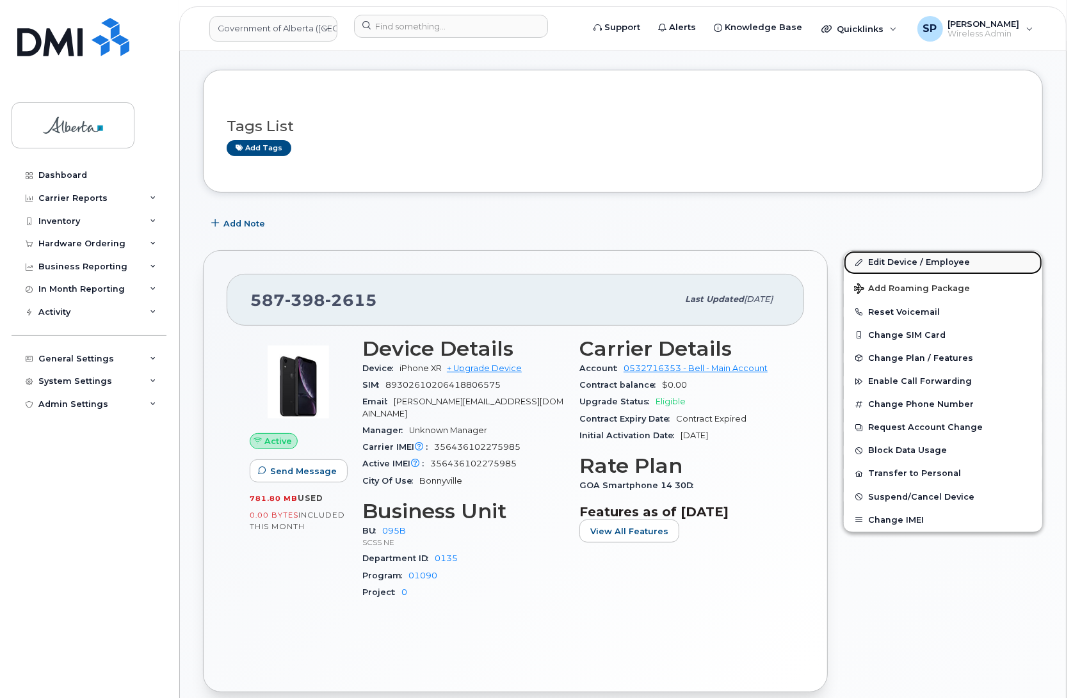
click at [885, 261] on link "Edit Device / Employee" at bounding box center [943, 262] width 198 height 23
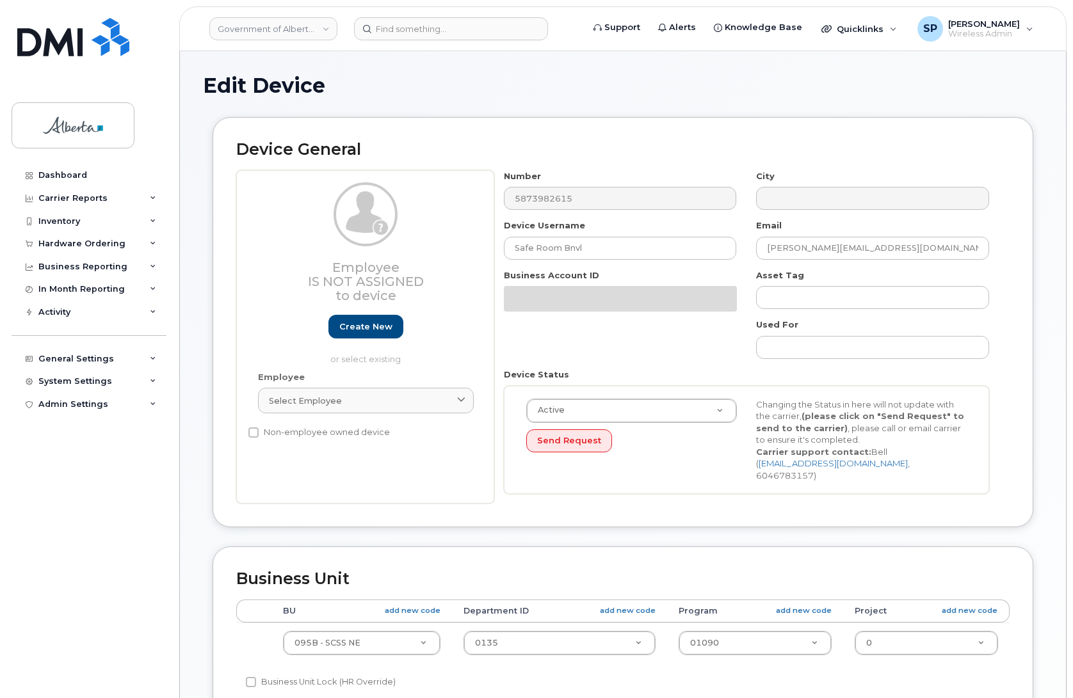
select select "4749749"
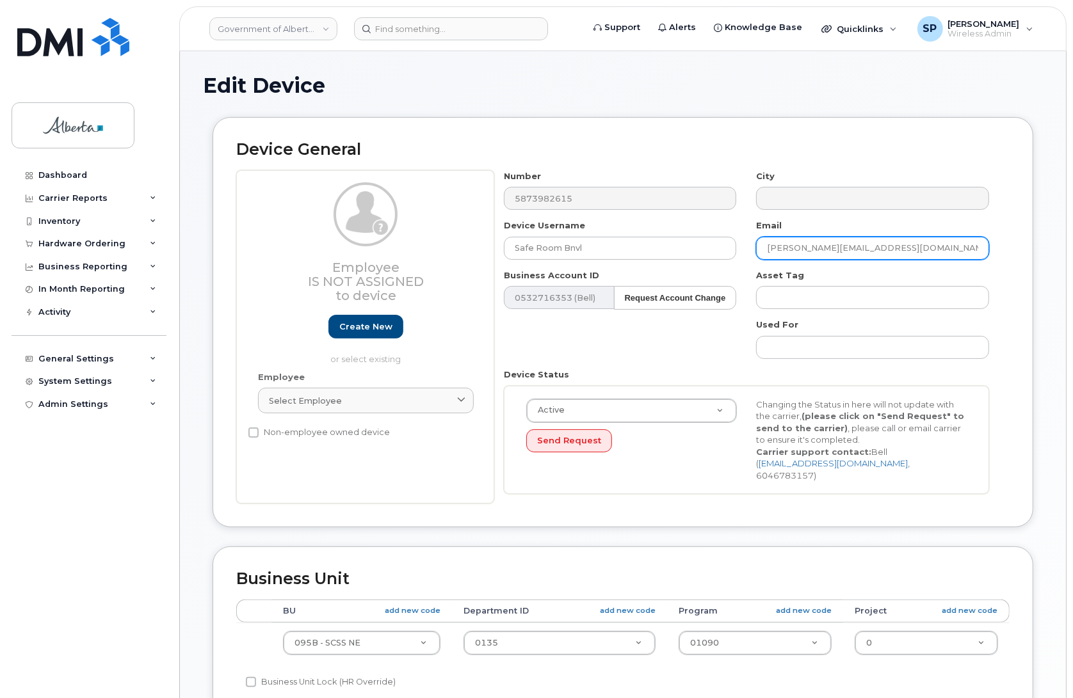
drag, startPoint x: 866, startPoint y: 250, endPoint x: 673, endPoint y: 268, distance: 193.5
click at [673, 268] on div "Number 5873982615 City Device Username Safe Room Bnvl Email [PERSON_NAME][EMAIL…" at bounding box center [746, 337] width 505 height 334
paste input "[PERSON_NAME].[PERSON_NAME]"
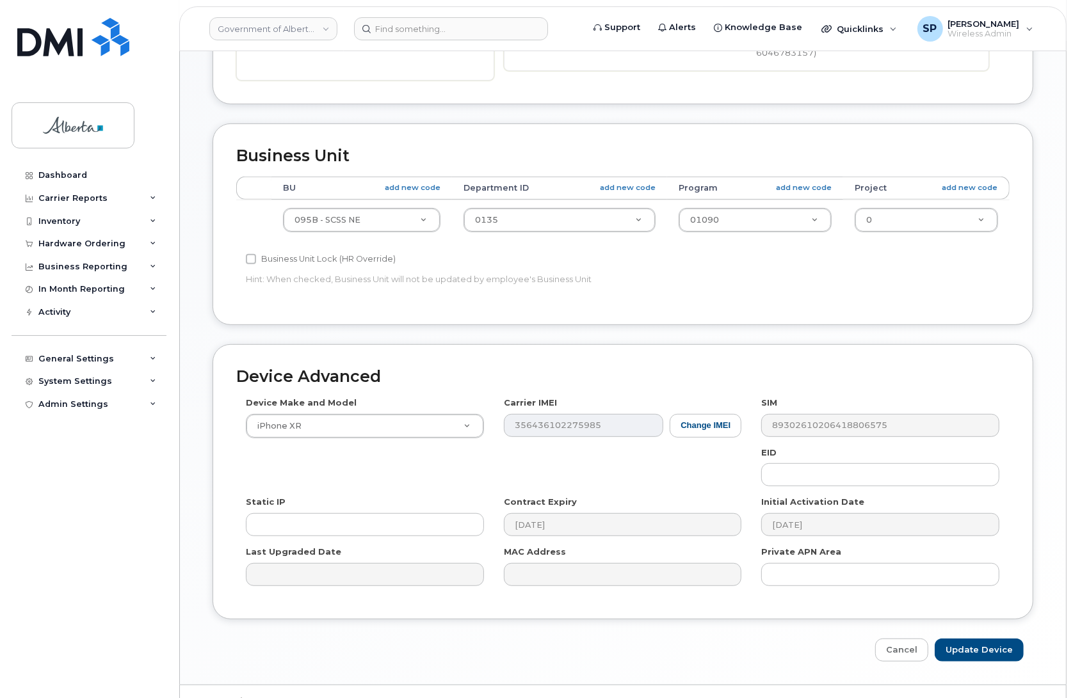
scroll to position [442, 0]
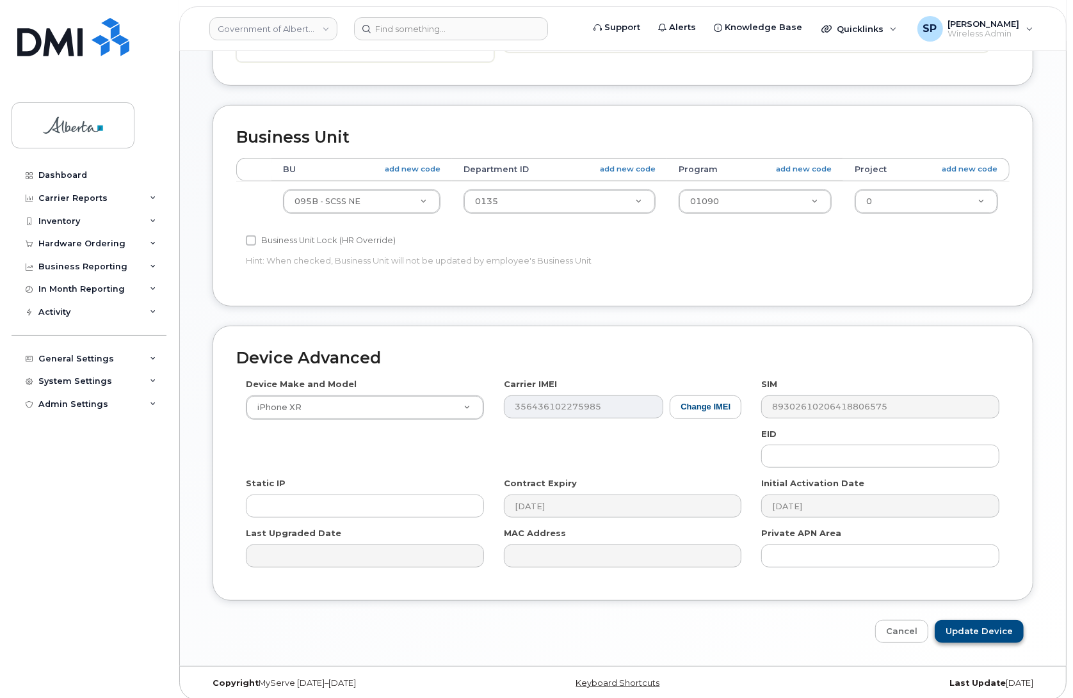
type input "[PERSON_NAME][EMAIL_ADDRESS][PERSON_NAME][DOMAIN_NAME]"
click at [984, 625] on input "Update Device" at bounding box center [979, 632] width 89 height 24
type input "Saving..."
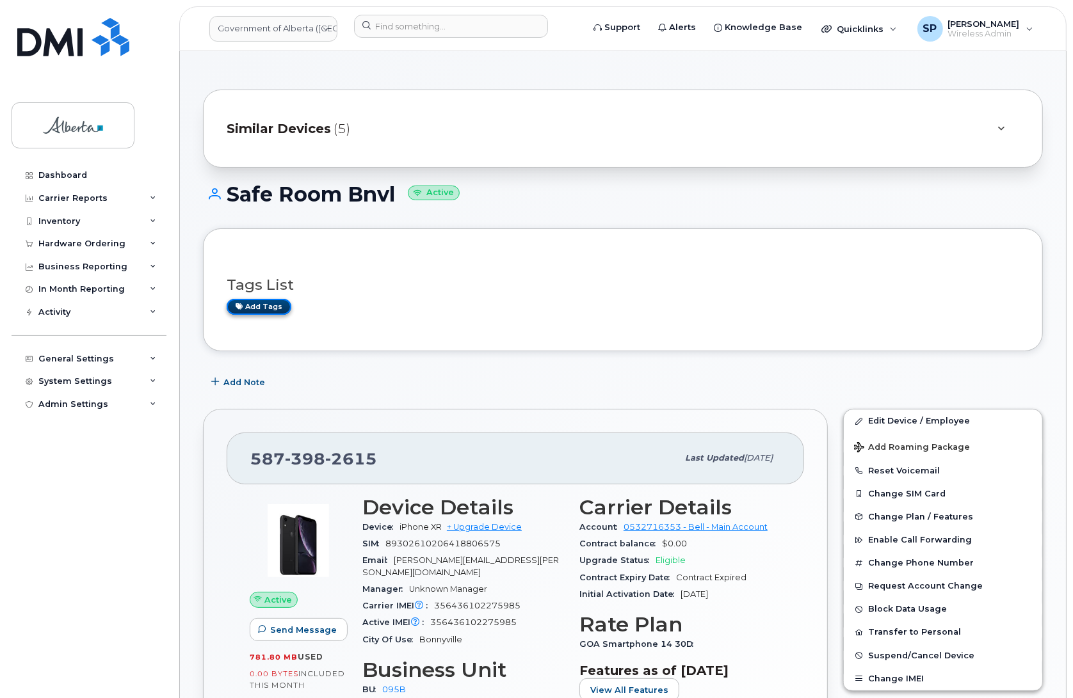
click at [273, 306] on link "Add tags" at bounding box center [259, 307] width 65 height 16
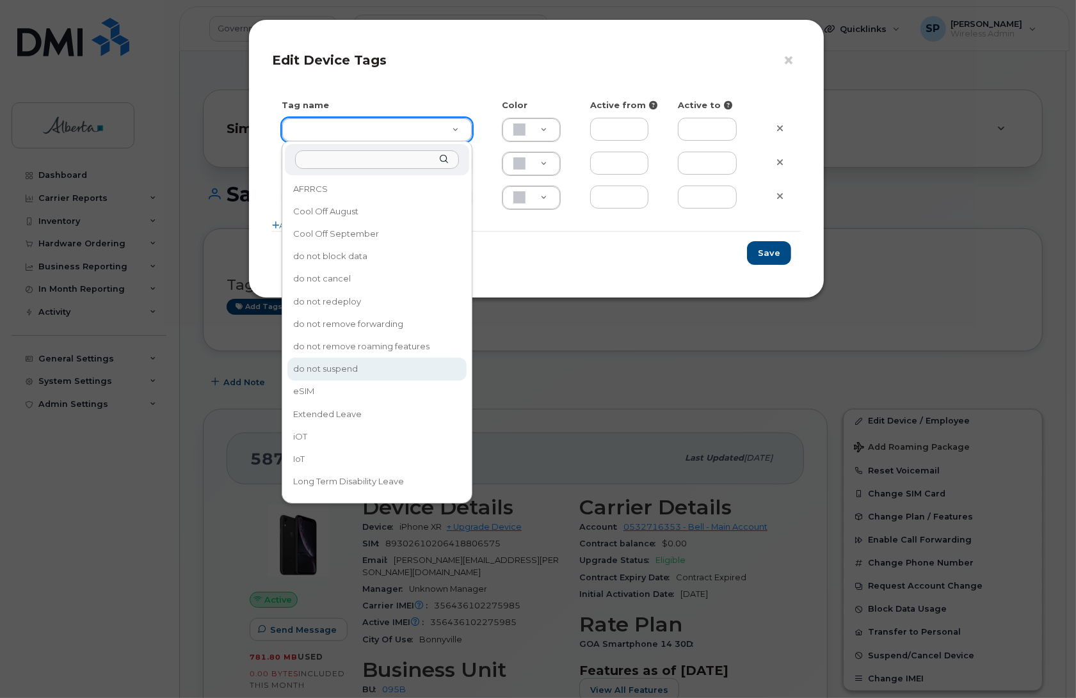
type input "do not suspend"
type input "ABD3FF"
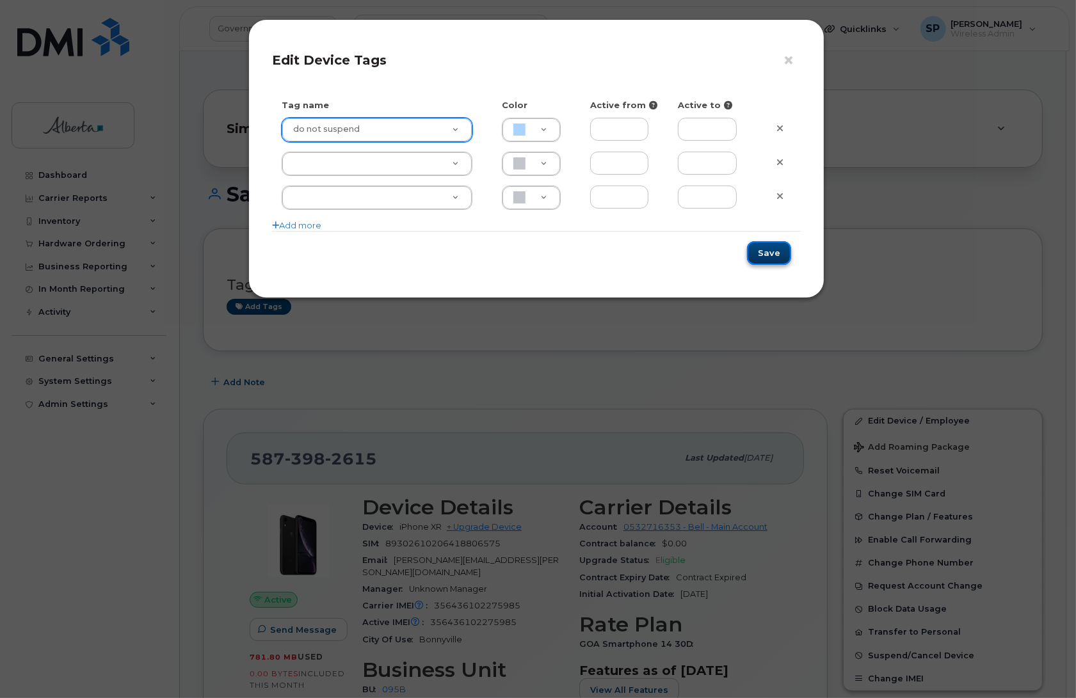
click at [765, 253] on button "Save" at bounding box center [769, 253] width 44 height 24
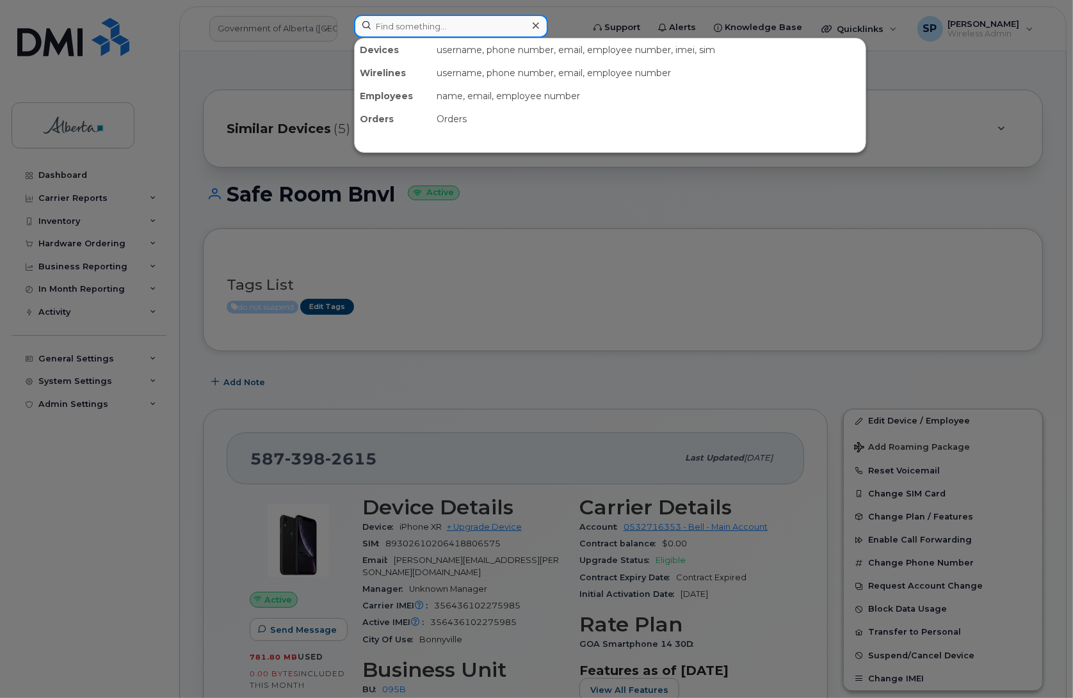
click at [402, 30] on input at bounding box center [451, 26] width 194 height 23
paste input "7802033881"
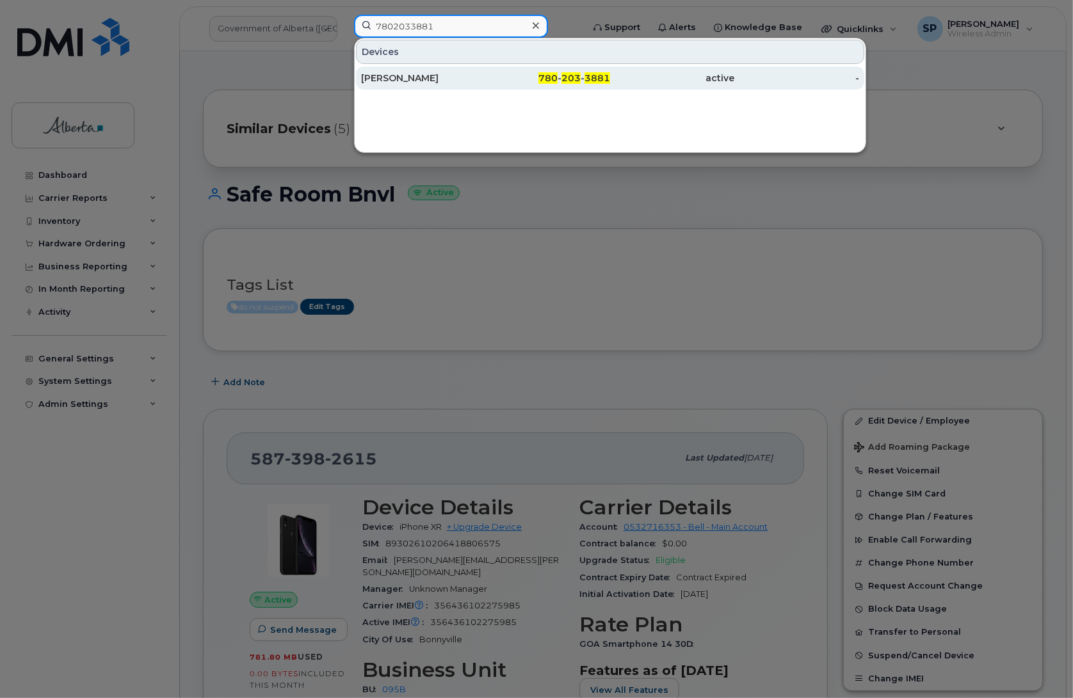
type input "7802033881"
click at [405, 81] on div "[PERSON_NAME]" at bounding box center [423, 78] width 125 height 13
